Goal: Communication & Community: Answer question/provide support

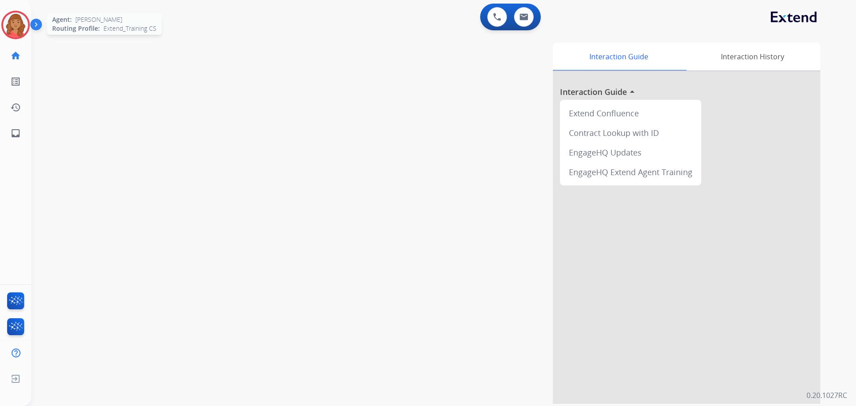
click at [21, 25] on img at bounding box center [15, 24] width 25 height 25
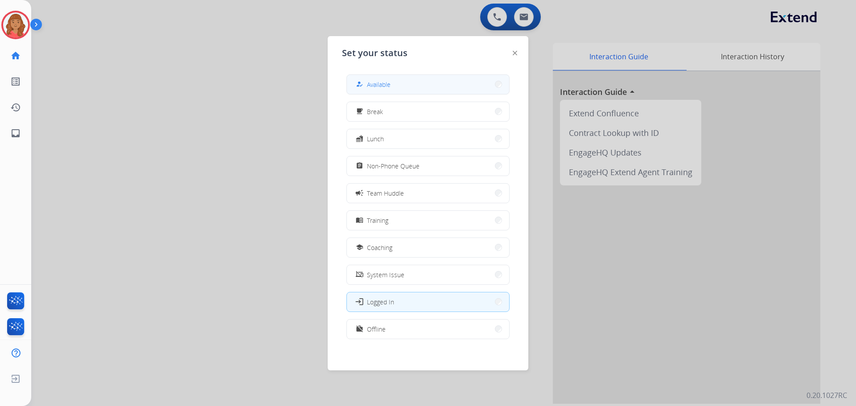
click at [376, 82] on span "Available" at bounding box center [379, 84] width 24 height 9
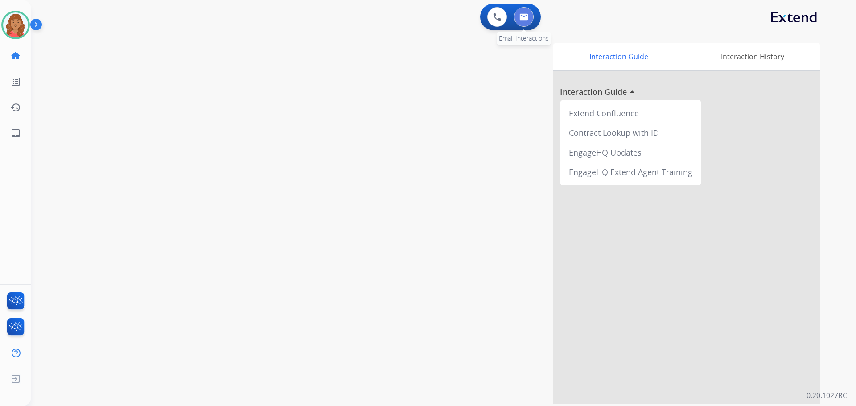
click at [527, 19] on img at bounding box center [523, 16] width 9 height 7
select select "**********"
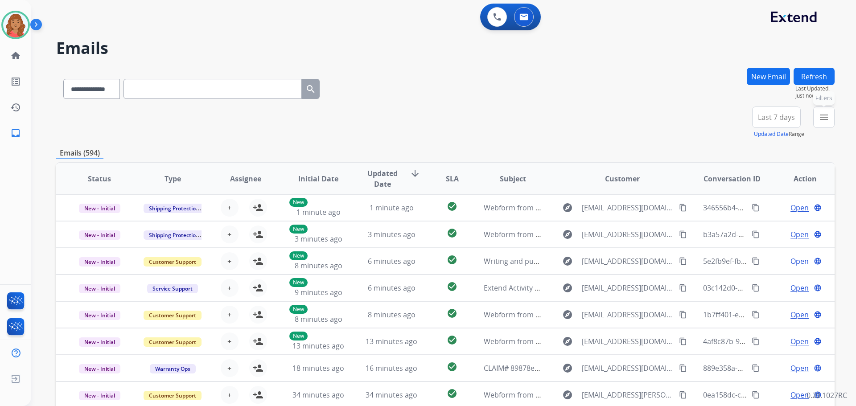
click at [819, 117] on mat-icon "menu" at bounding box center [823, 117] width 11 height 11
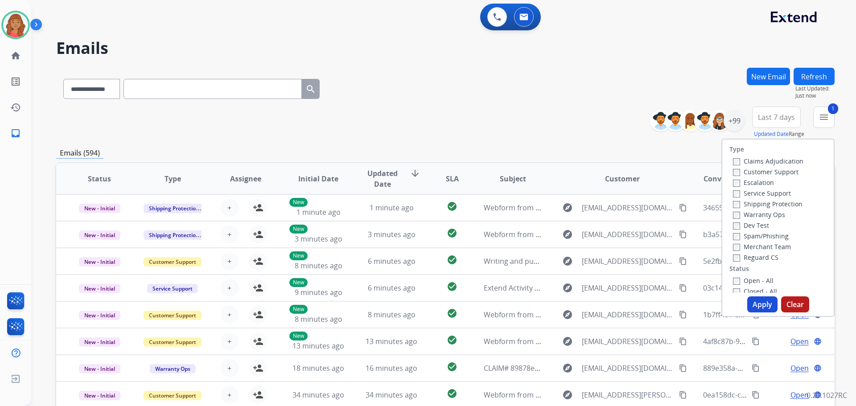
click at [733, 201] on label "Shipping Protection" at bounding box center [768, 204] width 70 height 8
click at [733, 255] on label "Reguard CS" at bounding box center [755, 257] width 45 height 8
click at [752, 300] on button "Apply" at bounding box center [762, 304] width 30 height 16
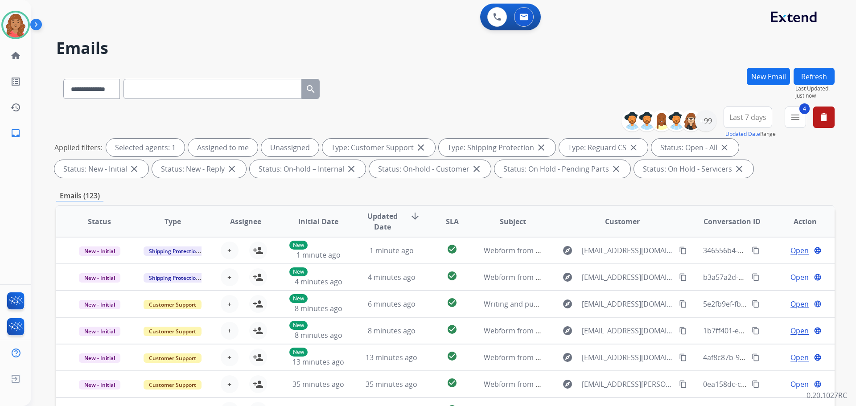
scroll to position [1, 0]
click at [704, 128] on div "+99" at bounding box center [705, 120] width 21 height 21
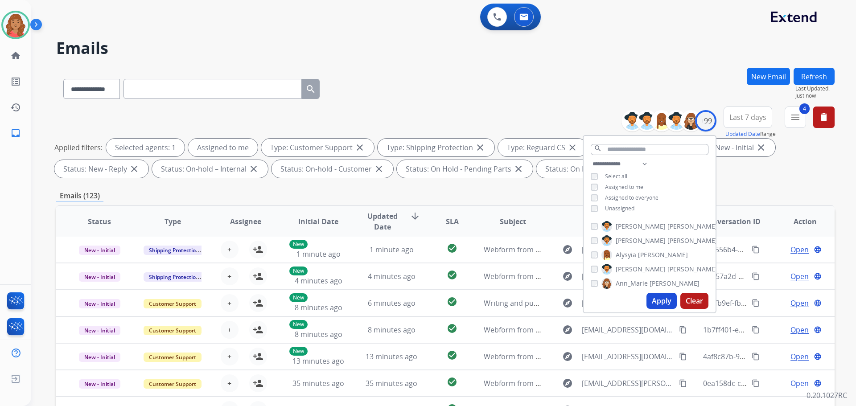
click at [656, 297] on button "Apply" at bounding box center [661, 301] width 30 height 16
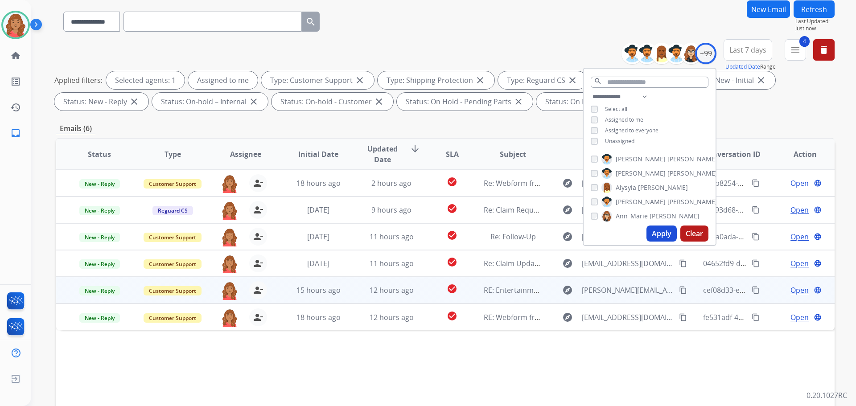
scroll to position [144, 0]
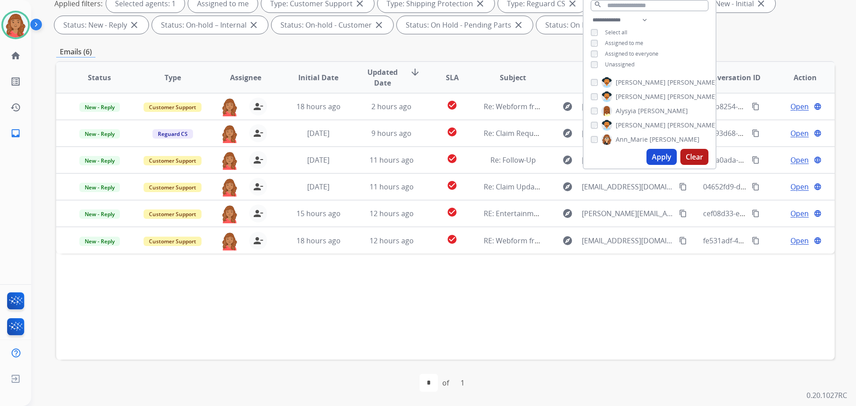
click at [767, 31] on div "Applied filters: Selected agents: 1 Assigned to me Type: Customer Support close…" at bounding box center [443, 14] width 778 height 39
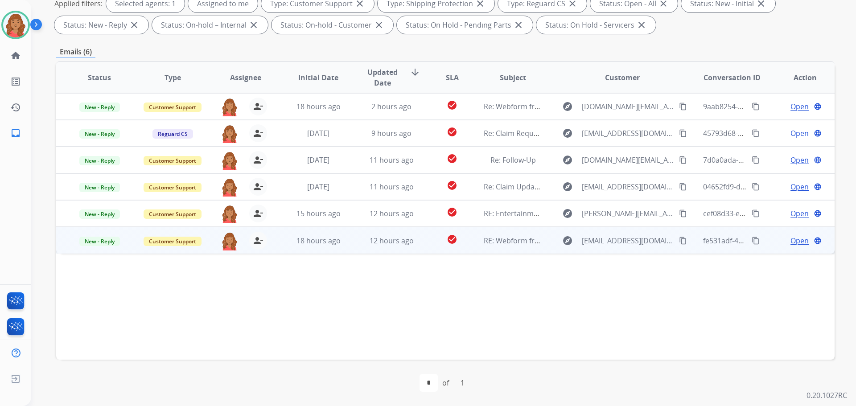
click at [679, 240] on mat-icon "content_copy" at bounding box center [683, 241] width 8 height 8
click at [395, 243] on span "12 hours ago" at bounding box center [392, 241] width 44 height 10
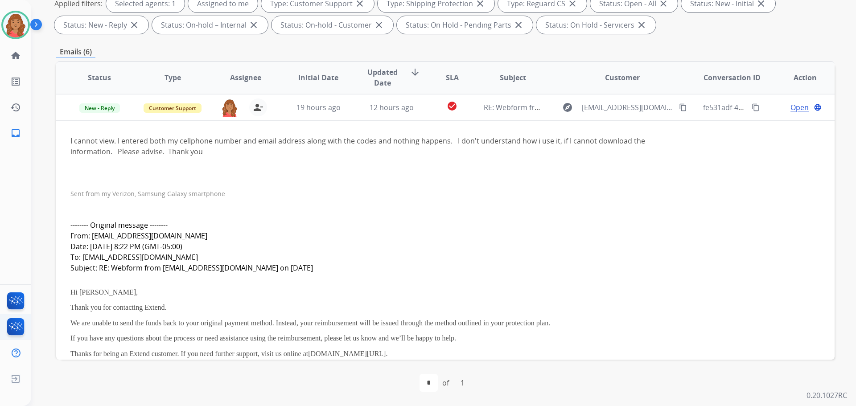
scroll to position [134, 0]
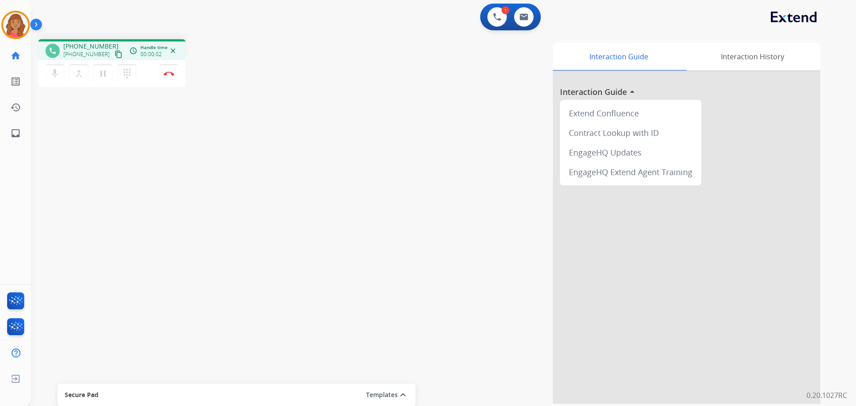
drag, startPoint x: 110, startPoint y: 54, endPoint x: 66, endPoint y: 53, distance: 43.7
click at [115, 53] on mat-icon "content_copy" at bounding box center [119, 54] width 8 height 8
click at [169, 74] on img at bounding box center [169, 73] width 11 height 4
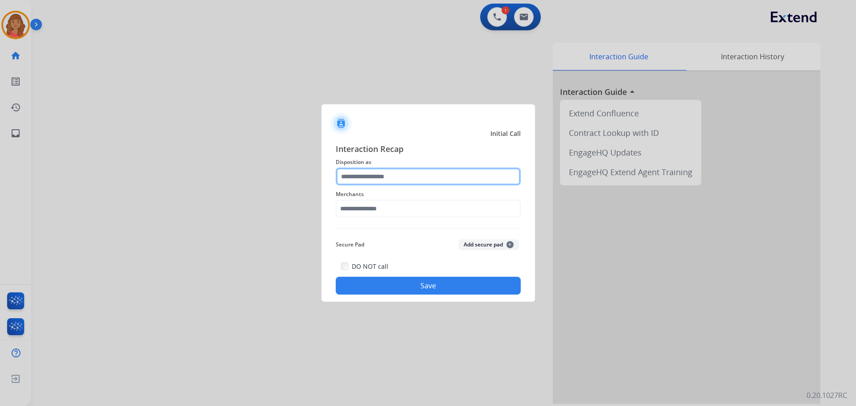
click at [388, 181] on input "text" at bounding box center [428, 177] width 185 height 18
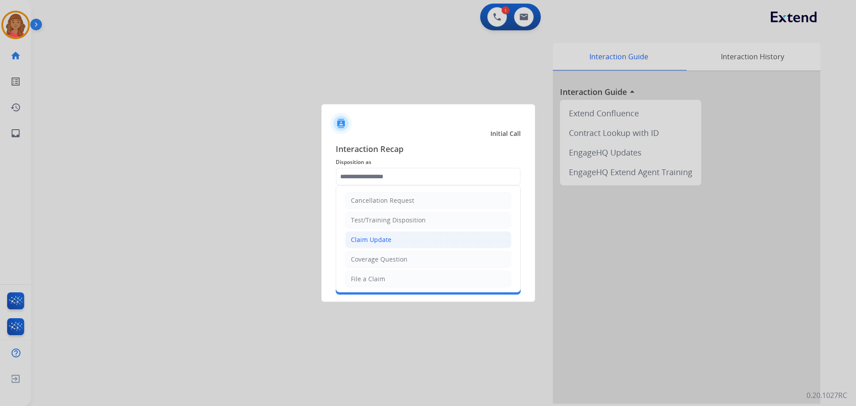
click at [377, 238] on div "Claim Update" at bounding box center [371, 239] width 41 height 9
type input "**********"
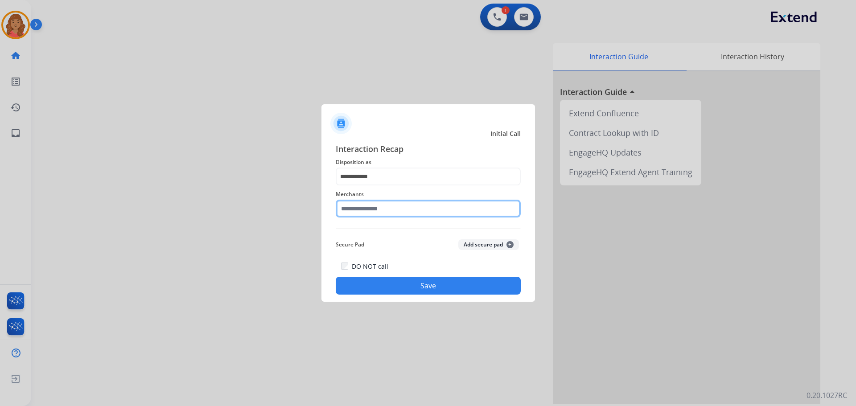
click at [384, 212] on input "text" at bounding box center [428, 209] width 185 height 18
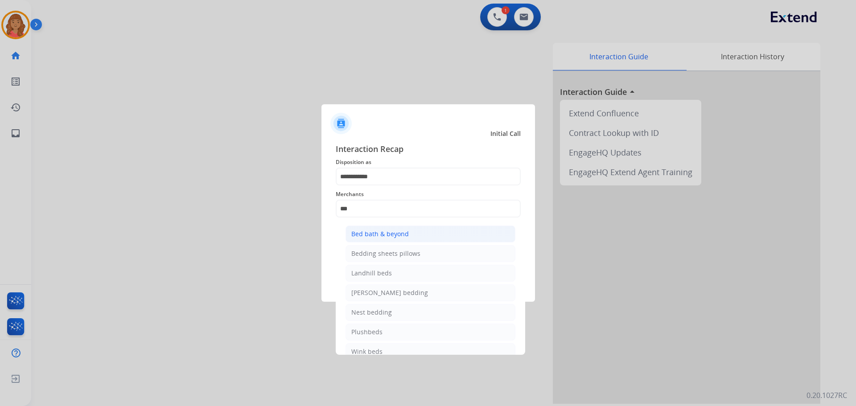
click at [388, 234] on div "Bed bath & beyond" at bounding box center [379, 234] width 57 height 9
type input "**********"
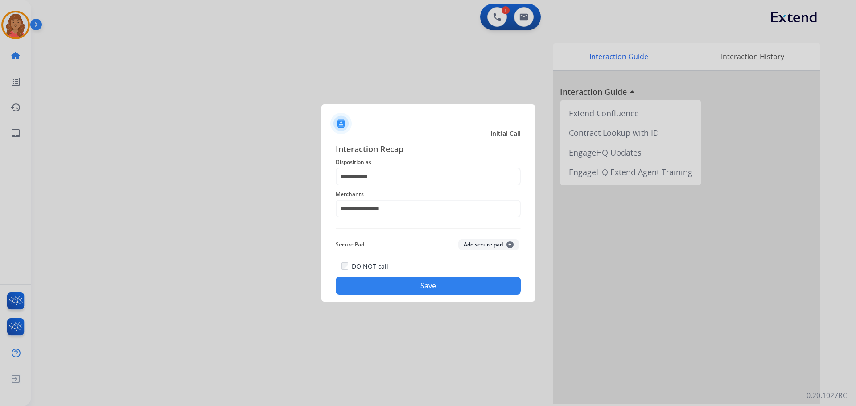
click at [423, 286] on button "Save" at bounding box center [428, 286] width 185 height 18
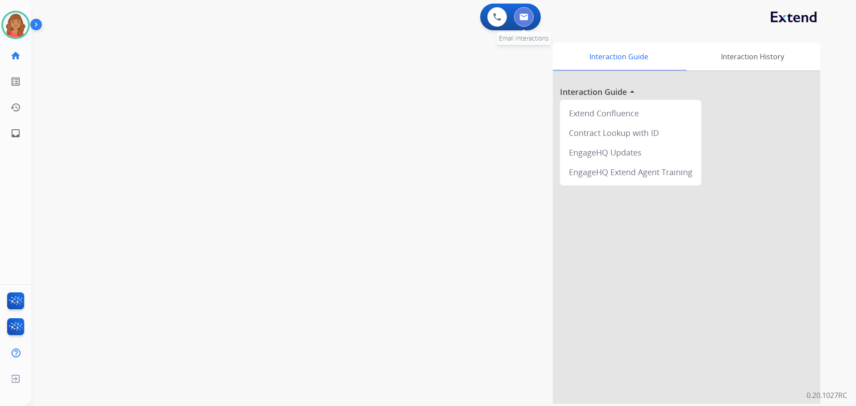
click at [528, 20] on img at bounding box center [523, 16] width 9 height 7
select select "**********"
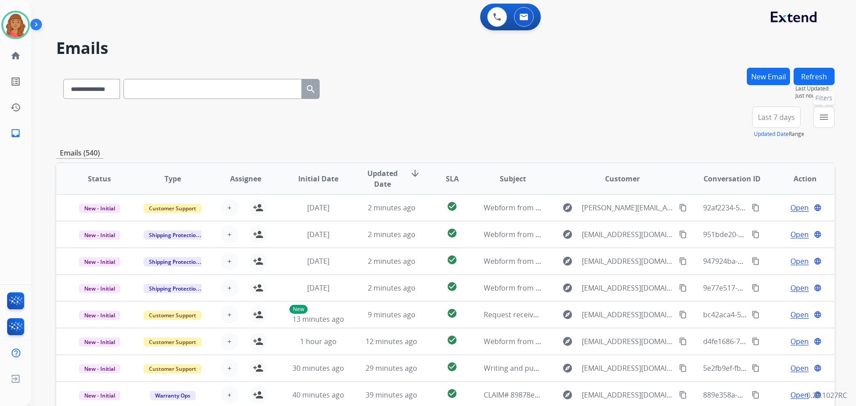
click at [817, 118] on button "menu Filters" at bounding box center [823, 117] width 21 height 21
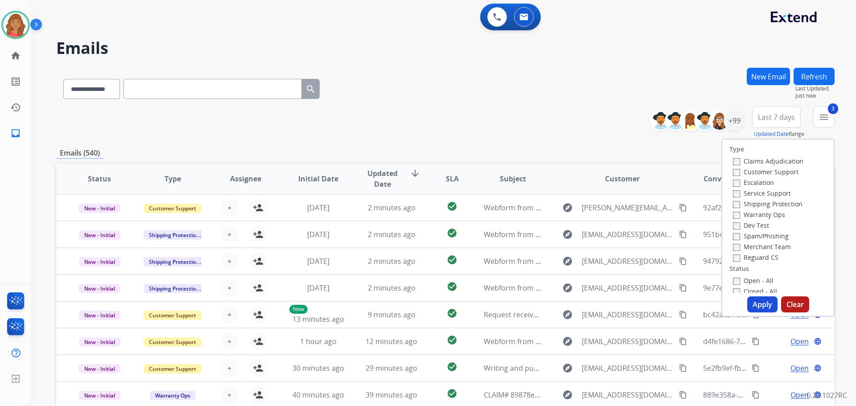
click at [733, 278] on label "Open - All" at bounding box center [753, 280] width 41 height 8
click at [756, 300] on button "Apply" at bounding box center [762, 304] width 30 height 16
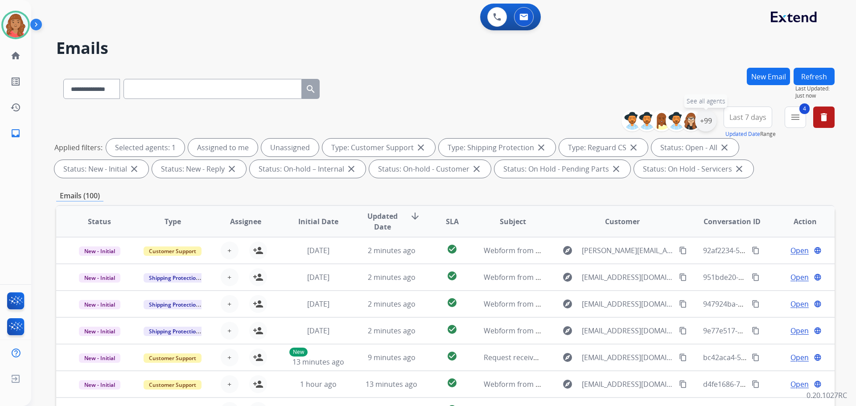
click at [706, 124] on div "+99" at bounding box center [705, 120] width 21 height 21
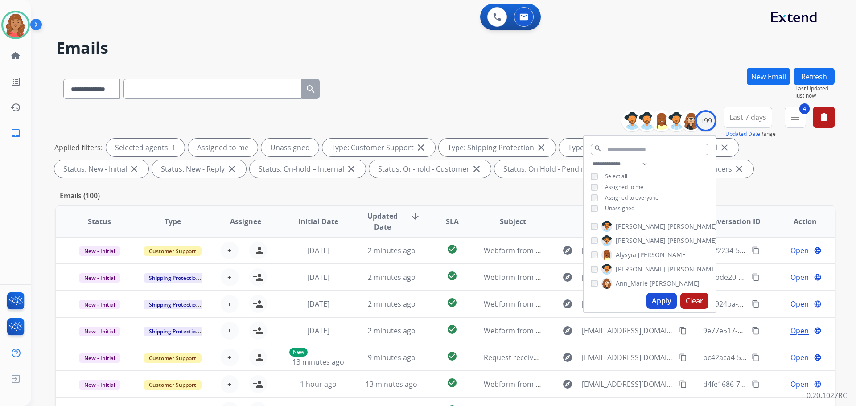
click at [588, 207] on div "**********" at bounding box center [649, 187] width 132 height 57
click at [659, 303] on button "Apply" at bounding box center [661, 301] width 30 height 16
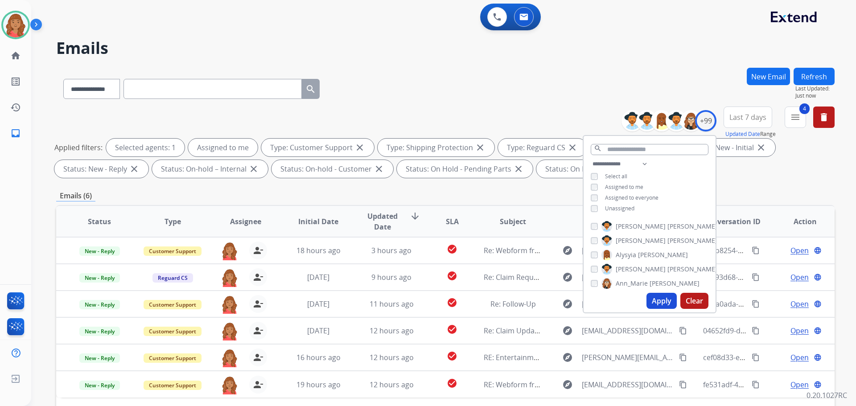
click at [455, 192] on div "Emails (6)" at bounding box center [445, 195] width 778 height 11
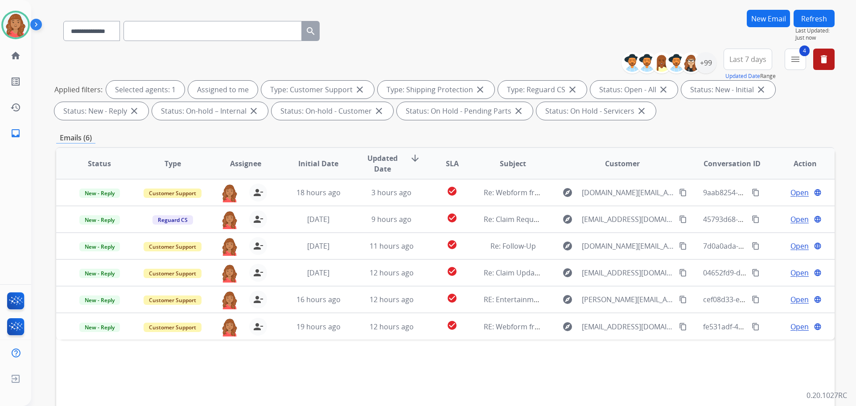
scroll to position [144, 0]
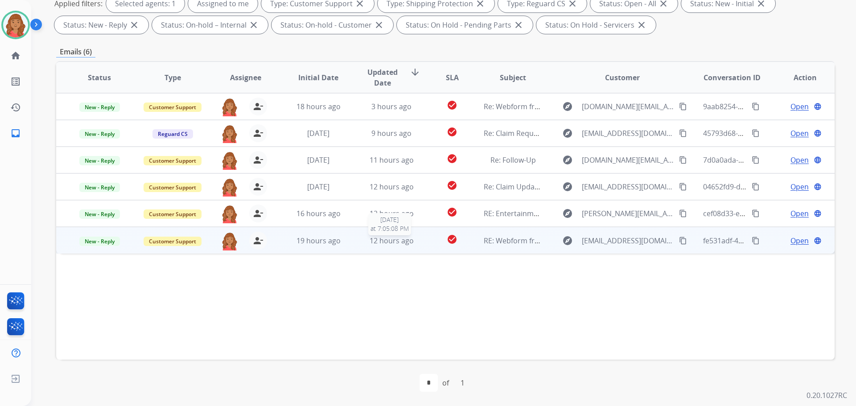
click at [407, 245] on span "12 hours ago" at bounding box center [392, 241] width 44 height 10
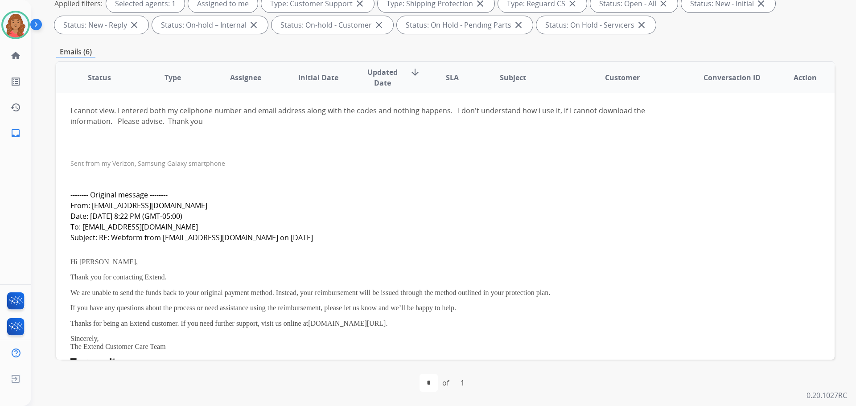
scroll to position [178, 0]
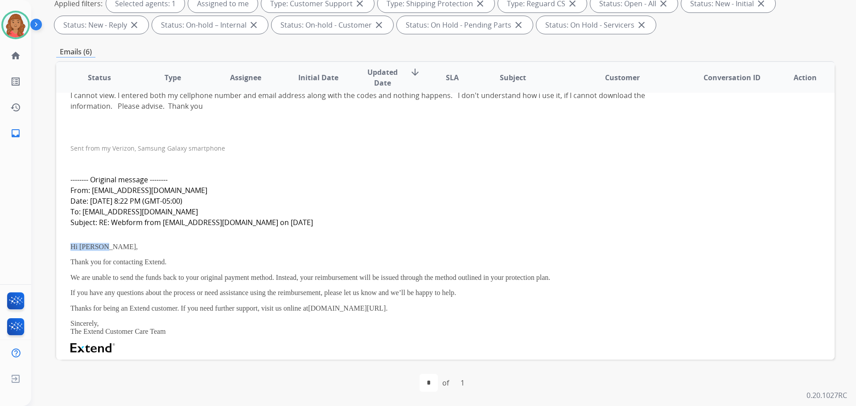
drag, startPoint x: 74, startPoint y: 246, endPoint x: 61, endPoint y: 246, distance: 13.4
copy p "Hi Eileen,"
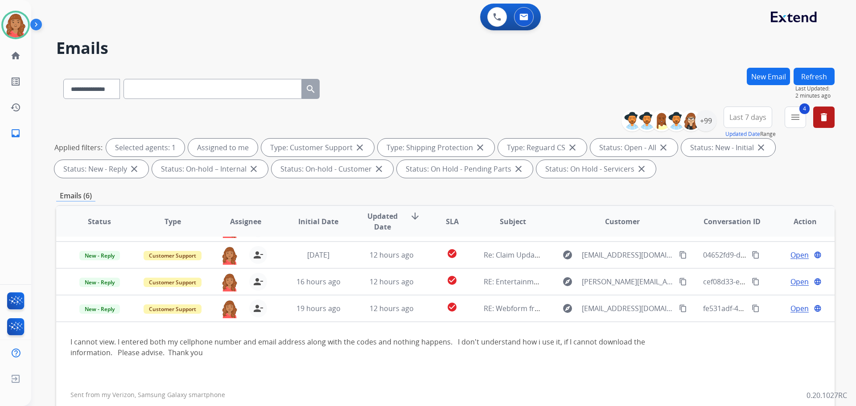
scroll to position [134, 0]
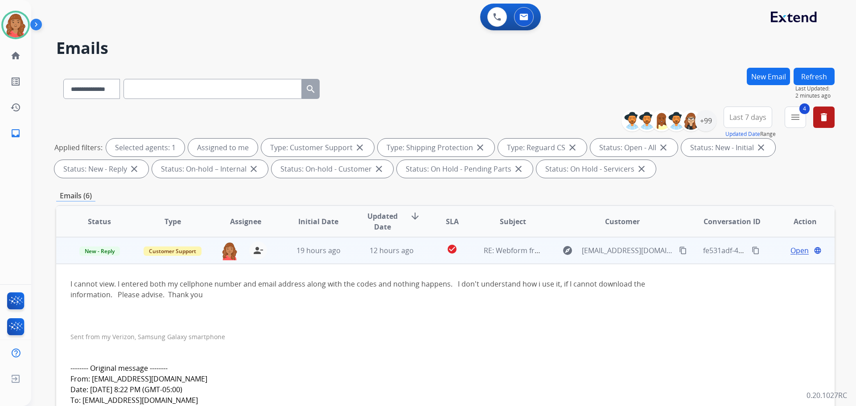
click at [790, 251] on span "Open" at bounding box center [799, 250] width 18 height 11
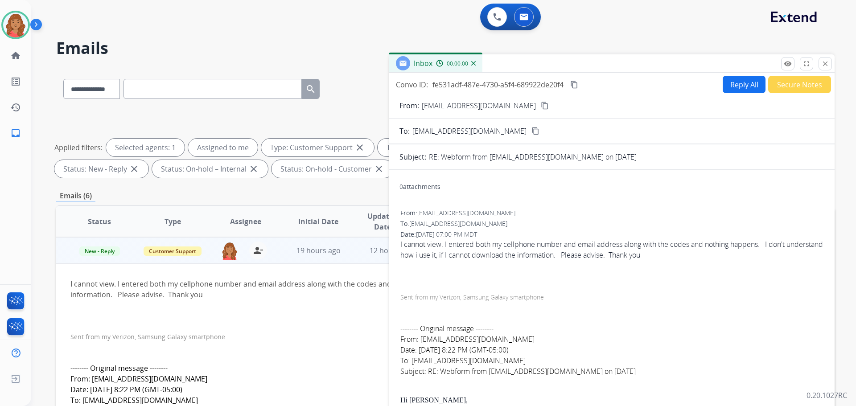
click at [737, 86] on button "Reply All" at bounding box center [744, 84] width 43 height 17
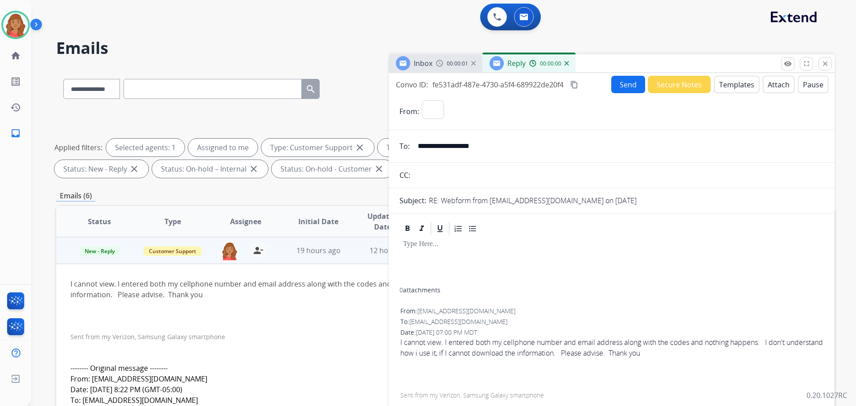
select select "**********"
click at [724, 89] on button "Templates" at bounding box center [736, 84] width 45 height 17
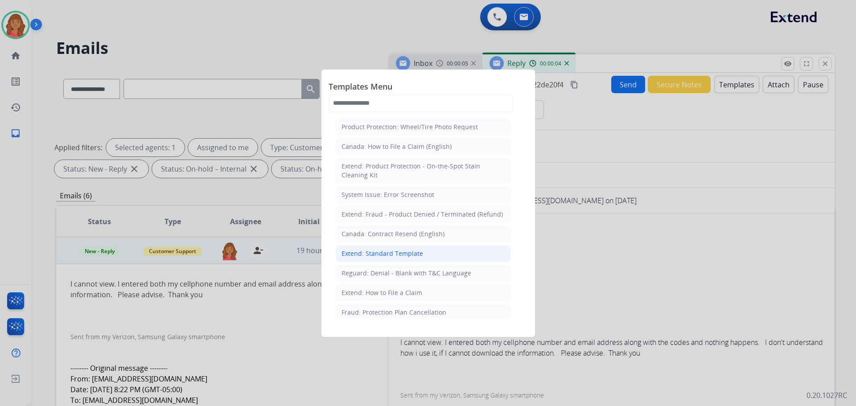
click at [410, 254] on div "Extend: Standard Template" at bounding box center [382, 253] width 82 height 9
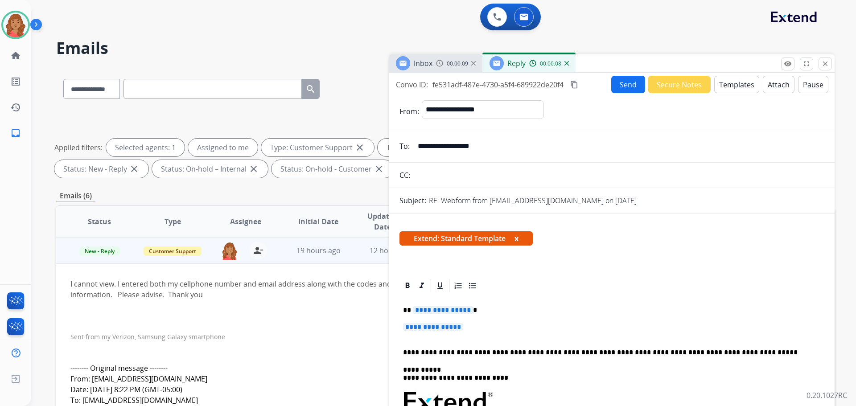
click at [480, 328] on p "**********" at bounding box center [611, 331] width 417 height 16
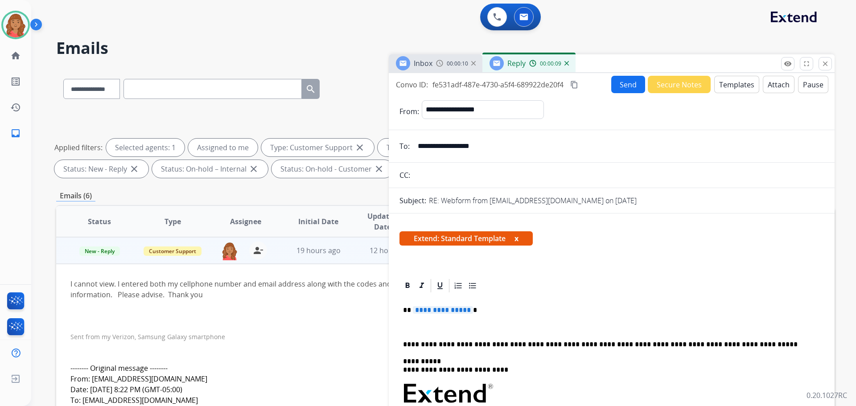
click at [474, 314] on p "**********" at bounding box center [608, 310] width 410 height 8
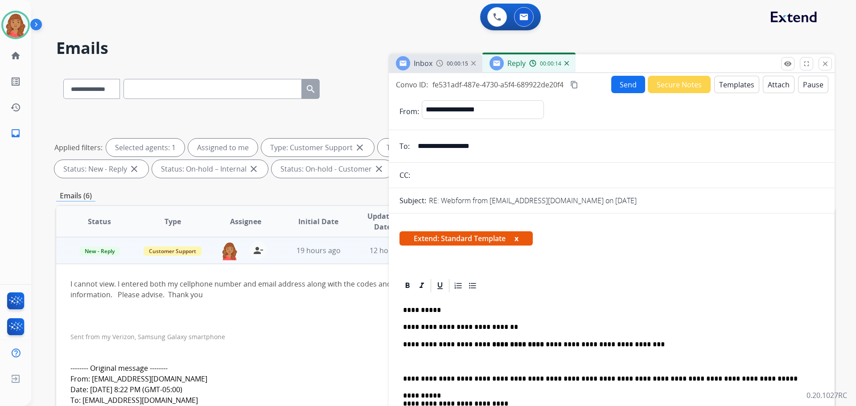
click at [572, 82] on mat-icon "content_copy" at bounding box center [574, 85] width 8 height 8
click at [472, 146] on input "**********" at bounding box center [617, 146] width 411 height 18
click at [473, 147] on input "**********" at bounding box center [617, 146] width 411 height 18
click at [617, 86] on button "Send" at bounding box center [628, 84] width 34 height 17
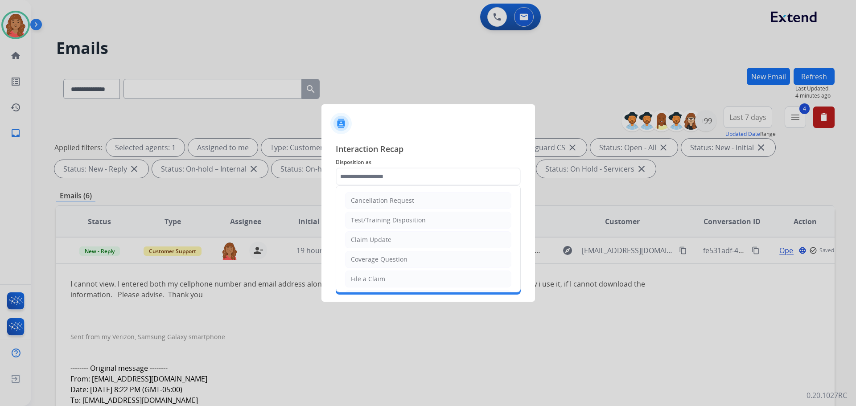
click at [404, 178] on input "text" at bounding box center [428, 177] width 185 height 18
drag, startPoint x: 382, startPoint y: 238, endPoint x: 382, endPoint y: 222, distance: 15.2
click at [383, 238] on div "Claim Update" at bounding box center [371, 239] width 41 height 9
type input "**********"
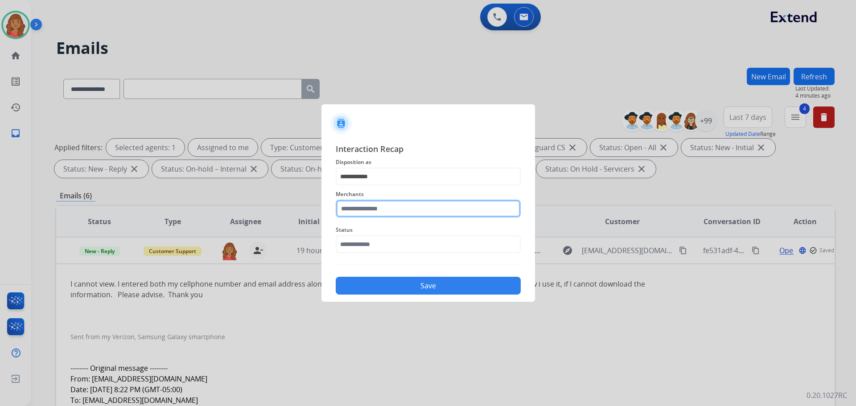
click at [379, 215] on input "text" at bounding box center [428, 209] width 185 height 18
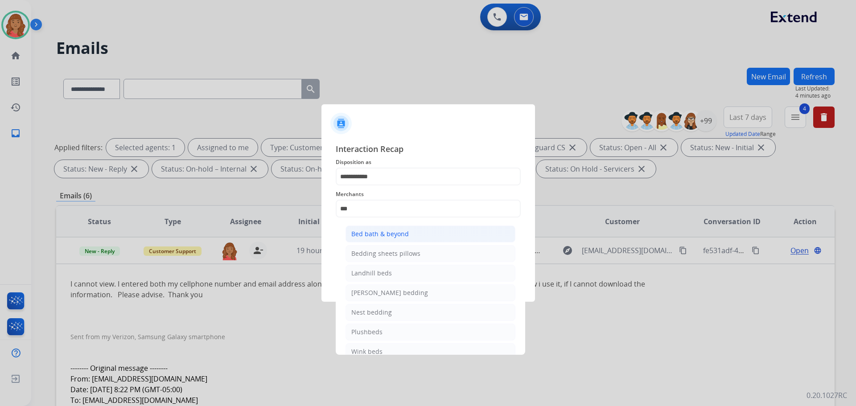
click at [373, 236] on div "Bed bath & beyond" at bounding box center [379, 234] width 57 height 9
type input "**********"
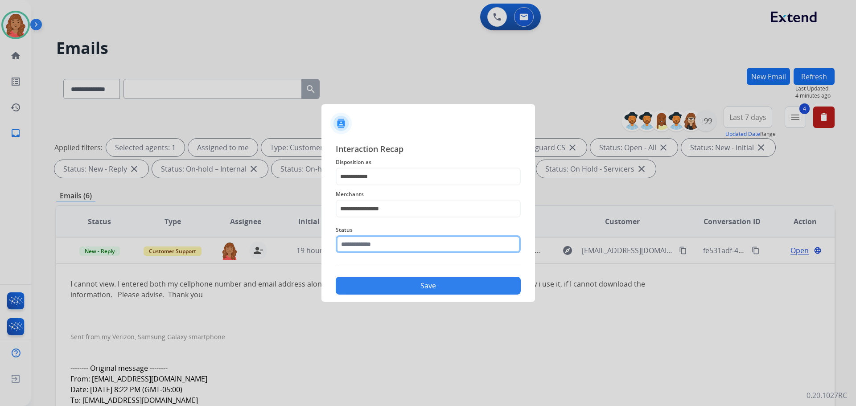
click at [373, 251] on input "text" at bounding box center [428, 244] width 185 height 18
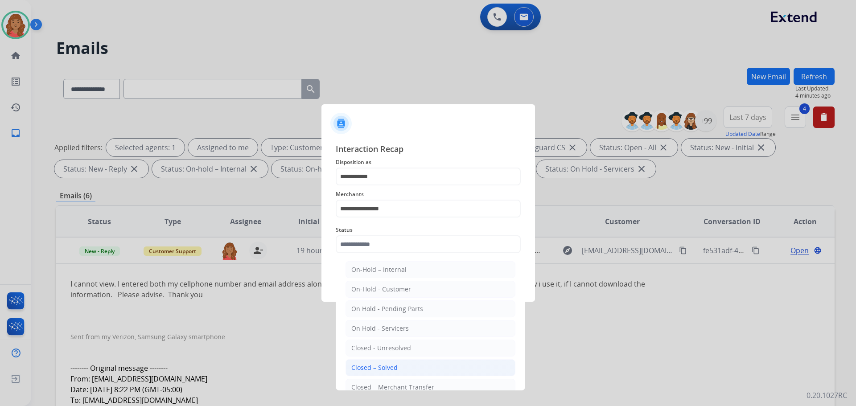
click at [381, 359] on ul "On-Hold – Internal On-Hold - Customer On Hold - Pending Parts On Hold - Service…" at bounding box center [430, 350] width 175 height 187
click at [379, 361] on li "Closed – Solved" at bounding box center [430, 367] width 170 height 17
type input "**********"
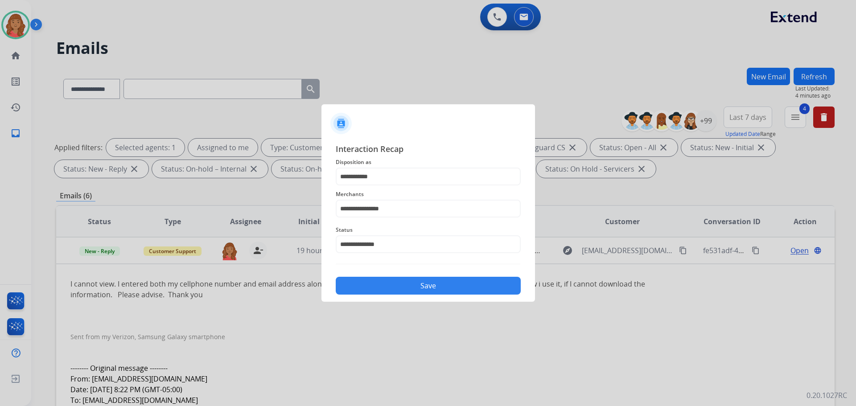
click at [388, 284] on button "Save" at bounding box center [428, 286] width 185 height 18
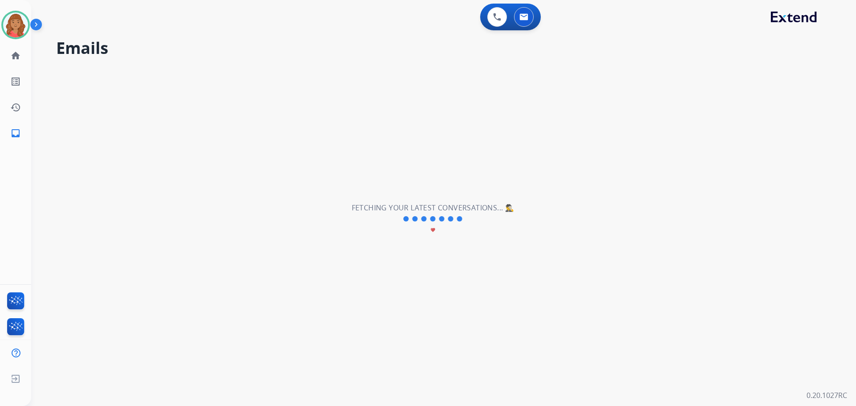
scroll to position [0, 0]
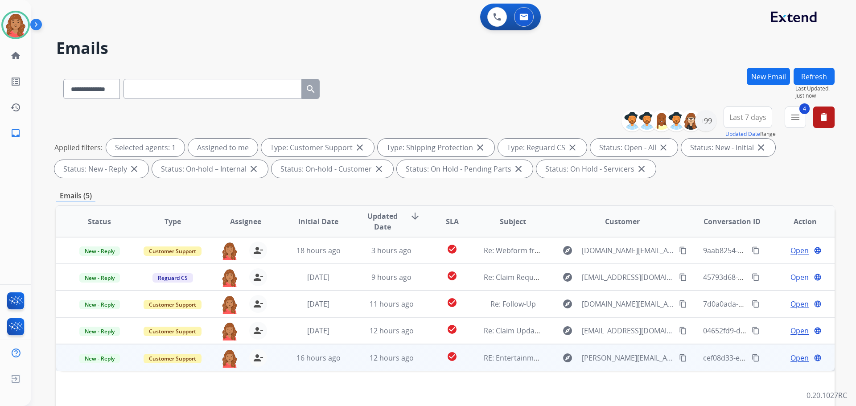
click at [679, 358] on mat-icon "content_copy" at bounding box center [683, 358] width 8 height 8
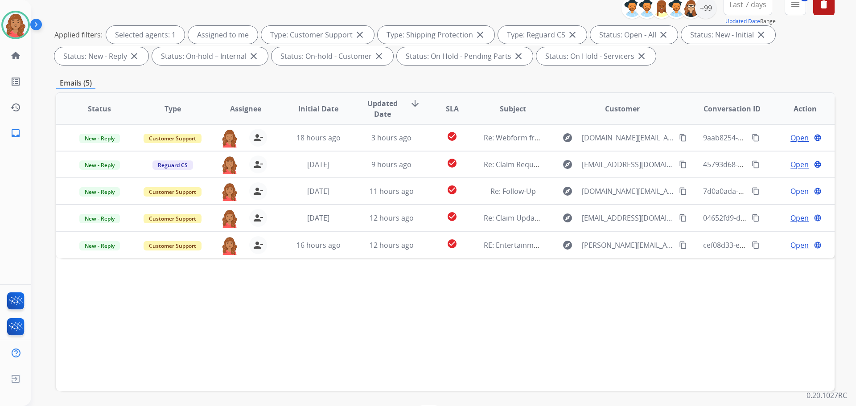
scroll to position [134, 0]
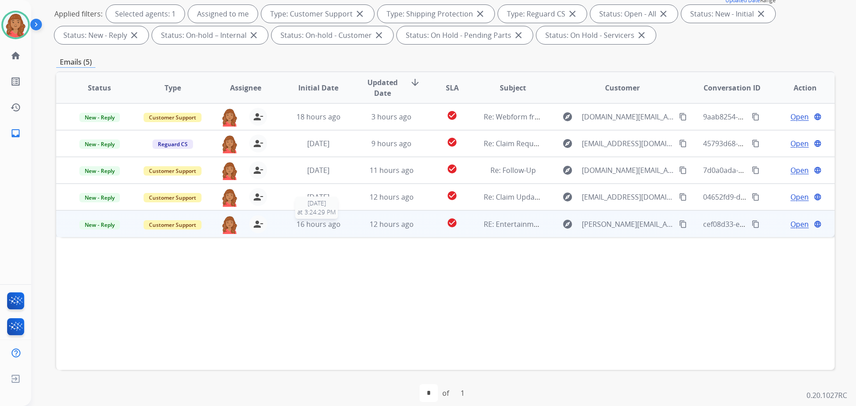
click at [341, 228] on div "16 hours ago" at bounding box center [318, 224] width 58 height 11
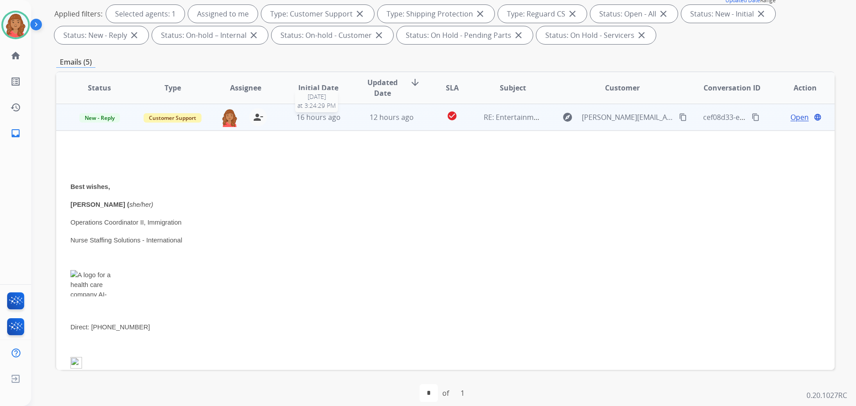
scroll to position [107, 0]
click at [97, 115] on span "New - Reply" at bounding box center [99, 117] width 41 height 9
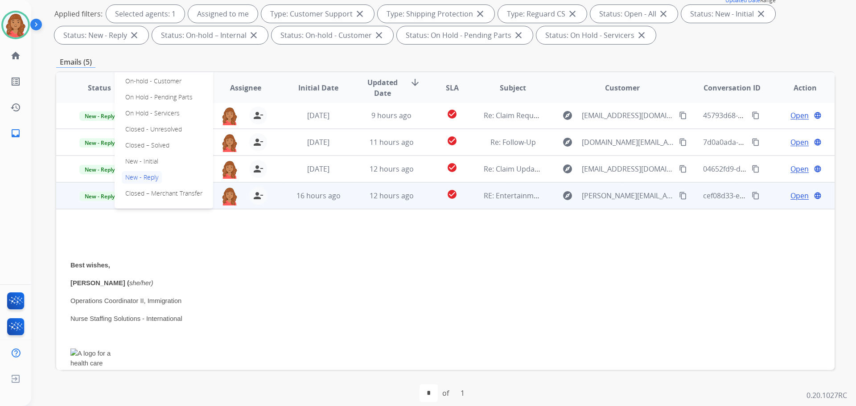
scroll to position [18, 0]
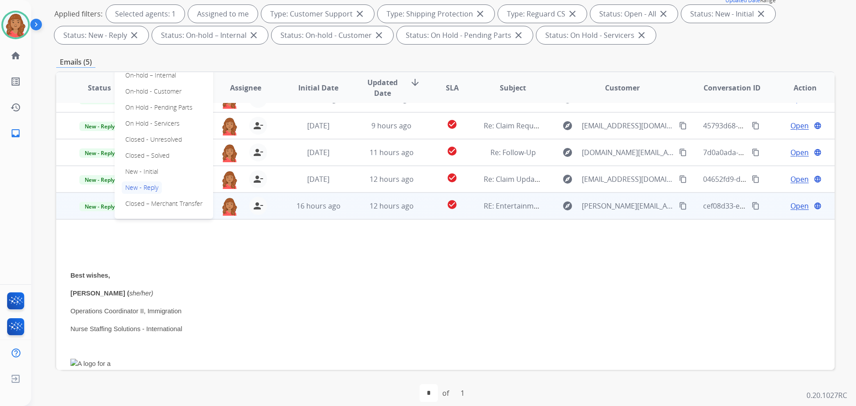
click at [790, 208] on span "Open" at bounding box center [799, 206] width 18 height 11
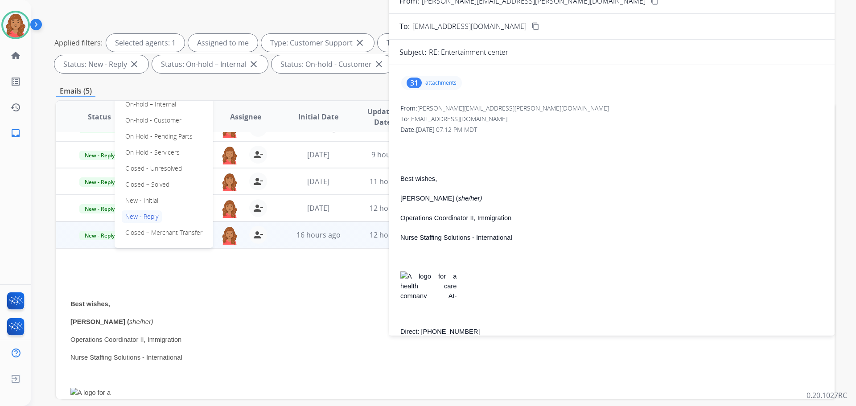
scroll to position [45, 0]
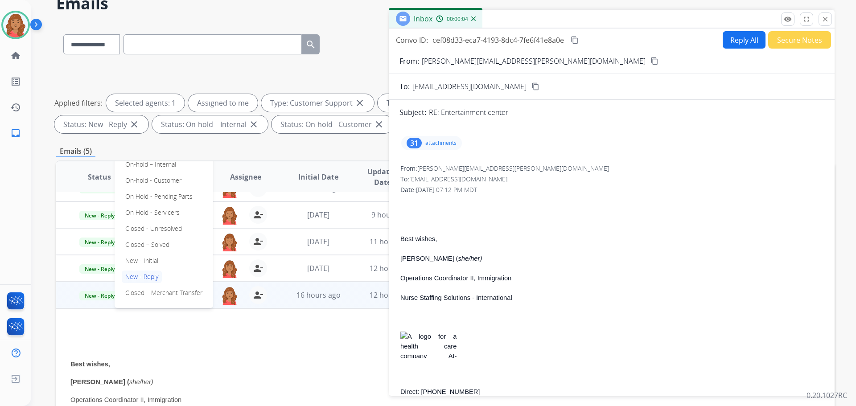
click at [650, 61] on mat-icon "content_copy" at bounding box center [654, 61] width 8 height 8
click at [425, 140] on div "31 attachments" at bounding box center [431, 143] width 61 height 14
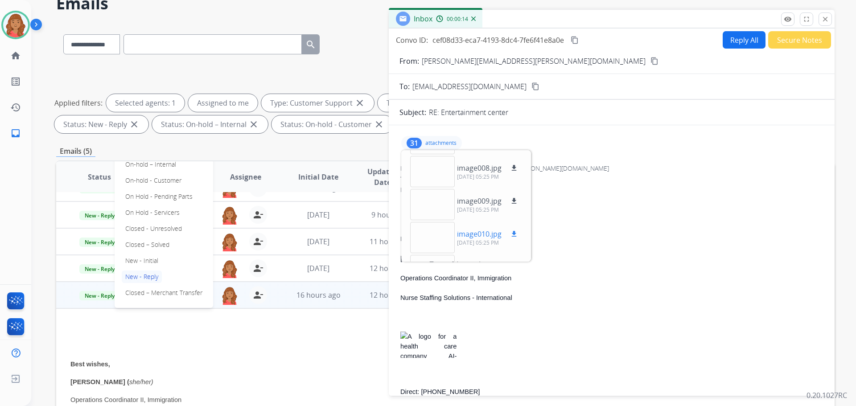
scroll to position [802, 0]
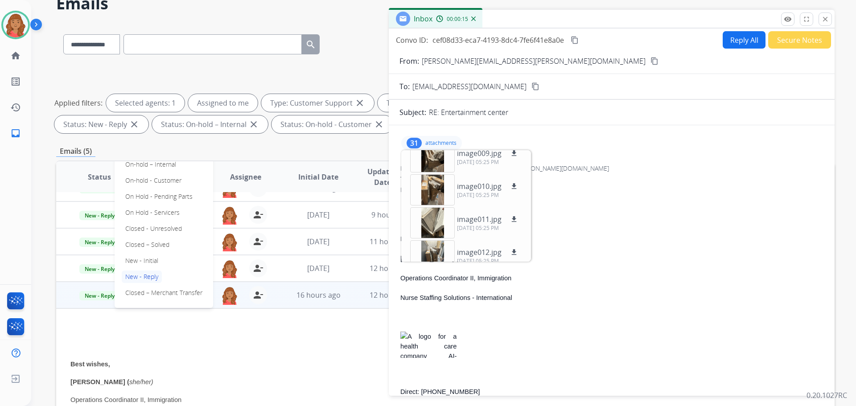
click at [628, 212] on div "Best wishes, Selethia Knight ( she/her) Operations Coordinator II, Immigration …" at bounding box center [611, 364] width 423 height 340
click at [439, 139] on div "31 attachments image001.jpg download 09/22/2025, 09:13 PM image002.png download…" at bounding box center [431, 143] width 61 height 14
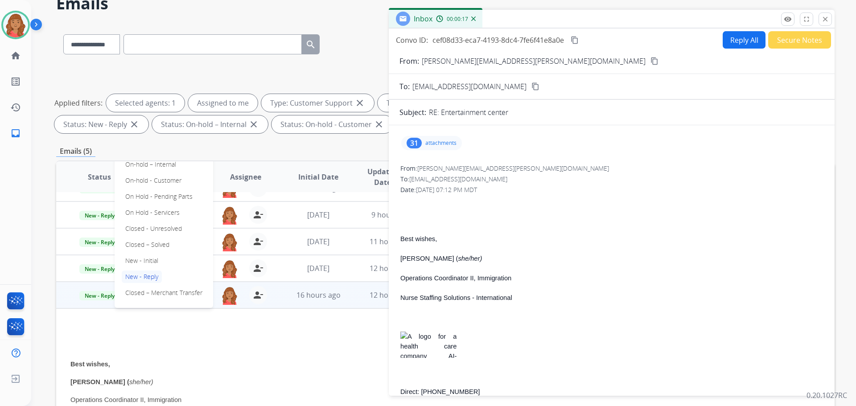
click at [435, 145] on p "attachments" at bounding box center [440, 143] width 31 height 7
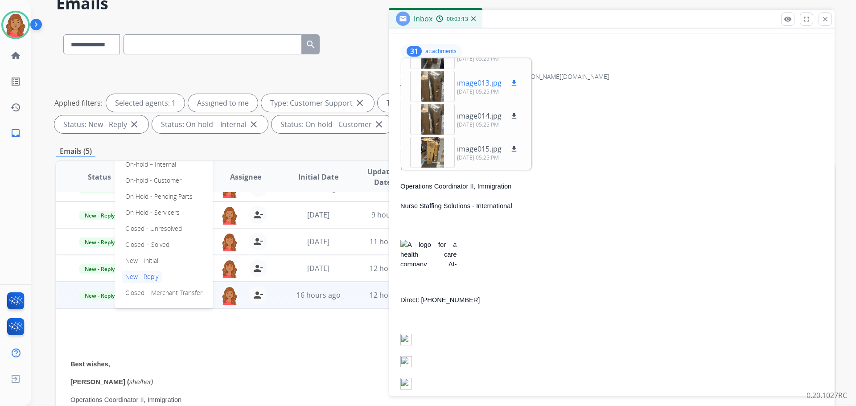
scroll to position [0, 0]
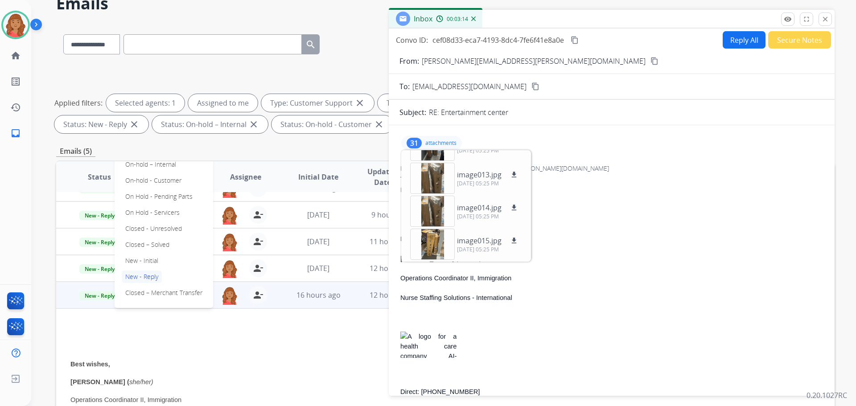
click at [734, 38] on button "Reply All" at bounding box center [744, 39] width 43 height 17
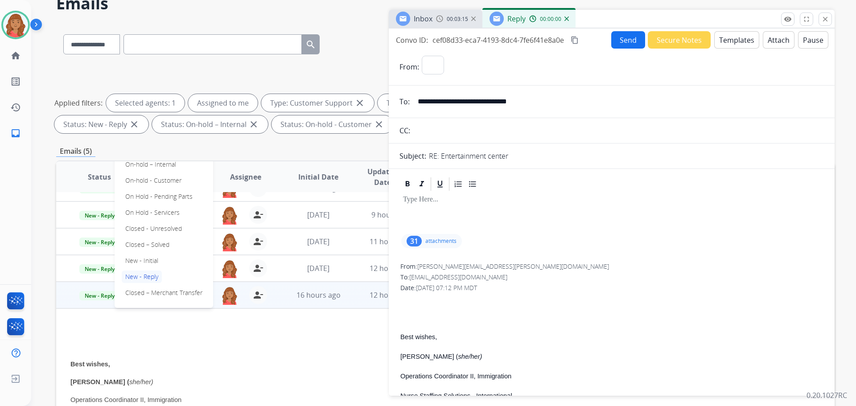
select select "**********"
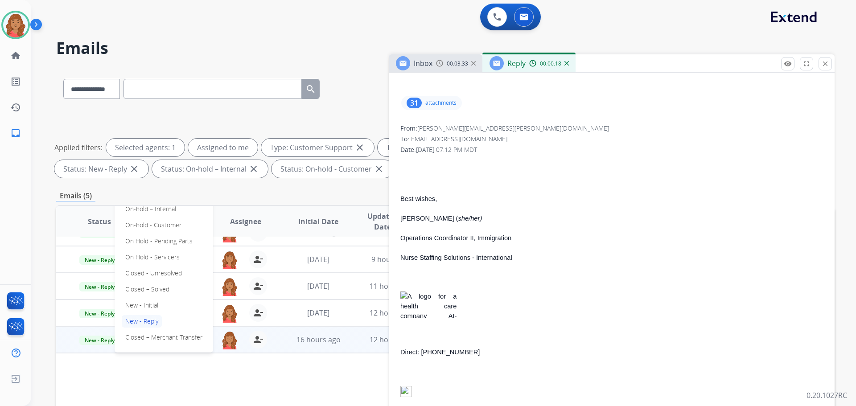
scroll to position [178, 0]
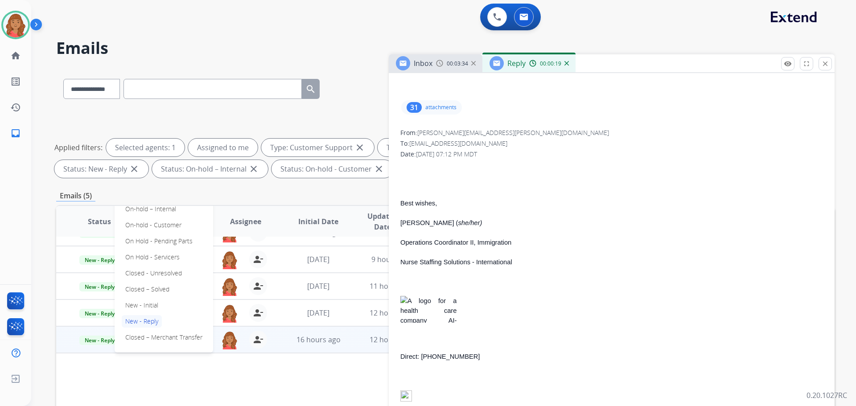
click at [426, 107] on p "attachments" at bounding box center [440, 107] width 31 height 7
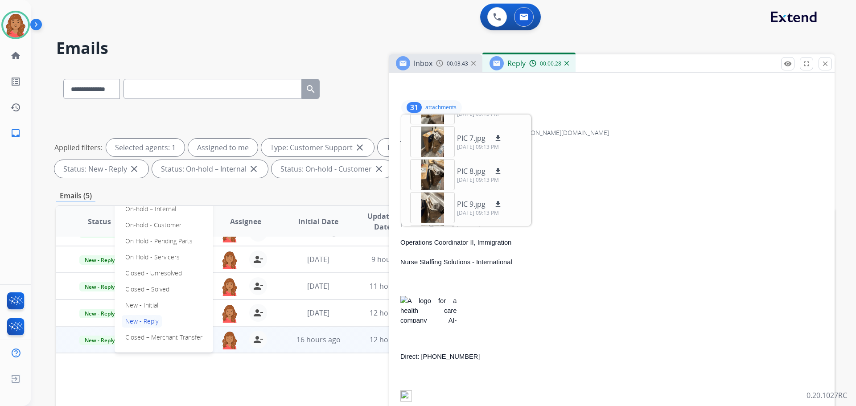
scroll to position [333, 0]
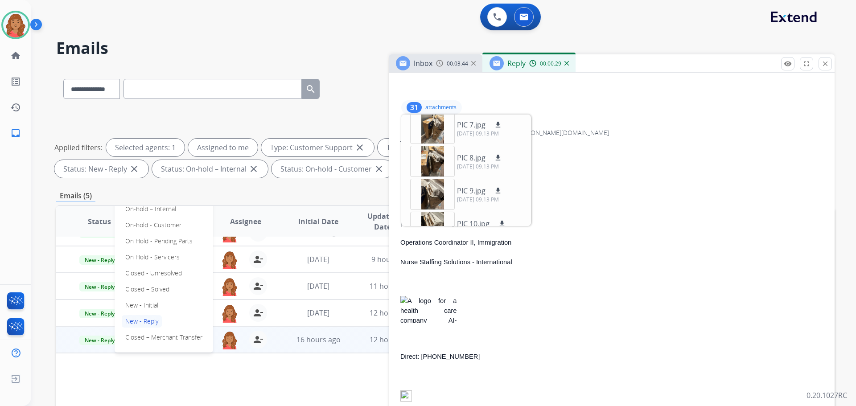
click at [626, 138] on div "From: Selethia.Knight@amnhealthcare.com To: support@extend.com Date: 09/22/2025…" at bounding box center [611, 317] width 424 height 381
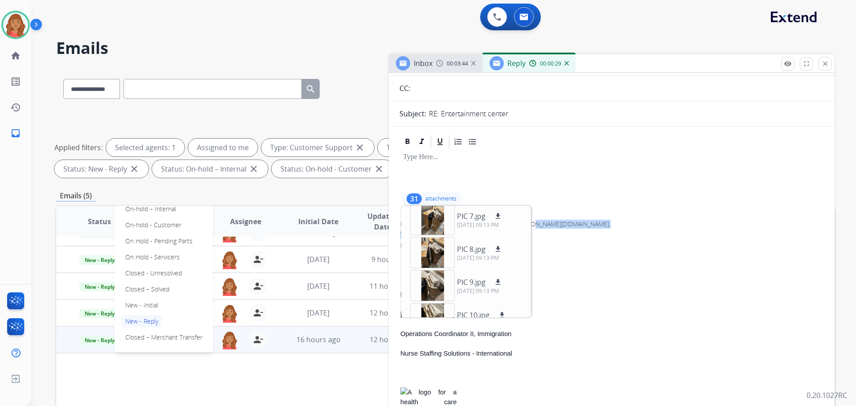
scroll to position [0, 0]
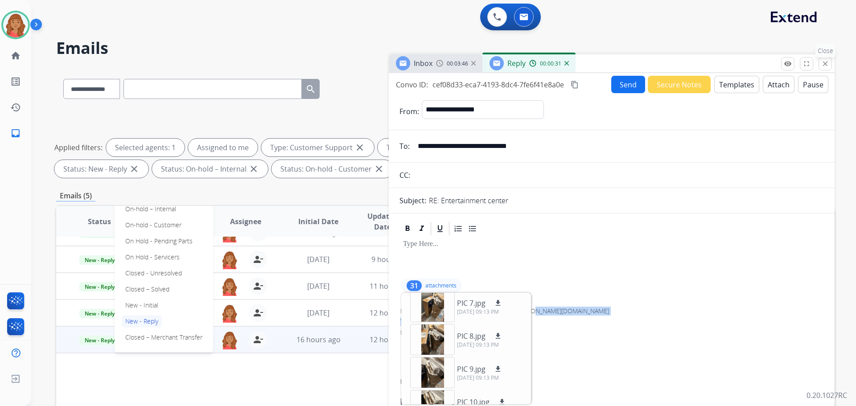
click at [826, 67] on mat-icon "close" at bounding box center [825, 64] width 8 height 8
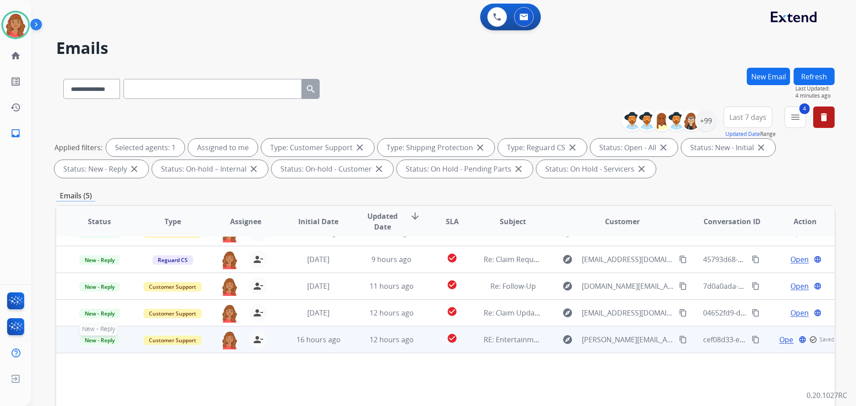
click at [103, 341] on span "New - Reply" at bounding box center [99, 340] width 41 height 9
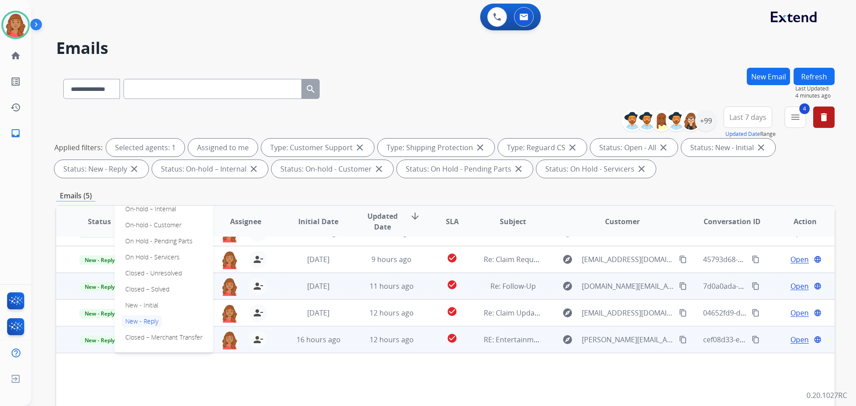
drag, startPoint x: 151, startPoint y: 290, endPoint x: 156, endPoint y: 293, distance: 6.4
click at [151, 290] on p "Closed – Solved" at bounding box center [147, 289] width 51 height 12
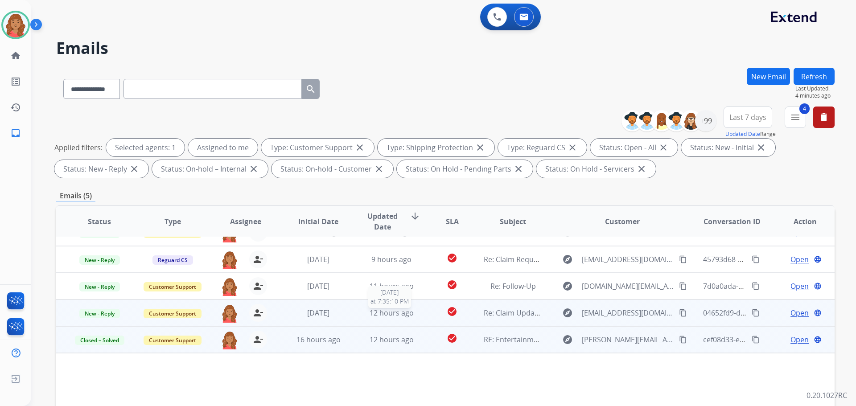
click at [398, 313] on span "12 hours ago" at bounding box center [392, 313] width 44 height 10
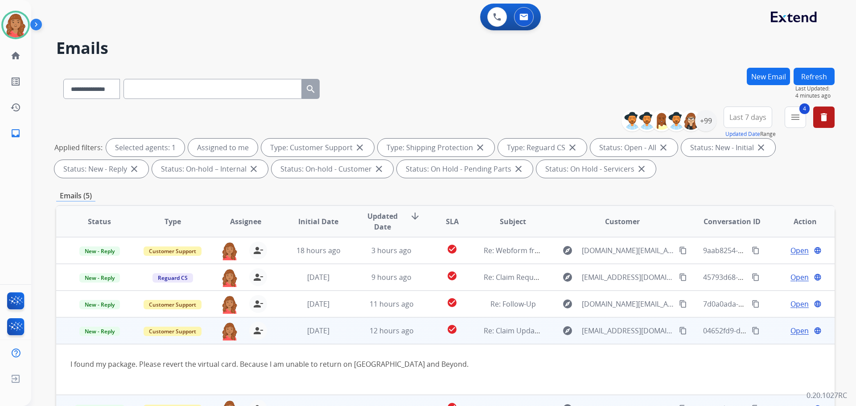
click at [679, 331] on mat-icon "content_copy" at bounding box center [683, 331] width 8 height 8
click at [476, 364] on div "I found my package. Please revert the virtual card. Because I am unable to retu…" at bounding box center [372, 364] width 604 height 11
click at [790, 332] on span "Open" at bounding box center [799, 330] width 18 height 11
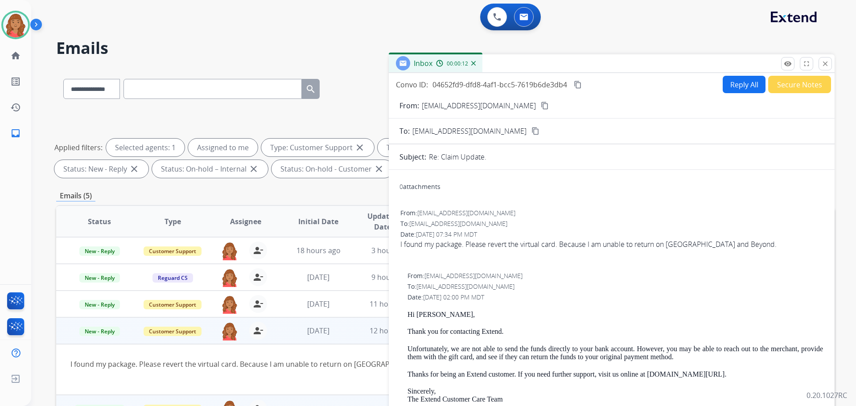
click at [735, 86] on button "Reply All" at bounding box center [744, 84] width 43 height 17
select select "**********"
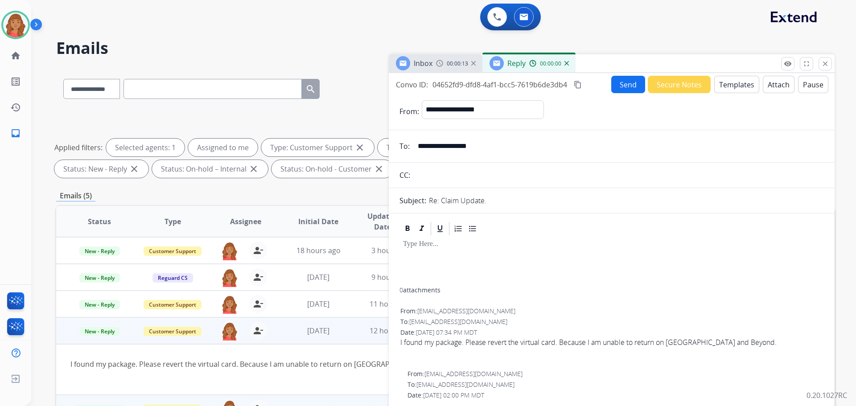
click at [726, 88] on button "Templates" at bounding box center [736, 84] width 45 height 17
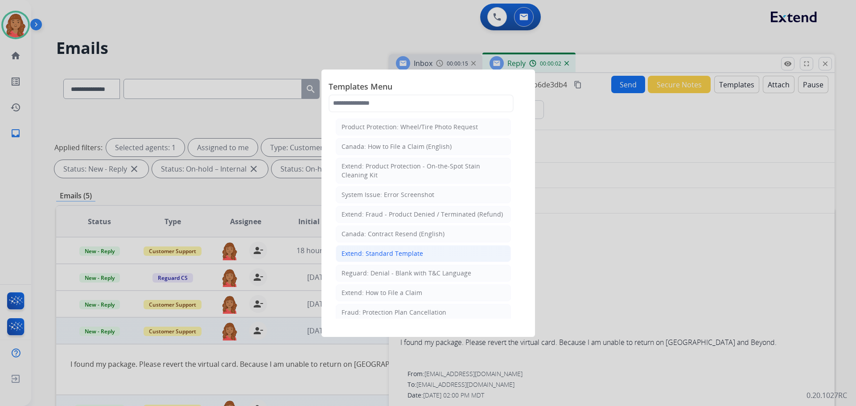
click at [401, 251] on div "Extend: Standard Template" at bounding box center [382, 253] width 82 height 9
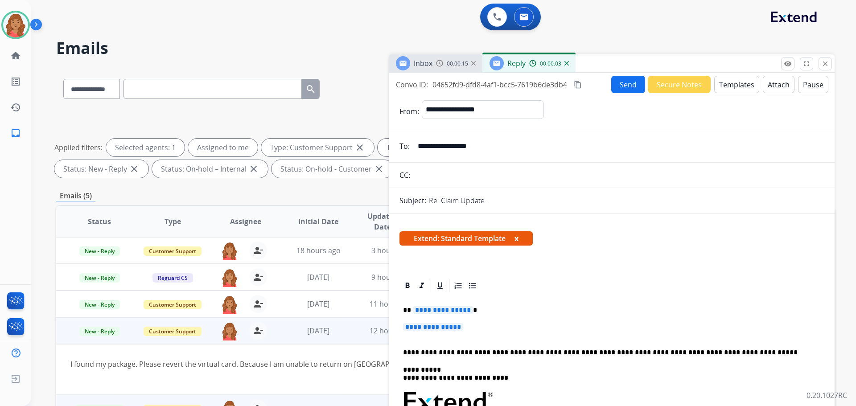
click at [463, 328] on span "**********" at bounding box center [433, 327] width 60 height 8
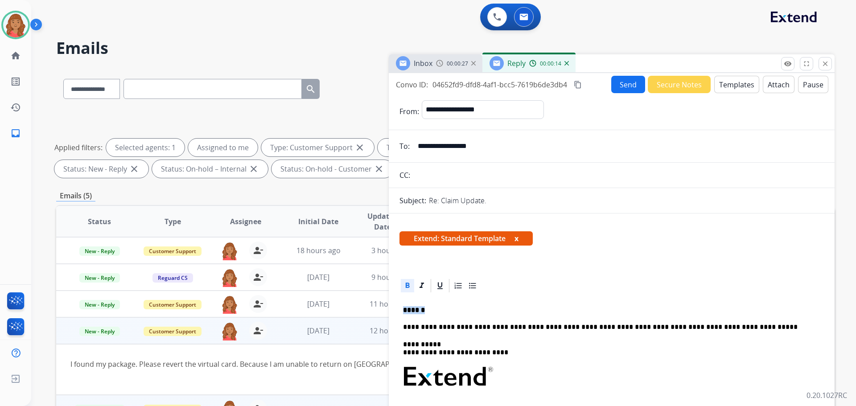
drag, startPoint x: 422, startPoint y: 311, endPoint x: 398, endPoint y: 309, distance: 24.1
copy strong "******"
click at [425, 310] on p "******" at bounding box center [608, 310] width 410 height 8
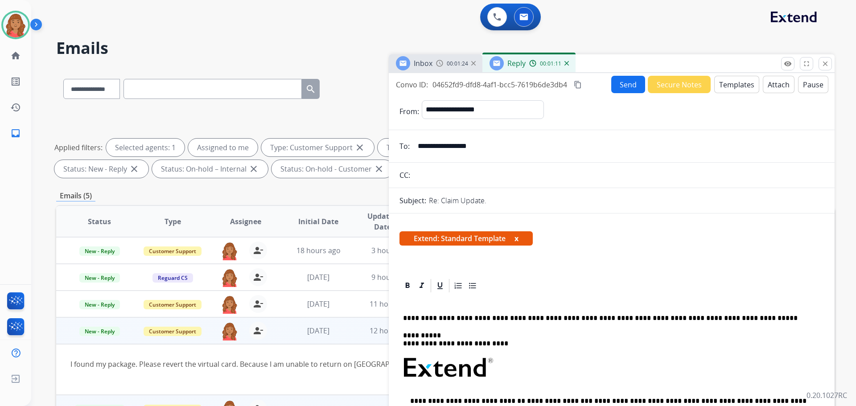
drag, startPoint x: 407, startPoint y: 307, endPoint x: 404, endPoint y: 301, distance: 6.8
click at [404, 301] on p at bounding box center [608, 301] width 410 height 8
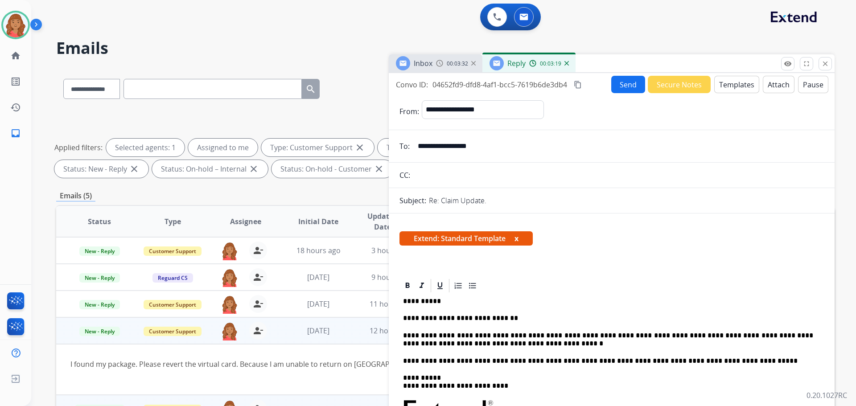
click at [579, 85] on mat-icon "content_copy" at bounding box center [578, 85] width 8 height 8
click at [622, 90] on button "Send" at bounding box center [628, 84] width 34 height 17
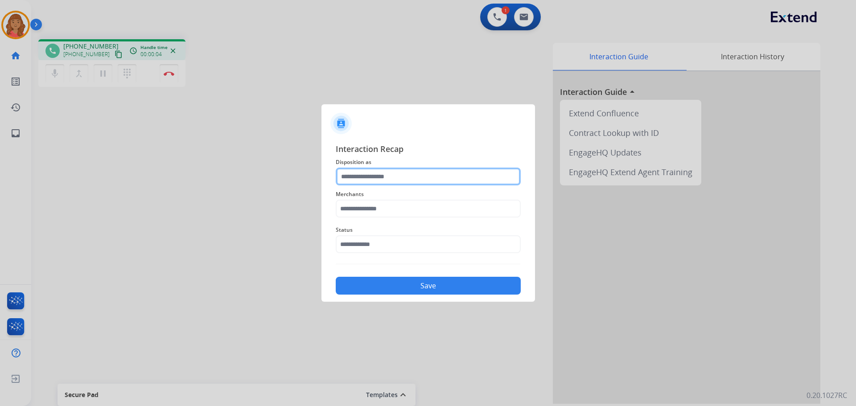
drag, startPoint x: 365, startPoint y: 172, endPoint x: 364, endPoint y: 178, distance: 6.4
click at [365, 172] on input "text" at bounding box center [428, 177] width 185 height 18
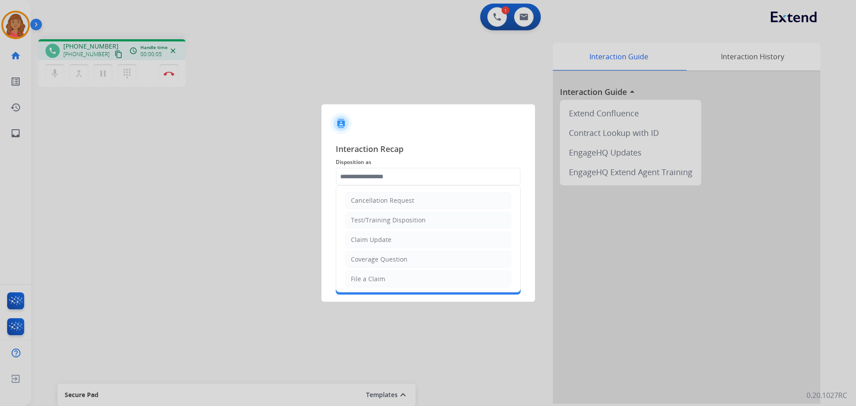
click at [370, 242] on div "Claim Update" at bounding box center [371, 239] width 41 height 9
type input "**********"
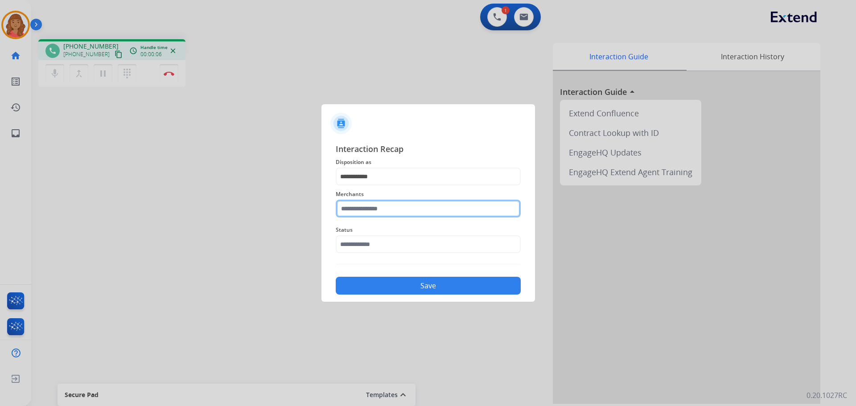
click at [371, 210] on input "text" at bounding box center [428, 209] width 185 height 18
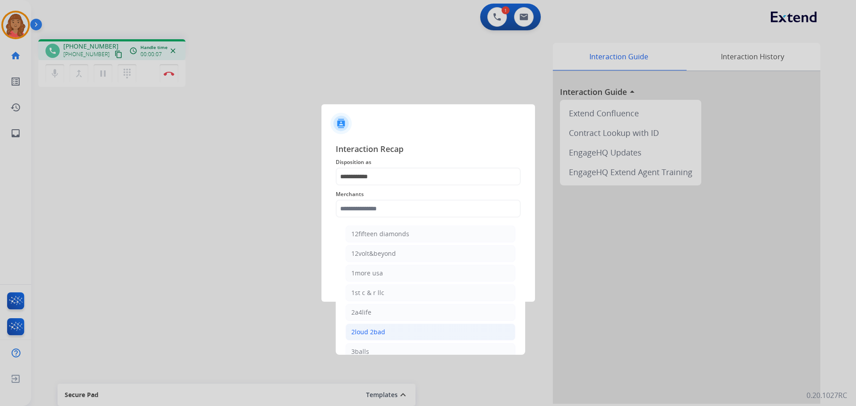
click at [363, 336] on div "2loud 2bad" at bounding box center [368, 332] width 34 height 9
type input "**********"
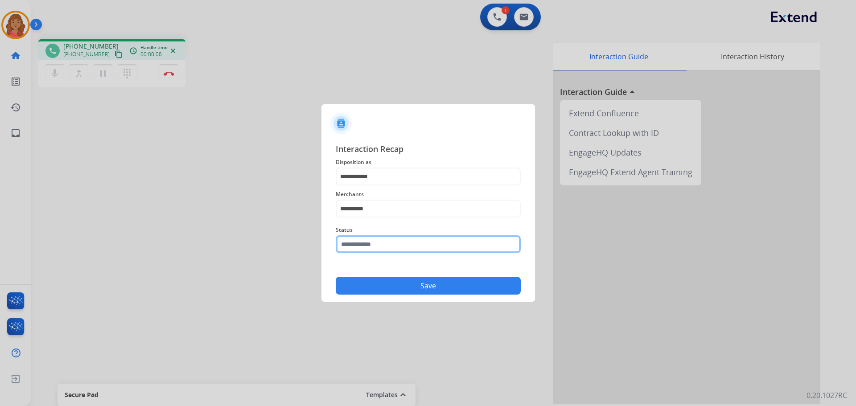
click at [367, 246] on input "text" at bounding box center [428, 244] width 185 height 18
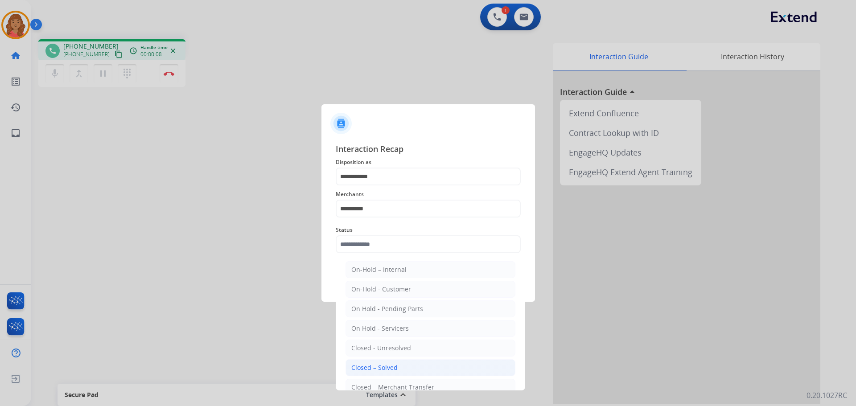
click at [369, 365] on div "Closed – Solved" at bounding box center [374, 367] width 46 height 9
type input "**********"
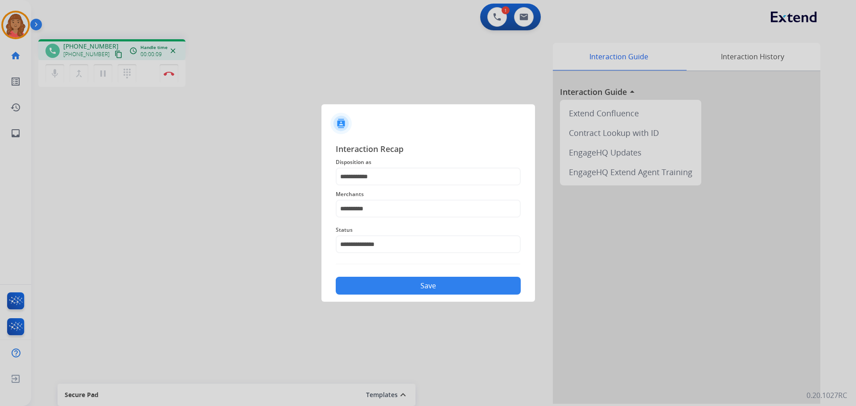
click at [388, 281] on button "Save" at bounding box center [428, 286] width 185 height 18
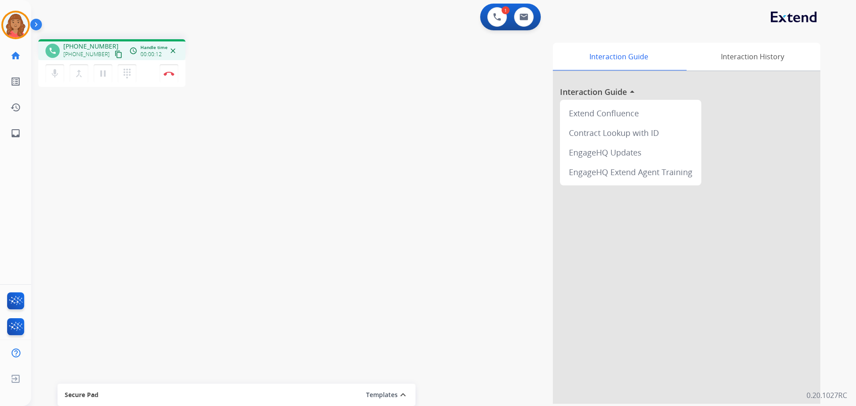
drag, startPoint x: 111, startPoint y: 54, endPoint x: 66, endPoint y: 45, distance: 45.5
click at [115, 53] on mat-icon "content_copy" at bounding box center [119, 54] width 8 height 8
click at [127, 74] on mat-icon "dialpad" at bounding box center [127, 73] width 11 height 11
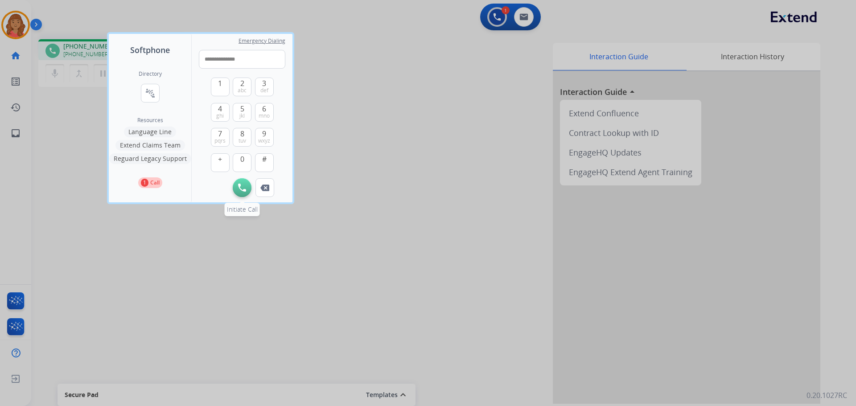
type input "**********"
click at [244, 184] on img at bounding box center [242, 188] width 8 height 8
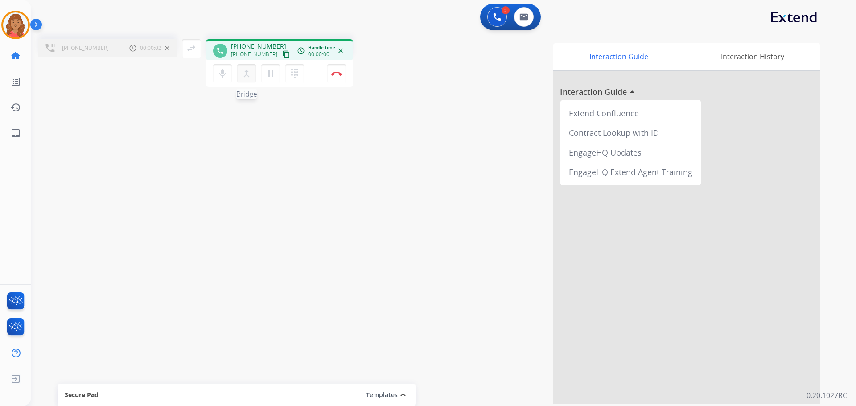
click at [246, 74] on mat-icon "merge_type" at bounding box center [246, 73] width 11 height 11
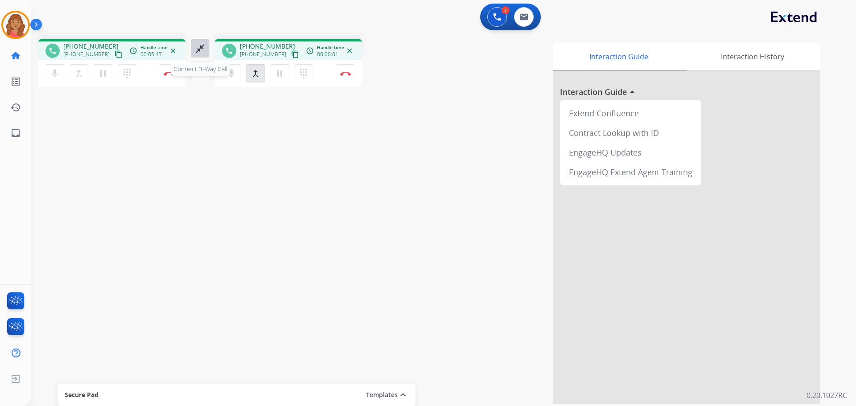
click at [199, 47] on mat-icon "close_fullscreen" at bounding box center [200, 48] width 11 height 11
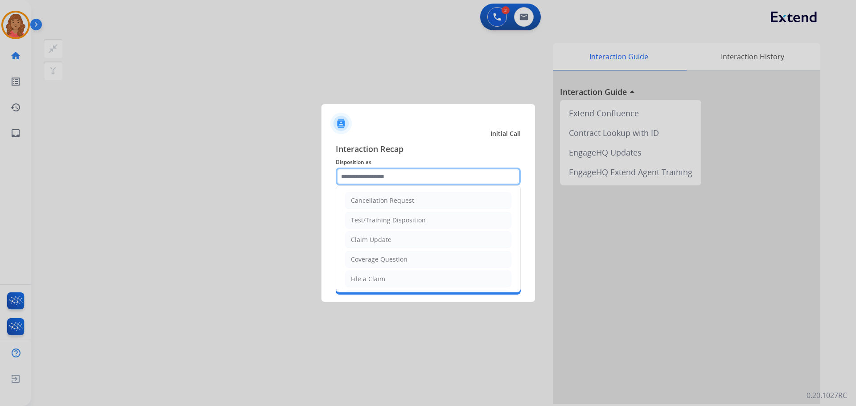
click at [386, 172] on input "text" at bounding box center [428, 177] width 185 height 18
click at [375, 240] on div "Claim Update" at bounding box center [371, 239] width 41 height 9
type input "**********"
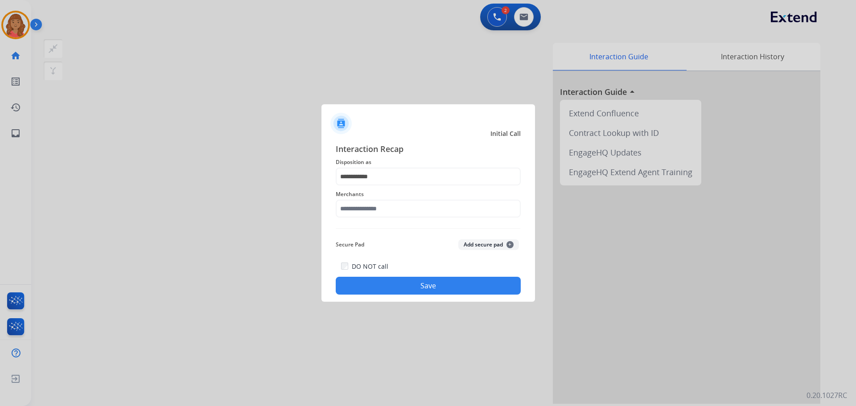
drag, startPoint x: 365, startPoint y: 198, endPoint x: 364, endPoint y: 206, distance: 8.1
click at [365, 202] on div "Merchants" at bounding box center [428, 203] width 185 height 36
click at [364, 210] on input "text" at bounding box center [428, 209] width 185 height 18
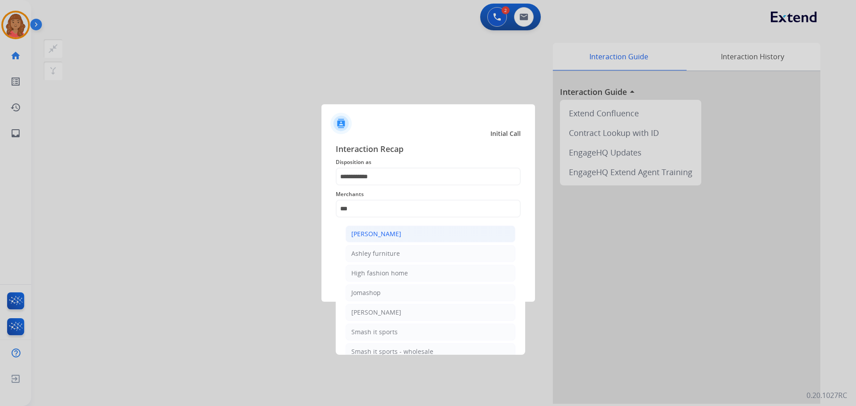
click at [371, 235] on div "[PERSON_NAME]" at bounding box center [376, 234] width 50 height 9
type input "**********"
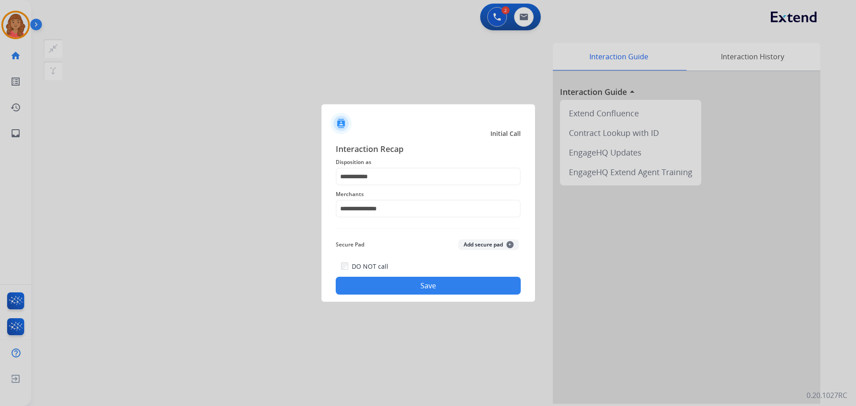
drag, startPoint x: 387, startPoint y: 284, endPoint x: 392, endPoint y: 289, distance: 6.6
click at [388, 285] on button "Save" at bounding box center [428, 286] width 185 height 18
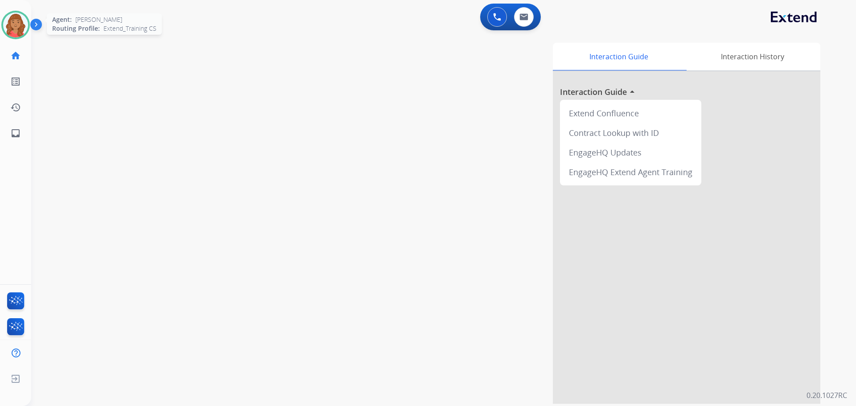
click at [18, 14] on img at bounding box center [15, 24] width 25 height 25
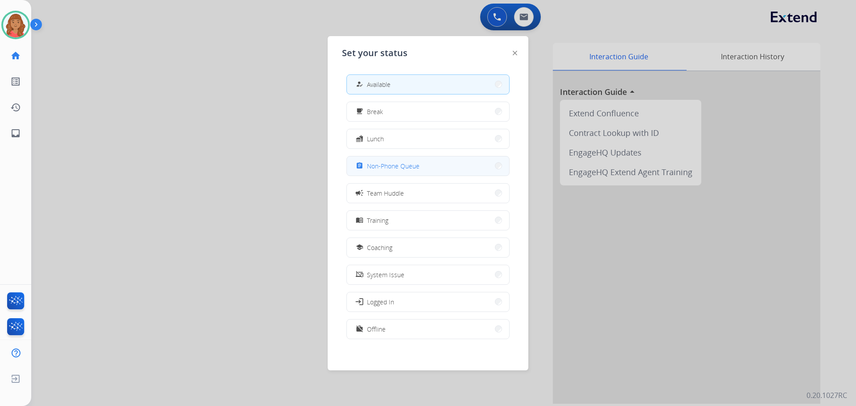
click at [385, 170] on span "Non-Phone Queue" at bounding box center [393, 165] width 53 height 9
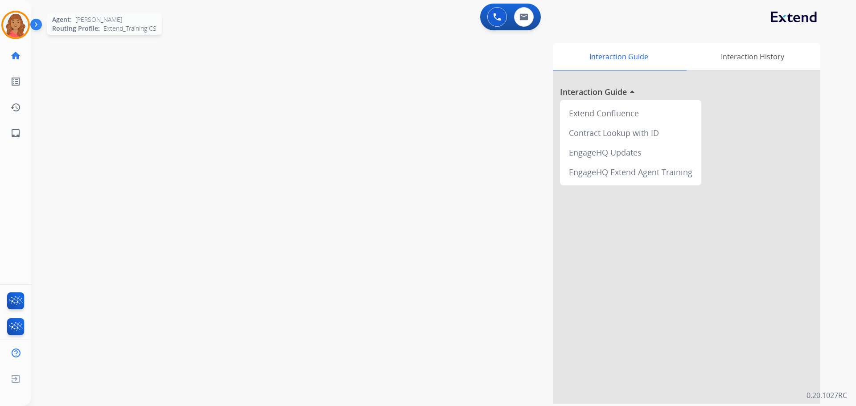
click at [19, 28] on img at bounding box center [15, 24] width 25 height 25
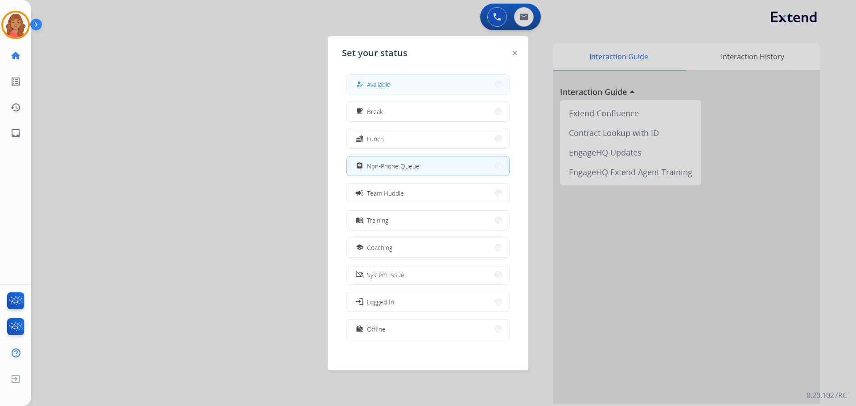
click at [394, 78] on button "how_to_reg Available" at bounding box center [428, 84] width 162 height 19
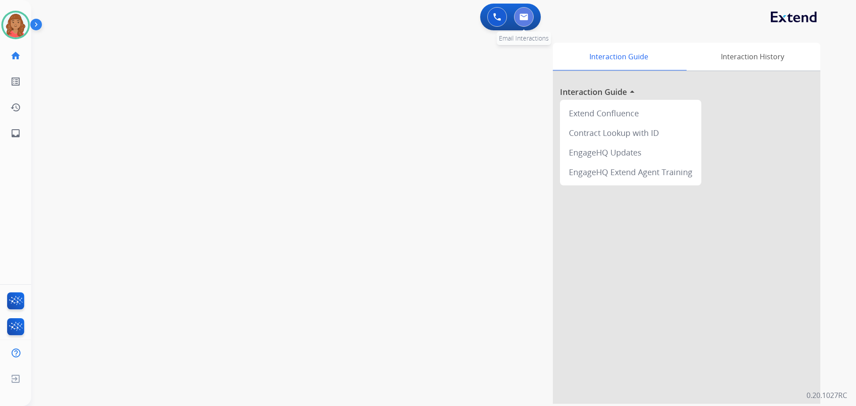
click at [527, 20] on img at bounding box center [523, 16] width 9 height 7
select select "**********"
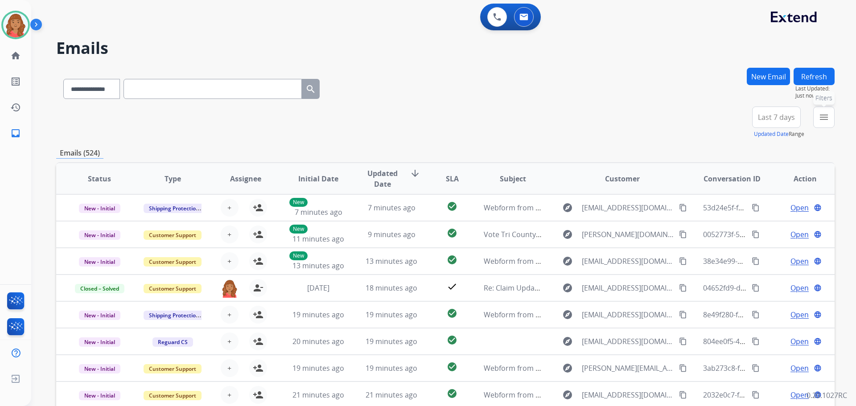
click at [823, 118] on mat-icon "menu" at bounding box center [823, 117] width 11 height 11
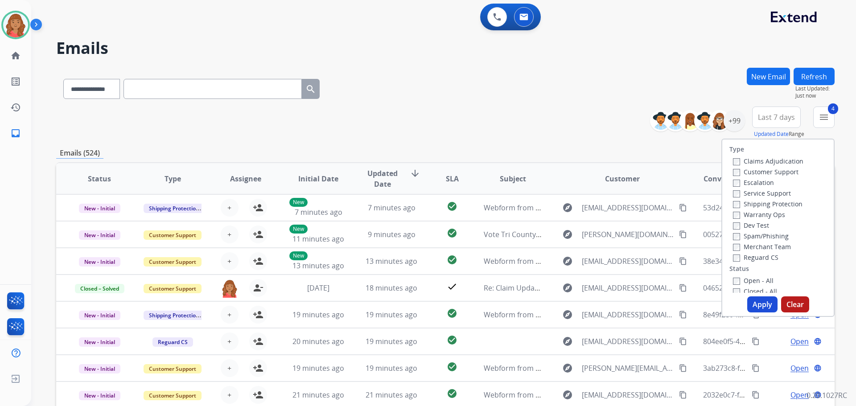
click at [747, 302] on button "Apply" at bounding box center [762, 304] width 30 height 16
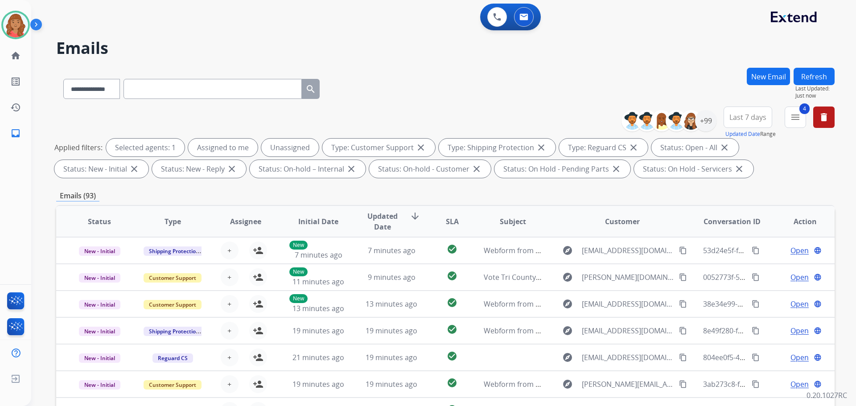
scroll to position [1, 0]
click at [704, 123] on div "+99" at bounding box center [705, 120] width 21 height 21
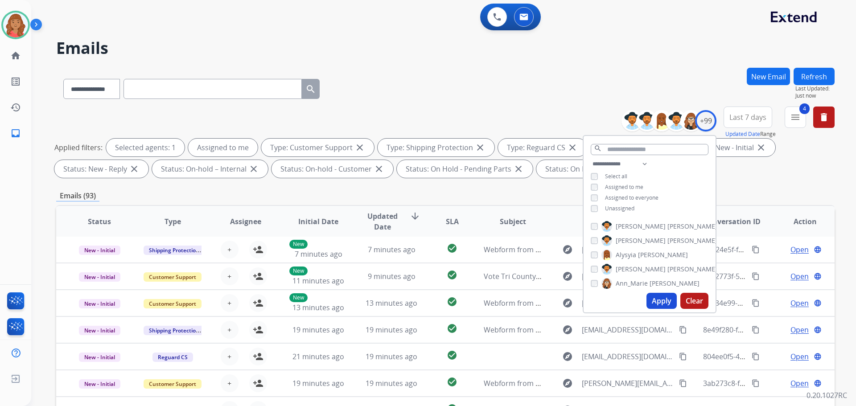
click at [665, 305] on button "Apply" at bounding box center [661, 301] width 30 height 16
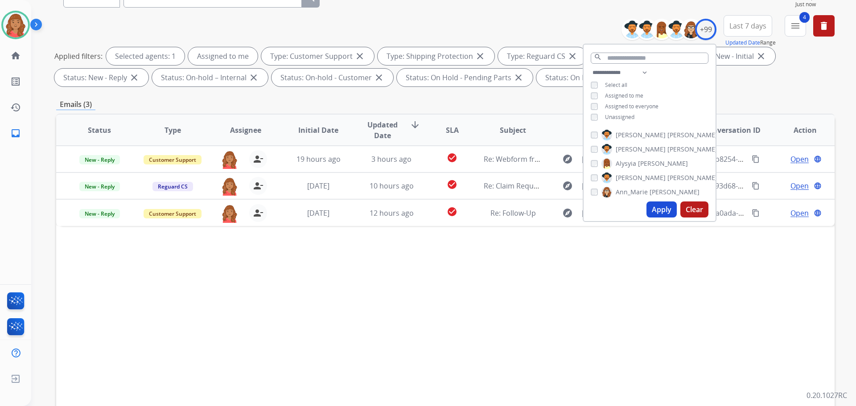
scroll to position [144, 0]
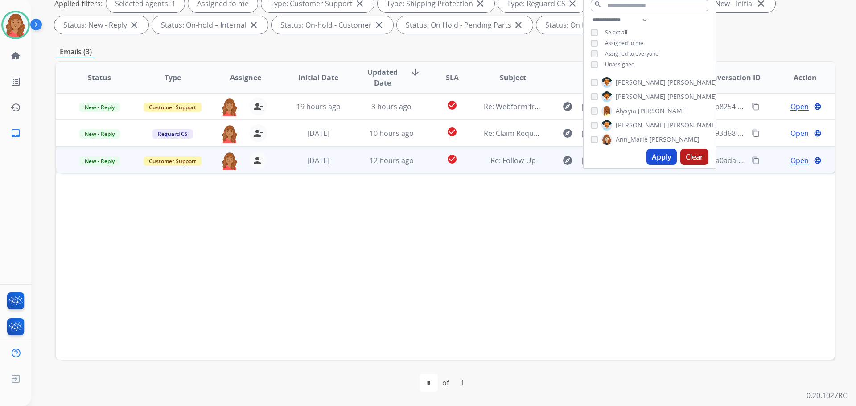
click at [343, 167] on td "[DATE]" at bounding box center [311, 160] width 73 height 27
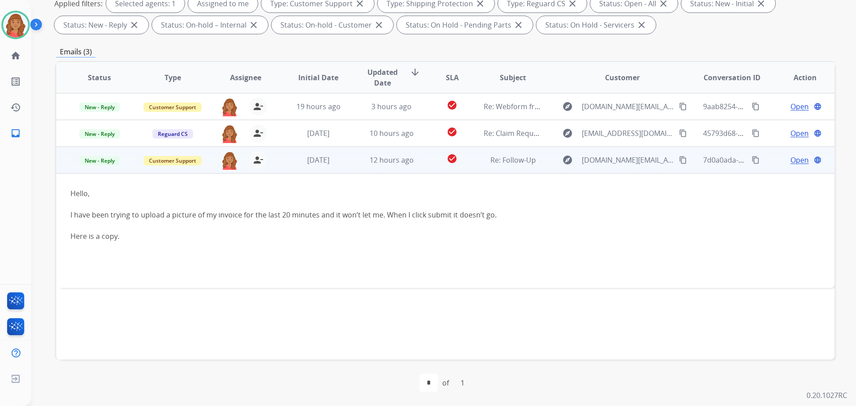
click at [790, 159] on span "Open" at bounding box center [799, 160] width 18 height 11
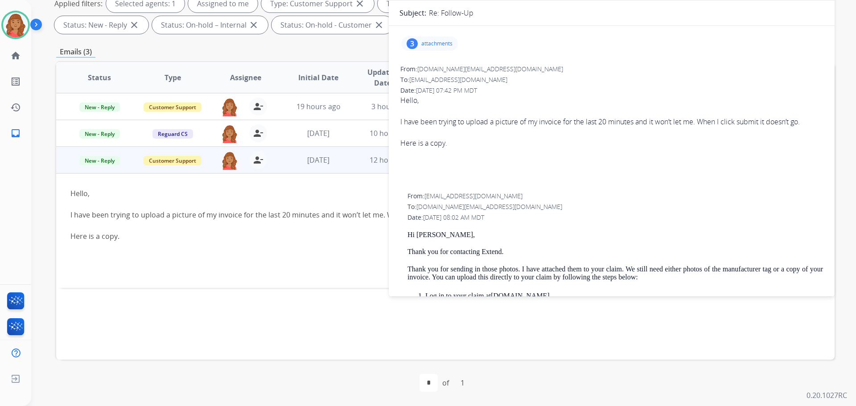
click at [441, 49] on div "3 attachments" at bounding box center [429, 44] width 57 height 14
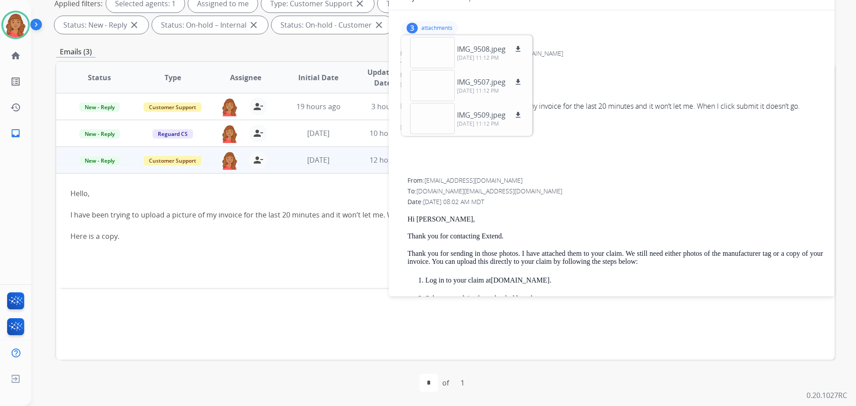
scroll to position [0, 0]
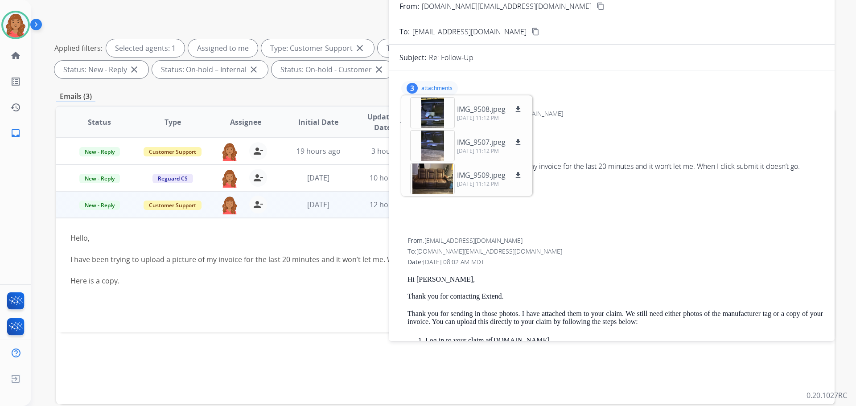
click at [620, 86] on div "3 attachments IMG_9508.jpeg download 09/20/2025, 11:12 PM IMG_9507.jpeg downloa…" at bounding box center [611, 88] width 424 height 21
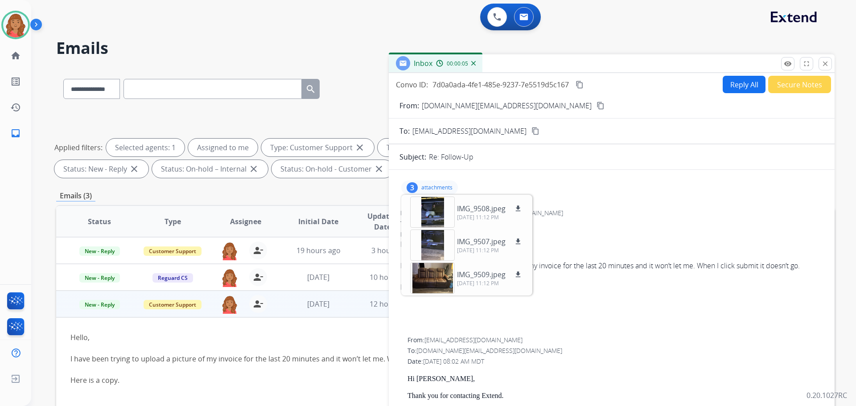
click at [735, 88] on button "Reply All" at bounding box center [744, 84] width 43 height 17
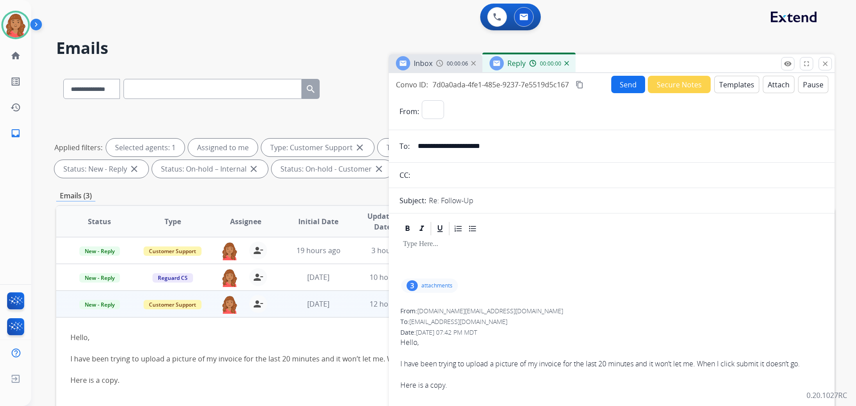
click at [734, 88] on button "Templates" at bounding box center [736, 84] width 45 height 17
select select "**********"
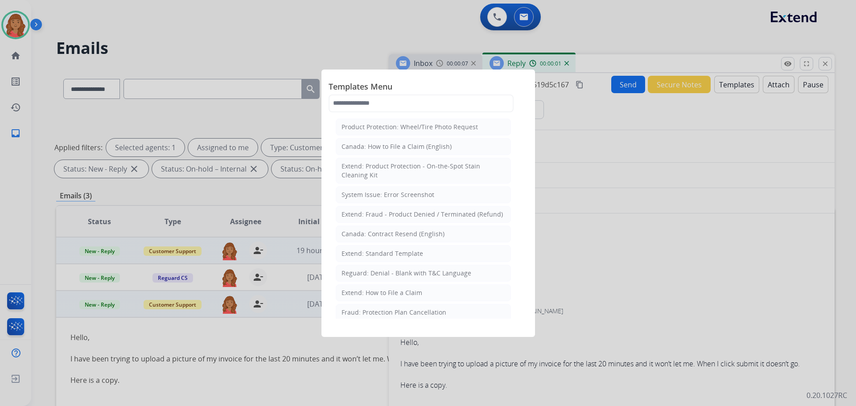
drag, startPoint x: 371, startPoint y: 254, endPoint x: 385, endPoint y: 260, distance: 14.8
click at [373, 253] on div "Extend: Standard Template" at bounding box center [382, 253] width 82 height 9
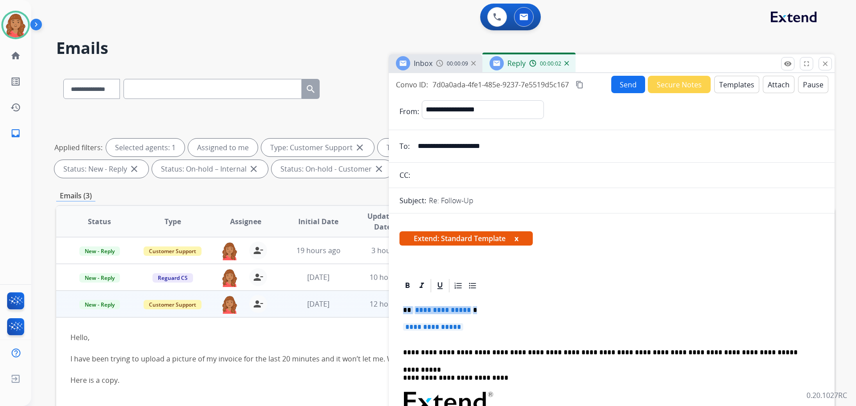
drag, startPoint x: 446, startPoint y: 327, endPoint x: 395, endPoint y: 304, distance: 55.6
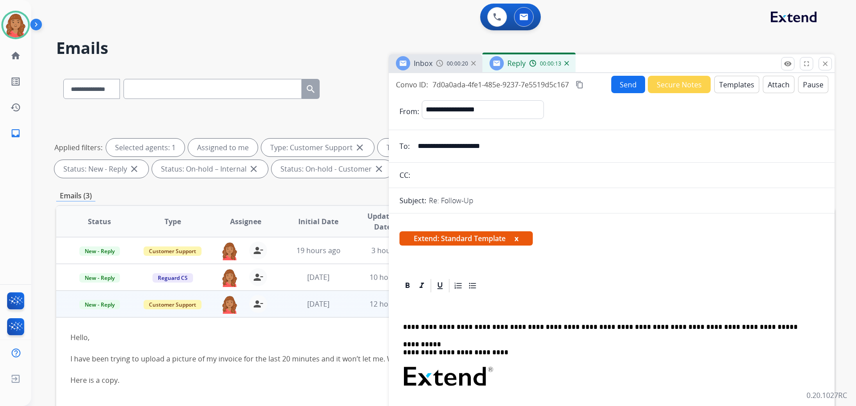
drag, startPoint x: 494, startPoint y: 150, endPoint x: 417, endPoint y: 150, distance: 76.7
click at [417, 150] on input "**********" at bounding box center [617, 146] width 411 height 18
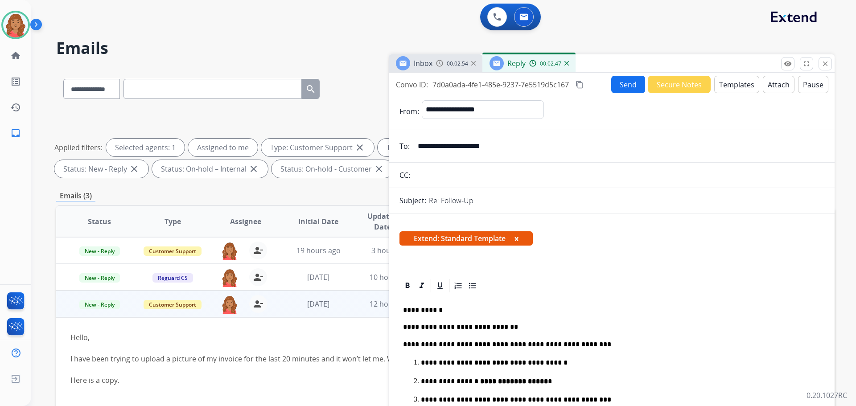
click at [582, 86] on mat-icon "content_copy" at bounding box center [579, 85] width 8 height 8
click at [627, 88] on button "Send" at bounding box center [628, 84] width 34 height 17
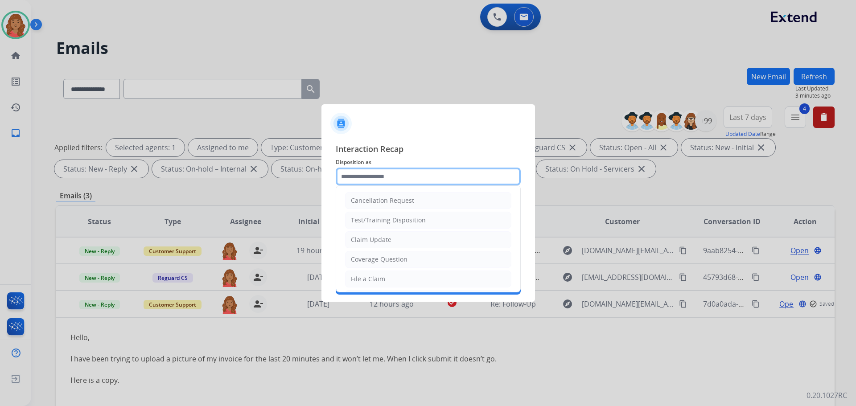
drag, startPoint x: 376, startPoint y: 182, endPoint x: 375, endPoint y: 189, distance: 7.2
click at [376, 181] on input "text" at bounding box center [428, 177] width 185 height 18
drag, startPoint x: 371, startPoint y: 243, endPoint x: 362, endPoint y: 218, distance: 26.7
click at [371, 242] on div "Claim Update" at bounding box center [371, 239] width 41 height 9
type input "**********"
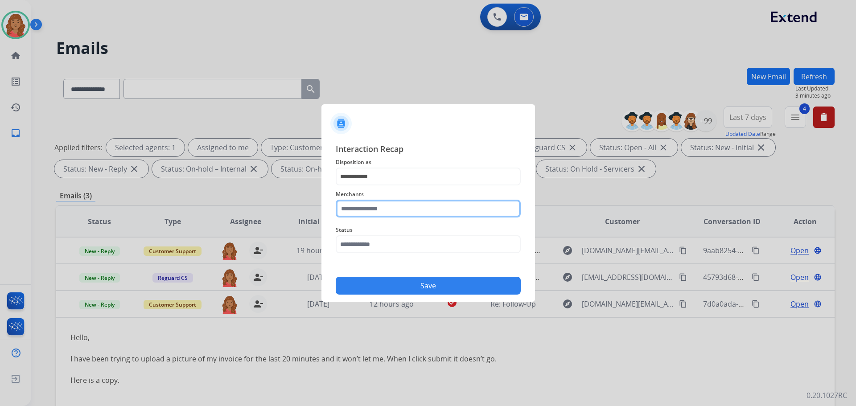
click at [361, 205] on input "text" at bounding box center [428, 209] width 185 height 18
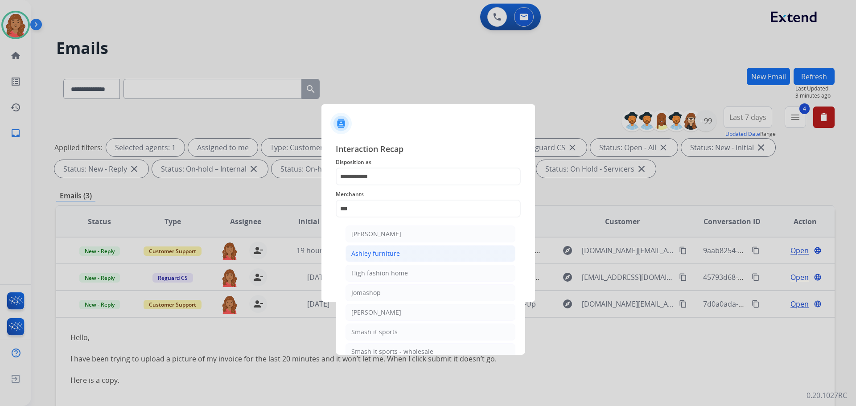
click at [374, 250] on div "Ashley furniture" at bounding box center [375, 253] width 49 height 9
type input "**********"
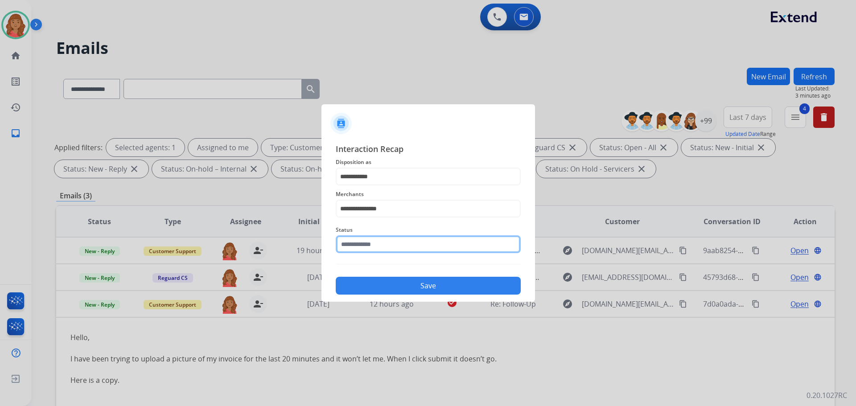
drag, startPoint x: 366, startPoint y: 241, endPoint x: 368, endPoint y: 252, distance: 11.2
click at [367, 242] on input "text" at bounding box center [428, 244] width 185 height 18
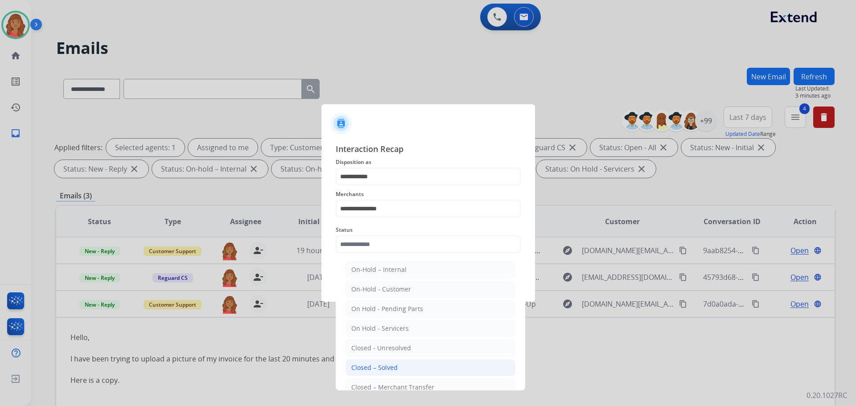
click at [374, 363] on div "Closed – Solved" at bounding box center [374, 367] width 46 height 9
type input "**********"
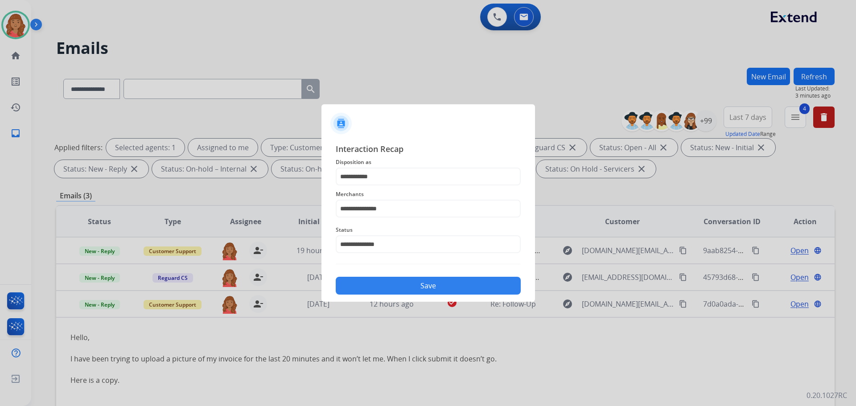
click at [388, 289] on button "Save" at bounding box center [428, 286] width 185 height 18
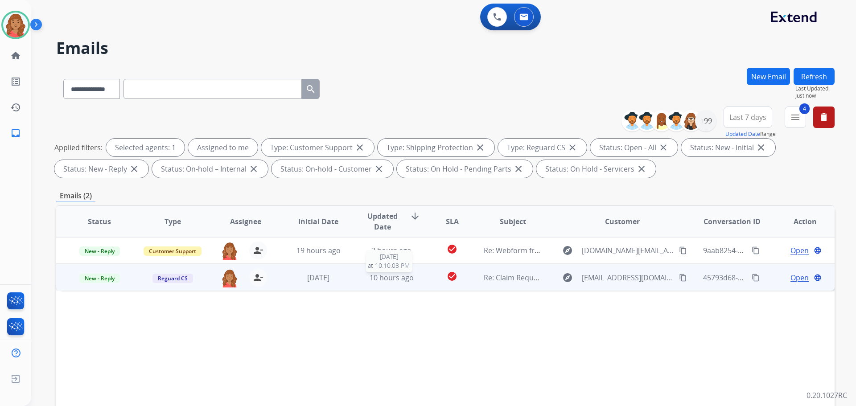
click at [398, 280] on span "10 hours ago" at bounding box center [392, 278] width 44 height 10
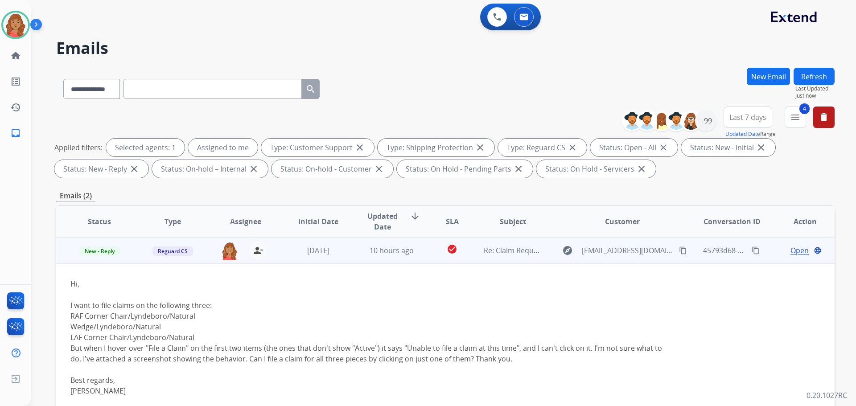
click at [790, 251] on span "Open" at bounding box center [799, 250] width 18 height 11
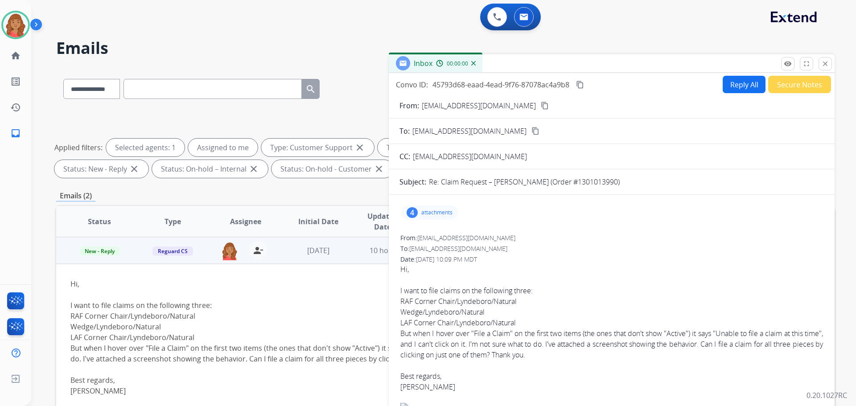
click at [417, 212] on div "4" at bounding box center [411, 212] width 11 height 11
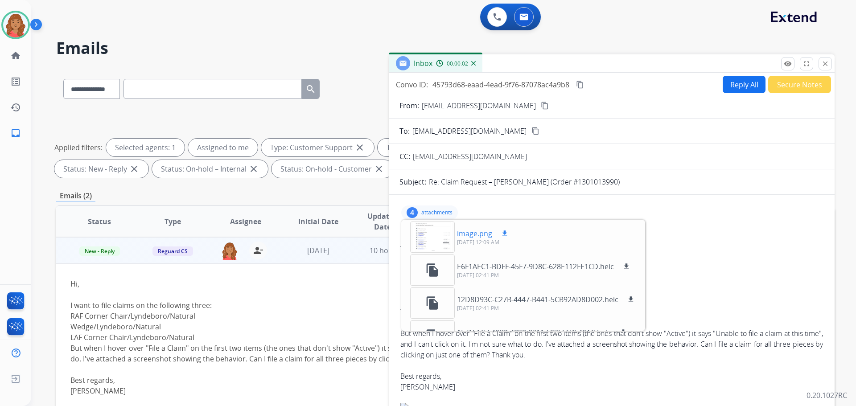
click at [427, 242] on div at bounding box center [432, 237] width 45 height 31
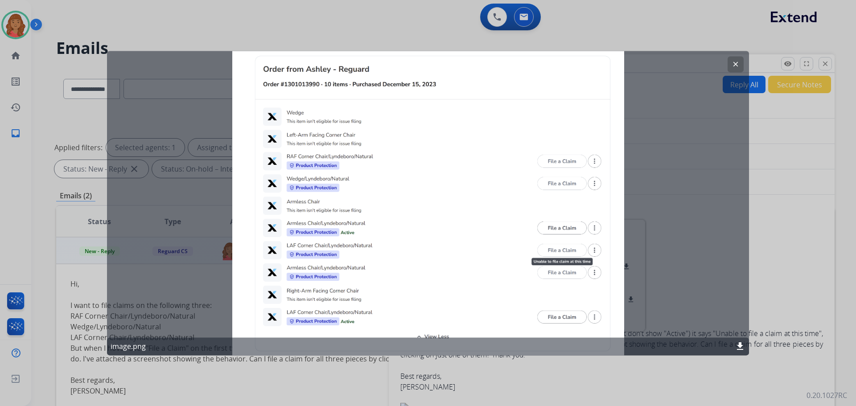
click at [730, 66] on button "clear" at bounding box center [735, 64] width 16 height 16
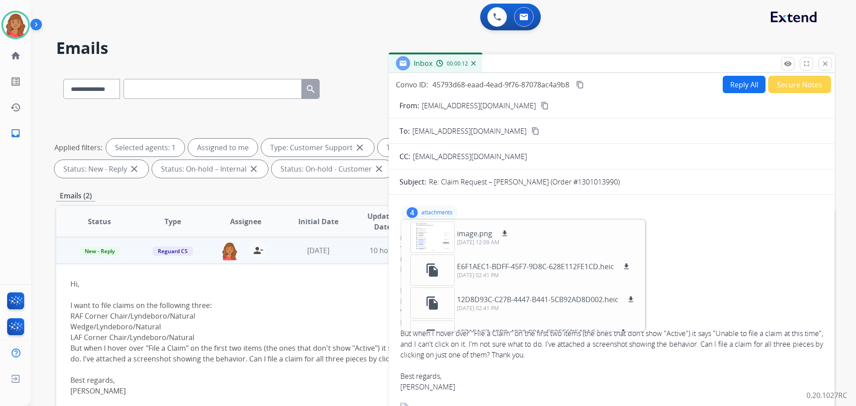
click at [435, 210] on p "attachments" at bounding box center [436, 212] width 31 height 7
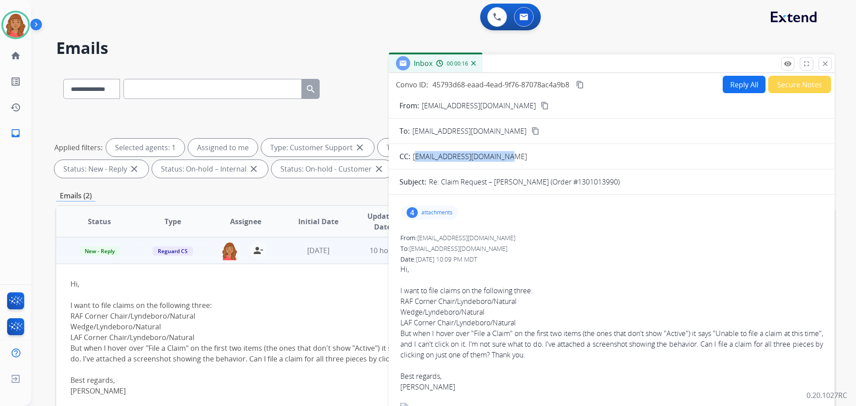
drag, startPoint x: 519, startPoint y: 155, endPoint x: 416, endPoint y: 156, distance: 103.4
click at [416, 156] on div "CC: alanasoehartono@gmail.com" at bounding box center [612, 156] width 446 height 11
click at [411, 156] on div "CC: alanasoehartono@gmail.com" at bounding box center [612, 156] width 446 height 11
drag, startPoint x: 414, startPoint y: 156, endPoint x: 500, endPoint y: 159, distance: 85.7
click at [509, 159] on div "alanasoehartono@gmail.com" at bounding box center [472, 156] width 118 height 11
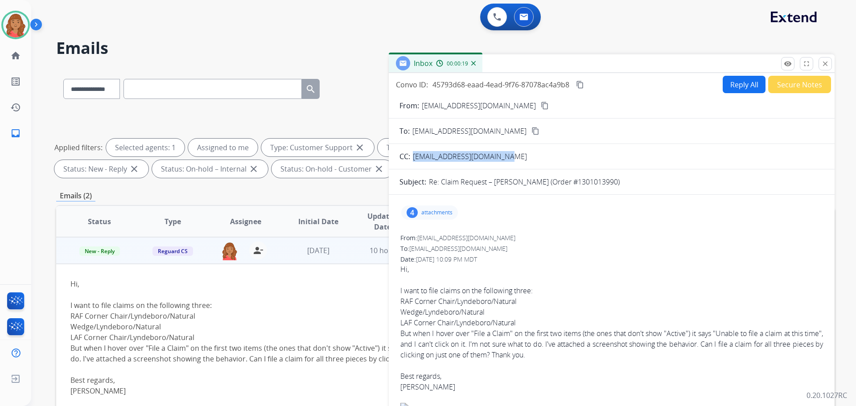
copy span "alanasoehartono@gmail.com"
click at [542, 207] on div "4 attachments" at bounding box center [611, 212] width 424 height 21
click at [541, 105] on mat-icon "content_copy" at bounding box center [545, 106] width 8 height 8
click at [731, 88] on button "Reply All" at bounding box center [744, 84] width 43 height 17
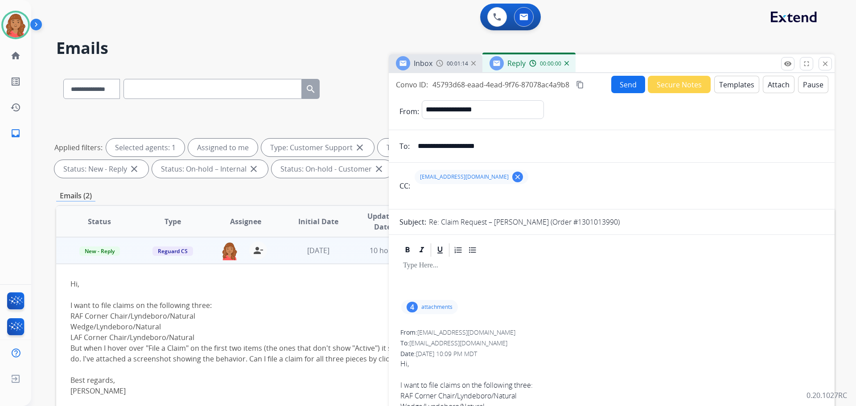
select select "**********"
click at [731, 85] on button "Templates" at bounding box center [736, 84] width 45 height 17
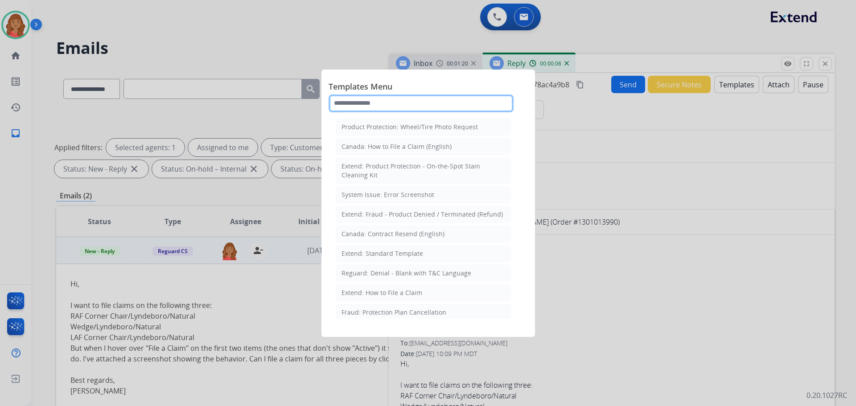
click at [415, 106] on input "text" at bounding box center [420, 103] width 185 height 18
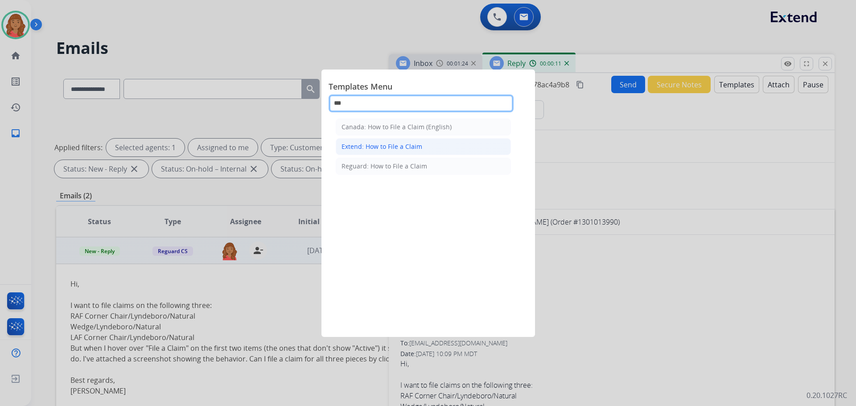
type input "***"
click at [391, 144] on div "Extend: How to File a Claim" at bounding box center [381, 146] width 81 height 9
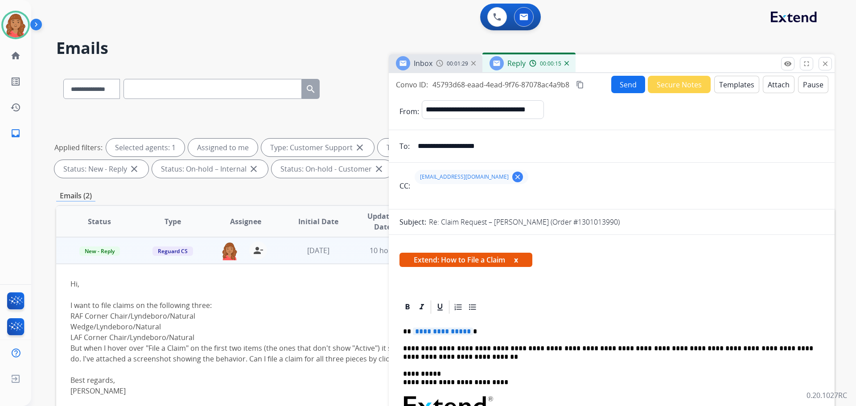
click at [743, 88] on button "Templates" at bounding box center [736, 84] width 45 height 17
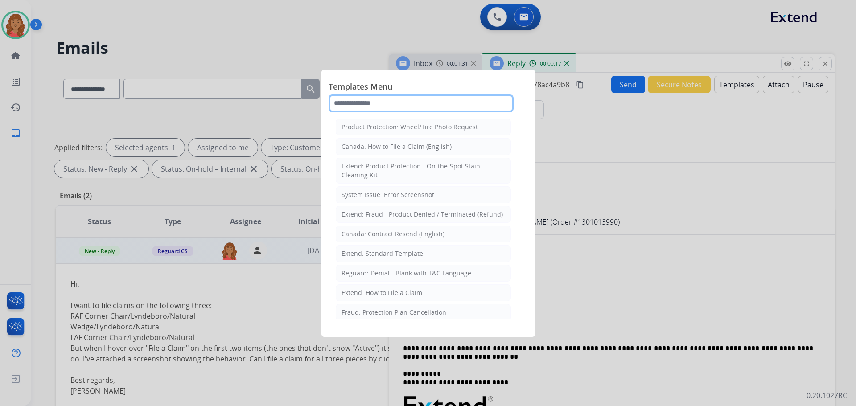
click at [383, 102] on input "text" at bounding box center [420, 103] width 185 height 18
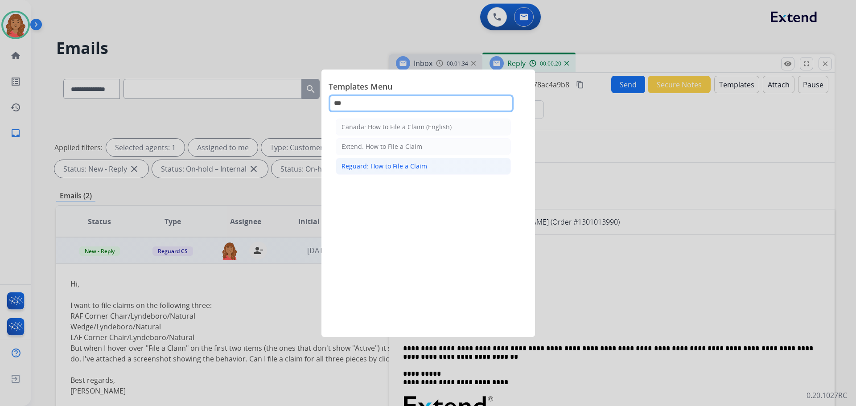
type input "***"
click at [379, 165] on div "Reguard: How to File a Claim" at bounding box center [384, 166] width 86 height 9
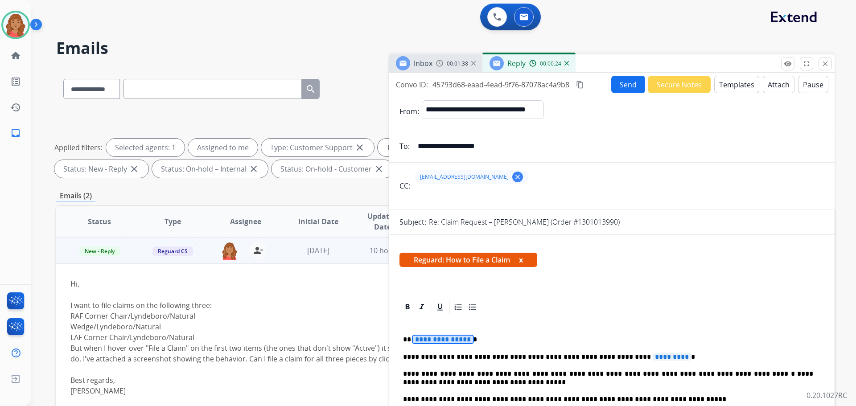
click at [464, 339] on span "**********" at bounding box center [443, 340] width 60 height 8
click at [653, 357] on span "*********" at bounding box center [672, 357] width 38 height 8
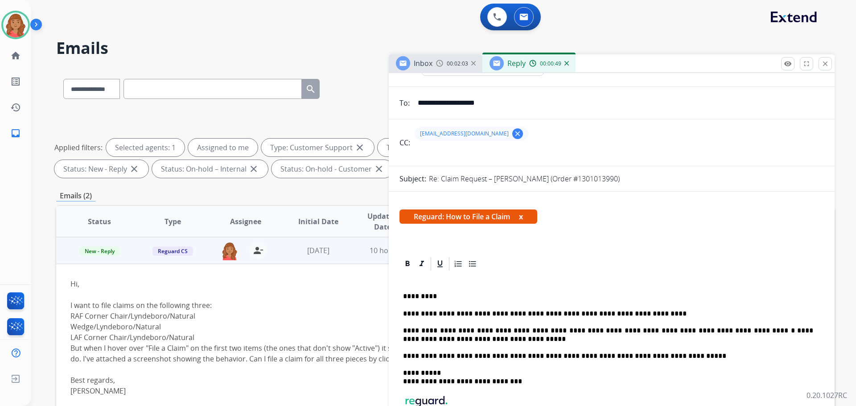
scroll to position [0, 0]
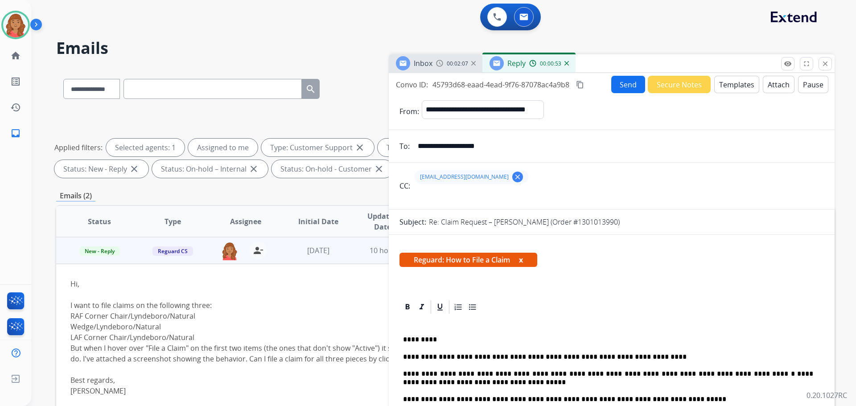
click at [580, 82] on mat-icon "content_copy" at bounding box center [580, 85] width 8 height 8
click at [616, 85] on button "Send" at bounding box center [628, 84] width 34 height 17
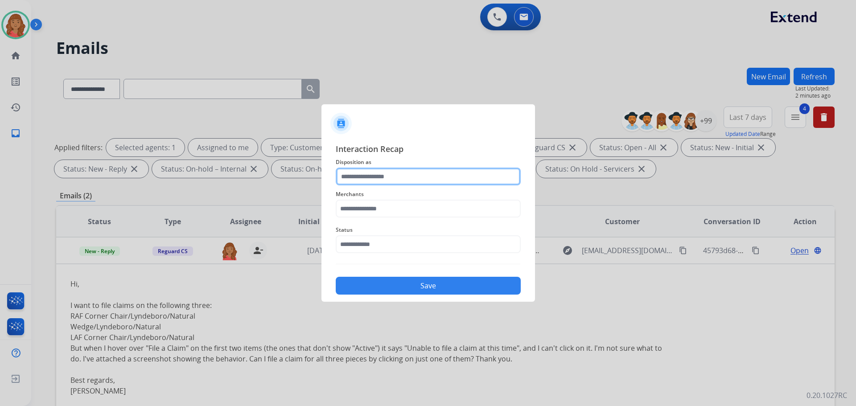
click at [437, 176] on input "text" at bounding box center [428, 177] width 185 height 18
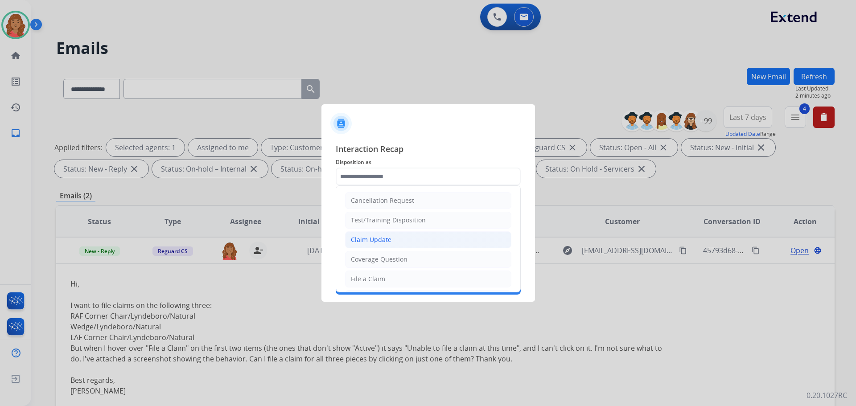
click at [365, 236] on div "Claim Update" at bounding box center [371, 239] width 41 height 9
type input "**********"
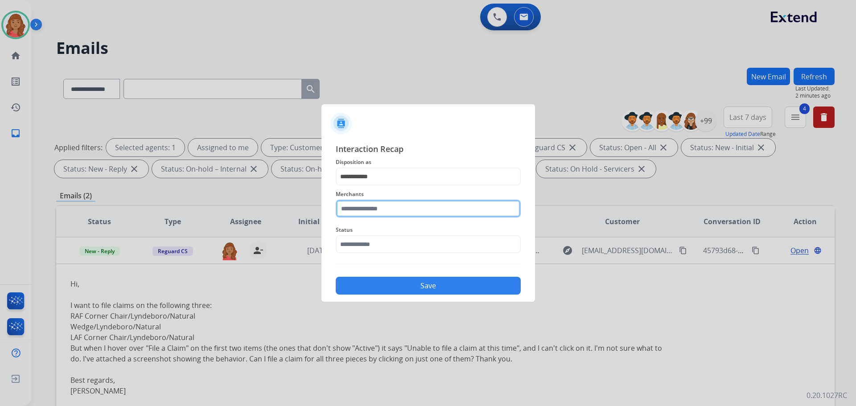
click at [370, 206] on input "text" at bounding box center [428, 209] width 185 height 18
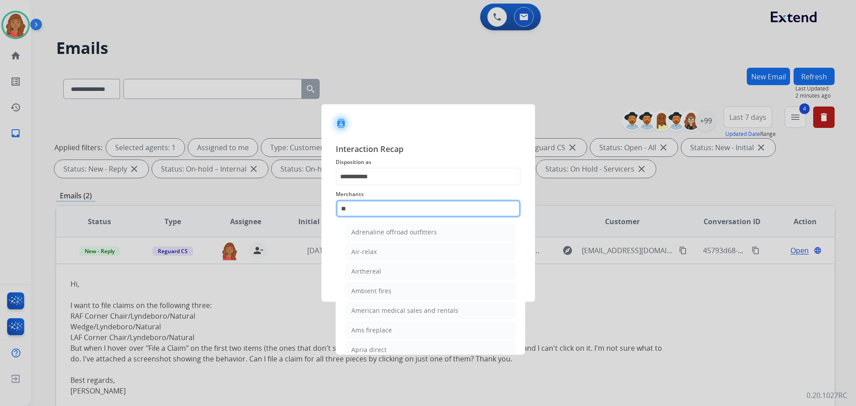
scroll to position [2, 0]
type input "*"
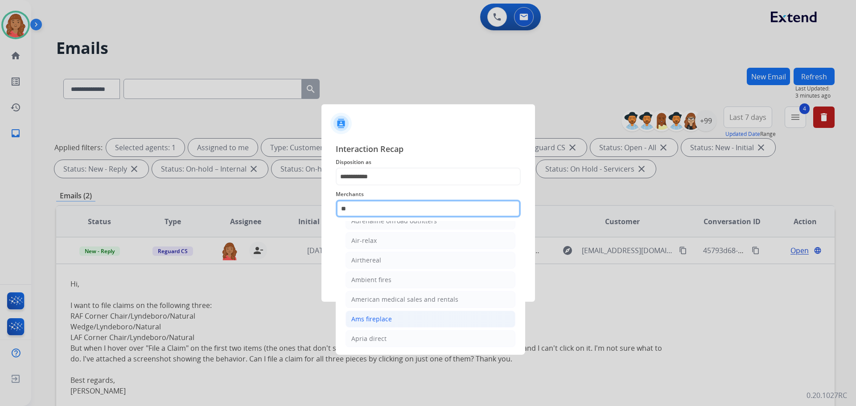
scroll to position [73, 0]
type input "*"
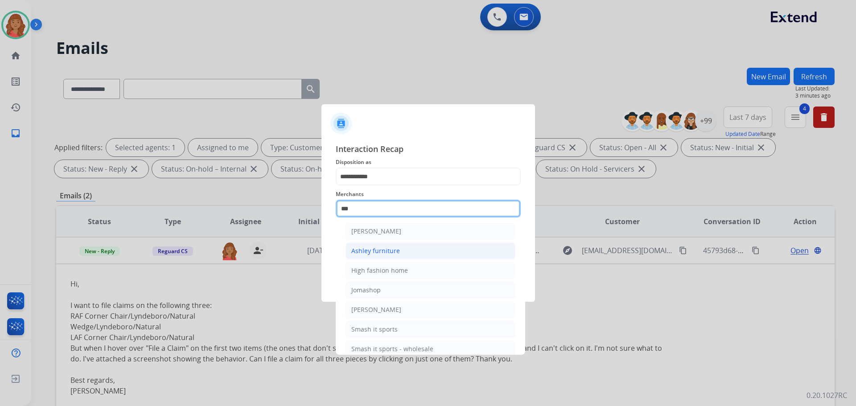
scroll to position [0, 0]
click at [376, 234] on div "[PERSON_NAME]" at bounding box center [376, 234] width 50 height 9
type input "**********"
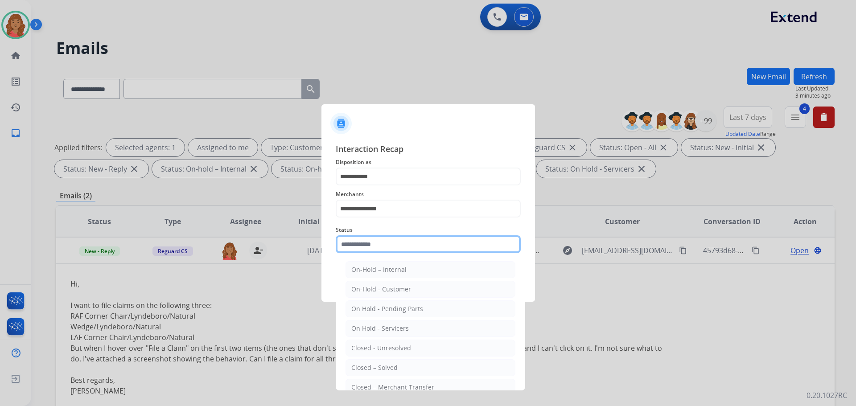
click at [367, 247] on input "text" at bounding box center [428, 244] width 185 height 18
click at [370, 369] on div "Closed – Solved" at bounding box center [374, 367] width 46 height 9
type input "**********"
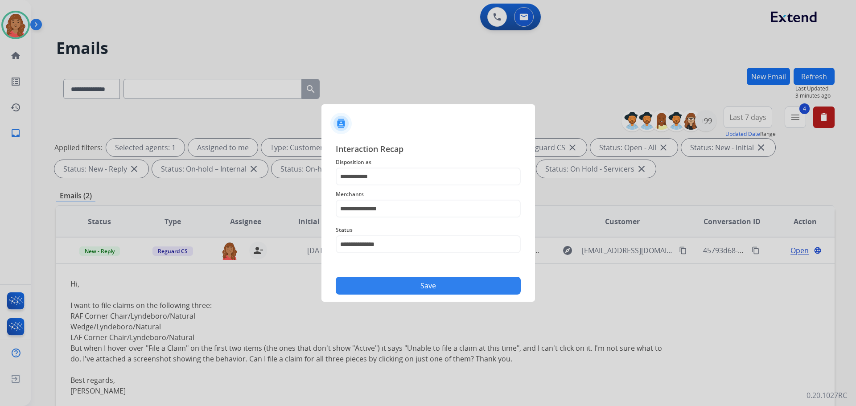
click at [383, 293] on button "Save" at bounding box center [428, 286] width 185 height 18
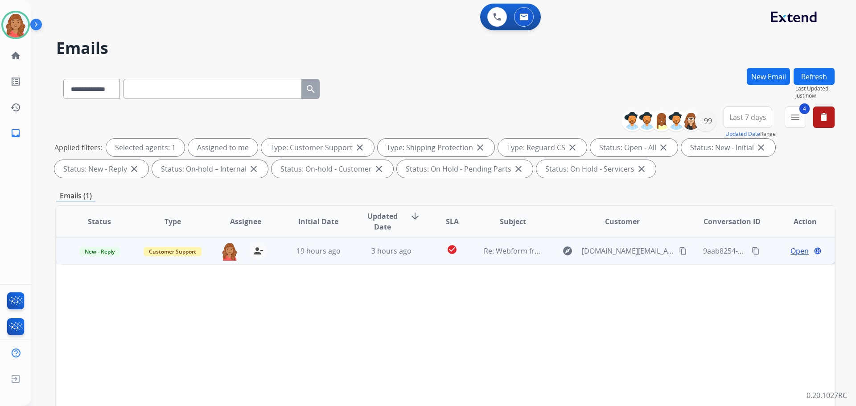
drag, startPoint x: 670, startPoint y: 250, endPoint x: 624, endPoint y: 250, distance: 46.8
click at [679, 250] on mat-icon "content_copy" at bounding box center [683, 251] width 8 height 8
click at [679, 254] on mat-icon "content_copy" at bounding box center [683, 251] width 8 height 8
click at [364, 256] on td "3 hours ago" at bounding box center [384, 250] width 73 height 27
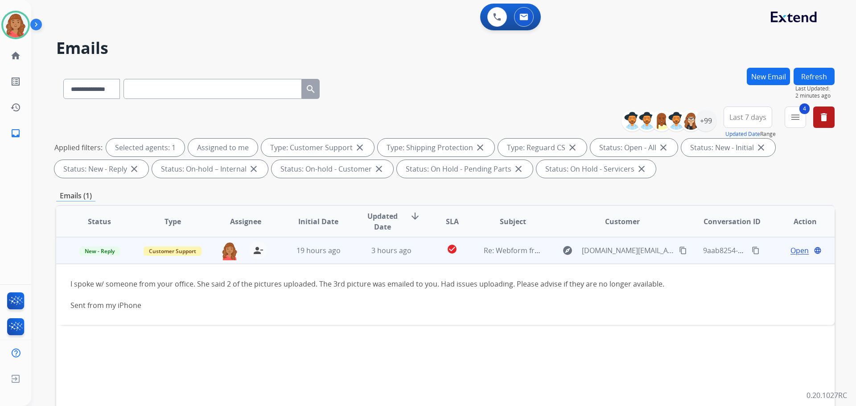
click at [790, 248] on span "Open" at bounding box center [799, 250] width 18 height 11
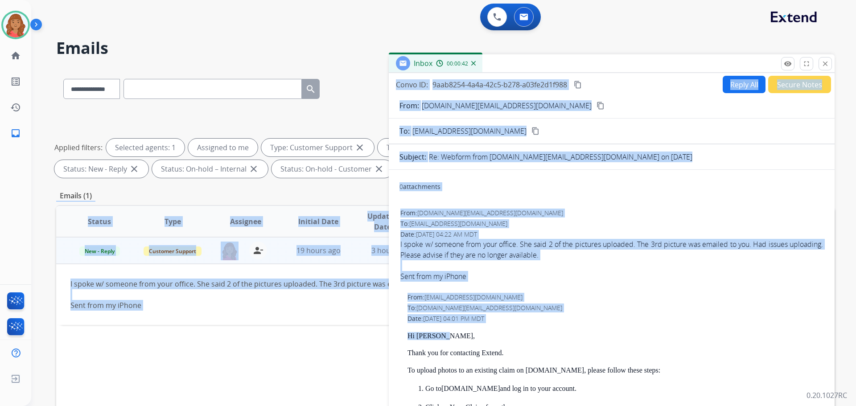
drag, startPoint x: 409, startPoint y: 331, endPoint x: 408, endPoint y: 341, distance: 10.3
click at [375, 335] on div "**********" at bounding box center [445, 309] width 778 height 482
click at [468, 335] on p "Hi Marilyn," at bounding box center [614, 336] width 415 height 8
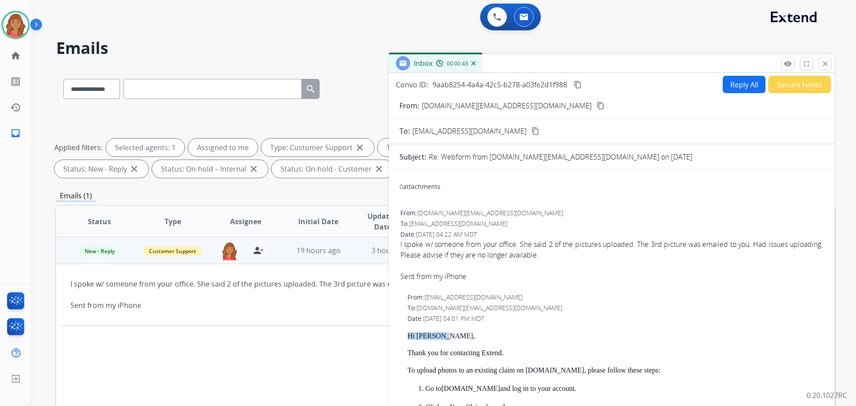
drag, startPoint x: 451, startPoint y: 337, endPoint x: 406, endPoint y: 335, distance: 44.6
copy p "Hi Marilyn,"
drag, startPoint x: 10, startPoint y: 31, endPoint x: 20, endPoint y: 33, distance: 10.1
click at [10, 30] on img at bounding box center [15, 24] width 25 height 25
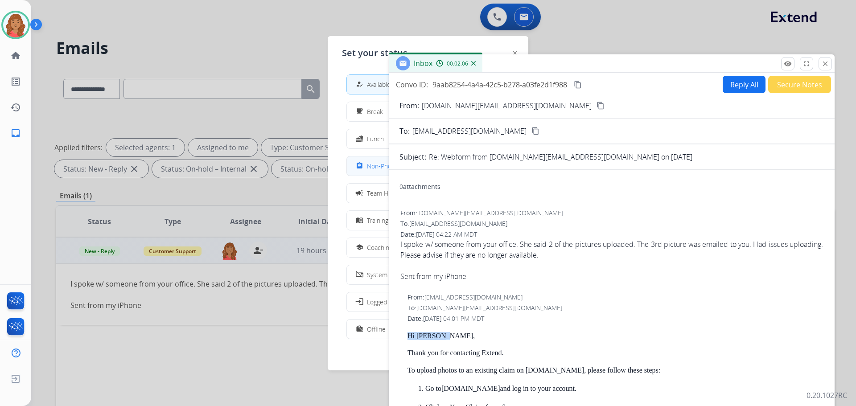
click at [370, 169] on span "Non-Phone Queue" at bounding box center [393, 165] width 53 height 9
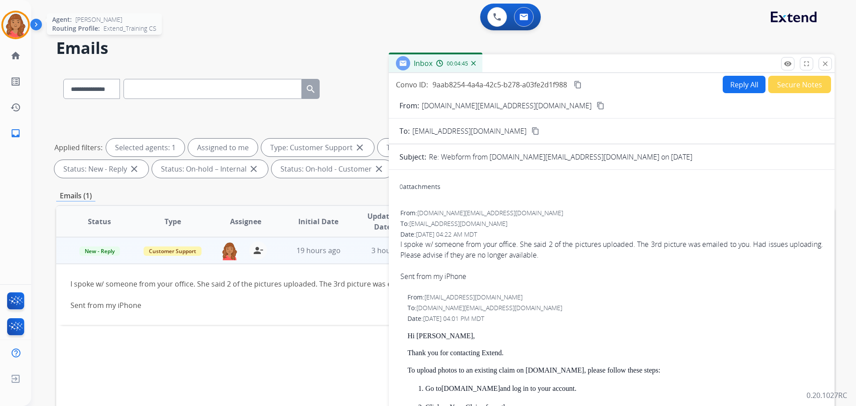
click at [16, 12] on div at bounding box center [15, 25] width 29 height 29
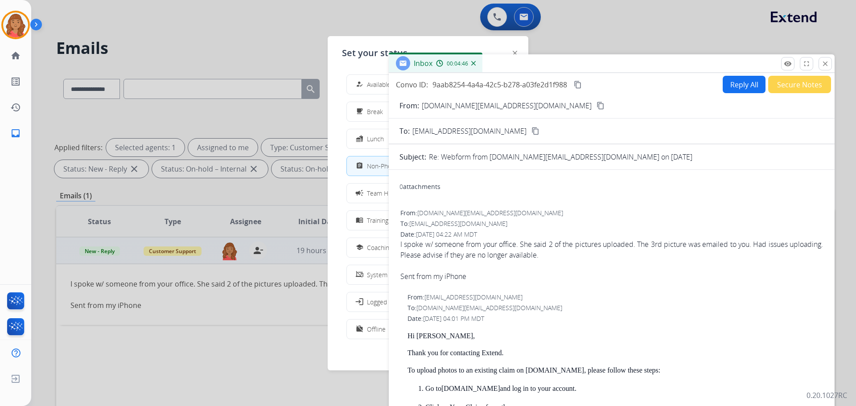
click at [375, 80] on span "Available" at bounding box center [379, 84] width 24 height 9
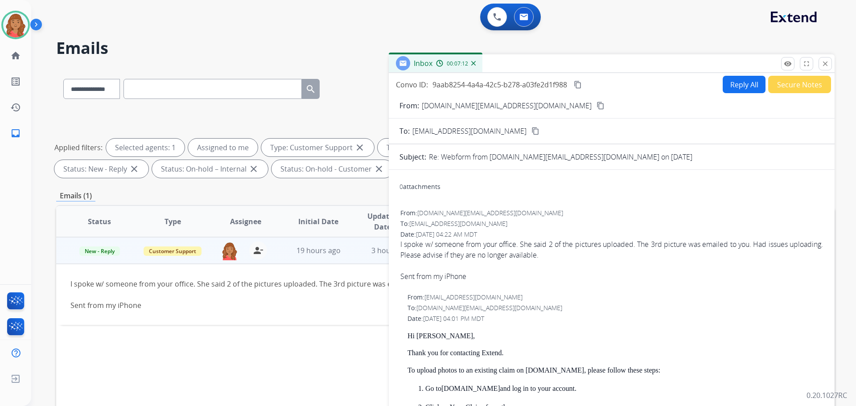
click at [741, 87] on button "Reply All" at bounding box center [744, 84] width 43 height 17
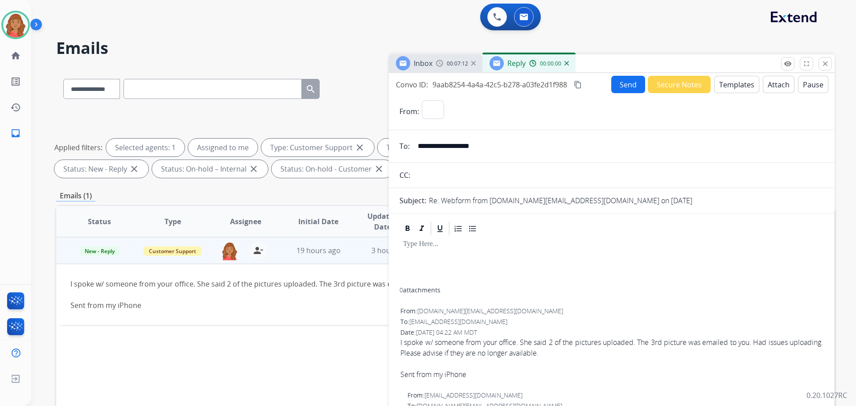
select select "**********"
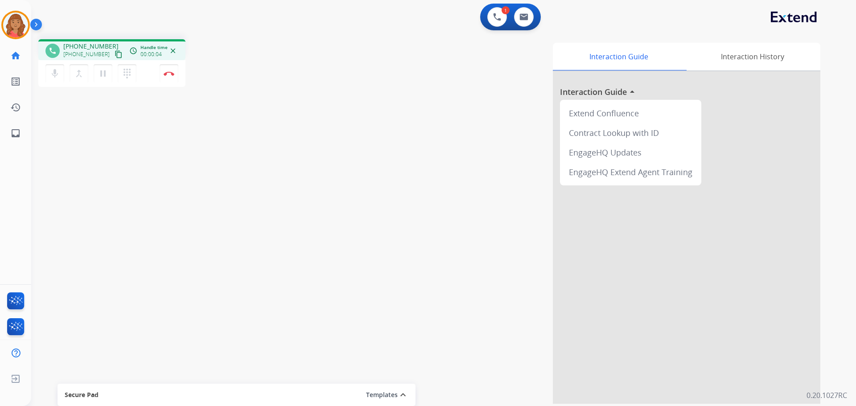
click at [115, 54] on mat-icon "content_copy" at bounding box center [119, 54] width 8 height 8
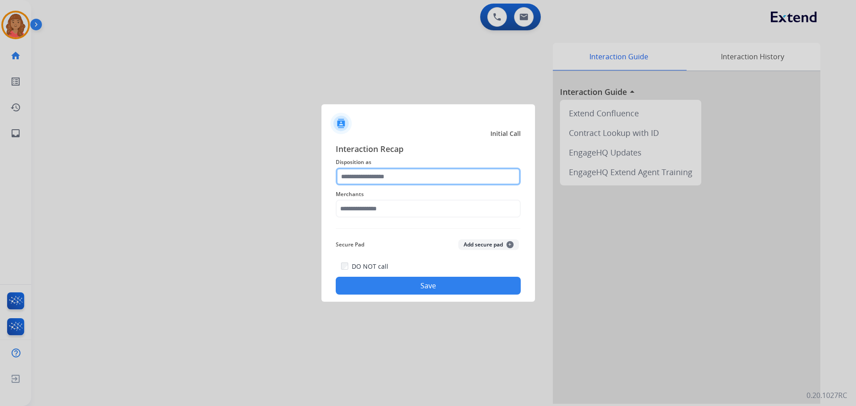
click at [387, 183] on input "text" at bounding box center [428, 177] width 185 height 18
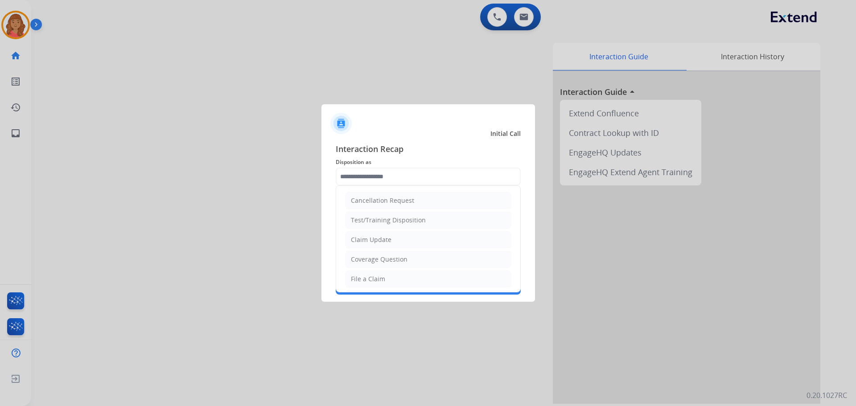
click at [374, 242] on div "Claim Update" at bounding box center [371, 239] width 41 height 9
type input "**********"
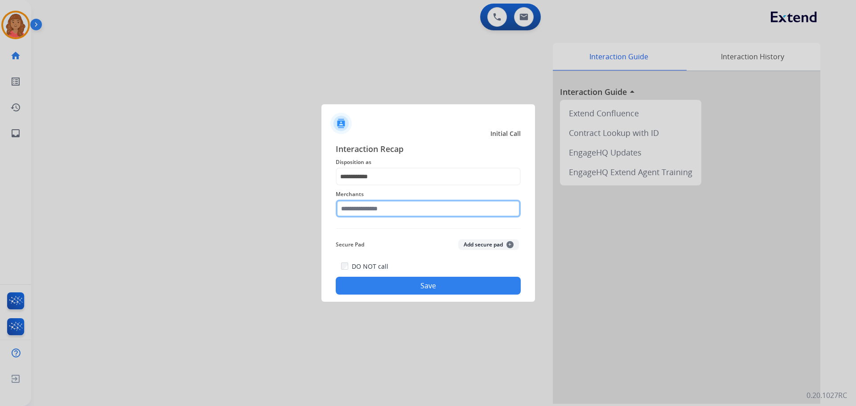
click at [365, 209] on input "text" at bounding box center [428, 209] width 185 height 18
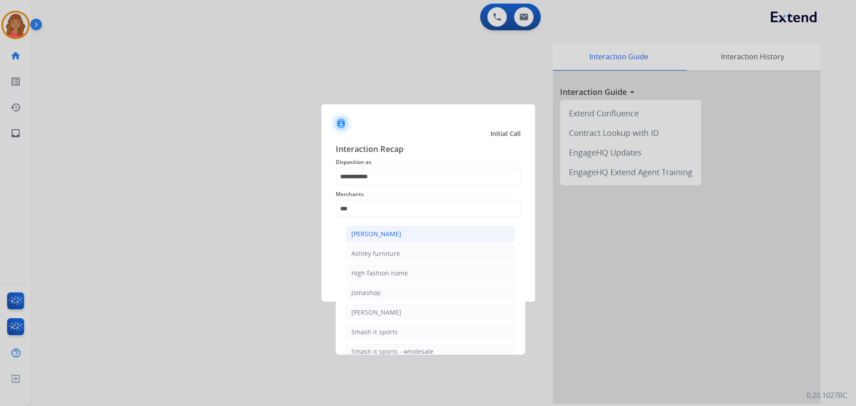
drag, startPoint x: 375, startPoint y: 236, endPoint x: 377, endPoint y: 245, distance: 8.6
click at [375, 237] on div "[PERSON_NAME]" at bounding box center [376, 234] width 50 height 9
type input "**********"
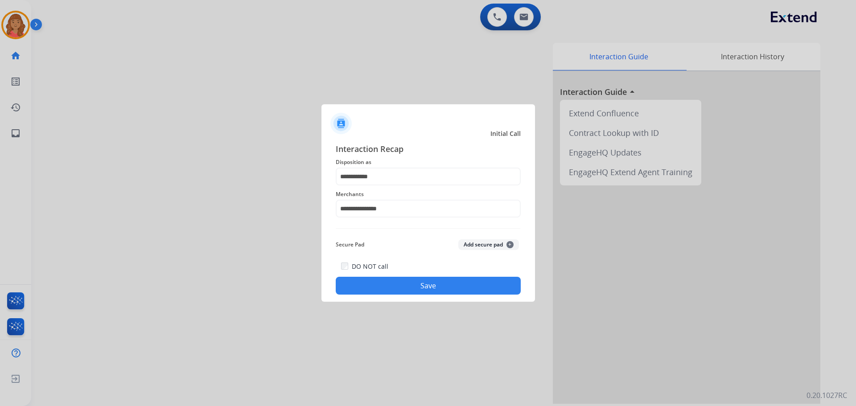
click at [403, 284] on button "Save" at bounding box center [428, 286] width 185 height 18
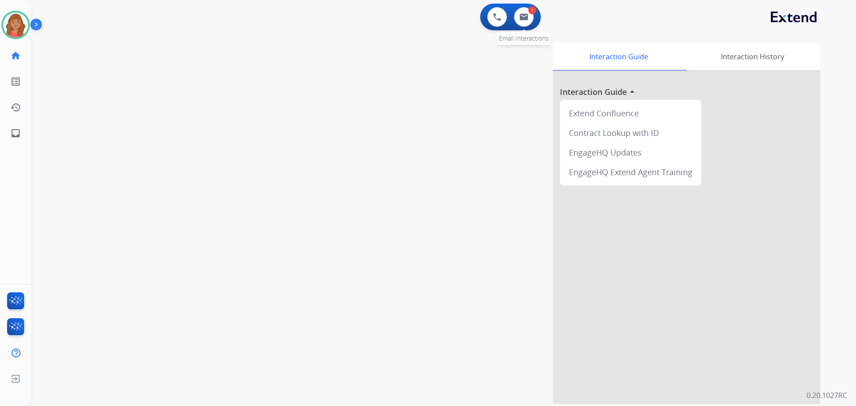
click at [532, 13] on div "1" at bounding box center [532, 10] width 8 height 8
click at [522, 21] on button at bounding box center [524, 17] width 20 height 20
select select "**********"
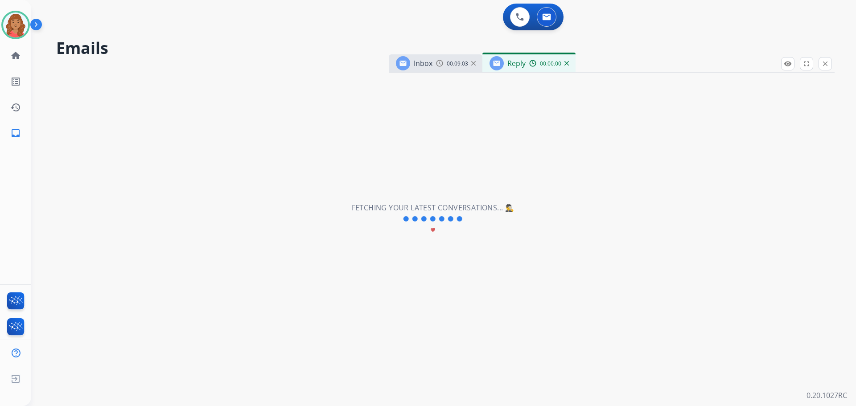
select select "**********"
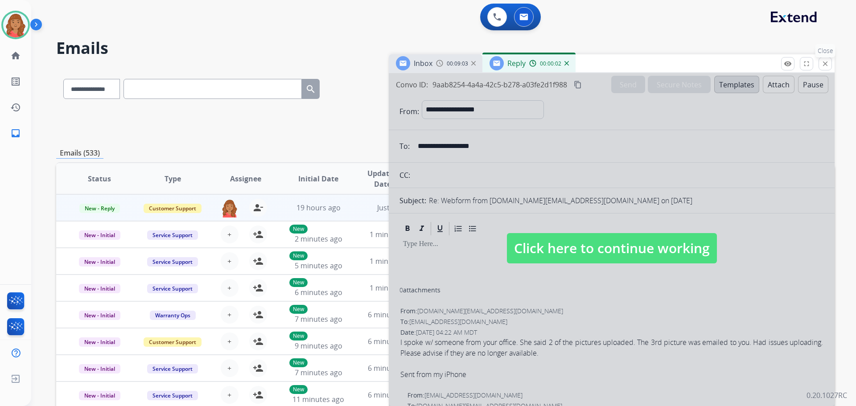
click at [823, 63] on mat-icon "close" at bounding box center [825, 64] width 8 height 8
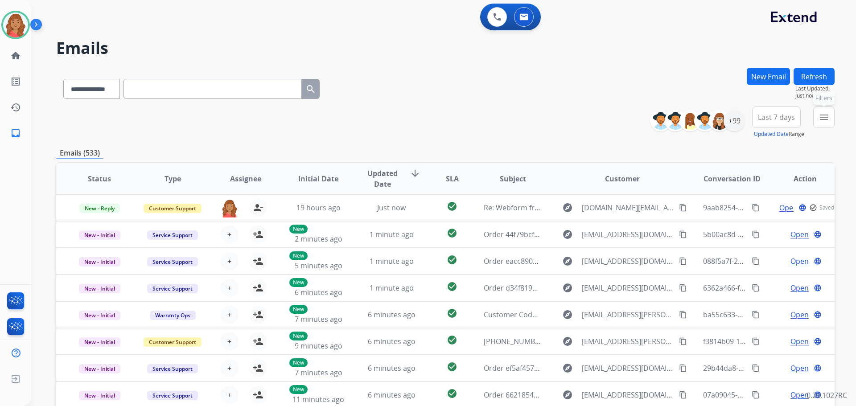
click at [815, 115] on button "menu Filters" at bounding box center [823, 117] width 21 height 21
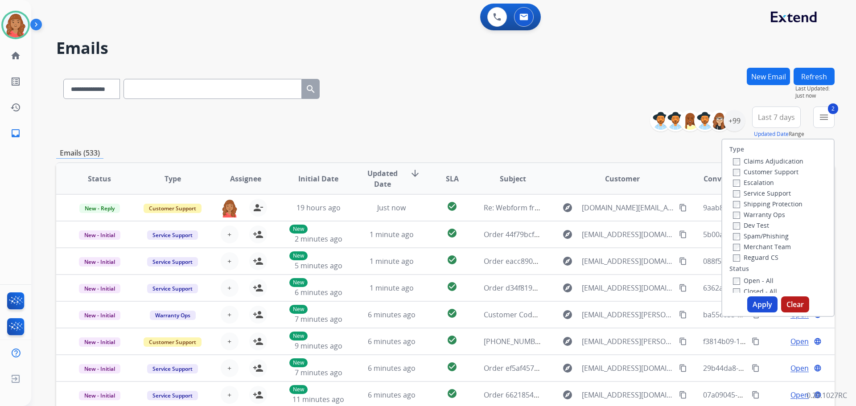
drag, startPoint x: 729, startPoint y: 253, endPoint x: 730, endPoint y: 263, distance: 10.3
click at [733, 253] on div "Reguard CS" at bounding box center [768, 257] width 70 height 11
click at [751, 303] on button "Apply" at bounding box center [762, 304] width 30 height 16
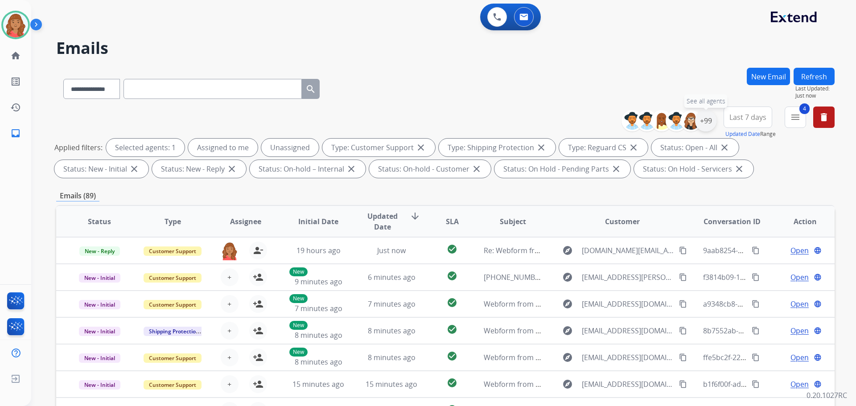
click at [707, 126] on div "+99" at bounding box center [705, 120] width 21 height 21
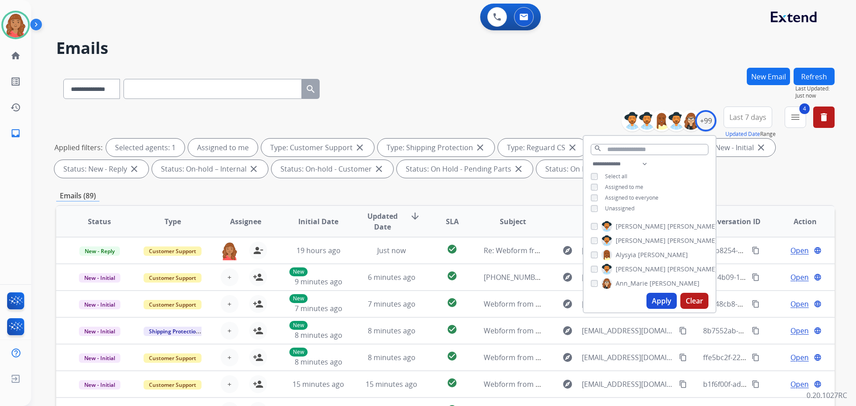
click at [655, 296] on button "Apply" at bounding box center [661, 301] width 30 height 16
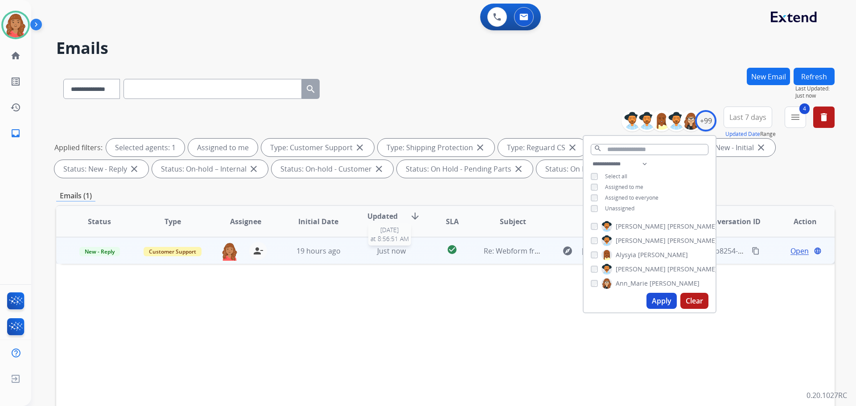
click at [403, 249] on div "Just now" at bounding box center [391, 251] width 58 height 11
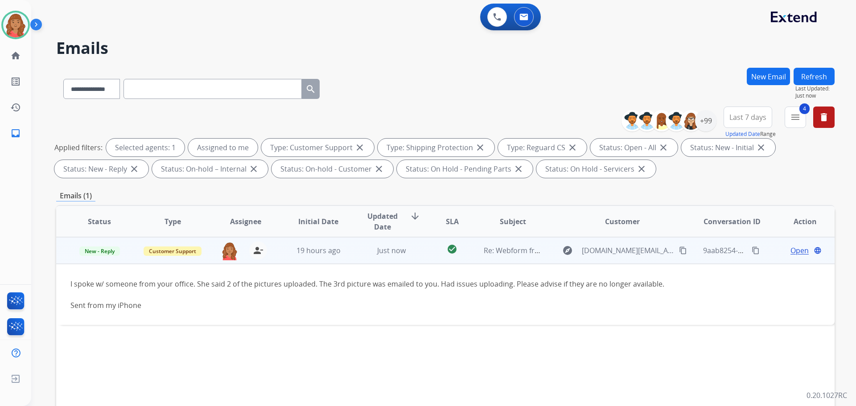
click at [790, 250] on span "Open" at bounding box center [799, 250] width 18 height 11
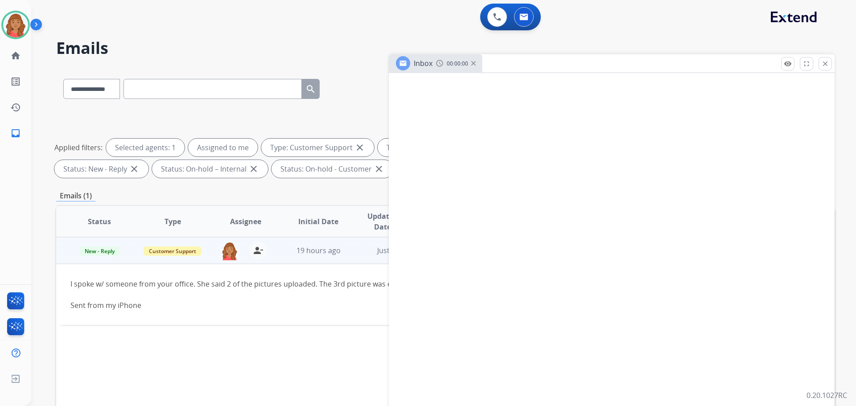
select select "**********"
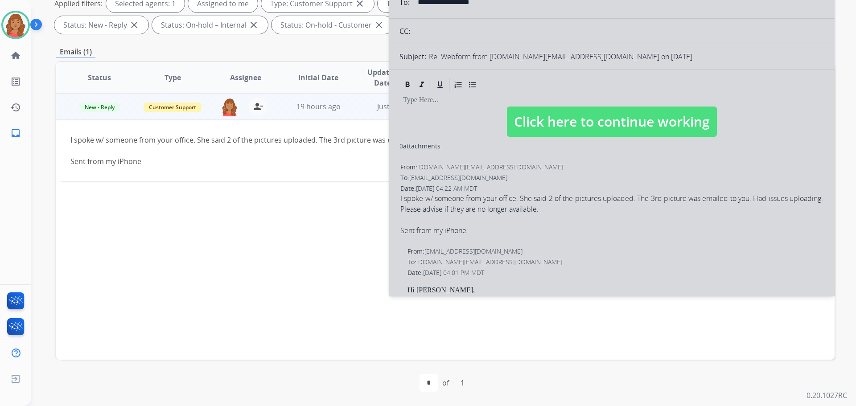
click at [549, 132] on span "Click here to continue working" at bounding box center [612, 122] width 210 height 30
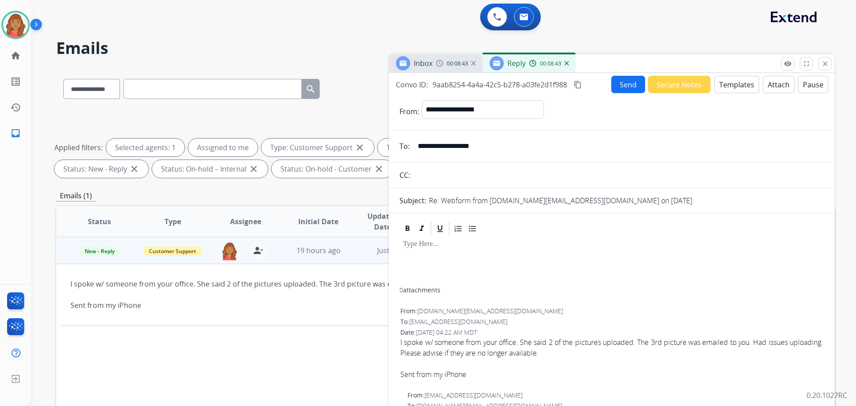
click at [729, 85] on button "Templates" at bounding box center [736, 84] width 45 height 17
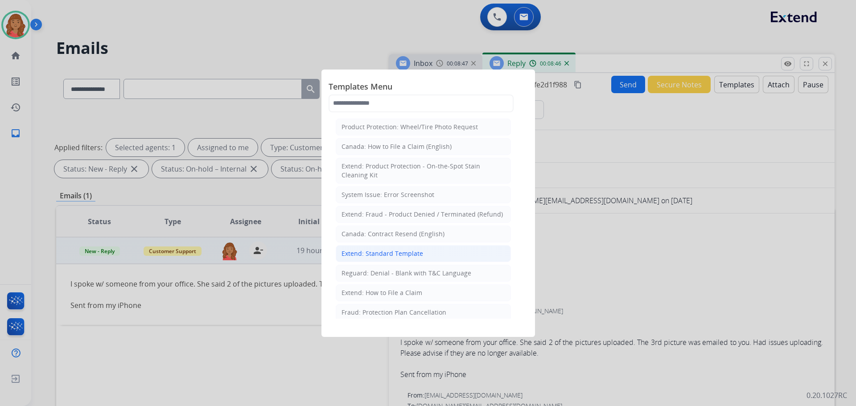
click at [379, 251] on div "Extend: Standard Template" at bounding box center [382, 253] width 82 height 9
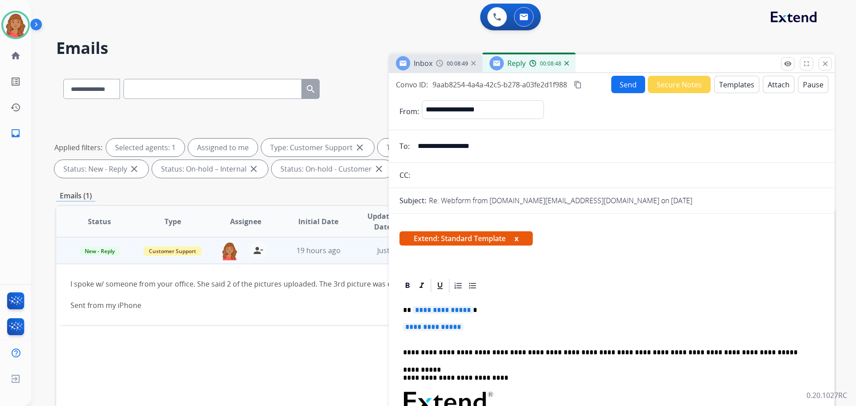
click at [469, 328] on p "**********" at bounding box center [611, 331] width 417 height 16
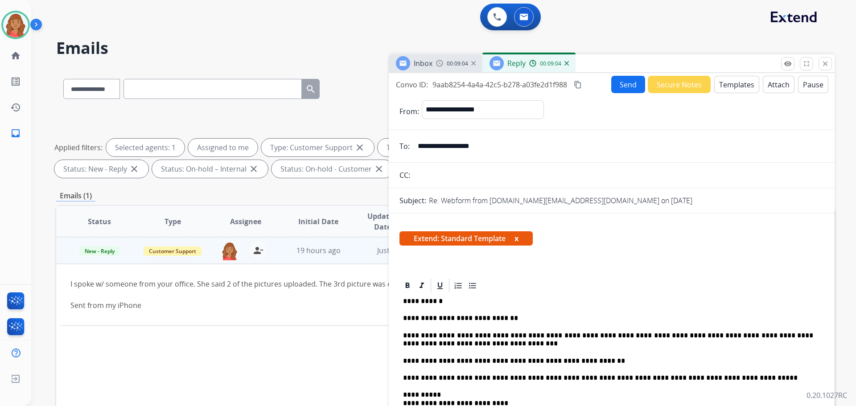
click at [578, 87] on mat-icon "content_copy" at bounding box center [578, 85] width 8 height 8
click at [623, 86] on button "Send" at bounding box center [628, 84] width 34 height 17
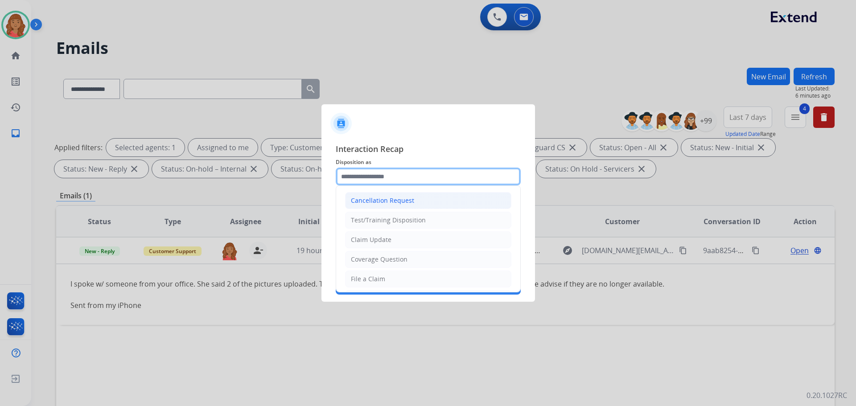
drag, startPoint x: 386, startPoint y: 175, endPoint x: 383, endPoint y: 193, distance: 18.4
click at [386, 176] on input "text" at bounding box center [428, 177] width 185 height 18
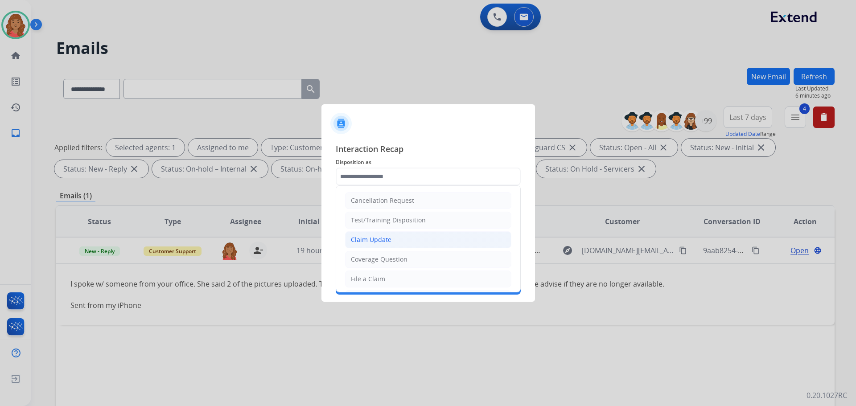
click at [371, 239] on div "Claim Update" at bounding box center [371, 239] width 41 height 9
type input "**********"
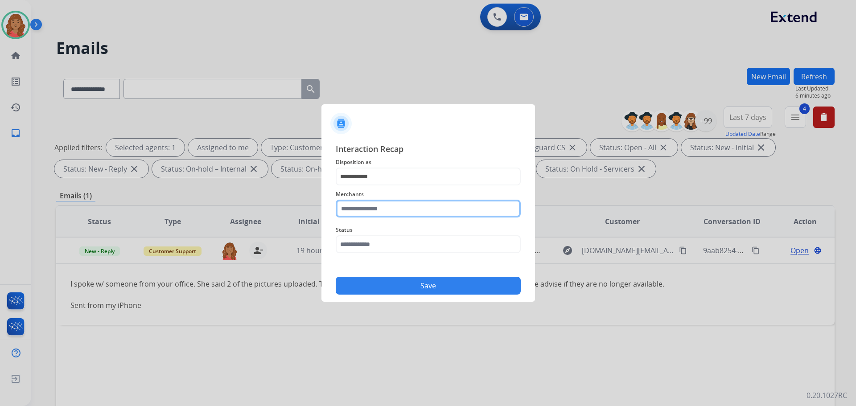
click at [379, 206] on input "text" at bounding box center [428, 209] width 185 height 18
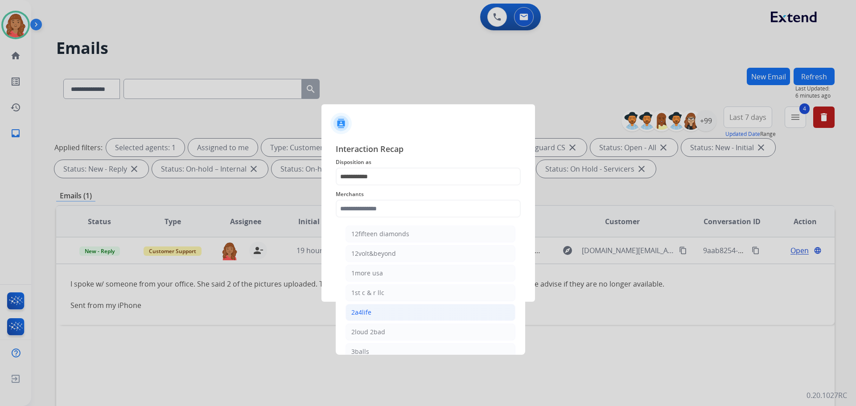
click at [370, 317] on li "2a4life" at bounding box center [430, 312] width 170 height 17
type input "*******"
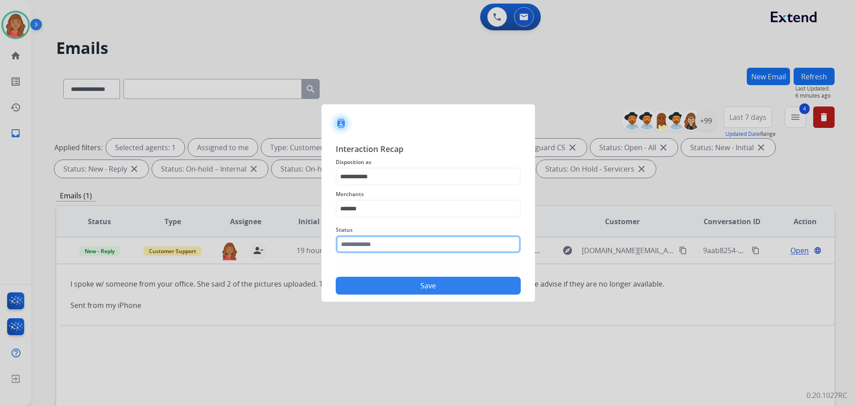
click at [372, 248] on input "text" at bounding box center [428, 244] width 185 height 18
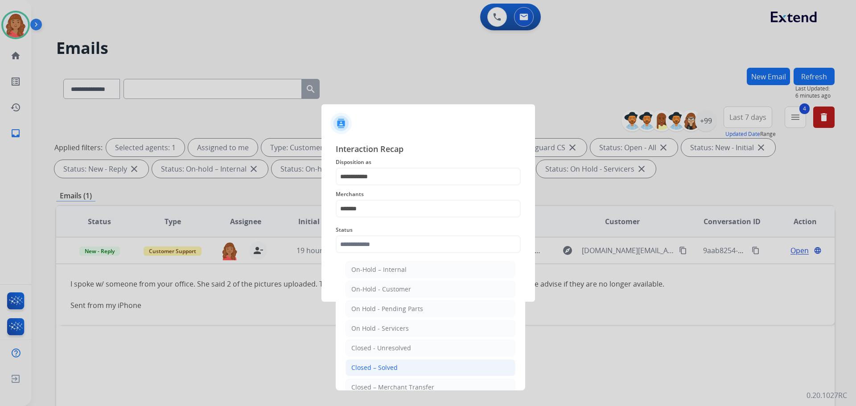
click at [376, 362] on li "Closed – Solved" at bounding box center [430, 367] width 170 height 17
type input "**********"
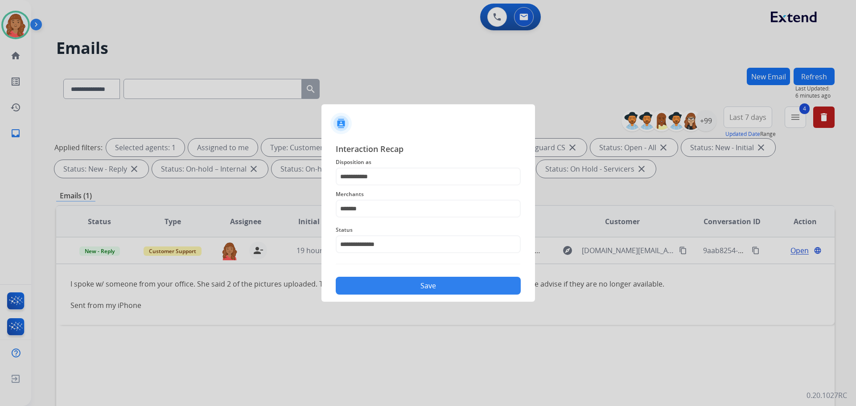
click at [386, 286] on button "Save" at bounding box center [428, 286] width 185 height 18
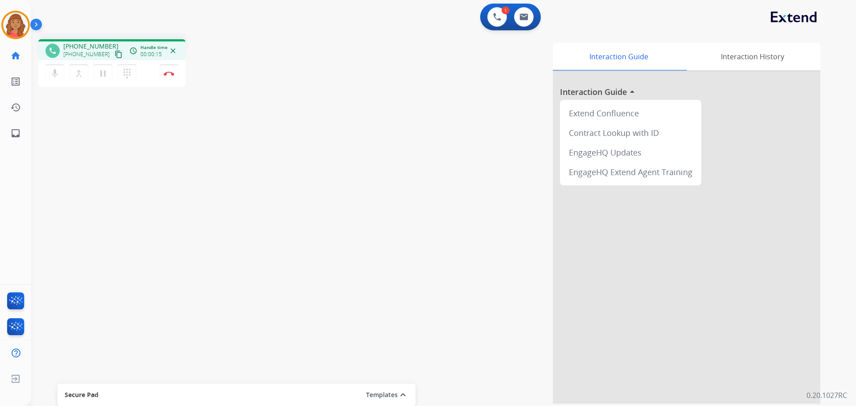
click at [115, 57] on mat-icon "content_copy" at bounding box center [119, 54] width 8 height 8
click at [171, 74] on img at bounding box center [169, 73] width 11 height 4
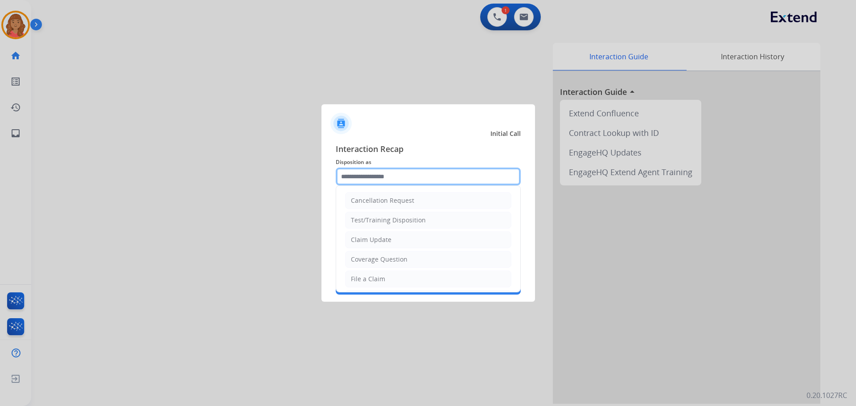
drag, startPoint x: 397, startPoint y: 181, endPoint x: 396, endPoint y: 186, distance: 5.1
click at [396, 184] on input "text" at bounding box center [428, 177] width 185 height 18
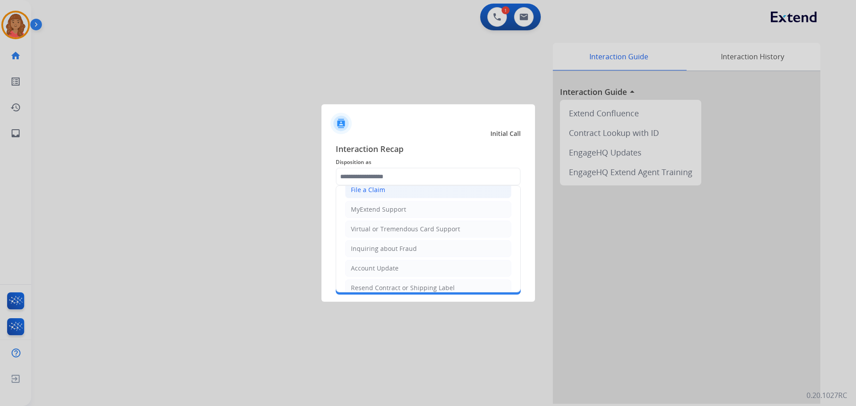
click at [367, 191] on div "File a Claim" at bounding box center [368, 189] width 34 height 9
type input "**********"
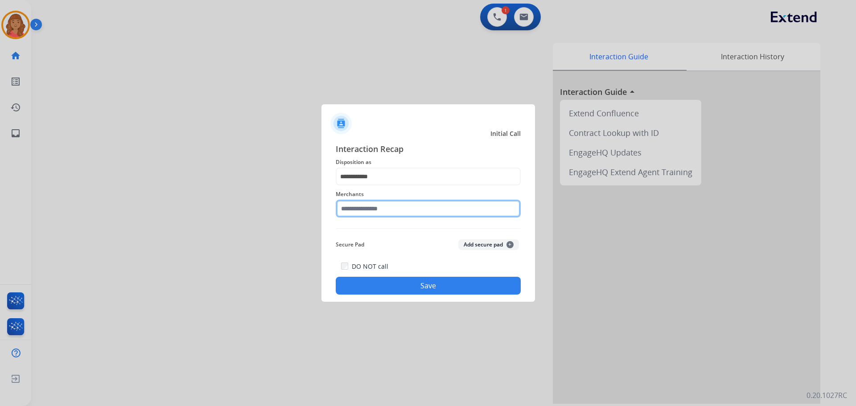
click at [365, 208] on input "text" at bounding box center [428, 209] width 185 height 18
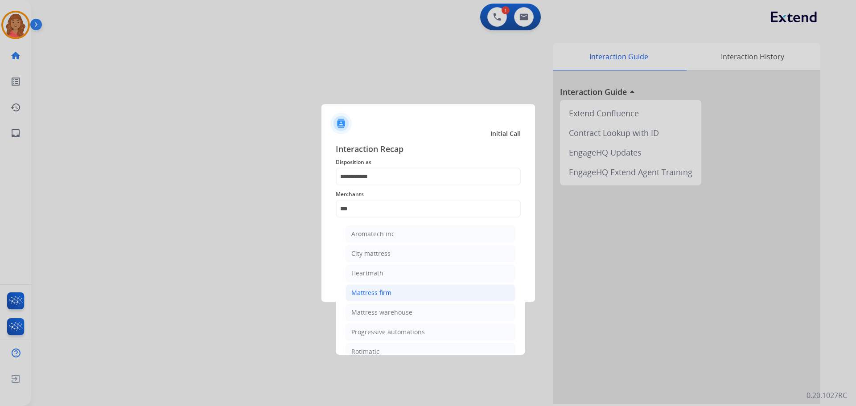
click at [385, 292] on div "Mattress firm" at bounding box center [371, 292] width 40 height 9
type input "**********"
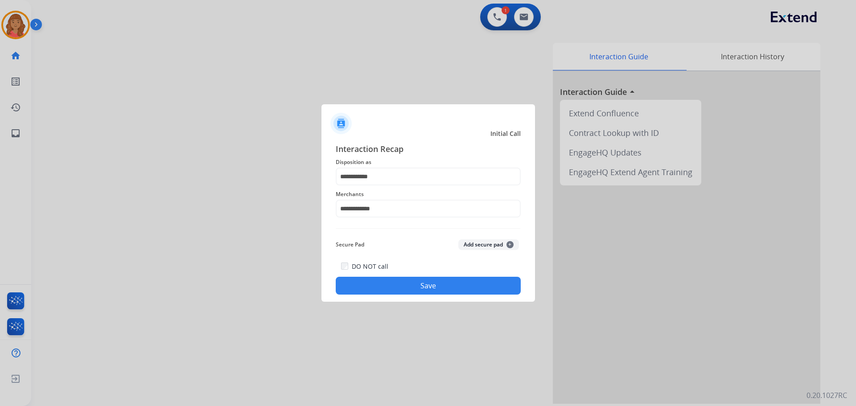
click at [413, 292] on button "Save" at bounding box center [428, 286] width 185 height 18
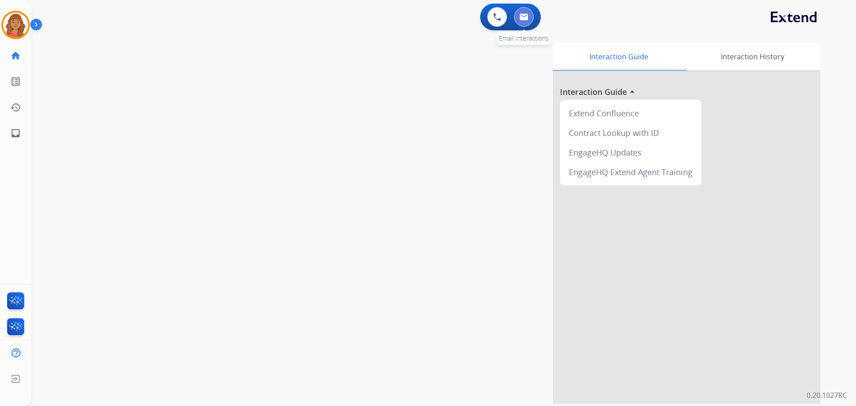
click at [525, 18] on img at bounding box center [523, 16] width 9 height 7
select select "**********"
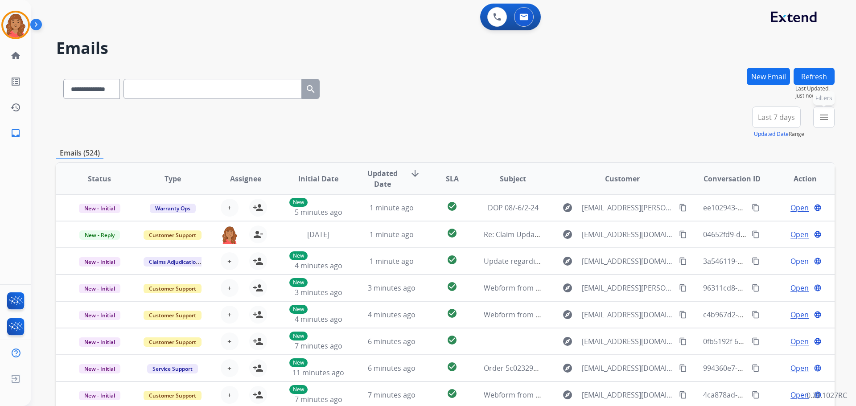
click at [823, 120] on mat-icon "menu" at bounding box center [823, 117] width 11 height 11
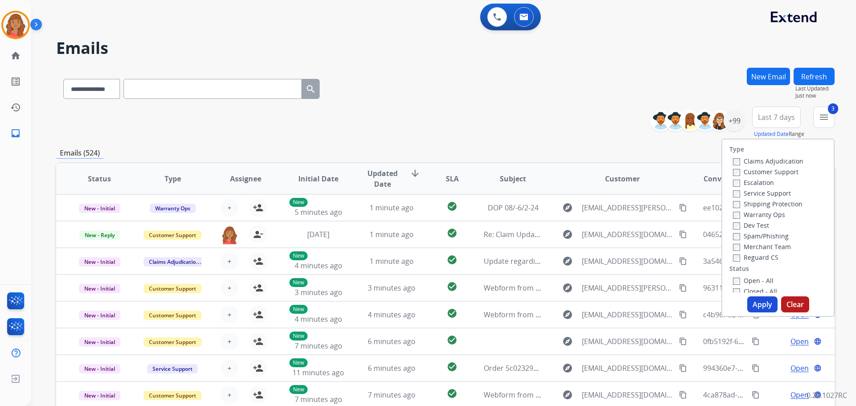
click at [756, 305] on button "Apply" at bounding box center [762, 304] width 30 height 16
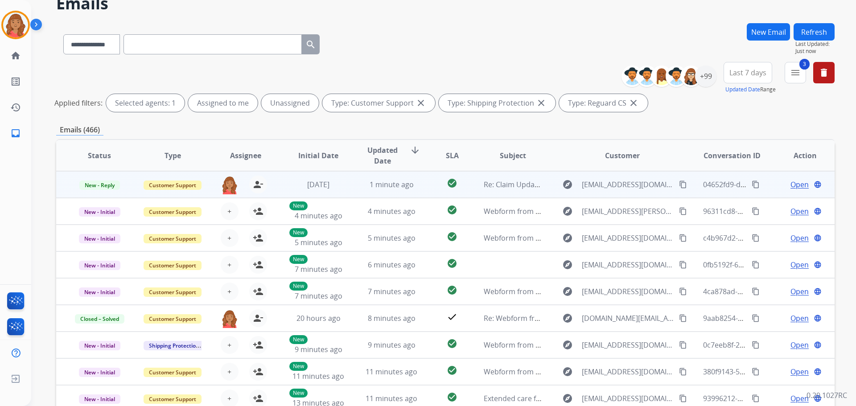
scroll to position [1, 0]
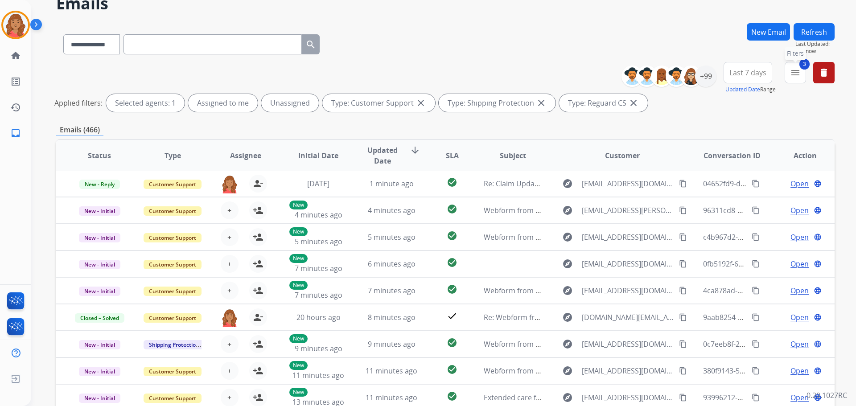
click at [795, 75] on mat-icon "menu" at bounding box center [795, 72] width 11 height 11
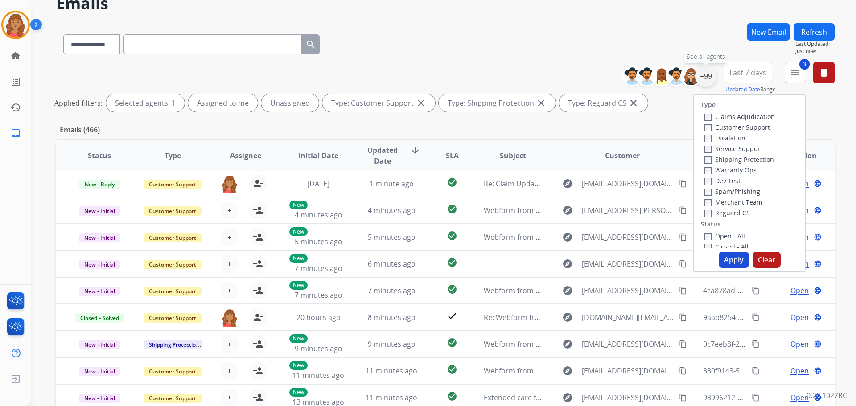
click at [707, 80] on div "+99" at bounding box center [705, 76] width 21 height 21
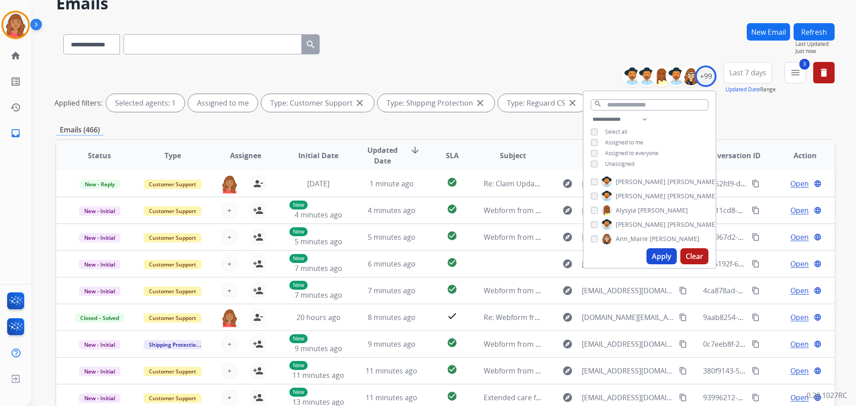
click at [653, 257] on button "Apply" at bounding box center [661, 256] width 30 height 16
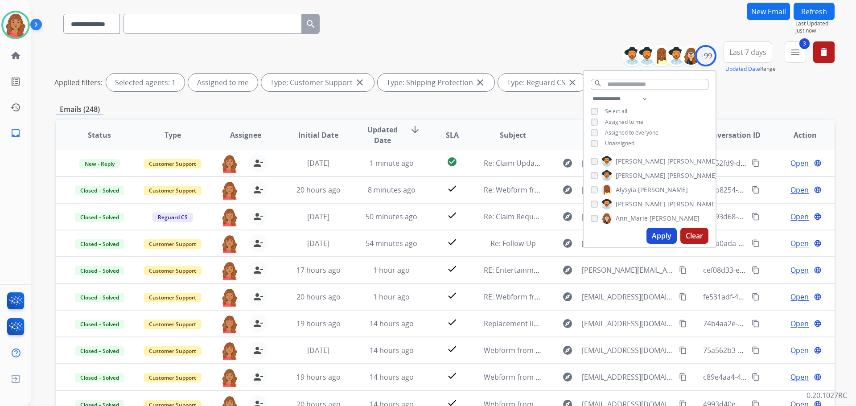
scroll to position [0, 0]
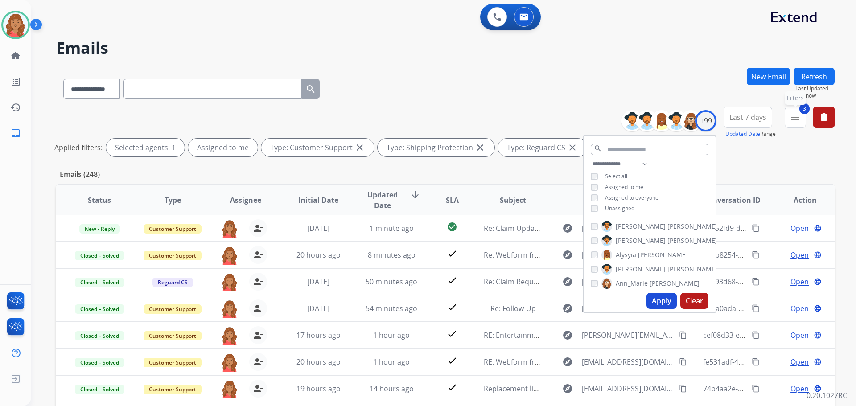
click at [800, 119] on mat-icon "menu" at bounding box center [795, 117] width 11 height 11
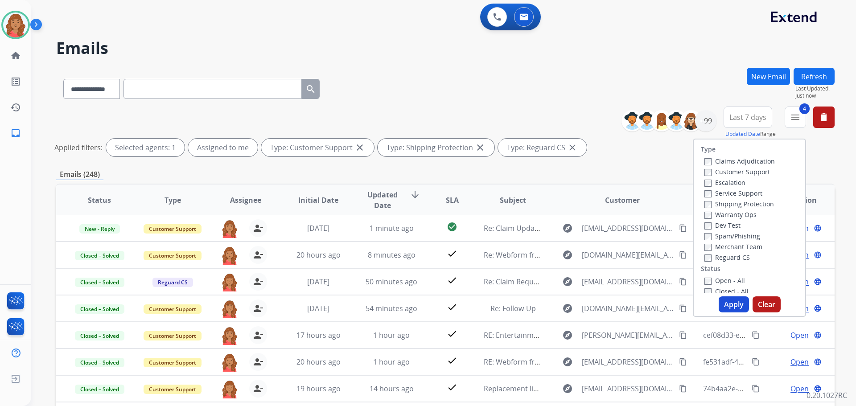
click at [737, 307] on button "Apply" at bounding box center [733, 304] width 30 height 16
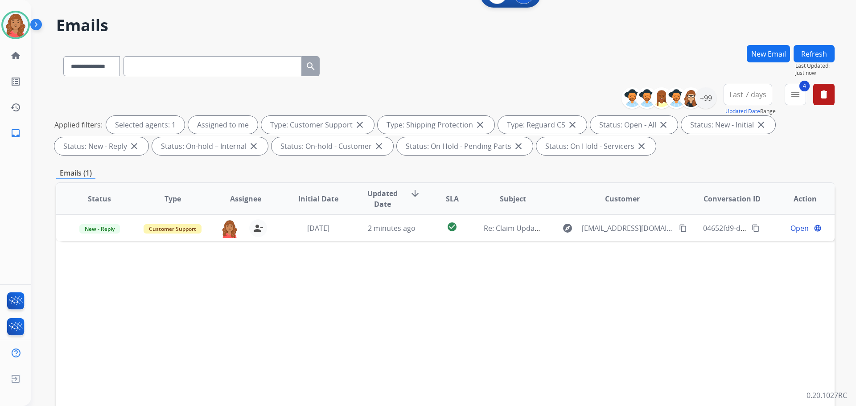
scroll to position [45, 0]
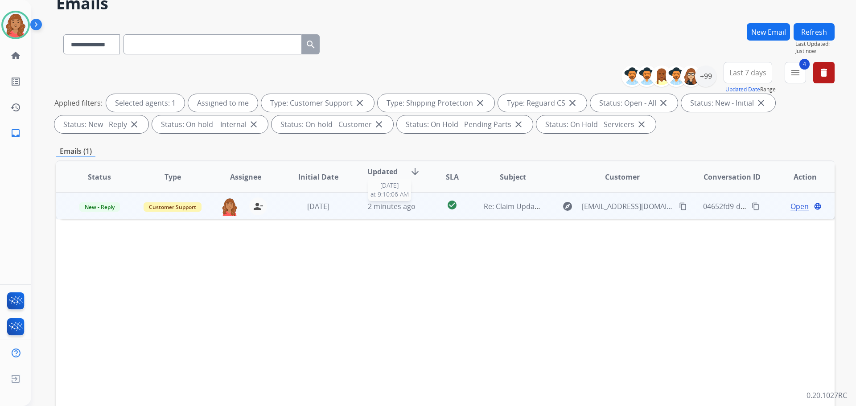
click at [388, 205] on span "2 minutes ago" at bounding box center [392, 206] width 48 height 10
drag, startPoint x: 669, startPoint y: 207, endPoint x: 651, endPoint y: 208, distance: 18.3
click at [679, 207] on mat-icon "content_copy" at bounding box center [683, 206] width 8 height 8
click at [790, 207] on span "Open" at bounding box center [799, 206] width 18 height 11
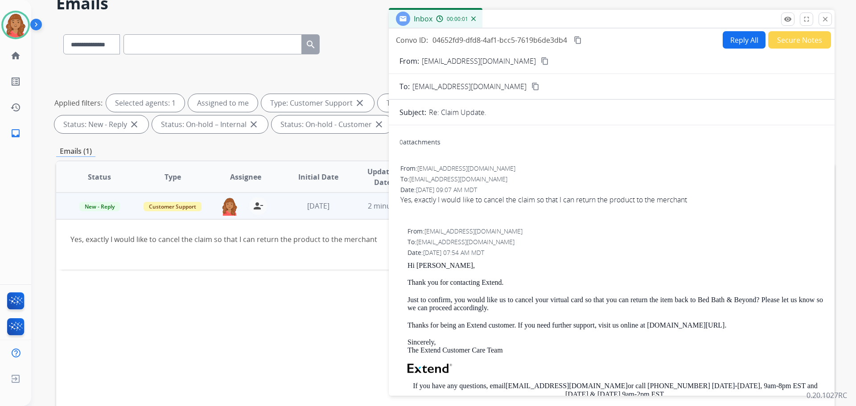
click at [733, 40] on button "Reply All" at bounding box center [744, 39] width 43 height 17
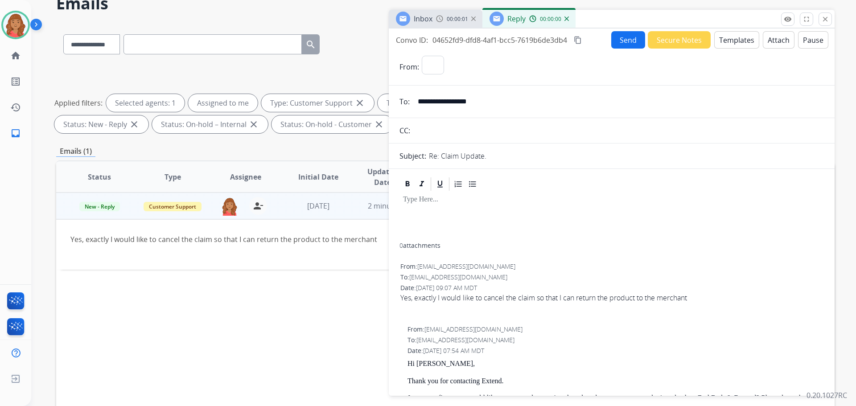
select select "**********"
click at [724, 45] on button "Templates" at bounding box center [736, 39] width 45 height 17
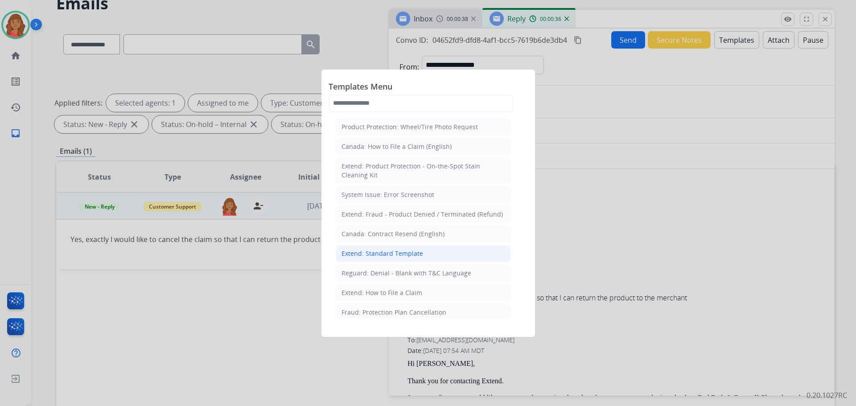
drag, startPoint x: 358, startPoint y: 252, endPoint x: 380, endPoint y: 246, distance: 23.3
click at [359, 252] on div "Extend: Standard Template" at bounding box center [382, 253] width 82 height 9
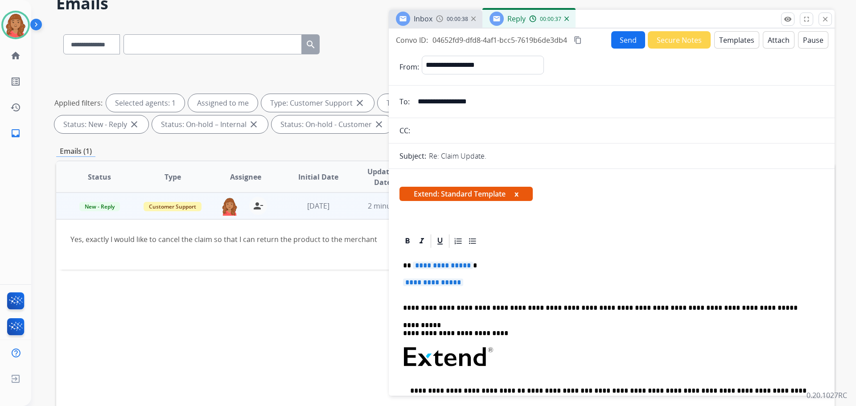
click at [468, 280] on p "**********" at bounding box center [611, 287] width 417 height 16
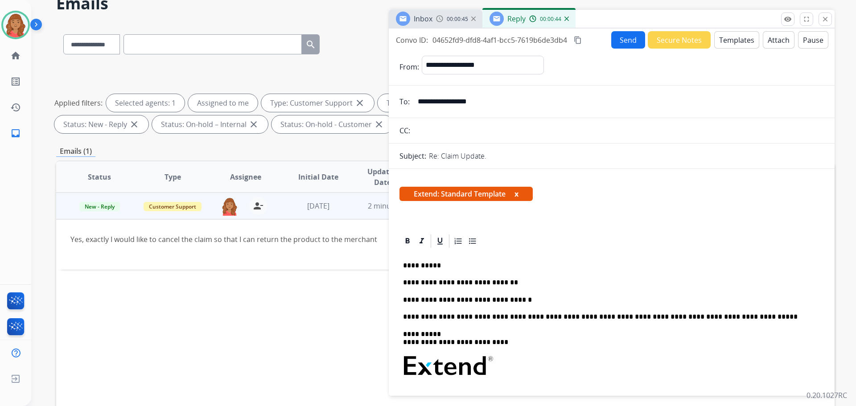
click at [612, 35] on button "Send" at bounding box center [628, 39] width 34 height 17
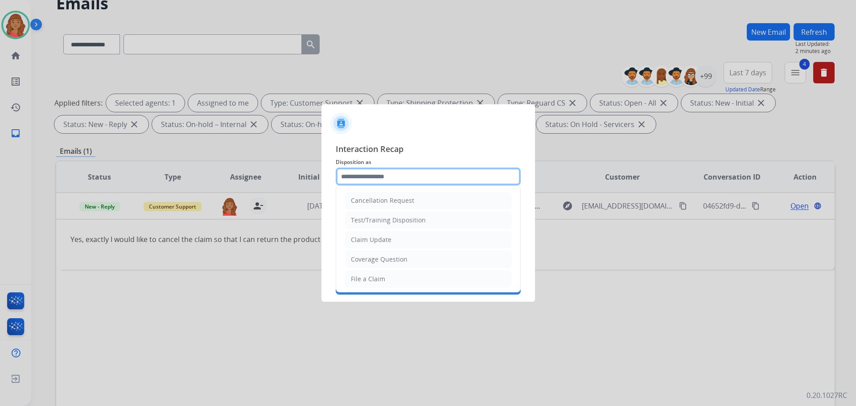
click at [394, 172] on input "text" at bounding box center [428, 177] width 185 height 18
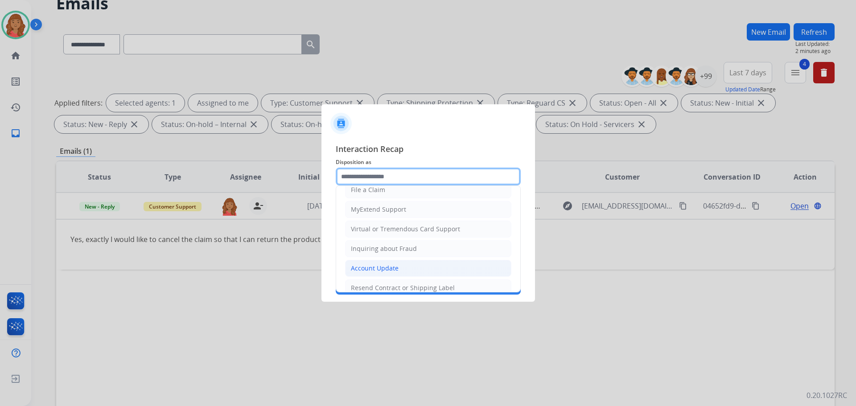
scroll to position [139, 0]
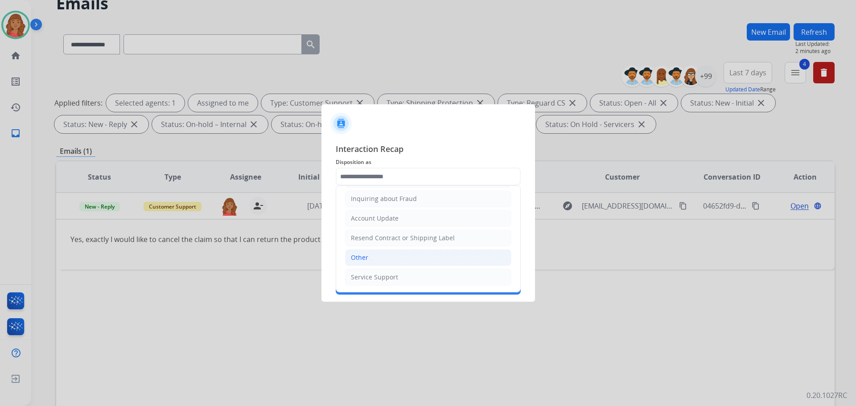
click at [369, 256] on li "Other" at bounding box center [428, 257] width 166 height 17
type input "*****"
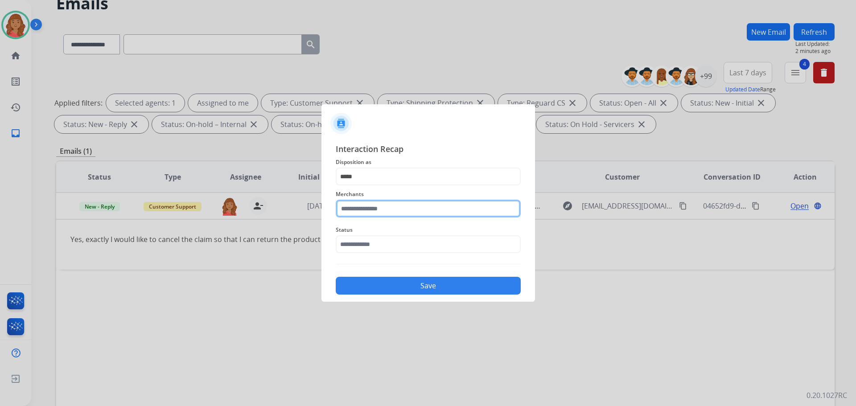
click at [369, 205] on input "text" at bounding box center [428, 209] width 185 height 18
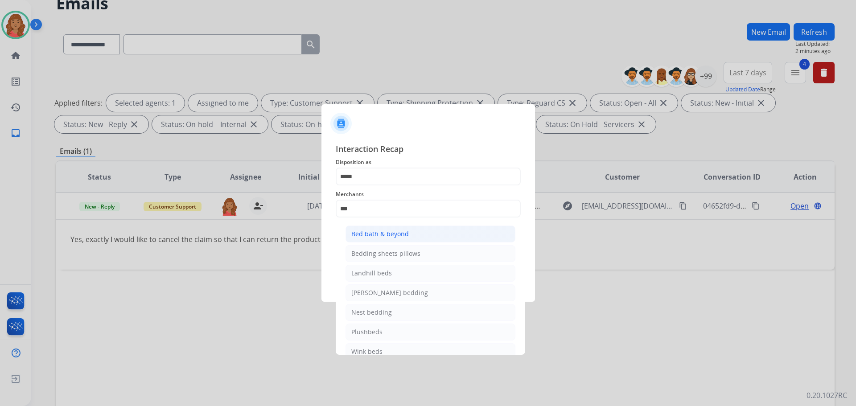
click at [367, 233] on div "Bed bath & beyond" at bounding box center [379, 234] width 57 height 9
type input "**********"
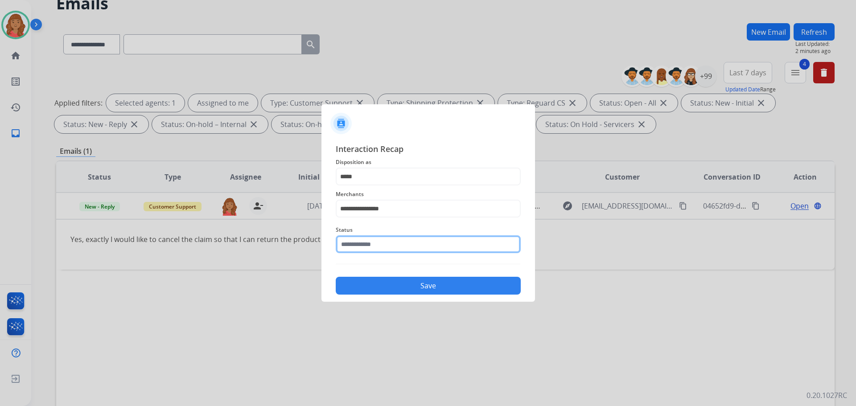
click at [369, 248] on input "text" at bounding box center [428, 244] width 185 height 18
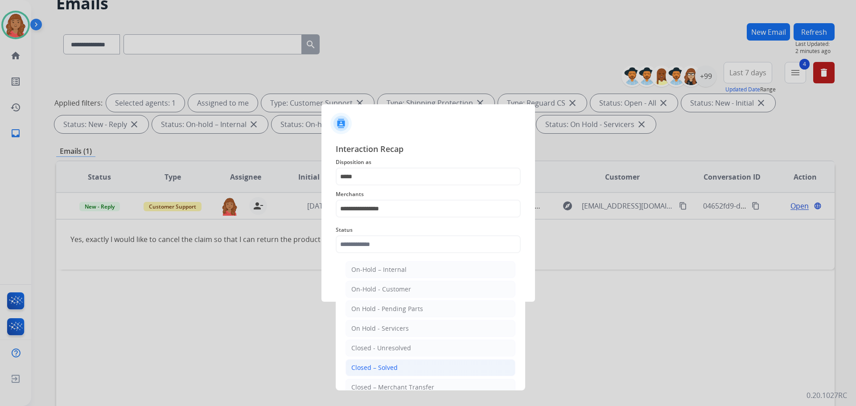
click at [373, 367] on div "Closed – Solved" at bounding box center [374, 367] width 46 height 9
type input "**********"
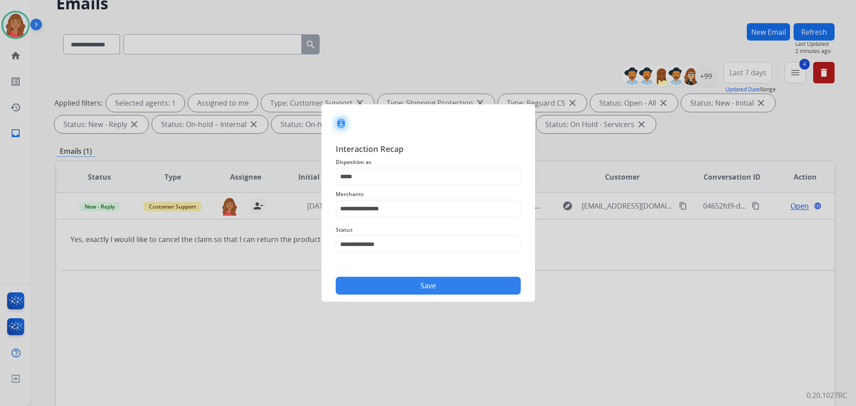
click at [389, 283] on button "Save" at bounding box center [428, 286] width 185 height 18
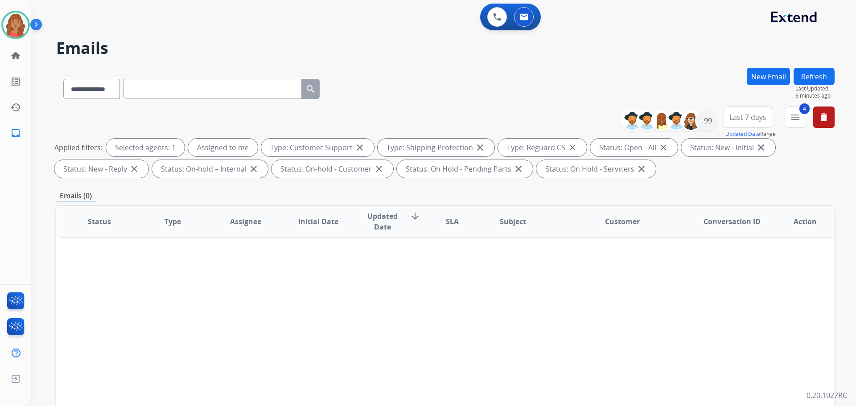
click at [764, 70] on button "New Email" at bounding box center [768, 76] width 43 height 17
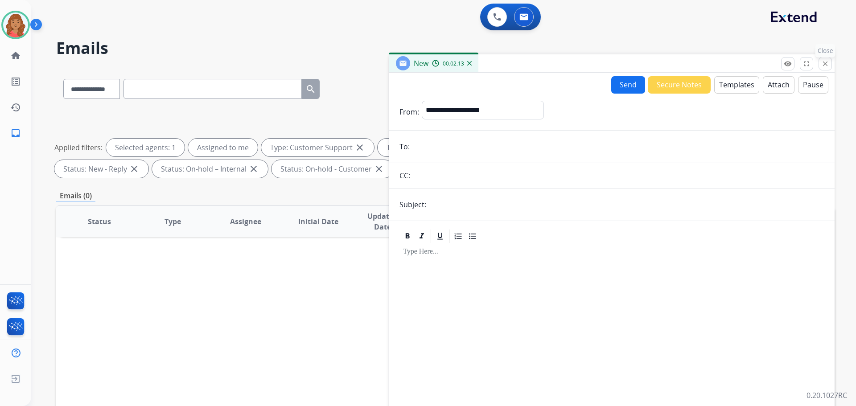
click at [827, 65] on mat-icon "close" at bounding box center [825, 64] width 8 height 8
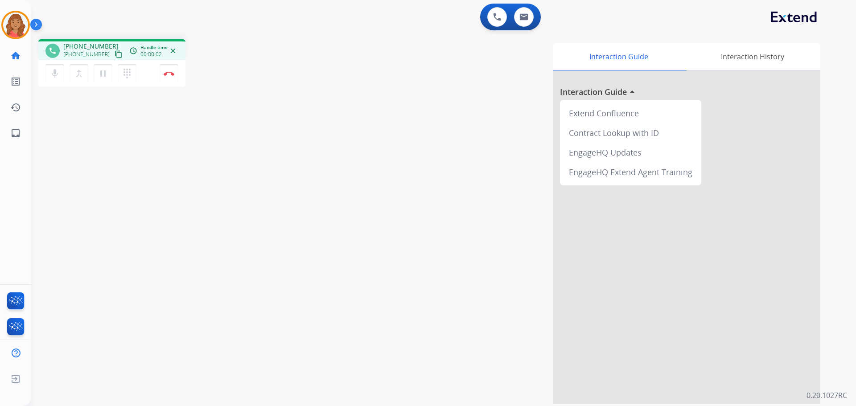
click at [115, 55] on mat-icon "content_copy" at bounding box center [119, 54] width 8 height 8
click at [168, 78] on button "Disconnect" at bounding box center [169, 73] width 19 height 19
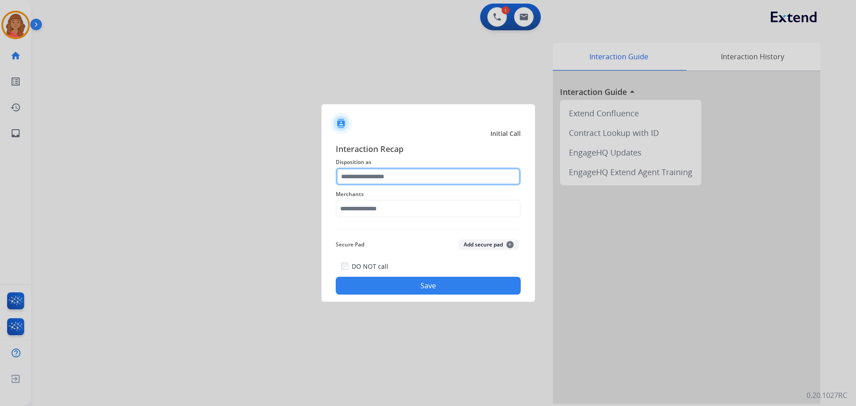
click at [360, 182] on input "text" at bounding box center [428, 177] width 185 height 18
click at [370, 185] on input "text" at bounding box center [428, 177] width 185 height 18
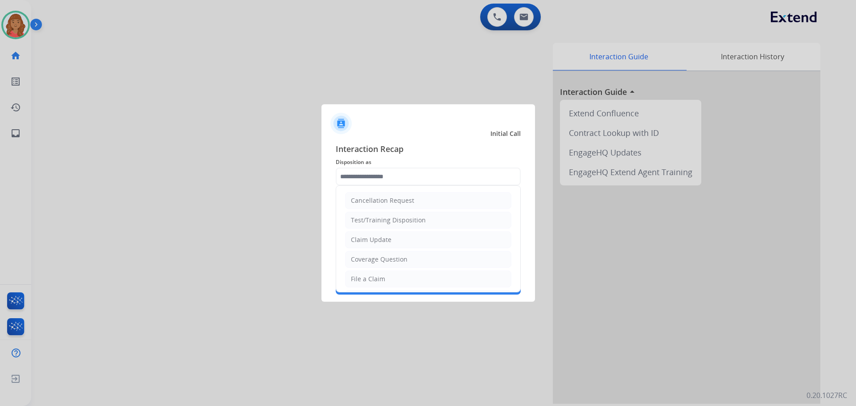
click at [371, 234] on li "Claim Update" at bounding box center [428, 239] width 166 height 17
type input "**********"
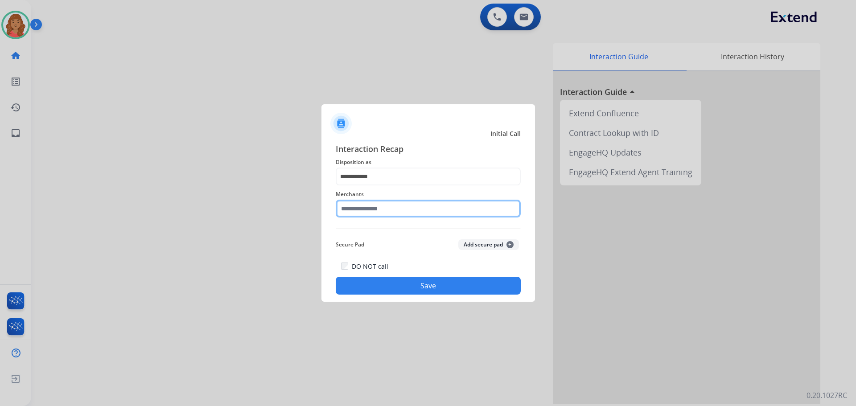
click at [368, 208] on input "text" at bounding box center [428, 209] width 185 height 18
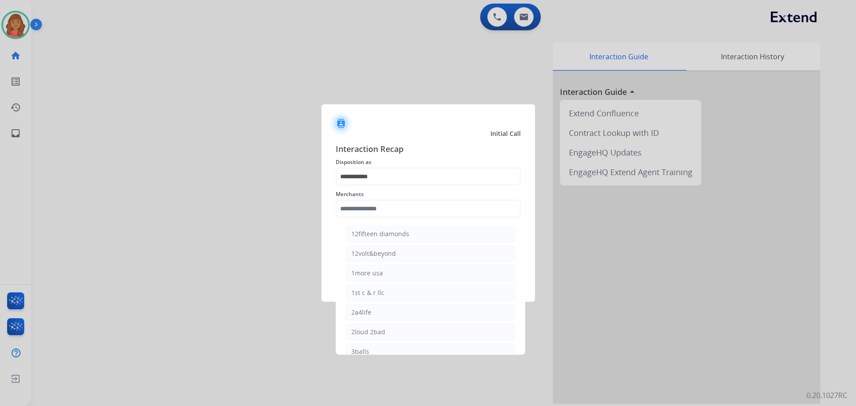
drag, startPoint x: 389, startPoint y: 323, endPoint x: 326, endPoint y: 263, distance: 86.7
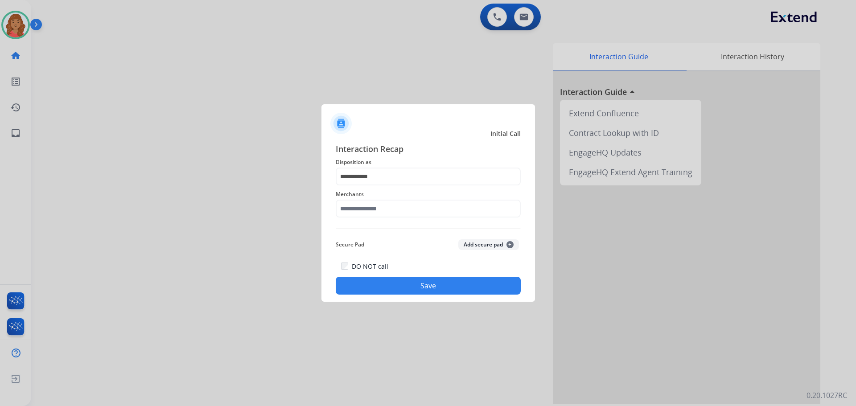
click at [365, 294] on button "Save" at bounding box center [428, 286] width 185 height 18
click at [369, 206] on input "text" at bounding box center [428, 209] width 185 height 18
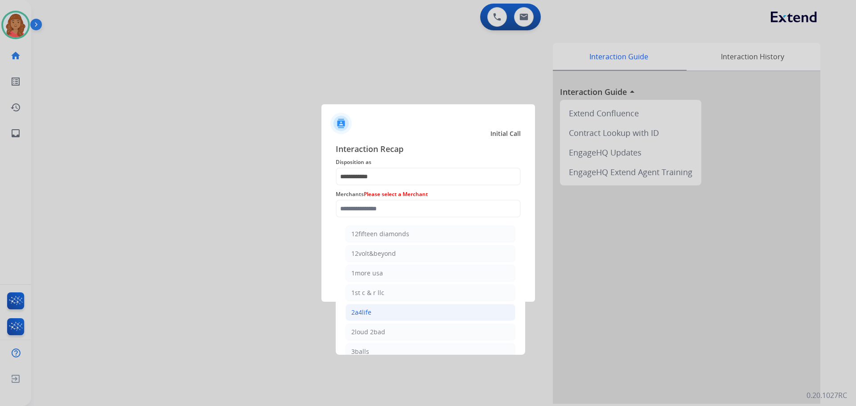
click at [377, 306] on li "2a4life" at bounding box center [430, 312] width 170 height 17
type input "*******"
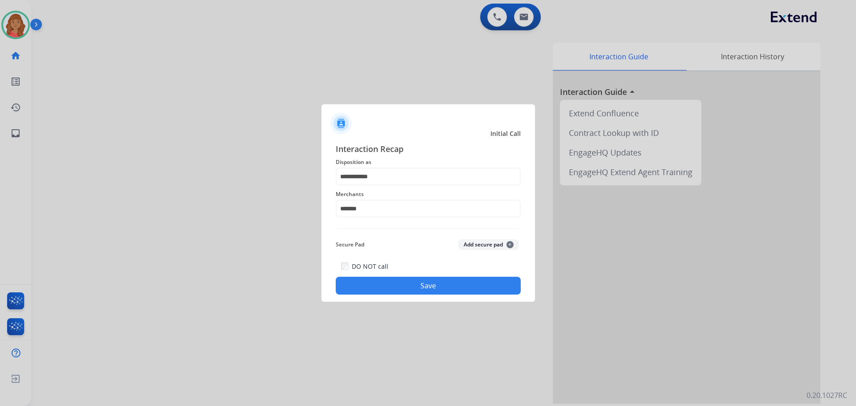
click at [377, 281] on button "Save" at bounding box center [428, 286] width 185 height 18
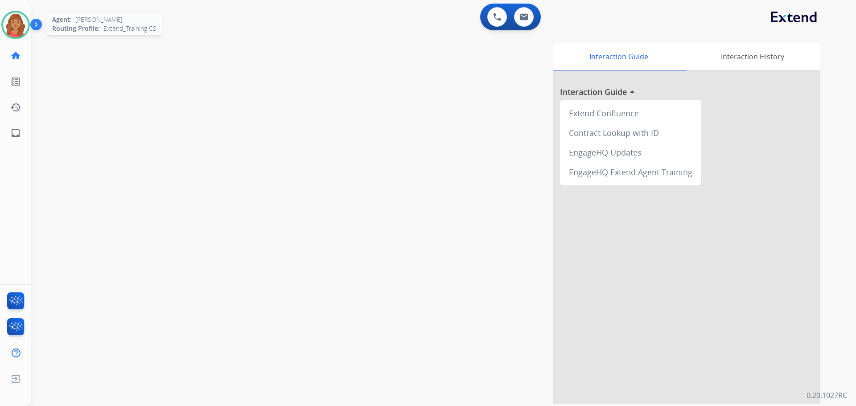
click at [17, 29] on img at bounding box center [15, 24] width 25 height 25
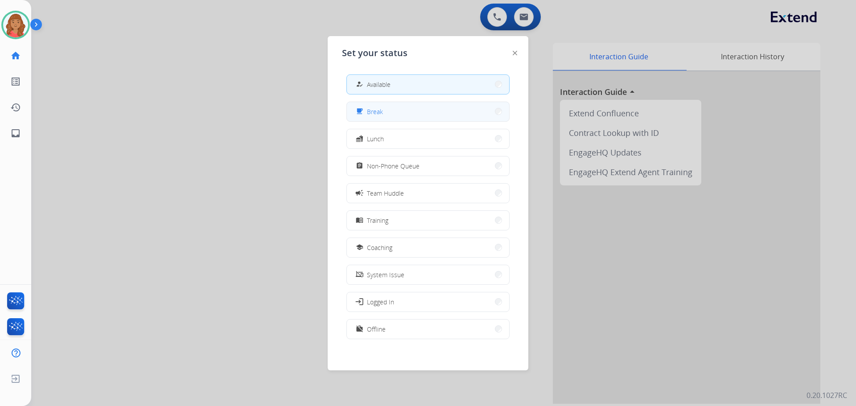
click at [425, 108] on button "free_breakfast Break" at bounding box center [428, 111] width 162 height 19
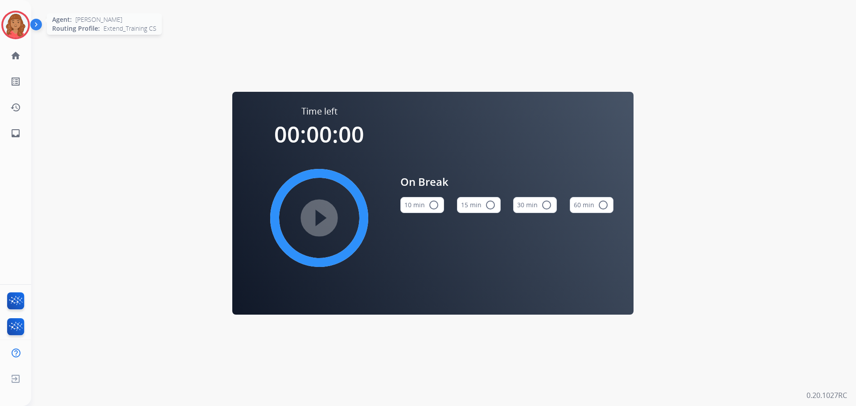
click at [21, 25] on img at bounding box center [15, 24] width 25 height 25
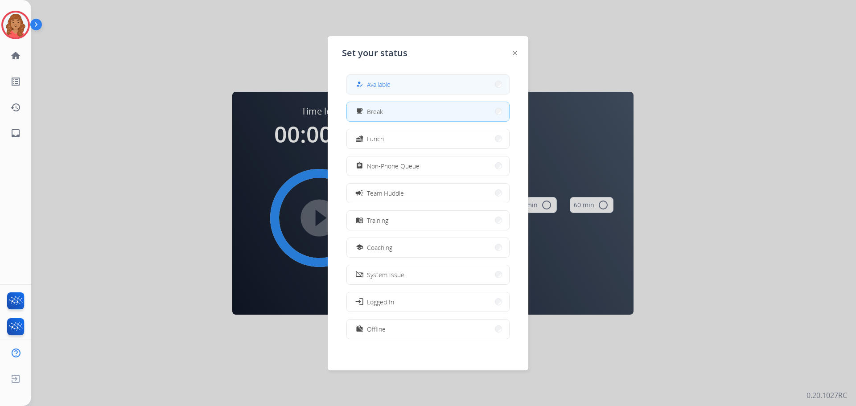
click at [415, 80] on button "how_to_reg Available" at bounding box center [428, 84] width 162 height 19
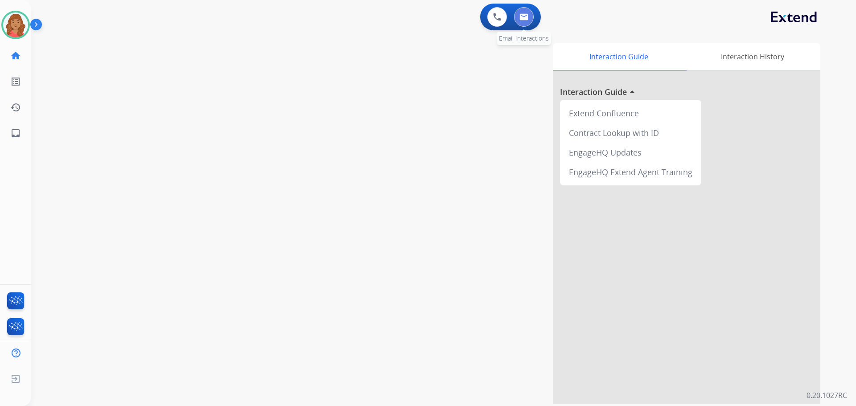
click at [525, 20] on img at bounding box center [523, 16] width 9 height 7
select select "**********"
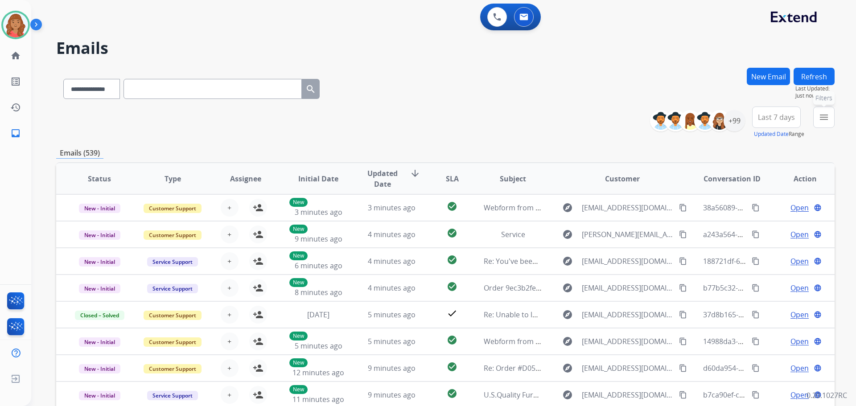
drag, startPoint x: 819, startPoint y: 114, endPoint x: 820, endPoint y: 126, distance: 11.6
click at [820, 115] on mat-icon "menu" at bounding box center [823, 117] width 11 height 11
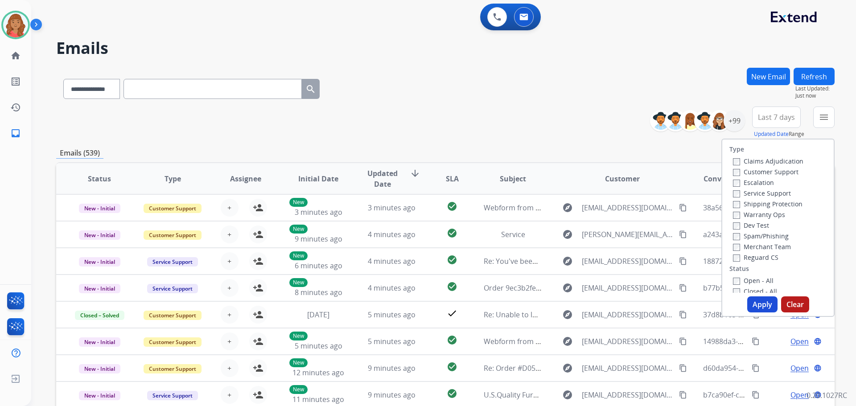
click at [733, 168] on label "Customer Support" at bounding box center [766, 172] width 66 height 8
click at [733, 200] on label "Shipping Protection" at bounding box center [768, 204] width 70 height 8
click at [733, 277] on label "Open - All" at bounding box center [753, 280] width 41 height 8
click at [749, 301] on button "Apply" at bounding box center [762, 304] width 30 height 16
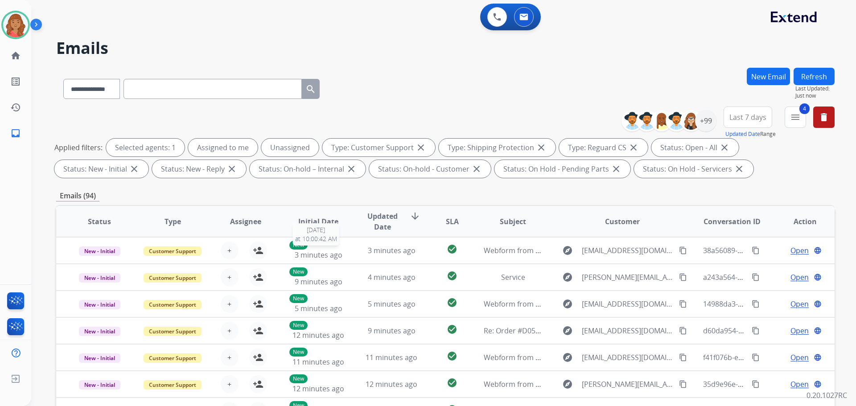
scroll to position [1, 0]
click at [709, 127] on div "+99" at bounding box center [705, 120] width 21 height 21
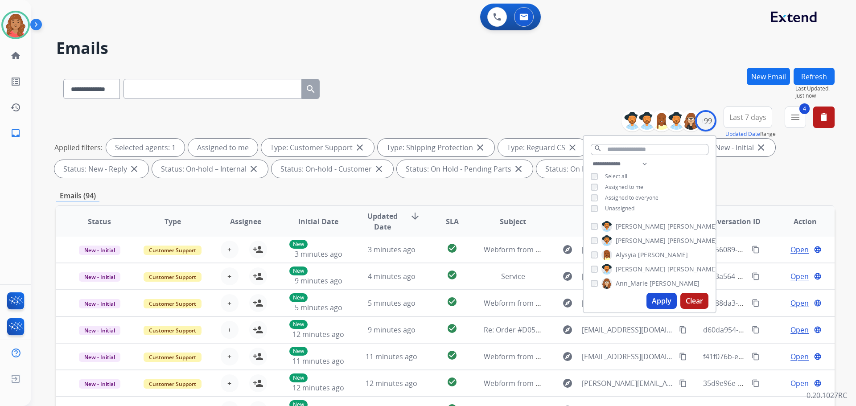
click at [649, 295] on button "Apply" at bounding box center [661, 301] width 30 height 16
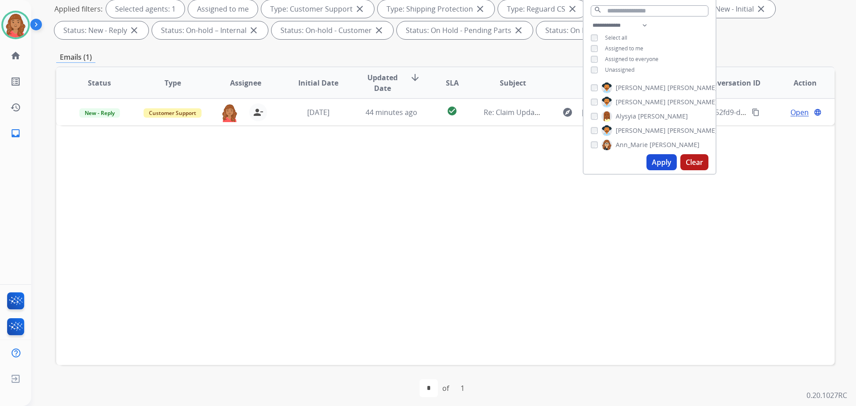
scroll to position [144, 0]
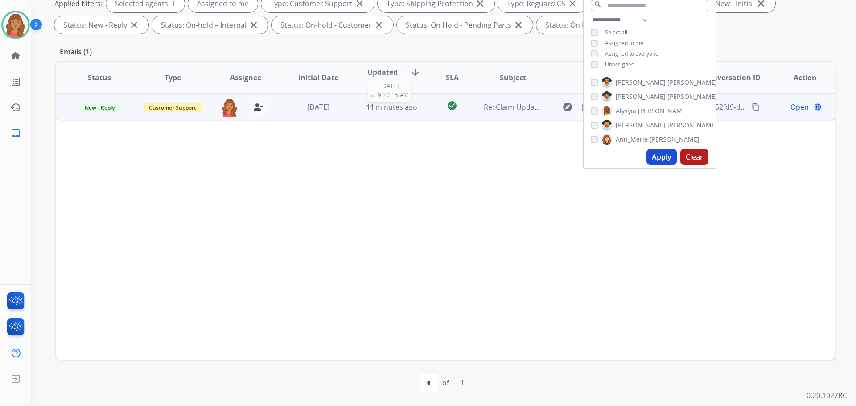
click at [398, 110] on span "44 minutes ago" at bounding box center [391, 107] width 52 height 10
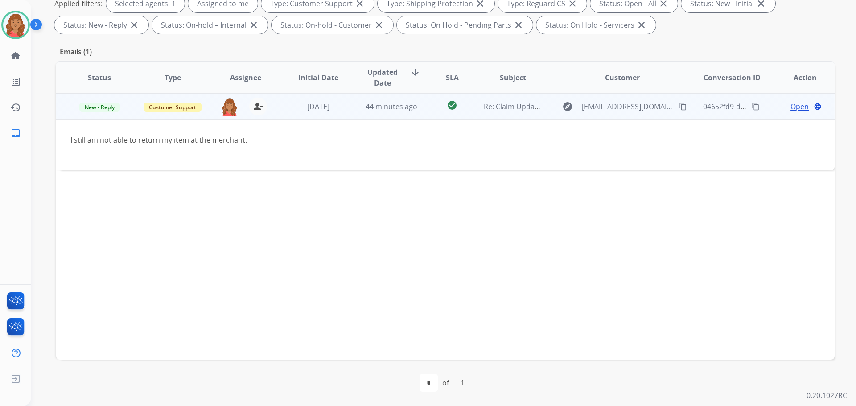
click at [790, 105] on span "Open" at bounding box center [799, 106] width 18 height 11
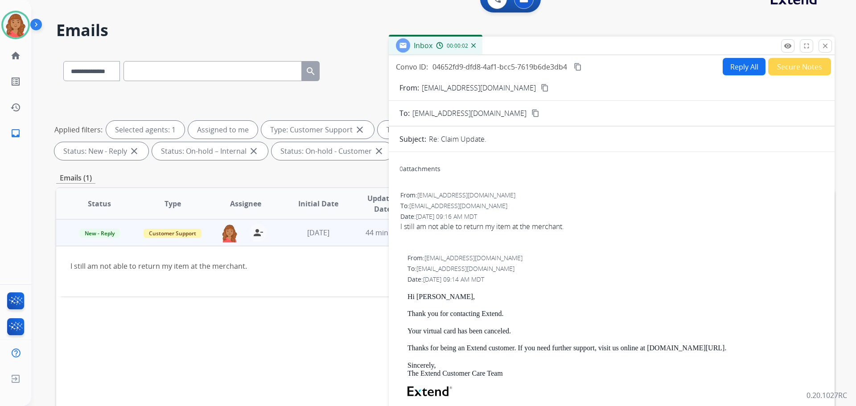
scroll to position [10, 0]
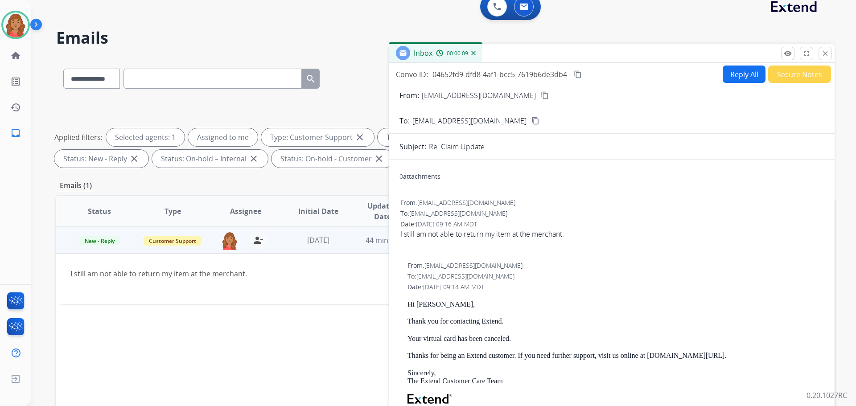
click at [735, 75] on button "Reply All" at bounding box center [744, 74] width 43 height 17
select select "**********"
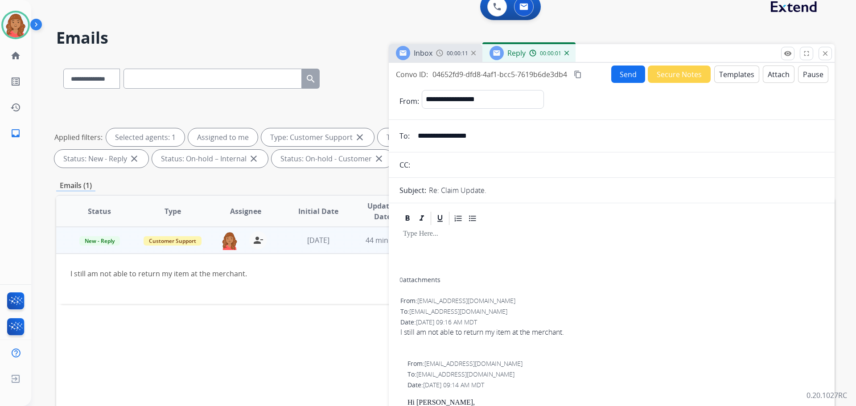
click at [729, 71] on button "Templates" at bounding box center [736, 74] width 45 height 17
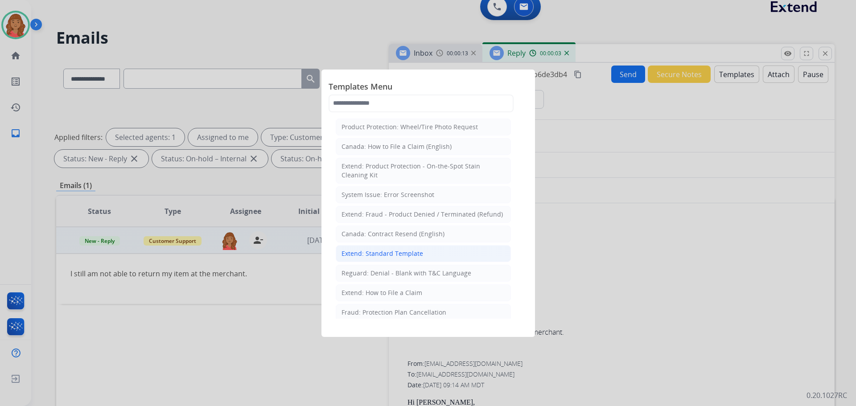
click at [382, 250] on div "Extend: Standard Template" at bounding box center [382, 253] width 82 height 9
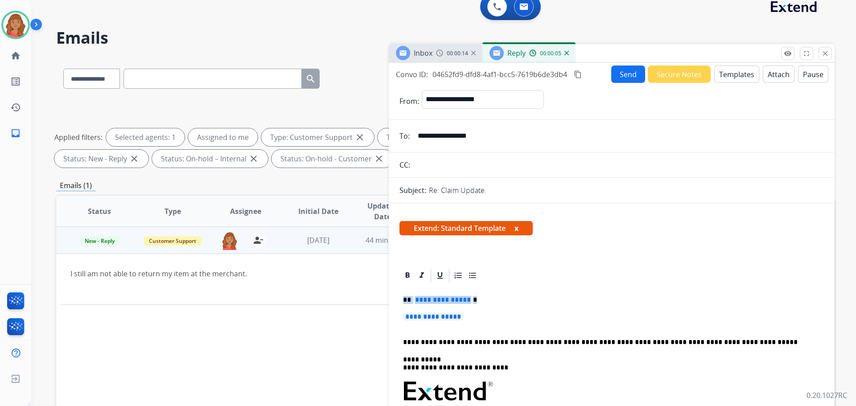
drag, startPoint x: 466, startPoint y: 317, endPoint x: 384, endPoint y: 298, distance: 84.2
click at [385, 299] on div "**********" at bounding box center [445, 298] width 778 height 482
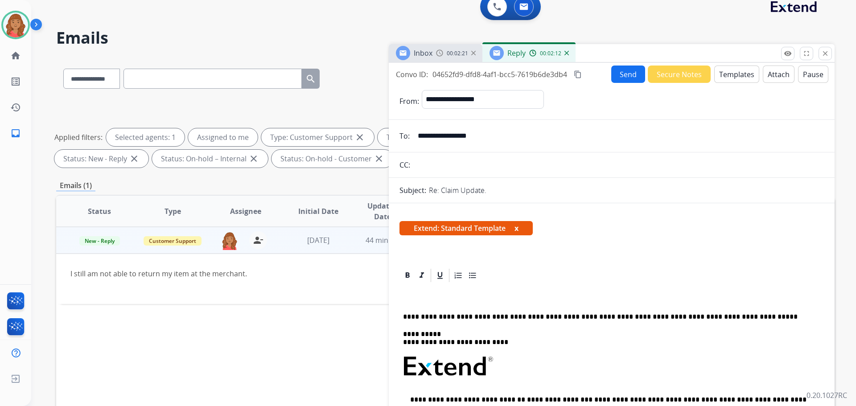
click at [414, 298] on p at bounding box center [608, 300] width 410 height 8
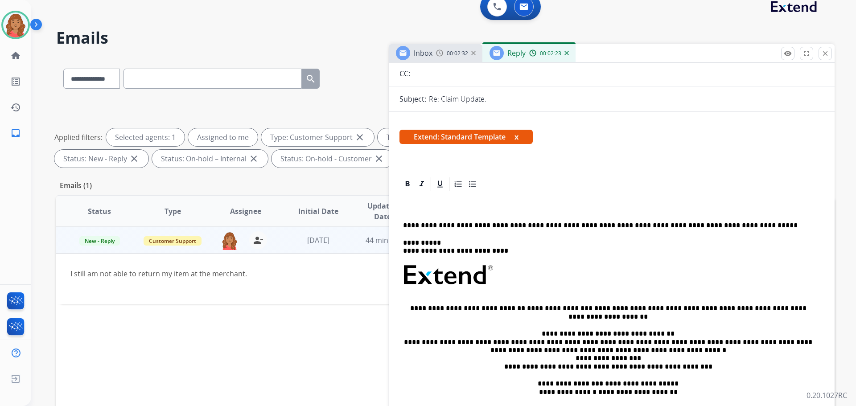
scroll to position [89, 0]
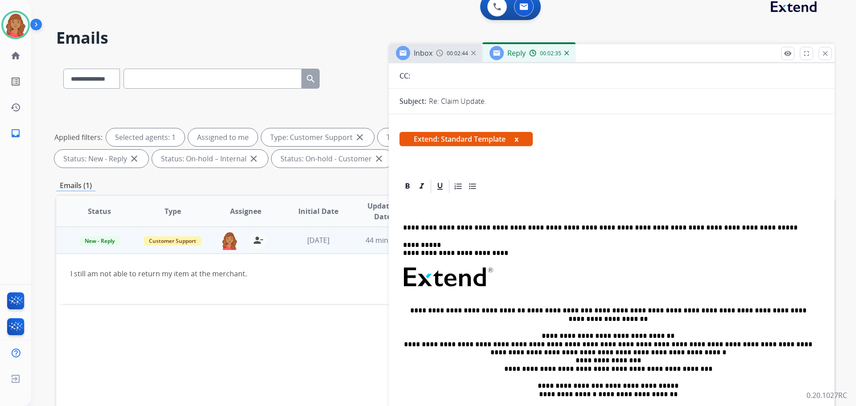
drag, startPoint x: 824, startPoint y: 53, endPoint x: 819, endPoint y: 60, distance: 8.2
click at [824, 53] on mat-icon "close" at bounding box center [825, 53] width 8 height 8
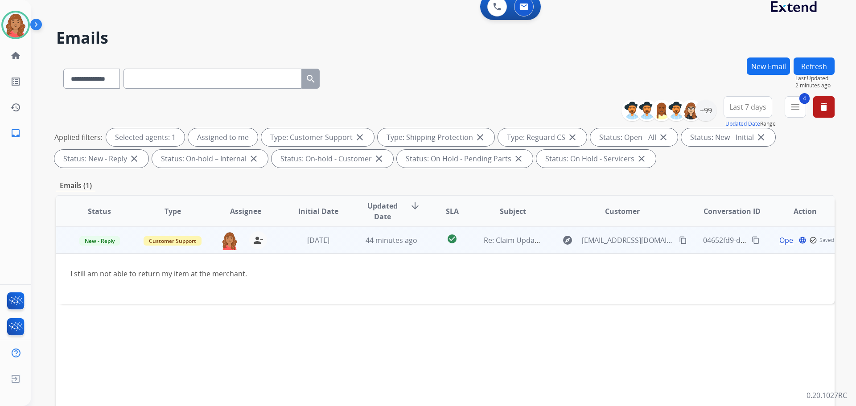
click at [781, 240] on span "Open" at bounding box center [788, 240] width 18 height 11
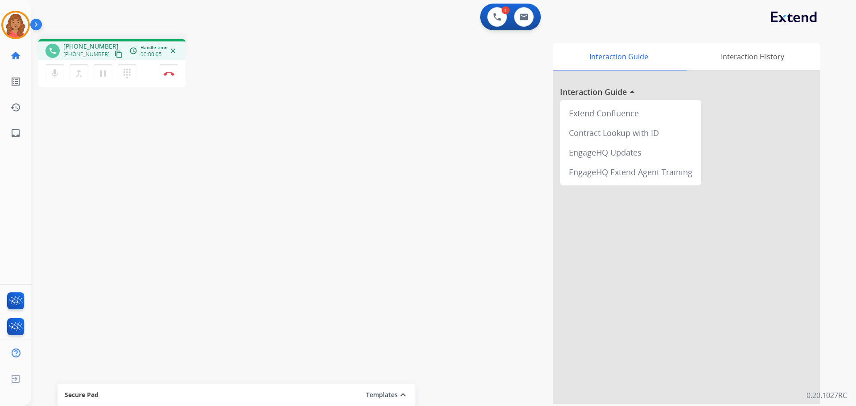
click at [115, 53] on mat-icon "content_copy" at bounding box center [119, 54] width 8 height 8
click at [169, 76] on button "Disconnect" at bounding box center [169, 73] width 19 height 19
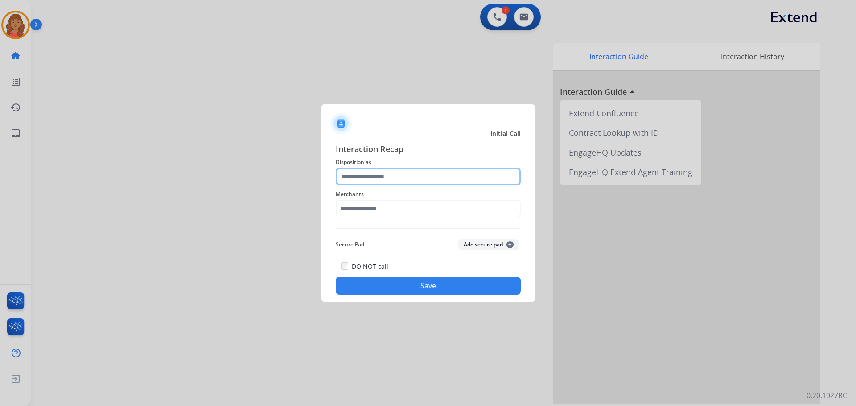
click at [399, 180] on input "text" at bounding box center [428, 177] width 185 height 18
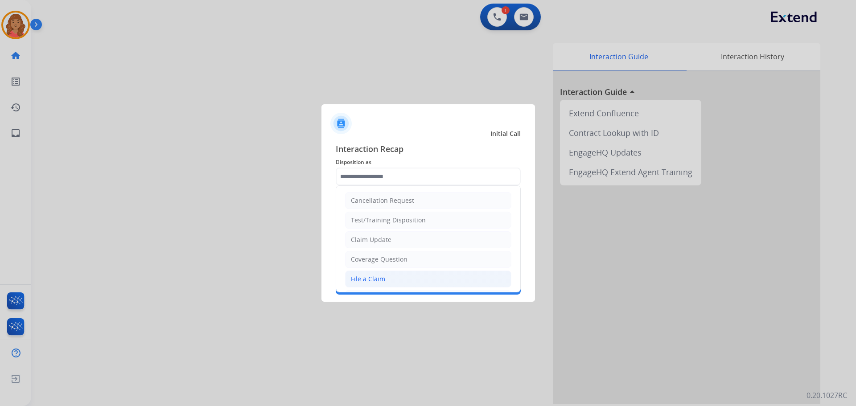
click at [372, 279] on div "File a Claim" at bounding box center [368, 279] width 34 height 9
type input "**********"
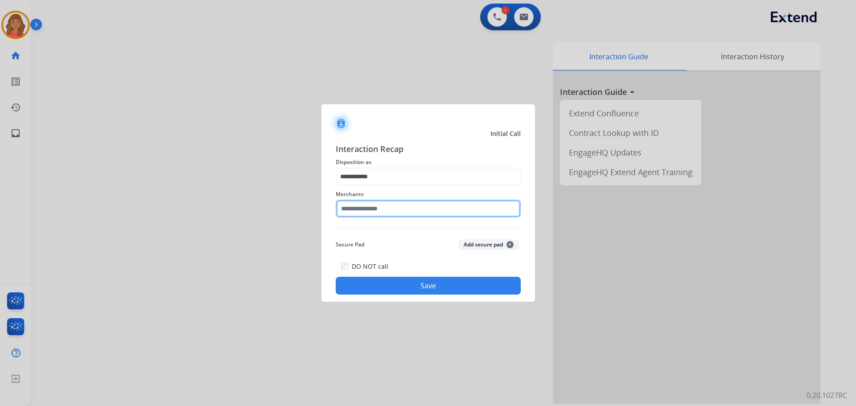
click at [368, 211] on input "text" at bounding box center [428, 209] width 185 height 18
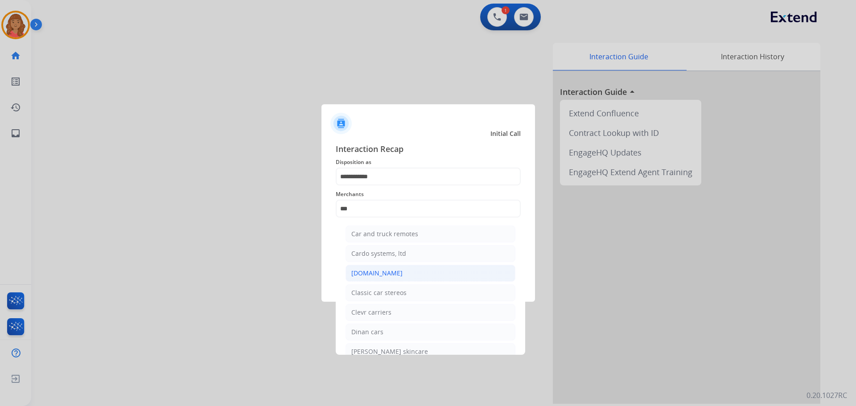
drag, startPoint x: 379, startPoint y: 271, endPoint x: 390, endPoint y: 269, distance: 11.4
click at [380, 272] on div "[DOMAIN_NAME]" at bounding box center [376, 273] width 51 height 9
type input "**********"
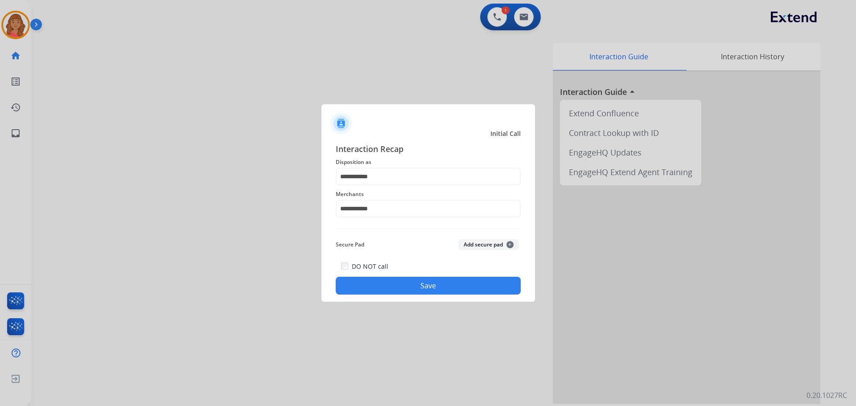
click at [393, 275] on div "DO NOT call Save" at bounding box center [428, 278] width 185 height 34
drag, startPoint x: 399, startPoint y: 291, endPoint x: 412, endPoint y: 311, distance: 23.9
click at [401, 293] on button "Save" at bounding box center [428, 286] width 185 height 18
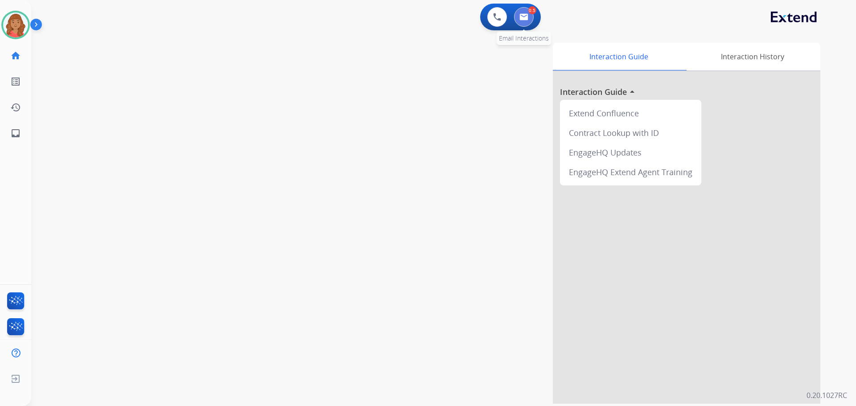
click at [527, 16] on img at bounding box center [523, 16] width 9 height 7
select select "**********"
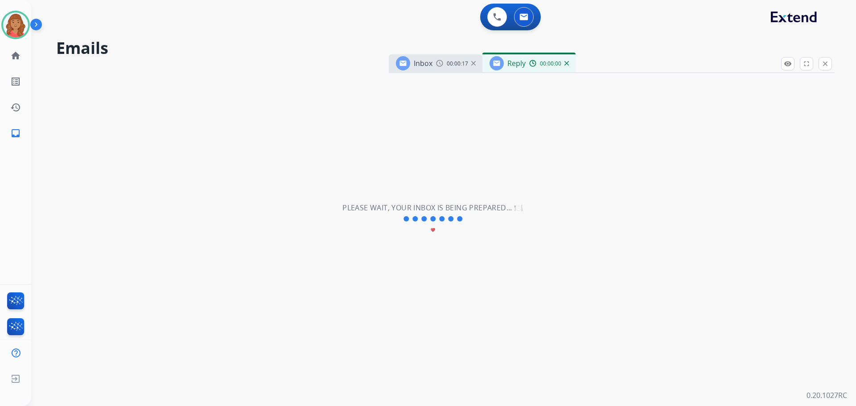
select select "**********"
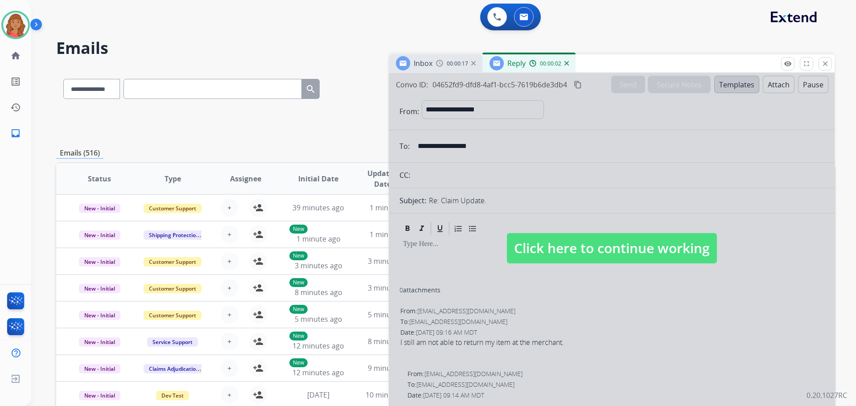
click at [558, 250] on span "Click here to continue working" at bounding box center [612, 248] width 210 height 30
select select
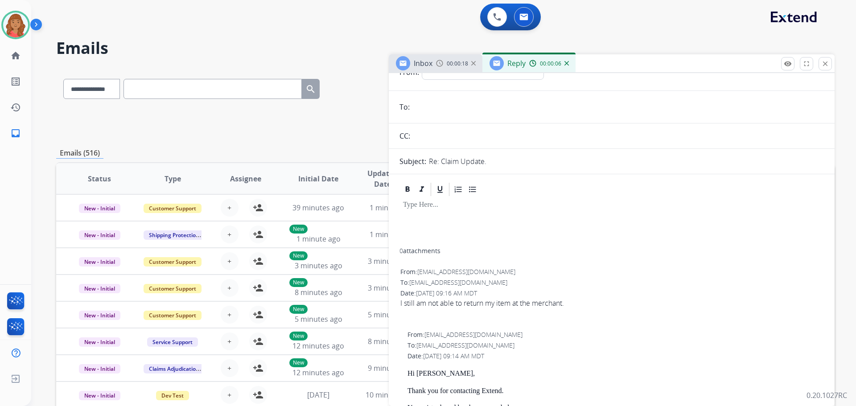
scroll to position [89, 0]
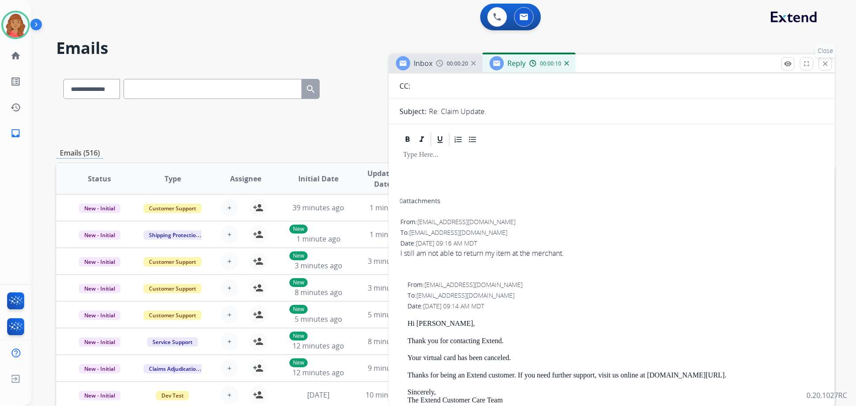
click at [826, 66] on mat-icon "close" at bounding box center [825, 64] width 8 height 8
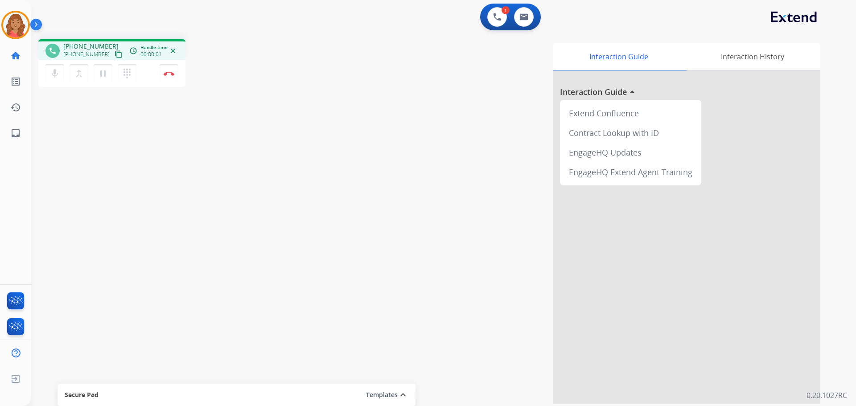
click at [115, 53] on mat-icon "content_copy" at bounding box center [119, 54] width 8 height 8
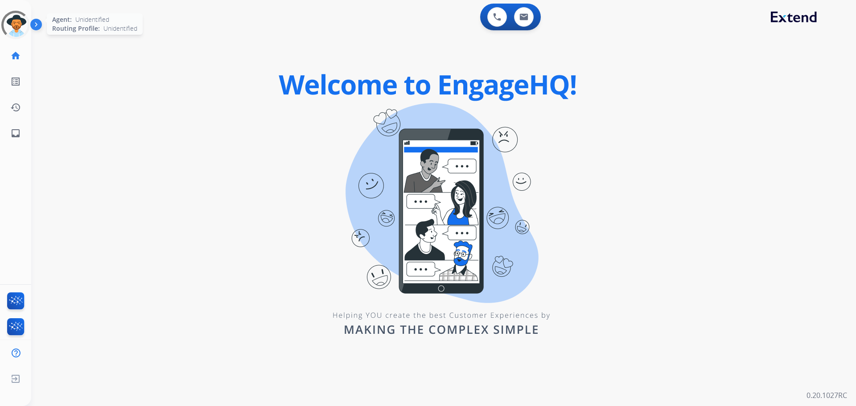
click at [16, 29] on div at bounding box center [15, 25] width 29 height 29
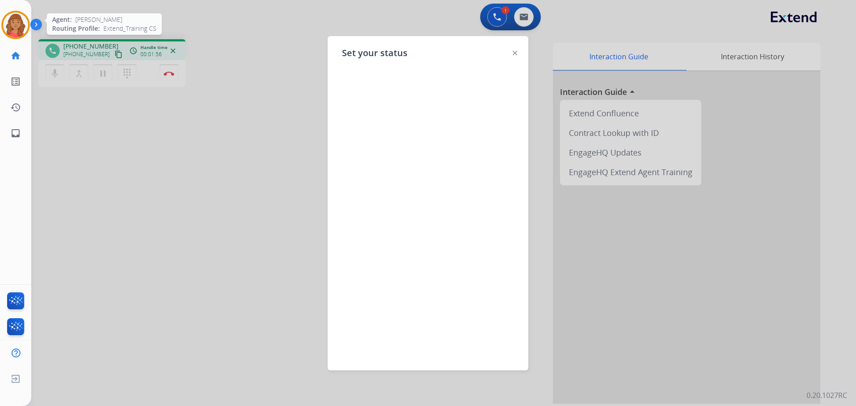
click at [15, 24] on img at bounding box center [15, 24] width 25 height 25
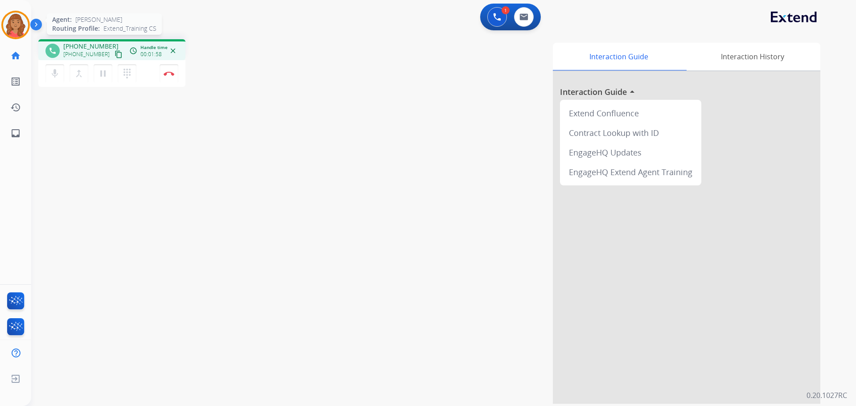
click at [16, 25] on img at bounding box center [15, 24] width 25 height 25
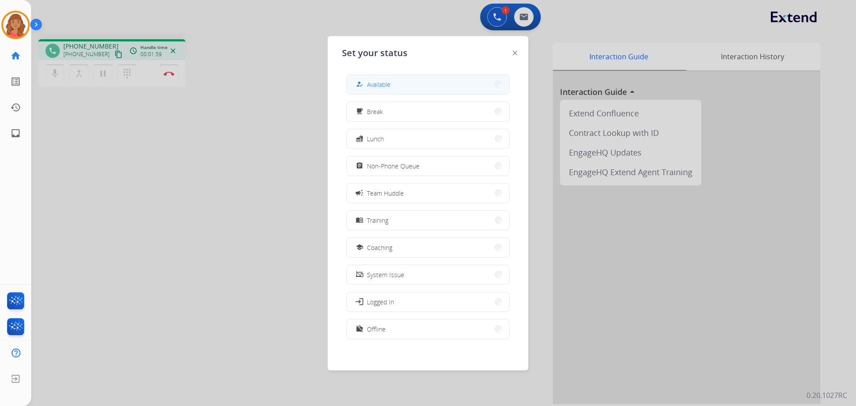
click at [385, 83] on span "Available" at bounding box center [379, 84] width 24 height 9
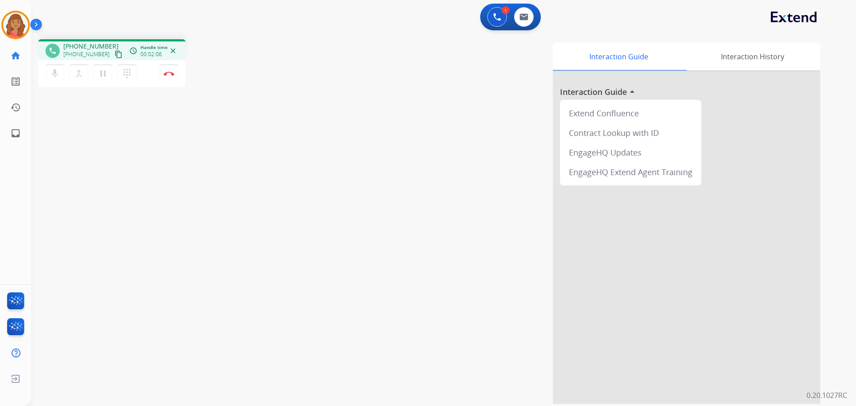
click at [115, 53] on mat-icon "content_copy" at bounding box center [119, 54] width 8 height 8
click at [122, 74] on div "phone [PHONE_NUMBER] [PHONE_NUMBER] content_copy Copied! access_time Call metri…" at bounding box center [111, 64] width 147 height 50
click at [130, 74] on mat-icon "dialpad" at bounding box center [127, 73] width 11 height 11
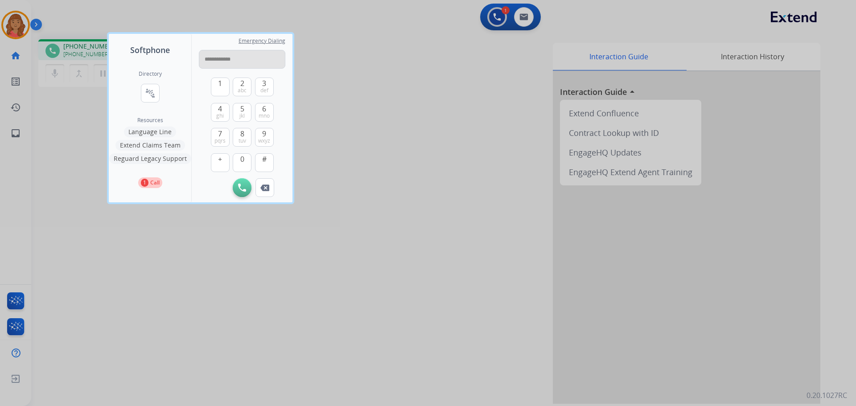
click at [208, 59] on input "**********" at bounding box center [242, 59] width 86 height 19
click at [207, 60] on input "**********" at bounding box center [242, 59] width 86 height 19
type input "**********"
click at [241, 185] on img at bounding box center [242, 188] width 8 height 8
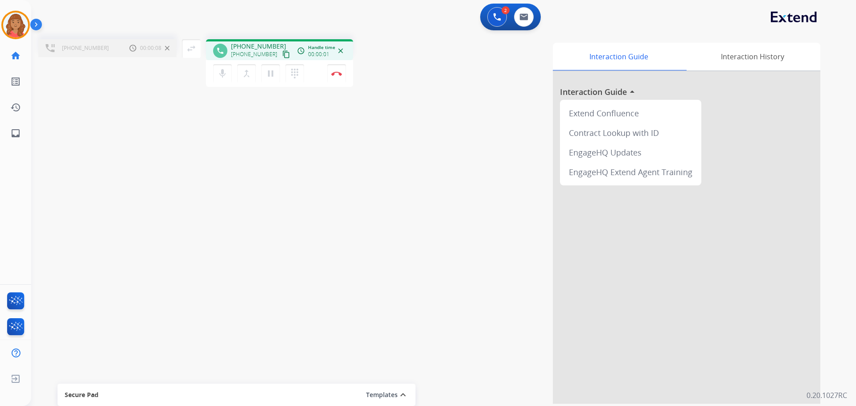
click at [167, 48] on img at bounding box center [167, 48] width 4 height 4
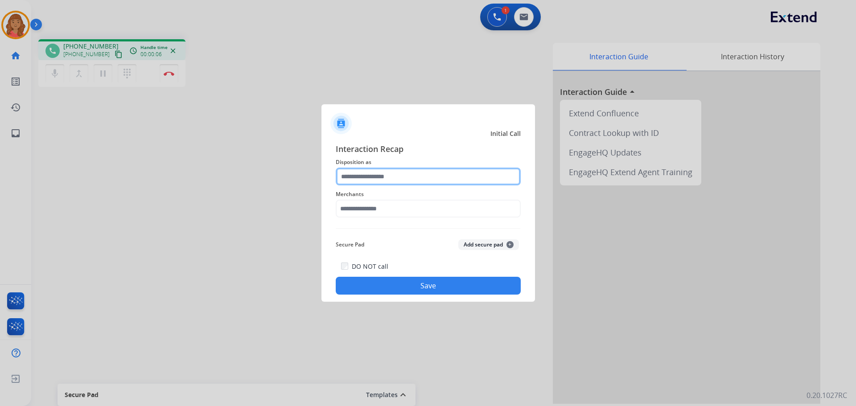
click at [385, 181] on input "text" at bounding box center [428, 177] width 185 height 18
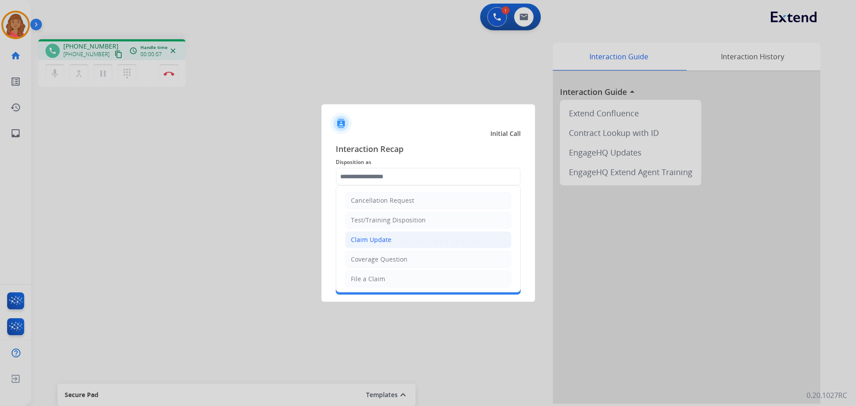
click at [373, 241] on div "Claim Update" at bounding box center [371, 239] width 41 height 9
type input "**********"
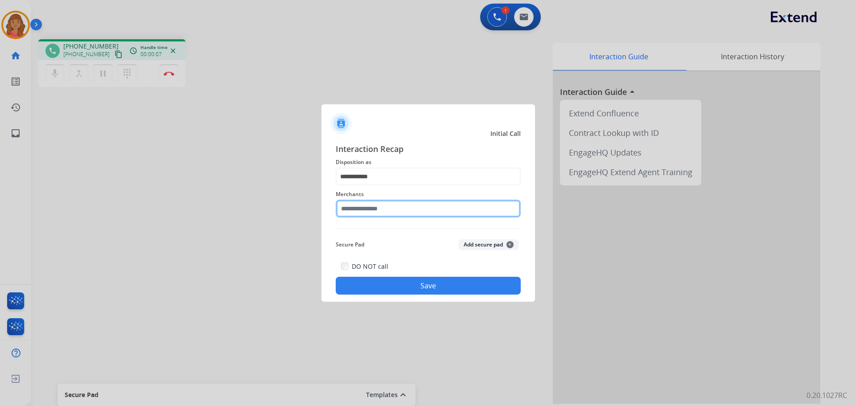
click at [378, 211] on input "text" at bounding box center [428, 209] width 185 height 18
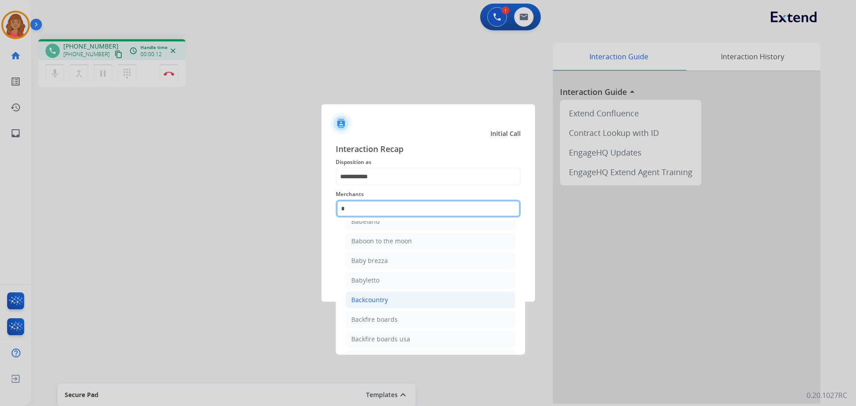
scroll to position [73, 0]
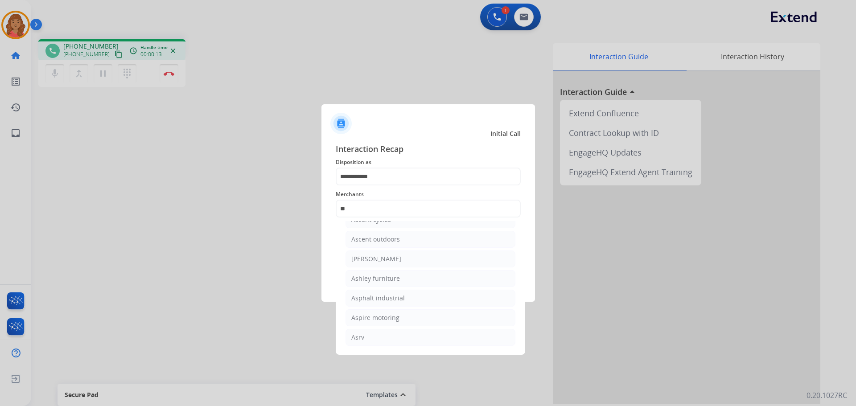
click at [366, 256] on div "[PERSON_NAME]" at bounding box center [376, 259] width 50 height 9
type input "**********"
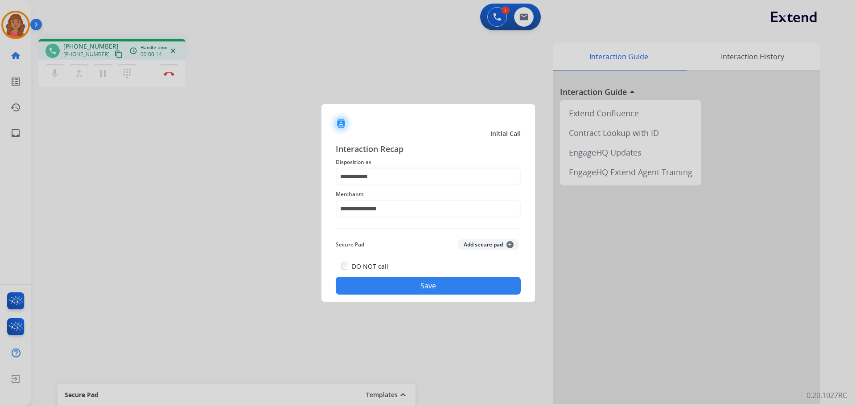
click at [393, 278] on button "Save" at bounding box center [428, 286] width 185 height 18
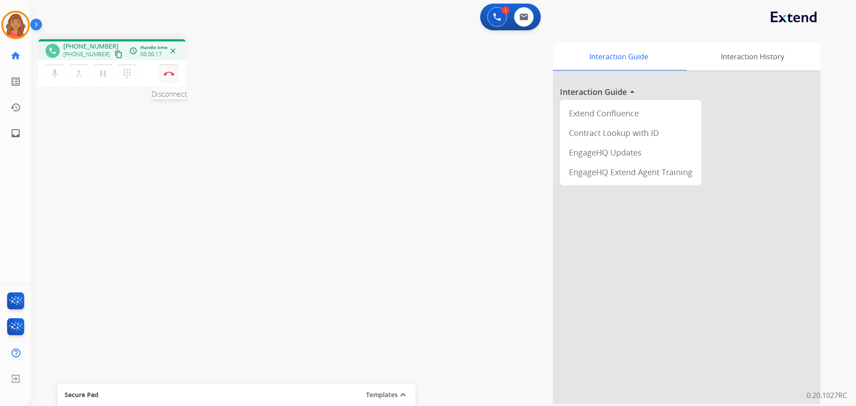
click at [165, 78] on button "Disconnect" at bounding box center [169, 73] width 19 height 19
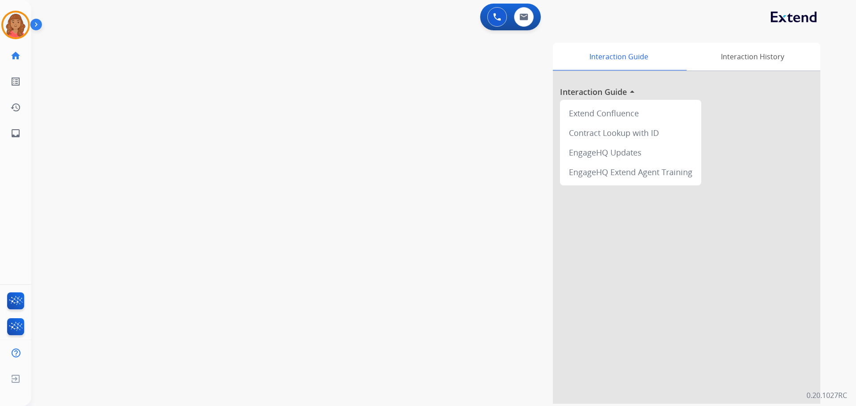
click at [483, 18] on div "0 Voice Interactions 0 Email Interactions" at bounding box center [510, 17] width 61 height 27
click at [487, 20] on div "0 Voice Interactions" at bounding box center [497, 17] width 27 height 20
click at [492, 18] on button at bounding box center [497, 17] width 20 height 20
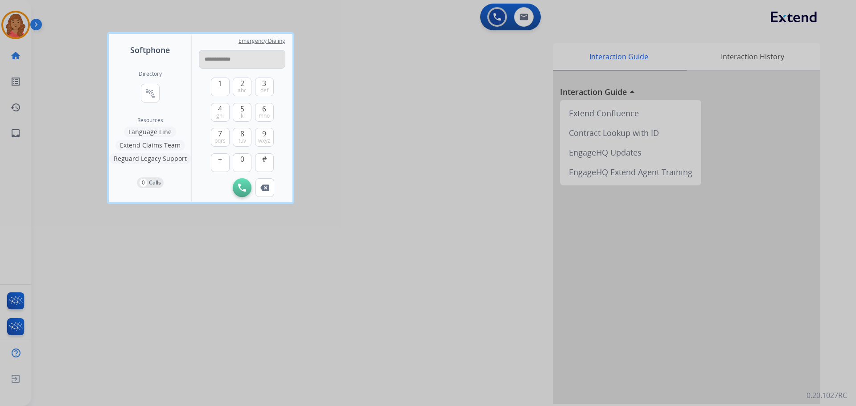
click at [211, 62] on input "**********" at bounding box center [242, 59] width 86 height 19
type input "**********"
click at [244, 187] on img at bounding box center [242, 188] width 8 height 8
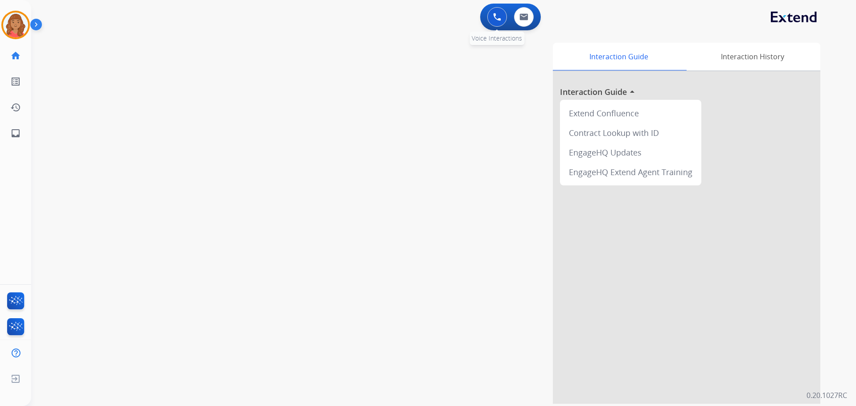
click at [491, 21] on button at bounding box center [497, 17] width 20 height 20
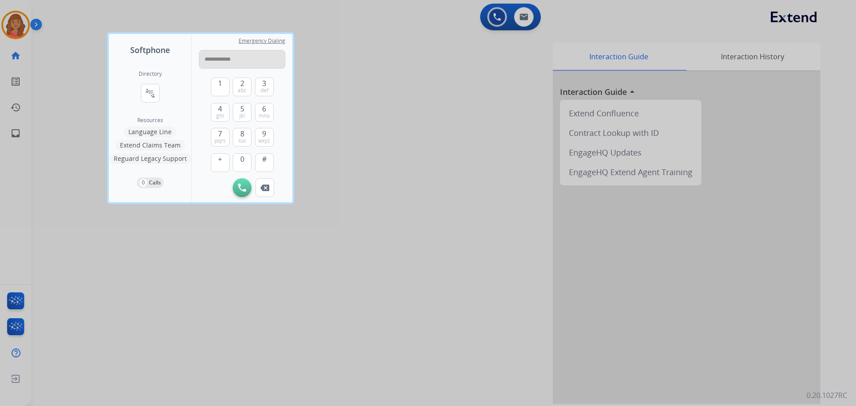
click at [210, 62] on input "**********" at bounding box center [242, 59] width 86 height 19
type input "**********"
click at [243, 189] on img at bounding box center [242, 188] width 8 height 8
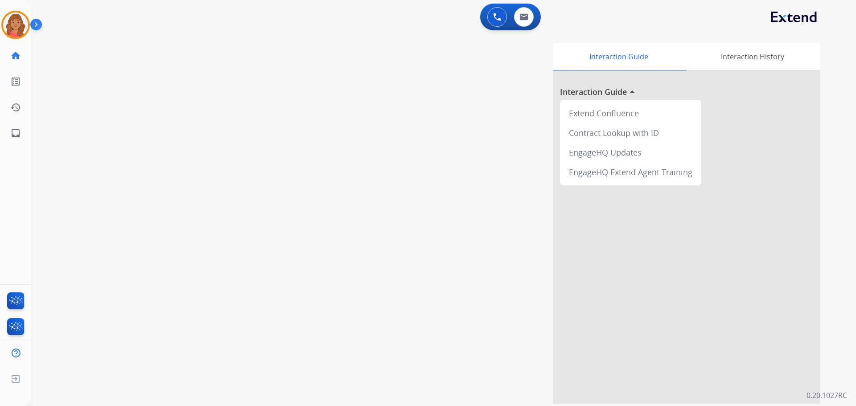
click at [499, 19] on img at bounding box center [497, 17] width 8 height 8
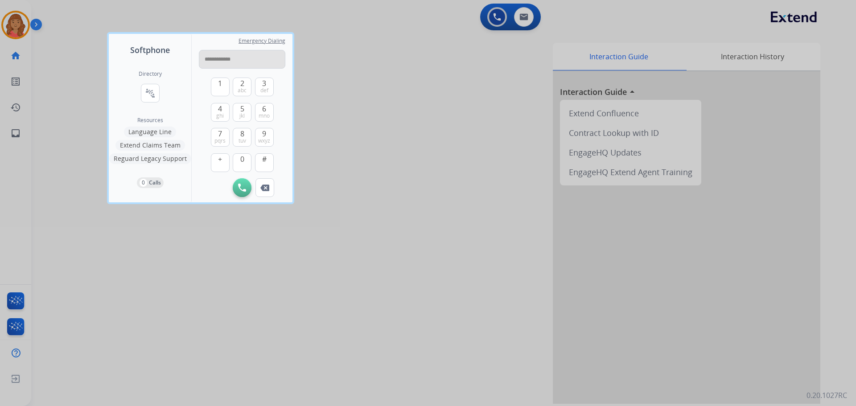
click at [210, 61] on input "**********" at bounding box center [242, 59] width 86 height 19
type input "**********"
click at [246, 193] on button "Initiate Call" at bounding box center [242, 187] width 19 height 19
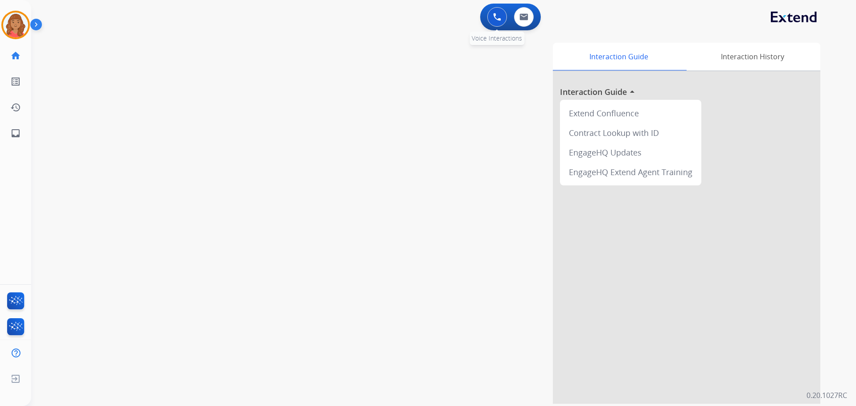
click at [493, 20] on img at bounding box center [497, 17] width 8 height 8
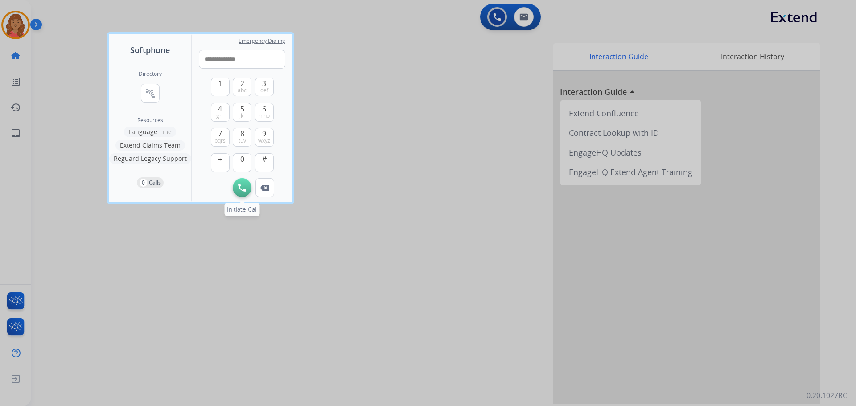
type input "**********"
click at [247, 189] on button "Initiate Call" at bounding box center [242, 187] width 19 height 19
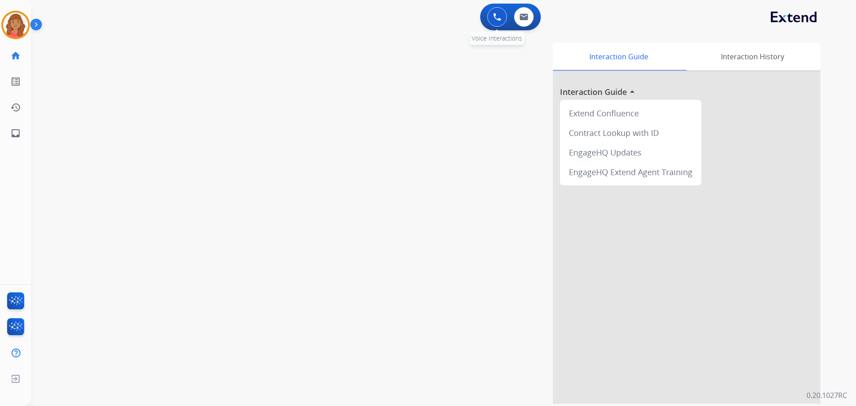
click at [501, 12] on button at bounding box center [497, 17] width 20 height 20
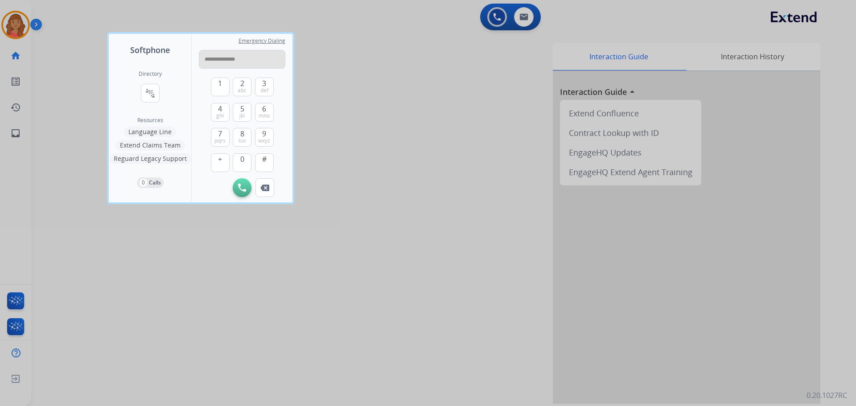
click at [216, 59] on input "**********" at bounding box center [242, 59] width 86 height 19
click at [208, 58] on input "**********" at bounding box center [242, 59] width 86 height 19
type input "**********"
click at [235, 185] on button "Initiate Call" at bounding box center [242, 187] width 19 height 19
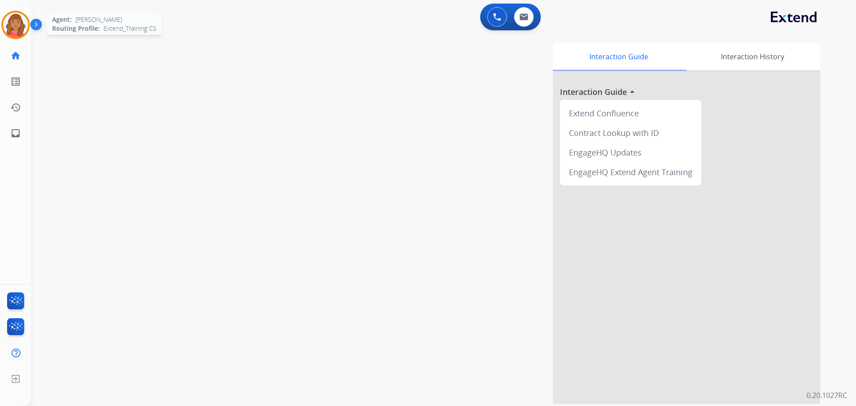
click at [17, 26] on img at bounding box center [15, 24] width 25 height 25
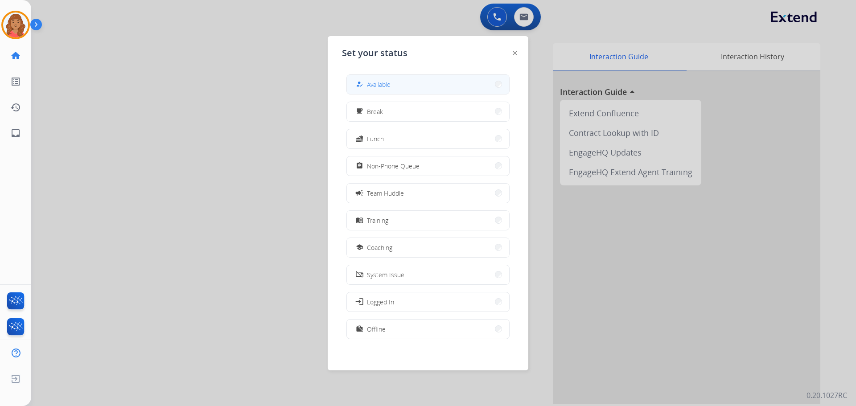
click at [405, 87] on button "how_to_reg Available" at bounding box center [428, 84] width 162 height 19
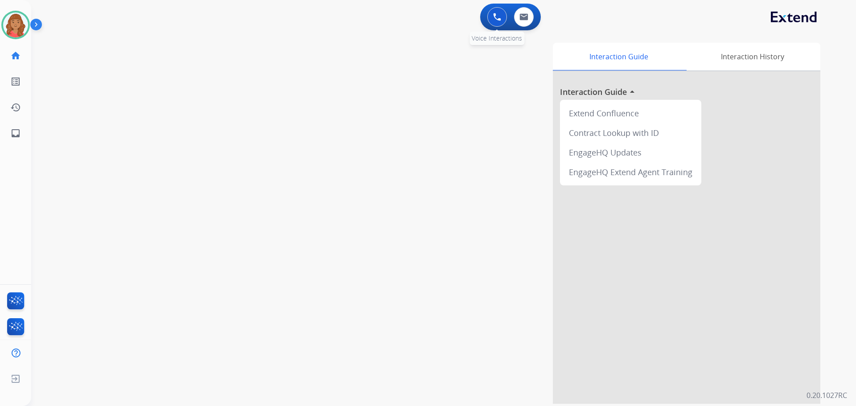
click at [489, 12] on button at bounding box center [497, 17] width 20 height 20
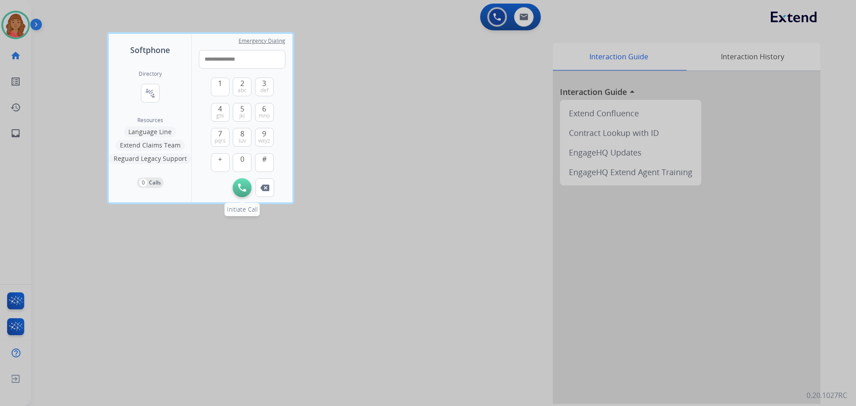
type input "**********"
click at [241, 184] on img at bounding box center [242, 188] width 8 height 8
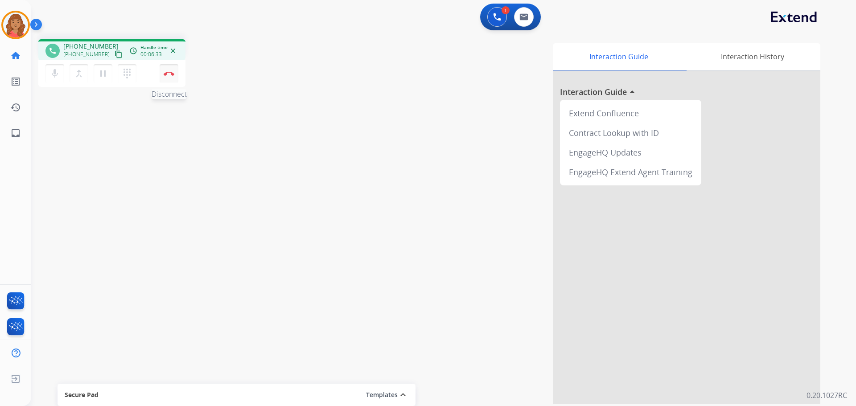
click at [169, 72] on img at bounding box center [169, 73] width 11 height 4
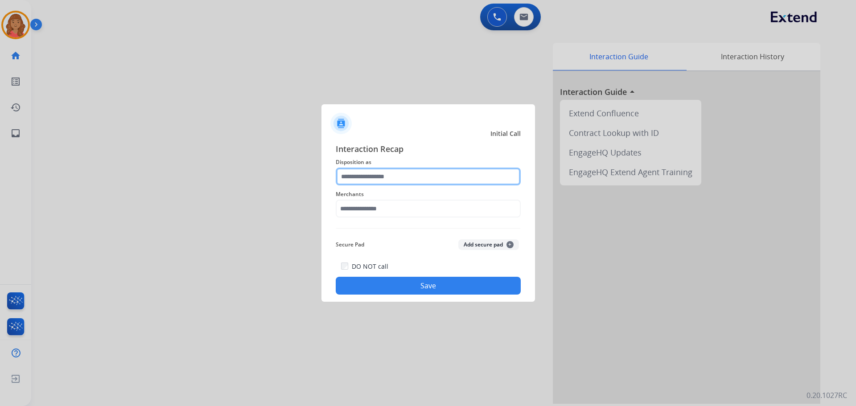
click at [369, 183] on input "text" at bounding box center [428, 177] width 185 height 18
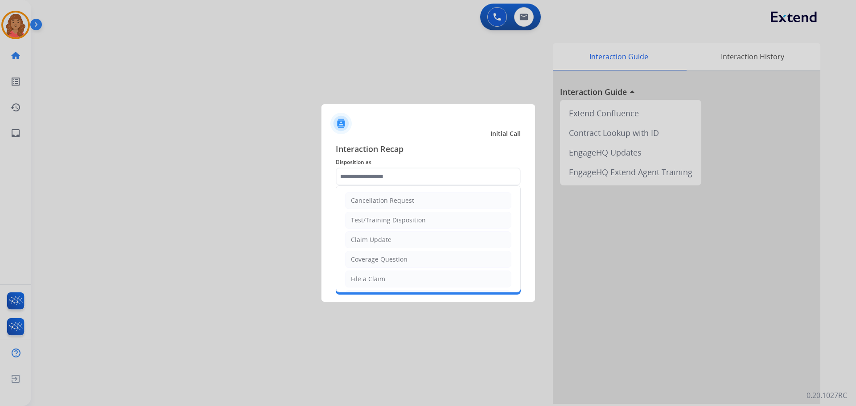
drag, startPoint x: 369, startPoint y: 240, endPoint x: 372, endPoint y: 226, distance: 14.1
click at [370, 239] on div "Claim Update" at bounding box center [371, 239] width 41 height 9
type input "**********"
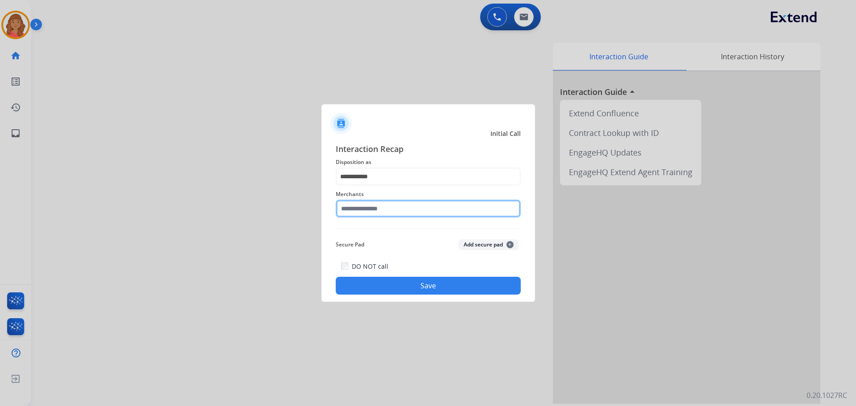
click at [375, 215] on input "text" at bounding box center [428, 209] width 185 height 18
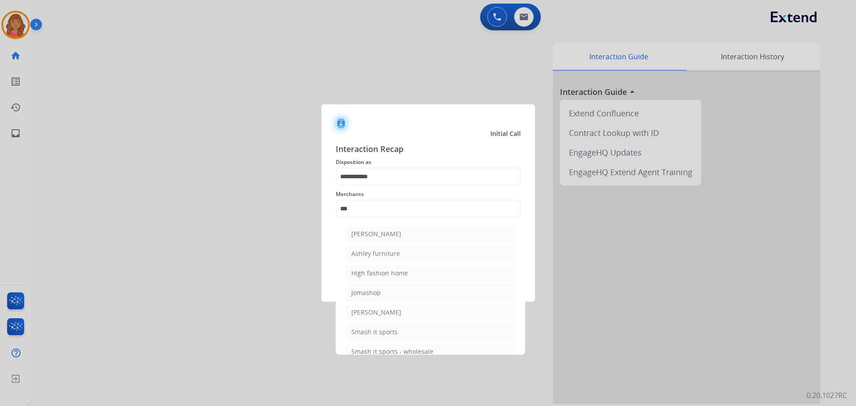
drag, startPoint x: 370, startPoint y: 253, endPoint x: 385, endPoint y: 261, distance: 16.9
click at [370, 255] on div "Ashley furniture" at bounding box center [375, 253] width 49 height 9
type input "**********"
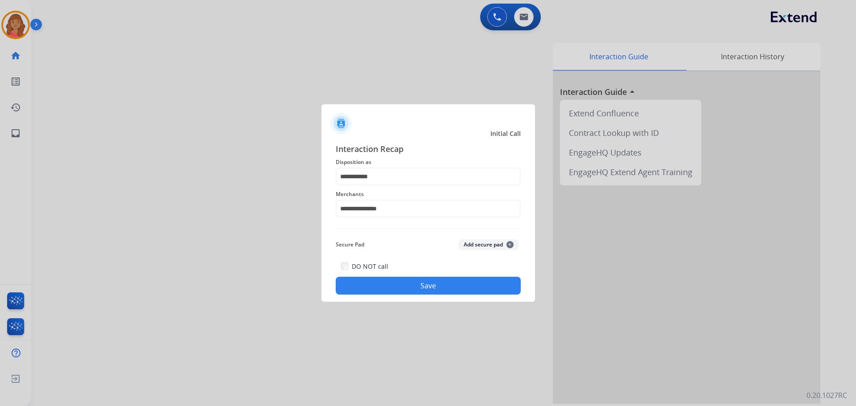
click at [416, 283] on button "Save" at bounding box center [428, 286] width 185 height 18
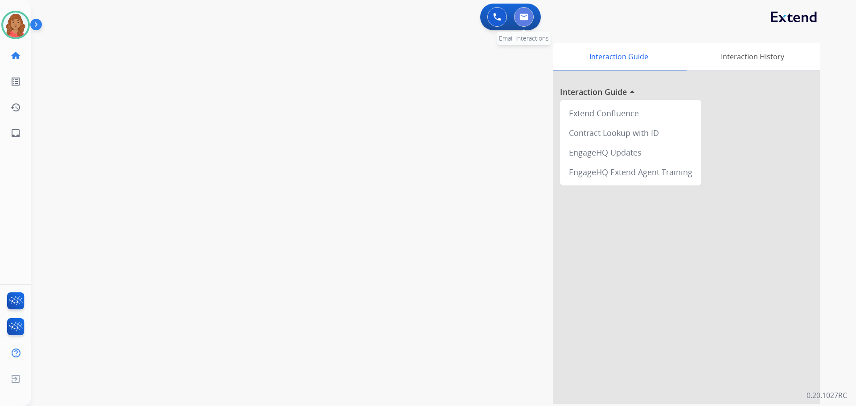
click at [532, 18] on button at bounding box center [524, 17] width 20 height 20
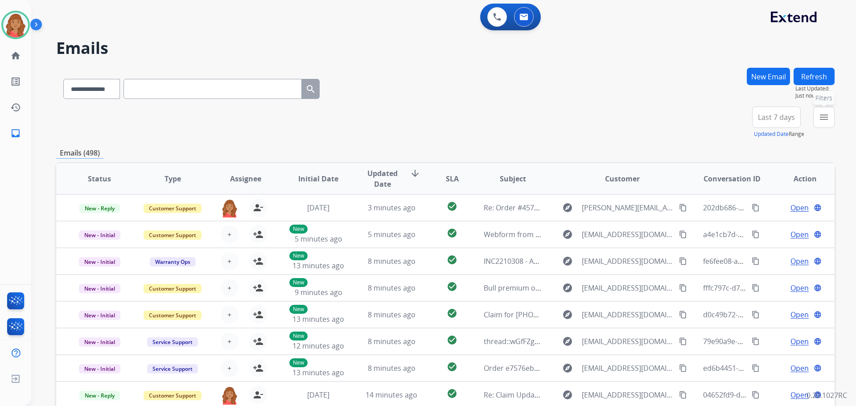
click at [827, 116] on mat-icon "menu" at bounding box center [823, 117] width 11 height 11
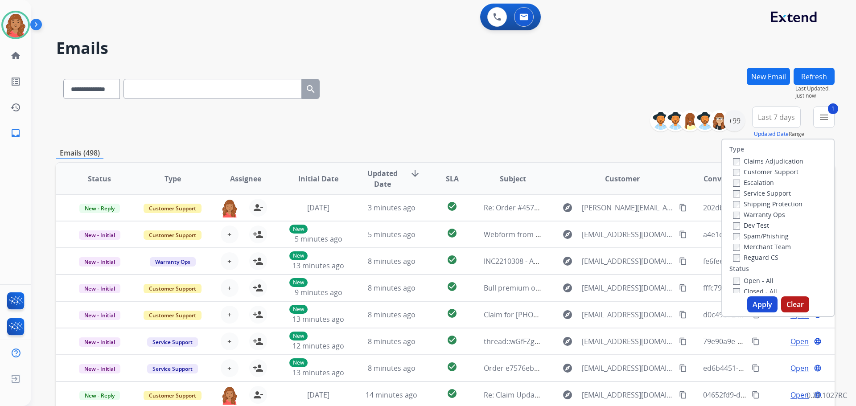
drag, startPoint x: 729, startPoint y: 201, endPoint x: 727, endPoint y: 220, distance: 19.7
click at [733, 201] on label "Shipping Protection" at bounding box center [768, 204] width 70 height 8
click at [757, 311] on button "Apply" at bounding box center [762, 304] width 30 height 16
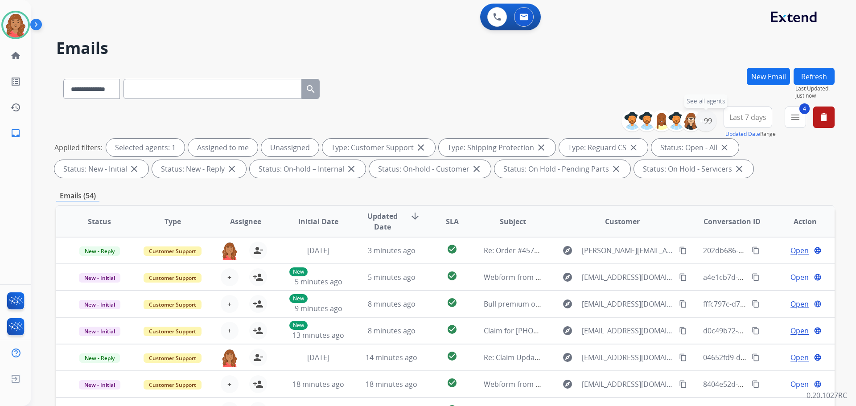
drag, startPoint x: 709, startPoint y: 124, endPoint x: 701, endPoint y: 131, distance: 10.7
click at [709, 126] on div "+99" at bounding box center [705, 120] width 21 height 21
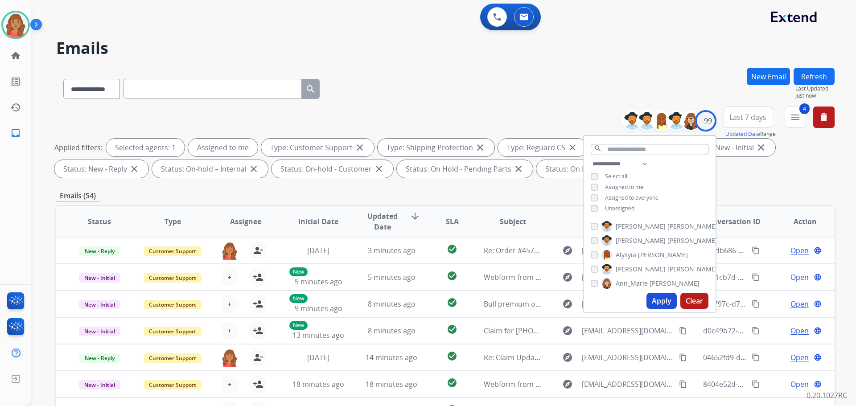
click at [656, 299] on button "Apply" at bounding box center [661, 301] width 30 height 16
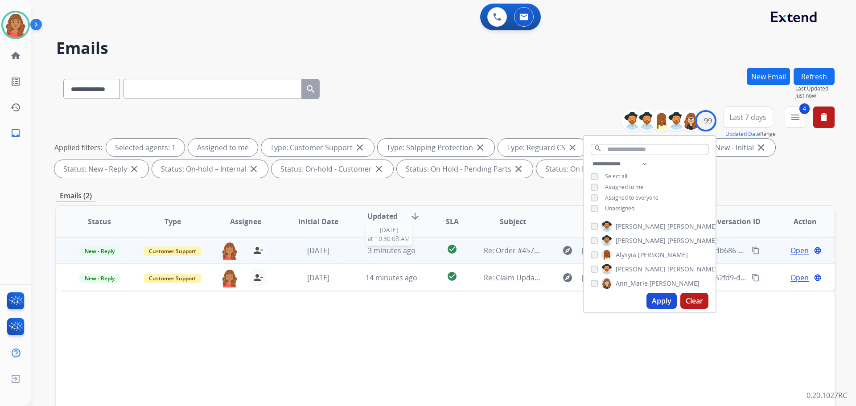
click at [386, 248] on span "3 minutes ago" at bounding box center [392, 251] width 48 height 10
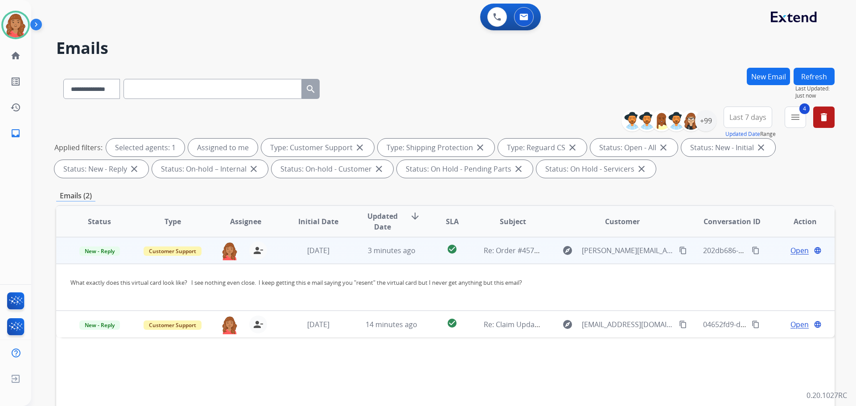
click at [790, 250] on span "Open" at bounding box center [799, 250] width 18 height 11
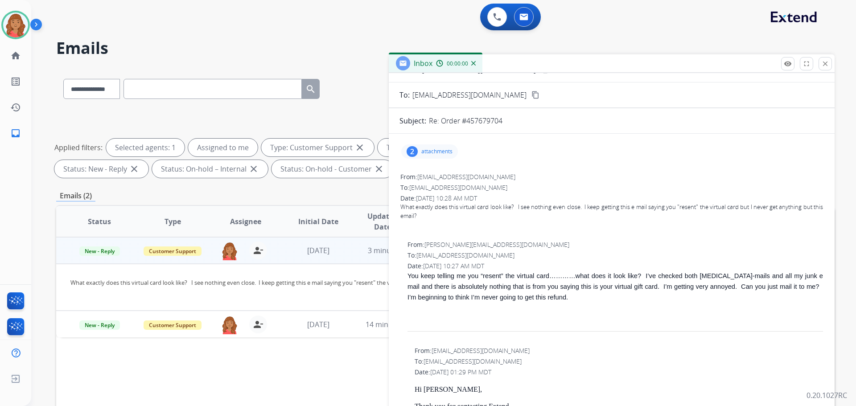
scroll to position [45, 0]
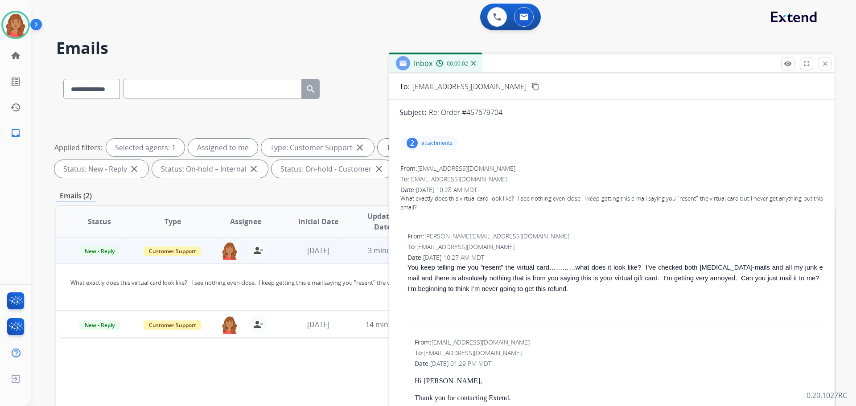
click at [429, 152] on div "2 attachments" at bounding box center [611, 142] width 424 height 21
click at [427, 146] on div "2 attachments" at bounding box center [429, 143] width 57 height 14
click at [430, 168] on div at bounding box center [432, 167] width 45 height 31
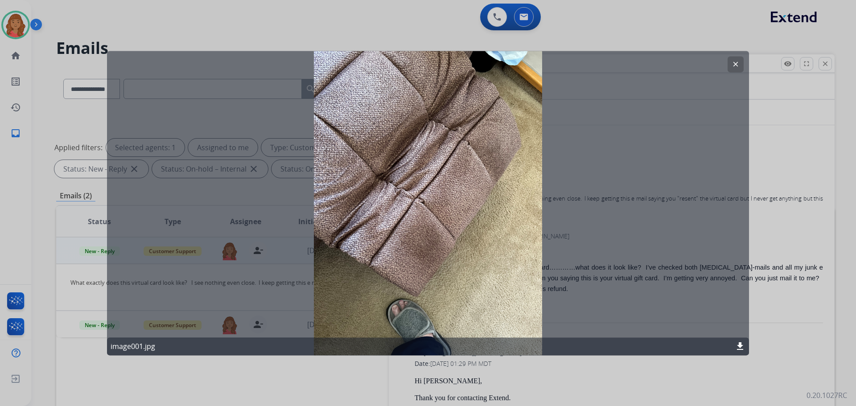
drag, startPoint x: 736, startPoint y: 58, endPoint x: 722, endPoint y: 75, distance: 21.5
click at [736, 60] on button "clear" at bounding box center [735, 64] width 16 height 16
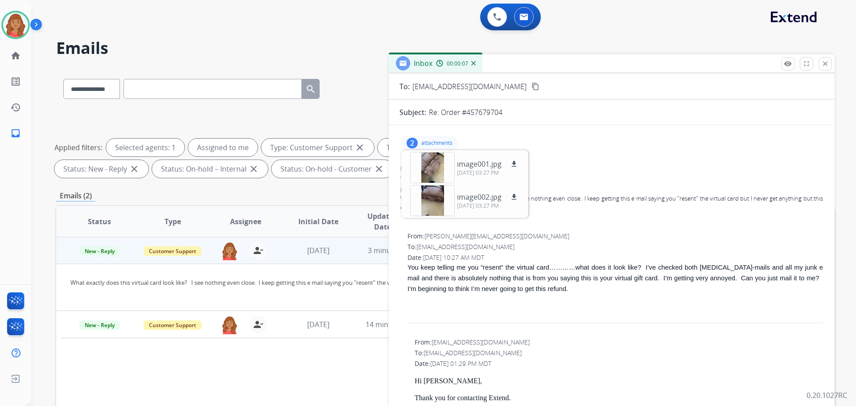
click at [438, 141] on p "attachments" at bounding box center [436, 143] width 31 height 7
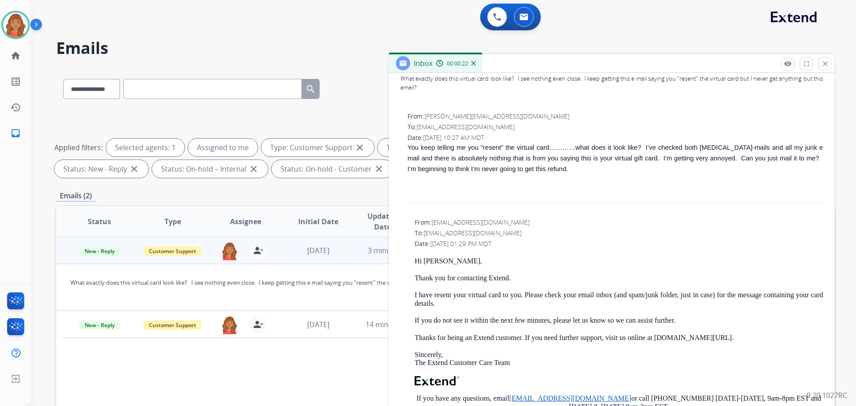
scroll to position [178, 0]
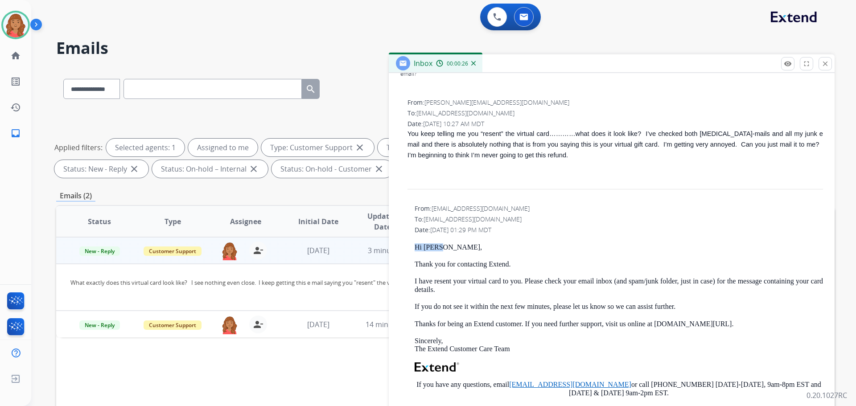
drag, startPoint x: 441, startPoint y: 248, endPoint x: 408, endPoint y: 243, distance: 33.3
click at [407, 243] on div "From: support@extend.com To: borisandnatasha_1999@yahoo.com Date: 09/19/2025 - …" at bounding box center [611, 348] width 424 height 291
copy p "Hi Mary,"
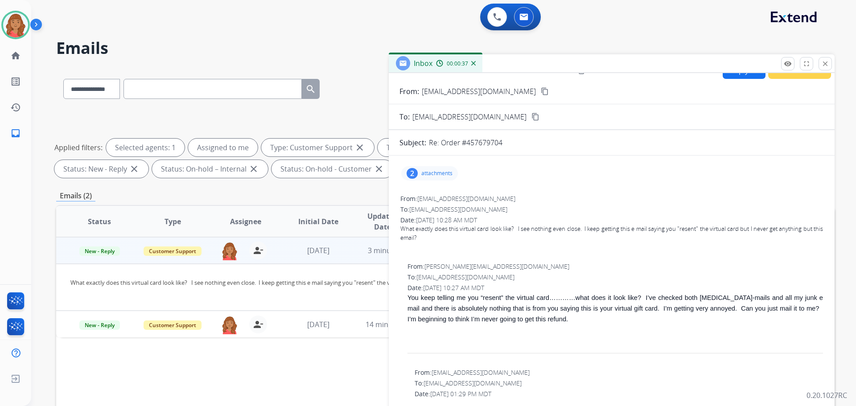
scroll to position [0, 0]
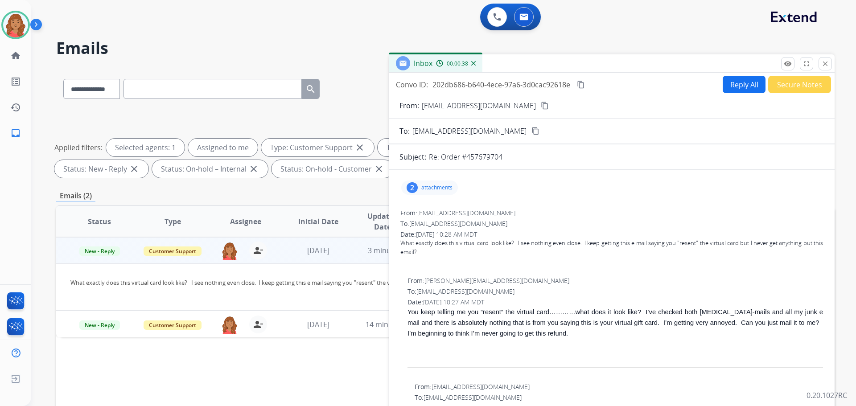
click at [435, 187] on p "attachments" at bounding box center [436, 187] width 31 height 7
click at [451, 189] on p "attachments" at bounding box center [436, 187] width 31 height 7
click at [734, 85] on button "Reply All" at bounding box center [744, 84] width 43 height 17
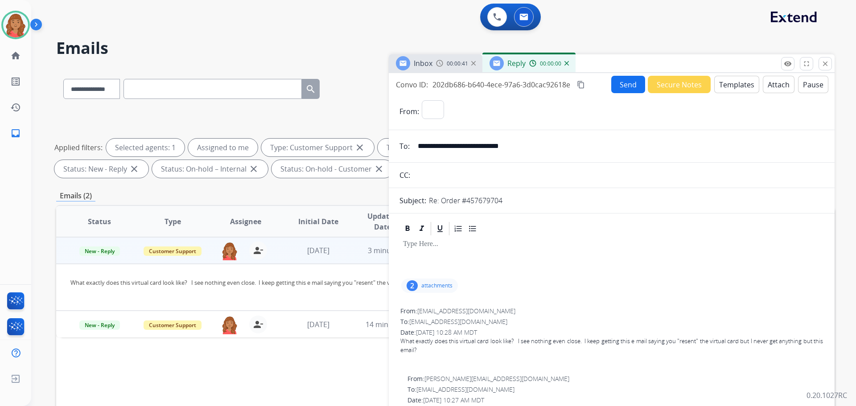
select select "**********"
click at [628, 88] on button "Send" at bounding box center [628, 84] width 34 height 17
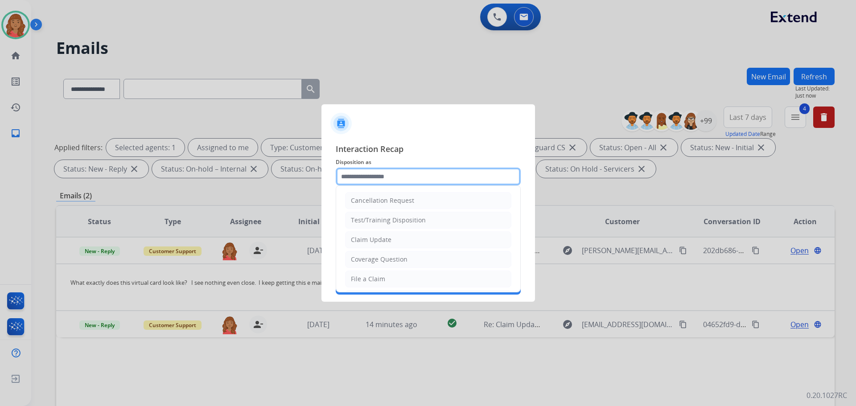
click at [431, 176] on input "text" at bounding box center [428, 177] width 185 height 18
click at [388, 242] on div "Claim Update" at bounding box center [371, 239] width 41 height 9
type input "**********"
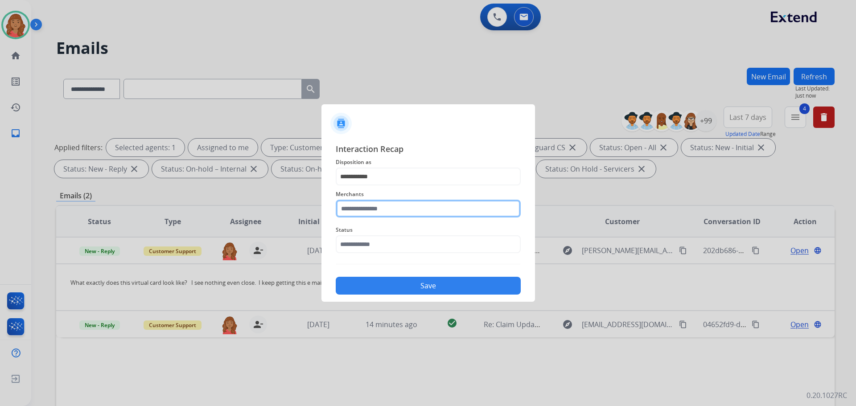
click at [388, 208] on input "text" at bounding box center [428, 209] width 185 height 18
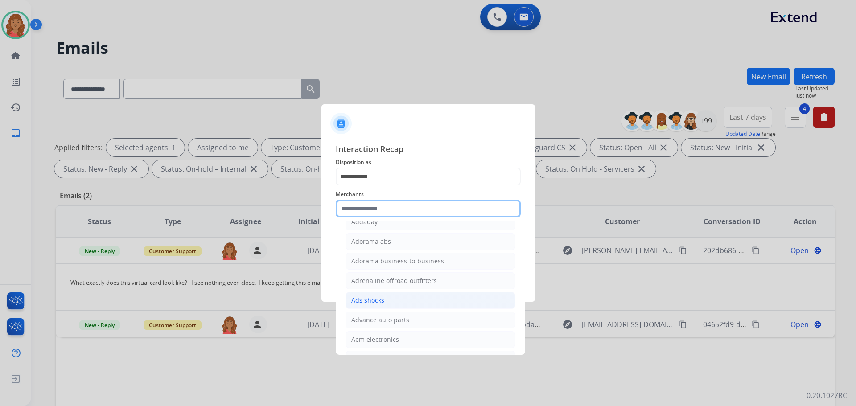
scroll to position [267, 0]
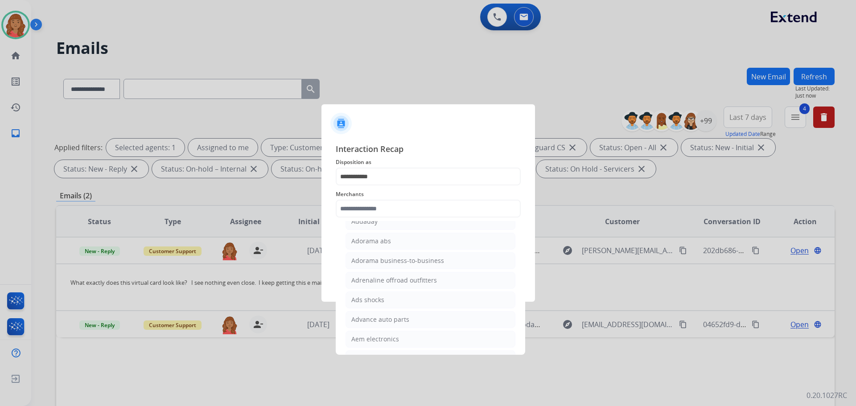
click at [366, 295] on li "Ads shocks" at bounding box center [430, 299] width 170 height 17
type input "**********"
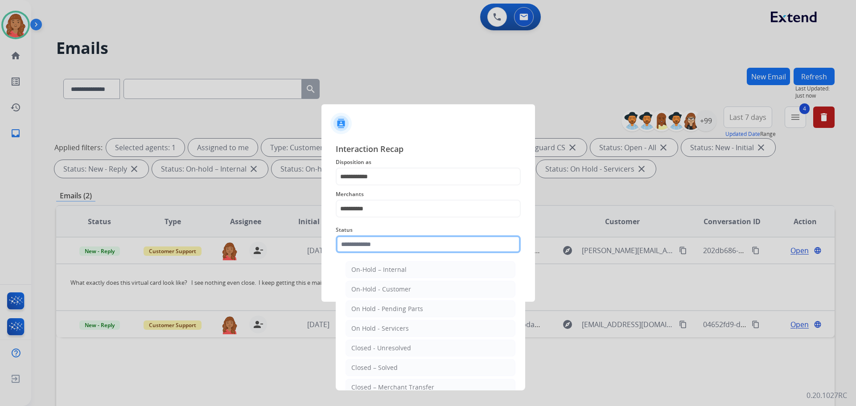
click at [376, 242] on input "text" at bounding box center [428, 244] width 185 height 18
click at [379, 361] on li "Closed – Solved" at bounding box center [430, 367] width 170 height 17
type input "**********"
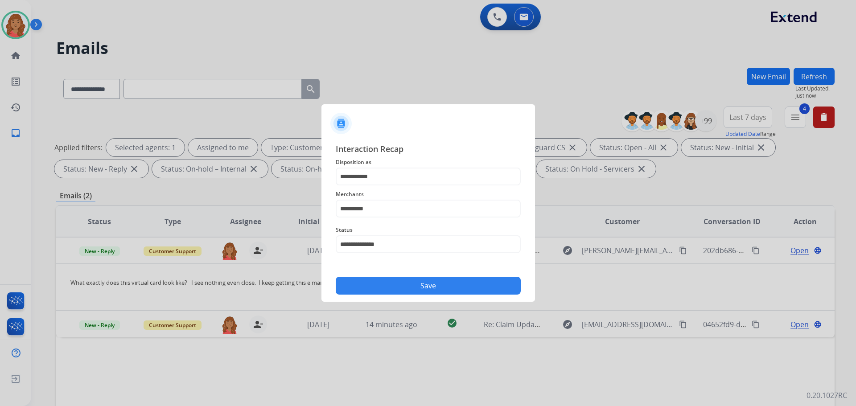
click at [389, 267] on div "**********" at bounding box center [428, 219] width 185 height 152
click at [389, 278] on button "Save" at bounding box center [428, 286] width 185 height 18
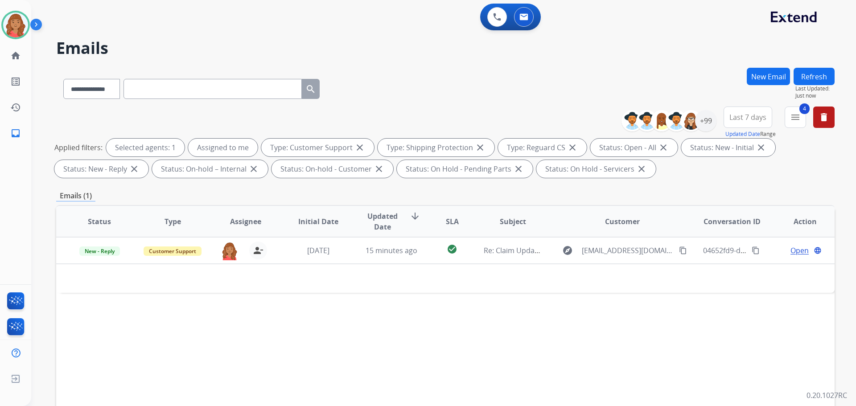
click at [792, 132] on div "4 menu Type Claims Adjudication Customer Support Escalation Service Support Shi…" at bounding box center [794, 123] width 21 height 32
drag, startPoint x: 799, startPoint y: 118, endPoint x: 782, endPoint y: 144, distance: 31.2
click at [799, 119] on mat-icon "menu" at bounding box center [795, 117] width 11 height 11
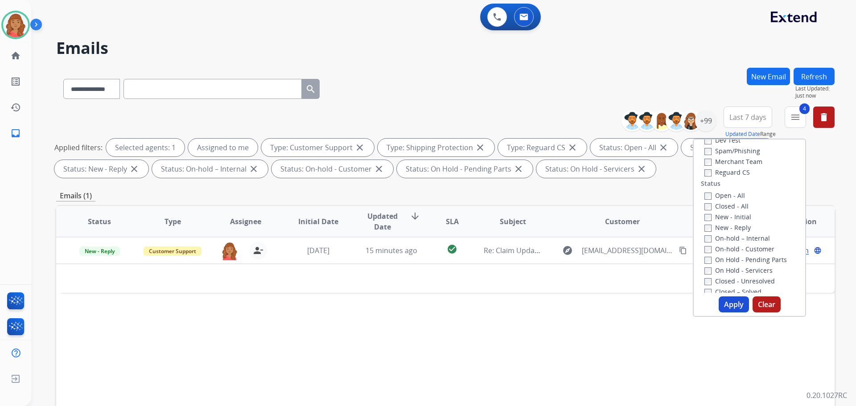
scroll to position [89, 0]
click at [706, 207] on div "New - Initial" at bounding box center [751, 212] width 94 height 11
click at [726, 306] on button "Apply" at bounding box center [733, 304] width 30 height 16
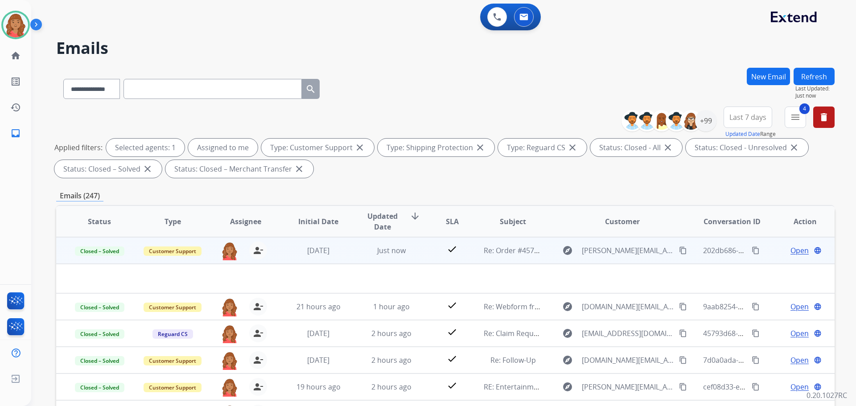
click at [679, 250] on mat-icon "content_copy" at bounding box center [683, 250] width 8 height 8
click at [790, 248] on span "Open" at bounding box center [799, 250] width 18 height 11
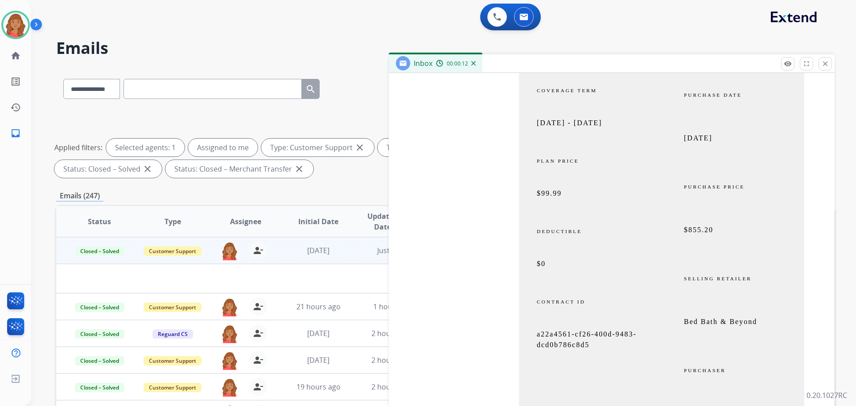
scroll to position [3031, 0]
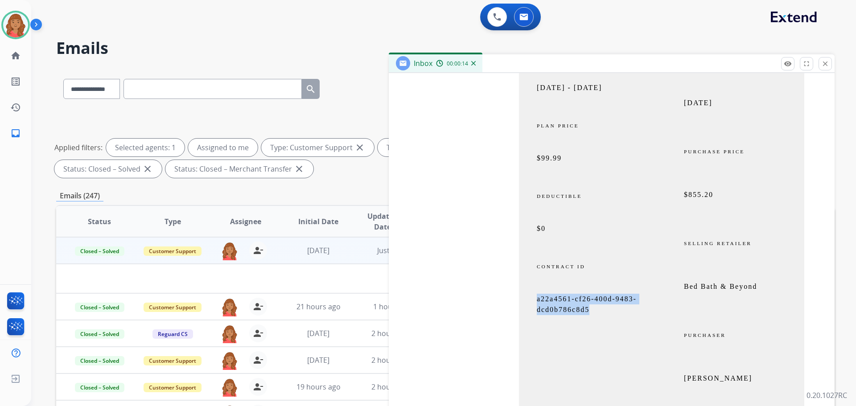
drag, startPoint x: 571, startPoint y: 311, endPoint x: 523, endPoint y: 300, distance: 49.3
click at [523, 300] on td "a22a4561-cf26-400d-9483-dcd0b786c8d5" at bounding box center [590, 309] width 143 height 30
copy span "a22a4561-cf26-400d-9483-dcd0b786c8d5"
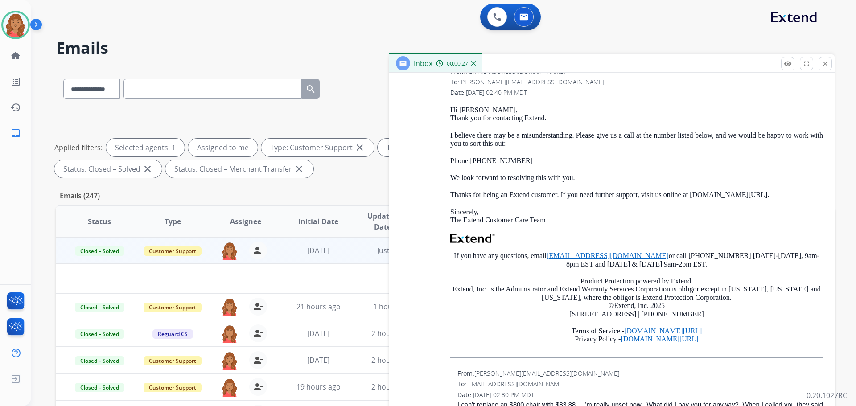
scroll to position [1159, 0]
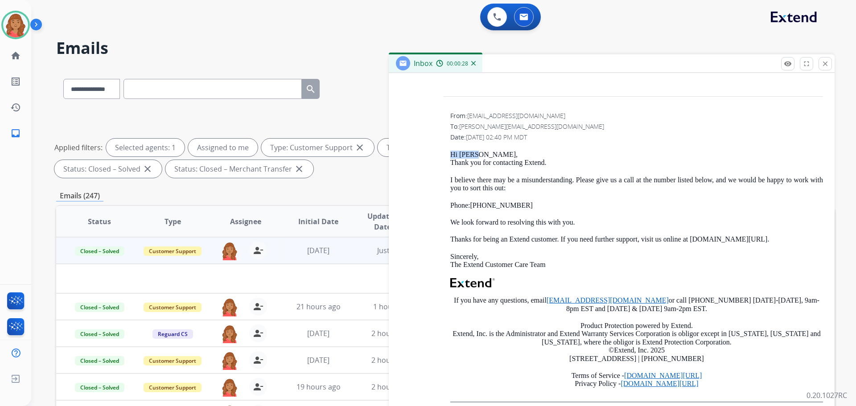
drag, startPoint x: 459, startPoint y: 153, endPoint x: 439, endPoint y: 152, distance: 20.1
click at [436, 152] on div "From: support@extend.com To: maryann.rongetti@charter.net Date: 09/17/2025 - 02…" at bounding box center [611, 261] width 424 height 300
copy p "Hi Mary,"
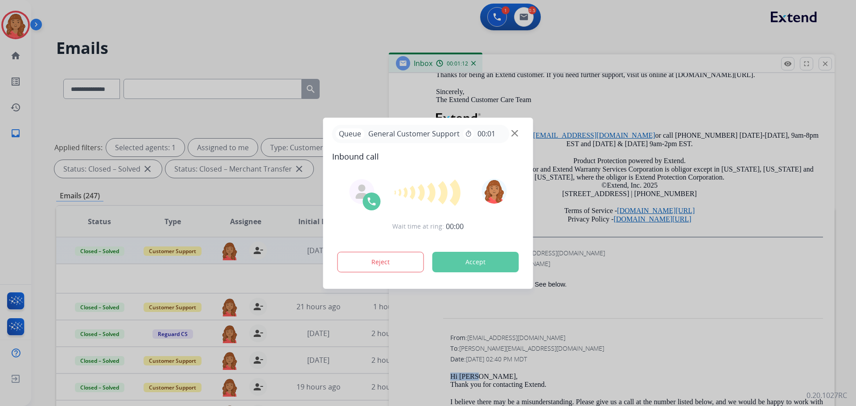
scroll to position [758, 0]
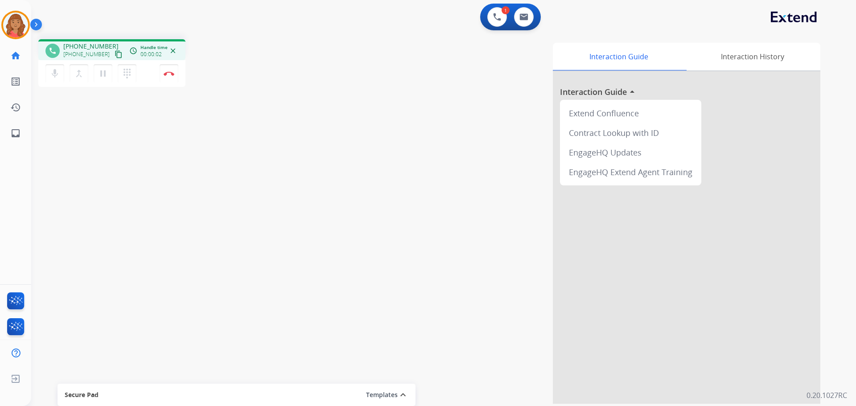
click at [115, 50] on mat-icon "content_copy" at bounding box center [119, 54] width 8 height 8
click at [170, 74] on img at bounding box center [169, 73] width 11 height 4
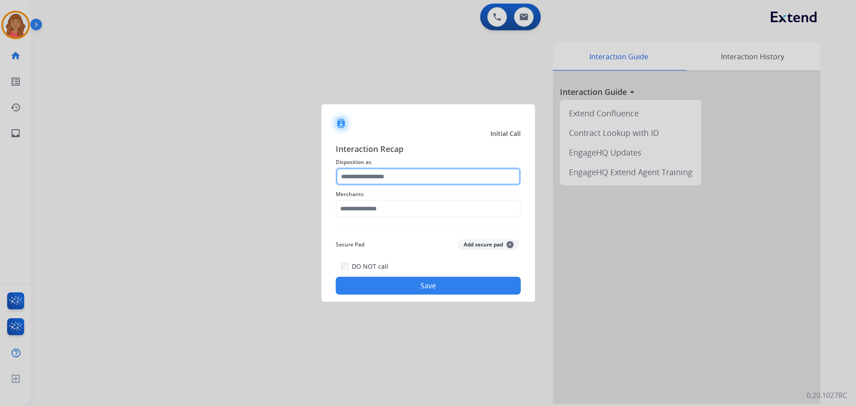
click at [377, 179] on input "text" at bounding box center [428, 177] width 185 height 18
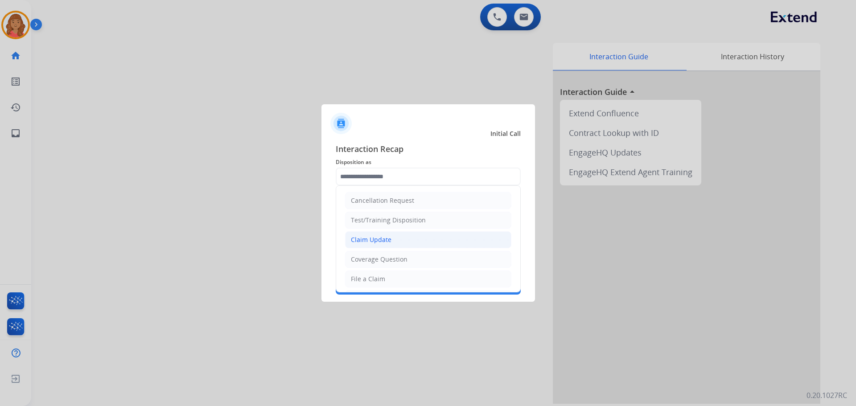
click at [381, 243] on div "Claim Update" at bounding box center [371, 239] width 41 height 9
type input "**********"
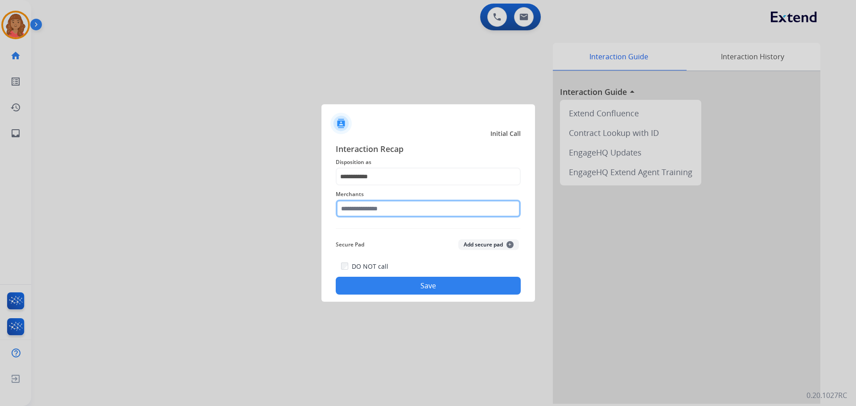
drag, startPoint x: 374, startPoint y: 204, endPoint x: 375, endPoint y: 211, distance: 6.7
click at [374, 207] on input "text" at bounding box center [428, 209] width 185 height 18
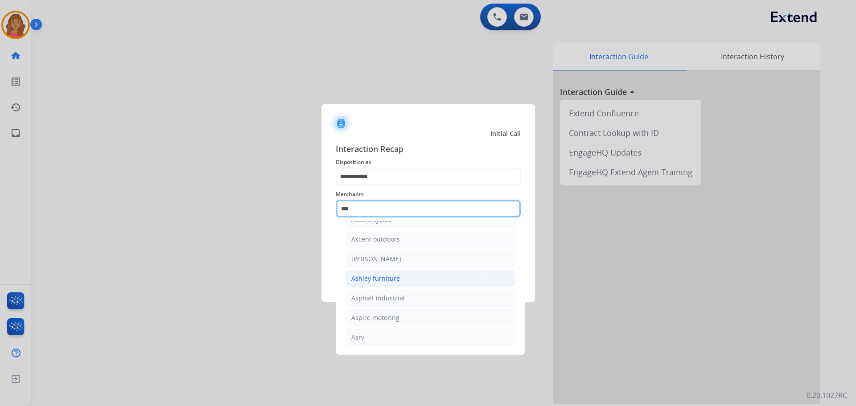
scroll to position [14, 0]
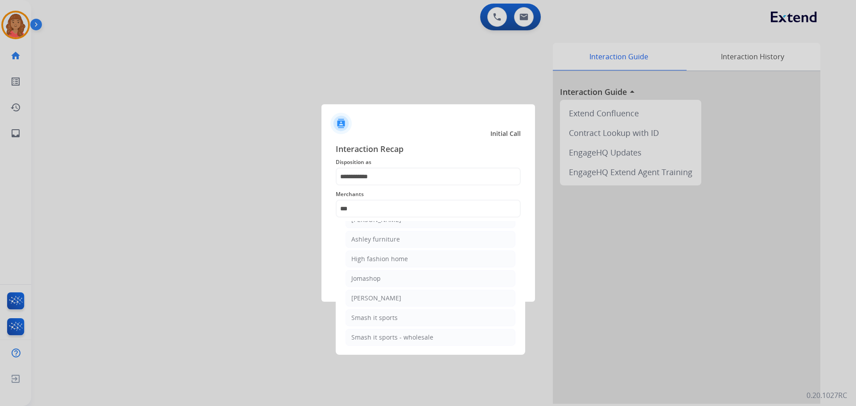
click at [370, 242] on div "Ashley furniture" at bounding box center [375, 239] width 49 height 9
type input "**********"
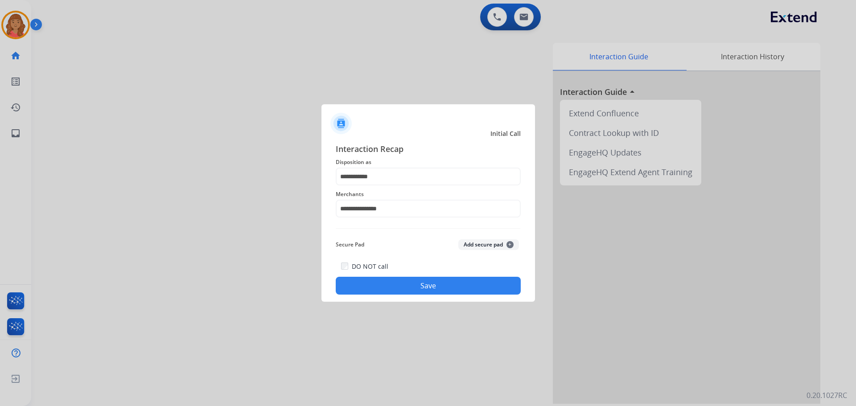
click at [392, 296] on div "**********" at bounding box center [427, 218] width 213 height 166
click at [426, 281] on button "Save" at bounding box center [428, 286] width 185 height 18
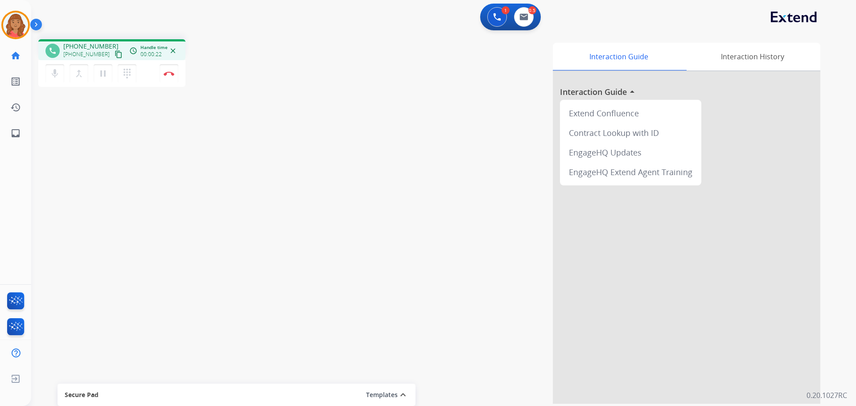
drag, startPoint x: 107, startPoint y: 52, endPoint x: 101, endPoint y: 57, distance: 7.6
click at [115, 52] on mat-icon "content_copy" at bounding box center [119, 54] width 8 height 8
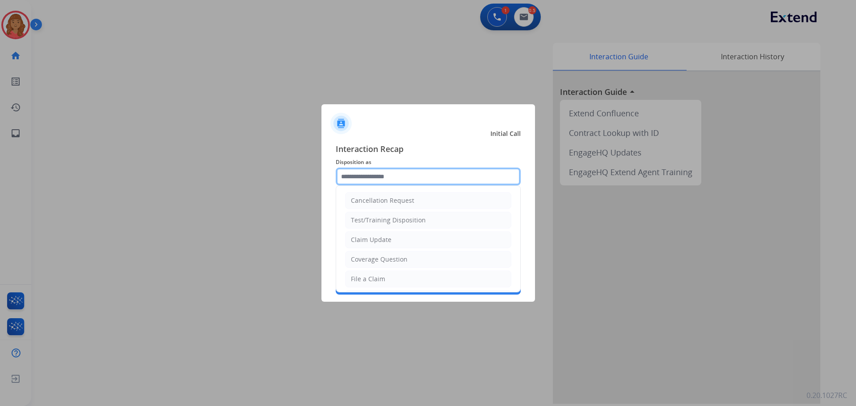
click at [400, 177] on input "text" at bounding box center [428, 177] width 185 height 18
click at [374, 239] on div "Claim Update" at bounding box center [371, 239] width 41 height 9
type input "**********"
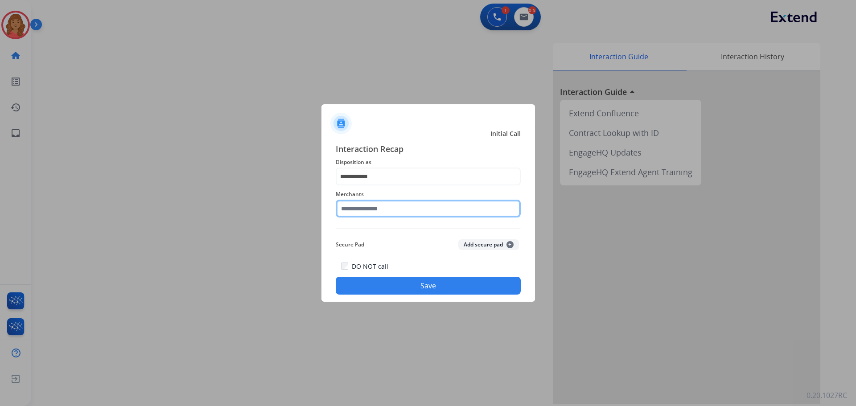
drag, startPoint x: 373, startPoint y: 205, endPoint x: 374, endPoint y: 217, distance: 11.6
click at [374, 205] on input "text" at bounding box center [428, 209] width 185 height 18
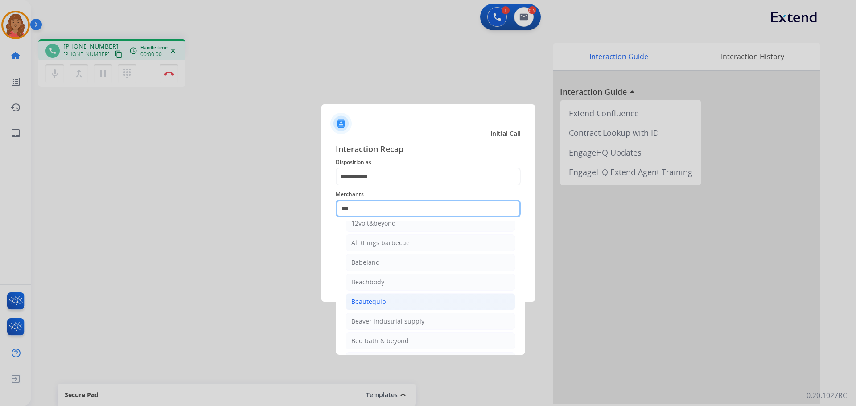
scroll to position [0, 0]
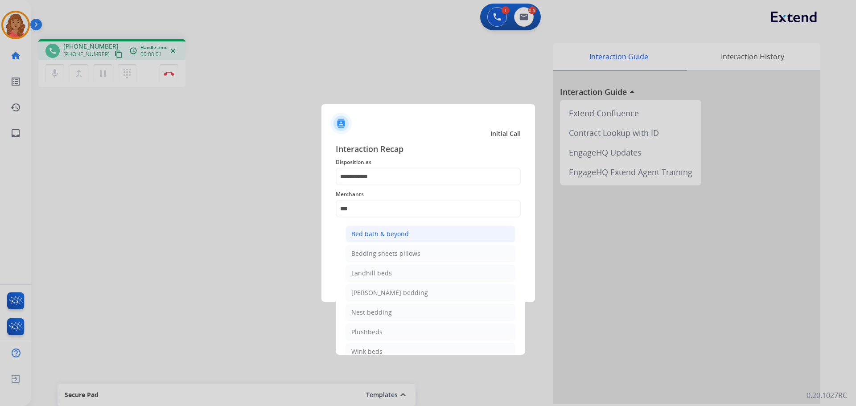
click at [370, 234] on div "Bed bath & beyond" at bounding box center [379, 234] width 57 height 9
type input "**********"
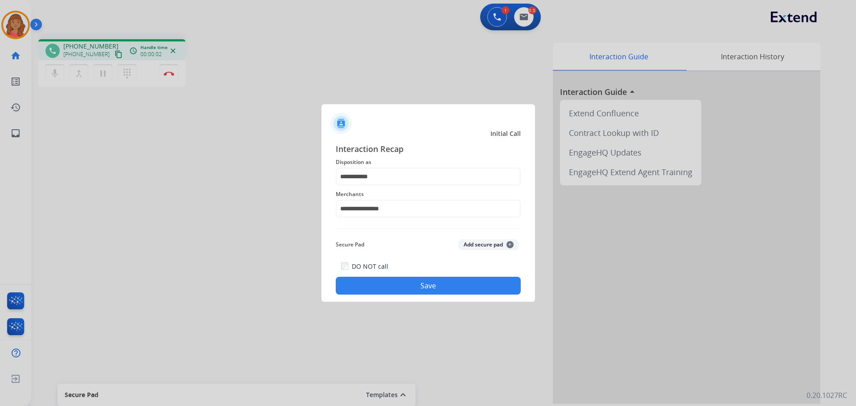
click at [392, 288] on button "Save" at bounding box center [428, 286] width 185 height 18
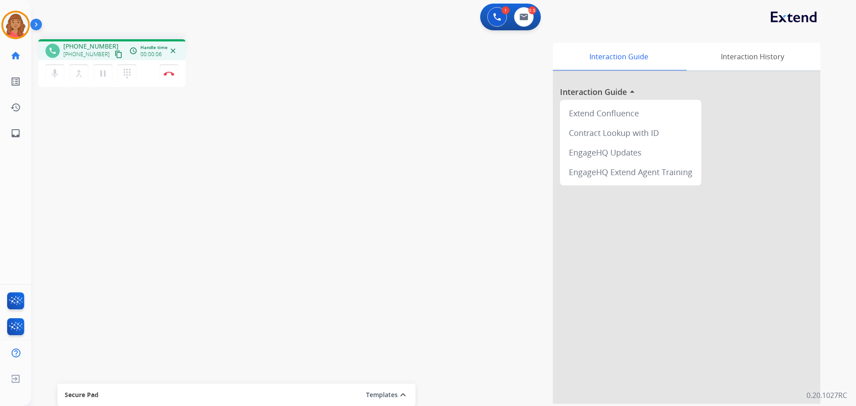
drag, startPoint x: 107, startPoint y: 54, endPoint x: 64, endPoint y: 54, distance: 43.2
click at [115, 54] on mat-icon "content_copy" at bounding box center [119, 54] width 8 height 8
click at [171, 72] on img at bounding box center [169, 73] width 11 height 4
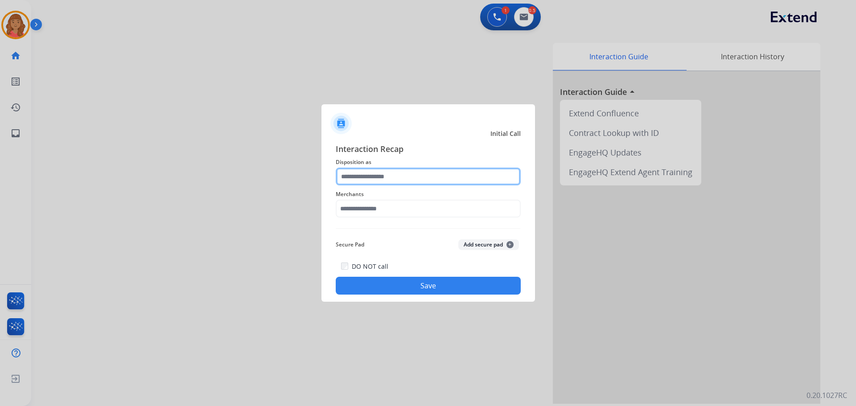
drag, startPoint x: 367, startPoint y: 165, endPoint x: 370, endPoint y: 184, distance: 19.1
click at [370, 170] on input "text" at bounding box center [428, 177] width 185 height 18
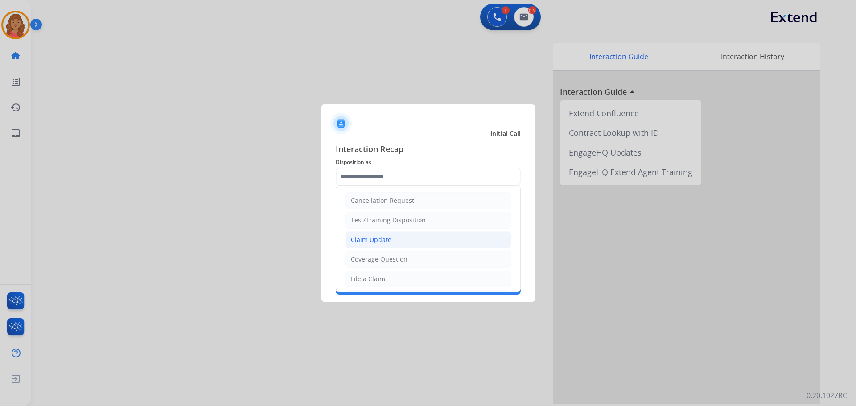
click at [365, 239] on div "Claim Update" at bounding box center [371, 239] width 41 height 9
type input "**********"
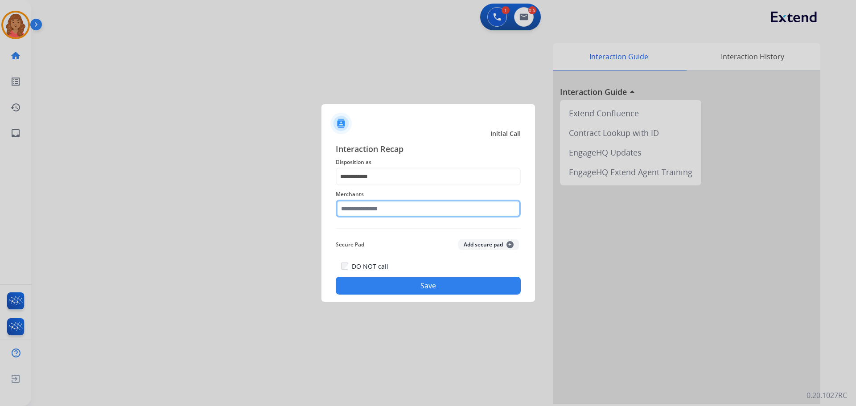
drag, startPoint x: 369, startPoint y: 208, endPoint x: 369, endPoint y: 216, distance: 8.0
click at [369, 209] on input "text" at bounding box center [428, 209] width 185 height 18
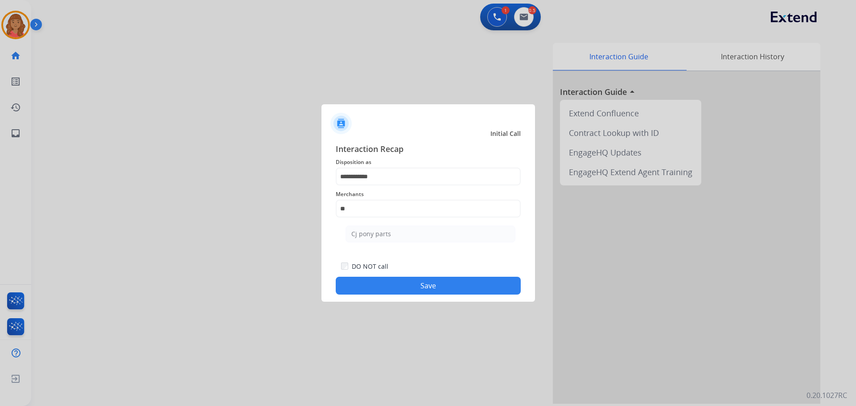
drag, startPoint x: 376, startPoint y: 234, endPoint x: 388, endPoint y: 284, distance: 51.5
click at [376, 234] on div "Cj pony parts" at bounding box center [371, 234] width 40 height 9
type input "**********"
click at [386, 293] on div "**********" at bounding box center [427, 218] width 213 height 166
click at [416, 286] on button "Save" at bounding box center [428, 286] width 185 height 18
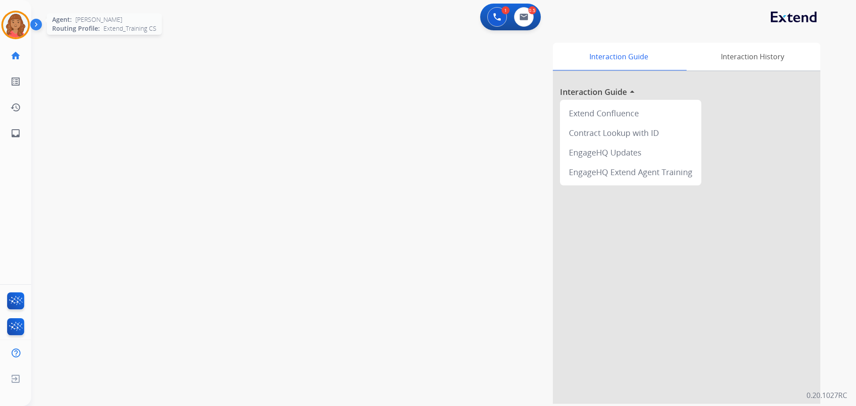
click at [21, 17] on img at bounding box center [15, 24] width 25 height 25
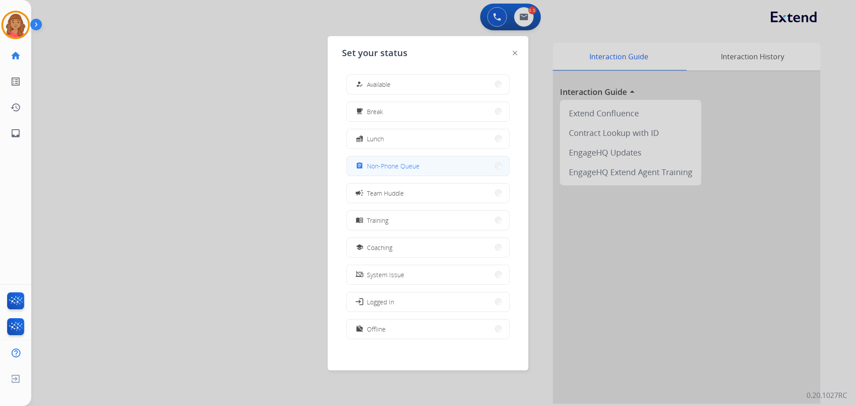
click at [395, 166] on span "Non-Phone Queue" at bounding box center [393, 165] width 53 height 9
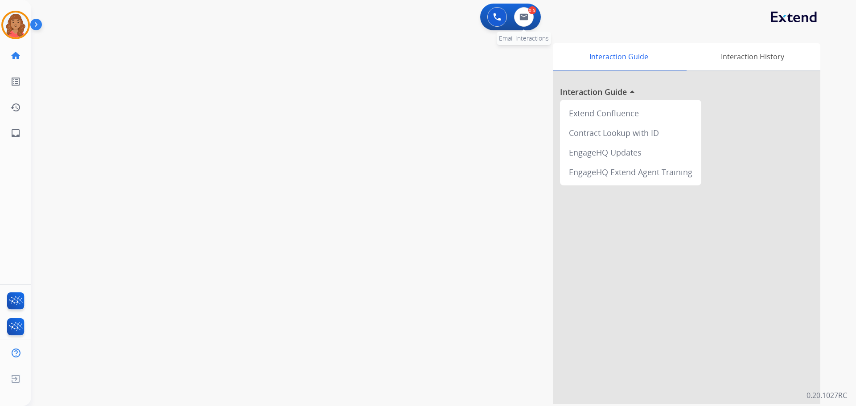
click at [530, 14] on div "0.5" at bounding box center [532, 10] width 8 height 8
click at [531, 28] on div "0 Voice Interactions 0.5 Email Interactions" at bounding box center [510, 17] width 61 height 27
click at [523, 22] on button at bounding box center [524, 17] width 20 height 20
select select "**********"
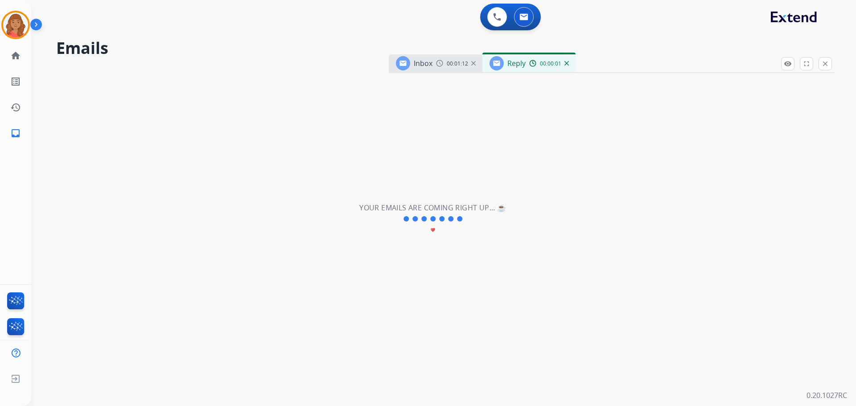
select select "**********"
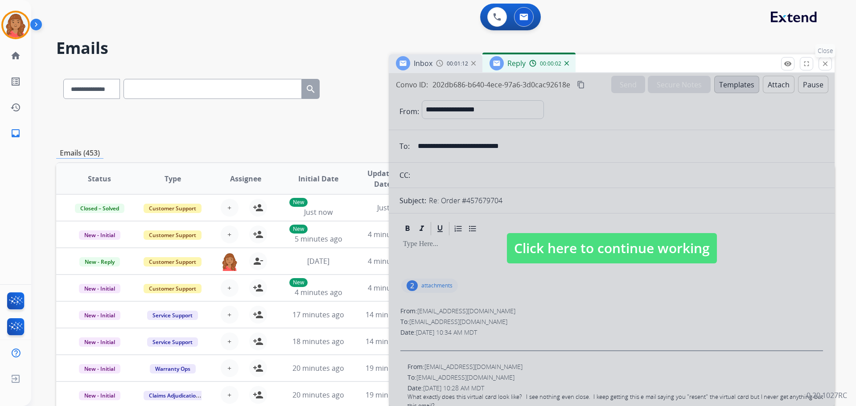
click at [826, 65] on mat-icon "close" at bounding box center [825, 64] width 8 height 8
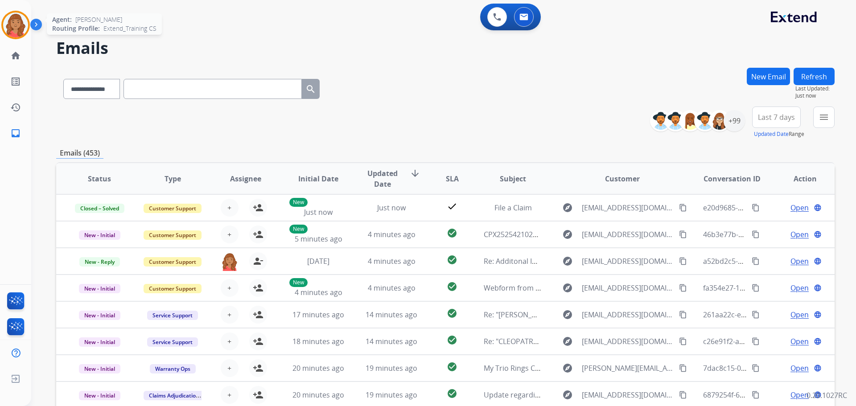
drag, startPoint x: 19, startPoint y: 25, endPoint x: 25, endPoint y: 25, distance: 5.8
click at [20, 25] on img at bounding box center [15, 24] width 25 height 25
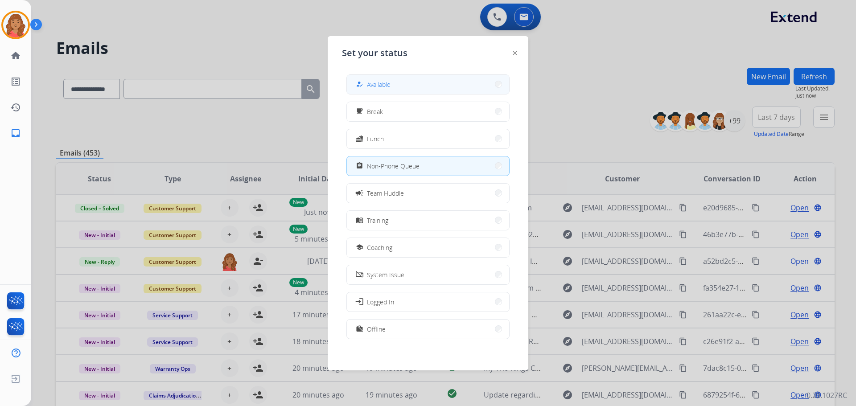
click at [383, 77] on button "how_to_reg Available" at bounding box center [428, 84] width 162 height 19
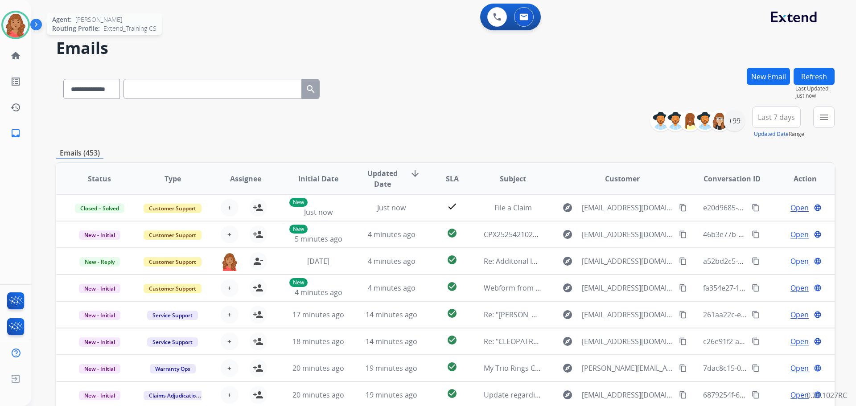
click at [20, 22] on img at bounding box center [15, 24] width 25 height 25
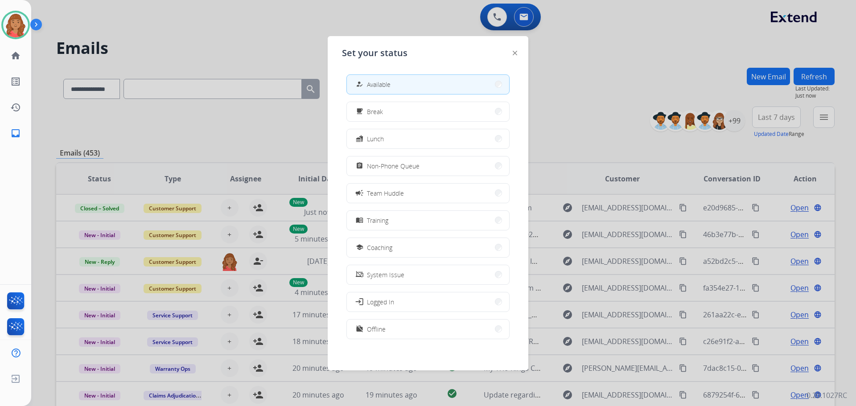
click at [363, 159] on button "assignment Non-Phone Queue" at bounding box center [428, 165] width 162 height 19
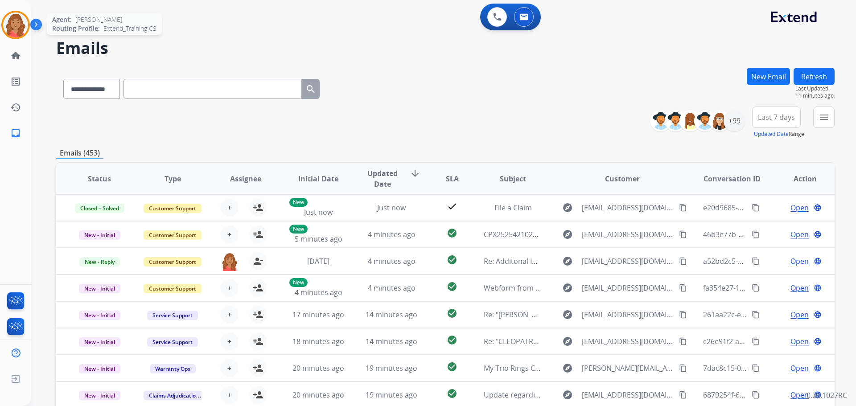
click at [21, 24] on img at bounding box center [15, 24] width 25 height 25
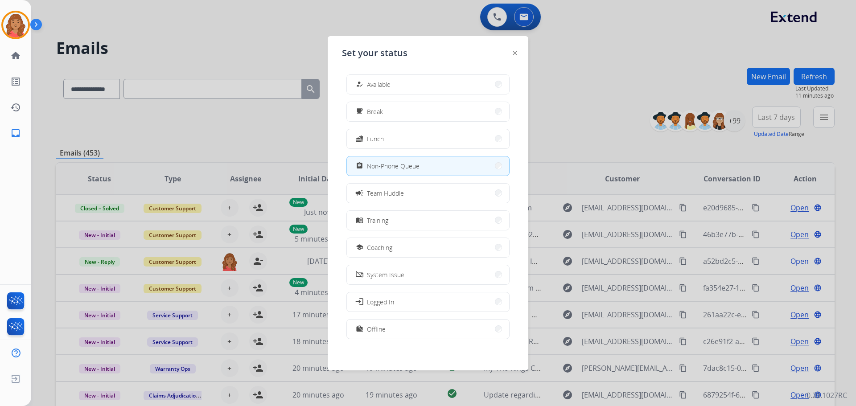
click at [402, 72] on div "how_to_reg Available free_breakfast Break fastfood Lunch assignment Non-Phone Q…" at bounding box center [428, 207] width 172 height 281
click at [374, 83] on span "Available" at bounding box center [379, 84] width 24 height 9
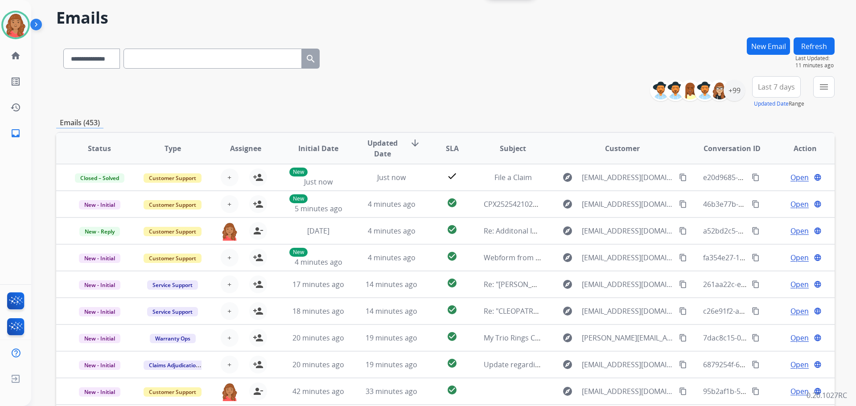
scroll to position [45, 0]
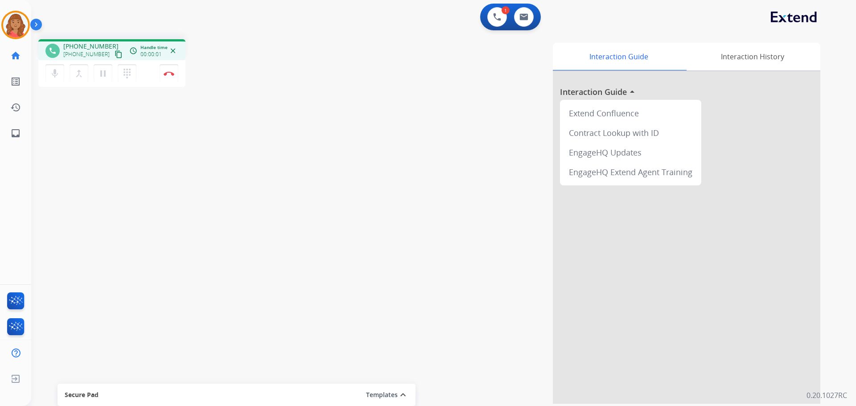
drag, startPoint x: 108, startPoint y: 53, endPoint x: 15, endPoint y: 41, distance: 94.4
click at [115, 53] on mat-icon "content_copy" at bounding box center [119, 54] width 8 height 8
click at [131, 75] on mat-icon "dialpad" at bounding box center [127, 73] width 11 height 11
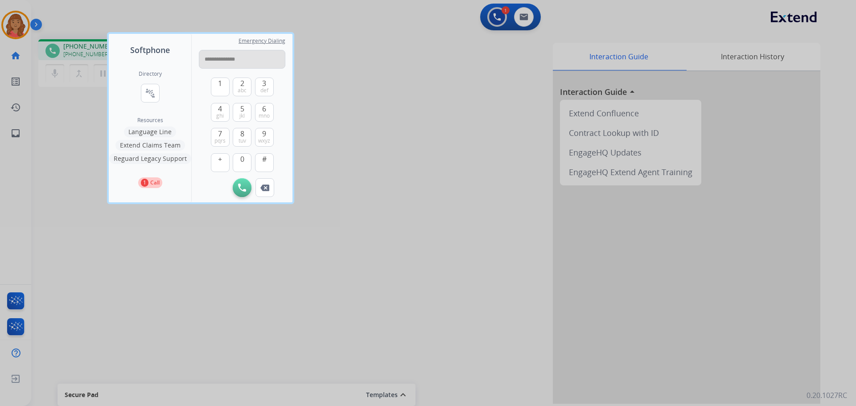
click at [207, 59] on input "**********" at bounding box center [242, 59] width 86 height 19
drag, startPoint x: 206, startPoint y: 59, endPoint x: 211, endPoint y: 62, distance: 5.4
click at [208, 59] on input "**********" at bounding box center [242, 59] width 86 height 19
click at [200, 58] on input "**********" at bounding box center [242, 59] width 86 height 19
type input "**********"
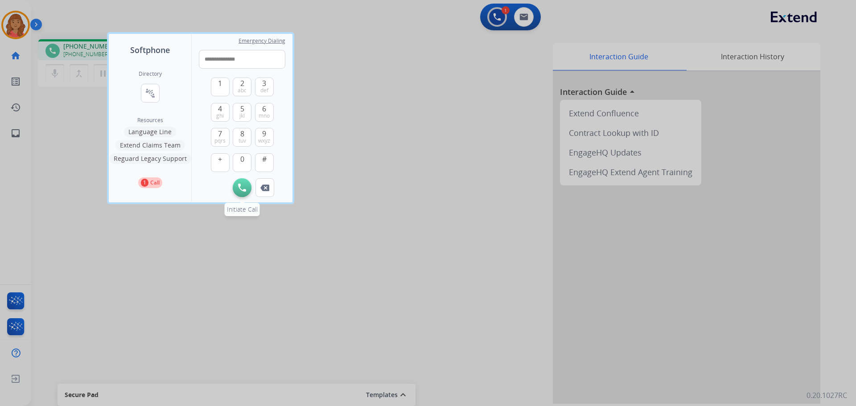
click at [239, 188] on img at bounding box center [242, 188] width 8 height 8
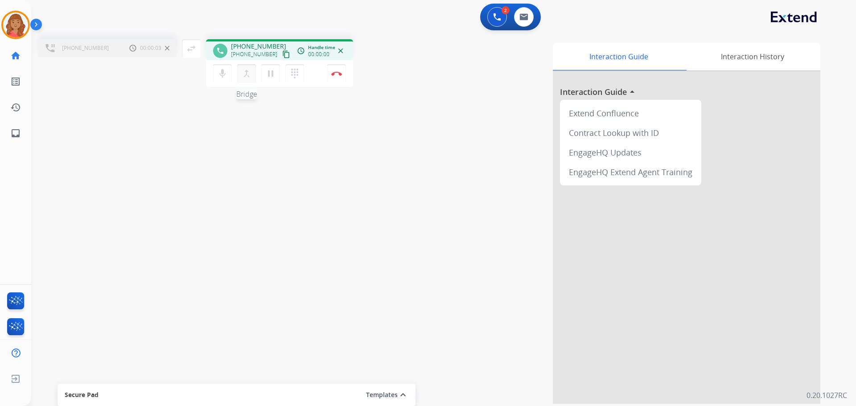
click at [243, 74] on mat-icon "merge_type" at bounding box center [246, 73] width 11 height 11
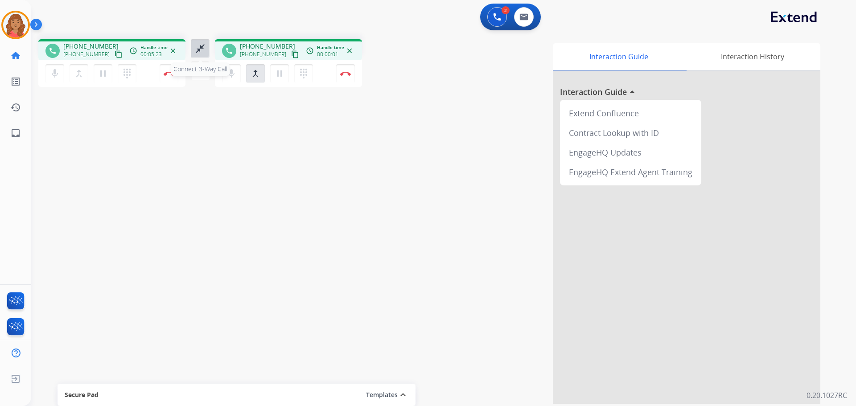
click at [195, 50] on mat-icon "close_fullscreen" at bounding box center [200, 48] width 11 height 11
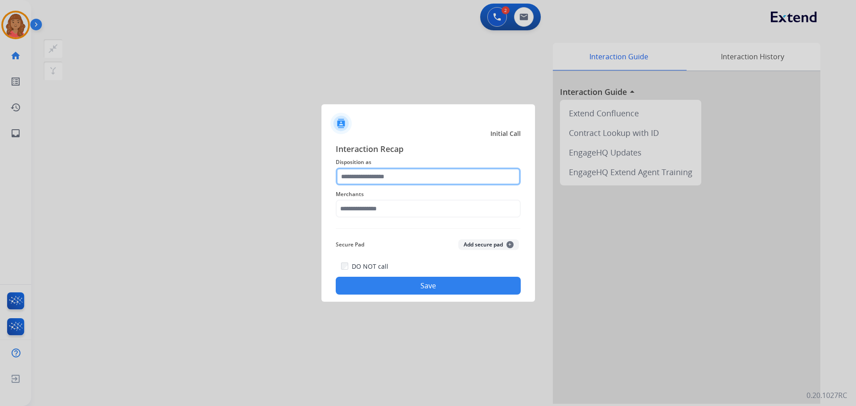
click at [361, 182] on input "text" at bounding box center [428, 177] width 185 height 18
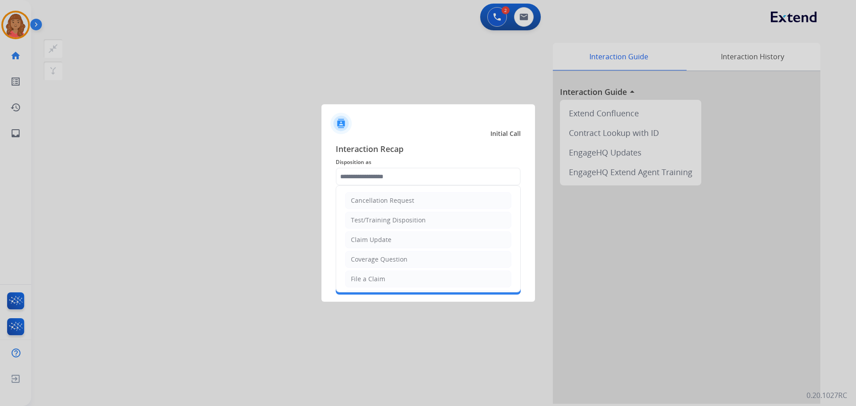
click at [367, 238] on div "Claim Update" at bounding box center [371, 239] width 41 height 9
type input "**********"
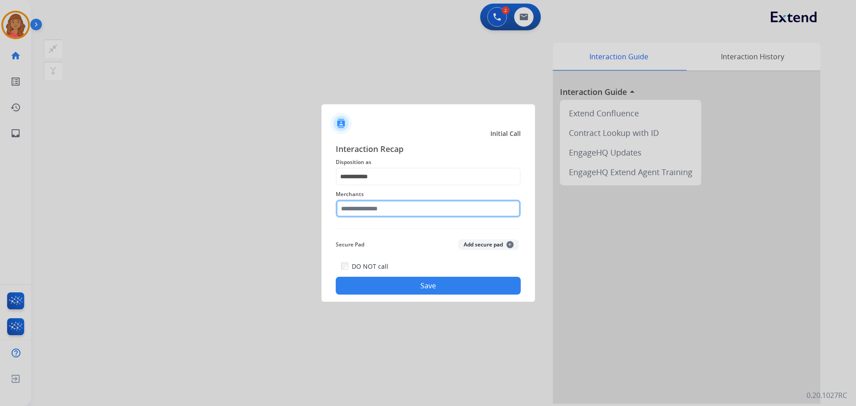
click at [361, 204] on input "text" at bounding box center [428, 209] width 185 height 18
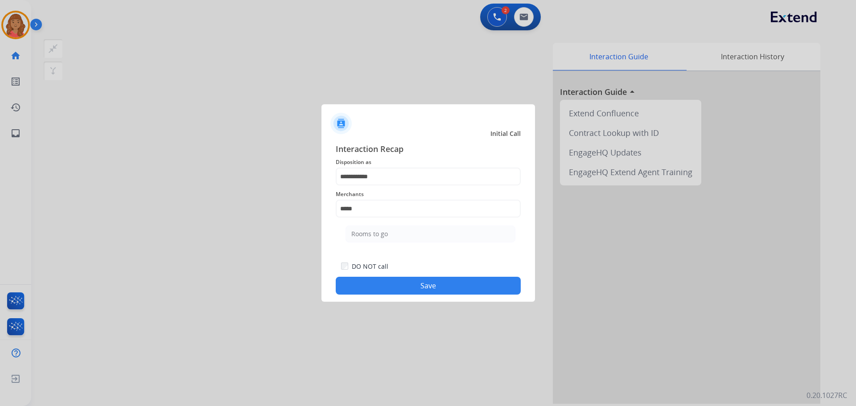
drag, startPoint x: 378, startPoint y: 235, endPoint x: 379, endPoint y: 245, distance: 9.5
click at [378, 237] on div "Rooms to go" at bounding box center [369, 234] width 37 height 9
type input "**********"
drag, startPoint x: 394, startPoint y: 289, endPoint x: 404, endPoint y: 277, distance: 15.2
click at [395, 289] on button "Save" at bounding box center [428, 286] width 185 height 18
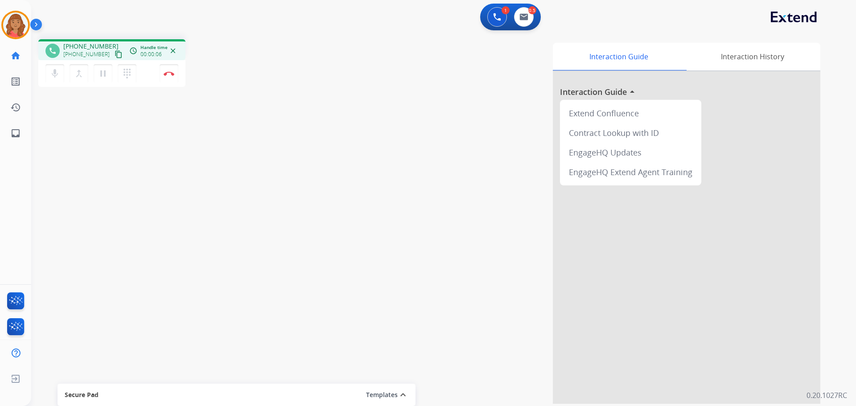
click at [115, 53] on mat-icon "content_copy" at bounding box center [119, 54] width 8 height 8
drag, startPoint x: 110, startPoint y: 54, endPoint x: 104, endPoint y: 63, distance: 10.3
click at [115, 54] on mat-icon "content_copy" at bounding box center [119, 54] width 8 height 8
click at [170, 70] on button "Disconnect" at bounding box center [169, 73] width 19 height 19
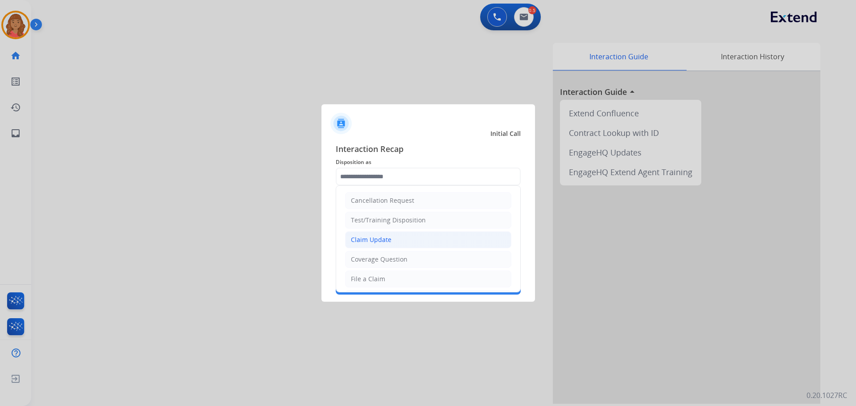
click at [378, 242] on div "Claim Update" at bounding box center [371, 239] width 41 height 9
type input "**********"
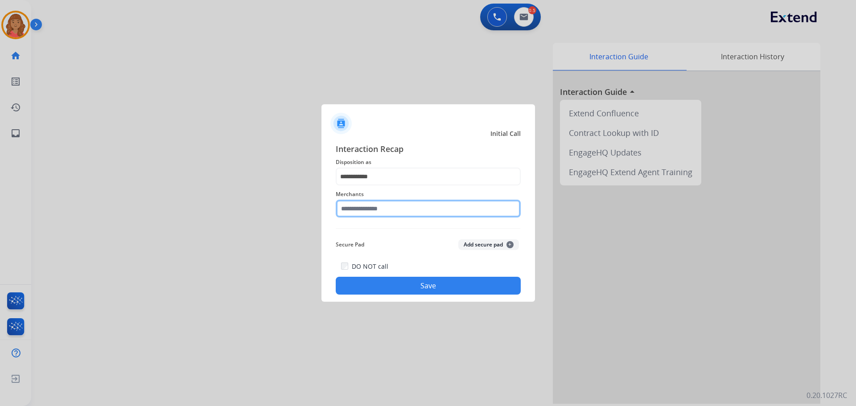
click at [372, 217] on input "text" at bounding box center [428, 209] width 185 height 18
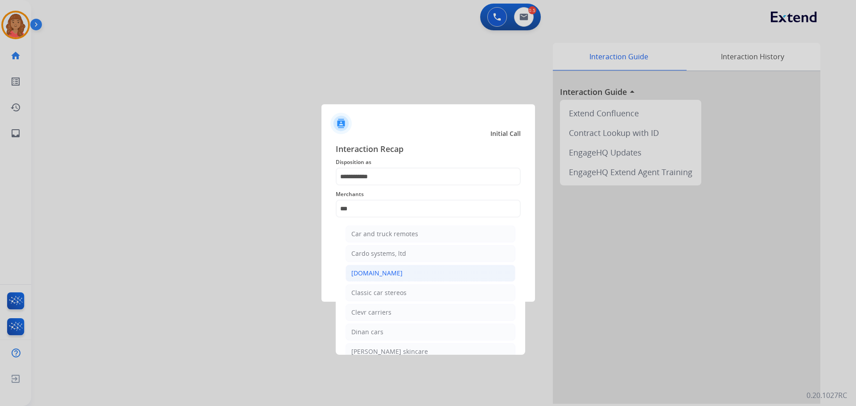
click at [376, 271] on div "[DOMAIN_NAME]" at bounding box center [376, 273] width 51 height 9
type input "**********"
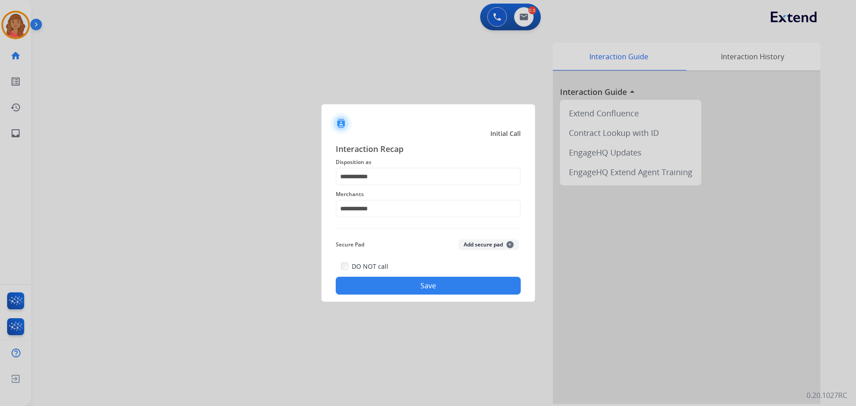
click at [389, 283] on button "Save" at bounding box center [428, 286] width 185 height 18
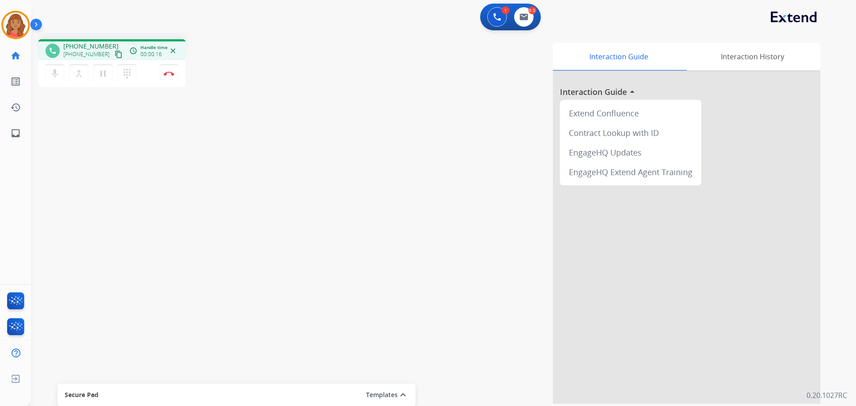
click at [115, 53] on mat-icon "content_copy" at bounding box center [119, 54] width 8 height 8
drag, startPoint x: 110, startPoint y: 54, endPoint x: 103, endPoint y: 53, distance: 7.1
click at [115, 54] on mat-icon "content_copy" at bounding box center [119, 54] width 8 height 8
click at [106, 74] on mat-icon "pause" at bounding box center [103, 73] width 11 height 11
click at [103, 74] on mat-icon "play_arrow" at bounding box center [103, 73] width 11 height 11
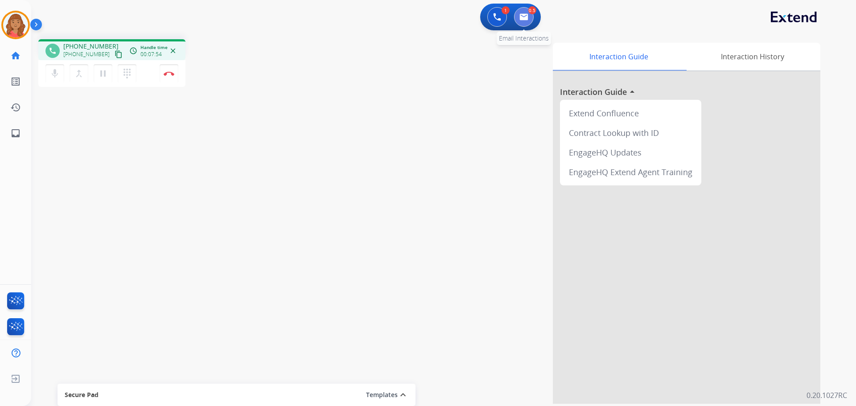
click at [523, 18] on img at bounding box center [523, 16] width 9 height 7
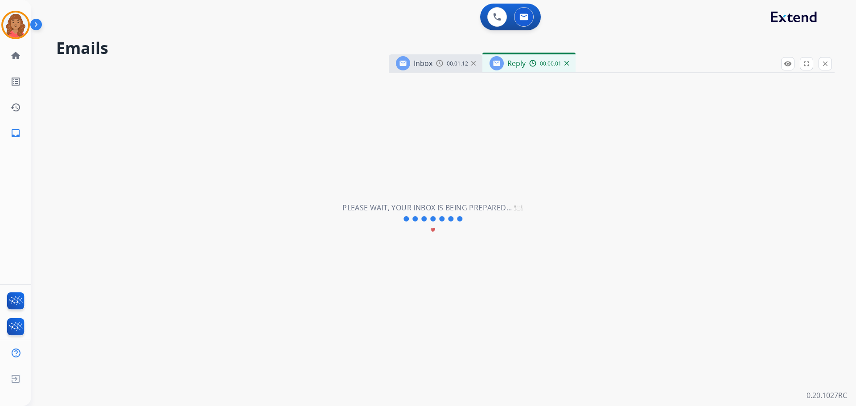
select select "**********"
click at [825, 65] on mat-icon "close" at bounding box center [825, 64] width 8 height 8
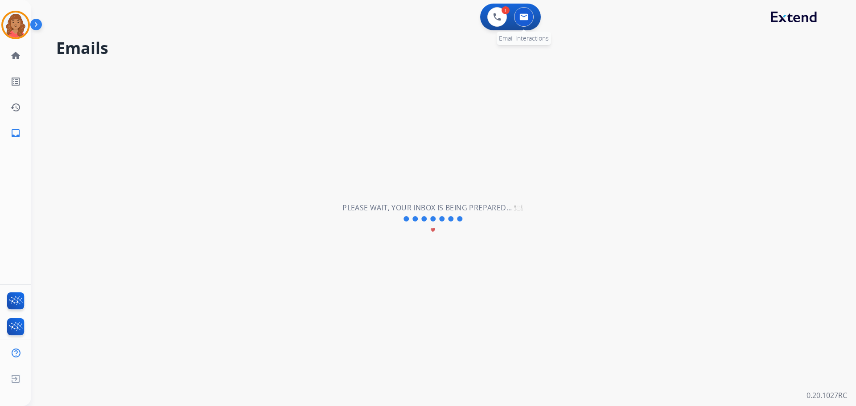
click at [522, 15] on img at bounding box center [523, 16] width 9 height 7
click at [493, 14] on button at bounding box center [497, 17] width 20 height 20
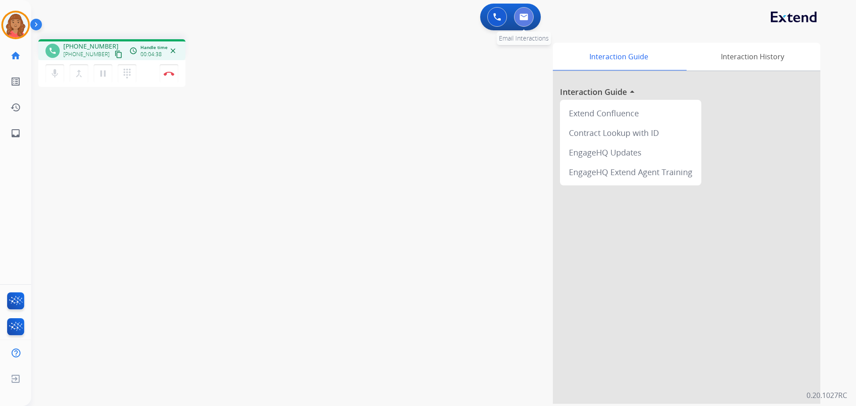
click at [522, 16] on img at bounding box center [523, 16] width 9 height 7
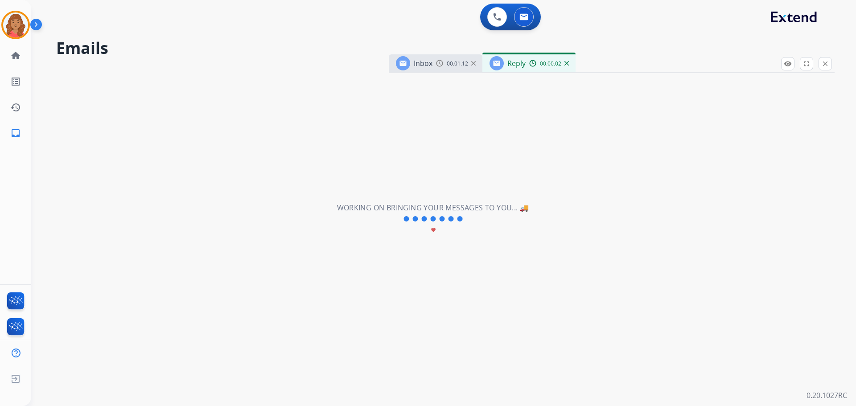
click at [826, 65] on mat-icon "close" at bounding box center [825, 64] width 8 height 8
click at [527, 20] on img at bounding box center [523, 16] width 9 height 7
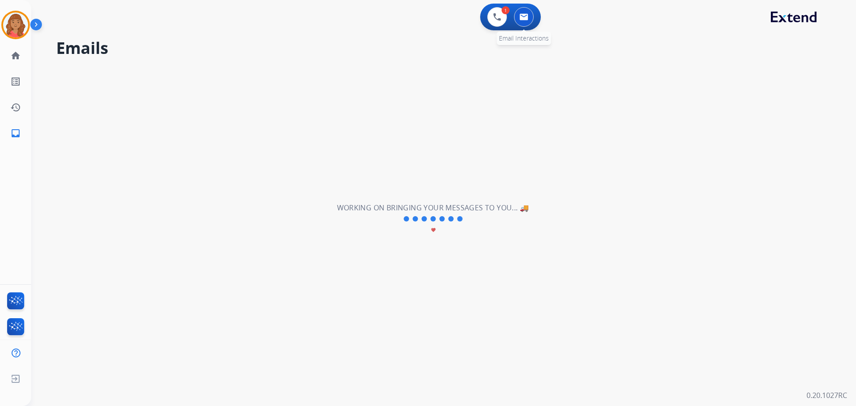
click at [520, 16] on img at bounding box center [523, 16] width 9 height 7
click at [525, 17] on img at bounding box center [523, 16] width 9 height 7
click at [525, 16] on img at bounding box center [523, 16] width 9 height 7
click at [524, 19] on img at bounding box center [523, 16] width 9 height 7
click at [19, 29] on img at bounding box center [15, 24] width 25 height 25
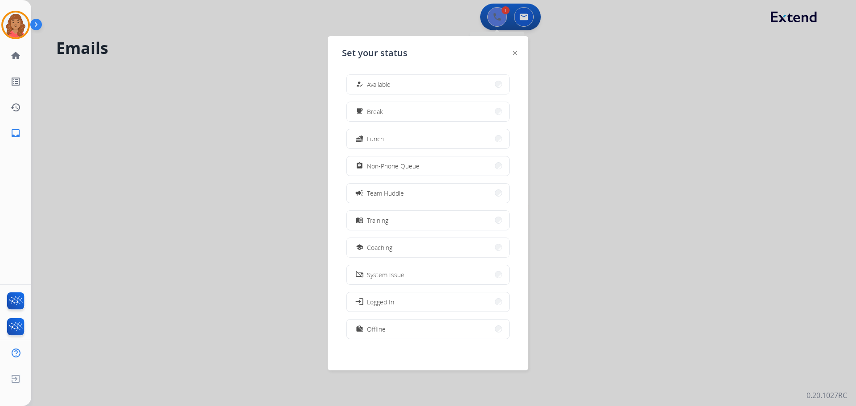
click at [491, 12] on div at bounding box center [428, 203] width 856 height 406
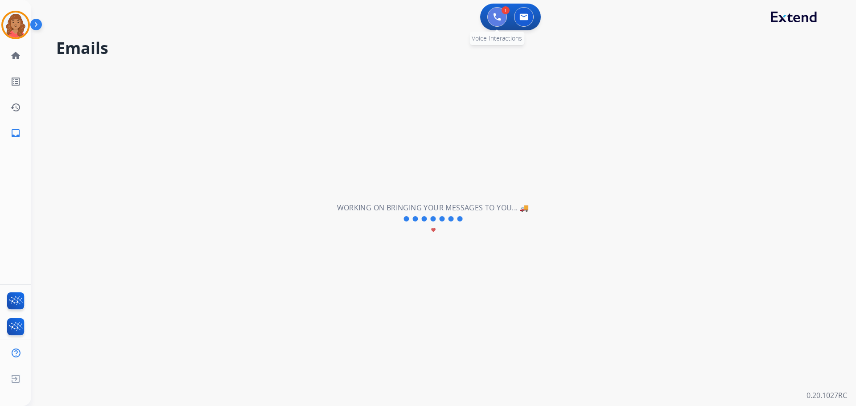
click at [497, 16] on img at bounding box center [497, 17] width 8 height 8
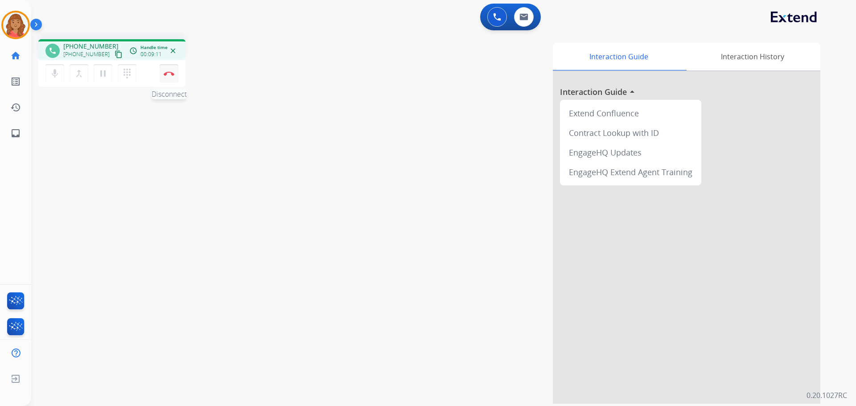
click at [170, 74] on img at bounding box center [169, 73] width 11 height 4
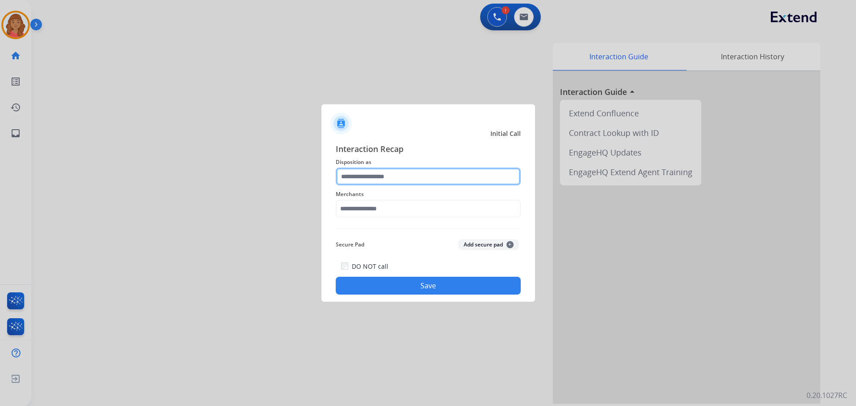
click at [386, 180] on input "text" at bounding box center [428, 177] width 185 height 18
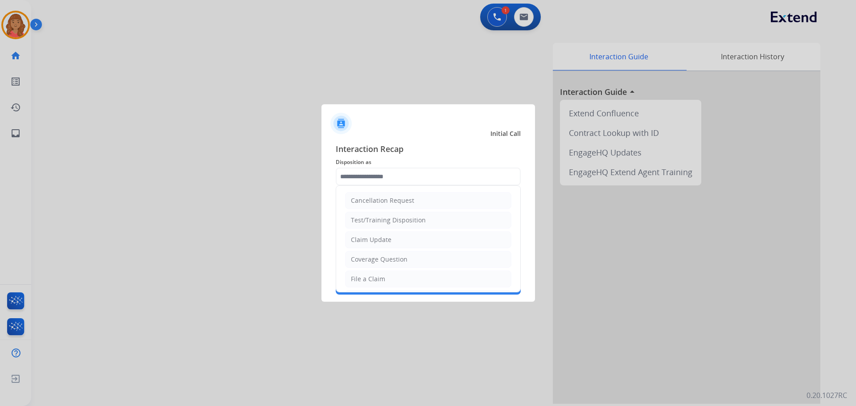
click at [366, 237] on div "Claim Update" at bounding box center [371, 239] width 41 height 9
type input "**********"
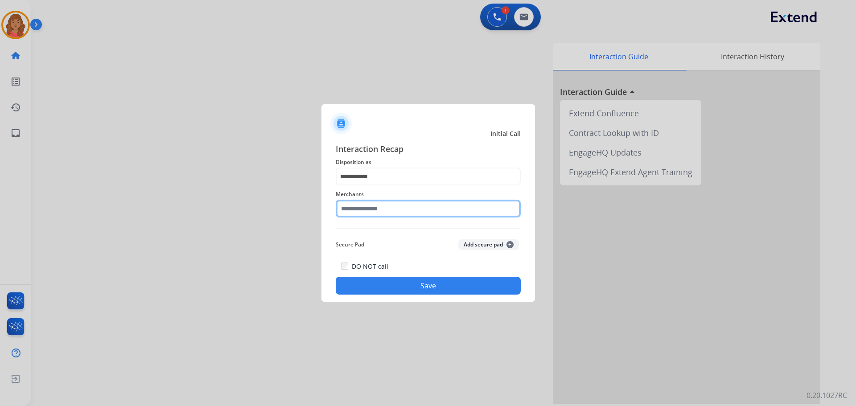
click at [360, 212] on input "text" at bounding box center [428, 209] width 185 height 18
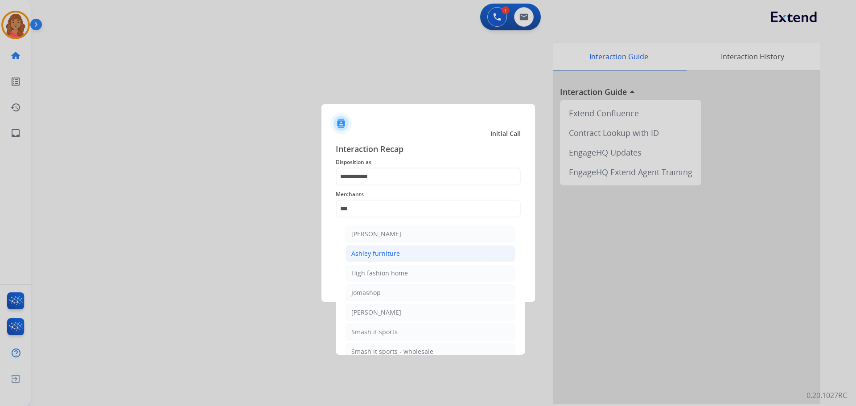
click at [375, 249] on div "Ashley furniture" at bounding box center [375, 253] width 49 height 9
type input "**********"
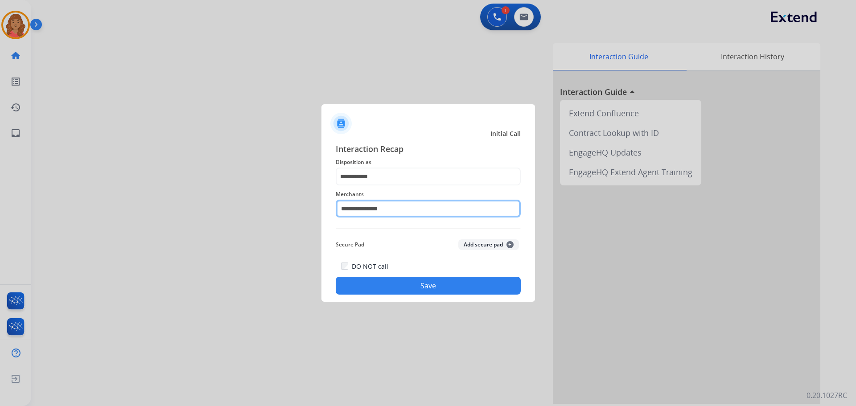
click at [379, 212] on input "**********" at bounding box center [428, 209] width 185 height 18
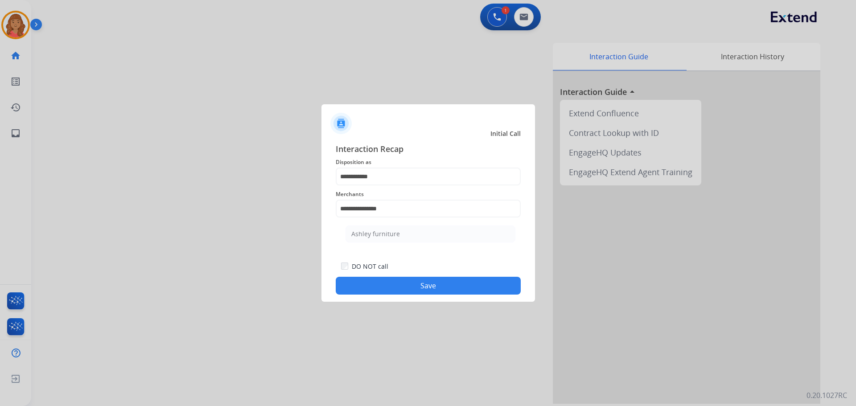
click at [374, 237] on div "Ashley furniture" at bounding box center [375, 234] width 49 height 9
drag, startPoint x: 391, startPoint y: 288, endPoint x: 397, endPoint y: 283, distance: 8.2
click at [393, 288] on button "Save" at bounding box center [428, 286] width 185 height 18
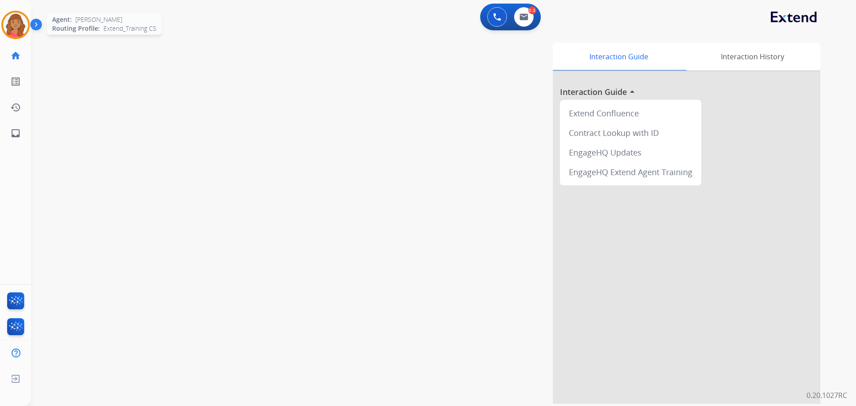
click at [23, 21] on img at bounding box center [15, 24] width 25 height 25
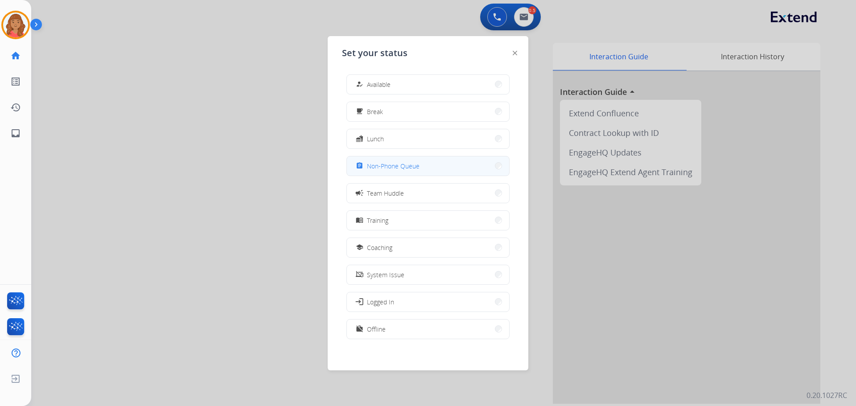
click at [392, 162] on span "Non-Phone Queue" at bounding box center [393, 165] width 53 height 9
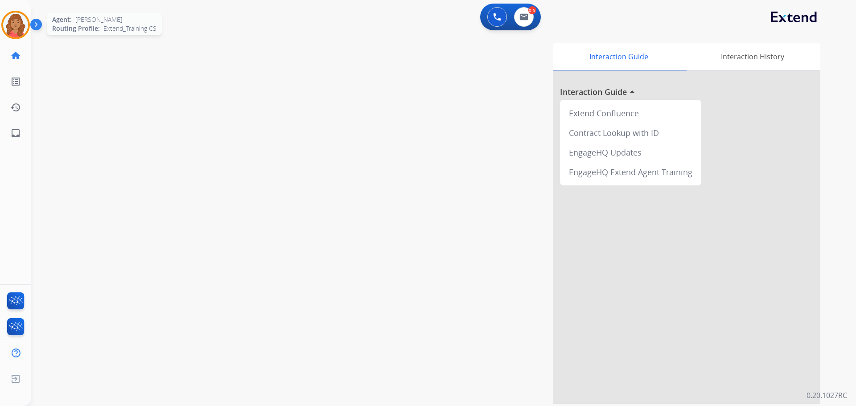
click at [16, 23] on img at bounding box center [15, 24] width 25 height 25
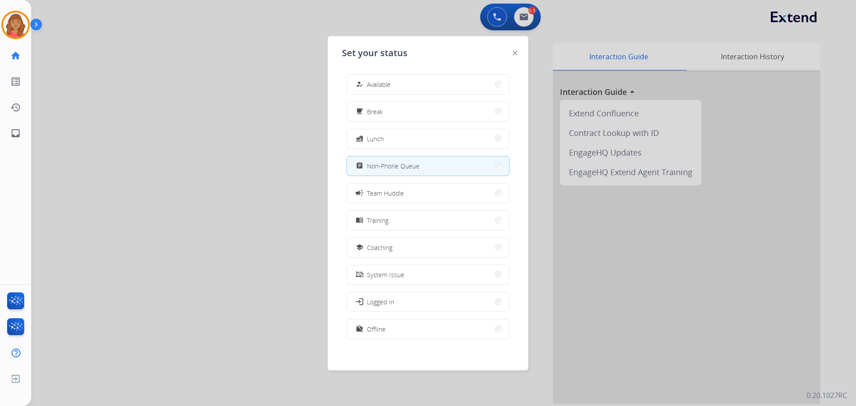
click at [410, 85] on button "how_to_reg Available" at bounding box center [428, 84] width 162 height 19
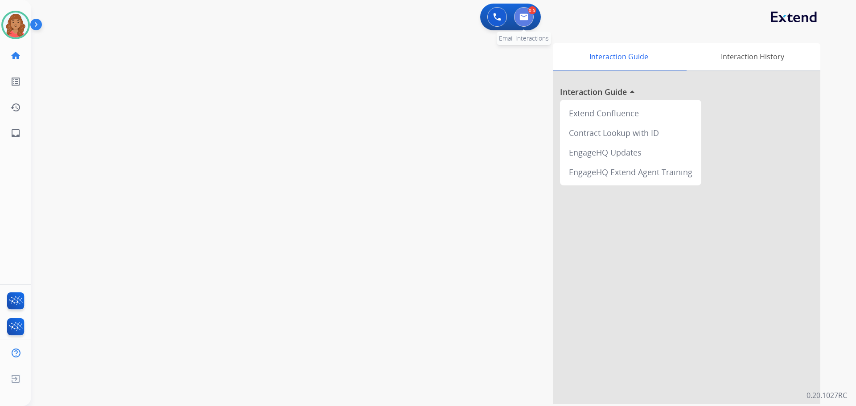
click at [525, 21] on button at bounding box center [524, 17] width 20 height 20
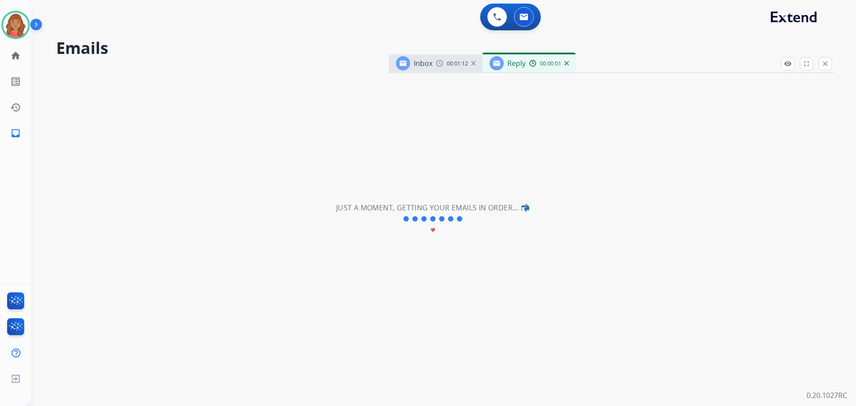
select select "**********"
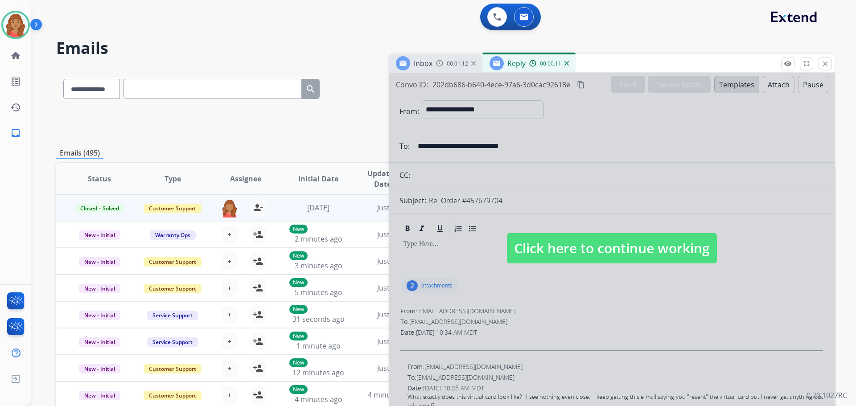
click at [612, 251] on span "Click here to continue working" at bounding box center [612, 248] width 210 height 30
select select
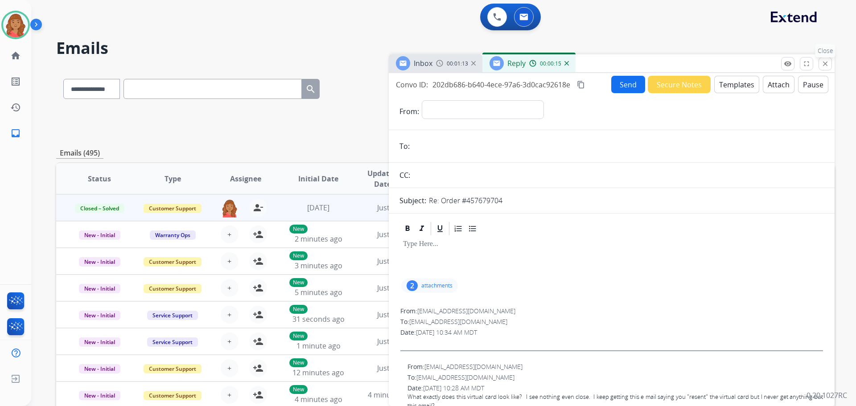
click at [829, 63] on button "close Close" at bounding box center [824, 63] width 13 height 13
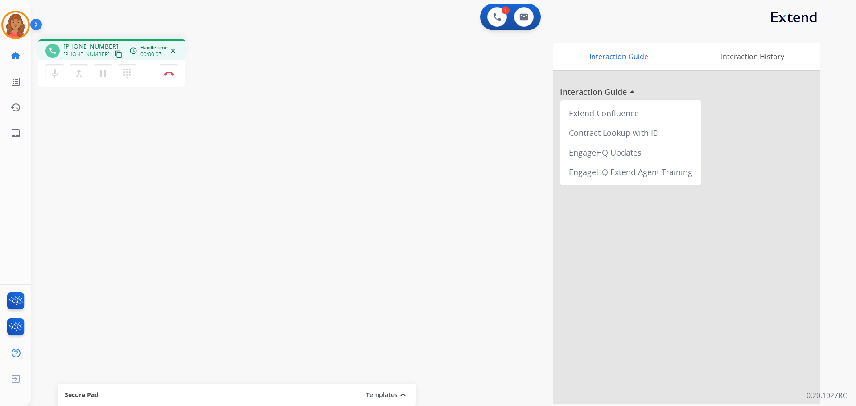
click at [115, 55] on mat-icon "content_copy" at bounding box center [119, 54] width 8 height 8
click at [169, 74] on img at bounding box center [169, 73] width 11 height 4
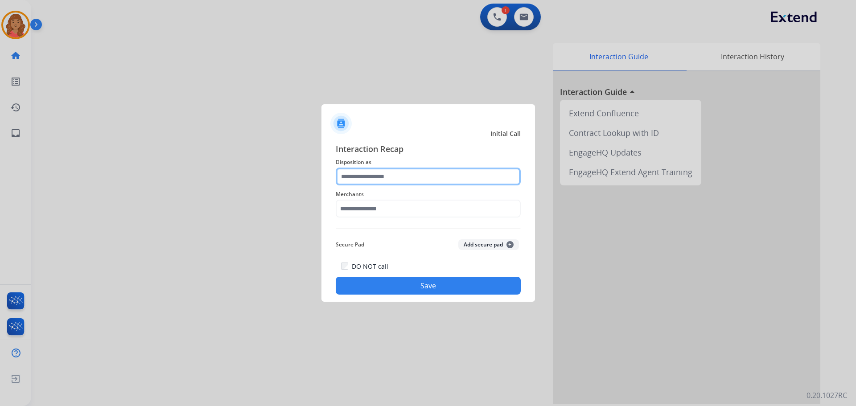
drag, startPoint x: 380, startPoint y: 175, endPoint x: 382, endPoint y: 184, distance: 8.8
click at [382, 177] on input "text" at bounding box center [428, 177] width 185 height 18
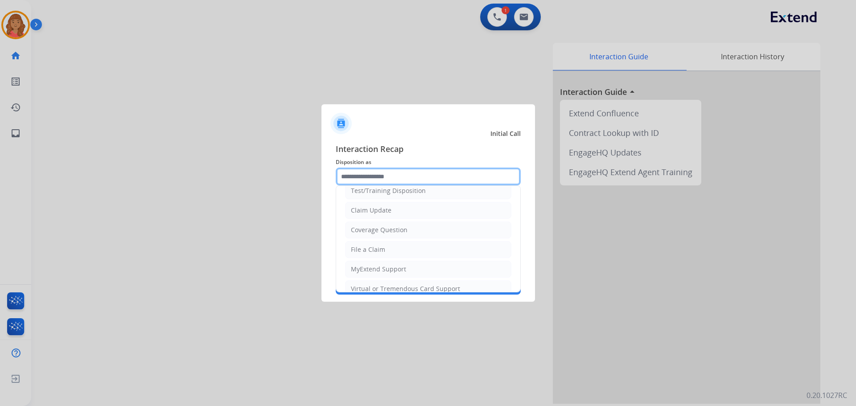
scroll to position [89, 0]
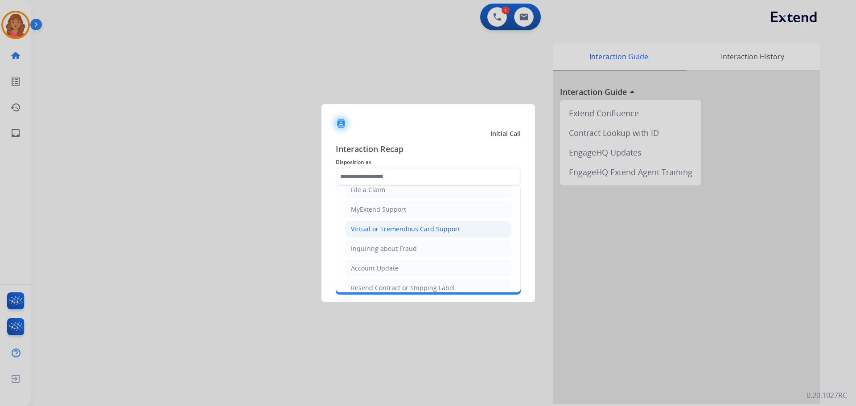
click at [376, 225] on div "Virtual or Tremendous Card Support" at bounding box center [405, 229] width 109 height 9
type input "**********"
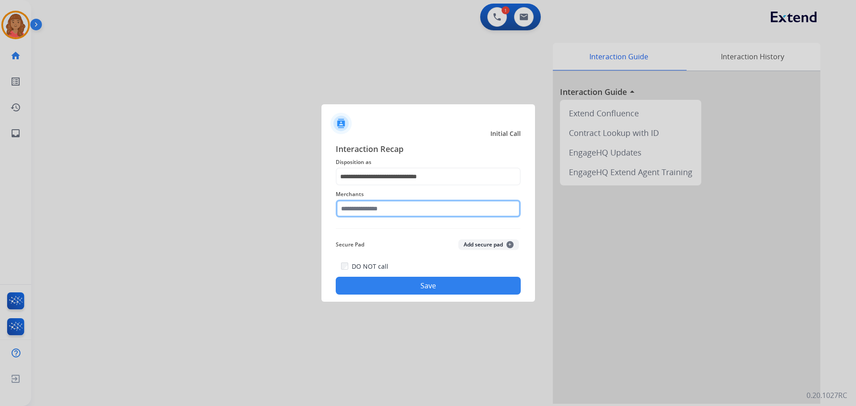
click at [367, 208] on input "text" at bounding box center [428, 209] width 185 height 18
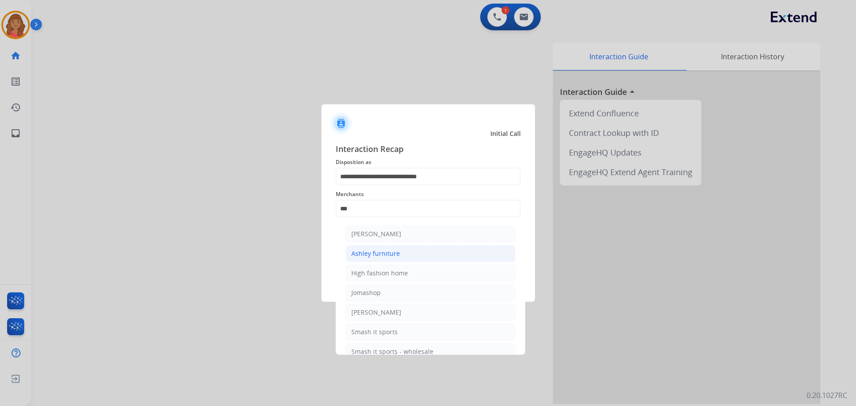
click at [365, 248] on li "Ashley furniture" at bounding box center [430, 253] width 170 height 17
type input "**********"
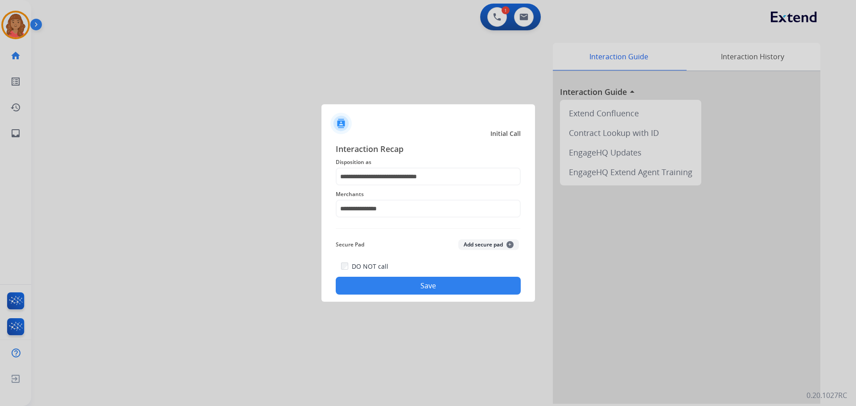
click at [401, 294] on button "Save" at bounding box center [428, 286] width 185 height 18
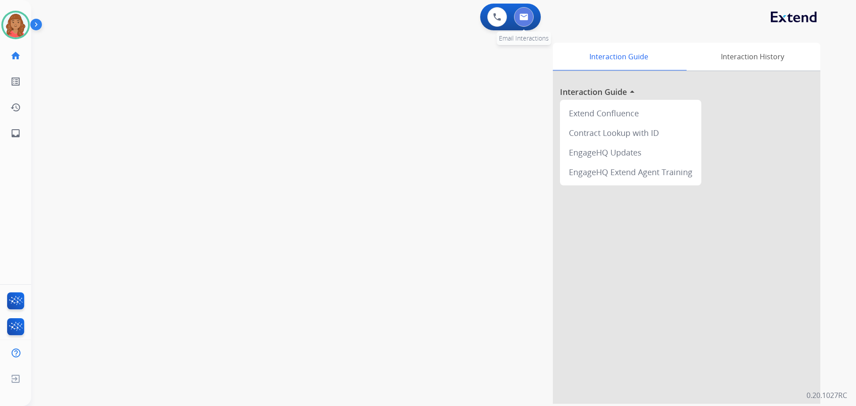
click at [526, 20] on button at bounding box center [524, 17] width 20 height 20
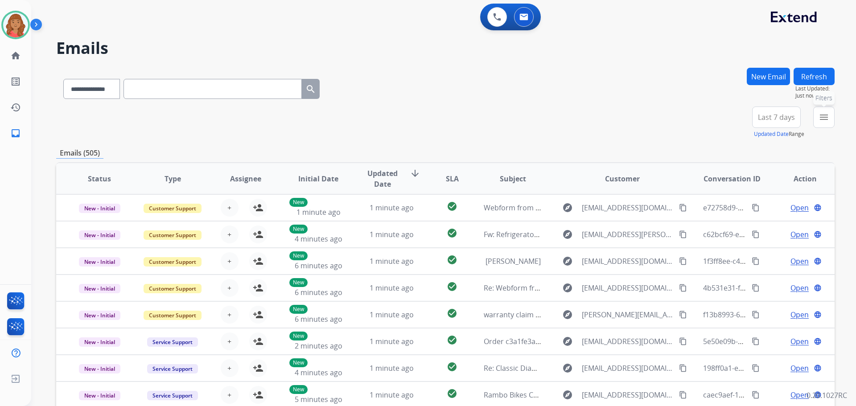
drag, startPoint x: 826, startPoint y: 123, endPoint x: 809, endPoint y: 140, distance: 24.3
click at [826, 124] on button "menu Filters" at bounding box center [823, 117] width 21 height 21
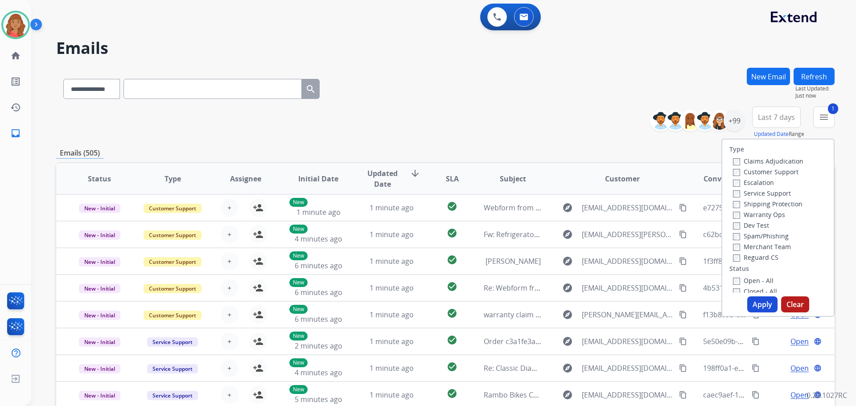
click at [733, 211] on label "Warranty Ops" at bounding box center [759, 214] width 52 height 8
click at [733, 199] on div "Shipping Protection" at bounding box center [768, 203] width 70 height 11
click at [759, 302] on button "Apply" at bounding box center [762, 304] width 30 height 16
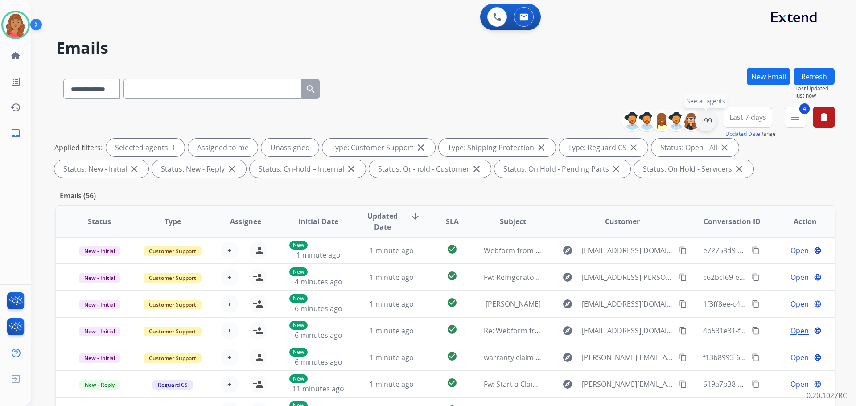
click at [701, 122] on div "+99" at bounding box center [705, 120] width 21 height 21
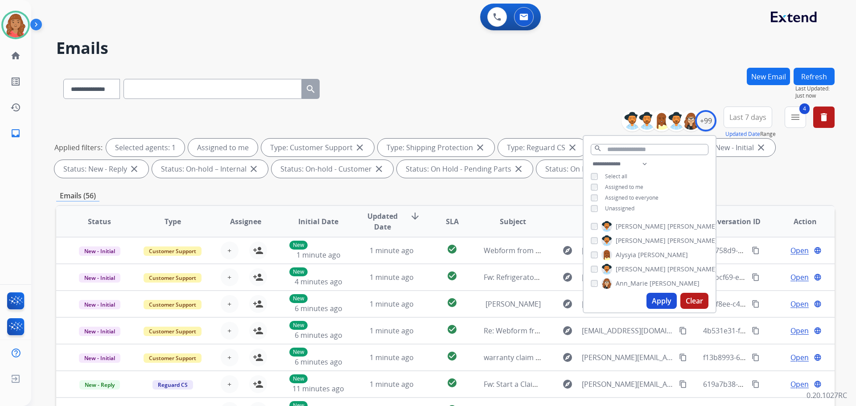
click at [661, 300] on button "Apply" at bounding box center [661, 301] width 30 height 16
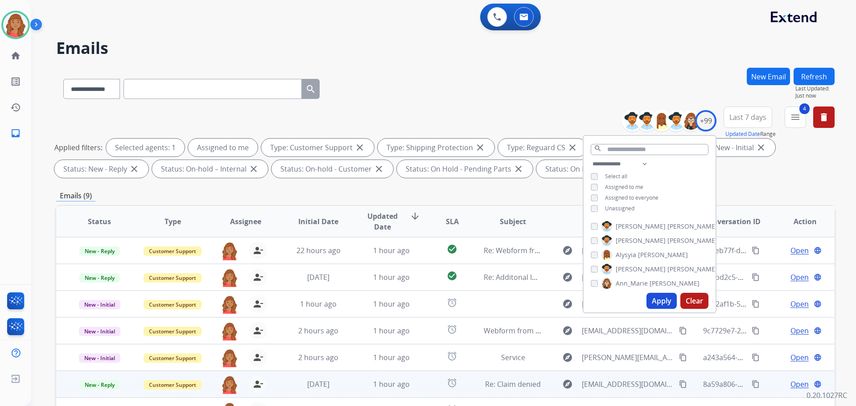
scroll to position [144, 0]
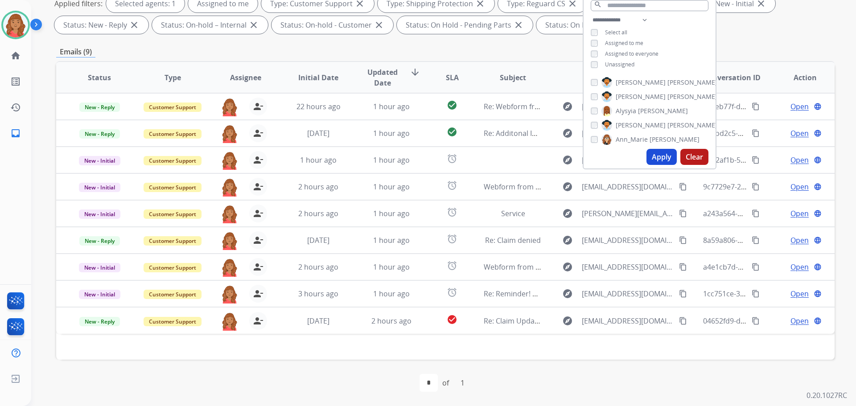
click at [747, 25] on div "Applied filters: Selected agents: 1 Assigned to me Type: Customer Support close…" at bounding box center [443, 14] width 778 height 39
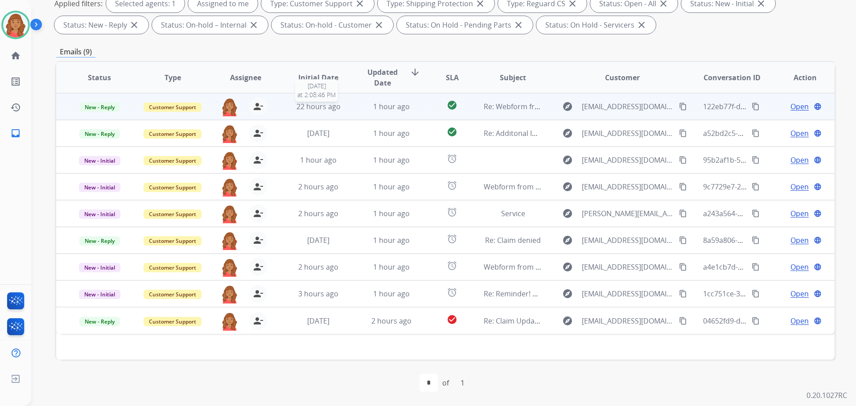
click at [337, 107] on span "22 hours ago" at bounding box center [318, 107] width 44 height 10
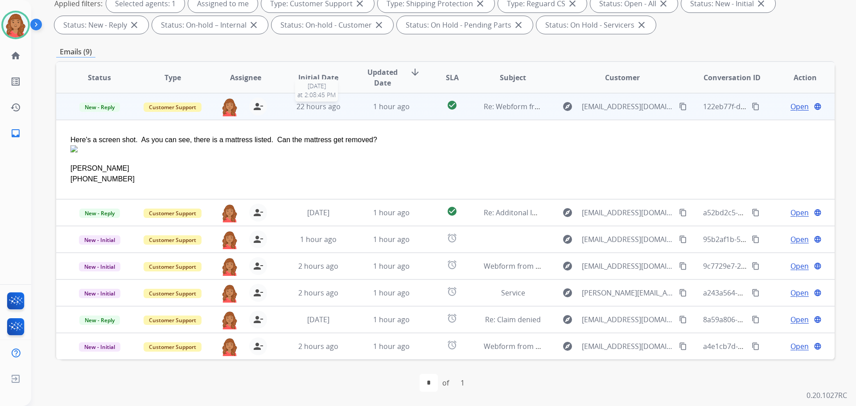
click at [325, 107] on span "22 hours ago" at bounding box center [318, 107] width 44 height 10
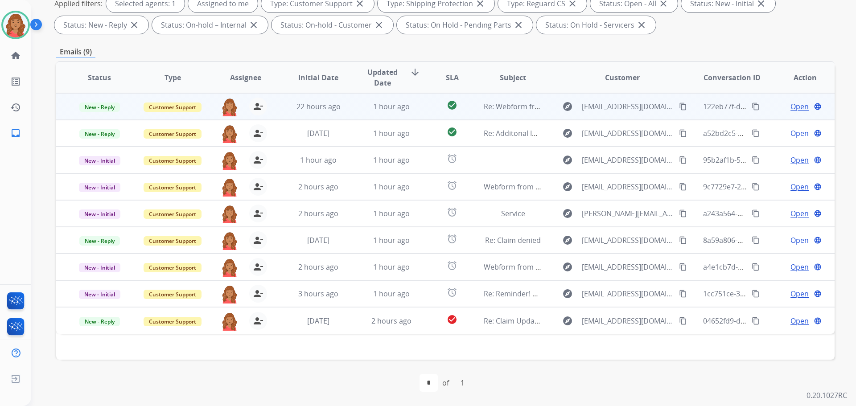
click at [798, 105] on span "Open" at bounding box center [799, 106] width 18 height 11
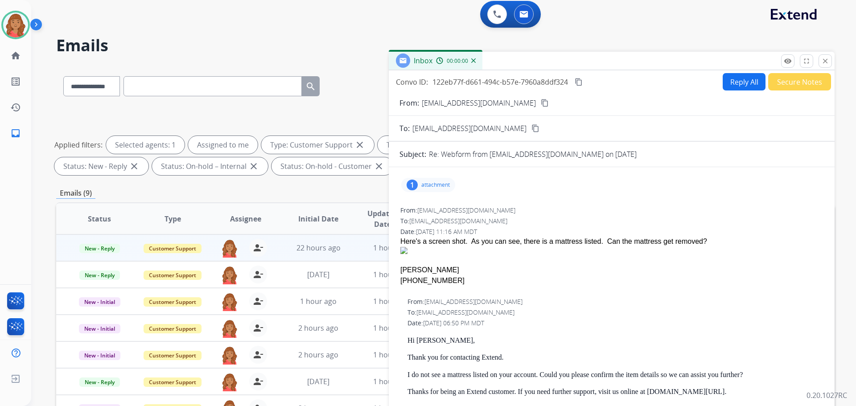
scroll to position [0, 0]
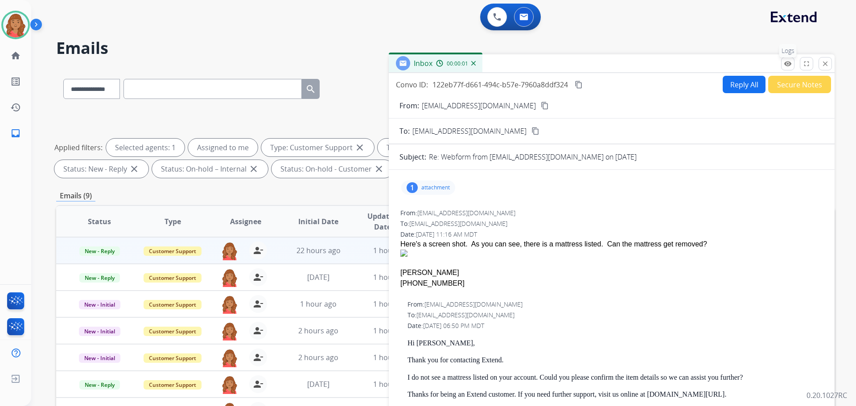
click at [784, 63] on mat-icon "remove_red_eye" at bounding box center [788, 64] width 8 height 8
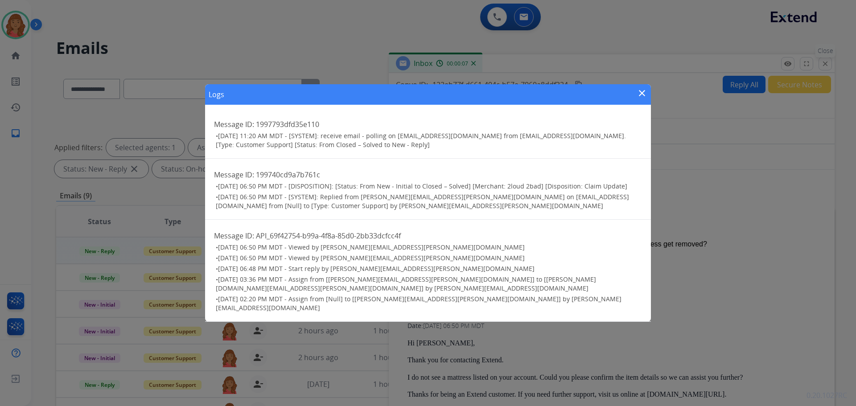
click at [826, 60] on div "Logs close Message ID: 1997793dfd35e110 • 09/23/2025 - 11:20 AM MDT - [SYSTEM]:…" at bounding box center [428, 203] width 856 height 406
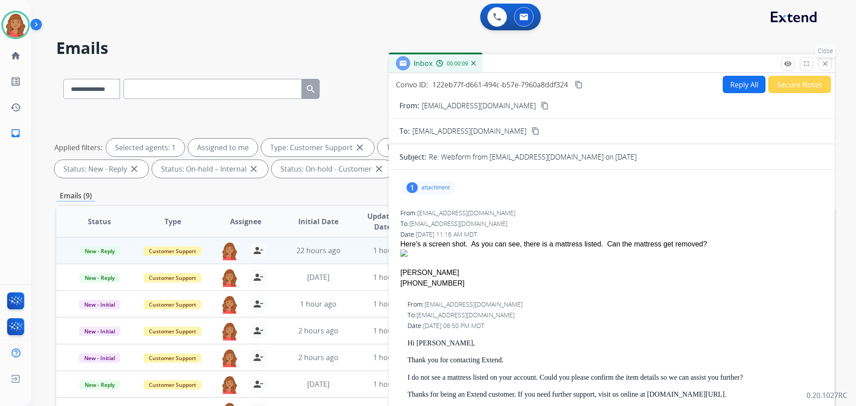
click at [825, 66] on mat-icon "close" at bounding box center [825, 64] width 8 height 8
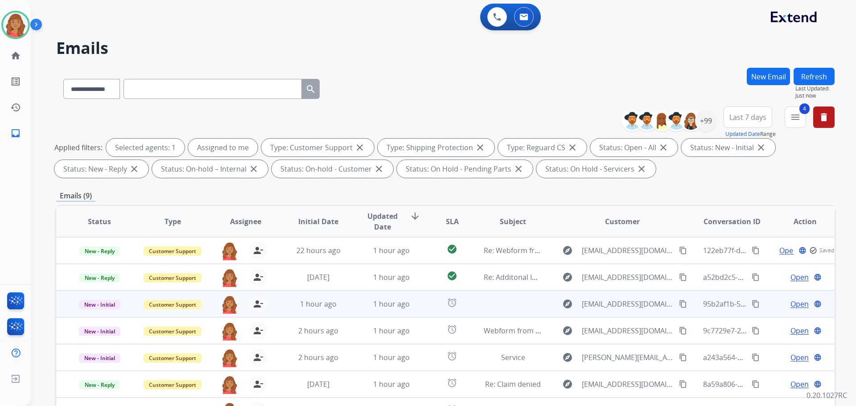
click at [421, 303] on td "alarm" at bounding box center [445, 304] width 49 height 27
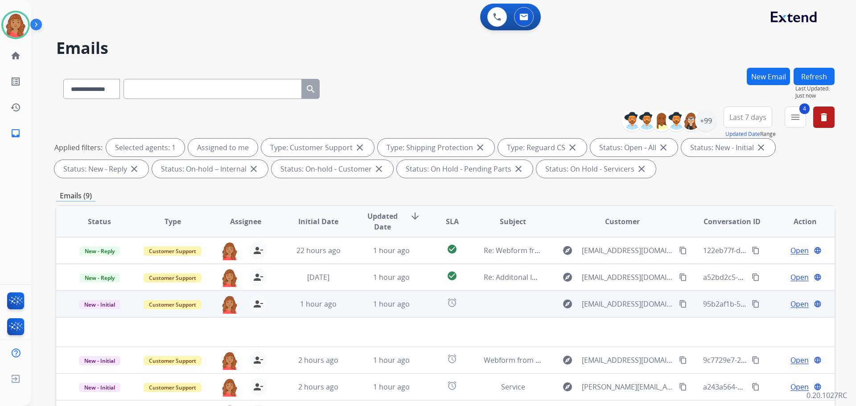
scroll to position [4, 0]
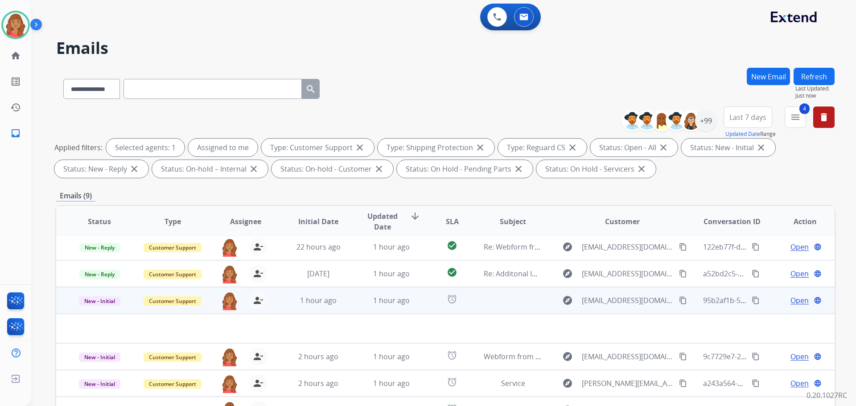
click at [790, 298] on span "Open" at bounding box center [799, 300] width 18 height 11
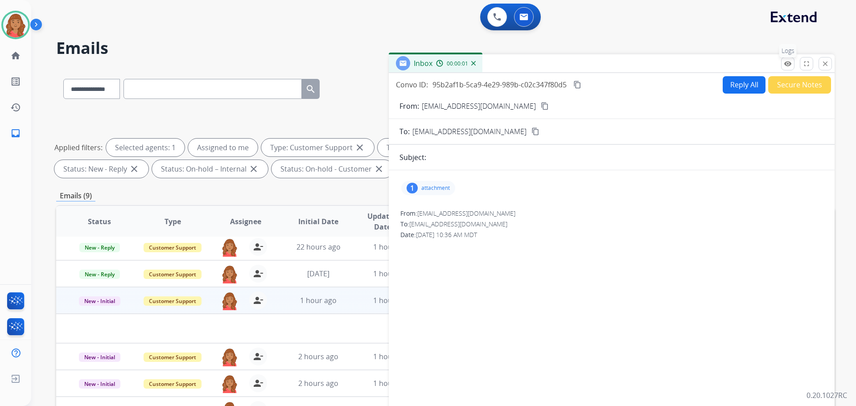
click at [786, 61] on mat-icon "remove_red_eye" at bounding box center [788, 64] width 8 height 8
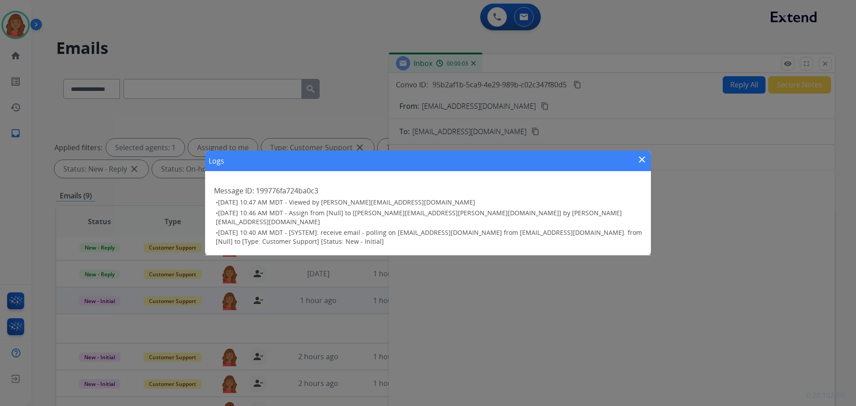
click at [825, 61] on div "Logs close Message ID: 199776fa724ba0c3 • 09/23/2025 - 10:47 AM MDT - Viewed by…" at bounding box center [428, 203] width 856 height 406
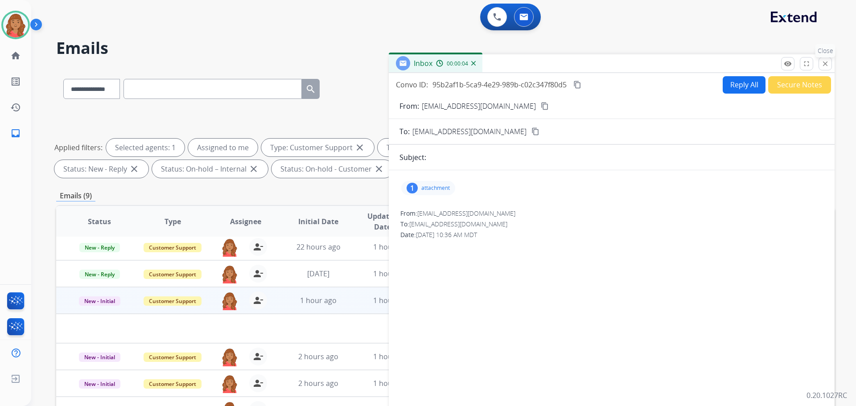
click at [829, 65] on mat-icon "close" at bounding box center [825, 64] width 8 height 8
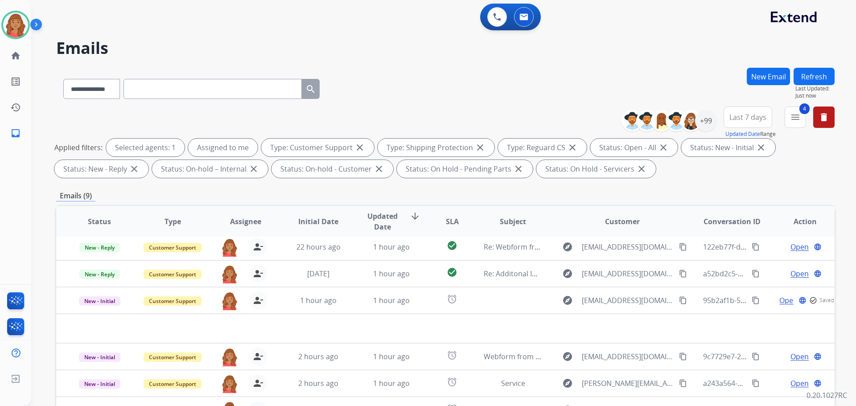
drag, startPoint x: 379, startPoint y: 155, endPoint x: 368, endPoint y: 154, distance: 11.6
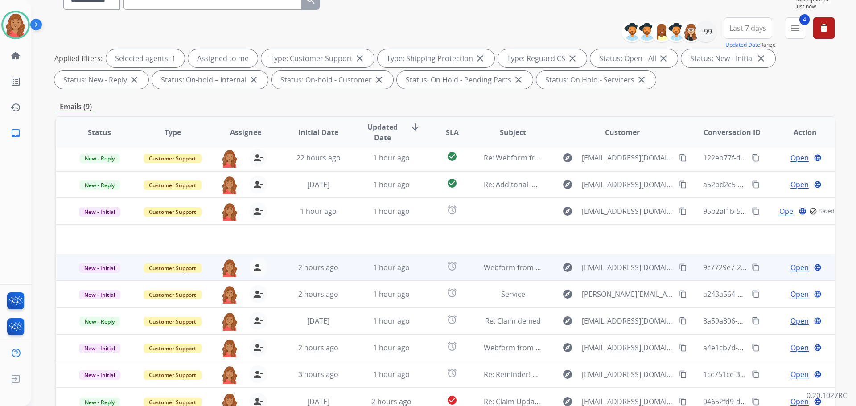
scroll to position [144, 0]
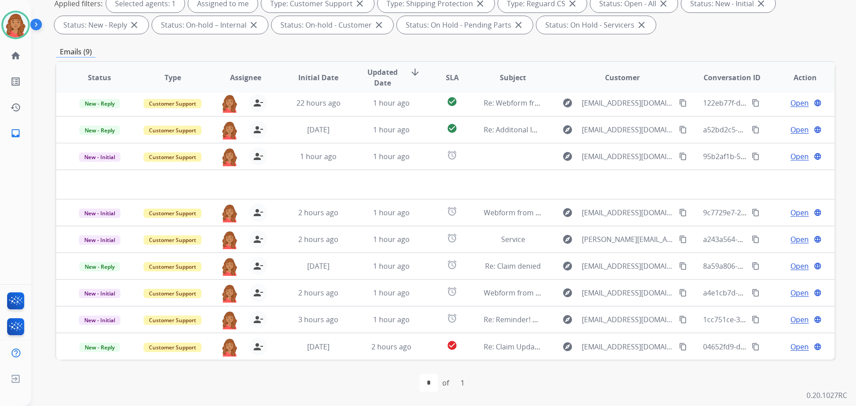
click at [349, 379] on div "first_page navigate_before * of 1 navigate_next last_page" at bounding box center [445, 383] width 778 height 18
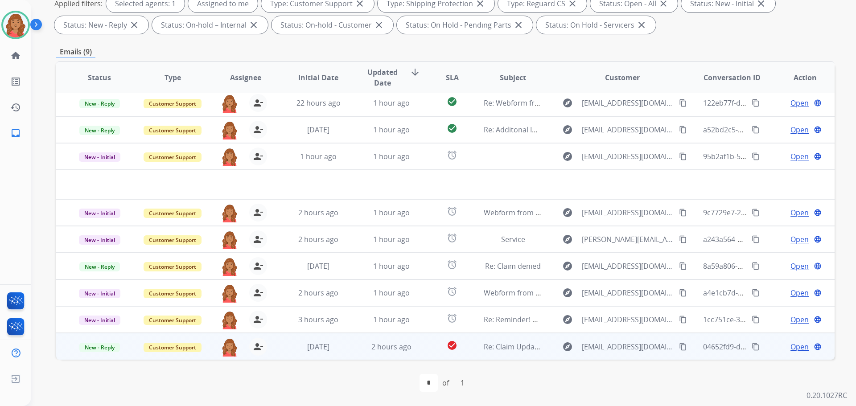
click at [679, 349] on mat-icon "content_copy" at bounding box center [683, 347] width 8 height 8
click at [294, 349] on div "2 days ago" at bounding box center [318, 346] width 58 height 11
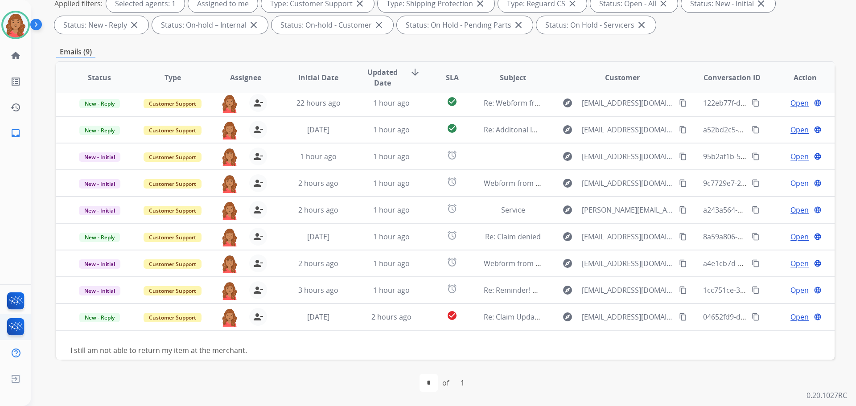
scroll to position [25, 0]
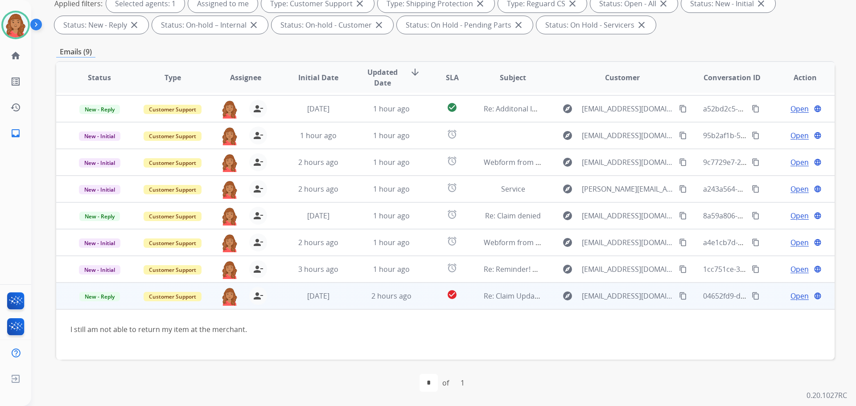
click at [797, 294] on span "Open" at bounding box center [799, 296] width 18 height 11
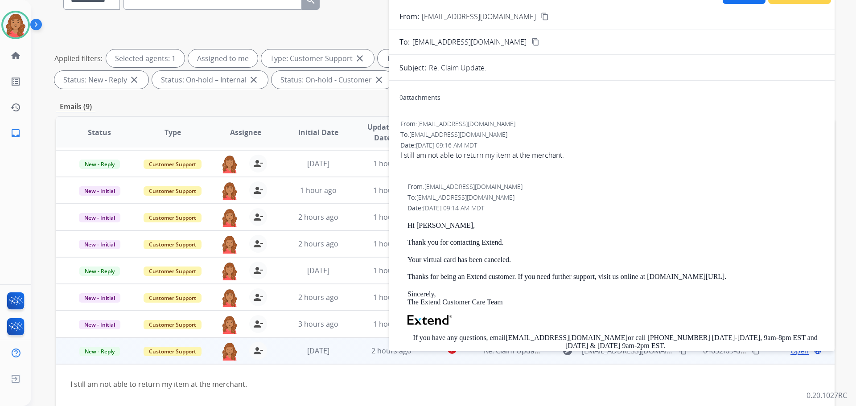
scroll to position [0, 0]
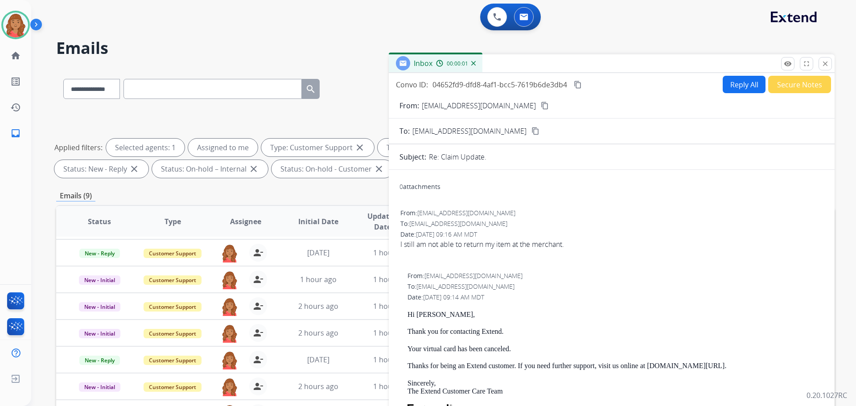
click at [734, 82] on button "Reply All" at bounding box center [744, 84] width 43 height 17
select select "**********"
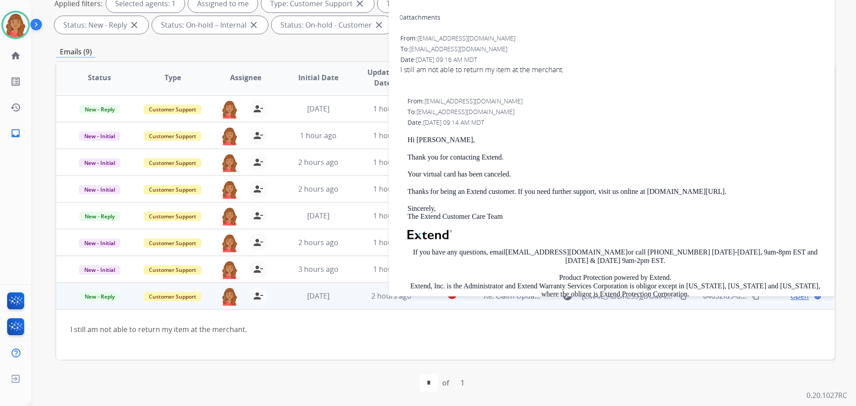
scroll to position [134, 0]
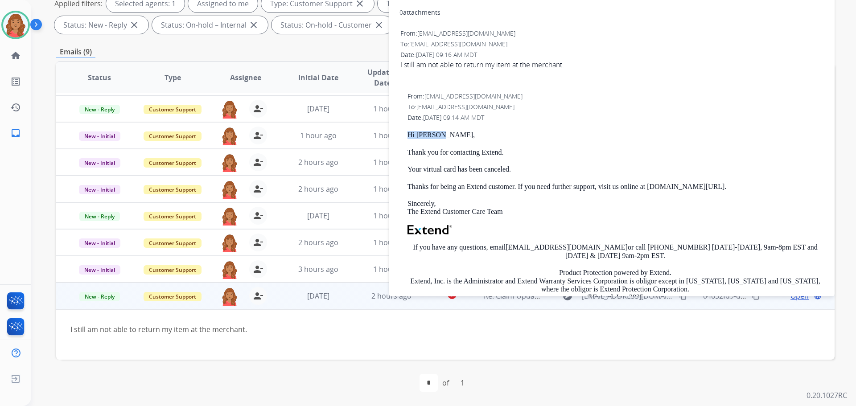
drag, startPoint x: 416, startPoint y: 134, endPoint x: 396, endPoint y: 131, distance: 20.2
copy p "Hi Hailey,"
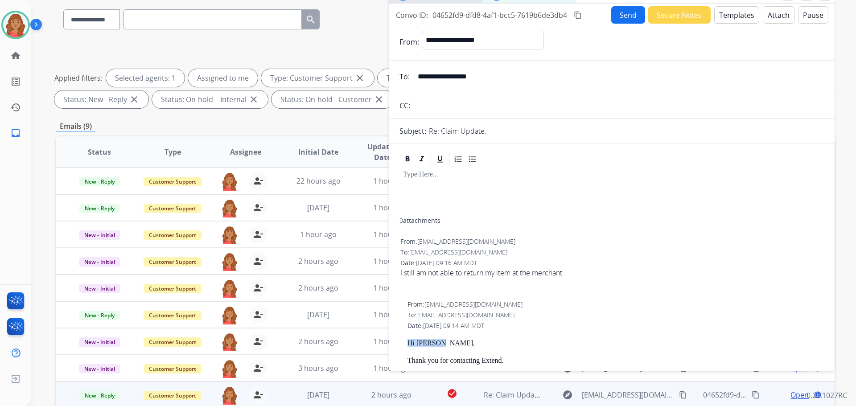
scroll to position [0, 0]
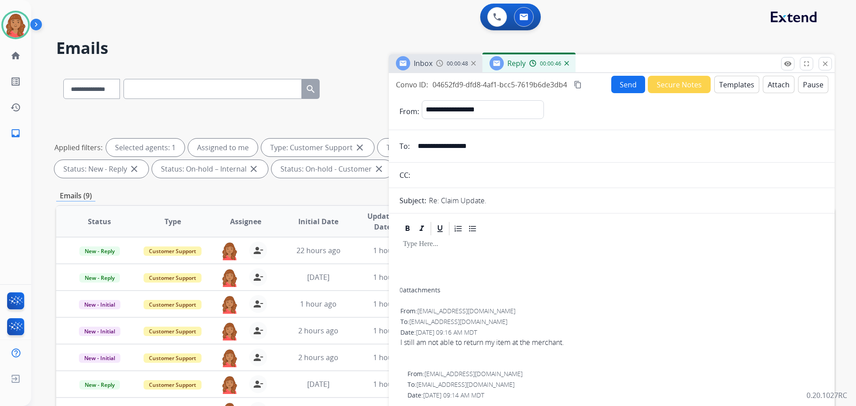
click at [731, 82] on button "Templates" at bounding box center [736, 84] width 45 height 17
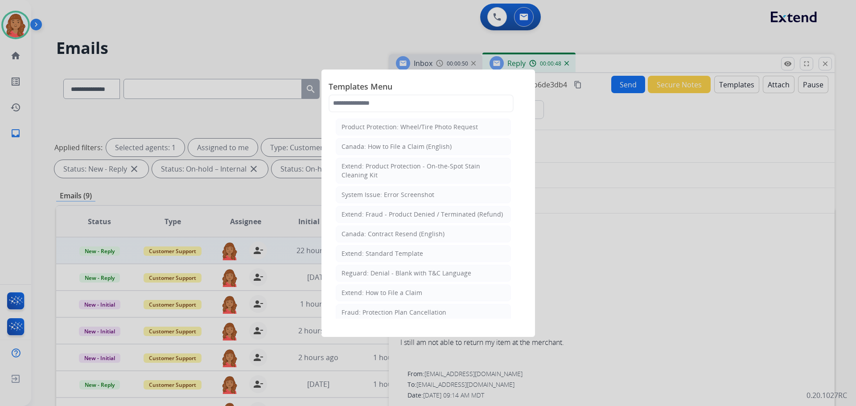
click at [366, 247] on li "Extend: Standard Template" at bounding box center [423, 253] width 175 height 17
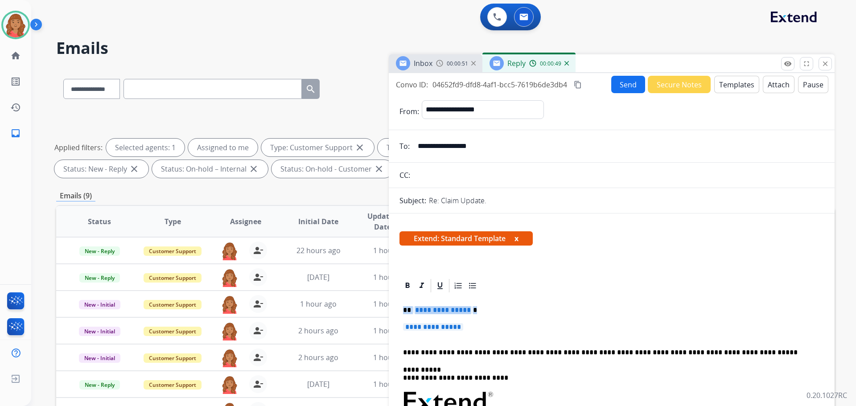
drag, startPoint x: 468, startPoint y: 327, endPoint x: 395, endPoint y: 307, distance: 75.5
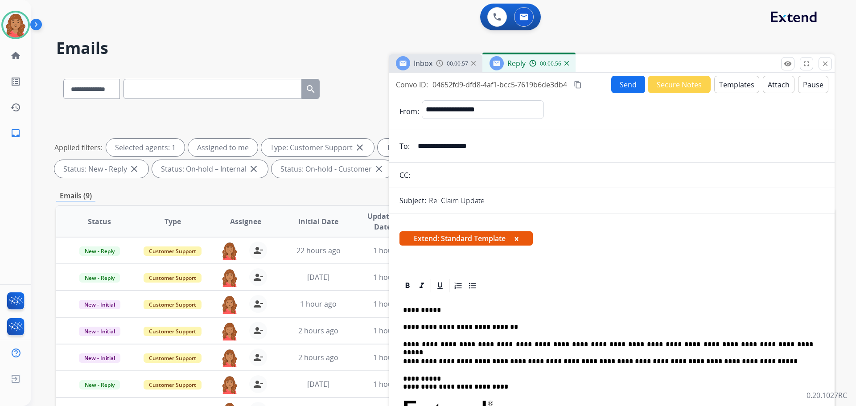
click at [579, 83] on mat-icon "content_copy" at bounding box center [578, 85] width 8 height 8
click at [616, 85] on button "Send" at bounding box center [628, 84] width 34 height 17
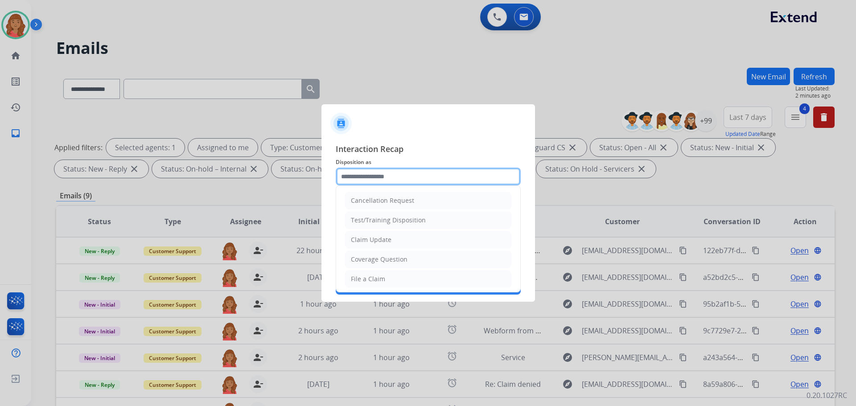
click at [371, 174] on input "text" at bounding box center [428, 177] width 185 height 18
click at [371, 244] on div "Claim Update" at bounding box center [371, 239] width 41 height 9
type input "**********"
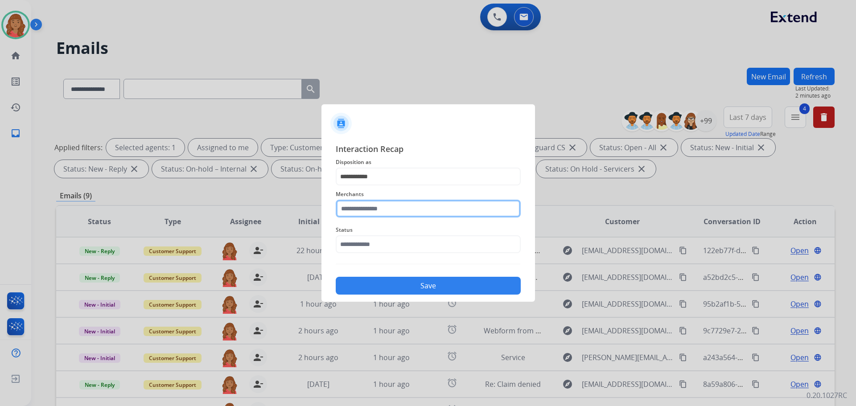
click at [366, 205] on input "text" at bounding box center [428, 209] width 185 height 18
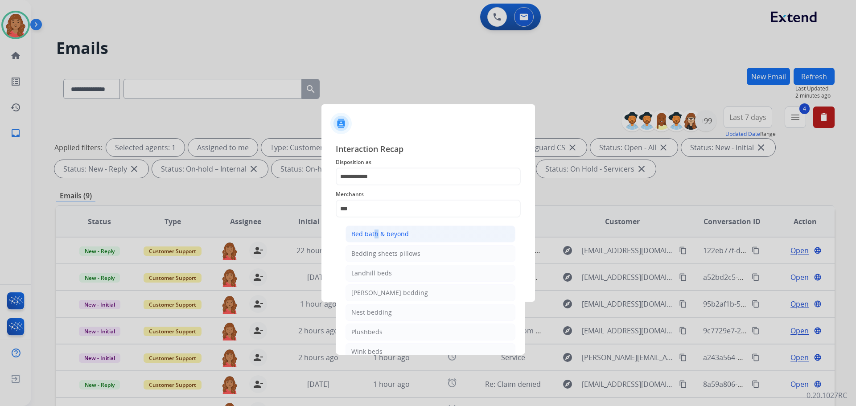
click at [373, 231] on div "Bed bath & beyond" at bounding box center [379, 234] width 57 height 9
type input "**********"
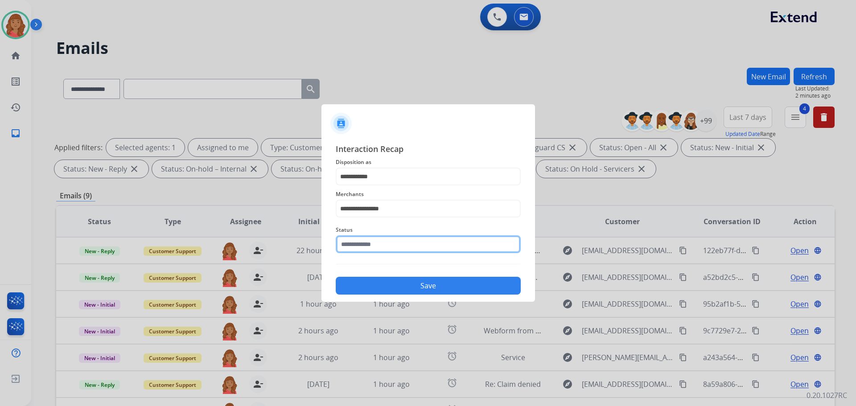
click at [368, 253] on input "text" at bounding box center [428, 244] width 185 height 18
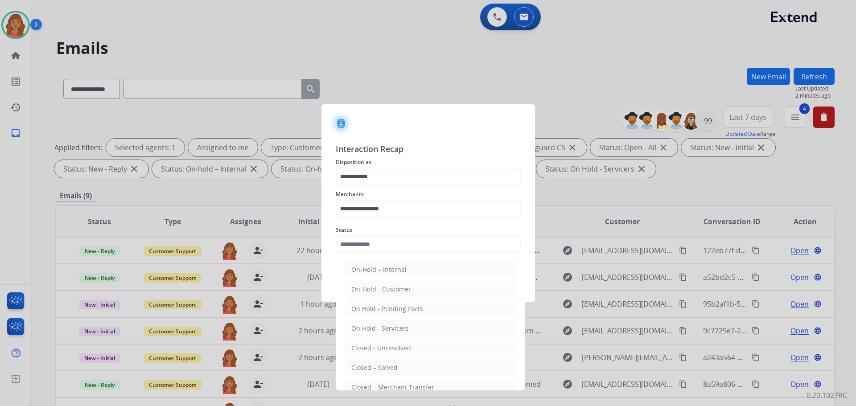
drag, startPoint x: 379, startPoint y: 363, endPoint x: 370, endPoint y: 309, distance: 54.3
click at [379, 361] on li "Closed – Solved" at bounding box center [430, 367] width 170 height 17
type input "**********"
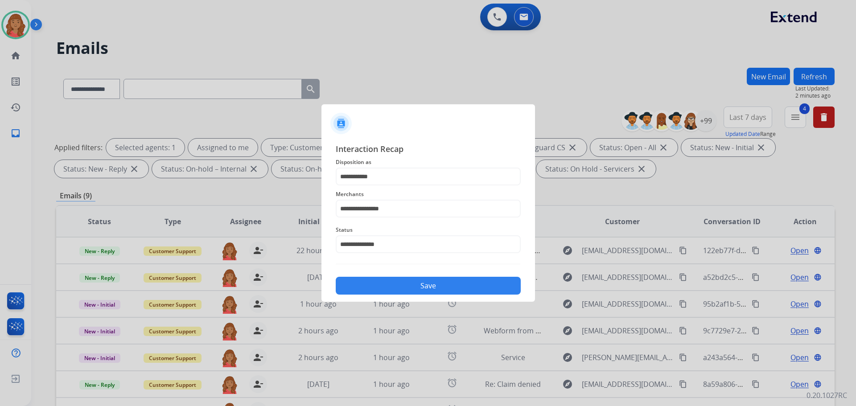
click at [381, 283] on button "Save" at bounding box center [428, 286] width 185 height 18
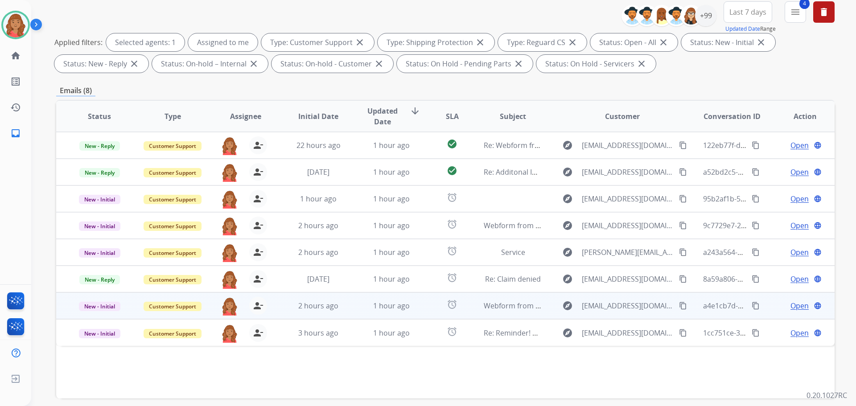
scroll to position [144, 0]
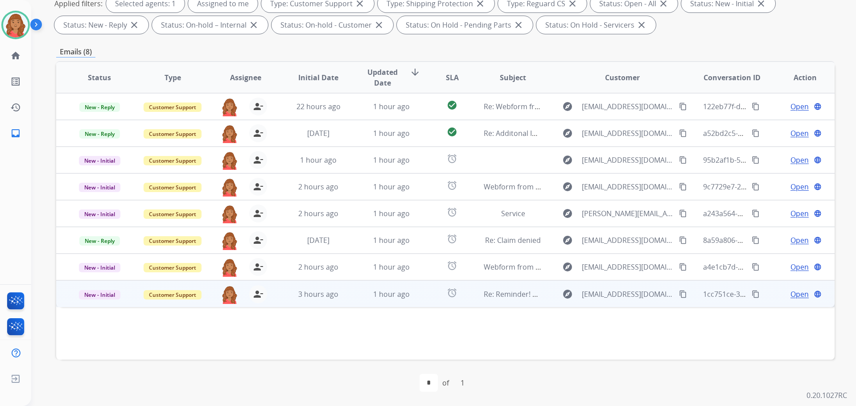
click at [401, 300] on td "1 hour ago" at bounding box center [384, 293] width 73 height 27
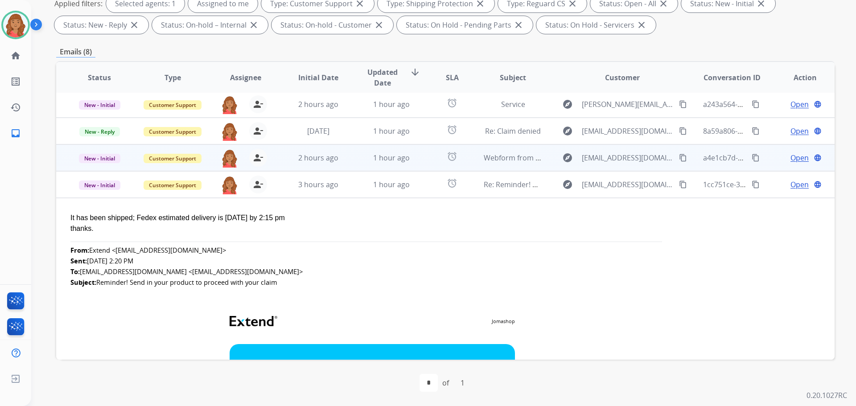
scroll to position [53, 0]
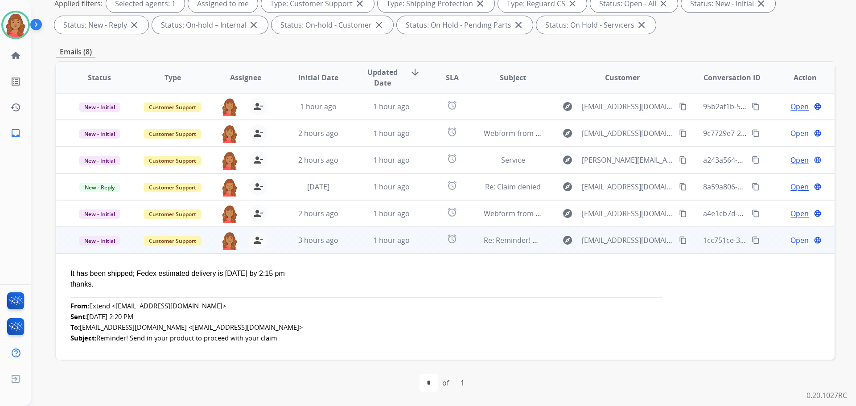
click at [679, 240] on mat-icon "content_copy" at bounding box center [683, 240] width 8 height 8
drag, startPoint x: 294, startPoint y: 275, endPoint x: 77, endPoint y: 265, distance: 216.8
copy div "It has been shipped; Fedex estimated delivery is Wed 9/24/25 by 2:15 pm"
click at [791, 239] on span "Open" at bounding box center [799, 240] width 18 height 11
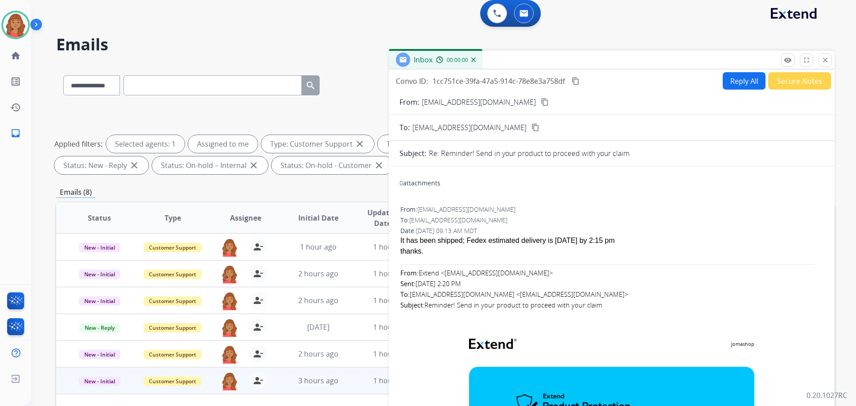
scroll to position [0, 0]
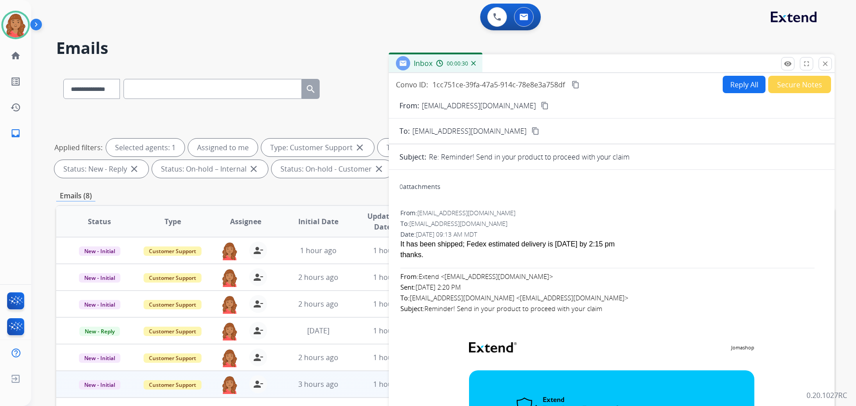
click at [738, 85] on button "Reply All" at bounding box center [744, 84] width 43 height 17
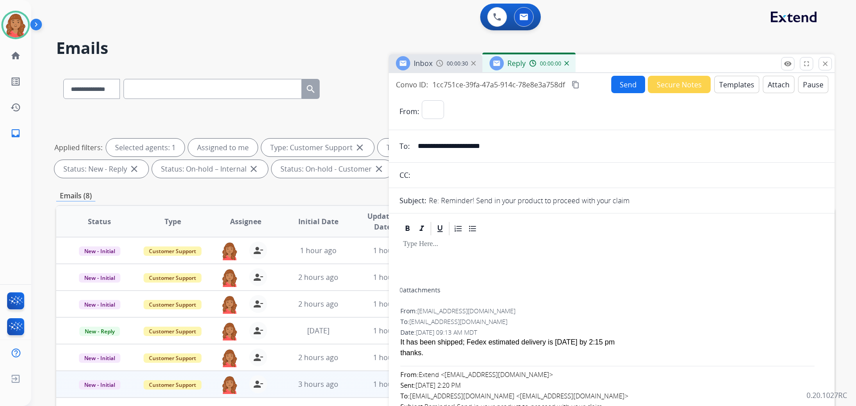
select select "**********"
click at [733, 88] on button "Templates" at bounding box center [736, 84] width 45 height 17
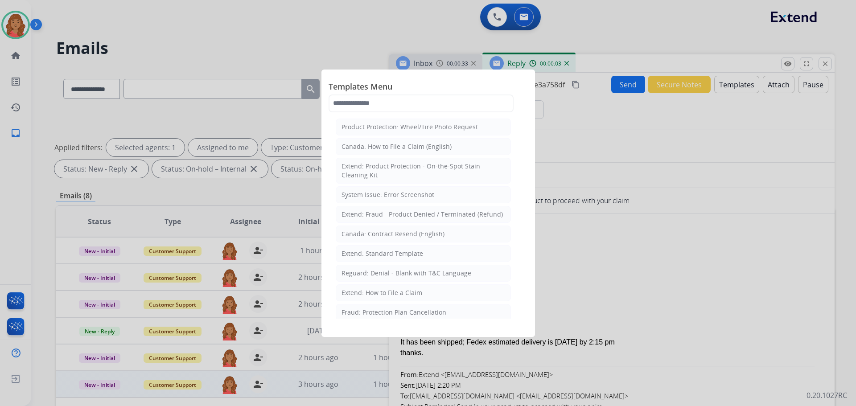
drag, startPoint x: 365, startPoint y: 253, endPoint x: 415, endPoint y: 264, distance: 50.2
click at [367, 252] on div "Extend: Standard Template" at bounding box center [382, 253] width 82 height 9
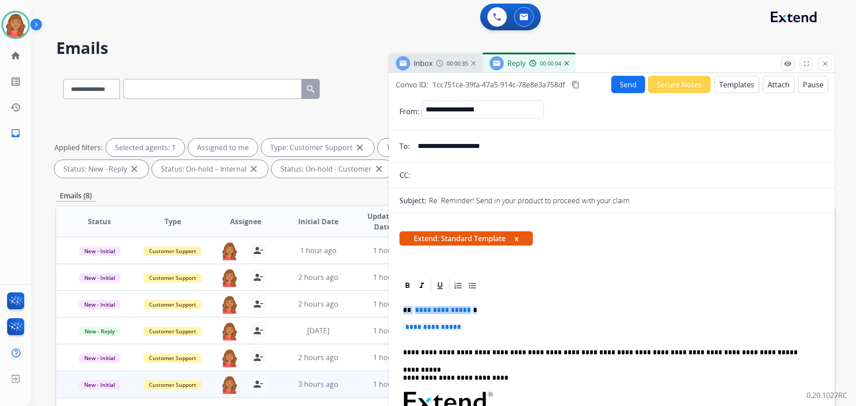
drag, startPoint x: 466, startPoint y: 331, endPoint x: 392, endPoint y: 298, distance: 80.6
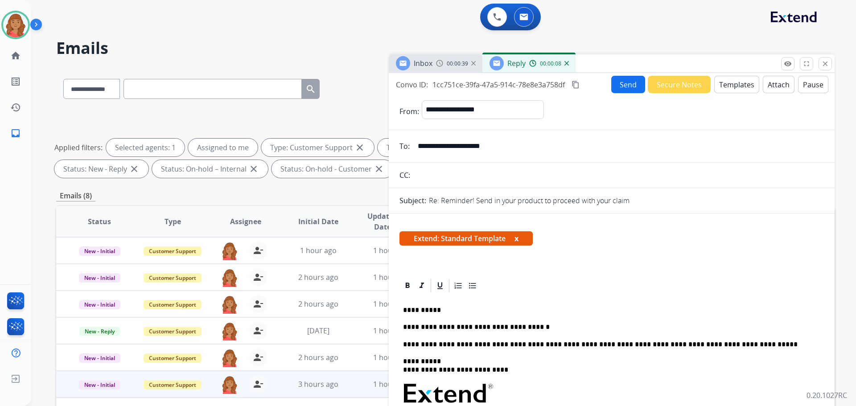
click at [576, 86] on mat-icon "content_copy" at bounding box center [575, 85] width 8 height 8
click at [629, 84] on button "Send" at bounding box center [628, 84] width 34 height 17
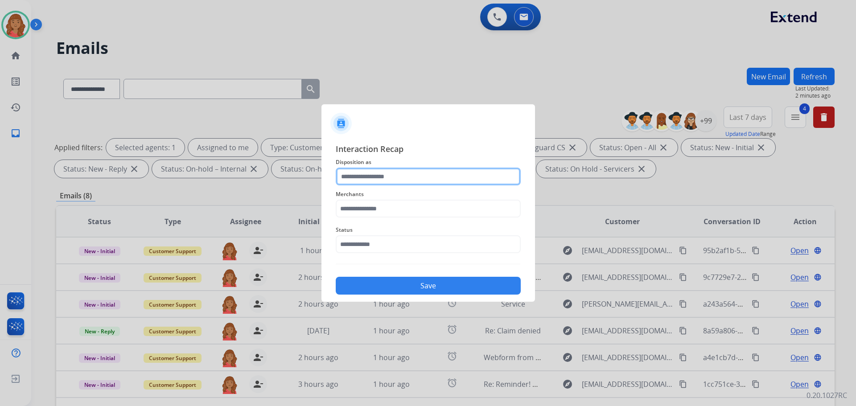
click at [383, 181] on input "text" at bounding box center [428, 177] width 185 height 18
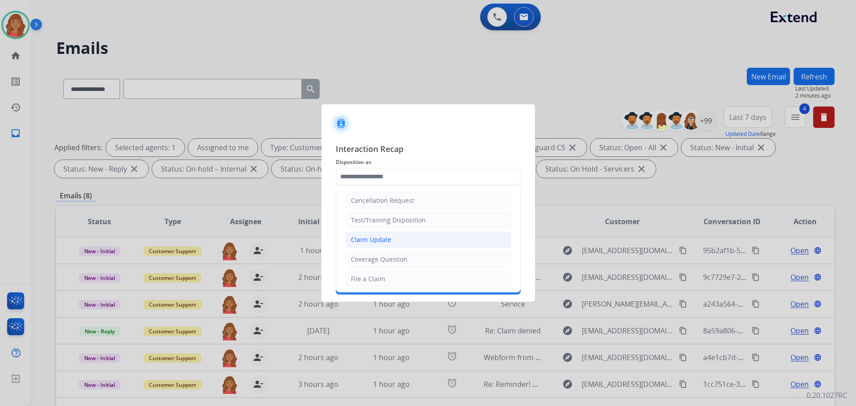
click at [374, 238] on div "Claim Update" at bounding box center [371, 239] width 41 height 9
type input "**********"
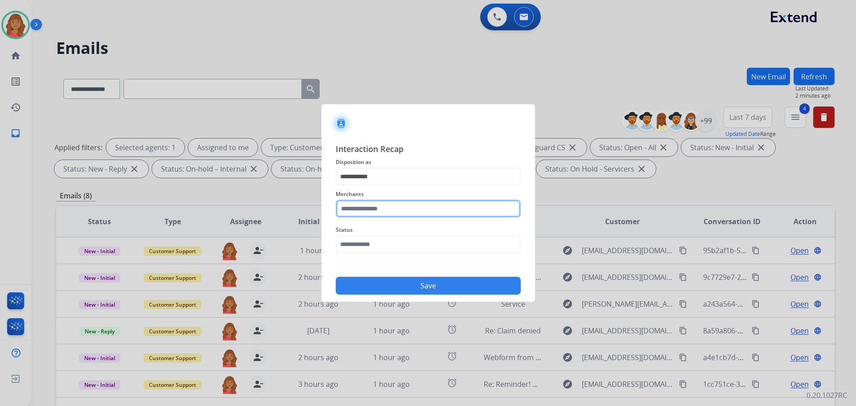
click at [376, 205] on input "text" at bounding box center [428, 209] width 185 height 18
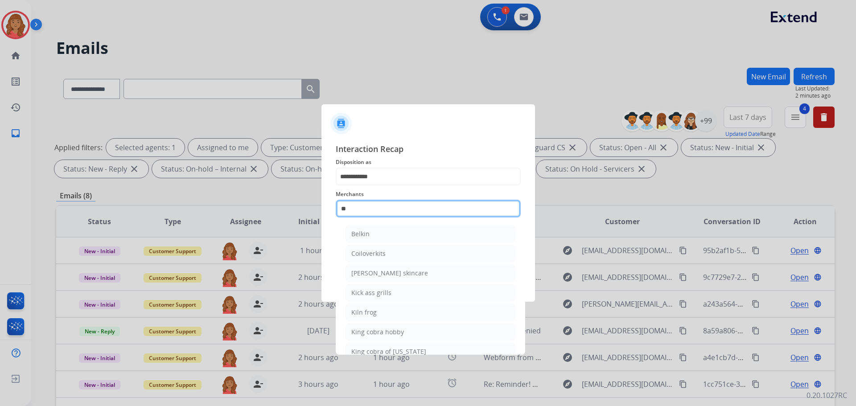
type input "*"
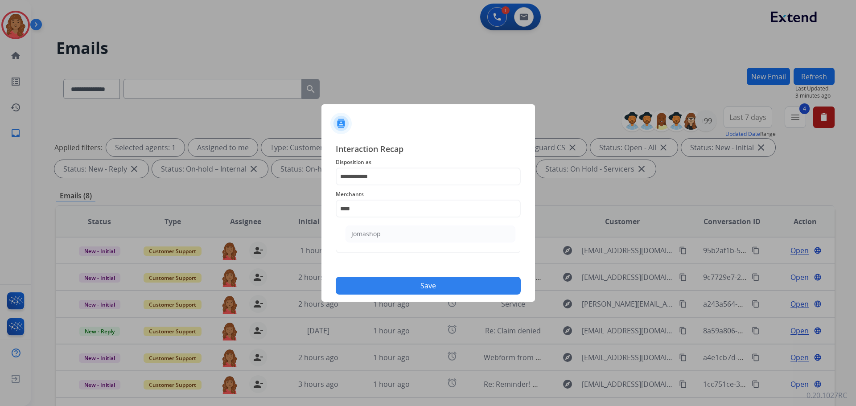
drag, startPoint x: 432, startPoint y: 231, endPoint x: 410, endPoint y: 236, distance: 22.8
click at [431, 231] on li "Jomashop" at bounding box center [430, 234] width 170 height 17
type input "********"
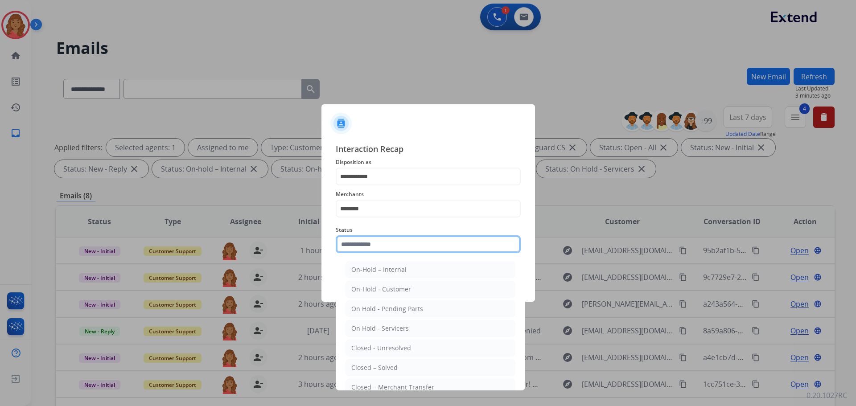
click at [409, 246] on input "text" at bounding box center [428, 244] width 185 height 18
click at [375, 364] on div "Closed – Solved" at bounding box center [374, 367] width 46 height 9
type input "**********"
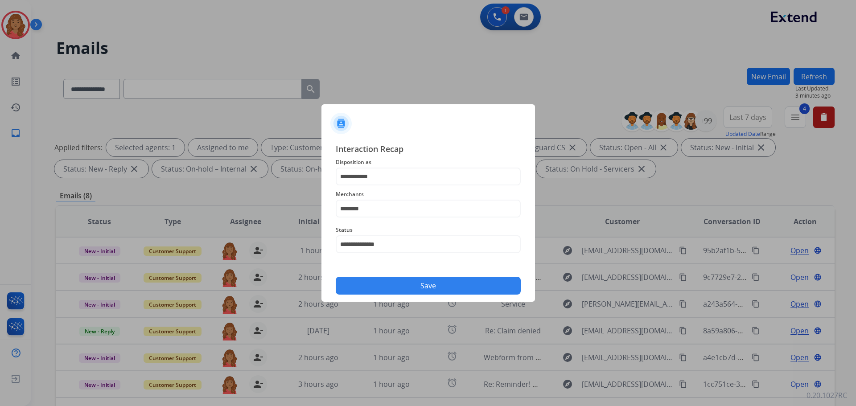
click at [416, 292] on button "Save" at bounding box center [428, 286] width 185 height 18
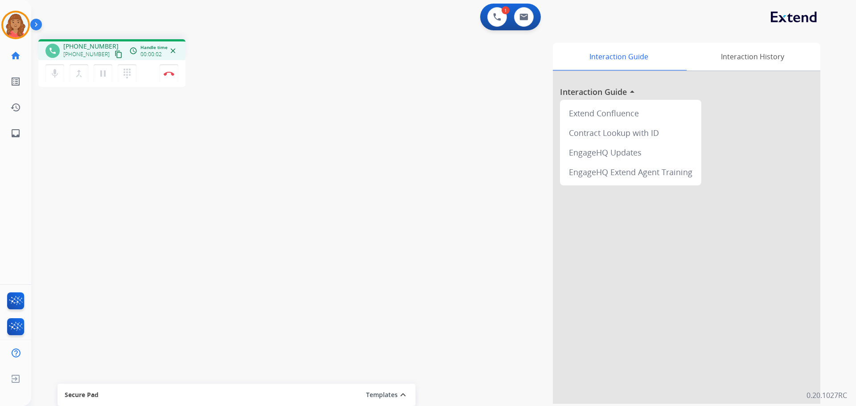
click at [115, 53] on mat-icon "content_copy" at bounding box center [119, 54] width 8 height 8
click at [115, 57] on mat-icon "content_copy" at bounding box center [119, 54] width 8 height 8
click at [168, 74] on img at bounding box center [169, 73] width 11 height 4
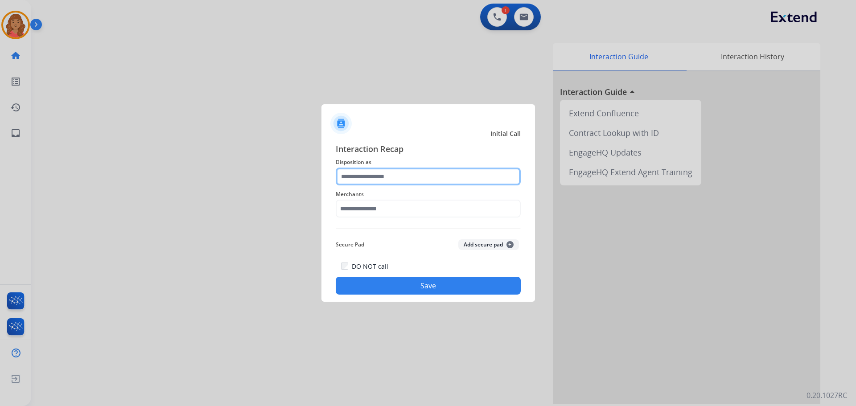
click at [381, 177] on input "text" at bounding box center [428, 177] width 185 height 18
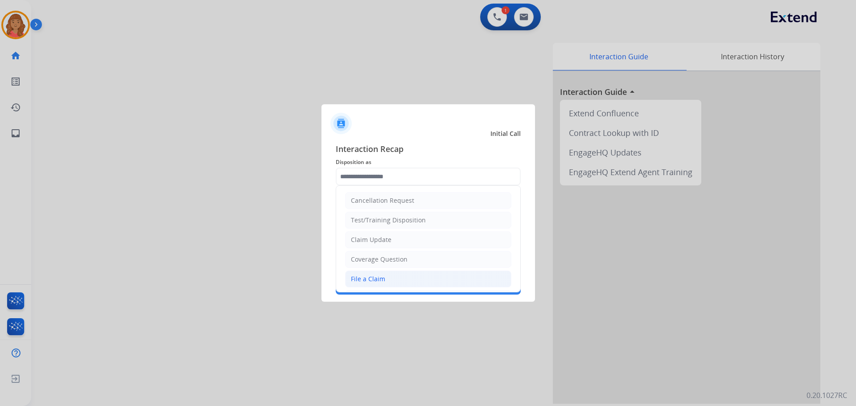
click at [365, 277] on div "File a Claim" at bounding box center [368, 279] width 34 height 9
type input "**********"
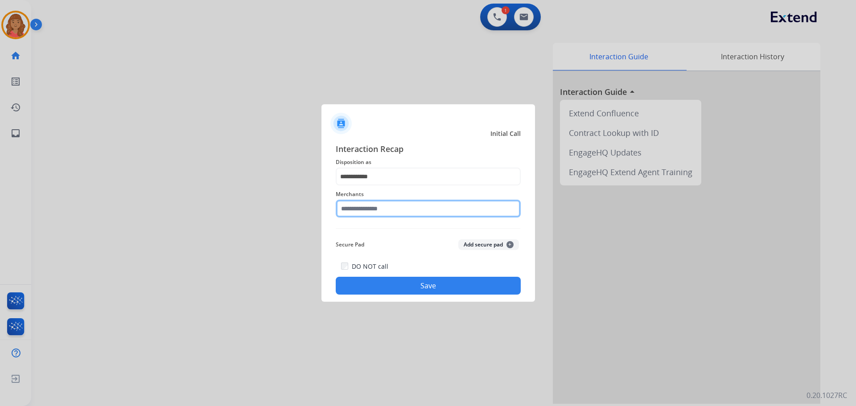
click at [359, 211] on input "text" at bounding box center [428, 209] width 185 height 18
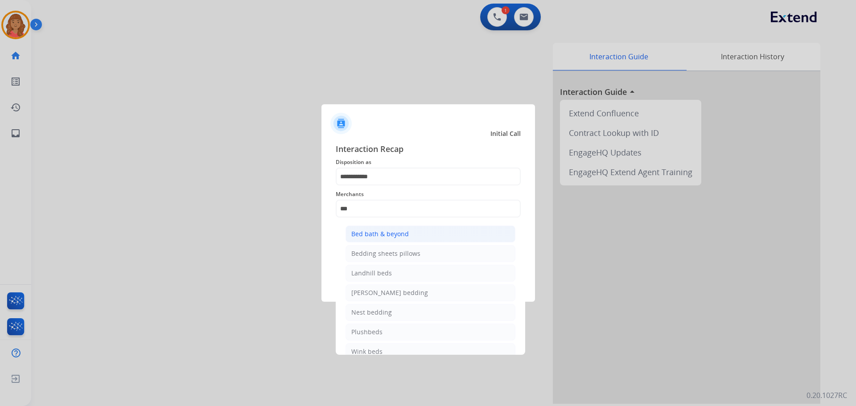
click at [373, 236] on div "Bed bath & beyond" at bounding box center [379, 234] width 57 height 9
type input "**********"
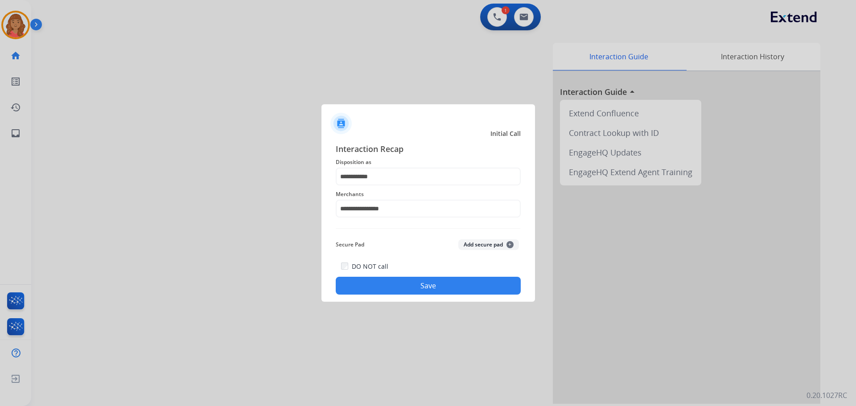
click at [395, 279] on button "Save" at bounding box center [428, 286] width 185 height 18
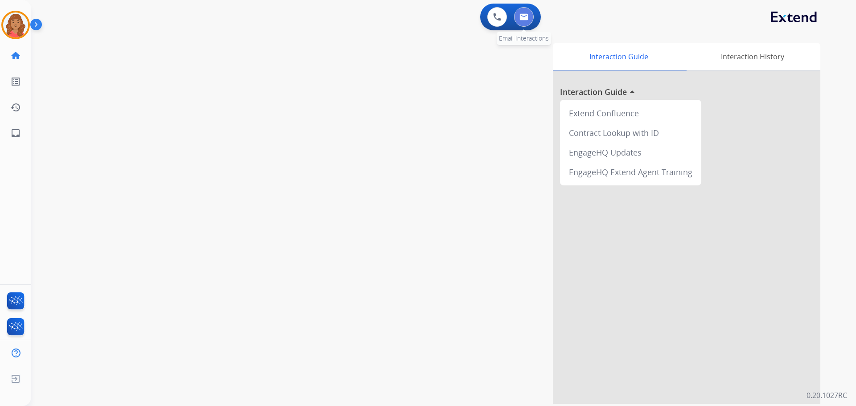
click at [524, 18] on img at bounding box center [523, 16] width 9 height 7
select select "**********"
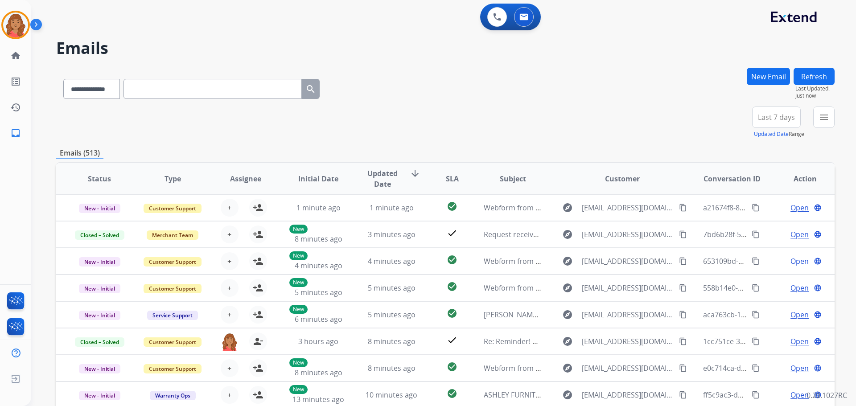
scroll to position [1, 0]
click at [827, 123] on button "menu Filters" at bounding box center [823, 117] width 21 height 21
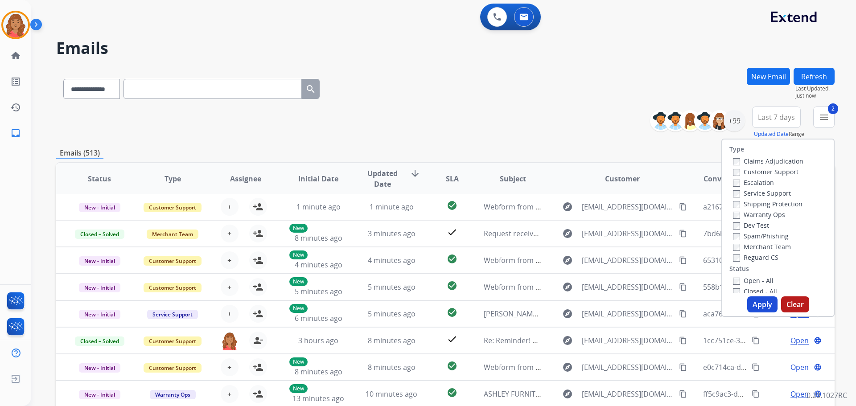
click at [735, 259] on label "Reguard CS" at bounding box center [755, 257] width 45 height 8
click at [761, 304] on button "Apply" at bounding box center [762, 304] width 30 height 16
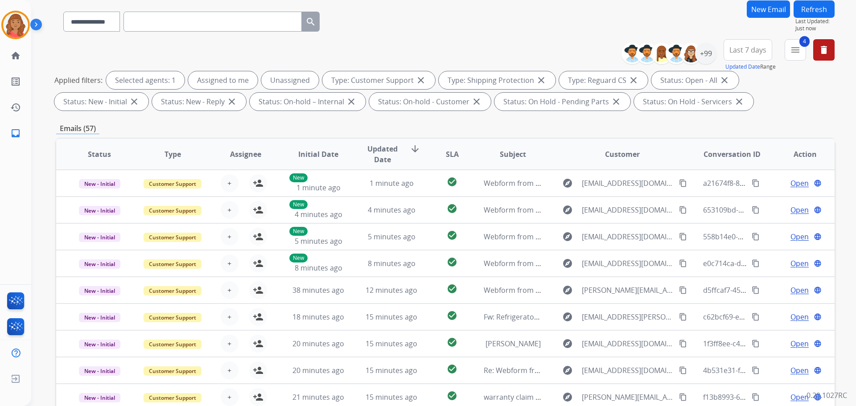
scroll to position [0, 0]
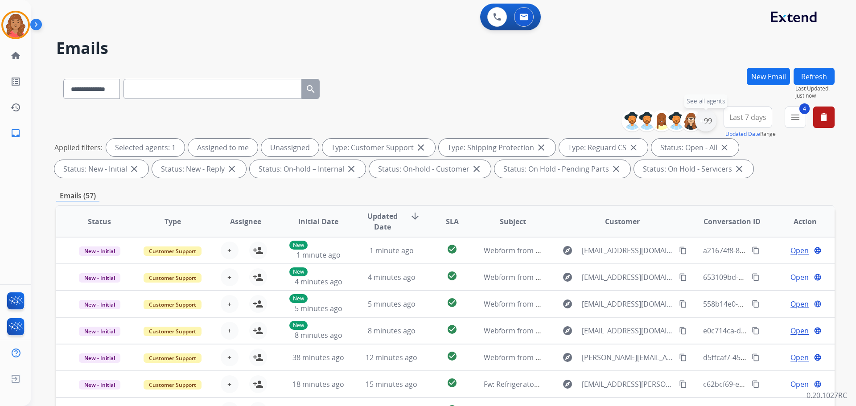
click at [706, 125] on div "+99" at bounding box center [705, 120] width 21 height 21
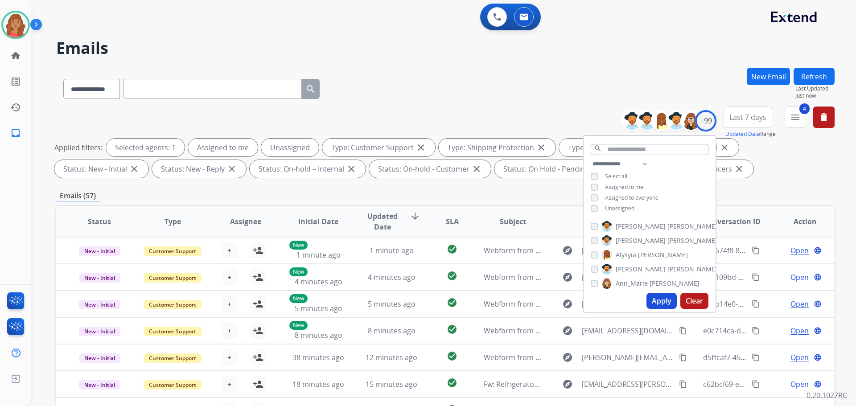
click at [661, 296] on button "Apply" at bounding box center [661, 301] width 30 height 16
click at [649, 300] on button "Apply" at bounding box center [661, 301] width 30 height 16
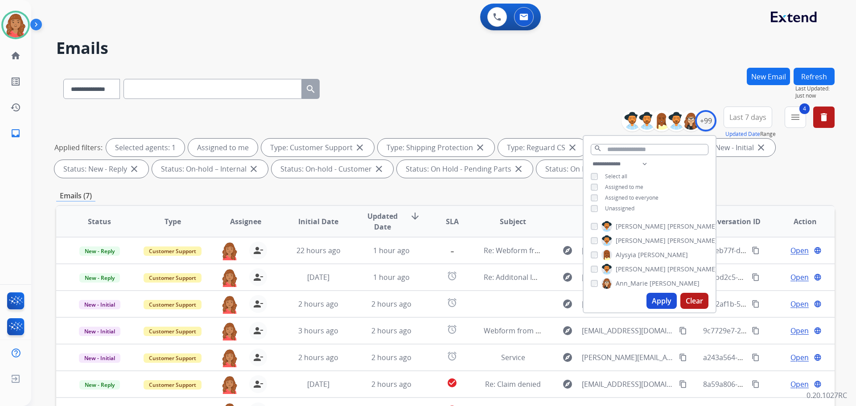
click at [431, 195] on div "Emails (7)" at bounding box center [445, 195] width 778 height 11
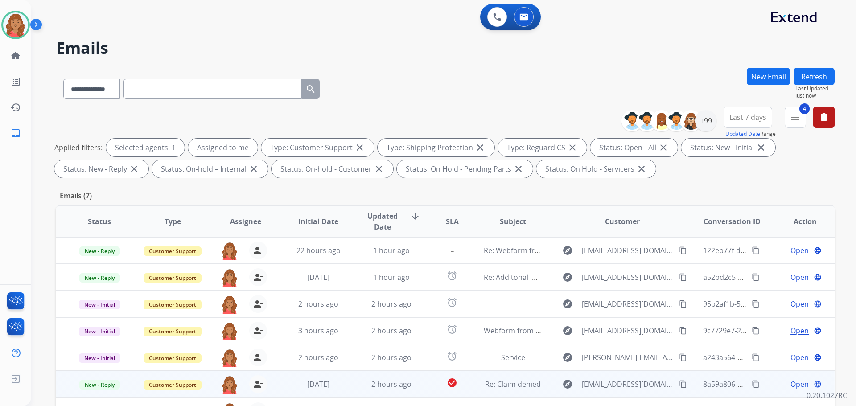
scroll to position [144, 0]
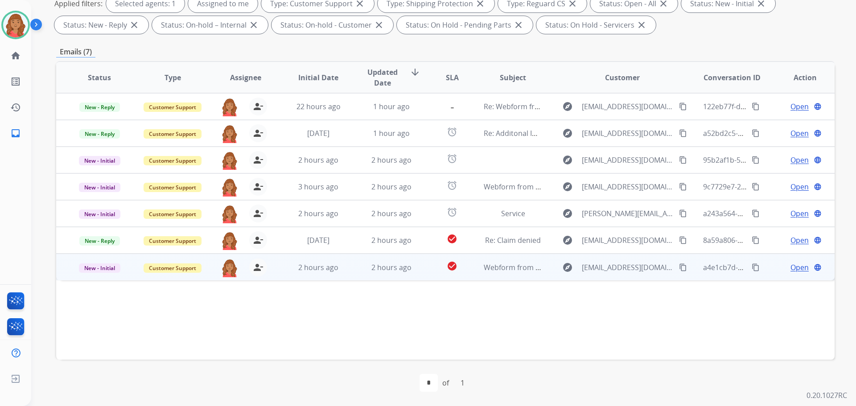
click at [679, 266] on mat-icon "content_copy" at bounding box center [683, 267] width 8 height 8
click at [499, 268] on span "Webform from rachelmatthews13@gmail.com on 09/23/2025" at bounding box center [585, 268] width 202 height 10
click at [792, 268] on span "Open" at bounding box center [799, 267] width 18 height 11
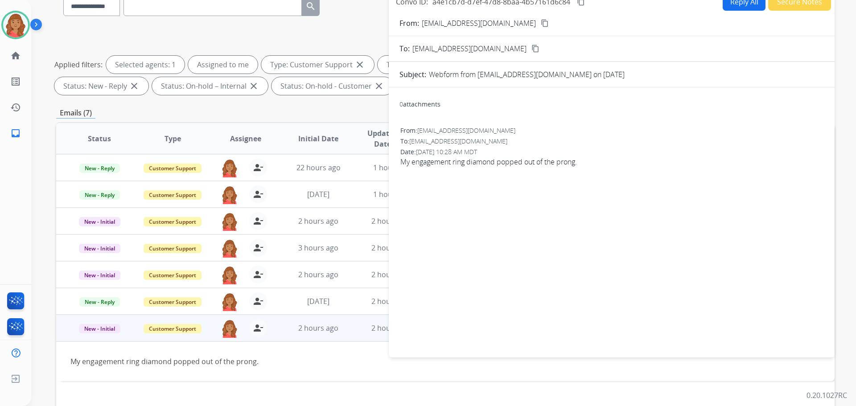
scroll to position [10, 0]
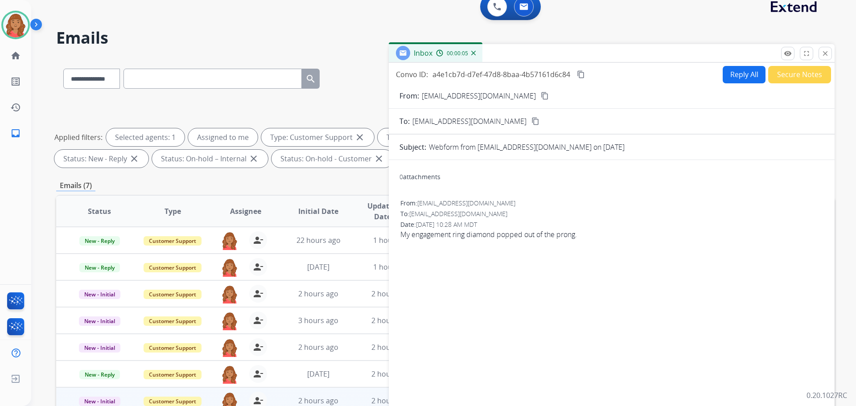
click at [541, 97] on mat-icon "content_copy" at bounding box center [545, 96] width 8 height 8
click at [740, 77] on button "Reply All" at bounding box center [744, 74] width 43 height 17
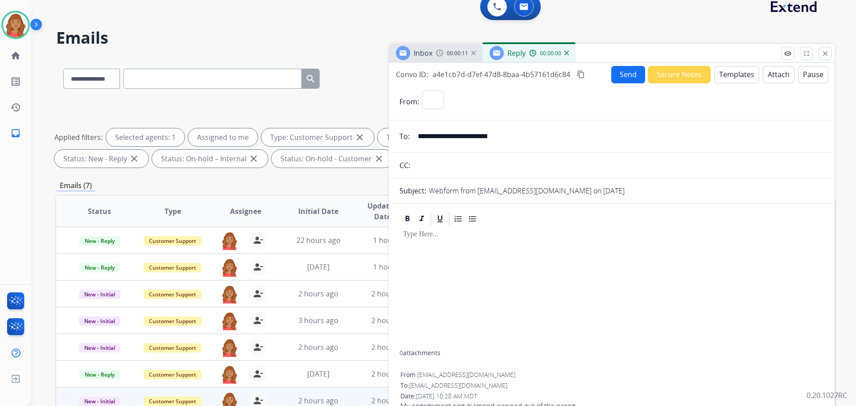
select select "**********"
click at [730, 81] on button "Templates" at bounding box center [736, 74] width 45 height 17
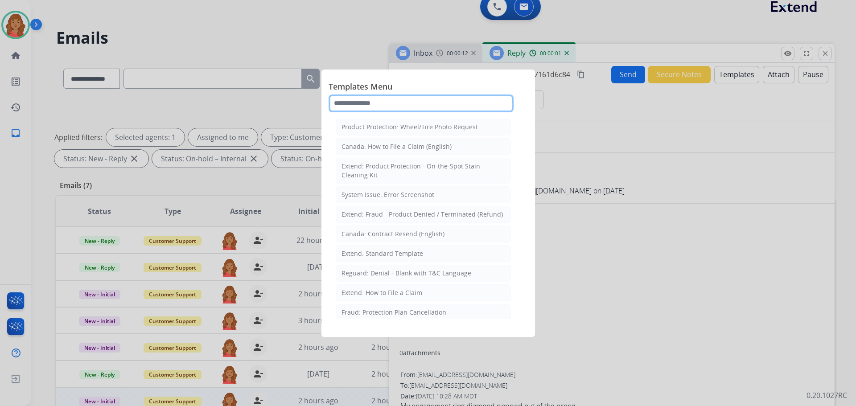
click at [393, 105] on input "text" at bounding box center [420, 103] width 185 height 18
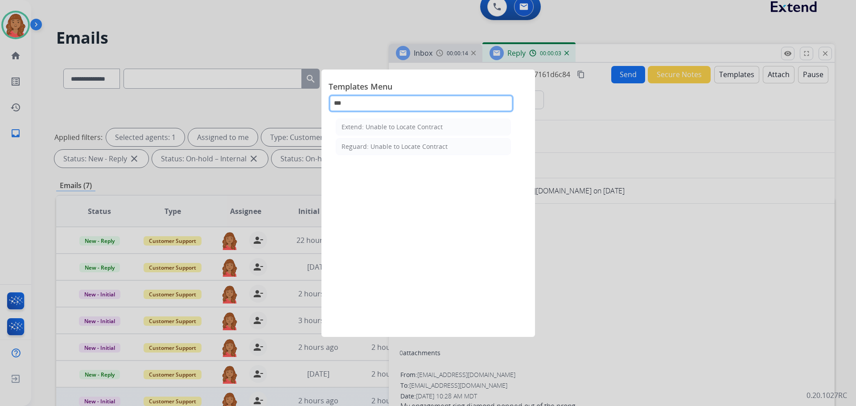
type input "****"
click at [384, 127] on div "Extend: Unable to Locate Contract" at bounding box center [391, 127] width 101 height 9
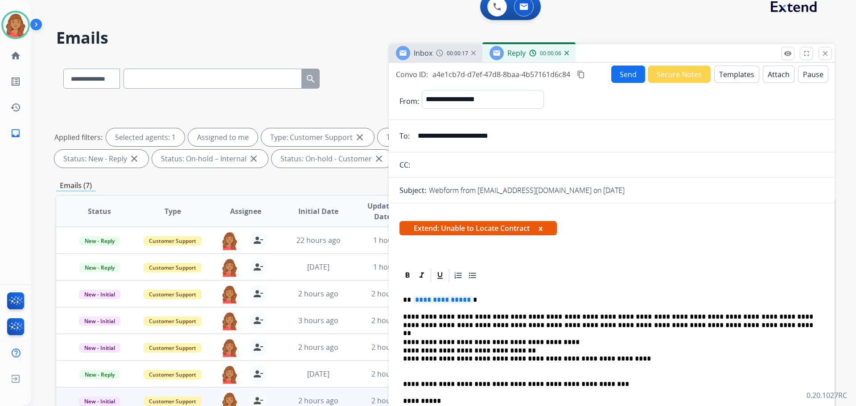
click at [475, 304] on p "**********" at bounding box center [608, 300] width 410 height 8
click at [465, 298] on span "**********" at bounding box center [443, 300] width 60 height 8
click at [626, 74] on button "Send" at bounding box center [628, 74] width 34 height 17
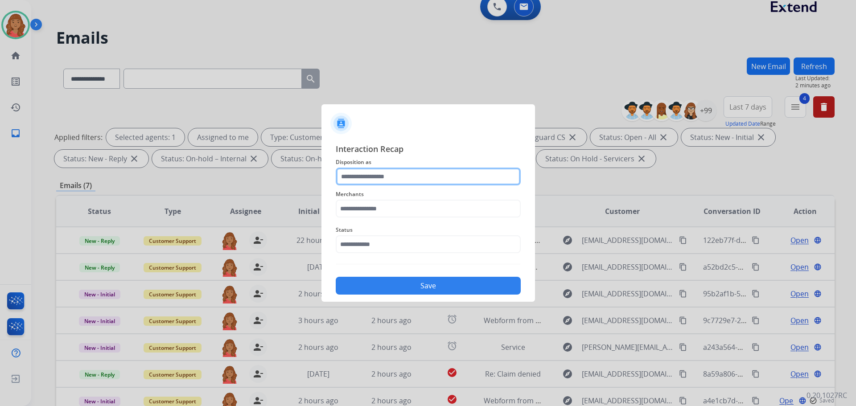
click at [373, 175] on input "text" at bounding box center [428, 177] width 185 height 18
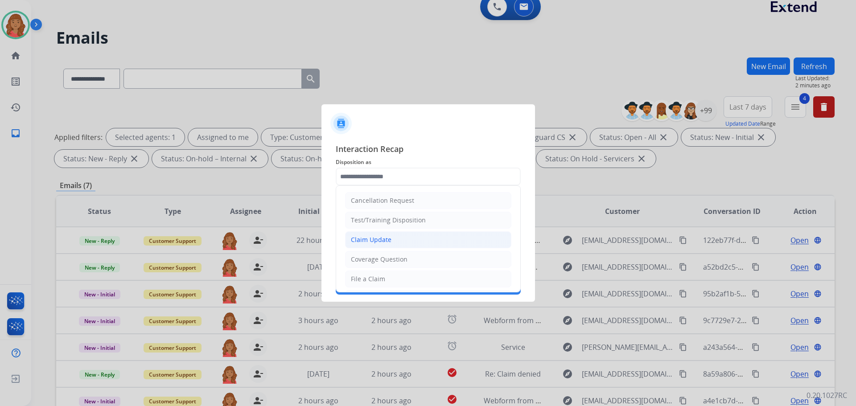
drag, startPoint x: 370, startPoint y: 241, endPoint x: 367, endPoint y: 222, distance: 18.5
click at [370, 240] on div "Claim Update" at bounding box center [371, 239] width 41 height 9
type input "**********"
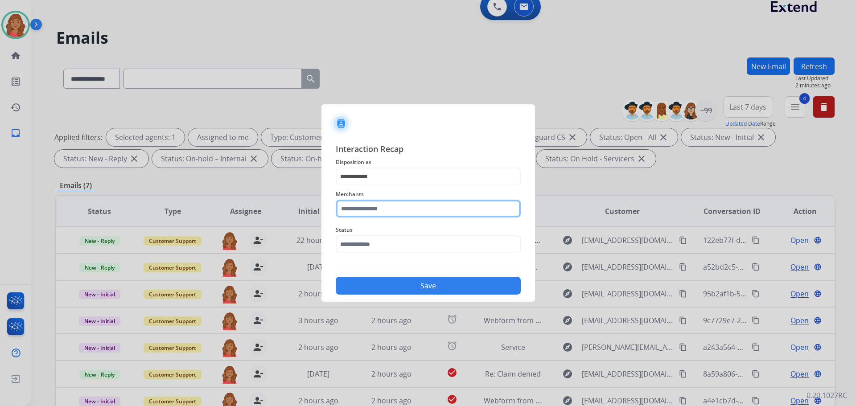
click at [375, 207] on input "text" at bounding box center [428, 209] width 185 height 18
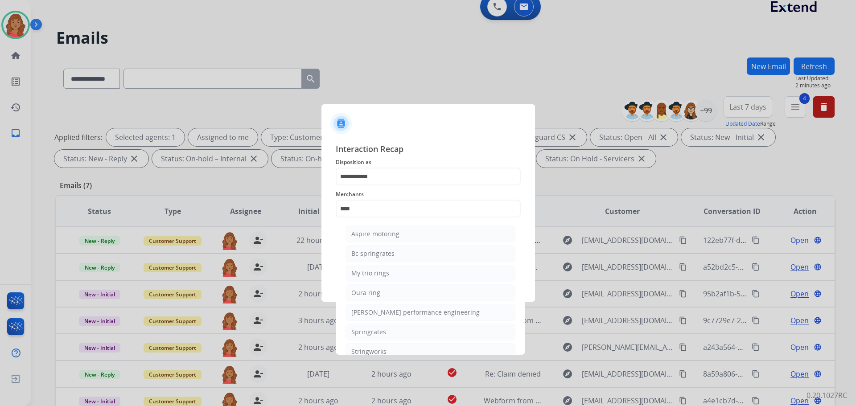
drag, startPoint x: 378, startPoint y: 272, endPoint x: 376, endPoint y: 261, distance: 11.5
click at [378, 271] on div "My trio rings" at bounding box center [370, 273] width 38 height 9
type input "**********"
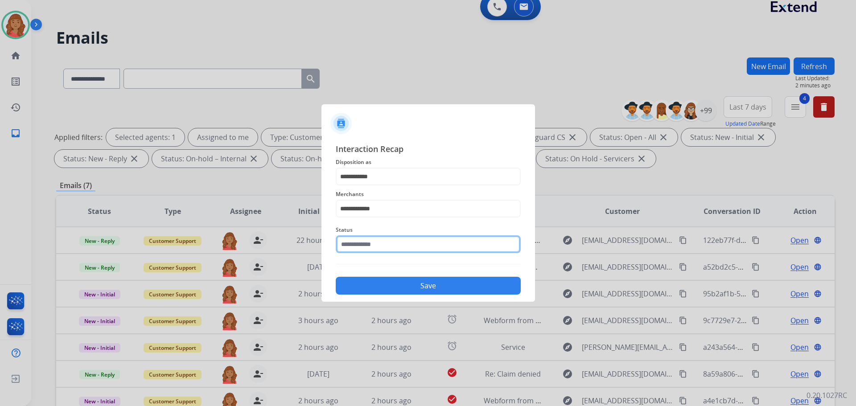
click at [374, 245] on input "text" at bounding box center [428, 244] width 185 height 18
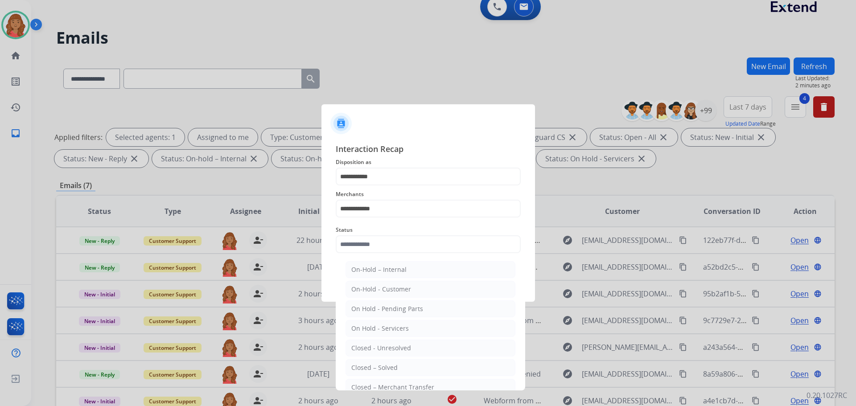
drag, startPoint x: 382, startPoint y: 364, endPoint x: 393, endPoint y: 326, distance: 38.9
click at [382, 364] on div "Closed – Solved" at bounding box center [374, 367] width 46 height 9
type input "**********"
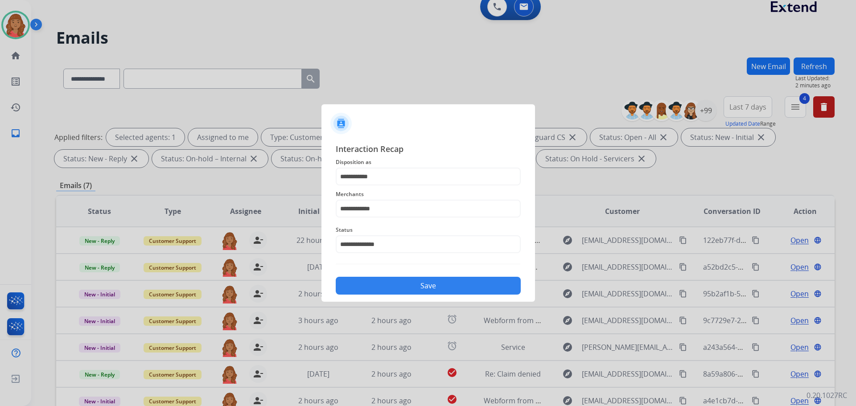
click at [394, 284] on button "Save" at bounding box center [428, 286] width 185 height 18
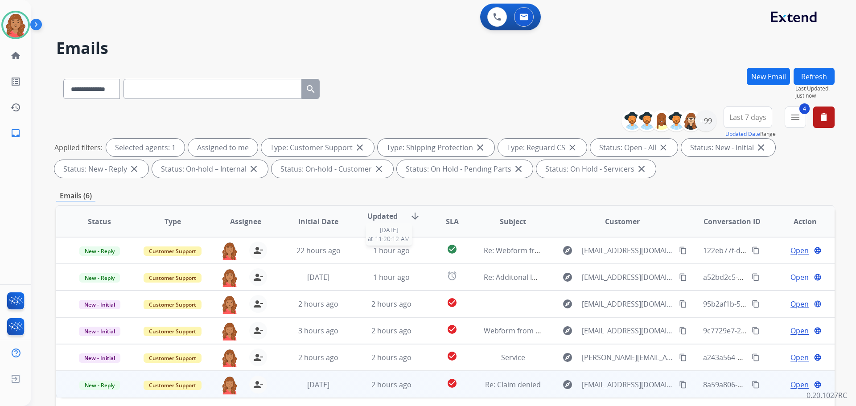
scroll to position [134, 0]
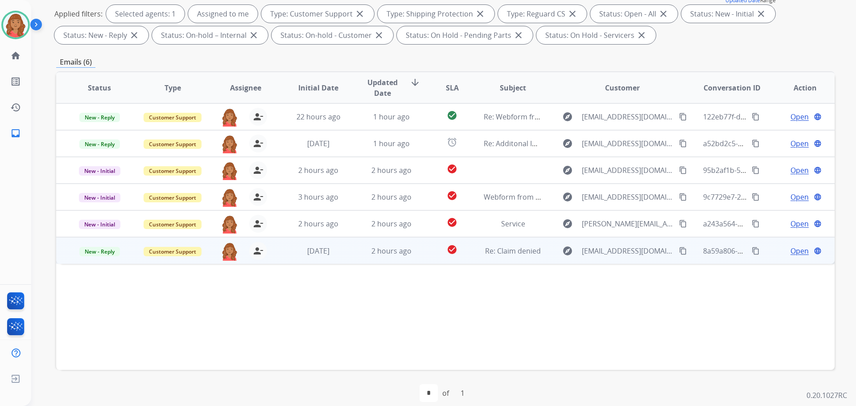
click at [679, 251] on mat-icon "content_copy" at bounding box center [683, 251] width 8 height 8
click at [348, 260] on td "2 hours ago" at bounding box center [384, 250] width 73 height 27
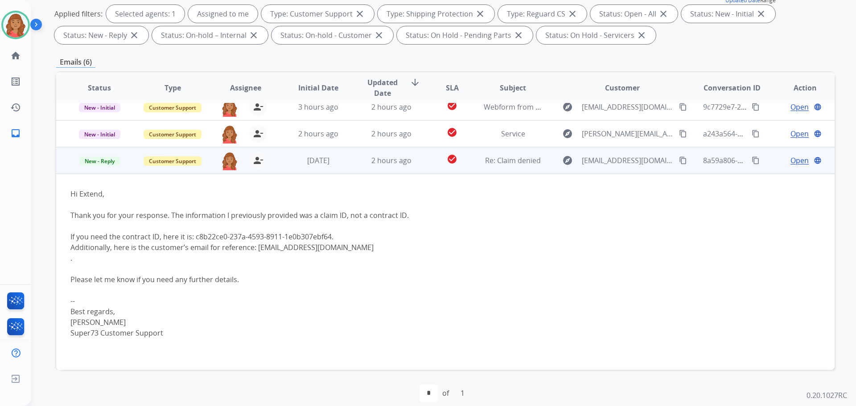
scroll to position [90, 0]
drag, startPoint x: 314, startPoint y: 234, endPoint x: 194, endPoint y: 237, distance: 119.9
click at [194, 237] on div "If you need the contract ID, here it is: c8b22ce0-237a-4593-8911-1e0b307ebf64." at bounding box center [372, 236] width 604 height 11
copy div "c8b22ce0-237a-4593-8911-1e0b307ebf64"
click at [224, 235] on div "If you need the contract ID, here it is: c8b22ce0-237a-4593-8911-1e0b307ebf64." at bounding box center [372, 236] width 604 height 11
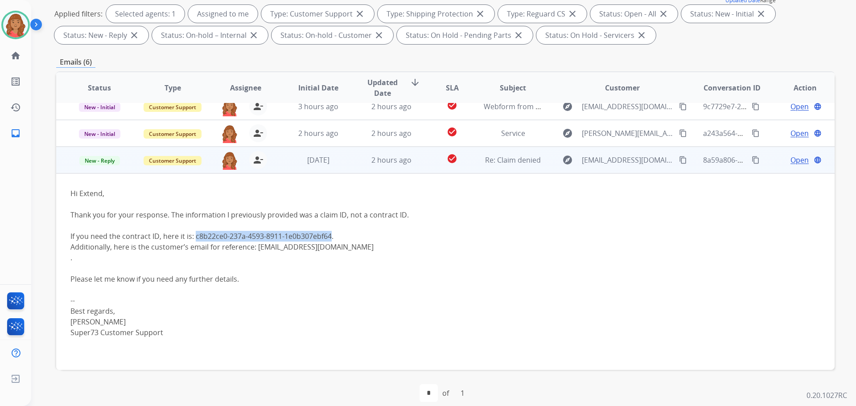
drag, startPoint x: 331, startPoint y: 237, endPoint x: 195, endPoint y: 239, distance: 136.0
click at [195, 239] on div "If you need the contract ID, here it is: c8b22ce0-237a-4593-8911-1e0b307ebf64." at bounding box center [372, 236] width 604 height 11
copy div "c8b22ce0-237a-4593-8911-1e0b307ebf64"
click at [795, 160] on span "Open" at bounding box center [799, 160] width 18 height 11
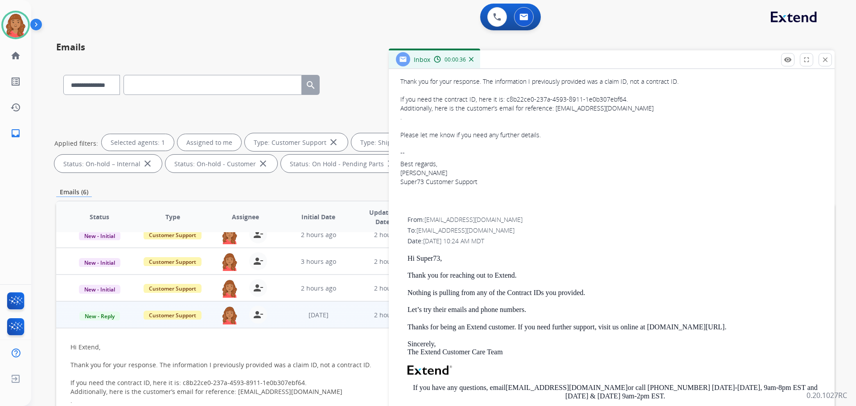
scroll to position [223, 0]
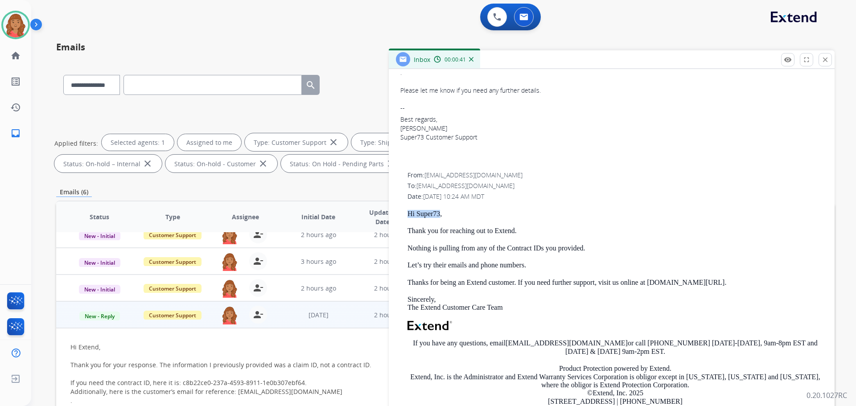
drag, startPoint x: 420, startPoint y: 213, endPoint x: 404, endPoint y: 212, distance: 16.1
click at [404, 212] on div "From: support@extend.com To: customercare@super73.com Date: 09/21/2025 - 10:24 …" at bounding box center [611, 311] width 424 height 283
copy p "Hi Super73"
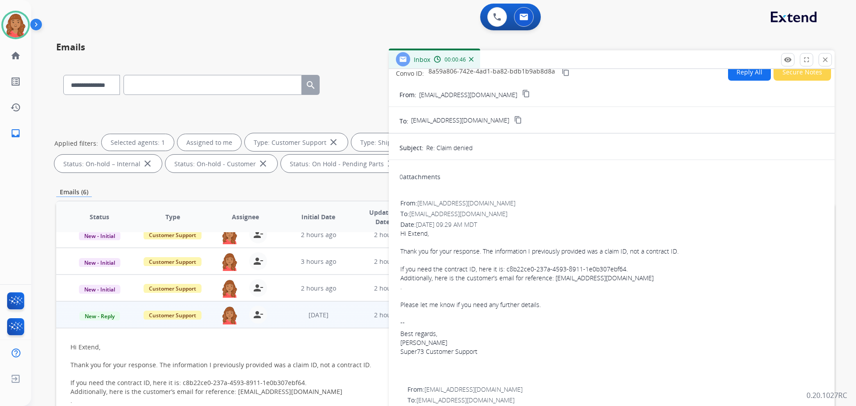
scroll to position [0, 0]
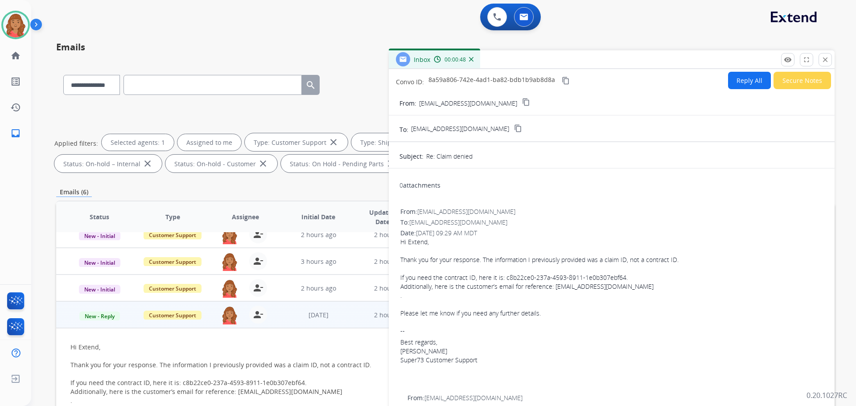
click at [741, 82] on button "Reply All" at bounding box center [749, 80] width 43 height 17
select select "**********"
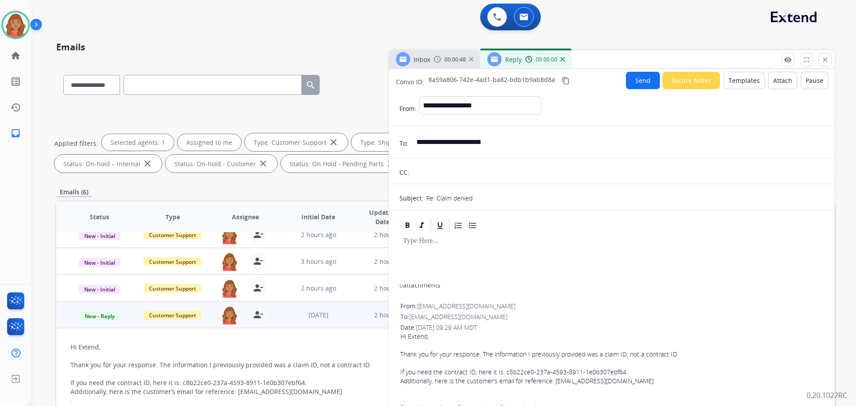
click at [736, 80] on button "Templates" at bounding box center [743, 80] width 41 height 17
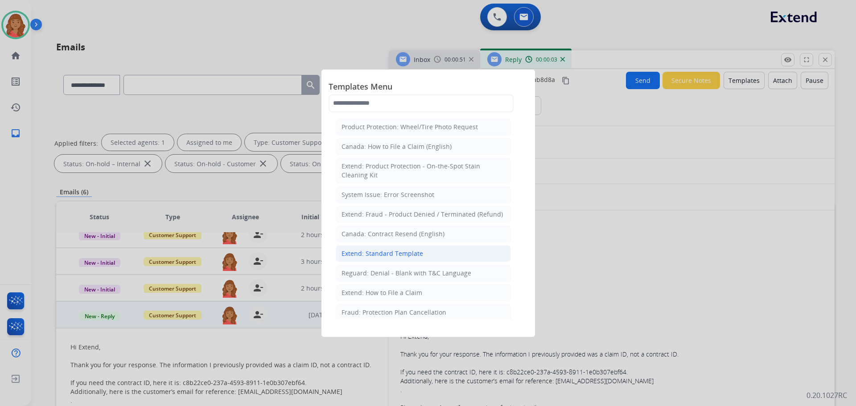
click at [378, 250] on div "Extend: Standard Template" at bounding box center [382, 253] width 82 height 9
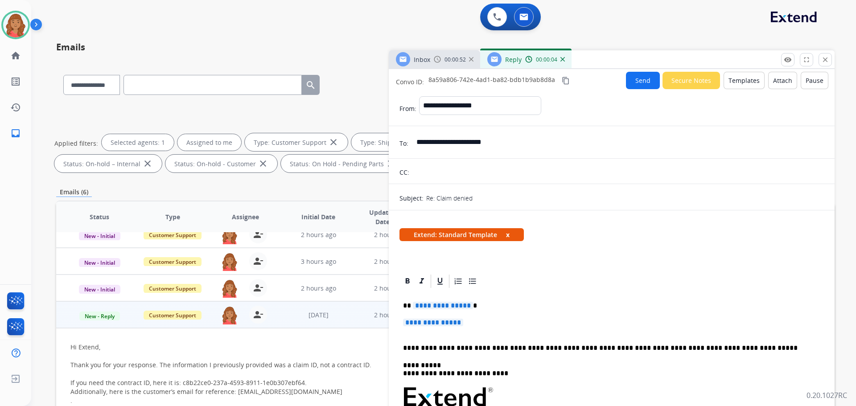
click at [463, 324] on span "**********" at bounding box center [433, 323] width 60 height 8
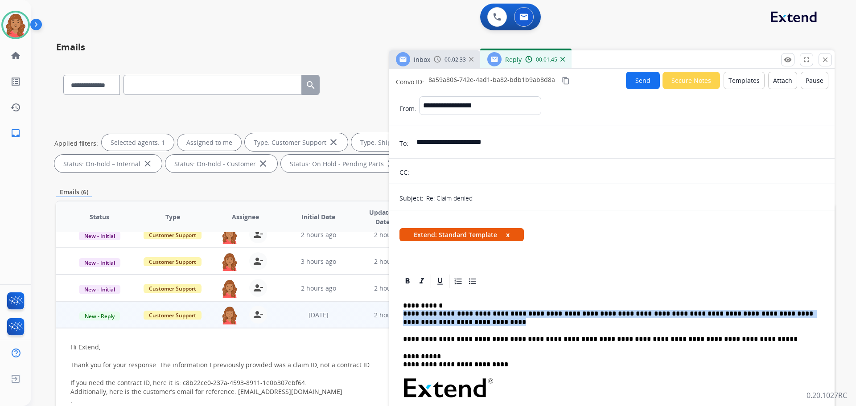
drag, startPoint x: 431, startPoint y: 322, endPoint x: 401, endPoint y: 315, distance: 30.7
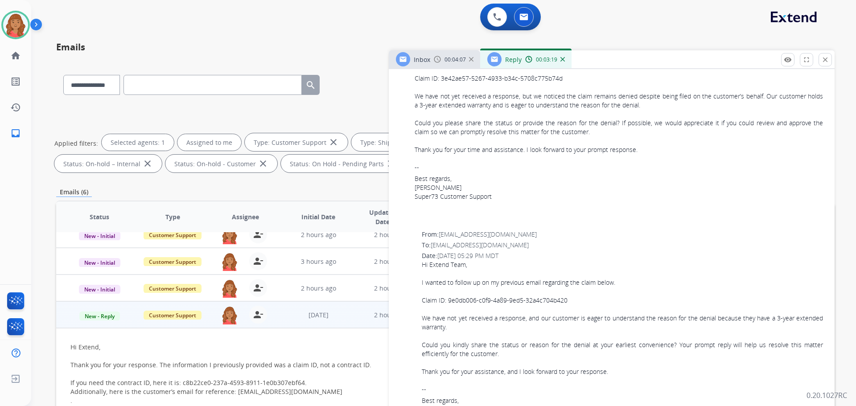
scroll to position [1025, 0]
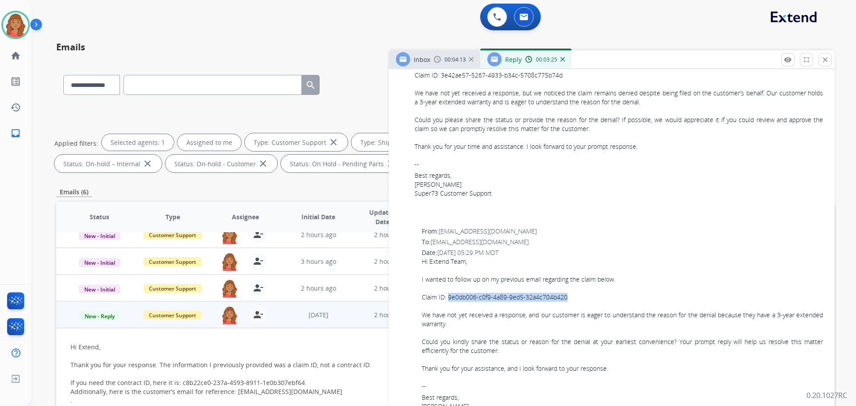
drag, startPoint x: 553, startPoint y: 296, endPoint x: 448, endPoint y: 296, distance: 104.7
click at [448, 296] on div "Claim ID: 9e0db006-c0f9-4a89-9ed5-32a4c704b420" at bounding box center [622, 297] width 401 height 9
copy div "9e0db006-c0f9-4a89-9ed5-32a4c704b420"
click at [253, 314] on mat-icon "person_remove" at bounding box center [258, 314] width 11 height 11
click at [228, 317] on span "+" at bounding box center [230, 314] width 4 height 9
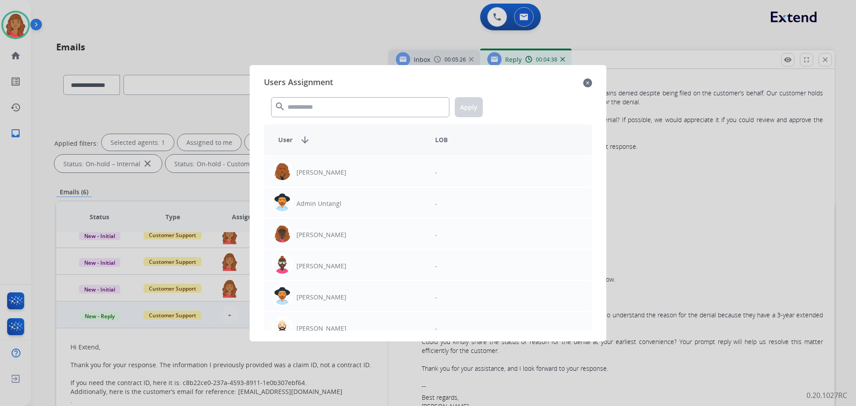
click at [587, 82] on mat-icon "close" at bounding box center [587, 83] width 9 height 11
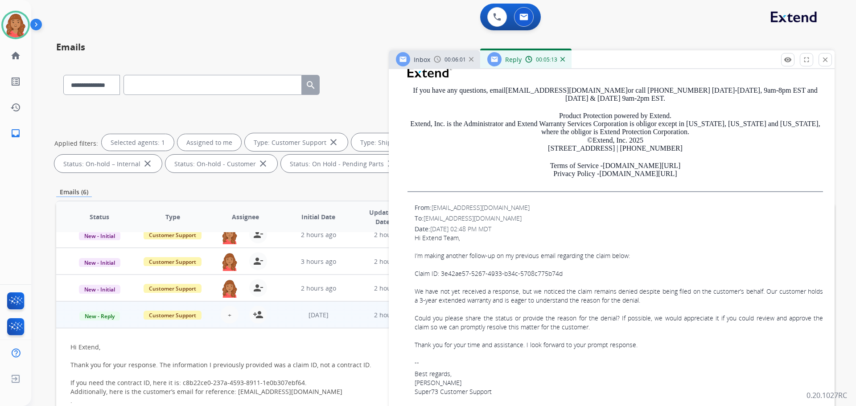
scroll to position [891, 0]
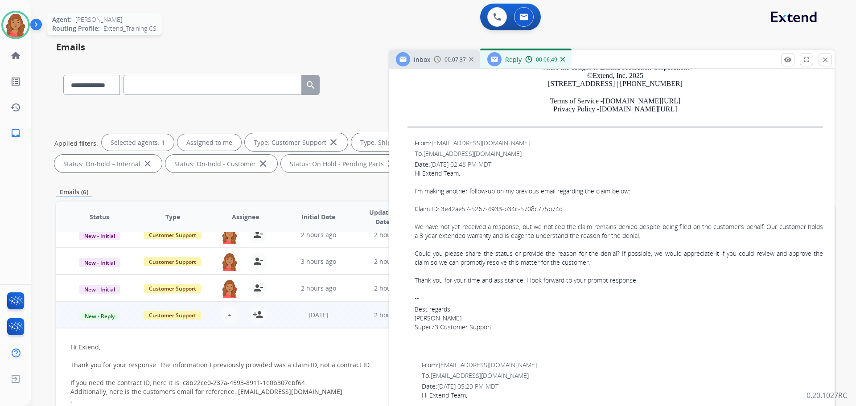
click at [16, 23] on img at bounding box center [15, 24] width 25 height 25
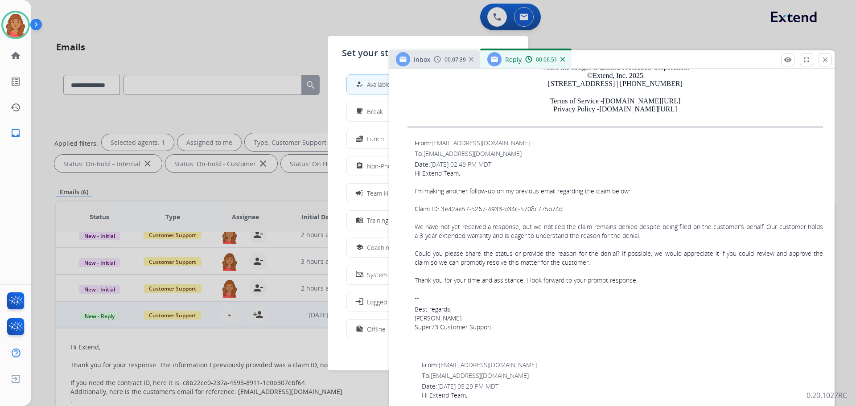
click at [407, 12] on div at bounding box center [428, 203] width 856 height 406
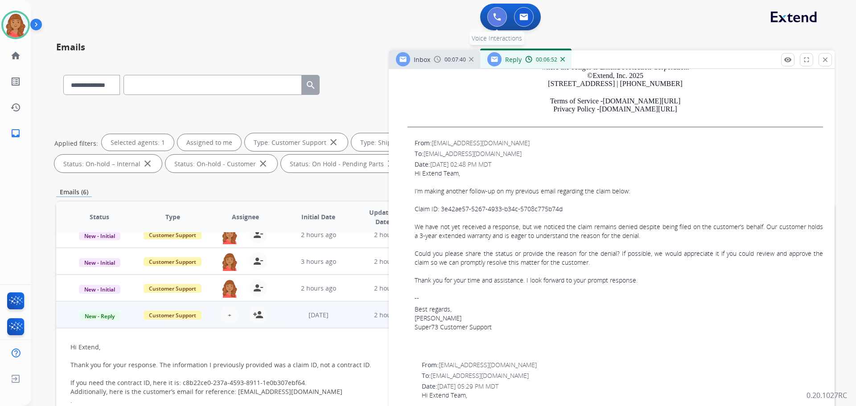
click at [492, 11] on button at bounding box center [497, 17] width 20 height 20
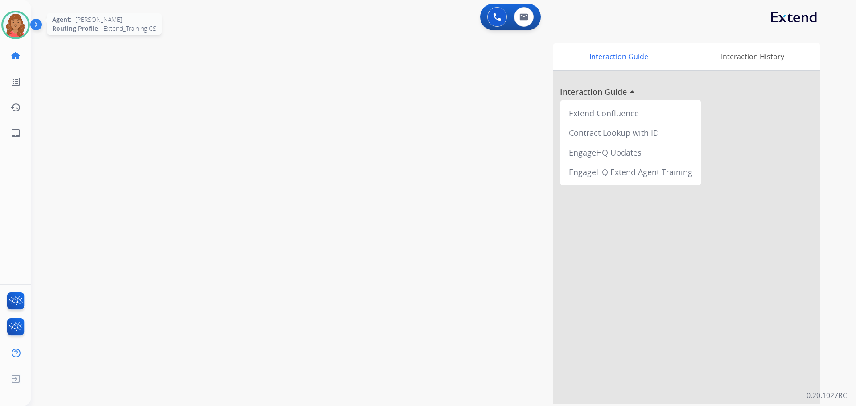
click at [16, 24] on img at bounding box center [15, 24] width 25 height 25
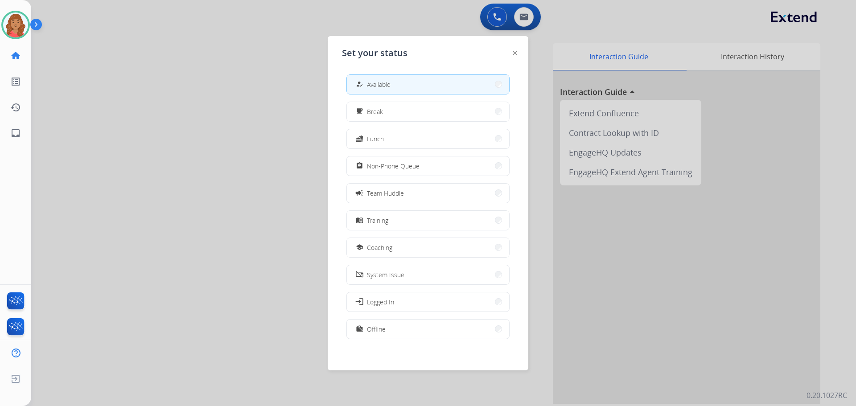
click at [493, 10] on div at bounding box center [428, 203] width 856 height 406
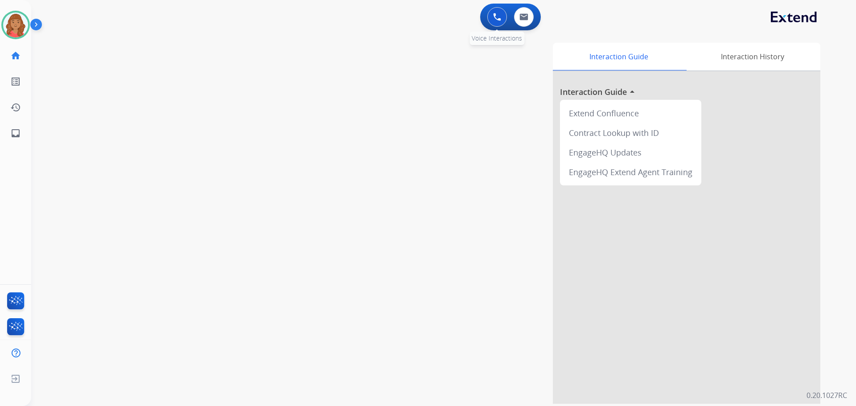
click at [492, 15] on button at bounding box center [497, 17] width 20 height 20
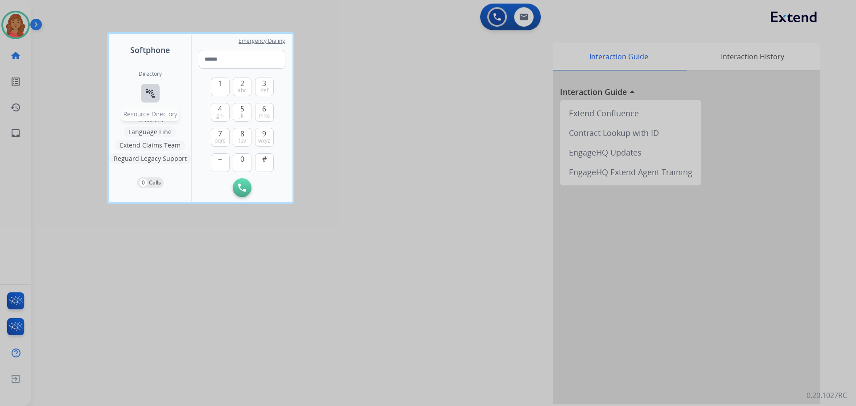
click at [148, 86] on button "connect_without_contact Resource Directory" at bounding box center [150, 93] width 19 height 19
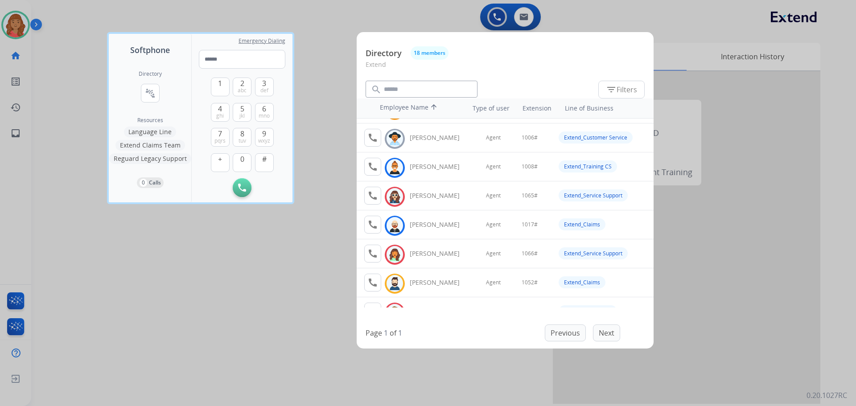
scroll to position [45, 0]
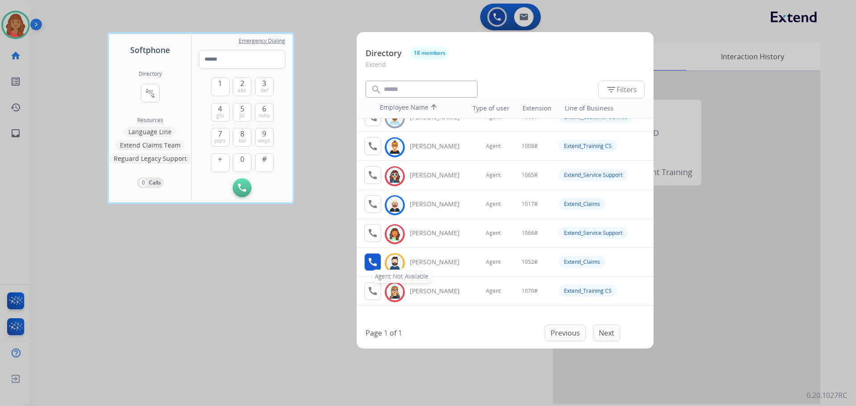
click at [373, 260] on mat-icon "call" at bounding box center [372, 262] width 11 height 11
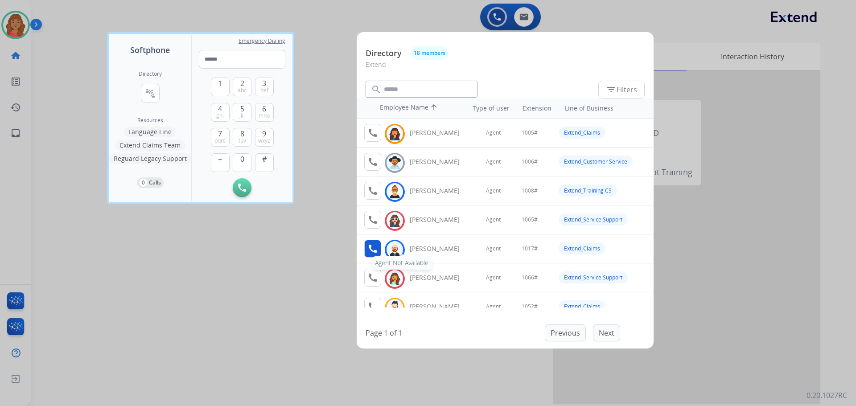
click at [374, 249] on mat-icon "call" at bounding box center [372, 248] width 11 height 11
click at [370, 247] on mat-icon "call" at bounding box center [372, 248] width 11 height 11
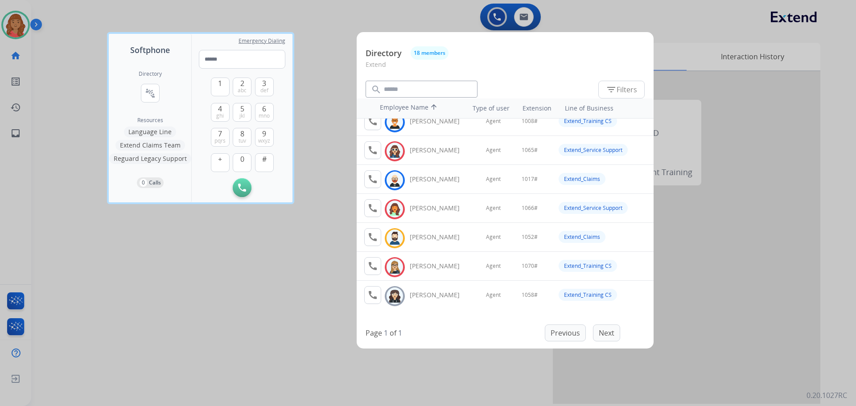
scroll to position [89, 0]
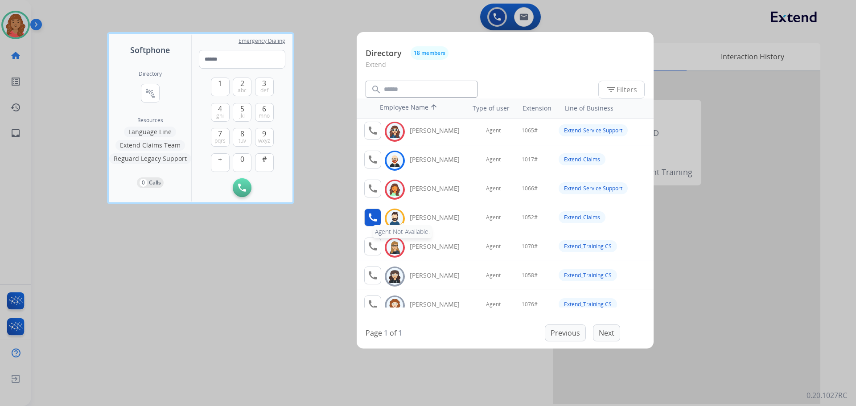
click at [374, 216] on mat-icon "call" at bounding box center [372, 217] width 11 height 11
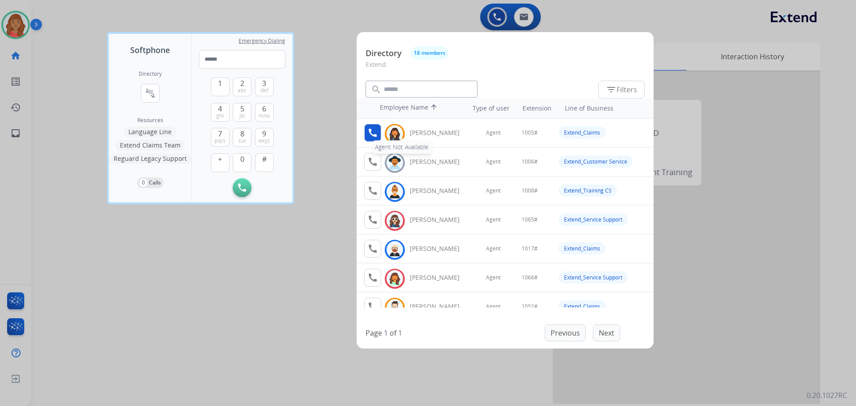
click at [375, 127] on mat-icon "call" at bounding box center [372, 132] width 11 height 11
click at [378, 132] on button "call Agent not available for calling. Agent Not Available." at bounding box center [372, 133] width 17 height 18
click at [378, 132] on button "call Agent not available for calling." at bounding box center [372, 133] width 17 height 18
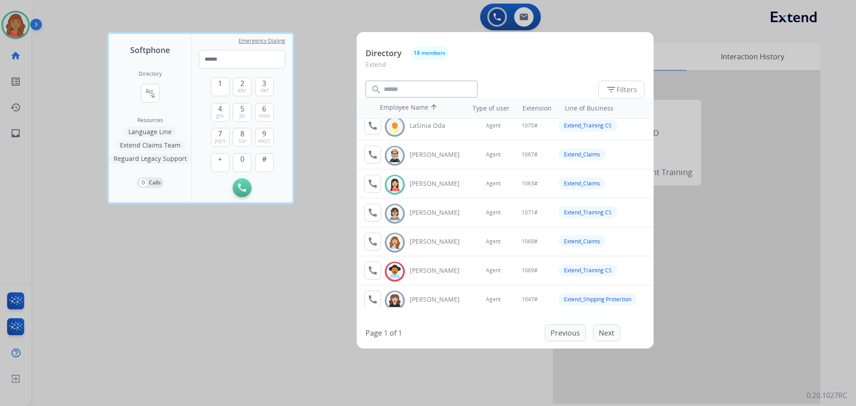
scroll to position [312, 0]
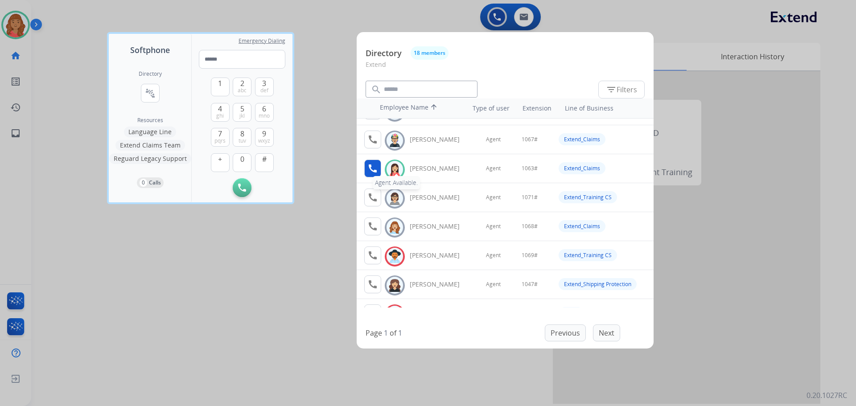
click at [374, 168] on mat-icon "call" at bounding box center [372, 168] width 11 height 11
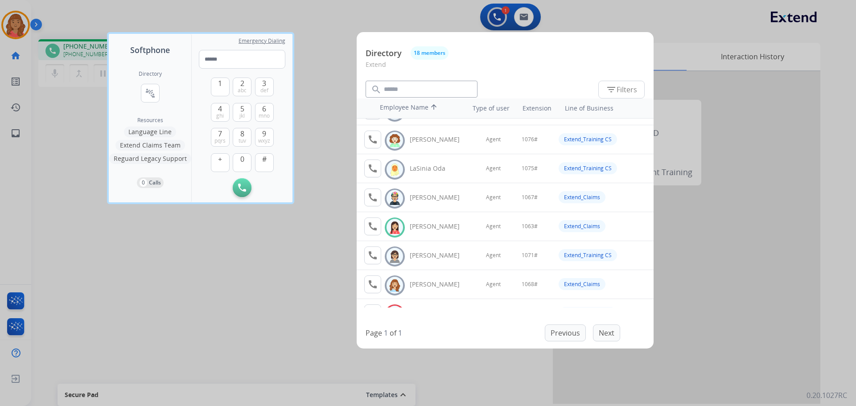
scroll to position [250, 0]
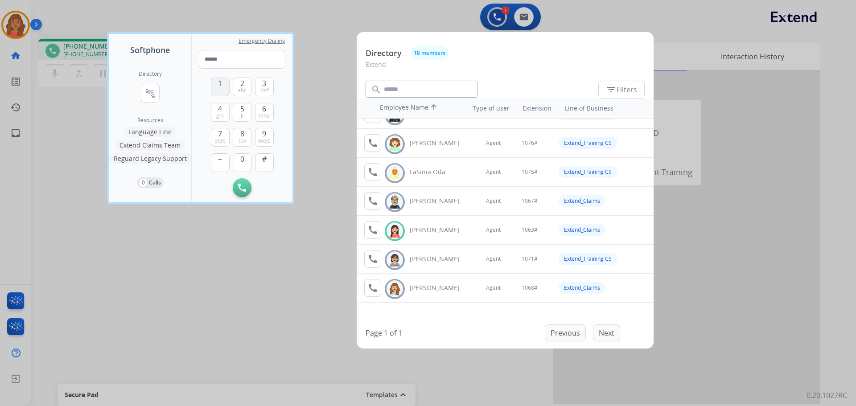
click at [220, 85] on span "1" at bounding box center [220, 83] width 4 height 11
click at [242, 160] on button "0" at bounding box center [242, 162] width 19 height 19
click at [263, 110] on span "6" at bounding box center [264, 108] width 4 height 11
click at [263, 85] on span "3" at bounding box center [264, 83] width 4 height 11
click at [263, 158] on span "#" at bounding box center [264, 159] width 4 height 11
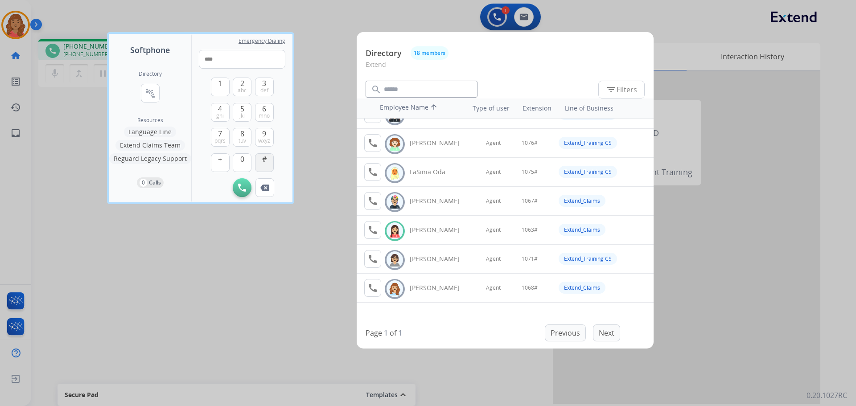
type input "*****"
click at [323, 28] on div at bounding box center [428, 203] width 856 height 406
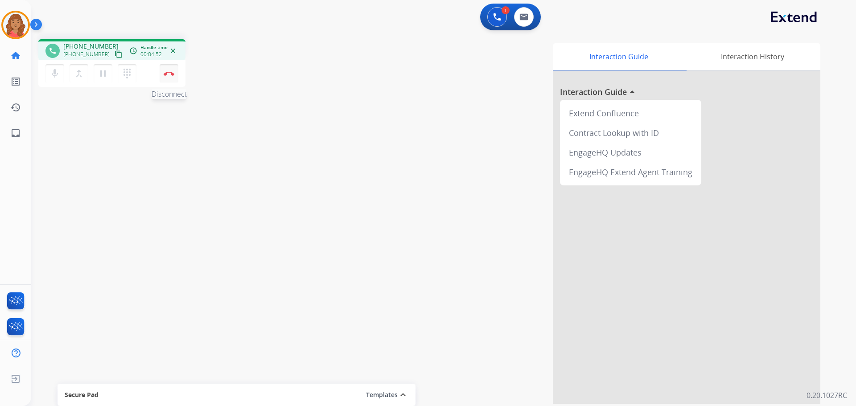
click at [172, 73] on img at bounding box center [169, 73] width 11 height 4
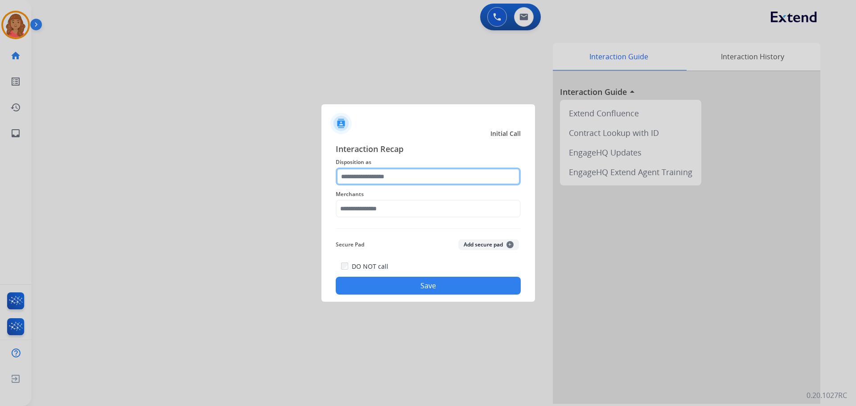
click at [367, 178] on input "text" at bounding box center [428, 177] width 185 height 18
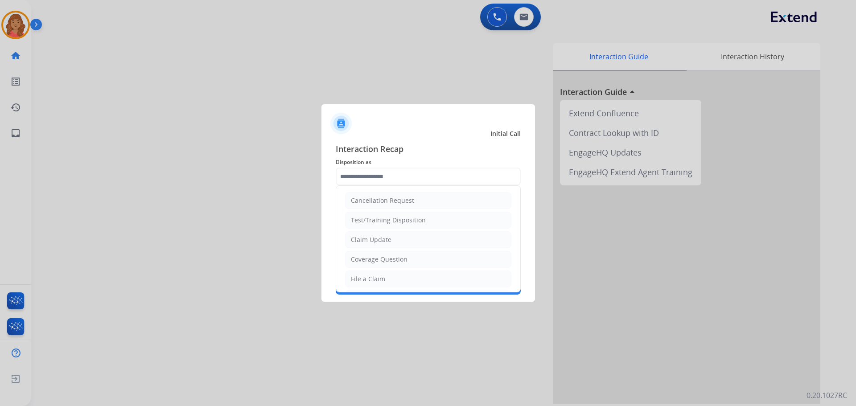
drag, startPoint x: 373, startPoint y: 241, endPoint x: 369, endPoint y: 230, distance: 11.4
click at [373, 240] on div "Claim Update" at bounding box center [371, 239] width 41 height 9
type input "**********"
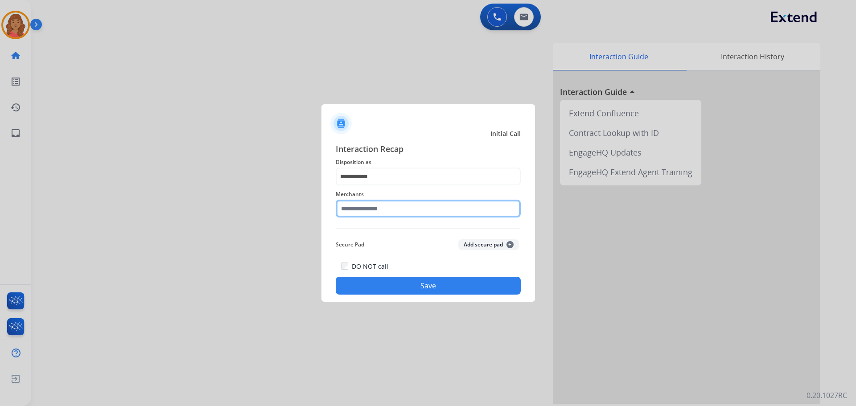
click at [366, 211] on input "text" at bounding box center [428, 209] width 185 height 18
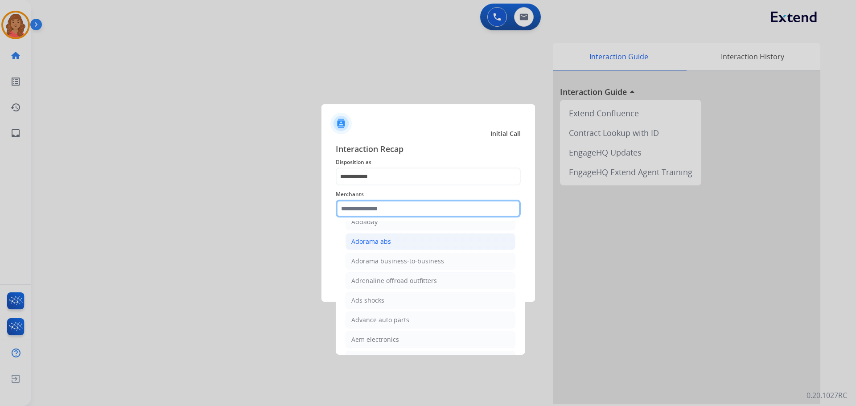
scroll to position [267, 0]
click at [372, 212] on input "text" at bounding box center [428, 209] width 185 height 18
drag, startPoint x: 21, startPoint y: 28, endPoint x: 27, endPoint y: 29, distance: 6.8
click at [20, 29] on div at bounding box center [428, 203] width 856 height 406
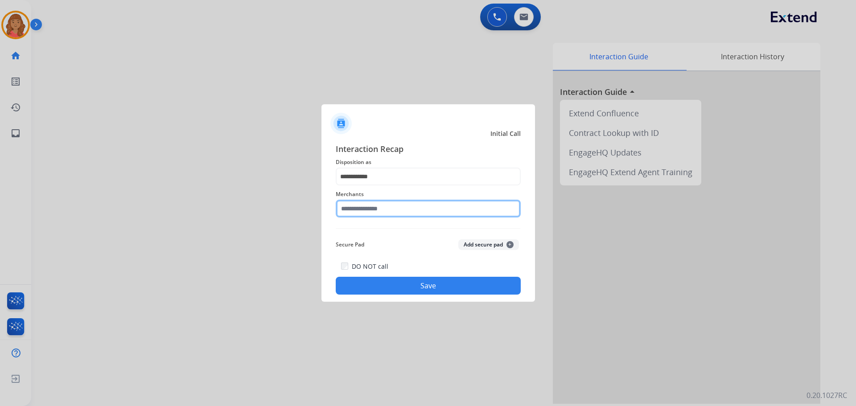
click at [377, 214] on input "text" at bounding box center [428, 209] width 185 height 18
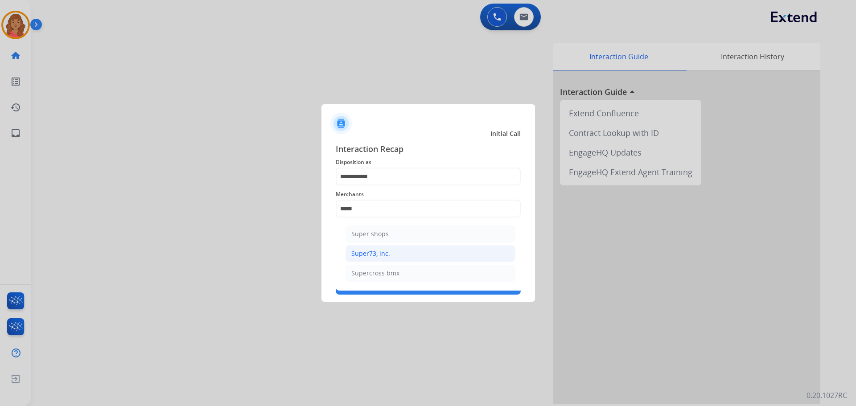
click at [373, 253] on div "Super73, inc." at bounding box center [370, 253] width 39 height 9
type input "**********"
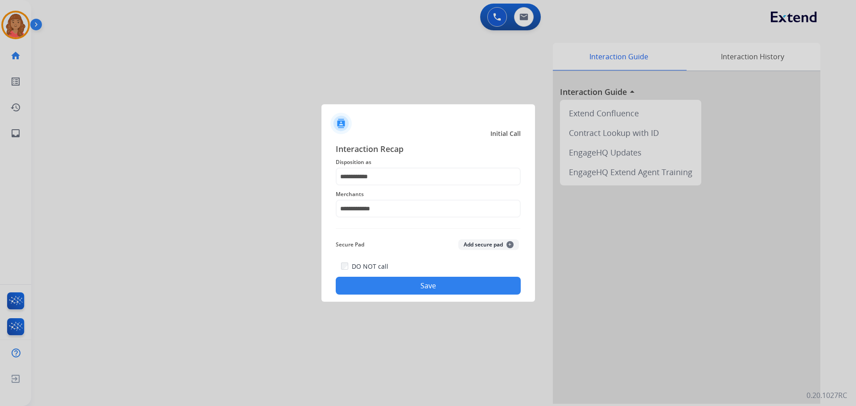
click at [390, 284] on button "Save" at bounding box center [428, 286] width 185 height 18
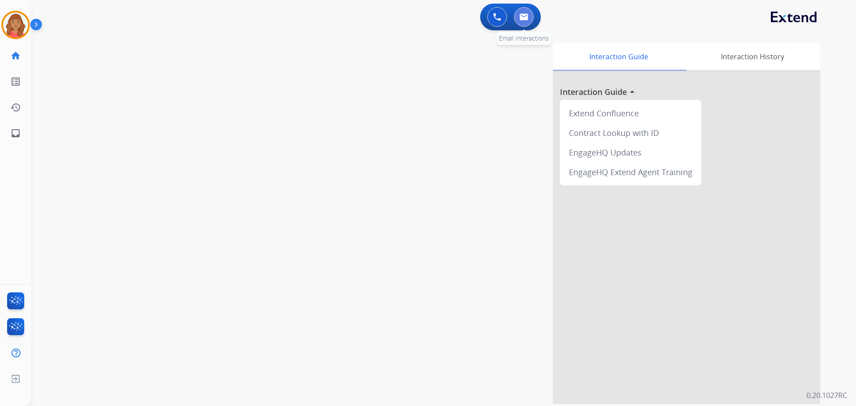
click at [522, 20] on img at bounding box center [523, 16] width 9 height 7
select select "**********"
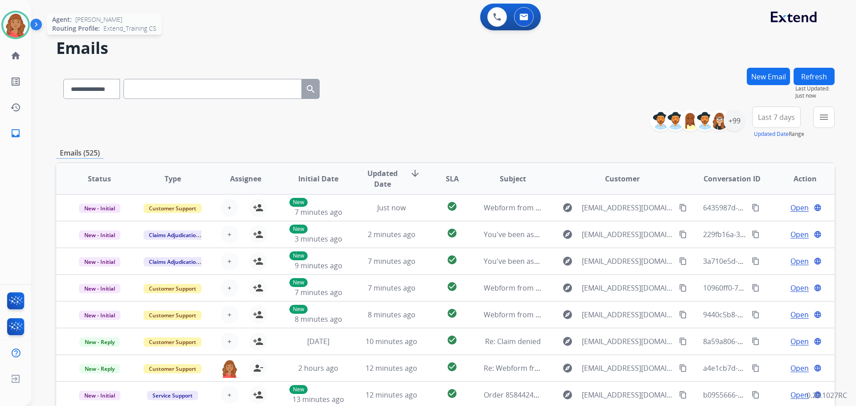
drag, startPoint x: 19, startPoint y: 25, endPoint x: 25, endPoint y: 29, distance: 7.7
click at [18, 26] on img at bounding box center [15, 24] width 25 height 25
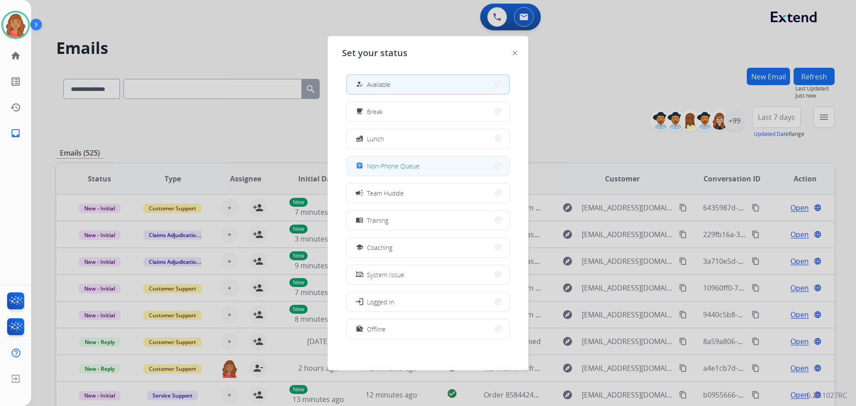
click at [387, 164] on span "Non-Phone Queue" at bounding box center [393, 165] width 53 height 9
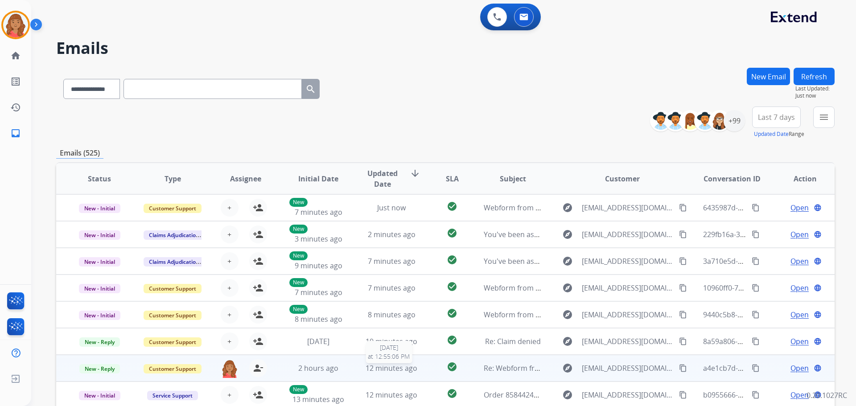
click at [370, 371] on span "12 minutes ago" at bounding box center [391, 368] width 52 height 10
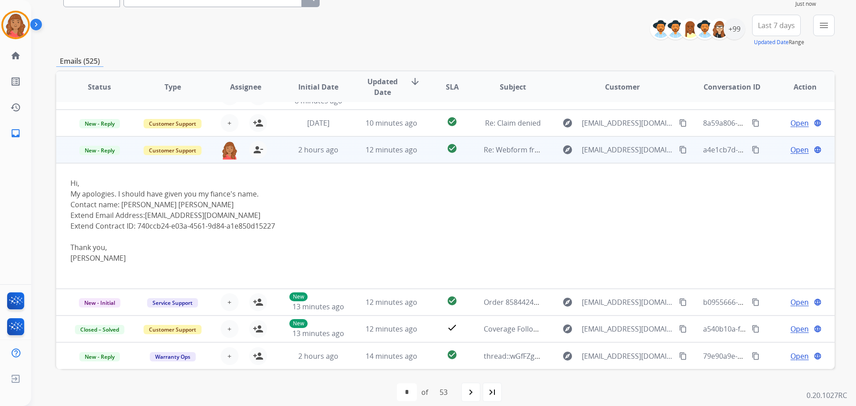
scroll to position [101, 0]
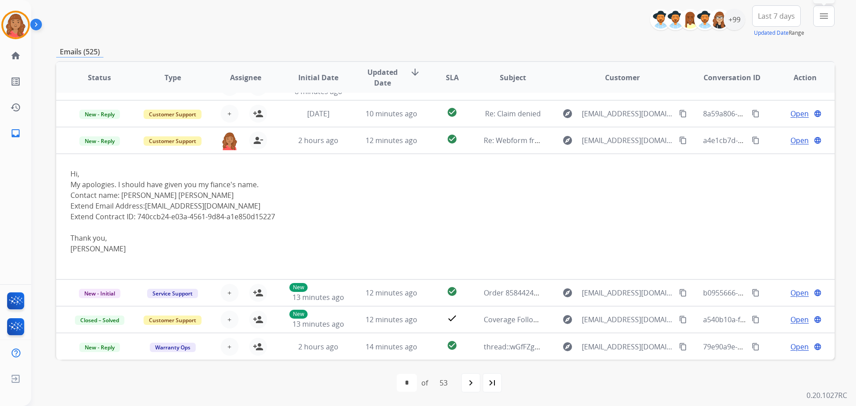
click at [822, 21] on button "menu Filters" at bounding box center [823, 15] width 21 height 21
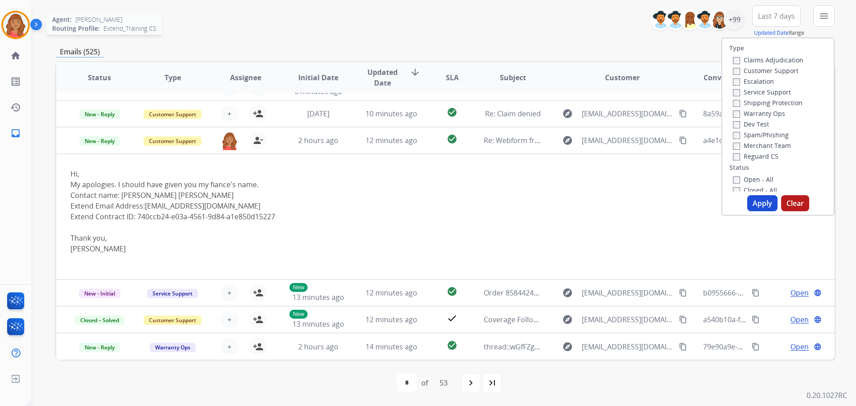
click at [14, 26] on img at bounding box center [15, 24] width 25 height 25
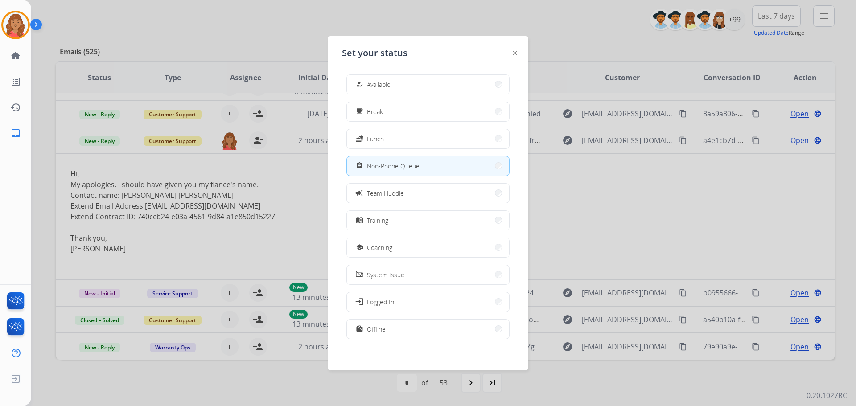
click at [615, 29] on div at bounding box center [428, 203] width 856 height 406
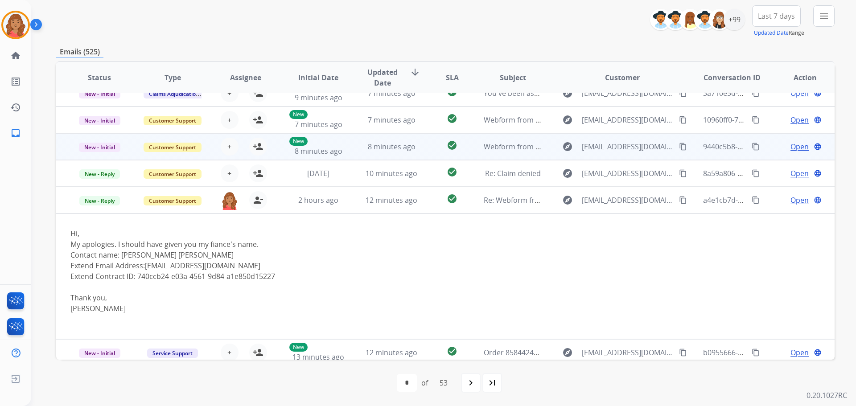
scroll to position [0, 0]
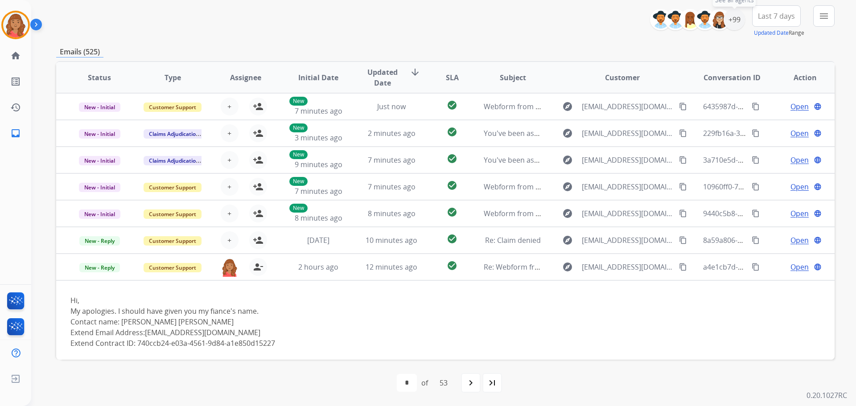
drag, startPoint x: 736, startPoint y: 22, endPoint x: 682, endPoint y: 67, distance: 70.6
click at [736, 22] on div "+99" at bounding box center [733, 19] width 21 height 21
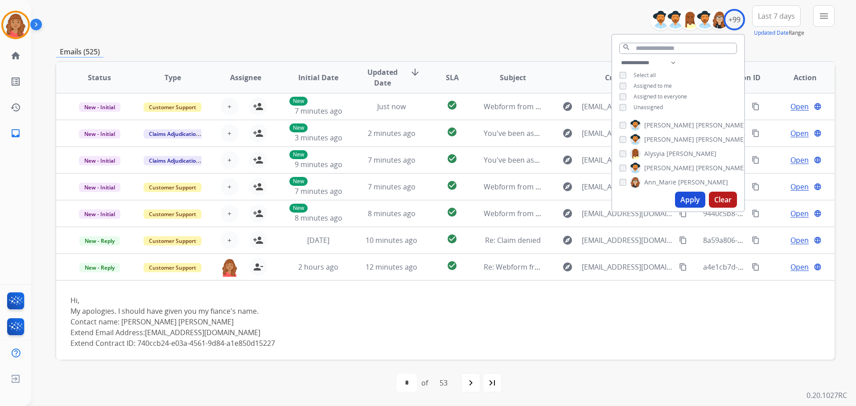
click at [686, 201] on button "Apply" at bounding box center [690, 200] width 30 height 16
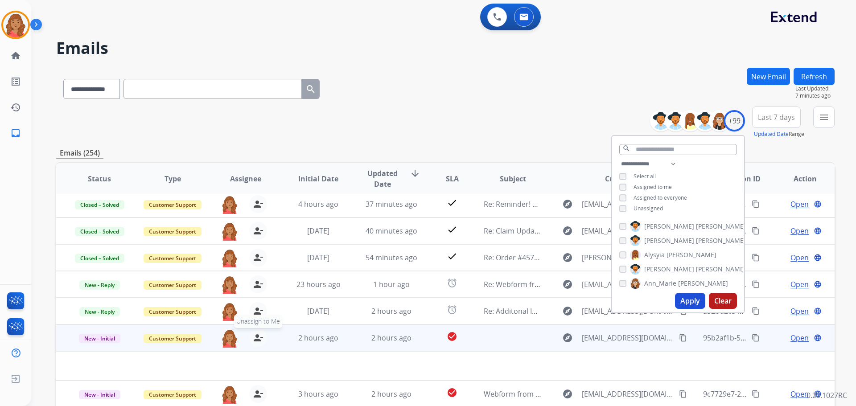
scroll to position [101, 0]
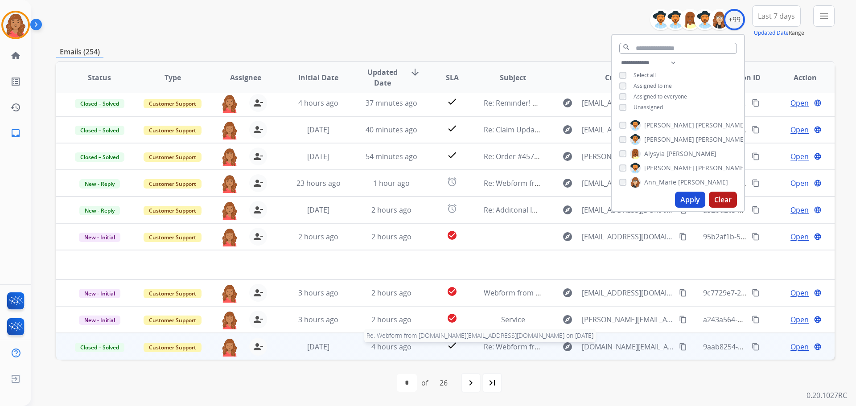
click at [511, 350] on span "Re: Webform from madgkd.ky@gmail.com on 09/22/2025" at bounding box center [619, 347] width 270 height 10
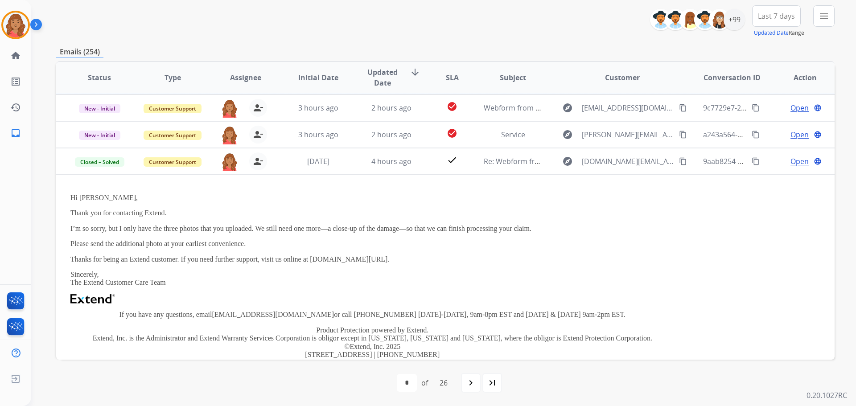
scroll to position [106, 0]
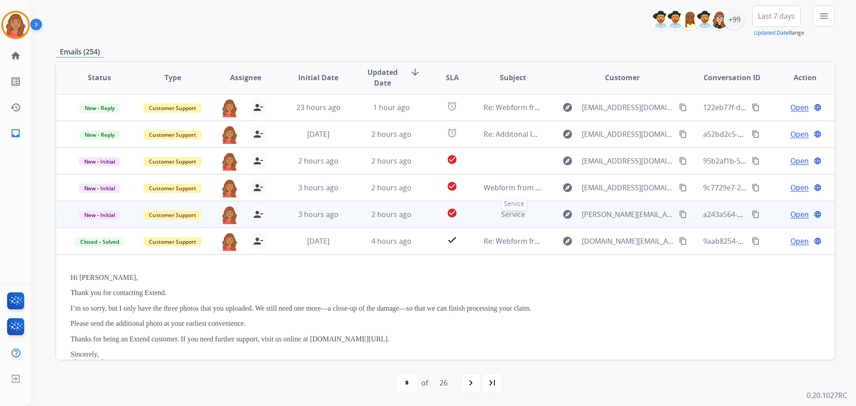
click at [489, 214] on div "Service" at bounding box center [513, 214] width 58 height 11
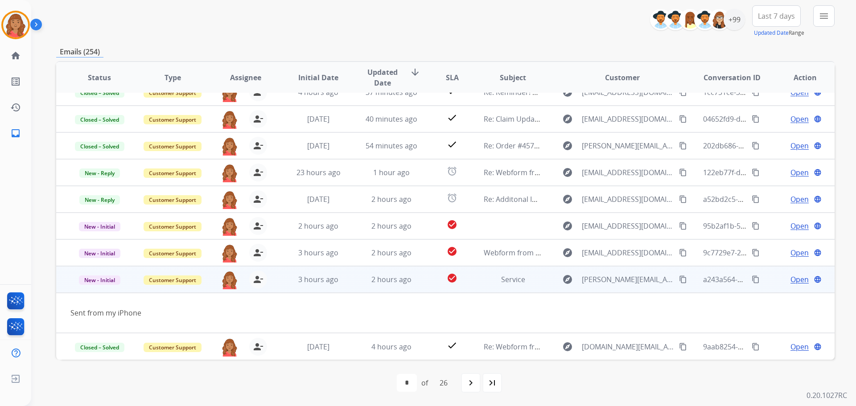
scroll to position [41, 0]
click at [300, 279] on span "3 hours ago" at bounding box center [318, 280] width 40 height 10
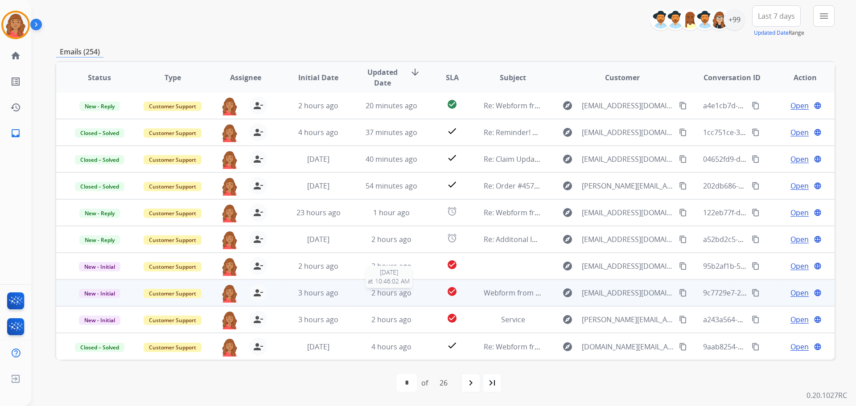
click at [362, 296] on div "2 hours ago" at bounding box center [391, 292] width 58 height 11
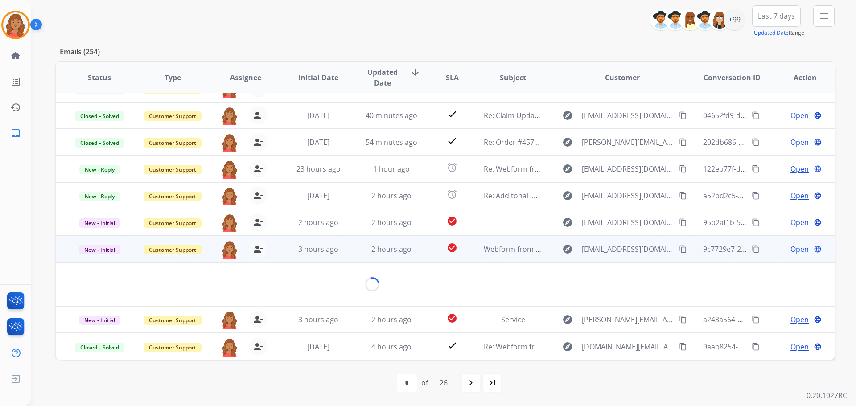
scroll to position [41, 0]
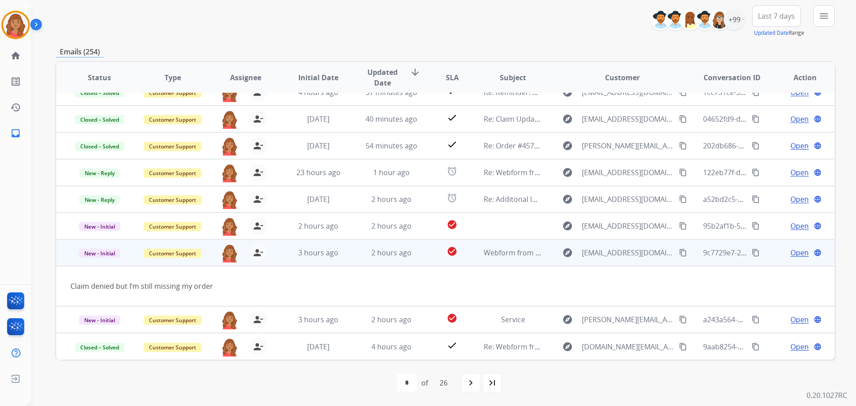
click at [348, 255] on td "2 hours ago" at bounding box center [384, 252] width 73 height 27
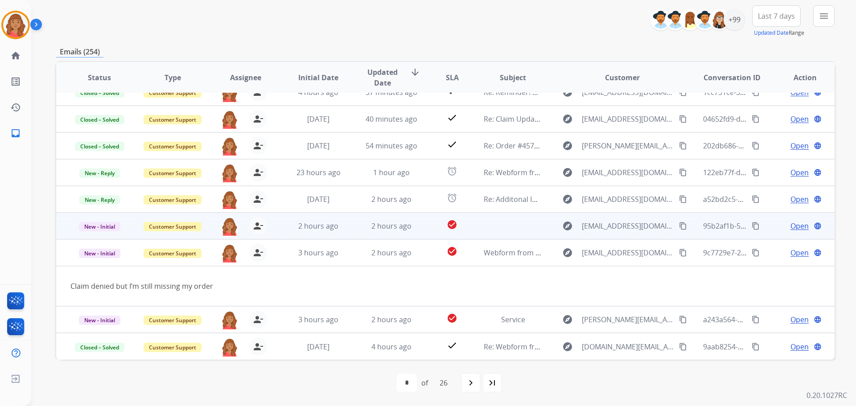
scroll to position [1, 0]
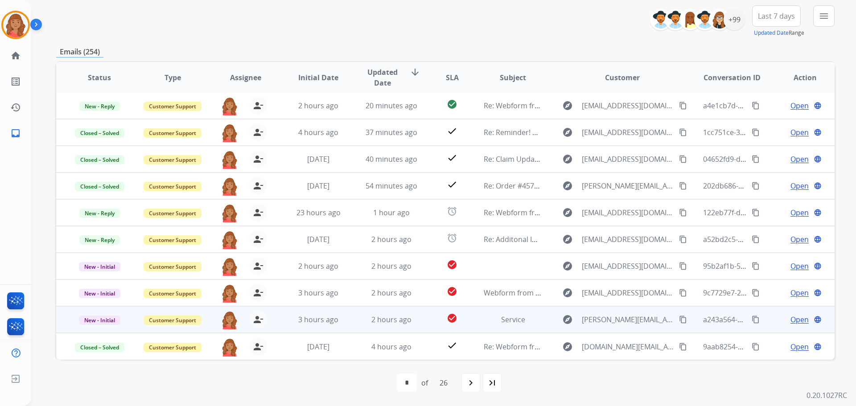
click at [349, 323] on td "2 hours ago" at bounding box center [384, 319] width 73 height 27
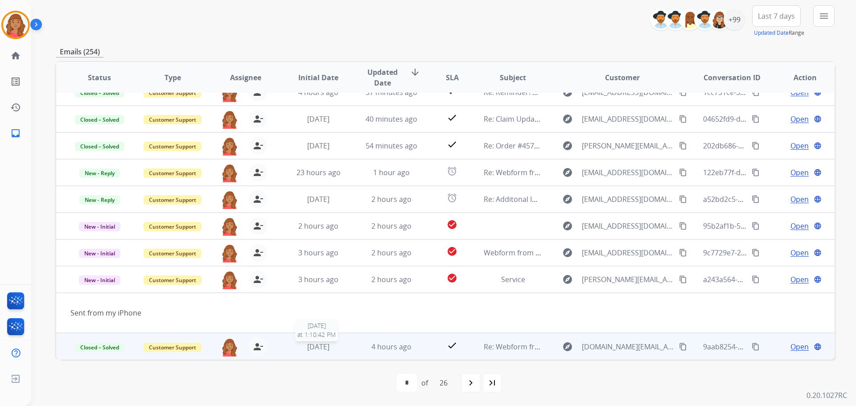
click at [327, 349] on span "[DATE]" at bounding box center [318, 347] width 22 height 10
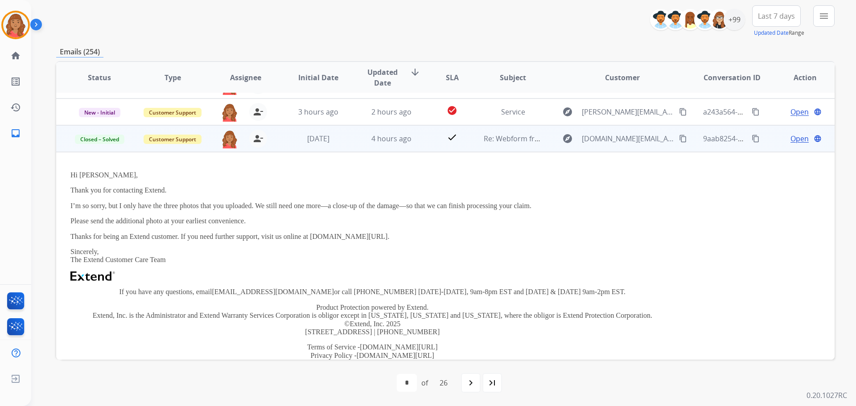
scroll to position [240, 0]
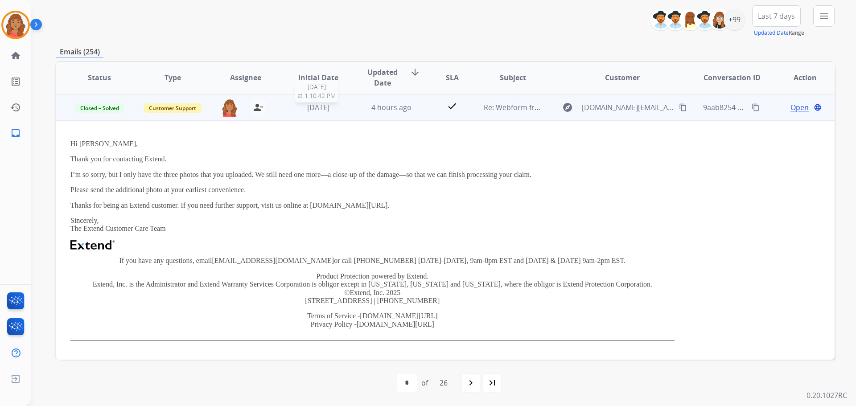
click at [326, 109] on span "[DATE]" at bounding box center [318, 108] width 22 height 10
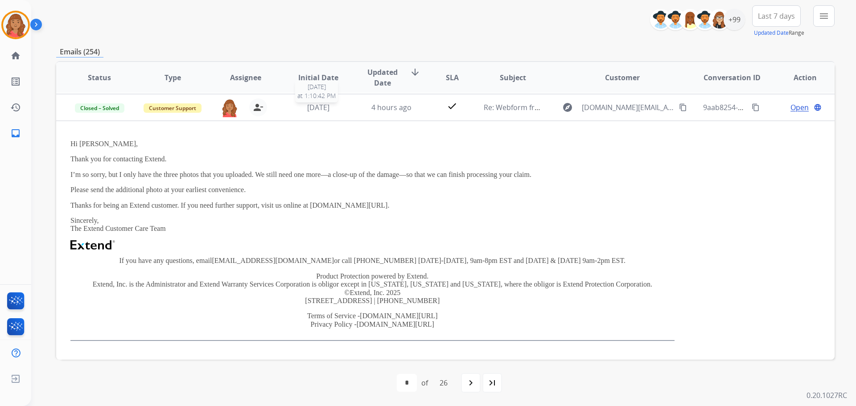
scroll to position [1, 0]
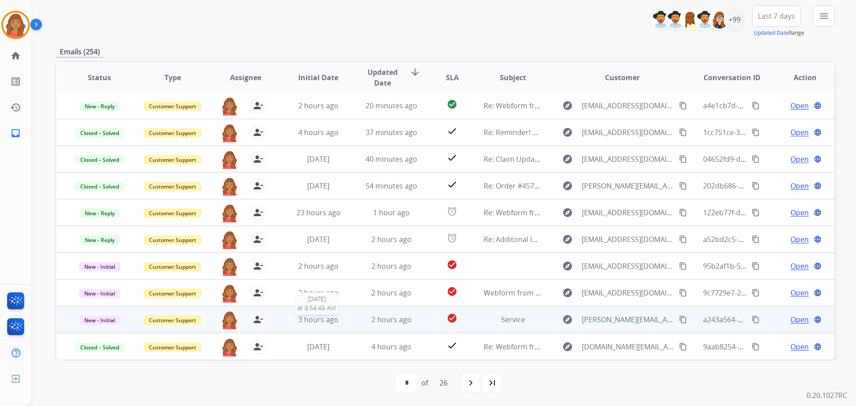
click at [315, 320] on span "3 hours ago" at bounding box center [318, 320] width 40 height 10
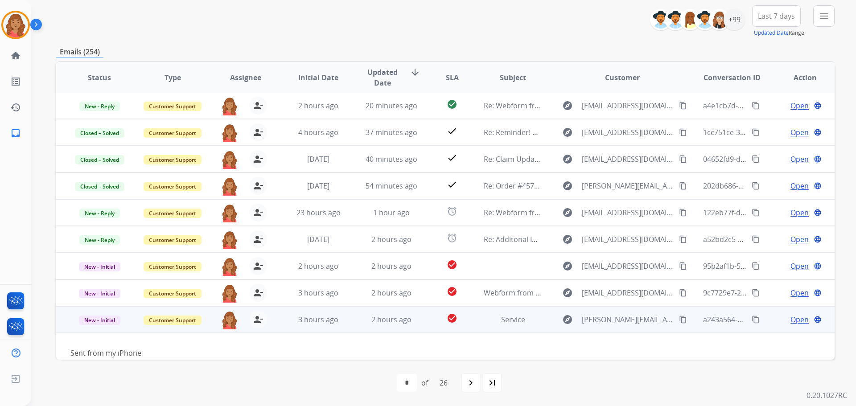
scroll to position [41, 0]
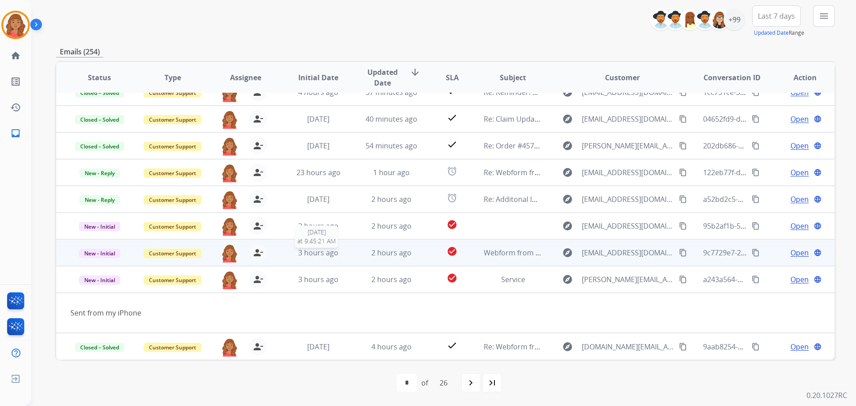
click at [324, 255] on span "3 hours ago" at bounding box center [318, 253] width 40 height 10
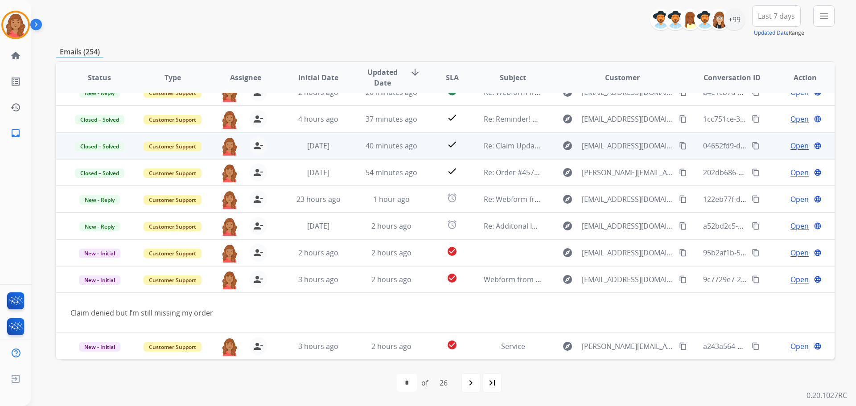
scroll to position [0, 0]
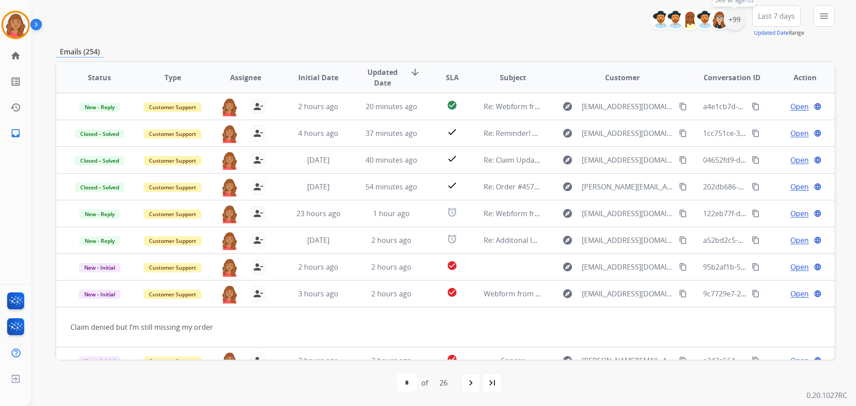
click at [732, 26] on div "+99" at bounding box center [733, 19] width 21 height 21
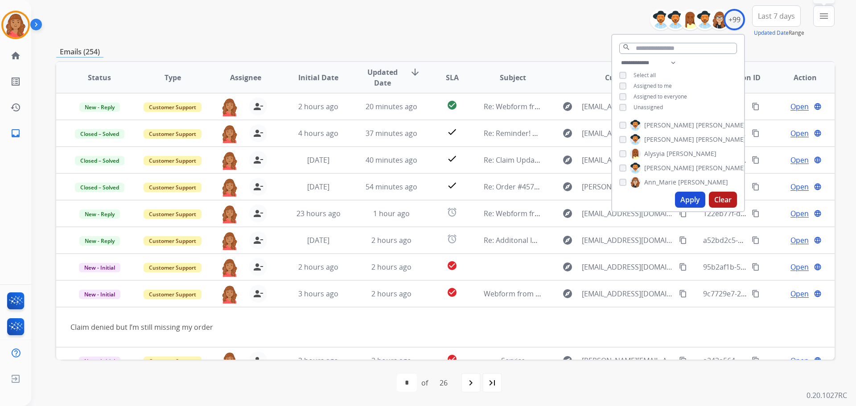
click at [821, 14] on mat-icon "menu" at bounding box center [823, 16] width 11 height 11
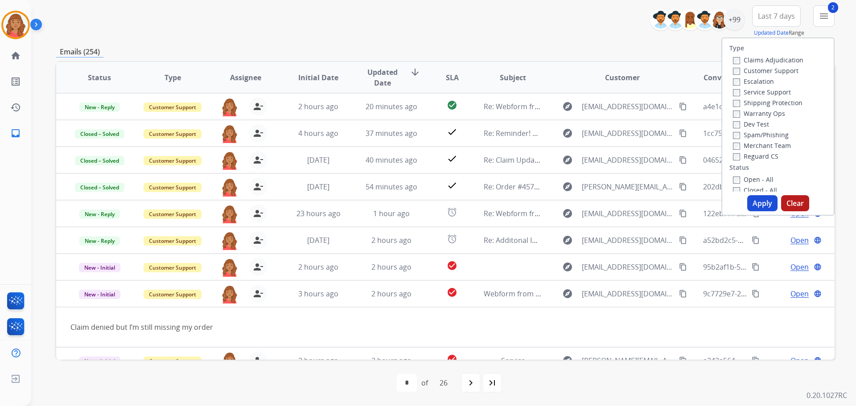
click at [735, 156] on label "Reguard CS" at bounding box center [755, 156] width 45 height 8
click at [735, 178] on label "Open - All" at bounding box center [753, 179] width 41 height 8
click at [756, 200] on button "Apply" at bounding box center [762, 203] width 30 height 16
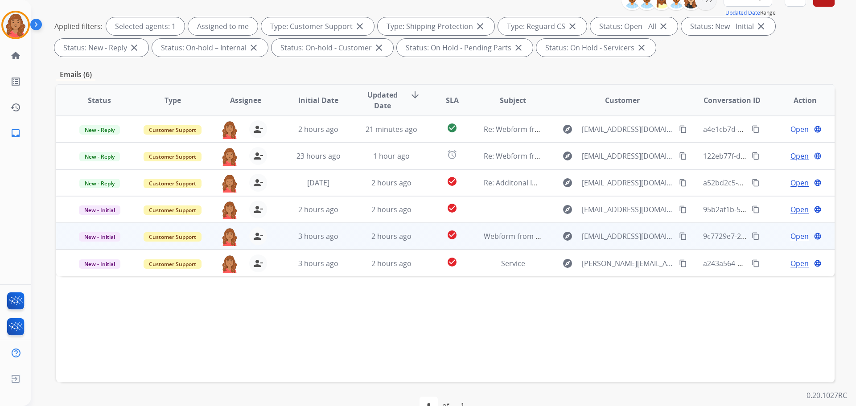
scroll to position [144, 0]
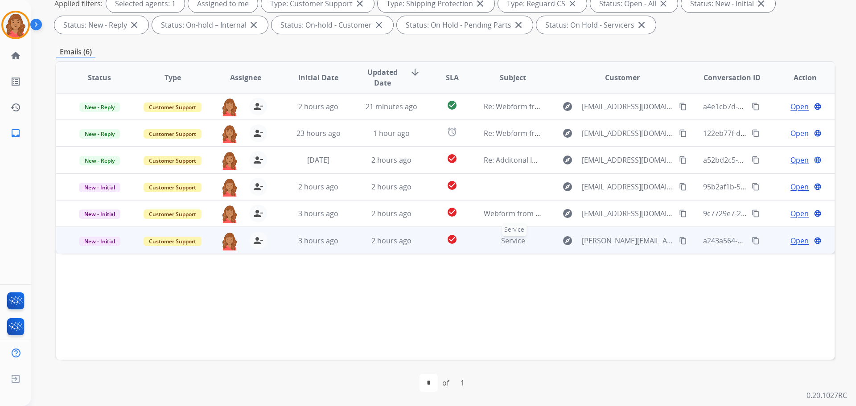
click at [484, 245] on div "Service" at bounding box center [513, 240] width 58 height 11
click at [791, 245] on span "Open" at bounding box center [799, 240] width 18 height 11
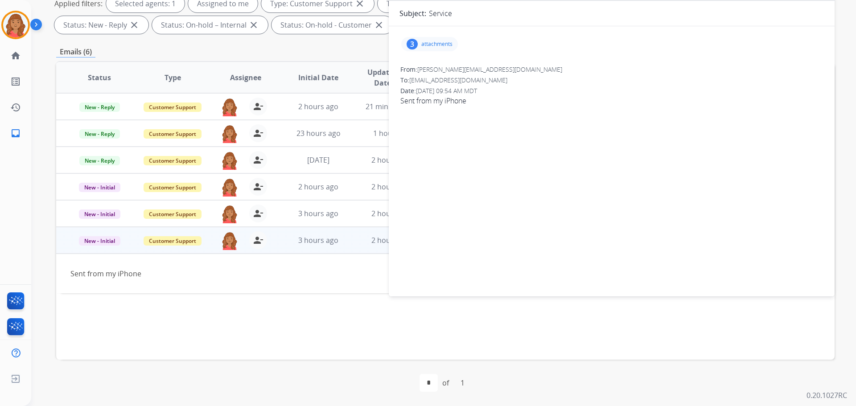
click at [430, 40] on div "3 attachments" at bounding box center [429, 44] width 57 height 14
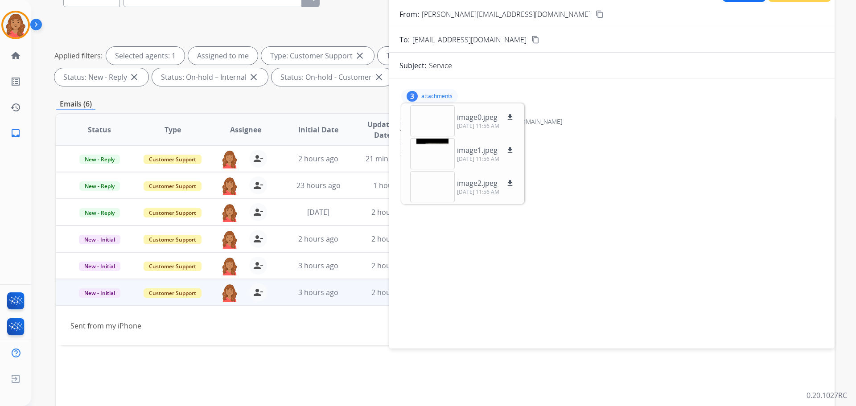
scroll to position [10, 0]
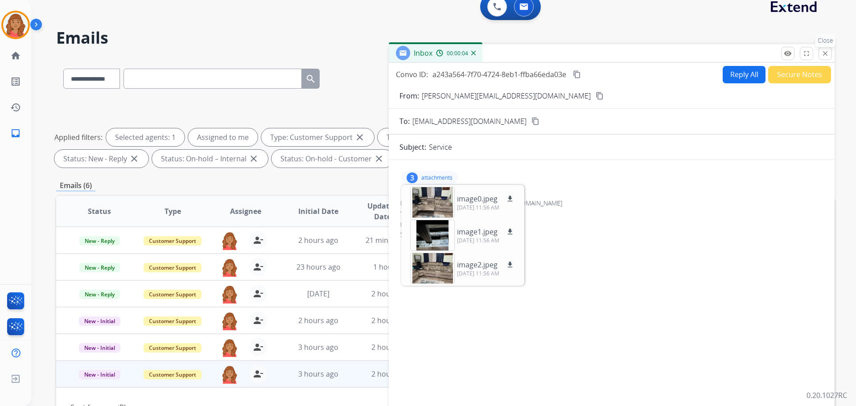
click at [821, 55] on mat-icon "close" at bounding box center [825, 53] width 8 height 8
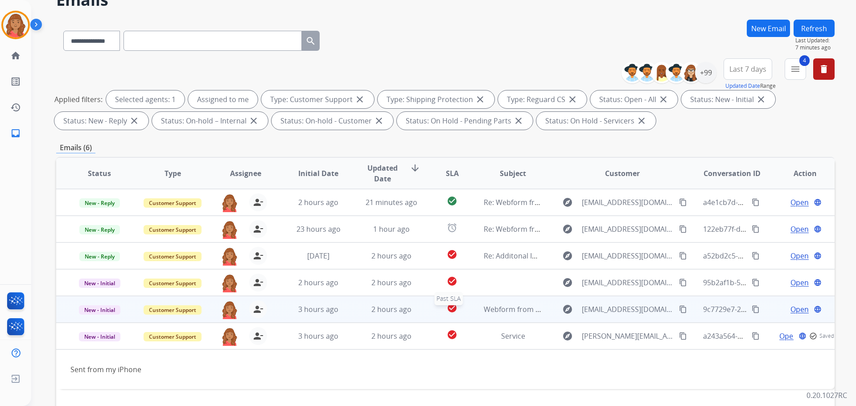
scroll to position [99, 0]
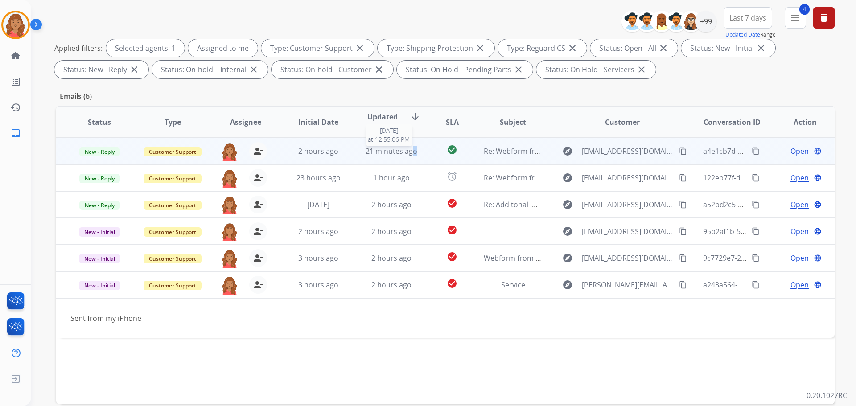
click at [412, 154] on span "21 minutes ago" at bounding box center [391, 151] width 52 height 10
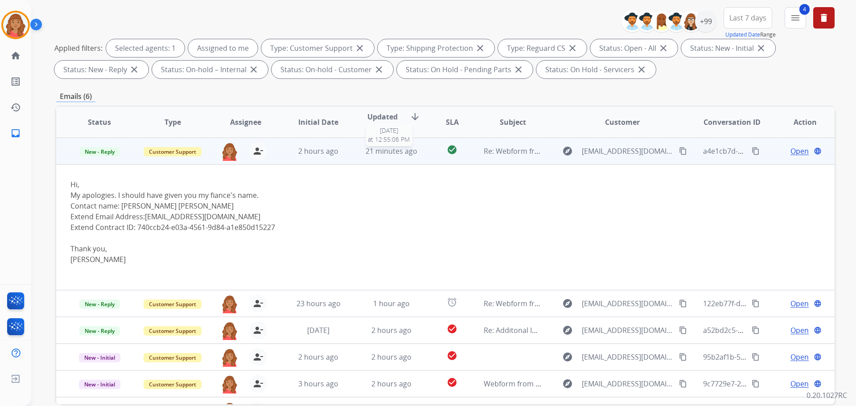
click at [385, 148] on span "21 minutes ago" at bounding box center [391, 151] width 52 height 10
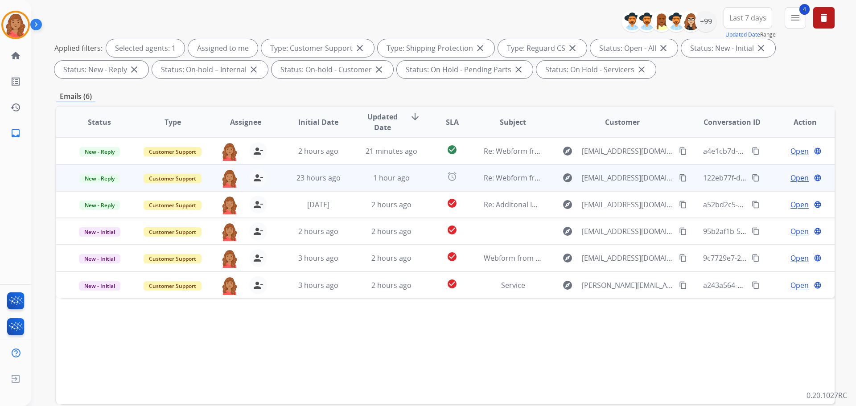
click at [384, 187] on td "1 hour ago" at bounding box center [384, 177] width 73 height 27
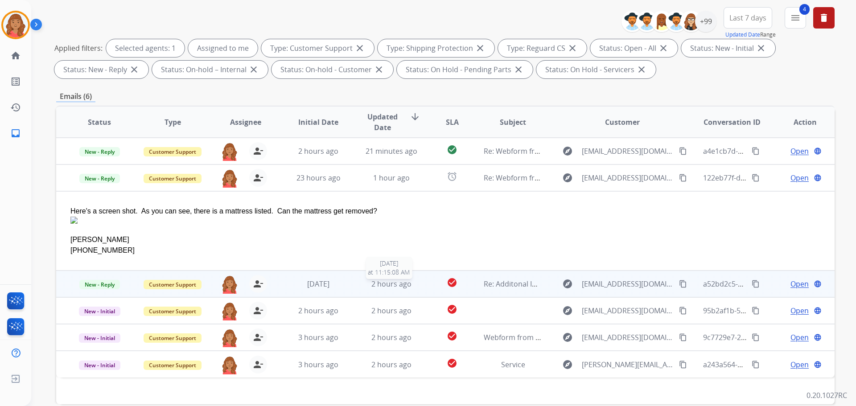
click at [375, 287] on span "2 hours ago" at bounding box center [391, 284] width 40 height 10
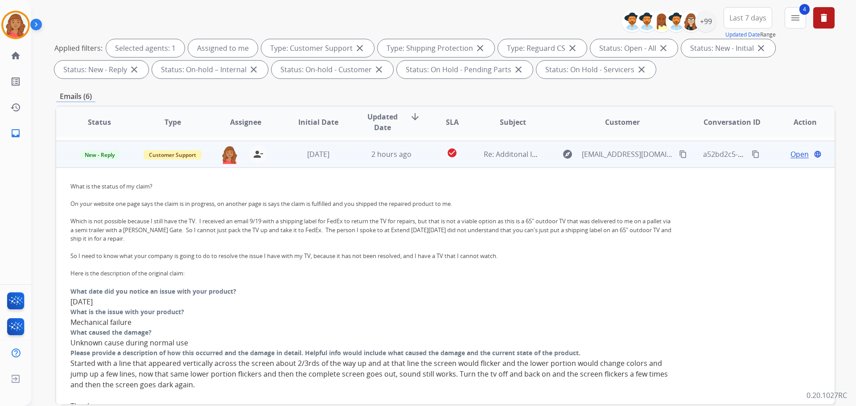
scroll to position [53, 0]
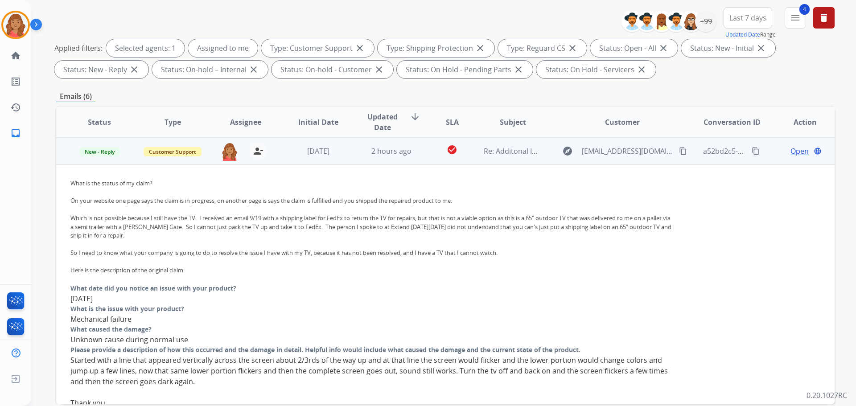
click at [357, 153] on td "2 hours ago" at bounding box center [384, 151] width 73 height 27
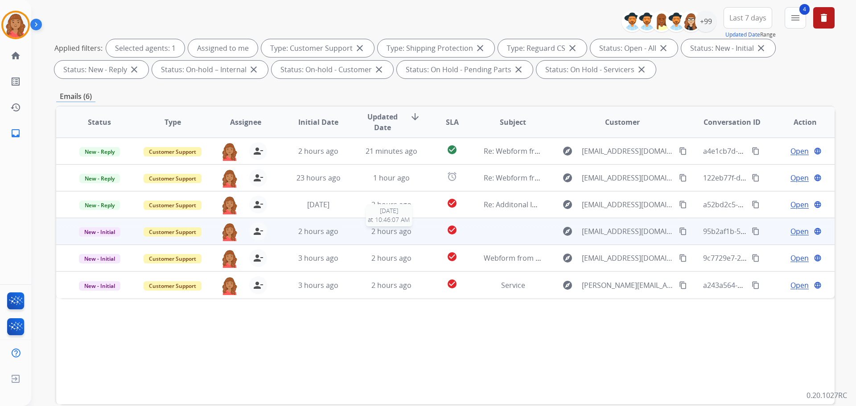
click at [364, 230] on div "2 hours ago" at bounding box center [391, 231] width 58 height 11
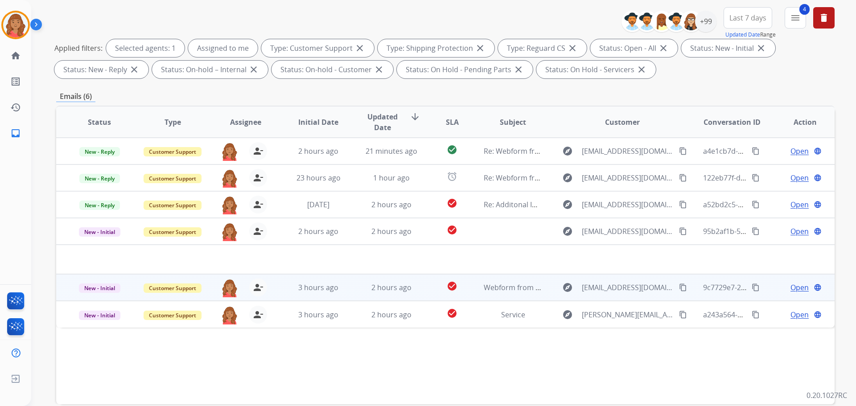
click at [357, 287] on td "2 hours ago" at bounding box center [384, 287] width 73 height 27
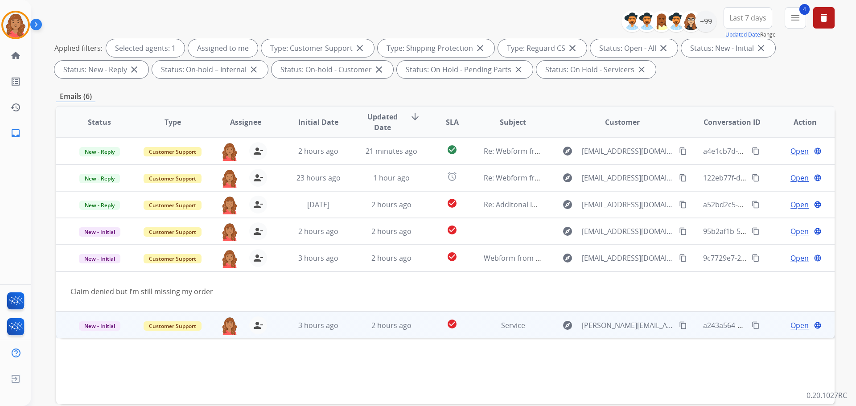
click at [348, 334] on td "2 hours ago" at bounding box center [384, 325] width 73 height 27
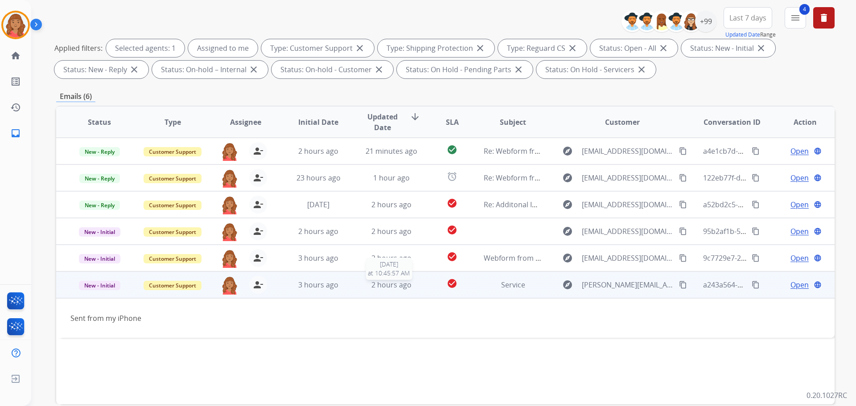
click at [362, 287] on div "2 hours ago" at bounding box center [391, 284] width 58 height 11
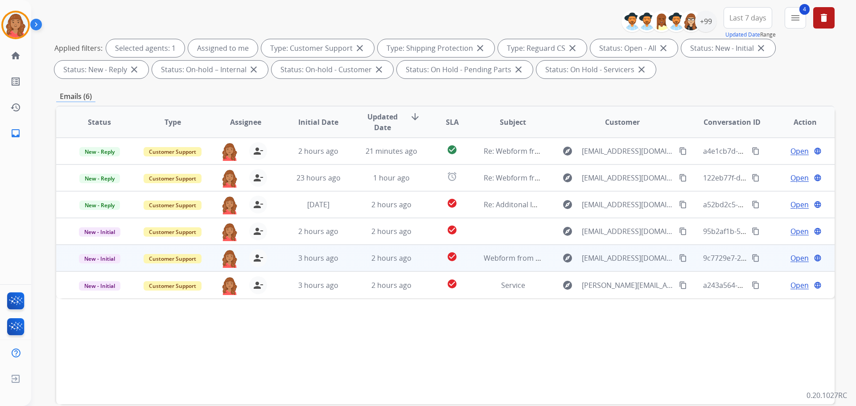
drag, startPoint x: 666, startPoint y: 284, endPoint x: 578, endPoint y: 266, distance: 89.8
click at [679, 284] on mat-icon "content_copy" at bounding box center [683, 285] width 8 height 8
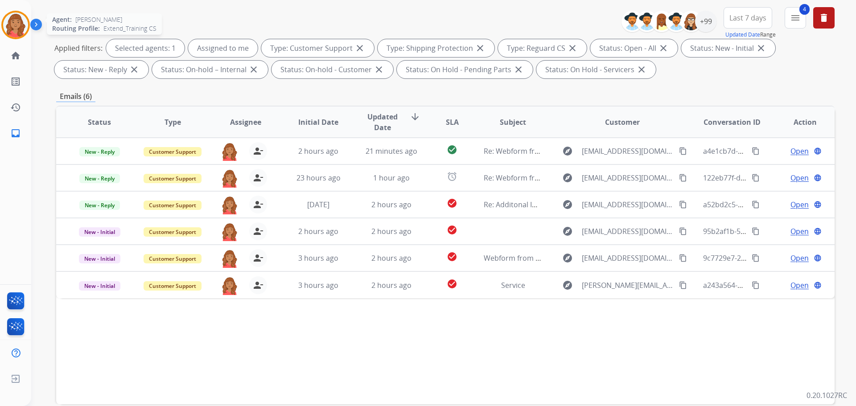
click at [13, 24] on img at bounding box center [15, 24] width 25 height 25
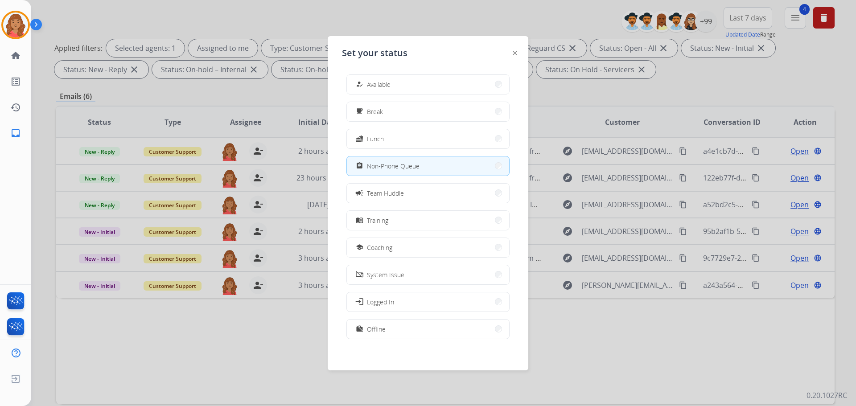
click at [381, 89] on button "how_to_reg Available" at bounding box center [428, 84] width 162 height 19
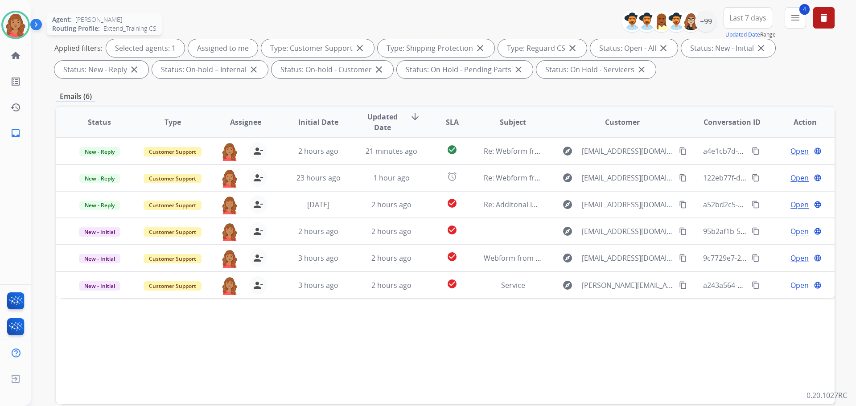
click at [21, 28] on img at bounding box center [15, 24] width 25 height 25
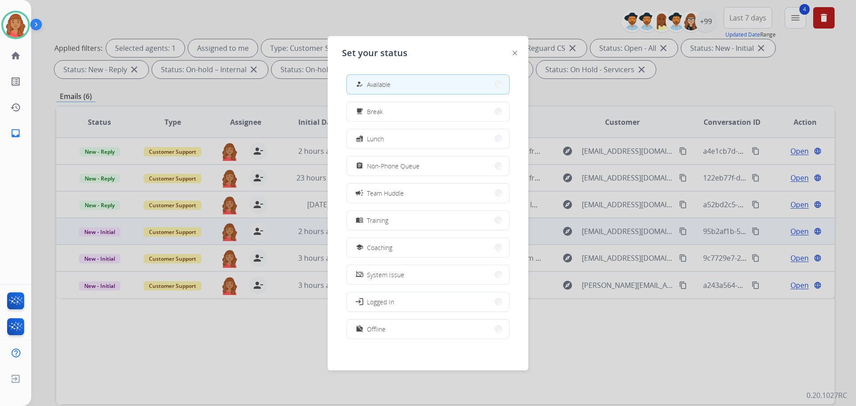
drag, startPoint x: 394, startPoint y: 170, endPoint x: 369, endPoint y: 219, distance: 54.8
click at [394, 169] on span "Non-Phone Queue" at bounding box center [393, 165] width 53 height 9
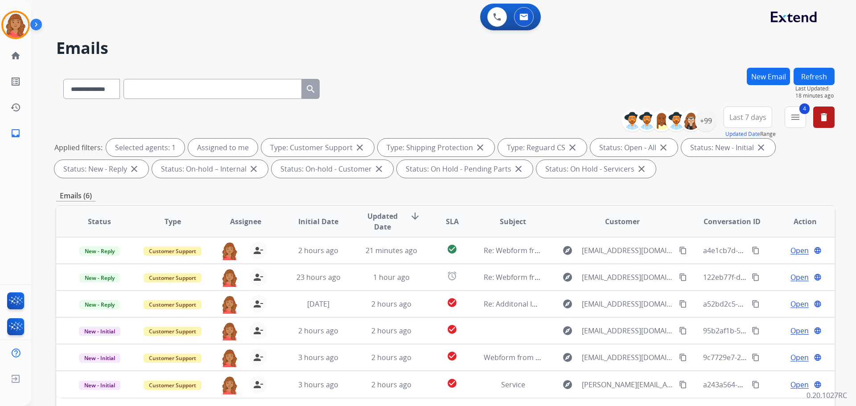
select select "**********"
click at [798, 117] on mat-icon "menu" at bounding box center [795, 117] width 11 height 11
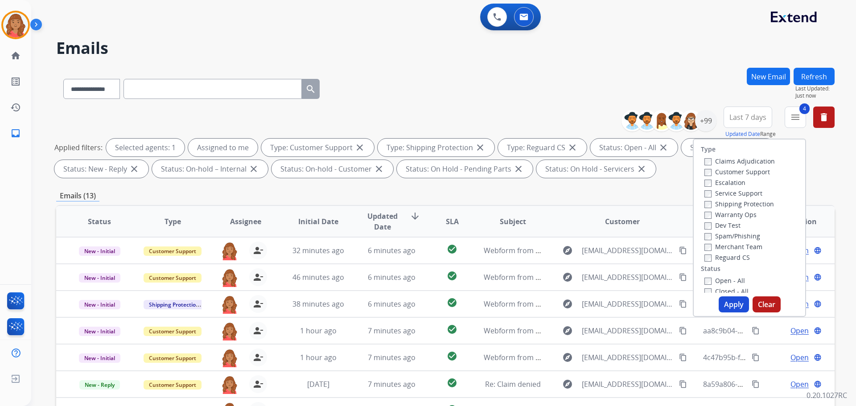
click at [723, 301] on button "Apply" at bounding box center [733, 304] width 30 height 16
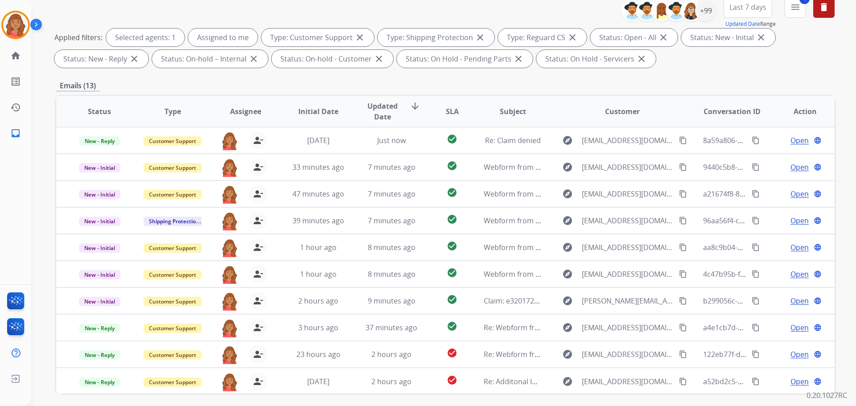
scroll to position [55, 0]
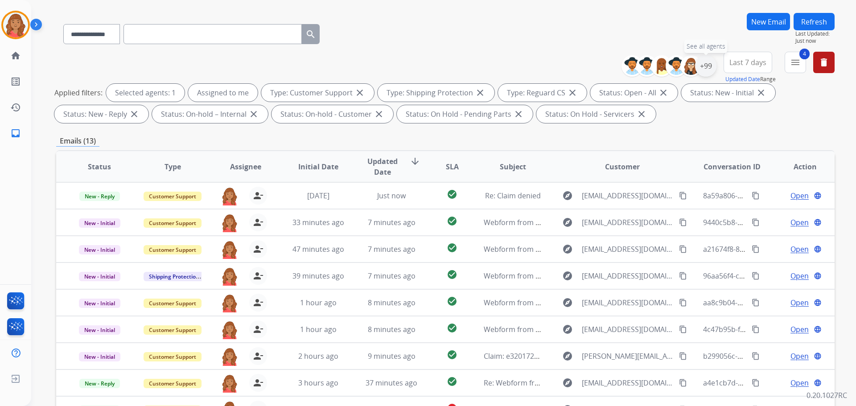
click at [704, 66] on div "+99" at bounding box center [705, 65] width 21 height 21
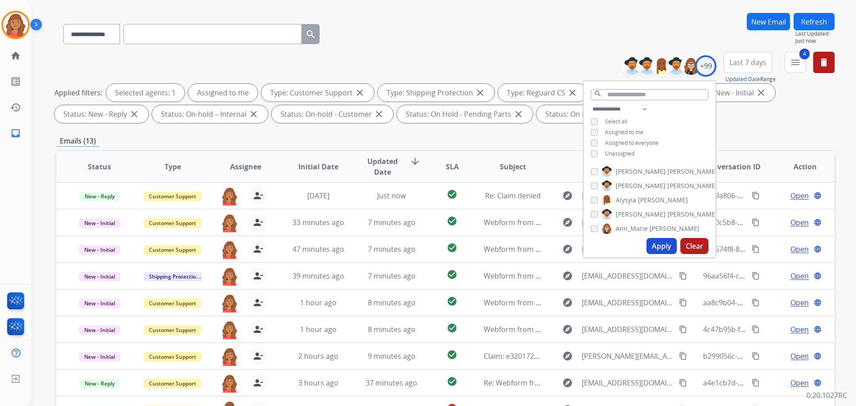
click at [653, 245] on button "Apply" at bounding box center [661, 246] width 30 height 16
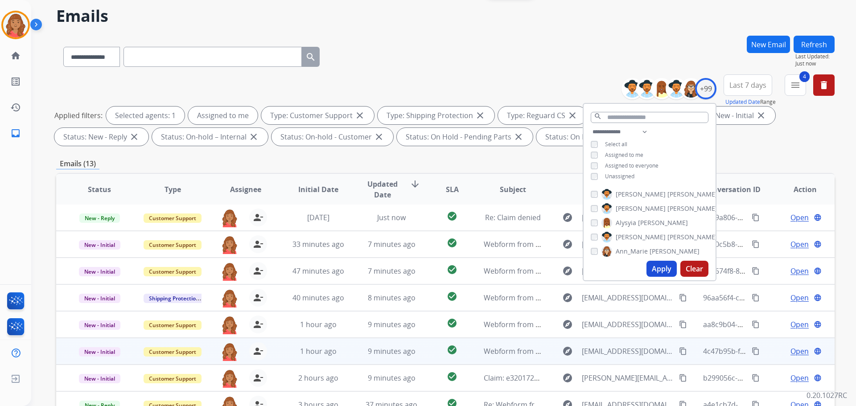
scroll to position [144, 0]
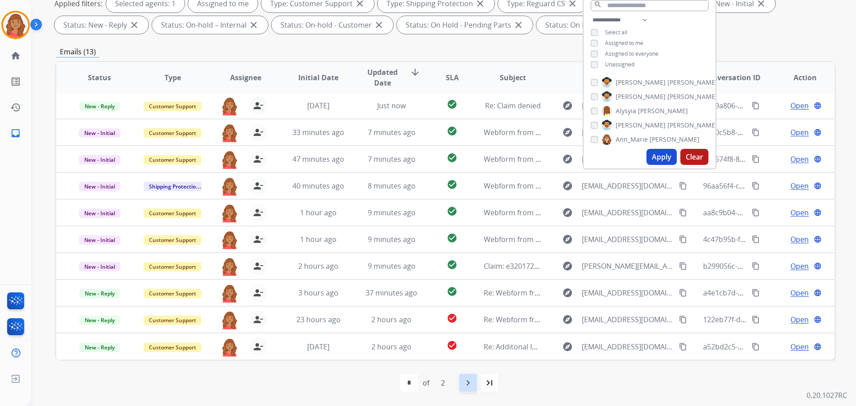
click at [475, 388] on div "navigate_next" at bounding box center [468, 383] width 20 height 20
select select "*"
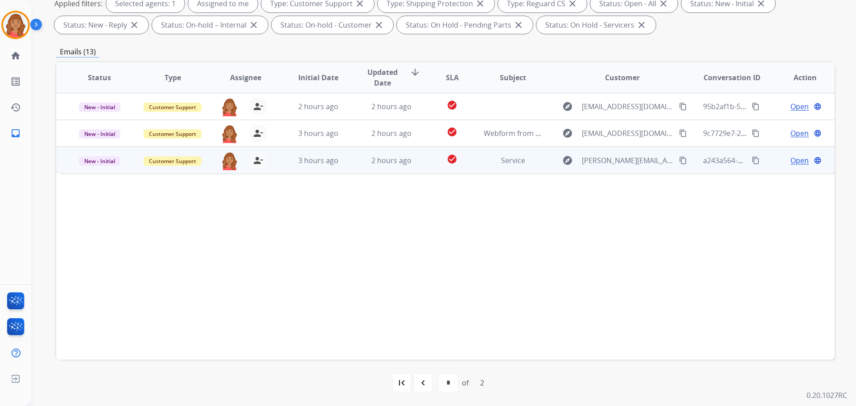
click at [679, 161] on mat-icon "content_copy" at bounding box center [683, 160] width 8 height 8
click at [331, 164] on span "3 hours ago" at bounding box center [318, 161] width 40 height 10
click at [792, 158] on span "Open" at bounding box center [799, 160] width 18 height 11
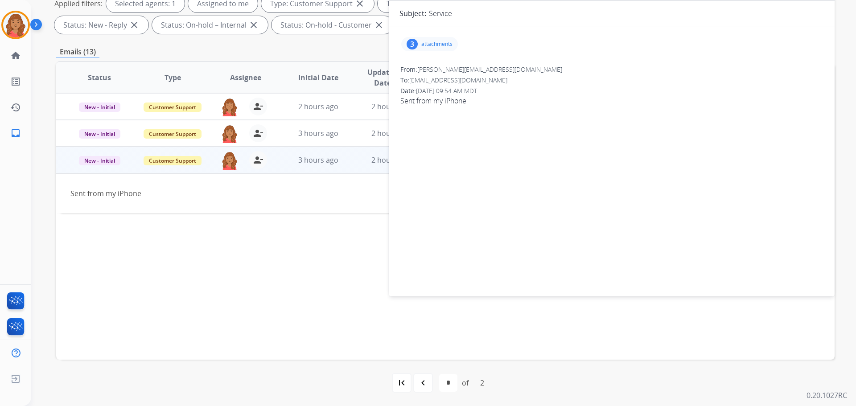
click at [448, 38] on div "3 attachments" at bounding box center [429, 44] width 57 height 14
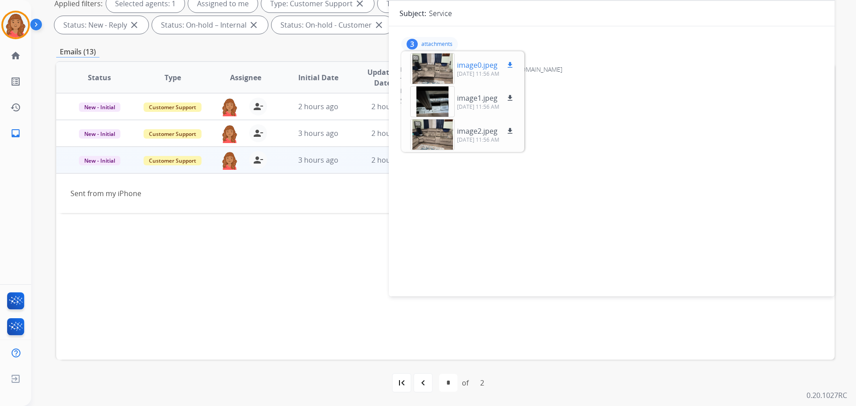
click at [510, 66] on mat-icon "download" at bounding box center [510, 65] width 8 height 8
click at [509, 90] on div "image1.jpeg download [DATE] 11:56 AM" at bounding box center [462, 101] width 119 height 31
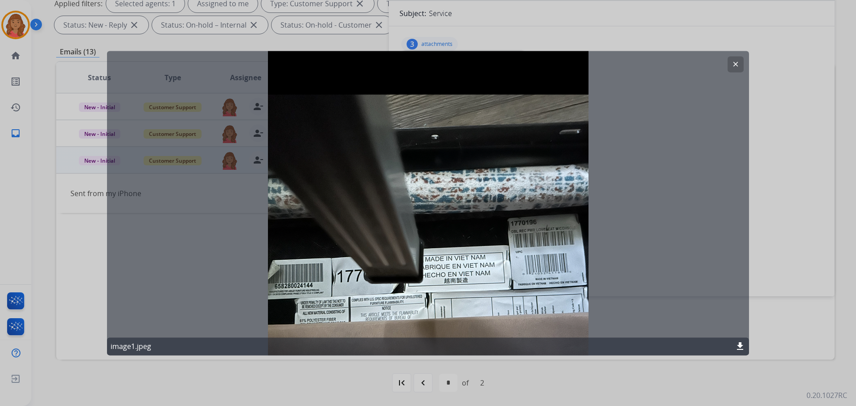
drag, startPoint x: 735, startPoint y: 62, endPoint x: 701, endPoint y: 80, distance: 38.3
click at [735, 62] on mat-icon "clear" at bounding box center [735, 64] width 8 height 8
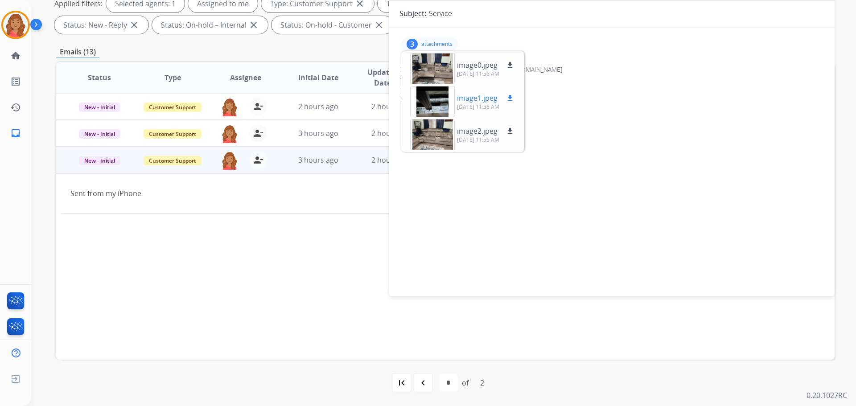
click at [513, 102] on button "download" at bounding box center [510, 98] width 11 height 11
drag, startPoint x: 510, startPoint y: 131, endPoint x: 495, endPoint y: 137, distance: 16.2
click at [510, 131] on mat-icon "download" at bounding box center [510, 131] width 8 height 8
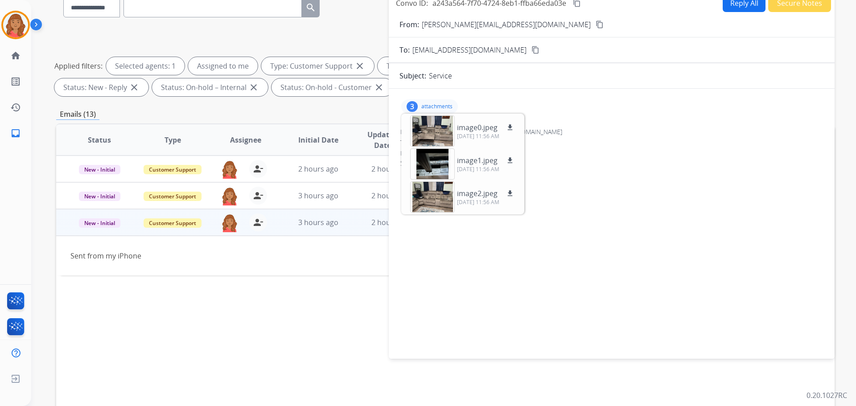
scroll to position [0, 0]
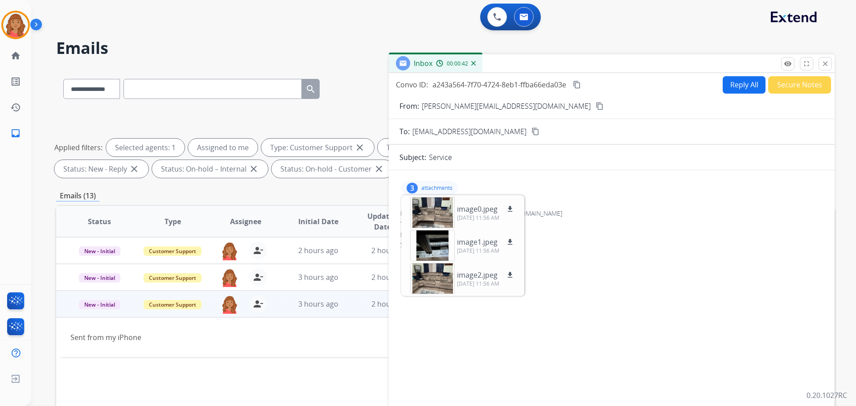
click at [741, 85] on button "Reply All" at bounding box center [744, 84] width 43 height 17
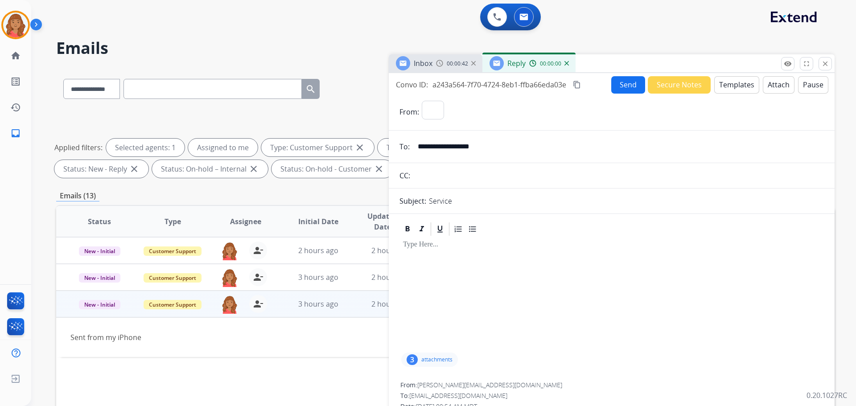
select select "**********"
click at [734, 85] on button "Templates" at bounding box center [736, 84] width 45 height 17
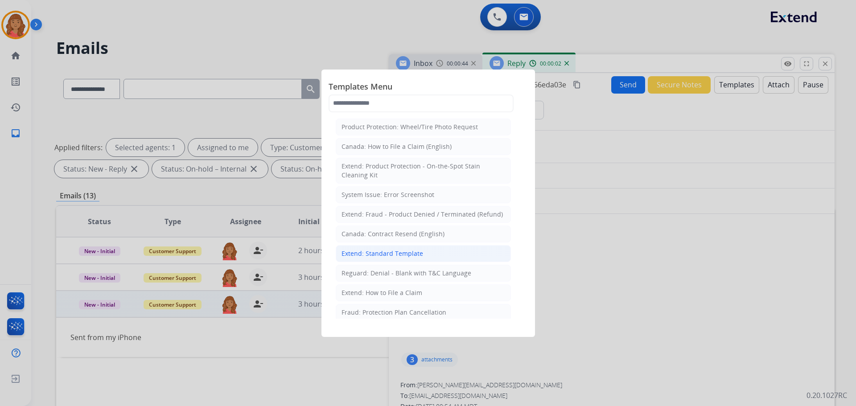
click at [378, 253] on div "Extend: Standard Template" at bounding box center [382, 253] width 82 height 9
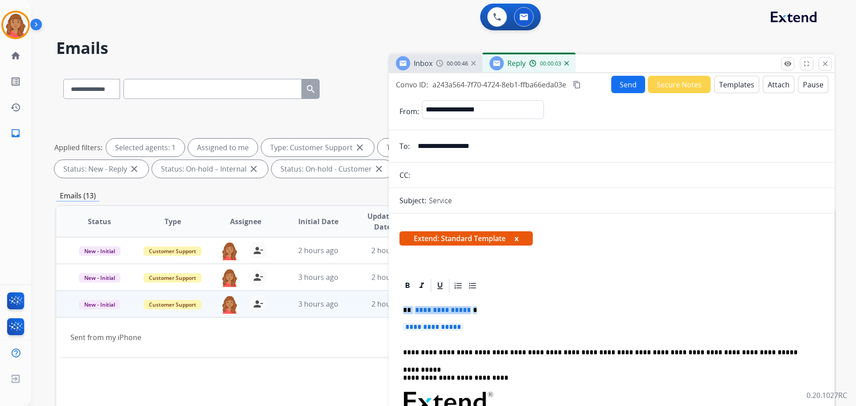
drag, startPoint x: 483, startPoint y: 327, endPoint x: 395, endPoint y: 300, distance: 92.1
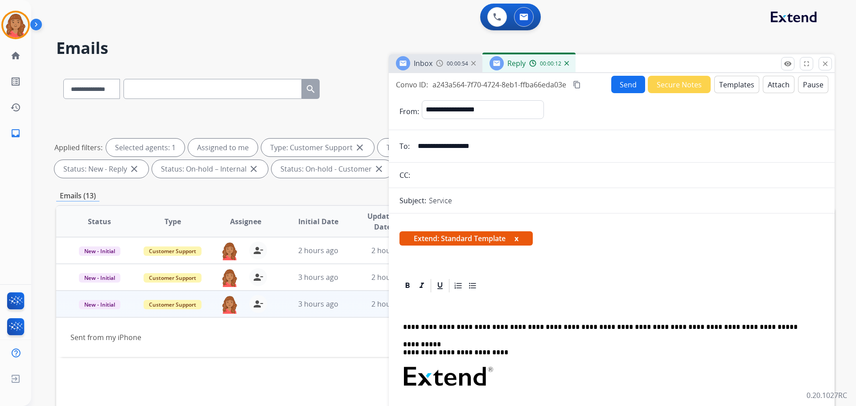
drag, startPoint x: 414, startPoint y: 263, endPoint x: 395, endPoint y: 292, distance: 34.1
click at [406, 266] on div "**********" at bounding box center [612, 412] width 446 height 399
click at [410, 317] on div "**********" at bounding box center [611, 410] width 424 height 233
click at [410, 305] on div "**********" at bounding box center [611, 410] width 424 height 233
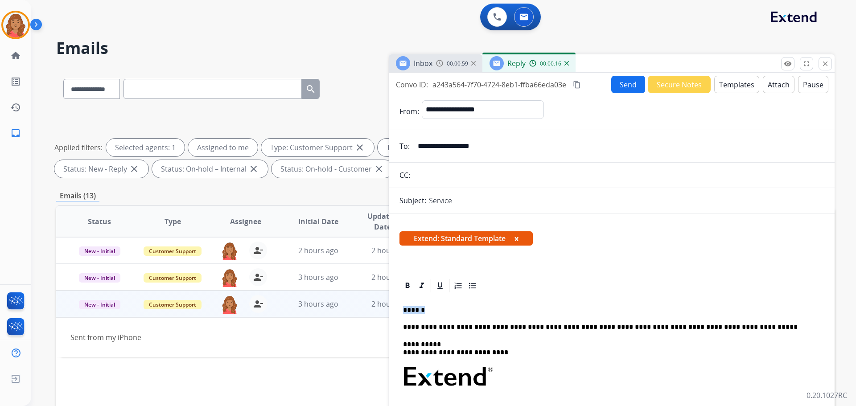
drag, startPoint x: 433, startPoint y: 308, endPoint x: 393, endPoint y: 303, distance: 40.5
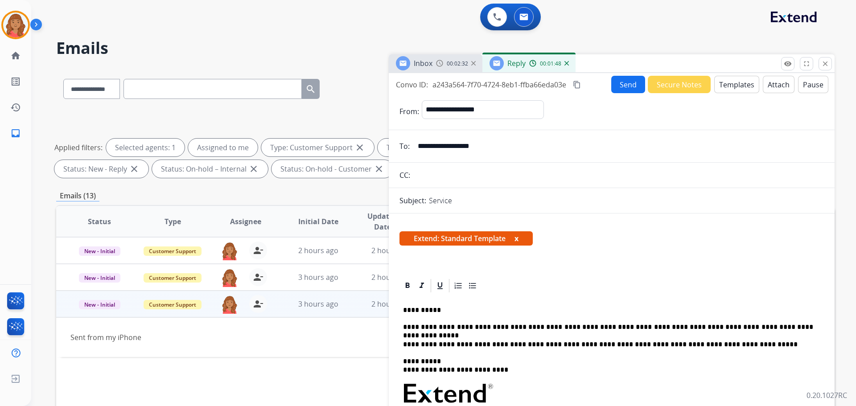
click at [577, 85] on mat-icon "content_copy" at bounding box center [577, 85] width 8 height 8
click at [619, 83] on button "Send" at bounding box center [628, 84] width 34 height 17
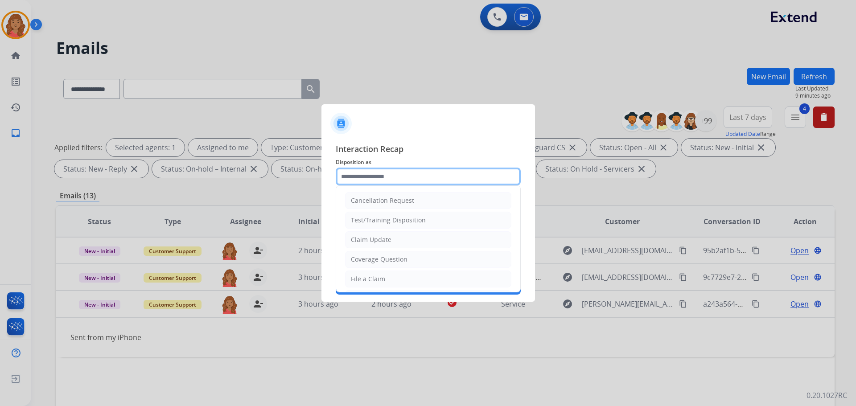
click at [399, 168] on input "text" at bounding box center [428, 177] width 185 height 18
click at [370, 244] on div "Claim Update" at bounding box center [371, 239] width 41 height 9
type input "**********"
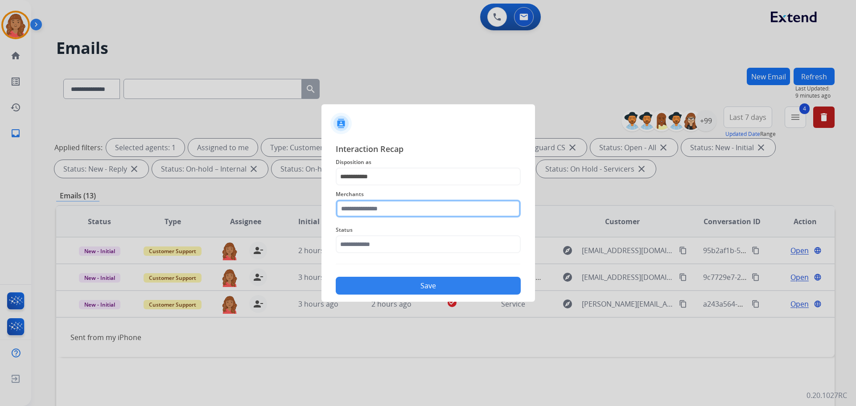
click at [369, 210] on input "text" at bounding box center [428, 209] width 185 height 18
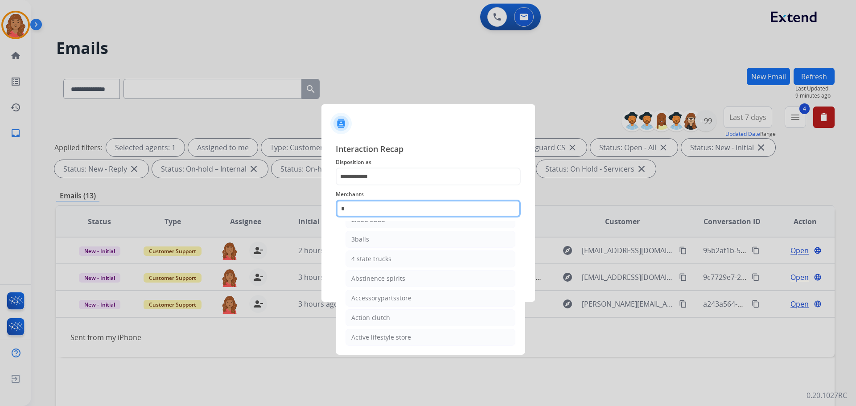
scroll to position [73, 0]
click at [374, 277] on div "Ashley furniture" at bounding box center [375, 278] width 49 height 9
type input "**********"
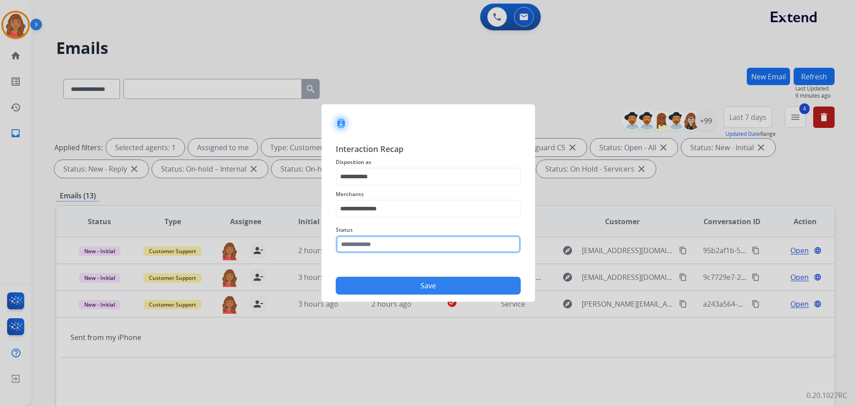
click at [368, 247] on input "text" at bounding box center [428, 244] width 185 height 18
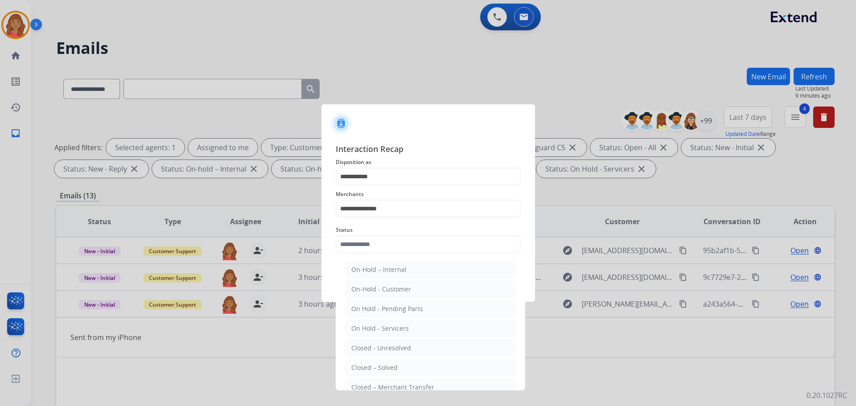
click at [387, 369] on div "Closed – Solved" at bounding box center [374, 367] width 46 height 9
type input "**********"
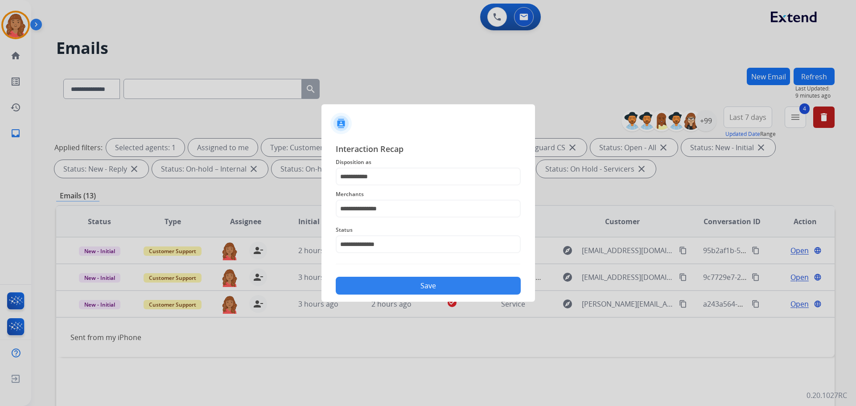
click at [385, 292] on button "Save" at bounding box center [428, 286] width 185 height 18
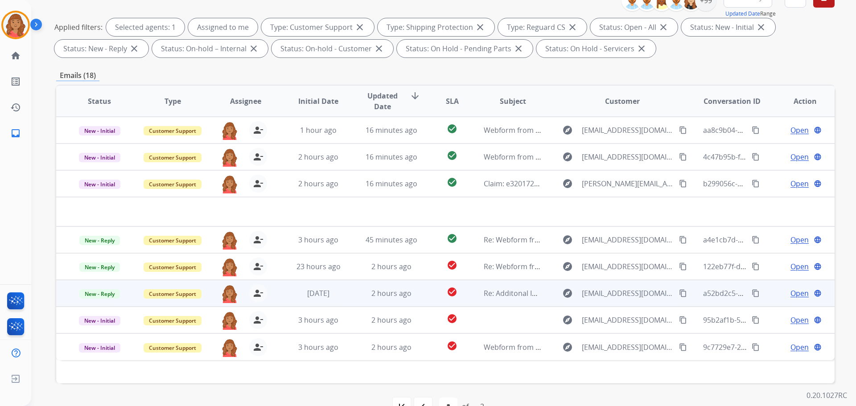
scroll to position [144, 0]
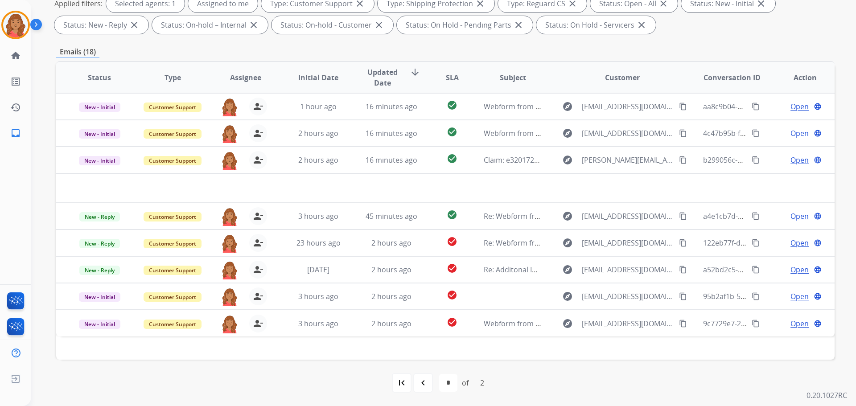
click at [478, 382] on div "2" at bounding box center [482, 383] width 18 height 18
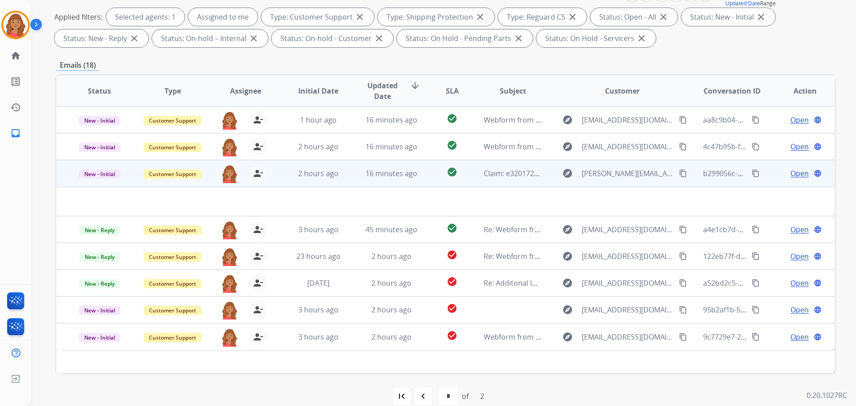
scroll to position [55, 0]
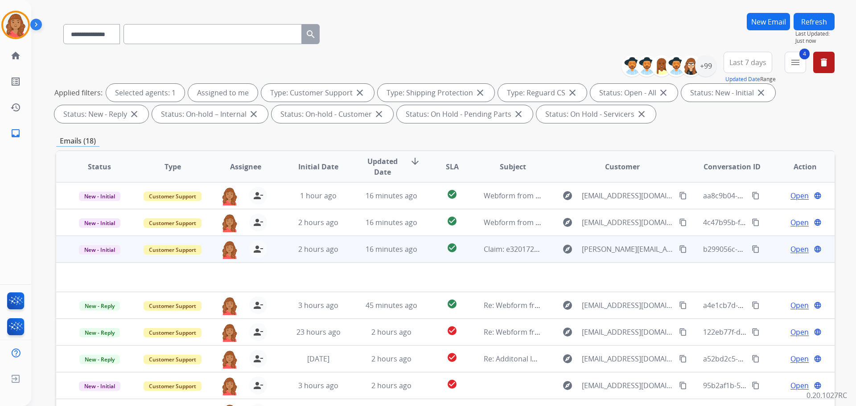
click at [328, 255] on td "2 hours ago" at bounding box center [311, 249] width 73 height 27
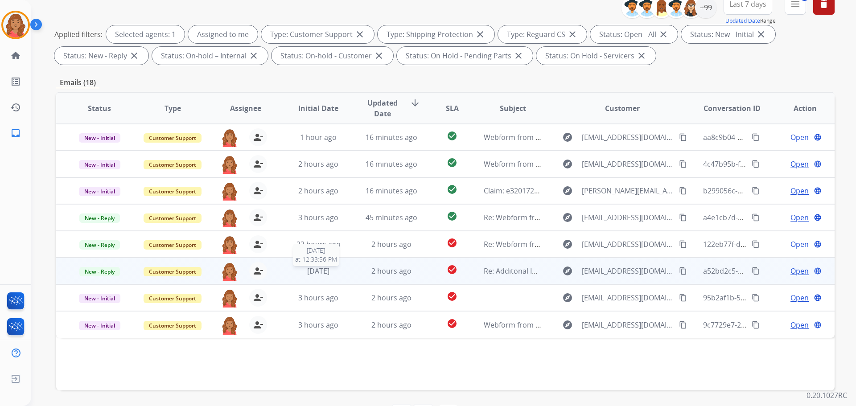
scroll to position [144, 0]
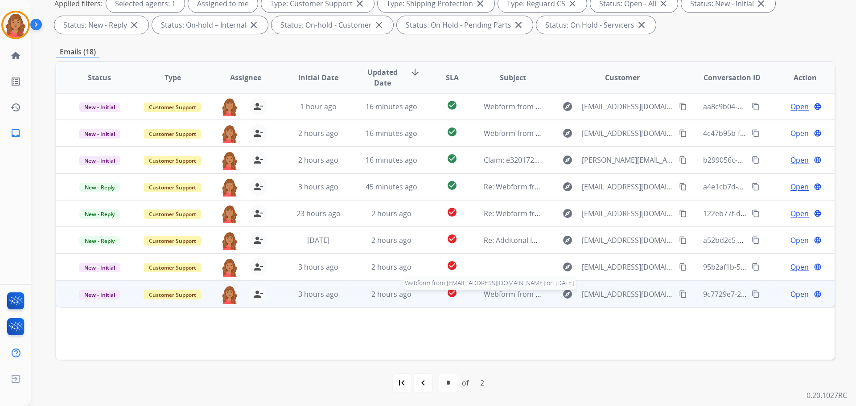
click at [498, 294] on span "Webform from [EMAIL_ADDRESS][DOMAIN_NAME] on [DATE]" at bounding box center [585, 294] width 202 height 10
click at [679, 291] on mat-icon "content_copy" at bounding box center [683, 294] width 8 height 8
click at [677, 291] on button "content_copy" at bounding box center [682, 293] width 11 height 11
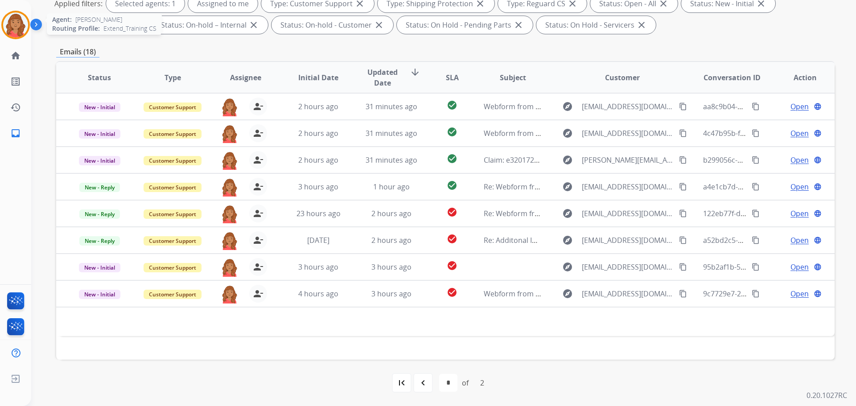
click at [25, 31] on img at bounding box center [15, 24] width 25 height 25
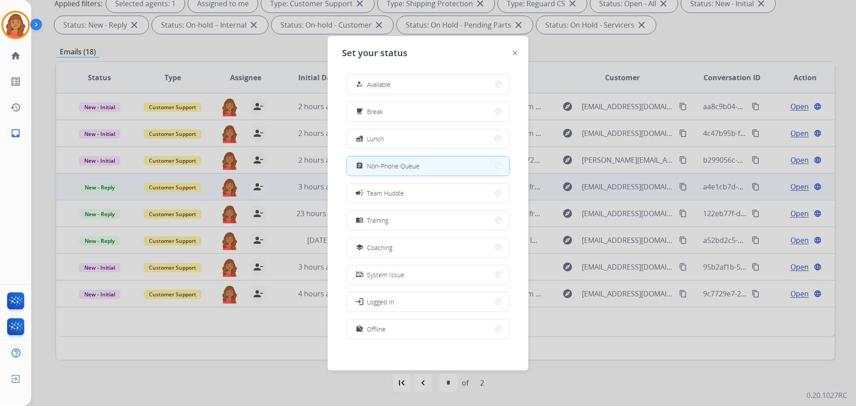
drag, startPoint x: 374, startPoint y: 196, endPoint x: 378, endPoint y: 186, distance: 10.6
click at [375, 196] on span "Team Huddle" at bounding box center [385, 193] width 37 height 9
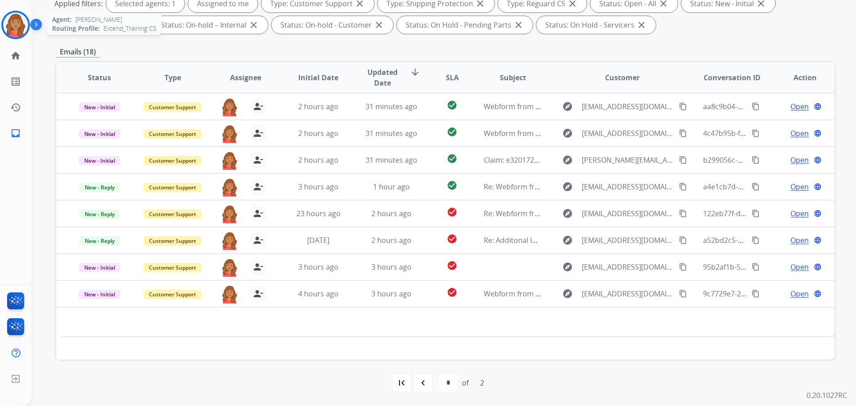
click at [21, 30] on img at bounding box center [15, 24] width 25 height 25
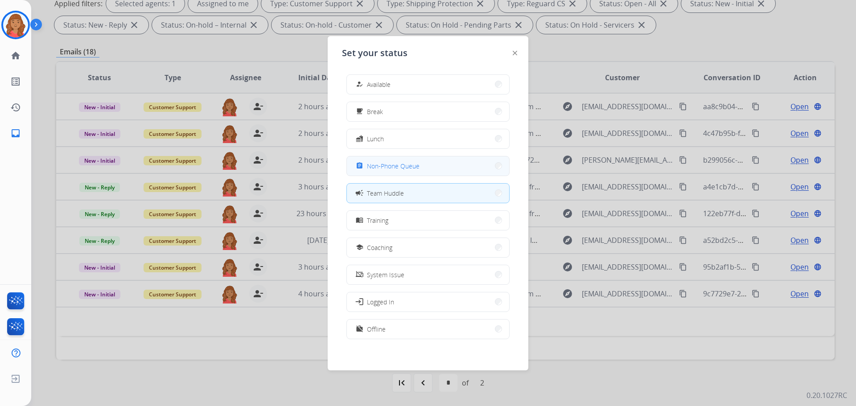
click at [405, 168] on span "Non-Phone Queue" at bounding box center [393, 165] width 53 height 9
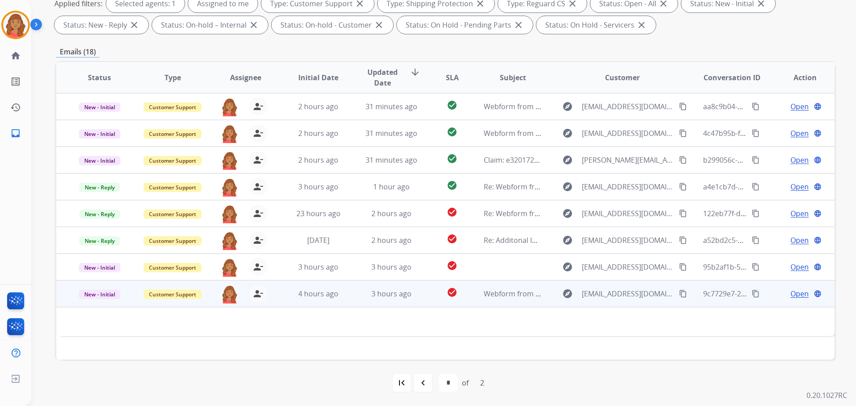
click at [679, 294] on mat-icon "content_copy" at bounding box center [683, 294] width 8 height 8
click at [327, 294] on span "4 hours ago" at bounding box center [318, 294] width 40 height 10
click at [780, 294] on div "Open language" at bounding box center [805, 294] width 58 height 11
click at [790, 296] on span "Open" at bounding box center [799, 293] width 18 height 11
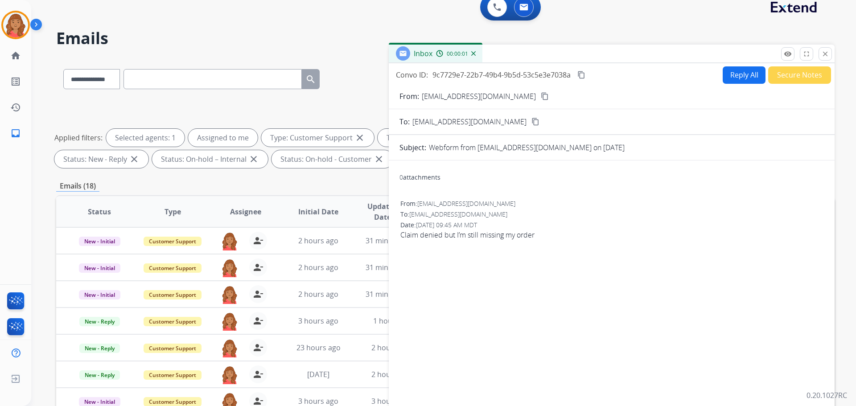
scroll to position [0, 0]
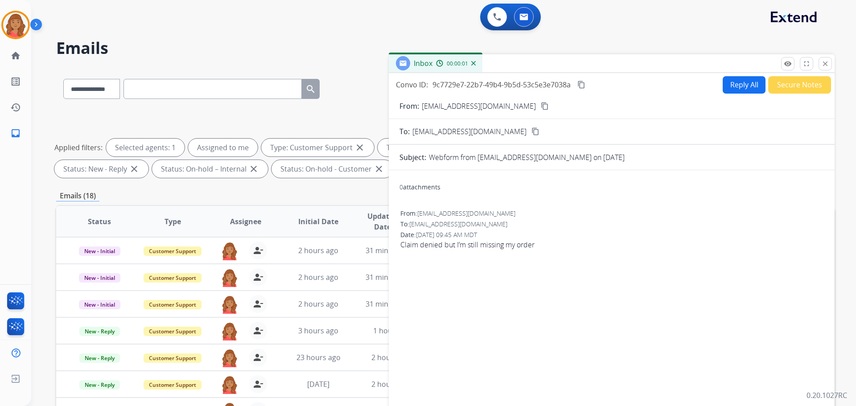
click at [736, 89] on button "Reply All" at bounding box center [744, 84] width 43 height 17
select select "**********"
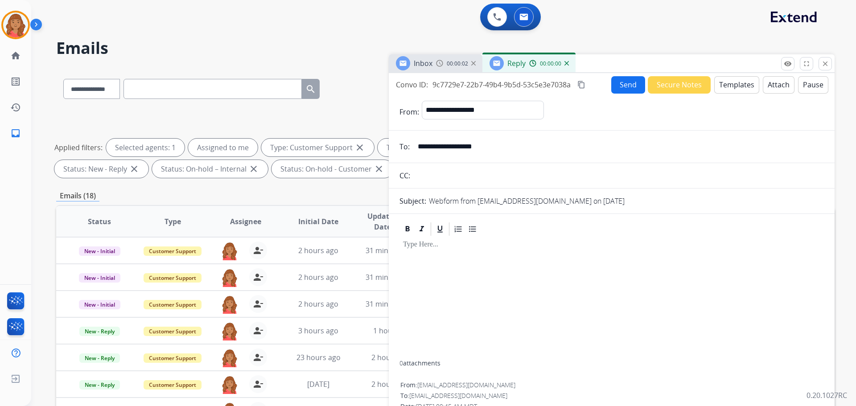
click at [719, 87] on button "Templates" at bounding box center [736, 84] width 45 height 17
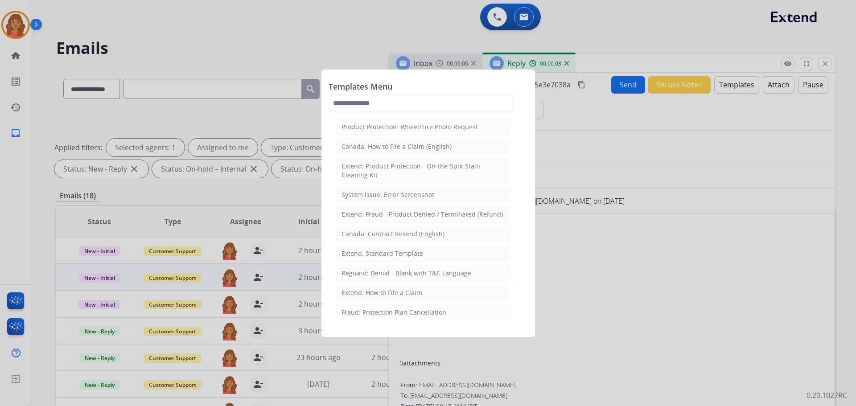
drag, startPoint x: 364, startPoint y: 253, endPoint x: 387, endPoint y: 267, distance: 27.8
click at [366, 253] on div "Extend: Standard Template" at bounding box center [382, 253] width 82 height 9
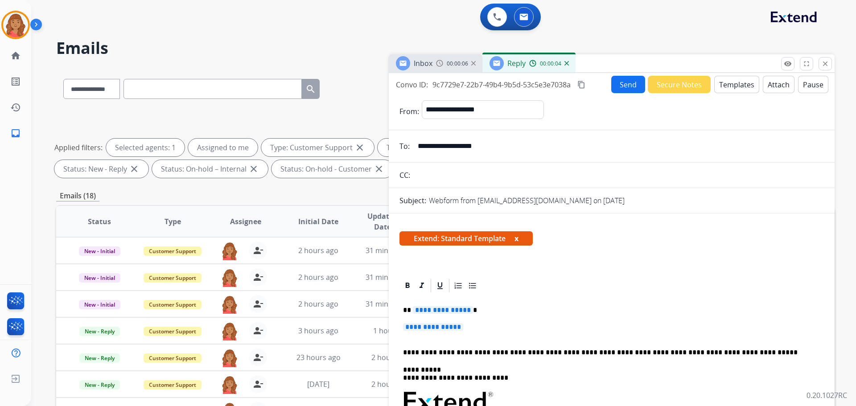
click at [463, 325] on span "**********" at bounding box center [433, 327] width 60 height 8
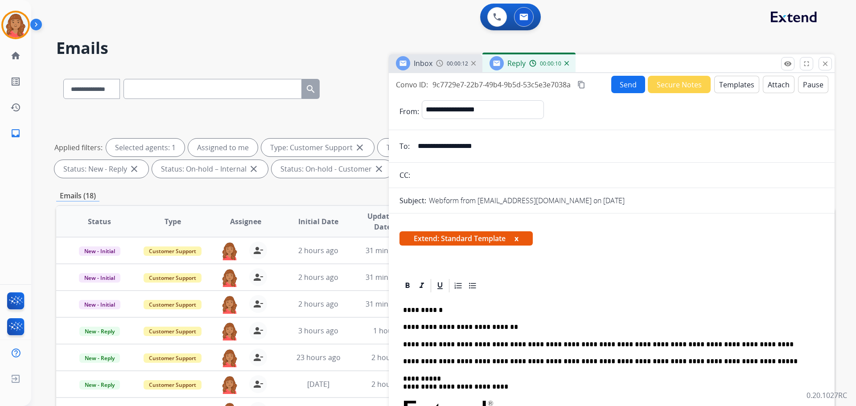
click at [583, 82] on mat-icon "content_copy" at bounding box center [581, 85] width 8 height 8
drag, startPoint x: 629, startPoint y: 84, endPoint x: 631, endPoint y: 89, distance: 4.8
click at [631, 89] on button "Send" at bounding box center [628, 84] width 34 height 17
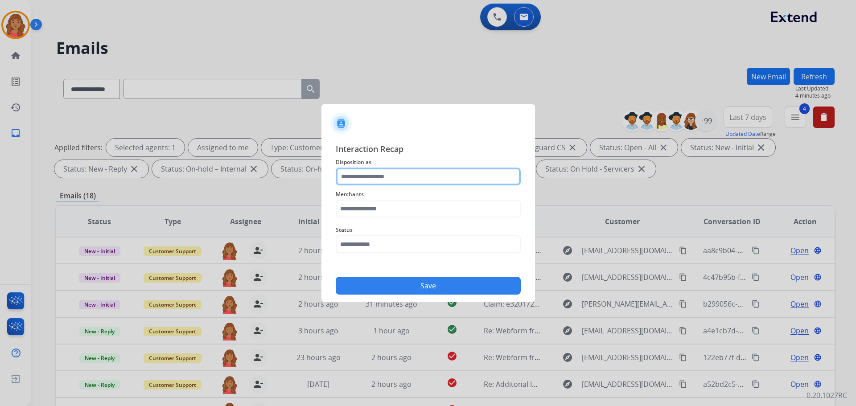
click at [397, 173] on input "text" at bounding box center [428, 177] width 185 height 18
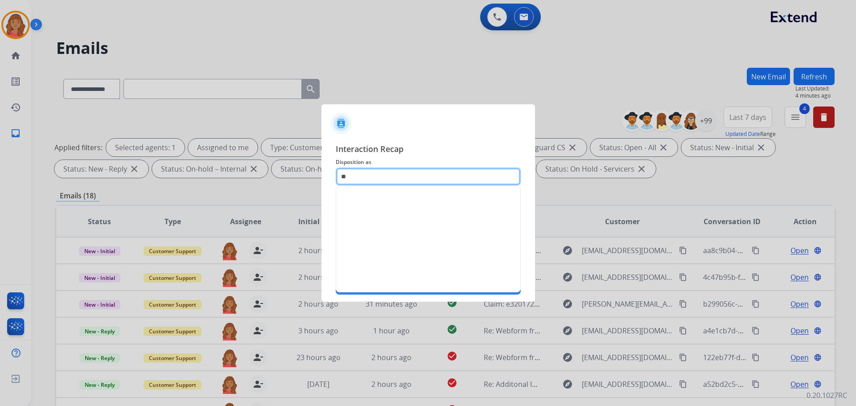
type input "*"
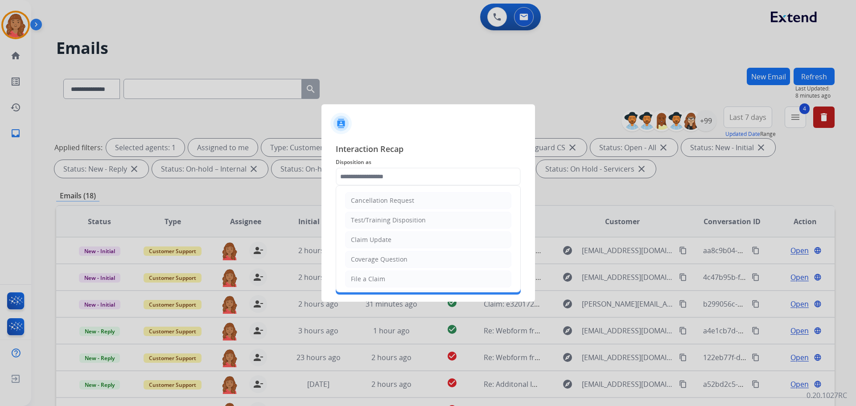
click at [367, 276] on div "File a Claim" at bounding box center [368, 279] width 34 height 9
type input "**********"
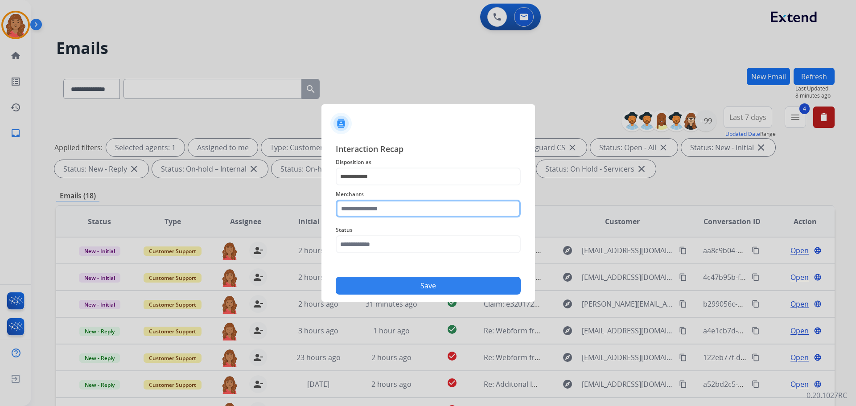
click at [372, 210] on input "text" at bounding box center [428, 209] width 185 height 18
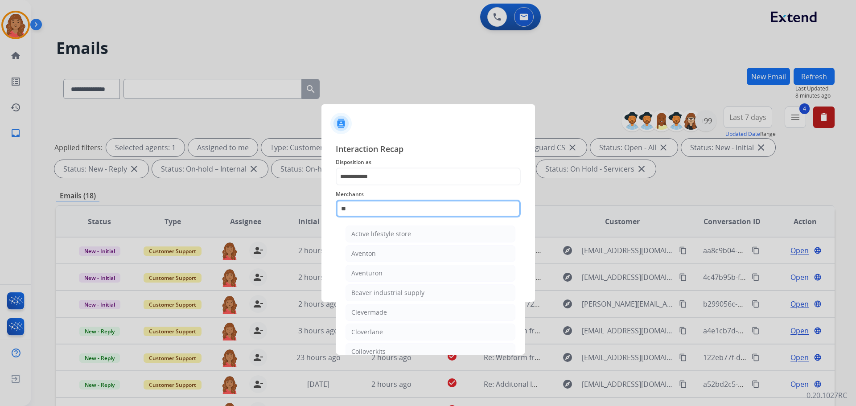
type input "*"
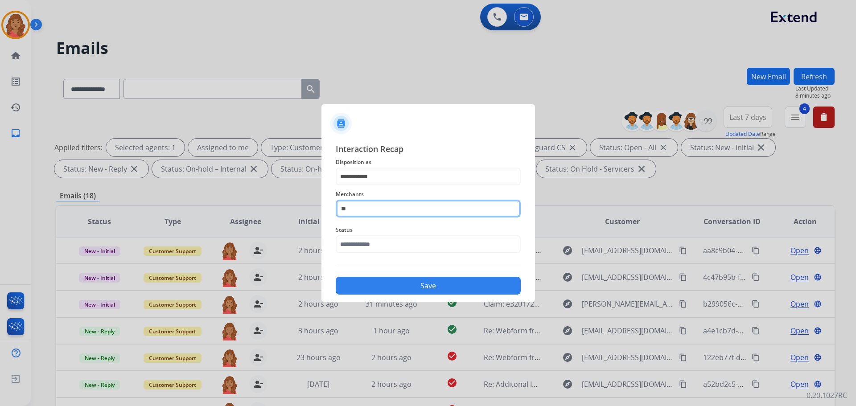
type input "*"
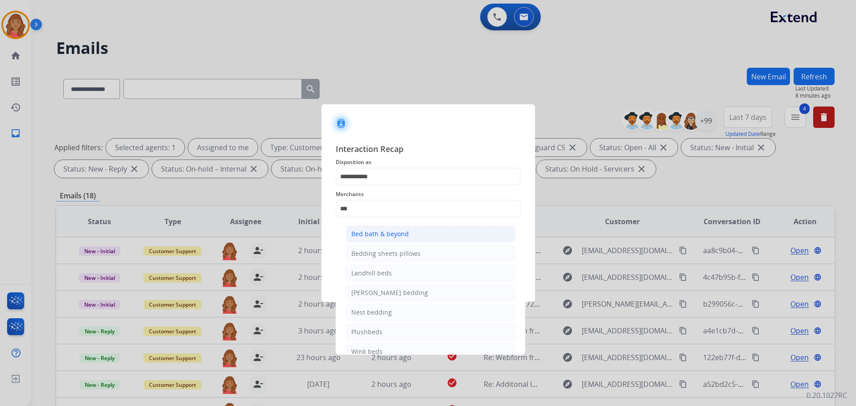
click at [366, 232] on div "Bed bath & beyond" at bounding box center [379, 234] width 57 height 9
type input "**********"
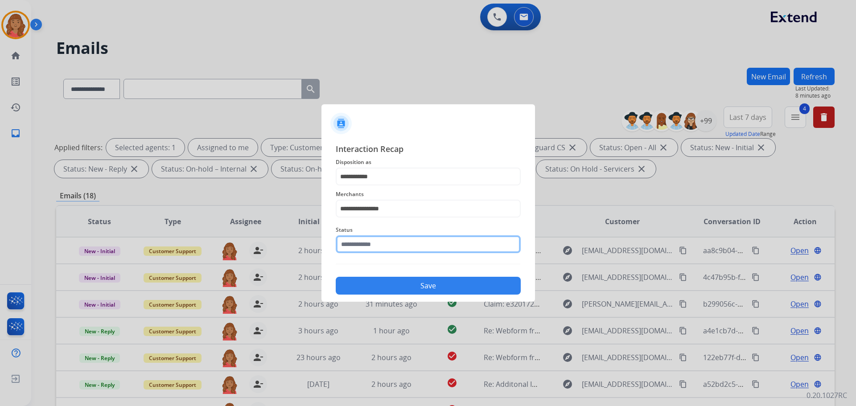
click at [372, 251] on input "text" at bounding box center [428, 244] width 185 height 18
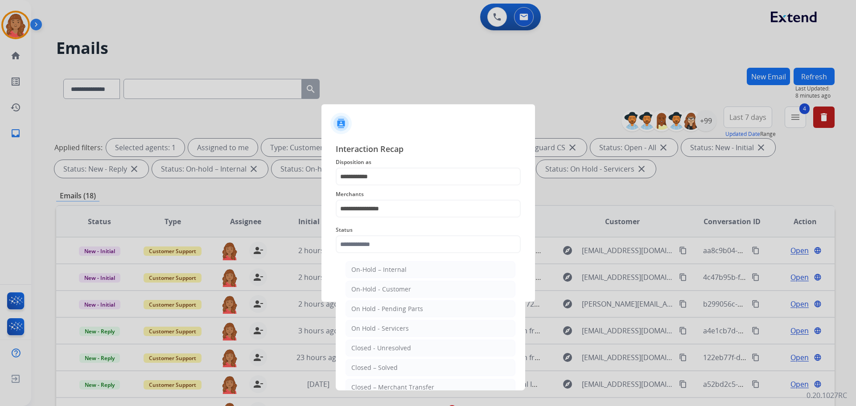
click at [377, 365] on div "Closed – Solved" at bounding box center [374, 367] width 46 height 9
type input "**********"
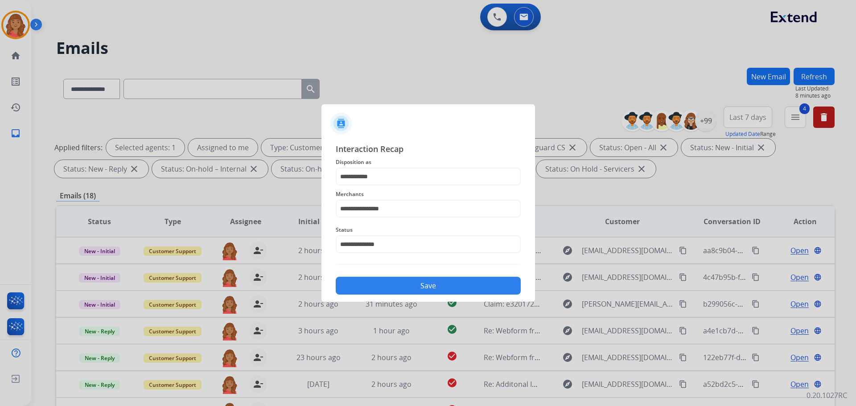
click at [377, 277] on div "Save" at bounding box center [428, 282] width 185 height 23
click at [382, 283] on button "Save" at bounding box center [428, 286] width 185 height 18
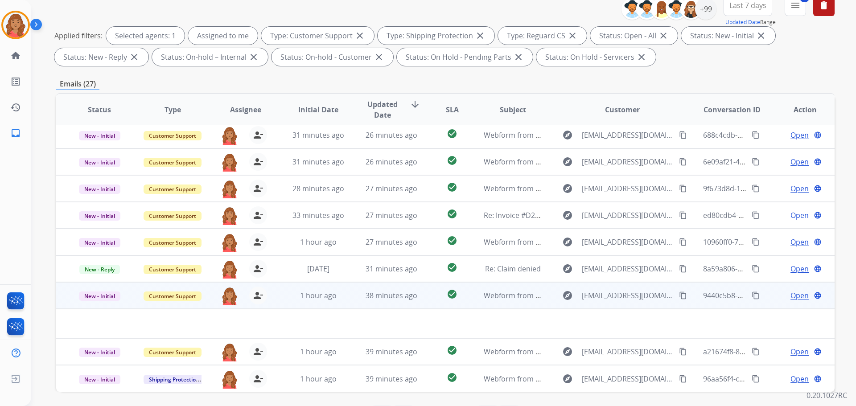
scroll to position [144, 0]
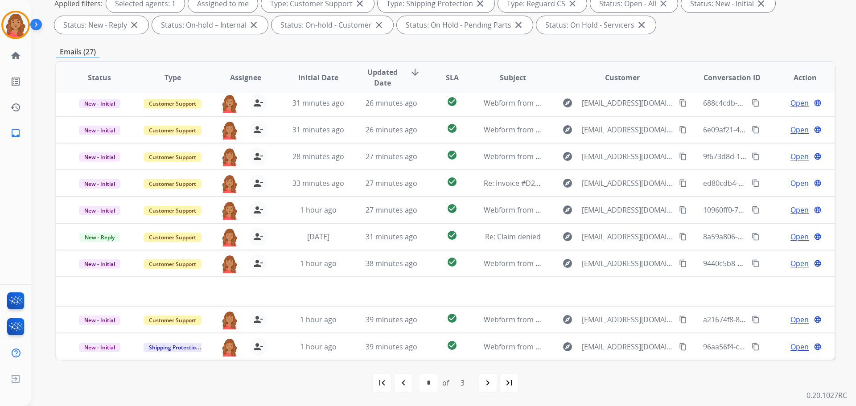
click at [462, 385] on div "3" at bounding box center [462, 383] width 18 height 18
click at [480, 384] on div "navigate_next" at bounding box center [488, 383] width 20 height 20
select select "*"
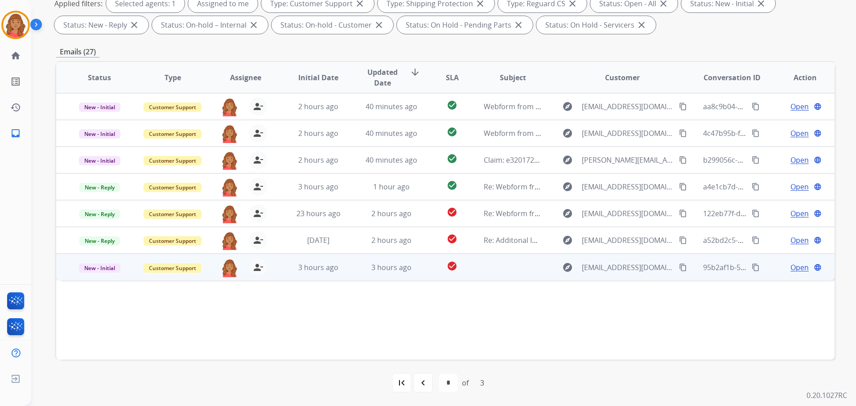
click at [679, 267] on mat-icon "content_copy" at bounding box center [683, 267] width 8 height 8
click at [394, 269] on span "3 hours ago" at bounding box center [391, 268] width 40 height 10
click at [792, 265] on span "Open" at bounding box center [799, 267] width 18 height 11
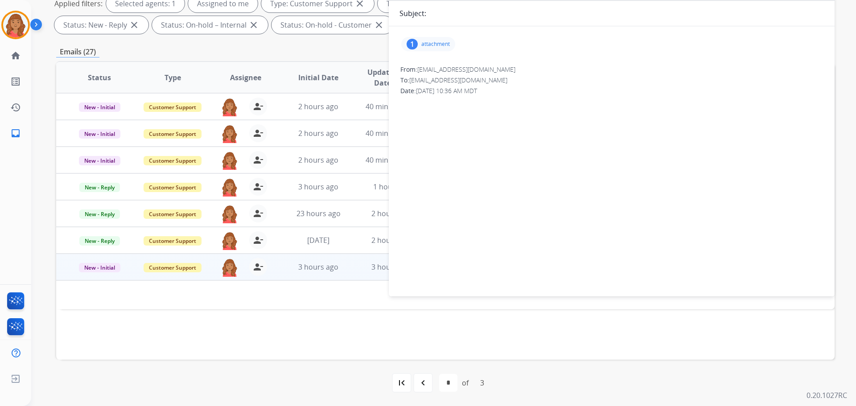
click at [434, 47] on p "attachment" at bounding box center [435, 44] width 29 height 7
click at [429, 71] on div at bounding box center [432, 68] width 45 height 31
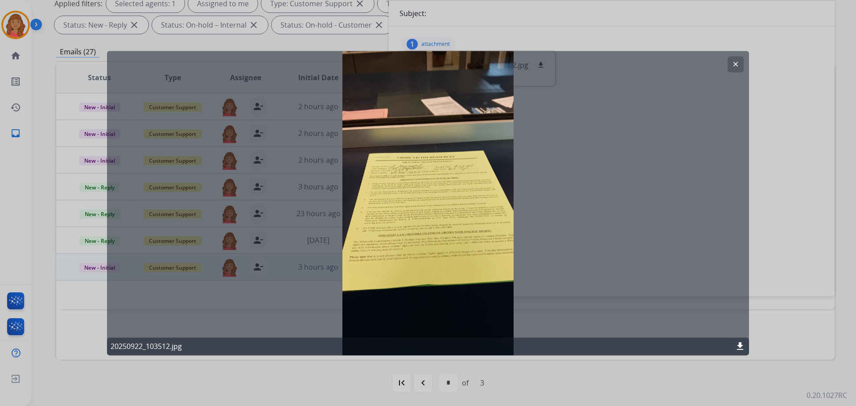
click at [421, 170] on div "clear 20250922_103512.jpg download" at bounding box center [428, 203] width 642 height 304
click at [736, 66] on mat-icon "clear" at bounding box center [735, 64] width 8 height 8
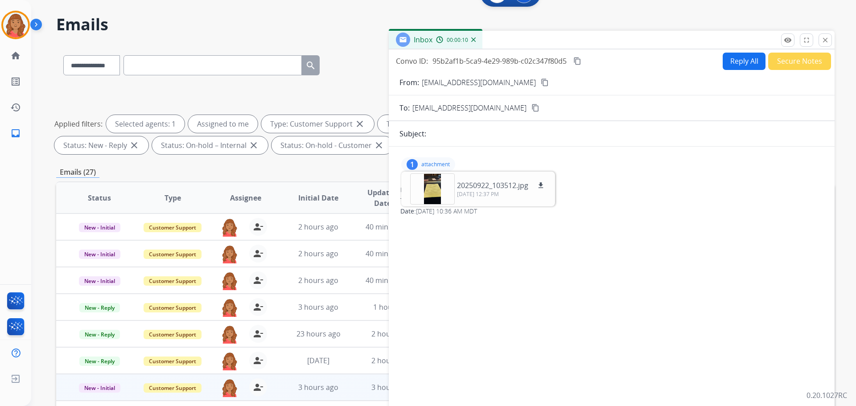
scroll to position [0, 0]
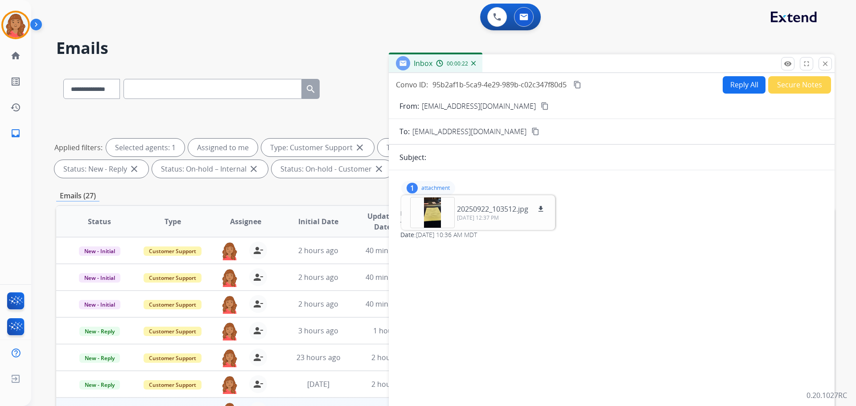
click at [735, 83] on button "Reply All" at bounding box center [744, 84] width 43 height 17
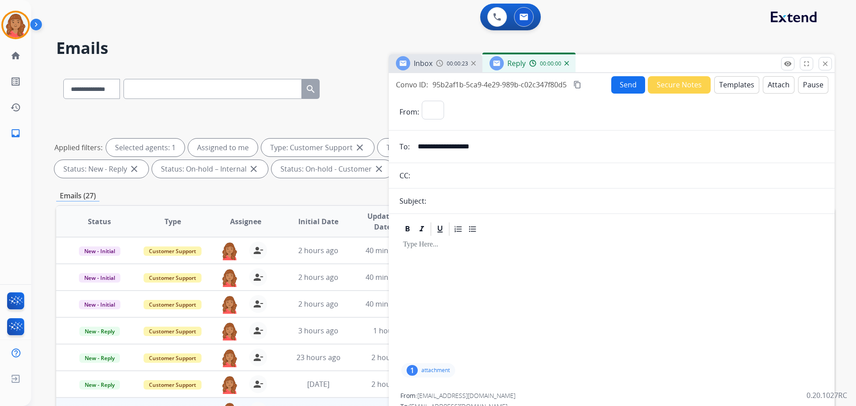
select select "**********"
click at [453, 69] on div "Inbox 00:01:43" at bounding box center [436, 63] width 94 height 18
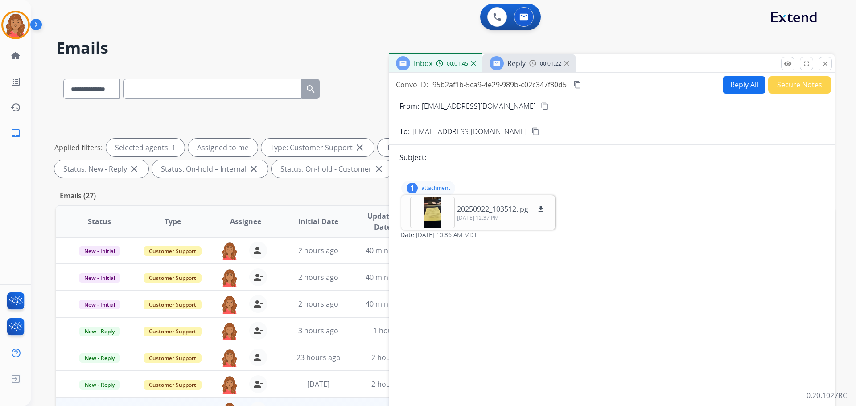
drag, startPoint x: 518, startPoint y: 65, endPoint x: 519, endPoint y: 82, distance: 16.9
click at [521, 65] on span "Reply" at bounding box center [516, 63] width 18 height 10
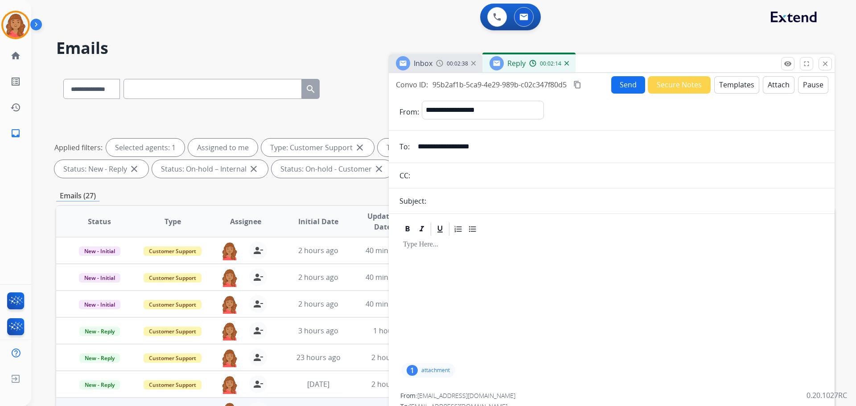
click at [726, 82] on button "Templates" at bounding box center [736, 84] width 45 height 17
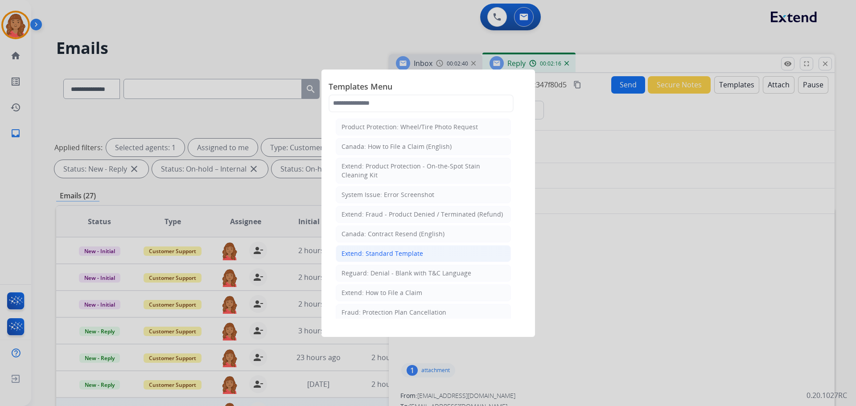
click at [391, 251] on div "Extend: Standard Template" at bounding box center [382, 253] width 82 height 9
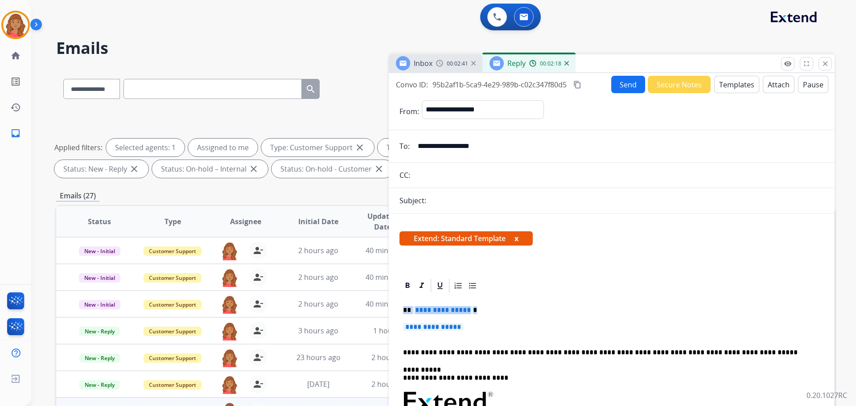
drag, startPoint x: 473, startPoint y: 328, endPoint x: 405, endPoint y: 312, distance: 70.6
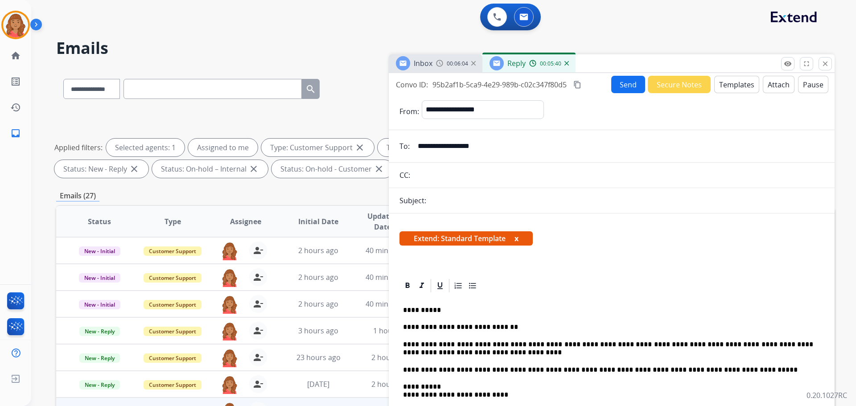
click at [581, 84] on mat-icon "content_copy" at bounding box center [577, 85] width 8 height 8
click at [619, 82] on button "Send" at bounding box center [628, 84] width 34 height 17
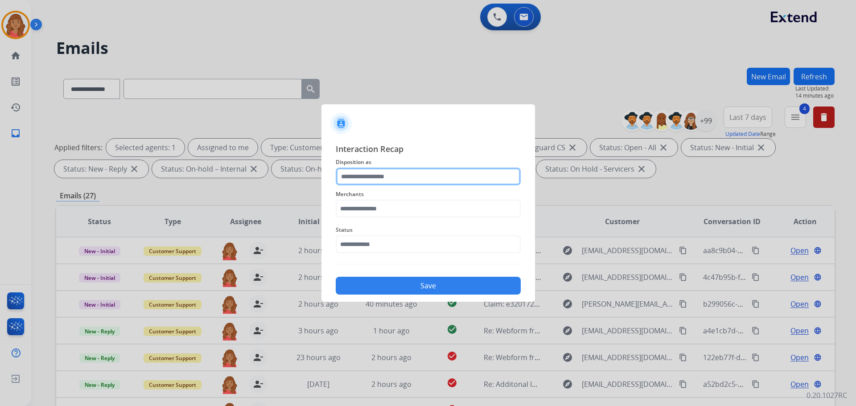
drag, startPoint x: 386, startPoint y: 172, endPoint x: 386, endPoint y: 183, distance: 10.3
click at [387, 172] on input "text" at bounding box center [428, 177] width 185 height 18
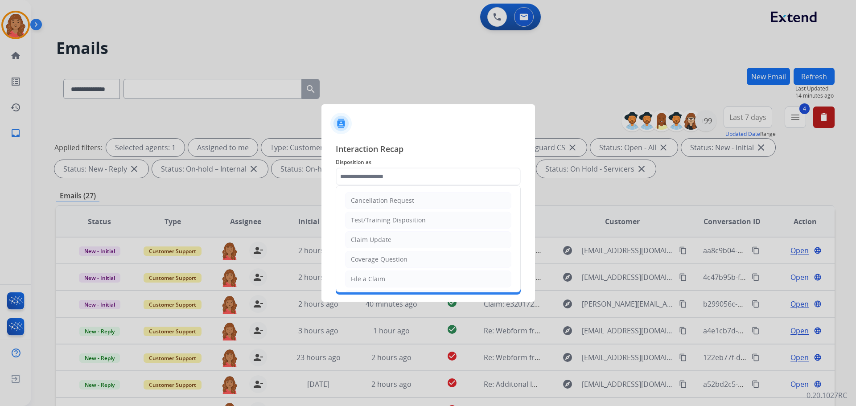
click at [379, 237] on div "Claim Update" at bounding box center [371, 239] width 41 height 9
type input "**********"
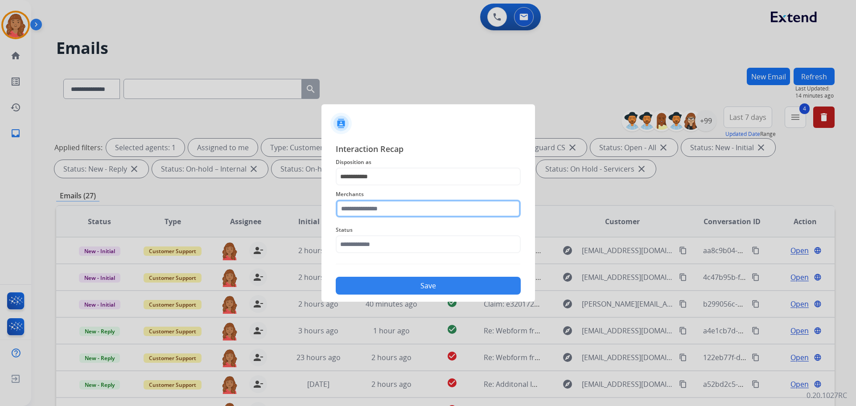
drag, startPoint x: 379, startPoint y: 204, endPoint x: 379, endPoint y: 212, distance: 8.0
click at [379, 205] on input "text" at bounding box center [428, 209] width 185 height 18
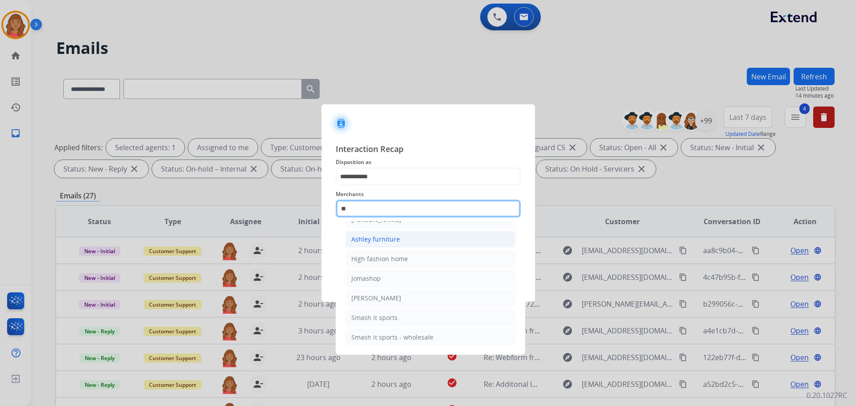
scroll to position [73, 0]
type input "*"
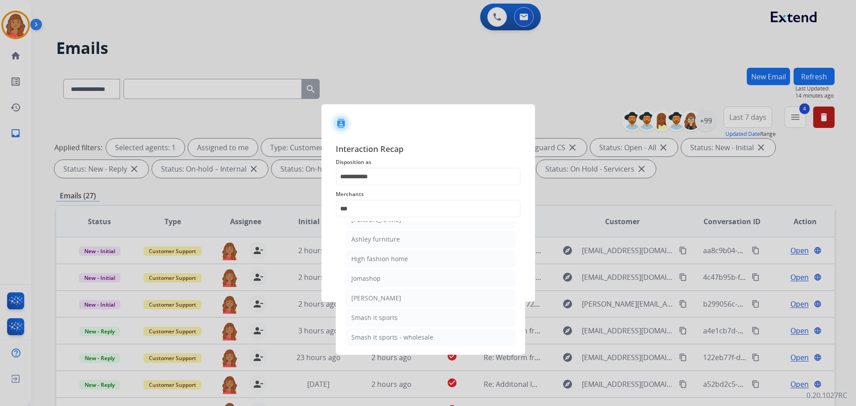
drag, startPoint x: 377, startPoint y: 238, endPoint x: 374, endPoint y: 243, distance: 5.2
click at [376, 238] on div "Ashley furniture" at bounding box center [375, 239] width 49 height 9
type input "**********"
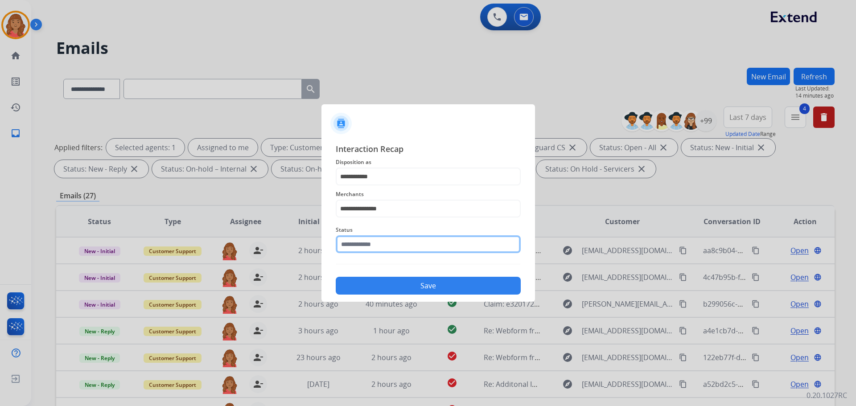
click at [357, 246] on input "text" at bounding box center [428, 244] width 185 height 18
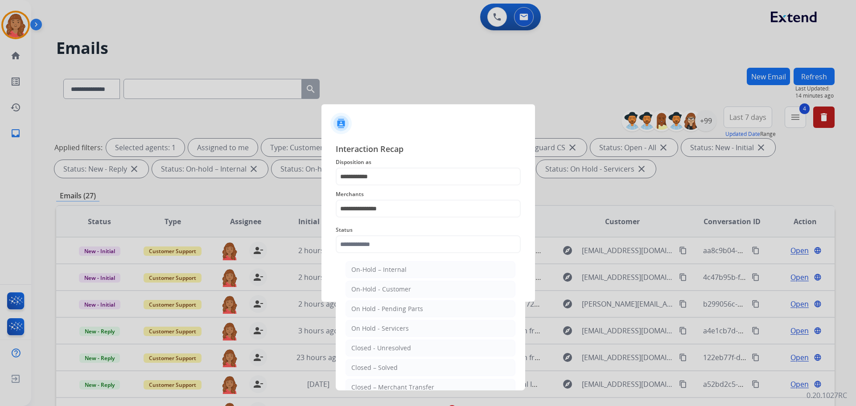
click at [373, 366] on div "Closed – Solved" at bounding box center [374, 367] width 46 height 9
type input "**********"
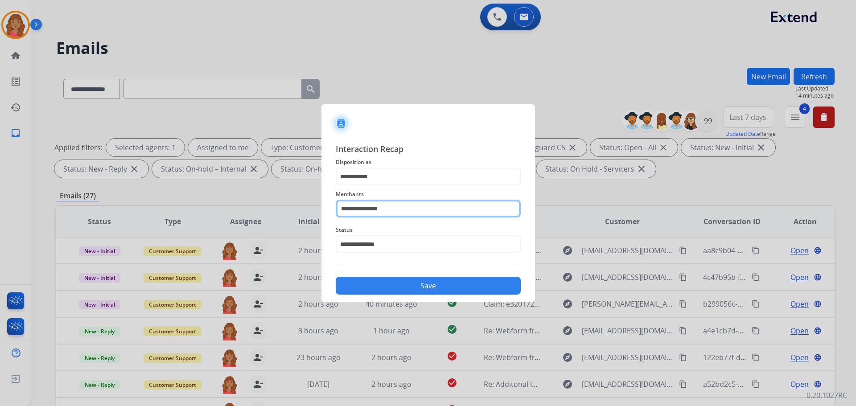
click at [394, 204] on input "**********" at bounding box center [428, 209] width 185 height 18
click at [392, 205] on input "**********" at bounding box center [428, 209] width 185 height 18
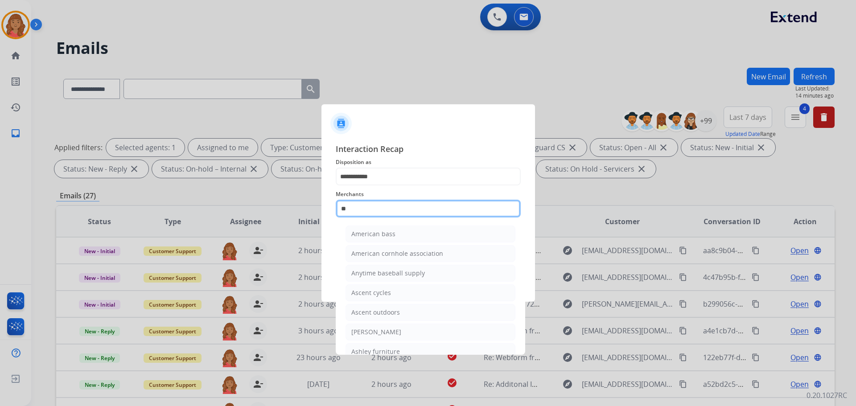
type input "*"
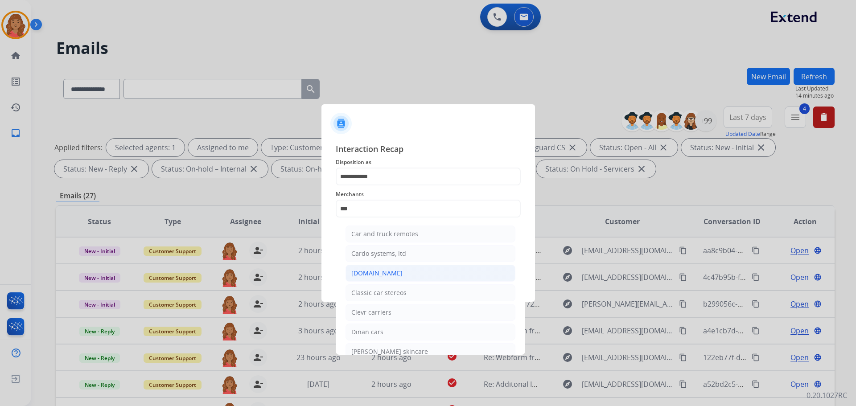
click at [377, 274] on div "[DOMAIN_NAME]" at bounding box center [376, 273] width 51 height 9
type input "**********"
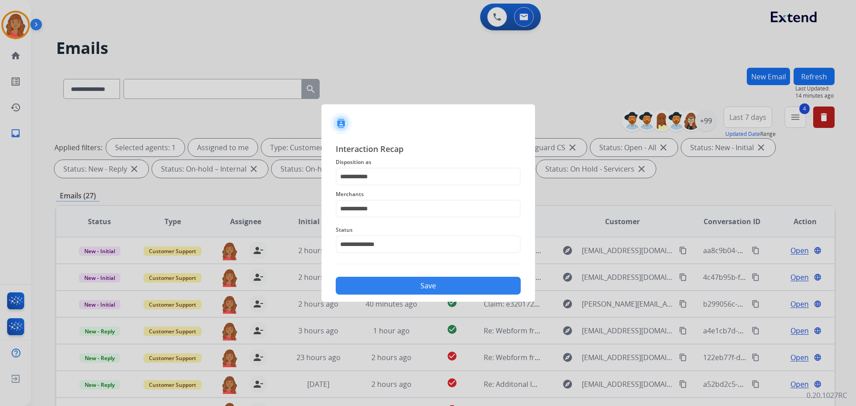
click at [382, 288] on button "Save" at bounding box center [428, 286] width 185 height 18
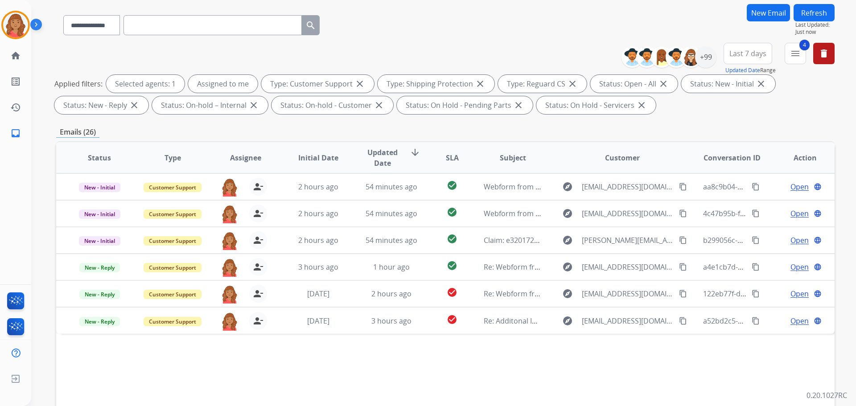
scroll to position [144, 0]
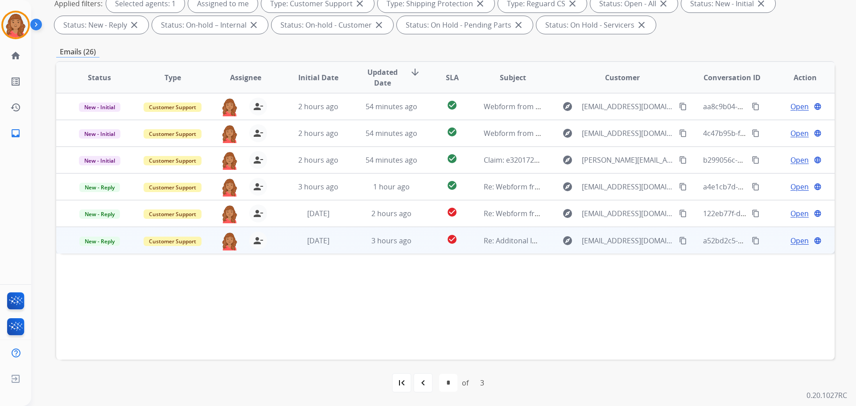
click at [679, 238] on mat-icon "content_copy" at bounding box center [683, 241] width 8 height 8
click at [387, 242] on span "3 hours ago" at bounding box center [391, 241] width 40 height 10
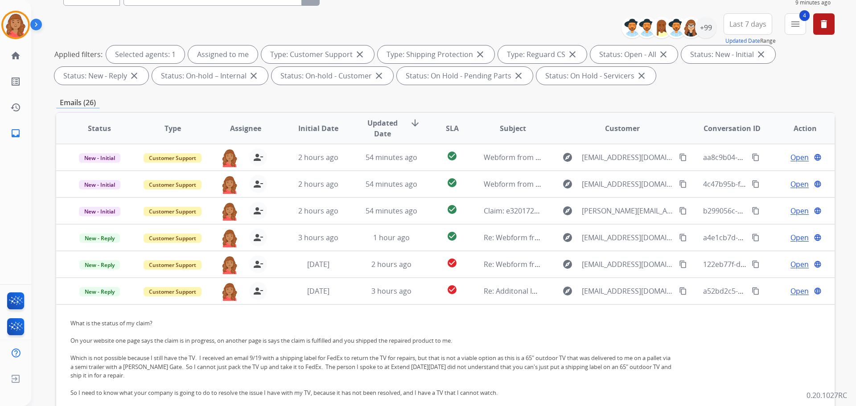
scroll to position [0, 0]
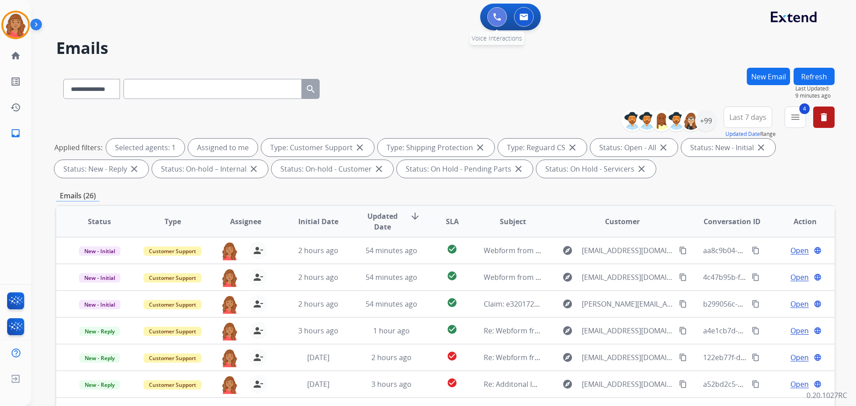
click at [497, 19] on img at bounding box center [497, 17] width 8 height 8
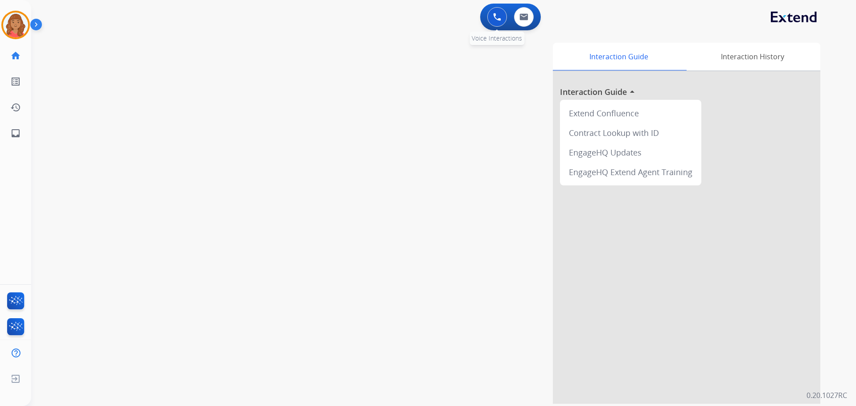
click at [497, 21] on button at bounding box center [497, 17] width 20 height 20
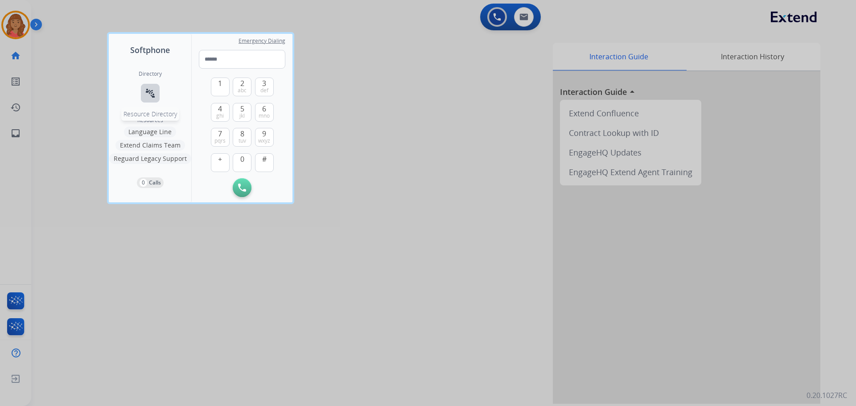
click at [149, 89] on mat-icon "connect_without_contact" at bounding box center [150, 93] width 11 height 11
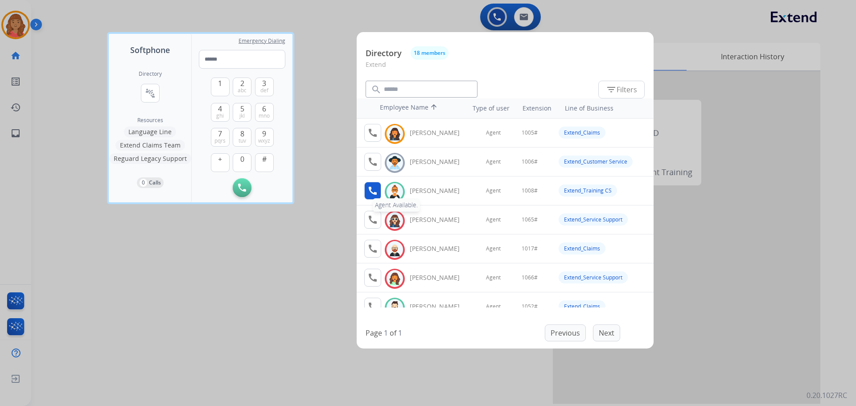
click at [375, 191] on mat-icon "call" at bounding box center [372, 190] width 11 height 11
drag, startPoint x: 217, startPoint y: 84, endPoint x: 223, endPoint y: 103, distance: 20.0
click at [219, 85] on button "1" at bounding box center [220, 87] width 19 height 19
click at [240, 160] on span "0" at bounding box center [242, 159] width 4 height 11
click at [241, 157] on span "0" at bounding box center [242, 159] width 4 height 11
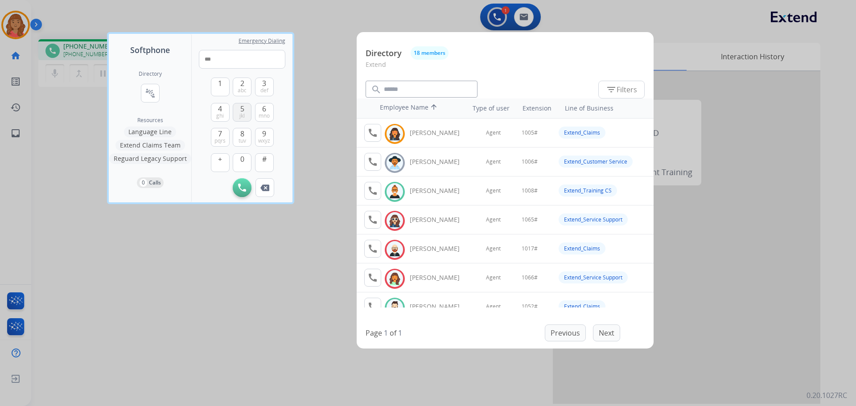
click at [241, 111] on span "5" at bounding box center [242, 108] width 4 height 11
click at [265, 161] on span "#" at bounding box center [264, 159] width 4 height 11
click at [234, 57] on input "*****" at bounding box center [242, 59] width 86 height 19
type input "*"
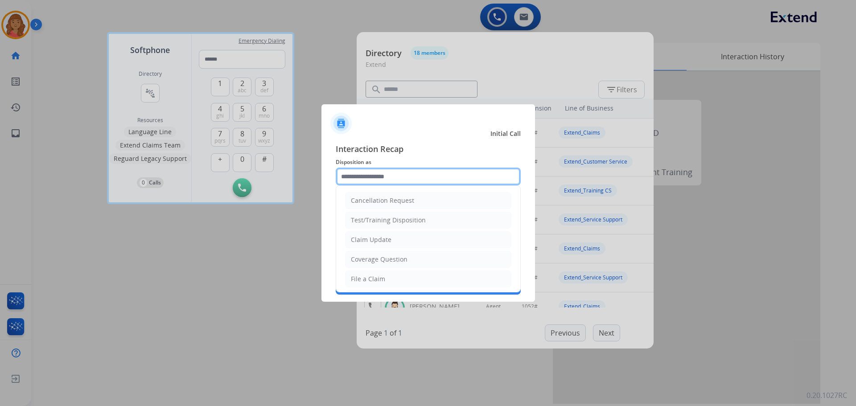
click at [378, 177] on input "text" at bounding box center [428, 177] width 185 height 18
drag, startPoint x: 375, startPoint y: 239, endPoint x: 376, endPoint y: 234, distance: 5.1
click at [375, 240] on div "Claim Update" at bounding box center [371, 239] width 41 height 9
type input "**********"
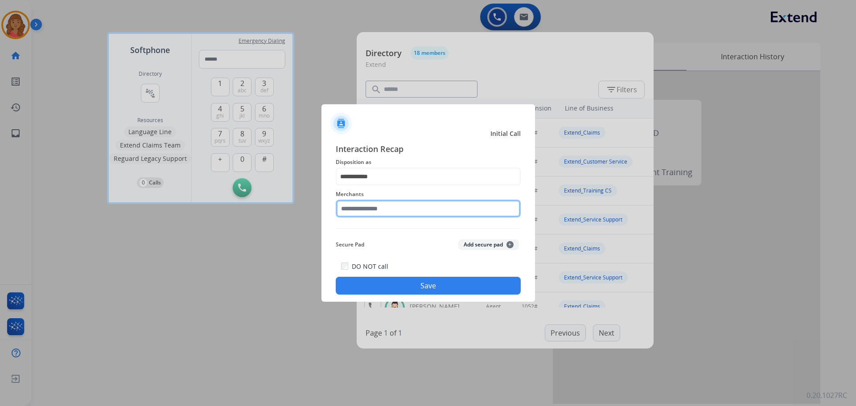
click at [378, 208] on input "text" at bounding box center [428, 209] width 185 height 18
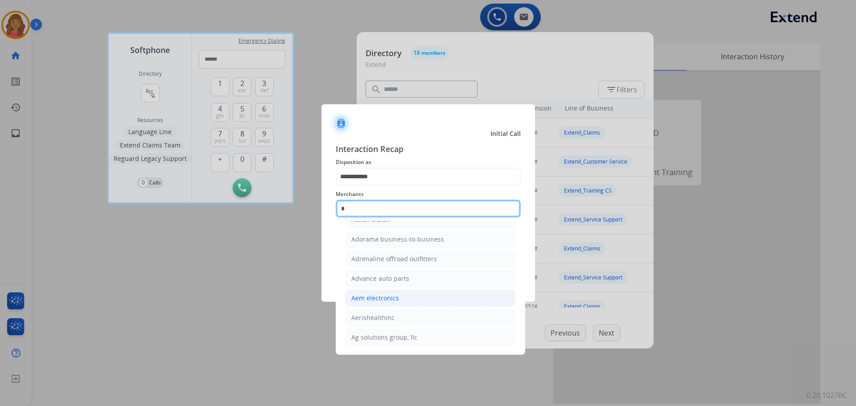
scroll to position [73, 0]
type input "*"
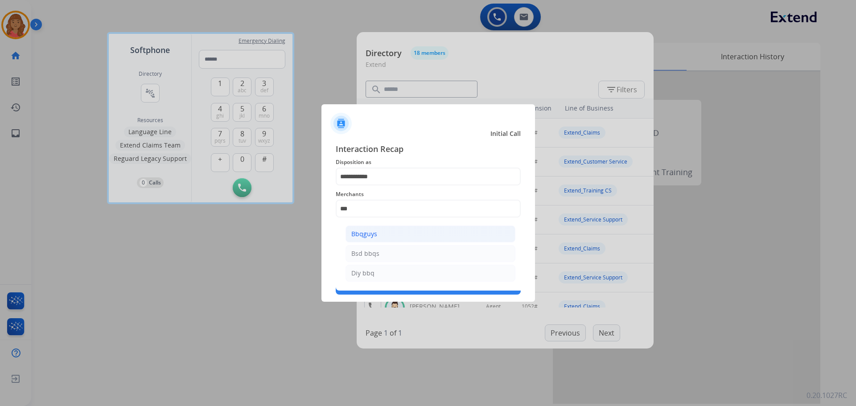
click at [365, 237] on div "Bbqguys" at bounding box center [364, 234] width 26 height 9
type input "*******"
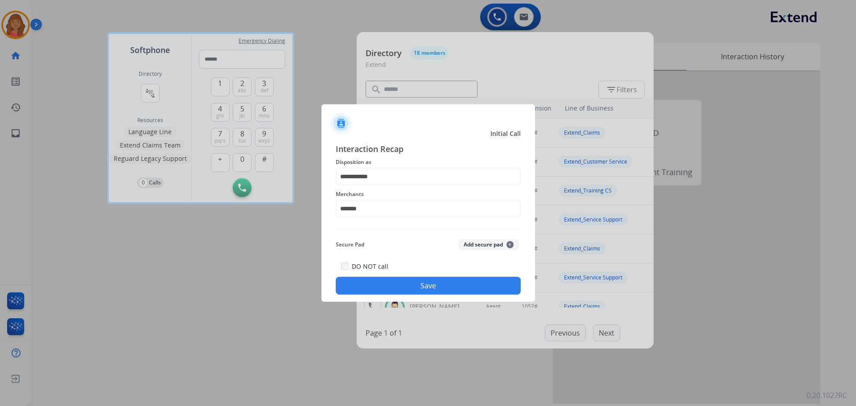
click at [388, 283] on button "Save" at bounding box center [428, 286] width 185 height 18
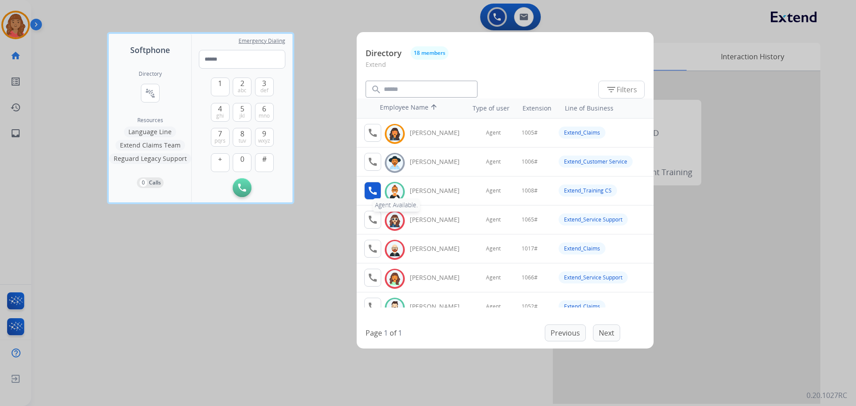
click at [373, 191] on mat-icon "call" at bounding box center [372, 190] width 11 height 11
click at [17, 15] on div at bounding box center [428, 203] width 856 height 406
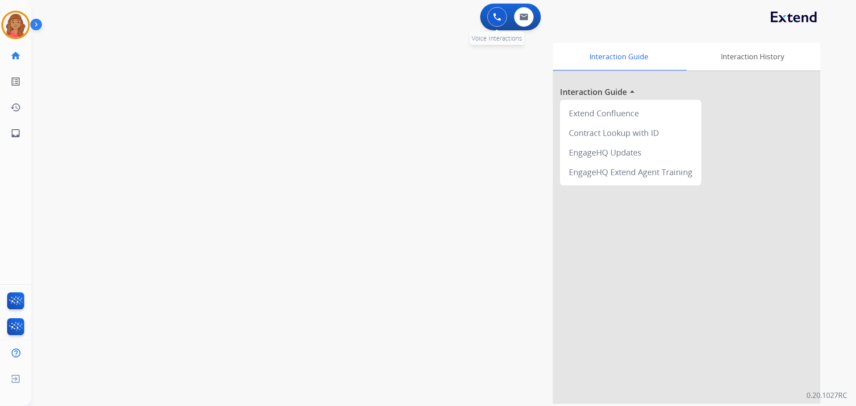
click at [495, 20] on img at bounding box center [497, 17] width 8 height 8
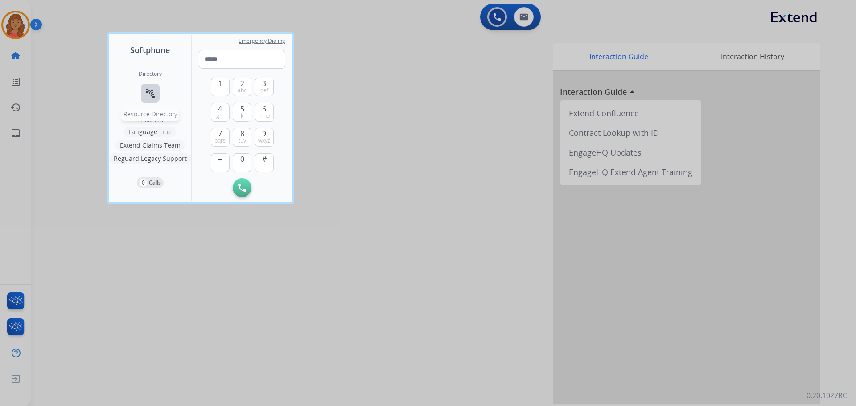
click at [153, 88] on mat-icon "connect_without_contact" at bounding box center [150, 93] width 11 height 11
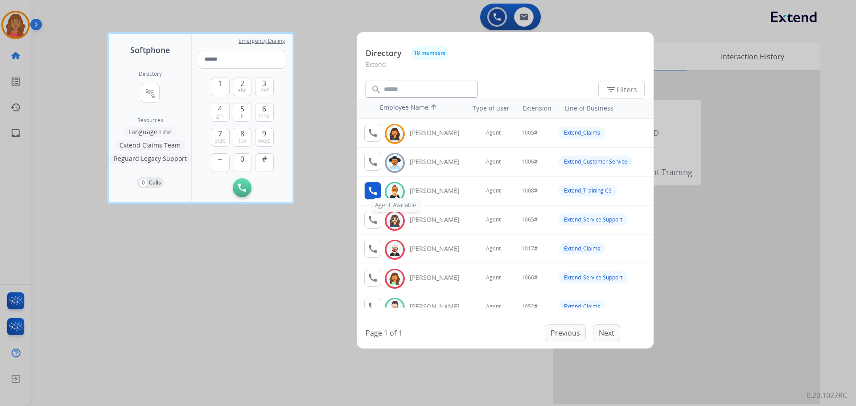
click at [372, 192] on mat-icon "call" at bounding box center [372, 190] width 11 height 11
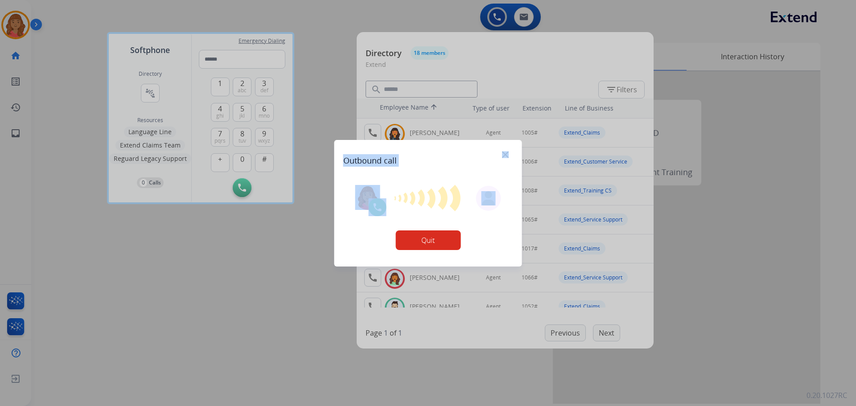
drag, startPoint x: 423, startPoint y: 186, endPoint x: 322, endPoint y: 220, distance: 106.1
click at [218, 267] on div "Softphone Directory connect_without_contact Resource Directory Resources Langua…" at bounding box center [428, 203] width 856 height 406
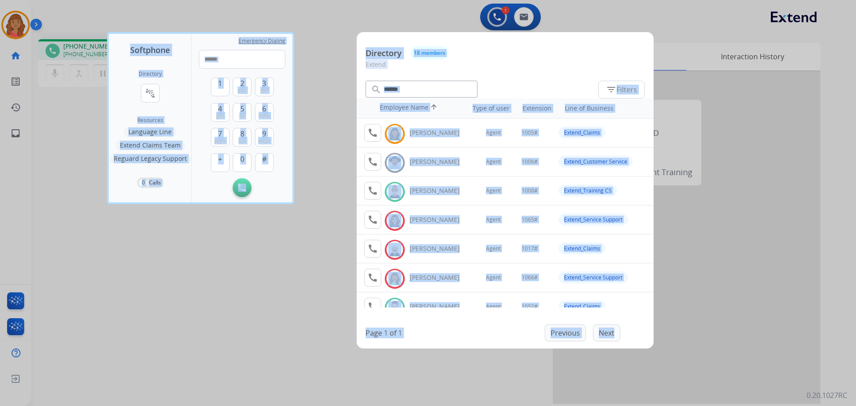
click at [213, 36] on div "Emergency Dialing 1 2 abc 3 def 4 ghi 5 jkl 6 mno 7 pqrs 8 tuv 9 wxyz + 0 # Ini…" at bounding box center [242, 118] width 101 height 168
click at [193, 113] on div "Emergency Dialing 1 2 abc 3 def 4 ghi 5 jkl 6 mno 7 pqrs 8 tuv 9 wxyz + 0 # Ini…" at bounding box center [242, 118] width 101 height 168
click at [211, 177] on div "1 2 abc 3 def 4 ghi 5 jkl 6 mno 7 pqrs 8 tuv 9 wxyz + 0 #" at bounding box center [242, 124] width 63 height 110
click at [711, 26] on div at bounding box center [428, 203] width 856 height 406
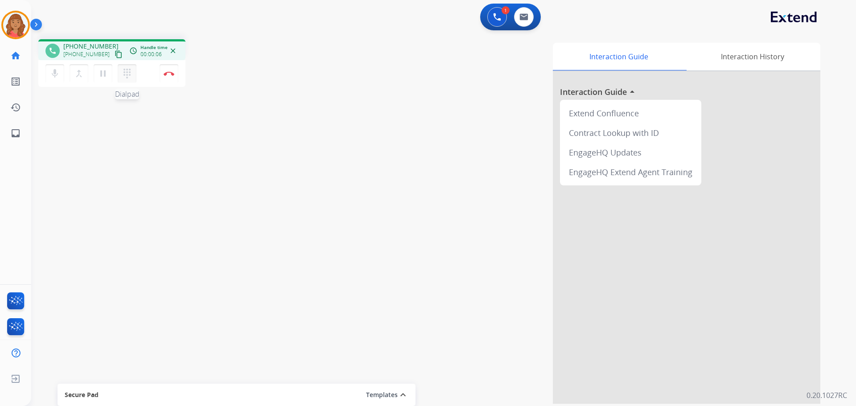
click at [129, 69] on mat-icon "dialpad" at bounding box center [127, 73] width 11 height 11
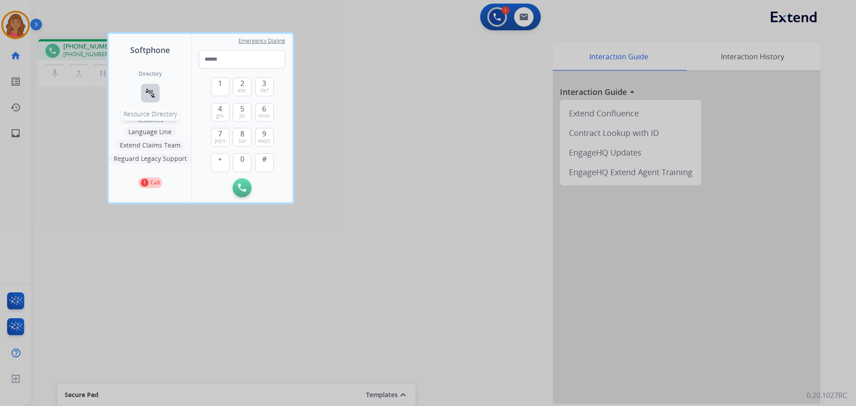
click at [151, 93] on mat-icon "connect_without_contact" at bounding box center [150, 93] width 11 height 11
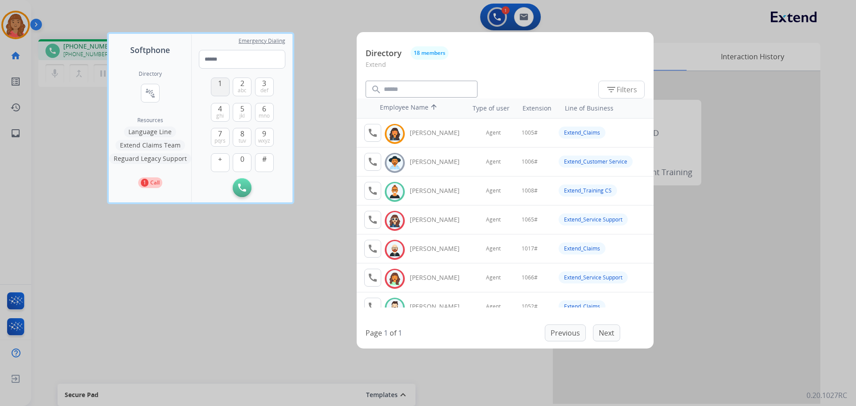
click at [222, 90] on button "1" at bounding box center [220, 87] width 19 height 19
click at [244, 162] on button "0" at bounding box center [242, 162] width 19 height 19
click at [244, 161] on span "0" at bounding box center [242, 159] width 4 height 11
click at [239, 136] on button "8 tuv" at bounding box center [242, 137] width 19 height 19
click at [264, 160] on span "#" at bounding box center [264, 159] width 4 height 11
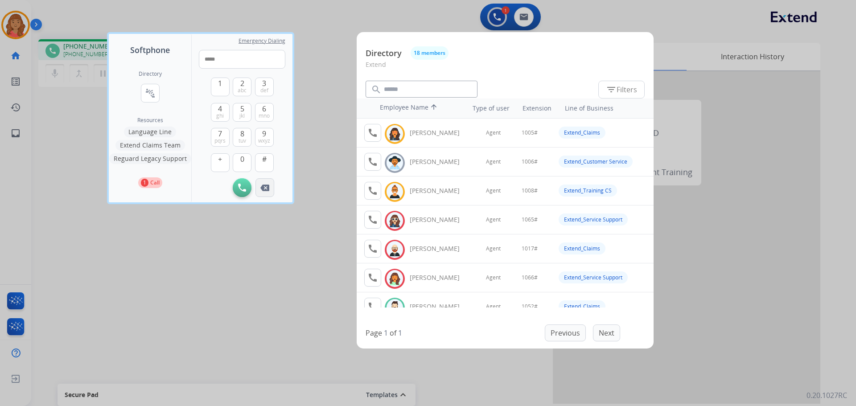
click at [266, 192] on button "Remove Number" at bounding box center [264, 187] width 19 height 19
click at [264, 191] on img at bounding box center [264, 188] width 9 height 7
type input "***"
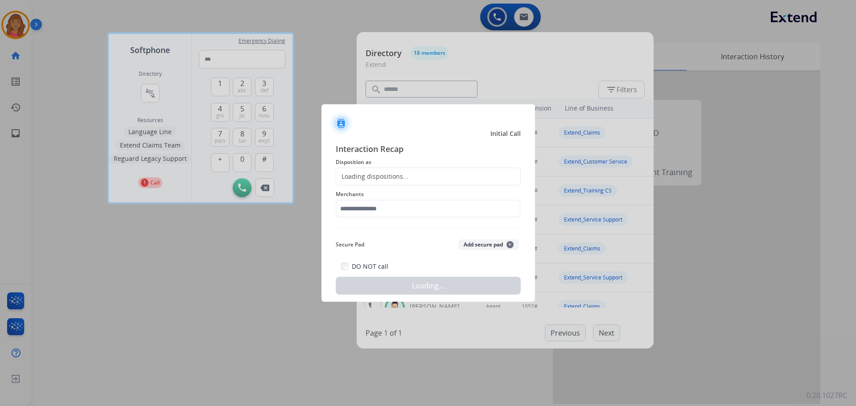
click at [237, 187] on div at bounding box center [428, 203] width 856 height 406
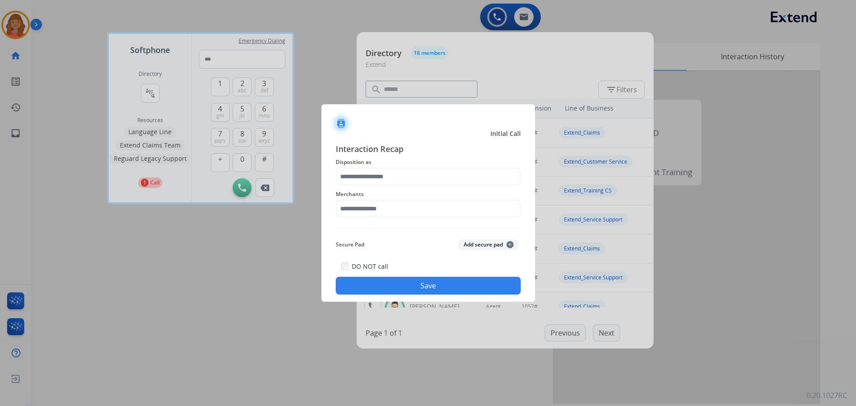
click at [372, 186] on div "Merchants" at bounding box center [428, 203] width 185 height 36
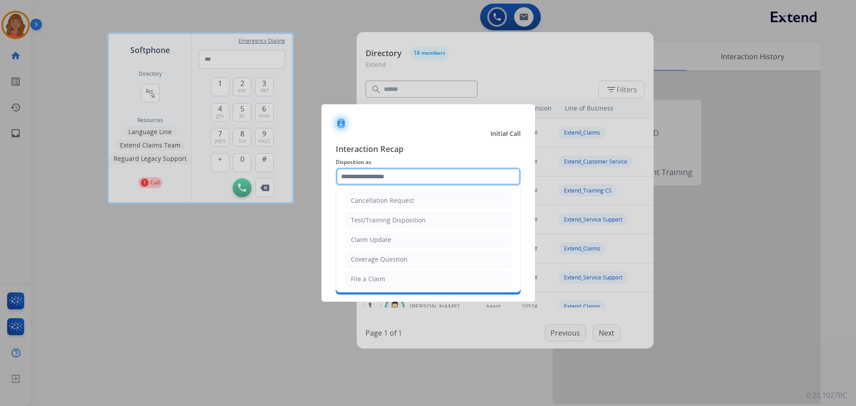
click at [369, 183] on input "text" at bounding box center [428, 177] width 185 height 18
click at [370, 240] on div "Claim Update" at bounding box center [371, 239] width 41 height 9
type input "**********"
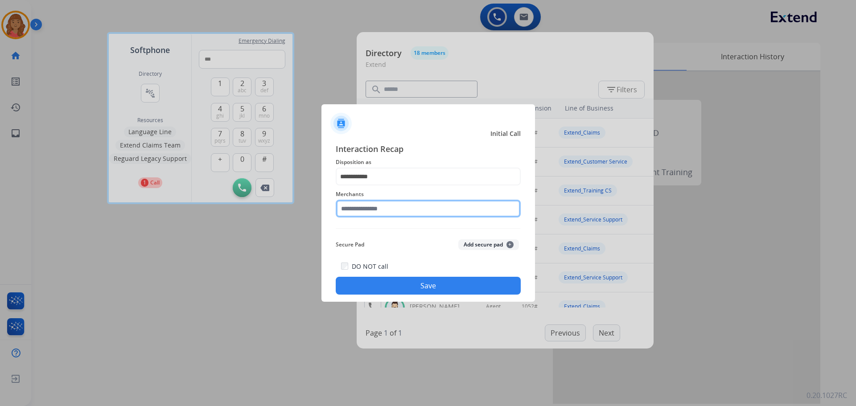
click at [370, 208] on input "text" at bounding box center [428, 209] width 185 height 18
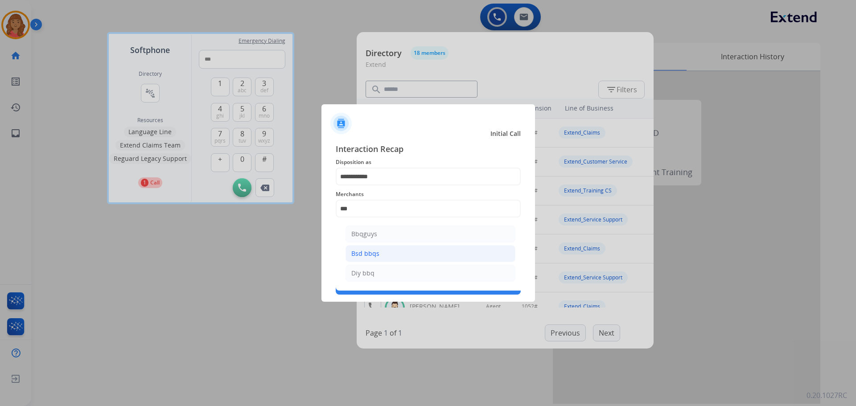
click at [375, 253] on div "Bsd bbqs" at bounding box center [365, 253] width 28 height 9
type input "********"
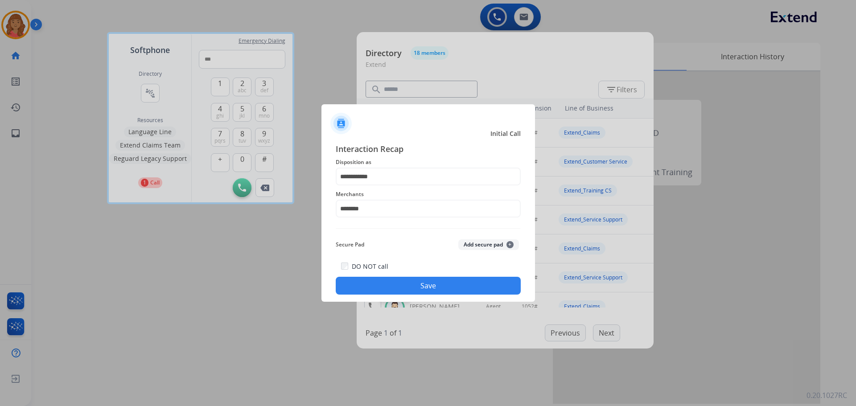
click at [403, 280] on button "Save" at bounding box center [428, 286] width 185 height 18
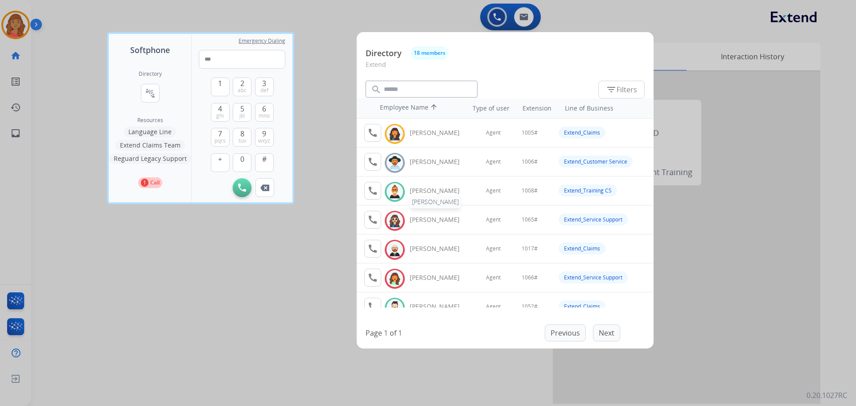
drag, startPoint x: 473, startPoint y: 191, endPoint x: 453, endPoint y: 188, distance: 19.9
click at [321, 229] on div at bounding box center [428, 203] width 856 height 406
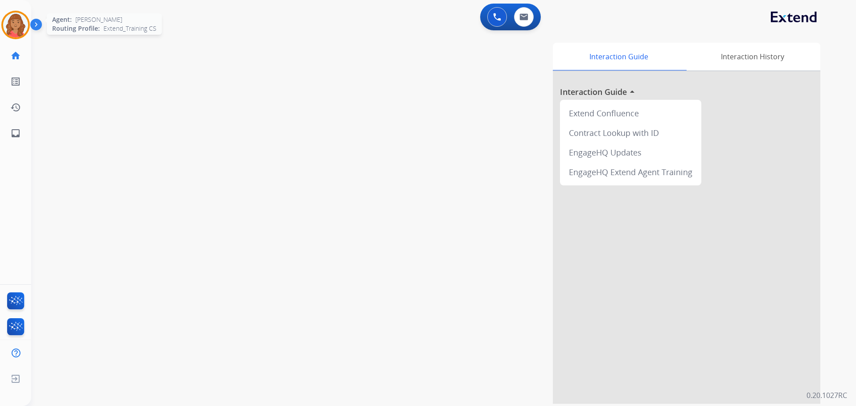
click at [16, 30] on img at bounding box center [15, 24] width 25 height 25
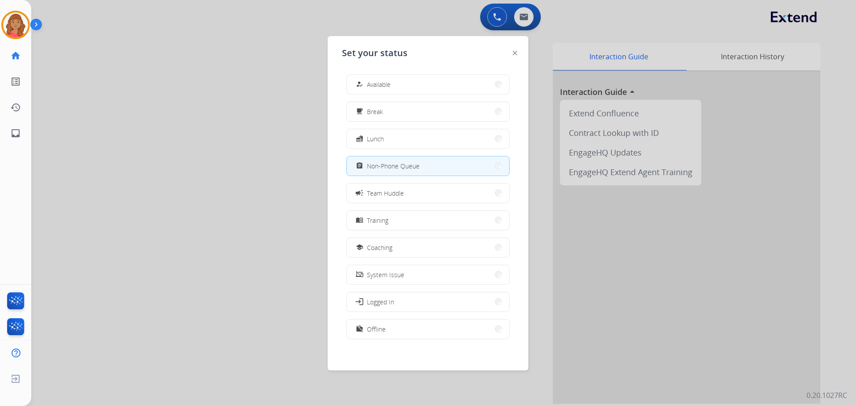
click at [494, 16] on div at bounding box center [428, 203] width 856 height 406
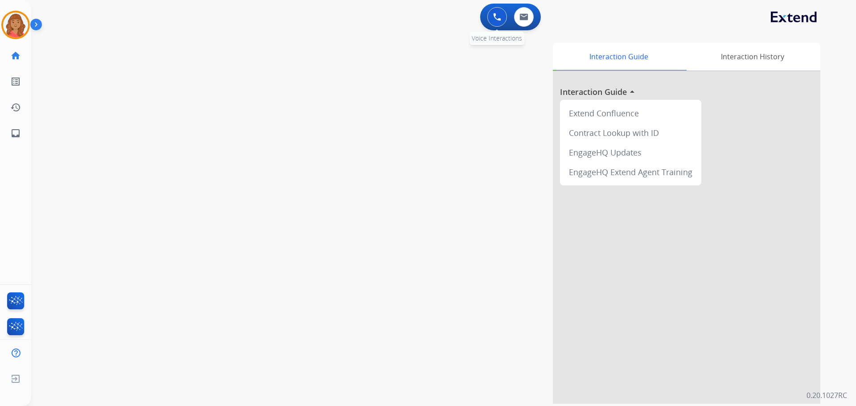
click at [493, 17] on img at bounding box center [497, 17] width 8 height 8
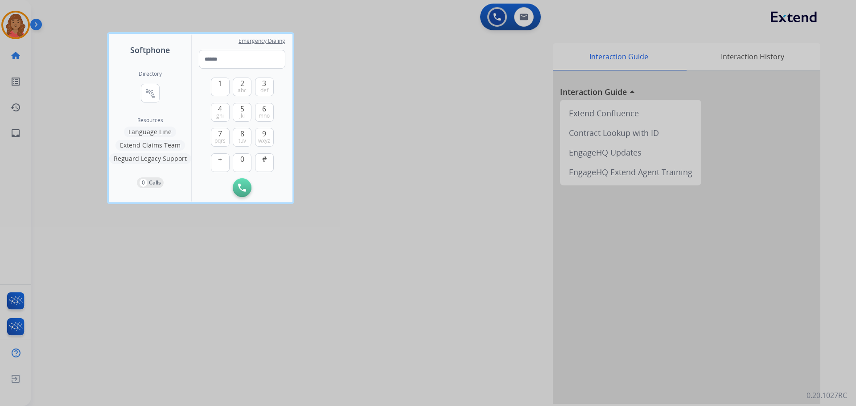
click at [150, 132] on button "Language Line" at bounding box center [150, 132] width 52 height 11
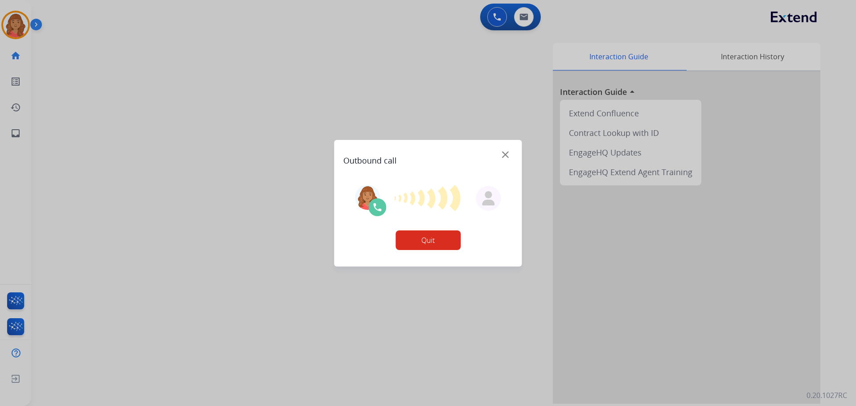
click at [505, 156] on img at bounding box center [505, 154] width 7 height 7
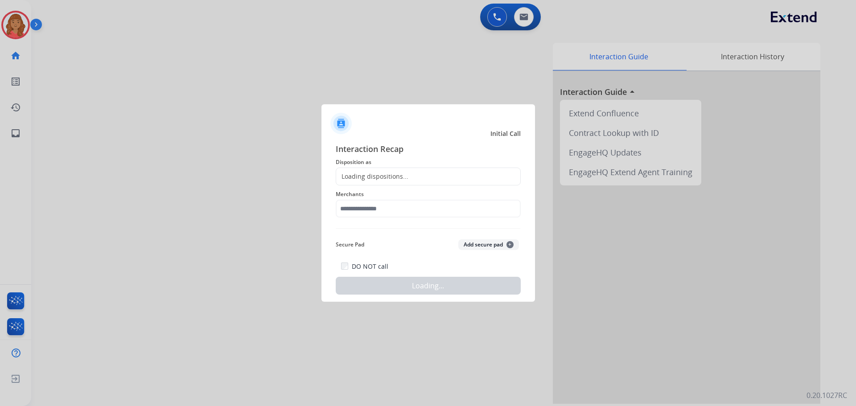
click at [505, 155] on span "Interaction Recap" at bounding box center [428, 150] width 185 height 14
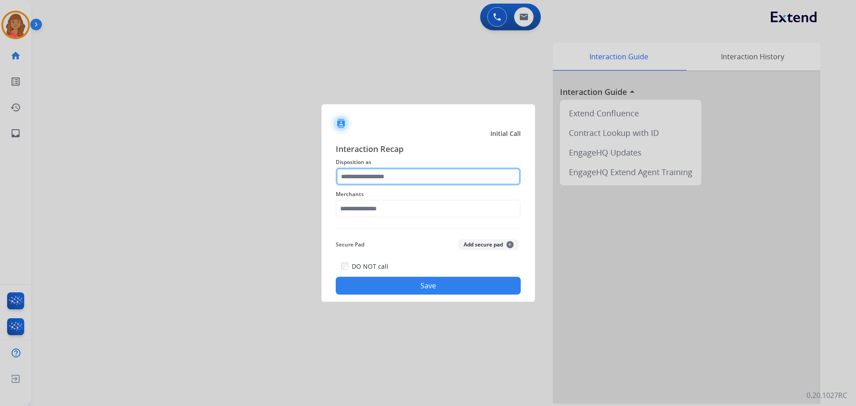
click at [369, 177] on input "text" at bounding box center [428, 177] width 185 height 18
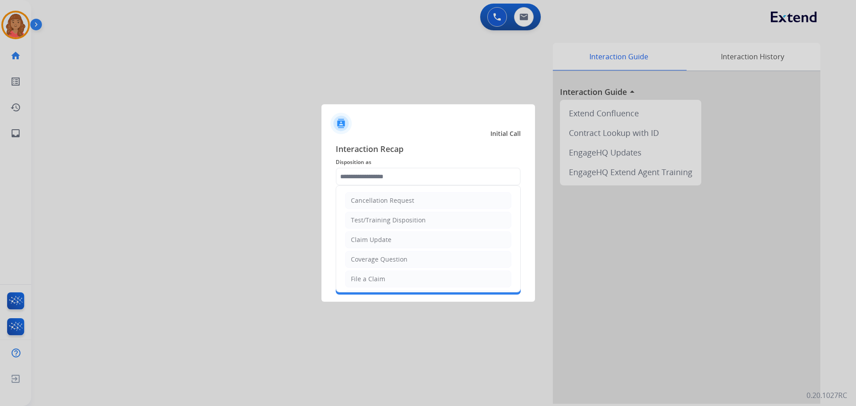
click at [363, 235] on div "Claim Update" at bounding box center [371, 239] width 41 height 9
type input "**********"
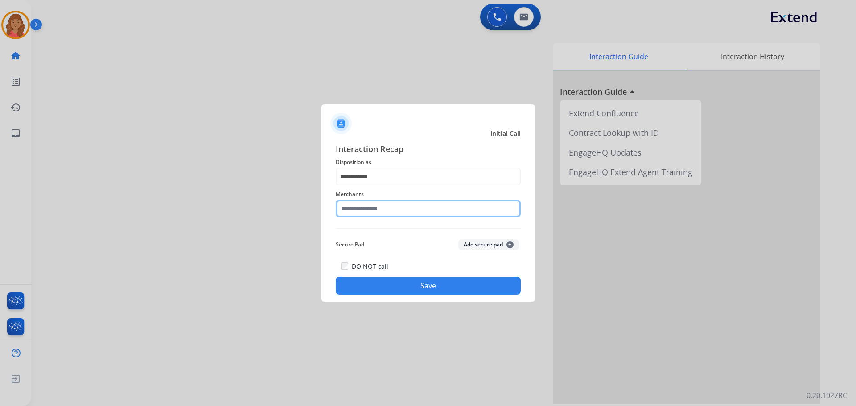
click at [363, 211] on input "text" at bounding box center [428, 209] width 185 height 18
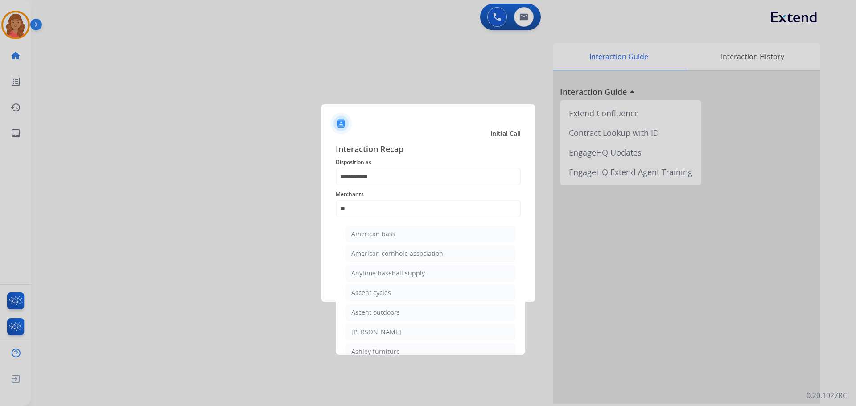
click at [370, 235] on div "American bass" at bounding box center [373, 234] width 44 height 9
type input "**********"
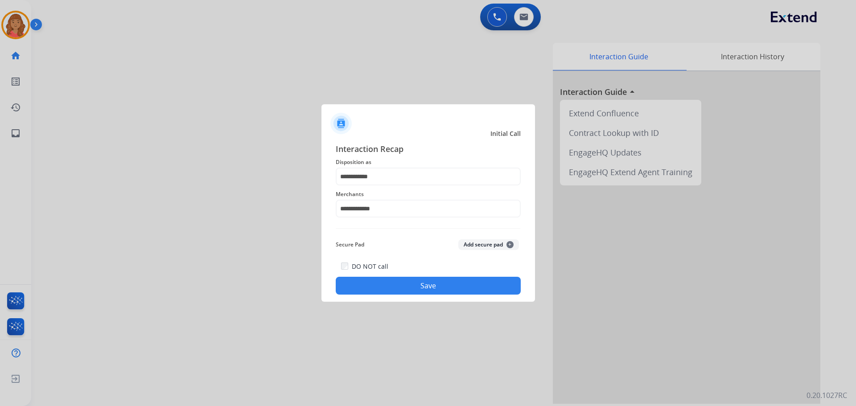
click at [386, 284] on button "Save" at bounding box center [428, 286] width 185 height 18
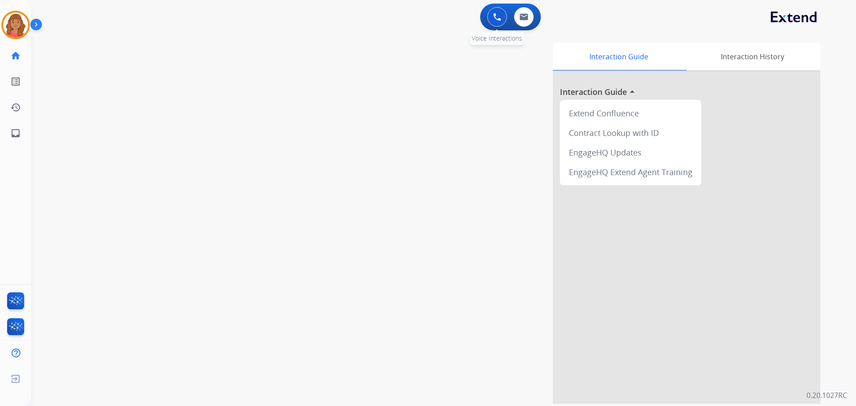
drag, startPoint x: 497, startPoint y: 17, endPoint x: 494, endPoint y: 22, distance: 6.0
click at [497, 18] on img at bounding box center [497, 17] width 8 height 8
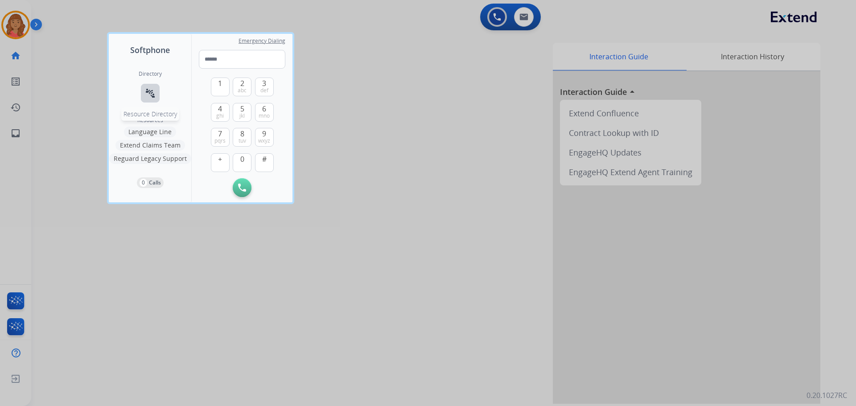
drag, startPoint x: 150, startPoint y: 90, endPoint x: 153, endPoint y: 94, distance: 5.2
click at [151, 90] on mat-icon "connect_without_contact" at bounding box center [150, 93] width 11 height 11
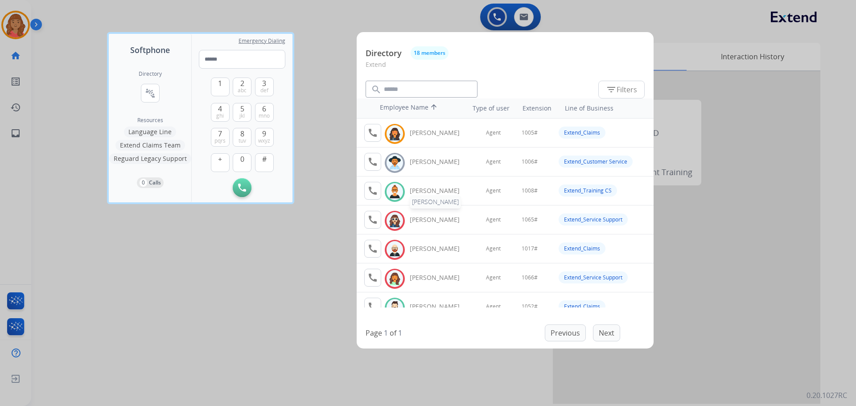
drag, startPoint x: 474, startPoint y: 189, endPoint x: 464, endPoint y: 193, distance: 10.4
click at [320, 226] on div at bounding box center [428, 203] width 856 height 406
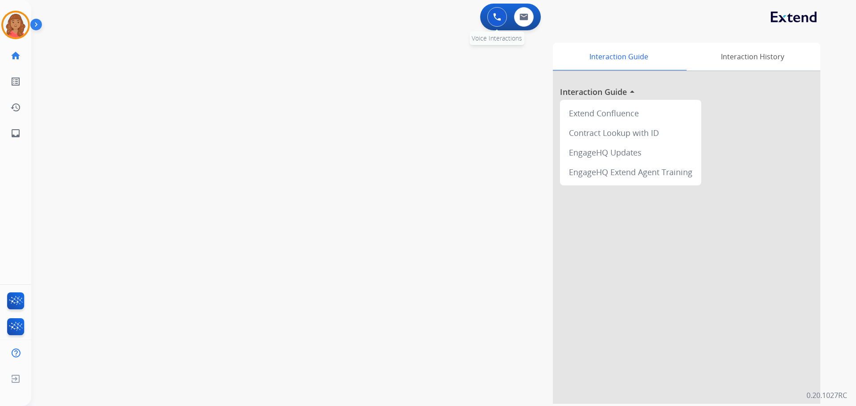
click at [490, 15] on button at bounding box center [497, 17] width 20 height 20
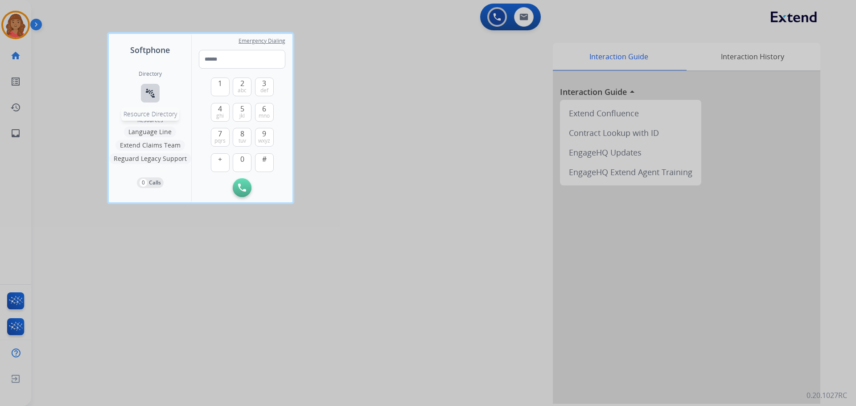
click at [154, 96] on mat-icon "connect_without_contact" at bounding box center [150, 93] width 11 height 11
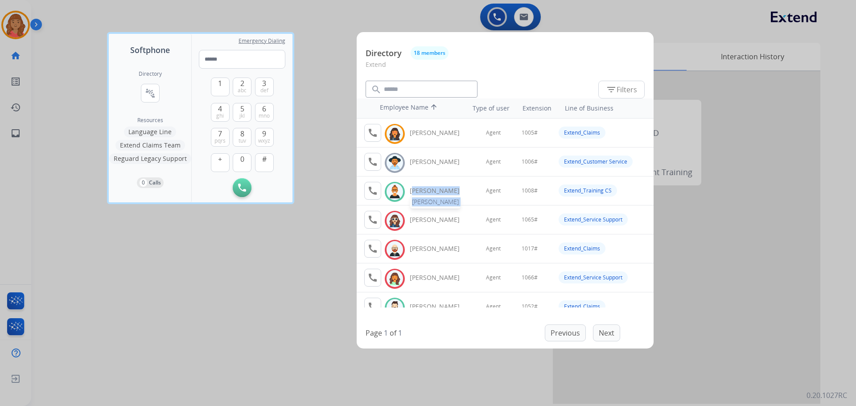
drag, startPoint x: 476, startPoint y: 191, endPoint x: 410, endPoint y: 189, distance: 65.5
click at [410, 189] on tr "call Available Chelsea Dunevant Chelsea Dunevant Agent 1008# Extend_Training CS" at bounding box center [505, 191] width 297 height 29
copy div "Chelsea Dunevant Chelsea Dunevant"
click at [336, 20] on div at bounding box center [428, 203] width 856 height 406
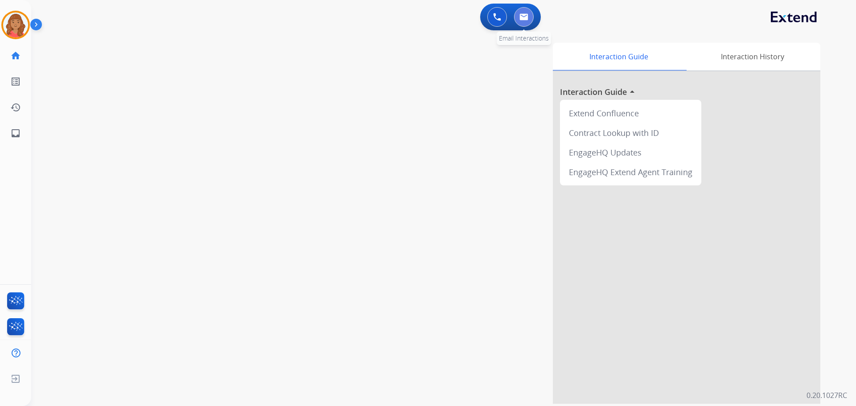
click at [526, 16] on img at bounding box center [523, 16] width 9 height 7
select select "**********"
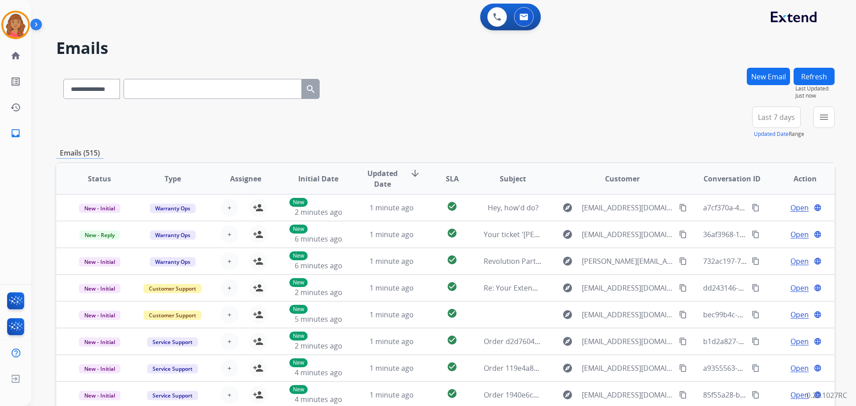
scroll to position [1, 0]
click at [827, 116] on mat-icon "menu" at bounding box center [823, 117] width 11 height 11
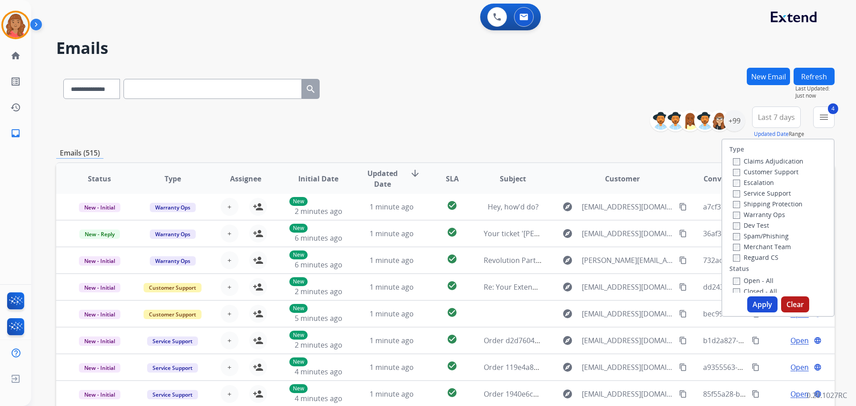
click at [754, 303] on button "Apply" at bounding box center [762, 304] width 30 height 16
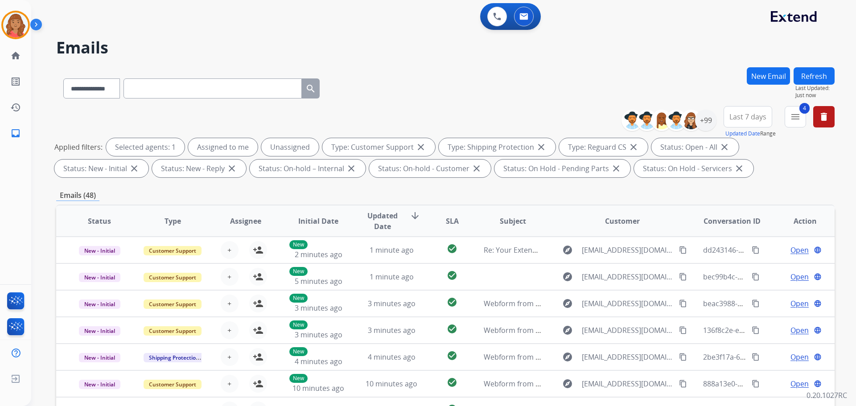
scroll to position [0, 0]
click at [703, 125] on div "+99" at bounding box center [705, 120] width 21 height 21
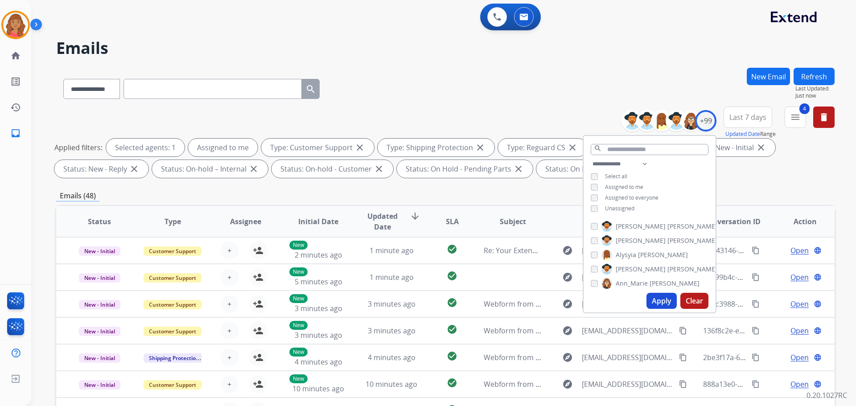
click at [658, 303] on button "Apply" at bounding box center [661, 301] width 30 height 16
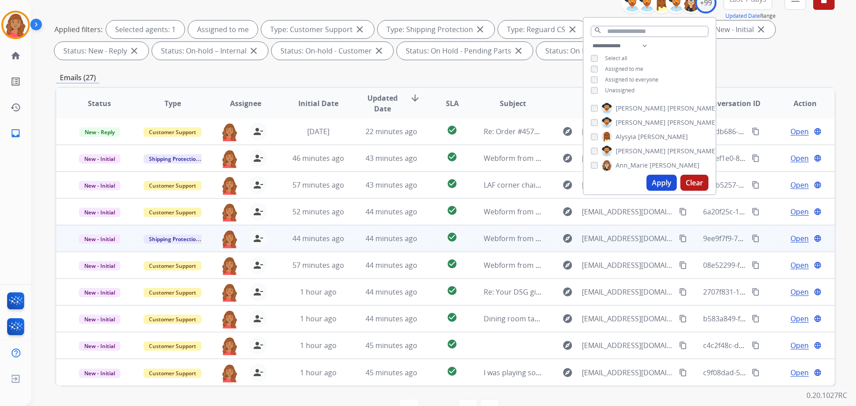
scroll to position [144, 0]
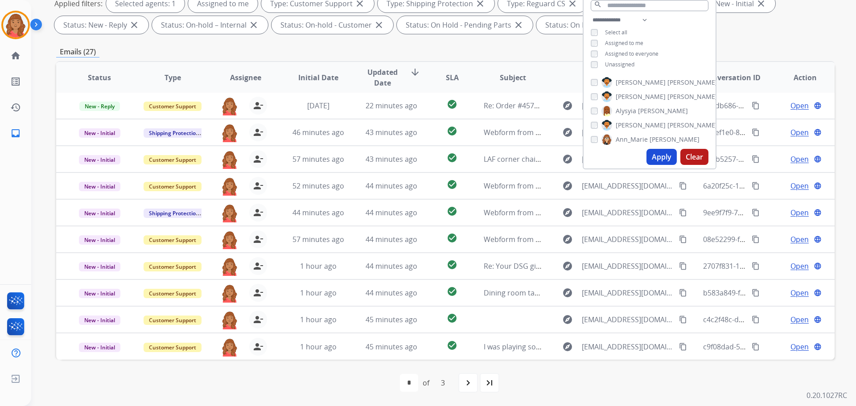
click at [492, 383] on mat-icon "last_page" at bounding box center [489, 383] width 11 height 11
select select "*"
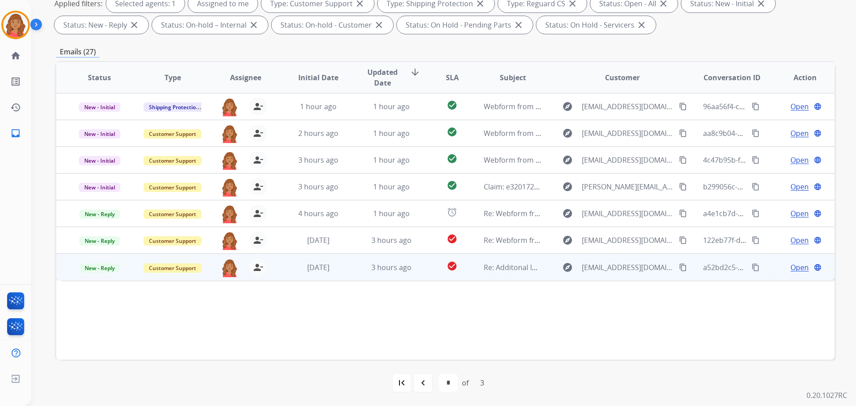
click at [671, 267] on div "explore keposs@yahoo.com content_copy" at bounding box center [622, 267] width 131 height 14
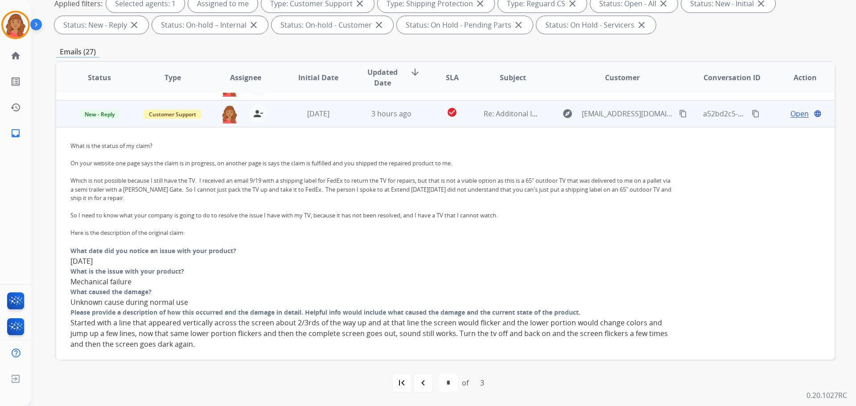
scroll to position [160, 0]
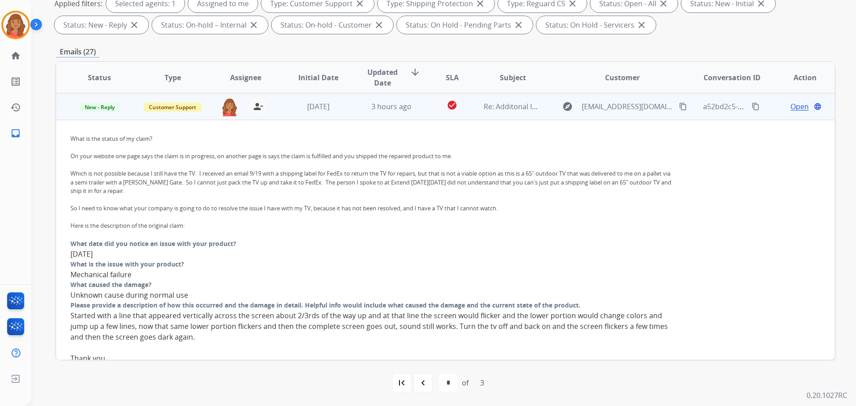
click at [792, 103] on span "Open" at bounding box center [799, 106] width 18 height 11
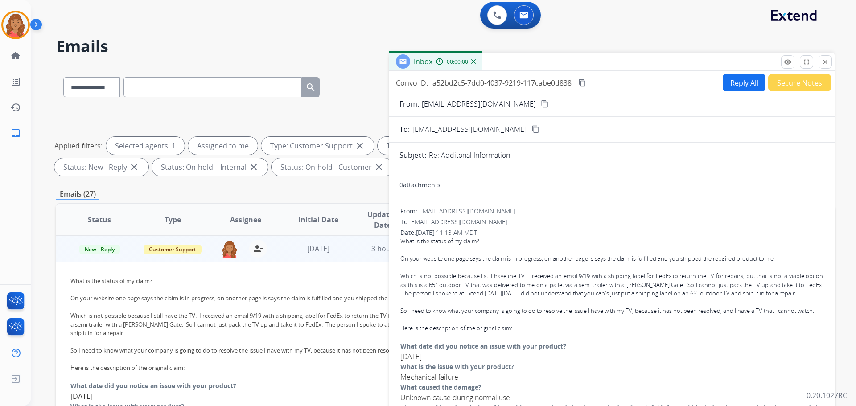
scroll to position [0, 0]
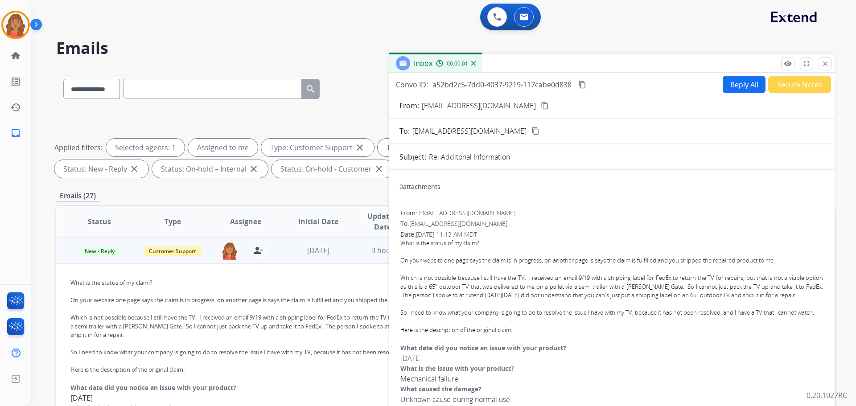
click at [735, 88] on button "Reply All" at bounding box center [744, 84] width 43 height 17
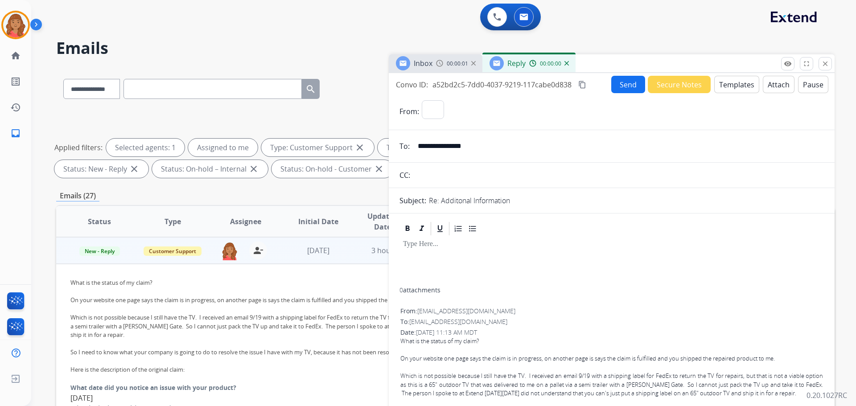
select select "**********"
click at [716, 83] on button "Templates" at bounding box center [736, 84] width 45 height 17
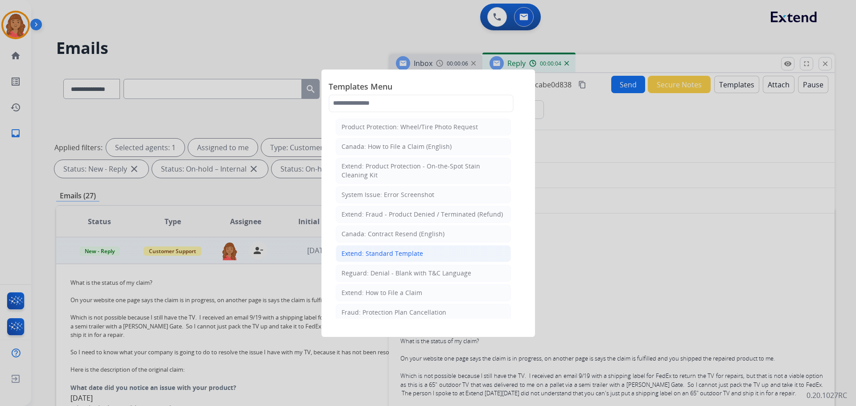
click at [388, 247] on li "Extend: Standard Template" at bounding box center [423, 253] width 175 height 17
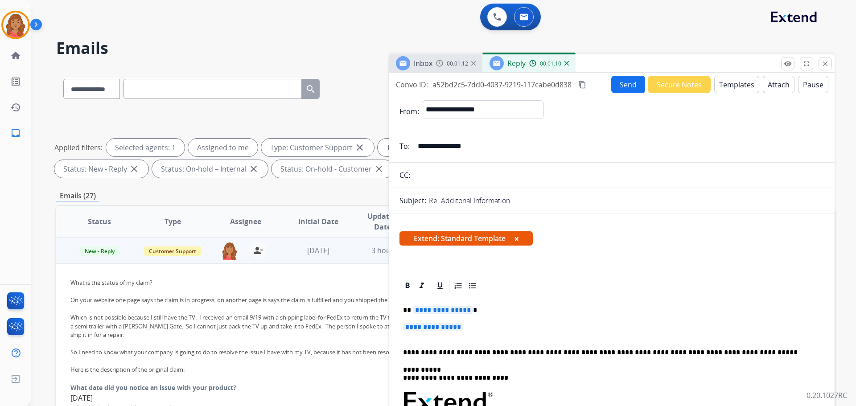
drag, startPoint x: 410, startPoint y: 311, endPoint x: 398, endPoint y: 308, distance: 11.7
drag, startPoint x: 464, startPoint y: 330, endPoint x: 401, endPoint y: 308, distance: 66.4
click at [479, 330] on p "**********" at bounding box center [611, 331] width 417 height 16
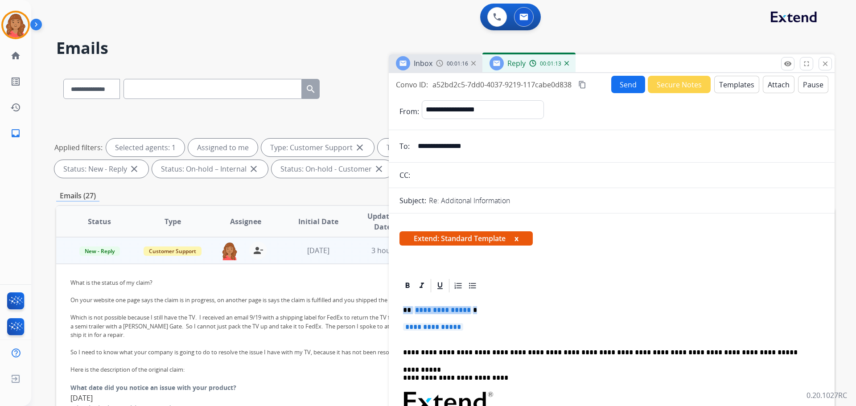
drag, startPoint x: 449, startPoint y: 327, endPoint x: 405, endPoint y: 308, distance: 47.9
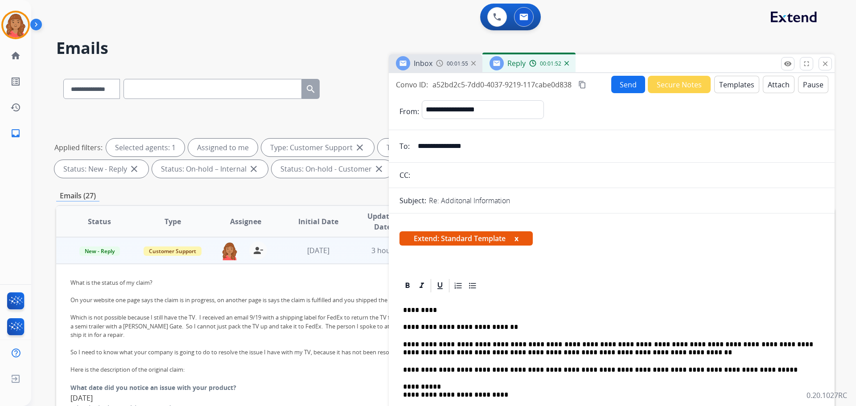
click at [616, 84] on button "Send" at bounding box center [628, 84] width 34 height 17
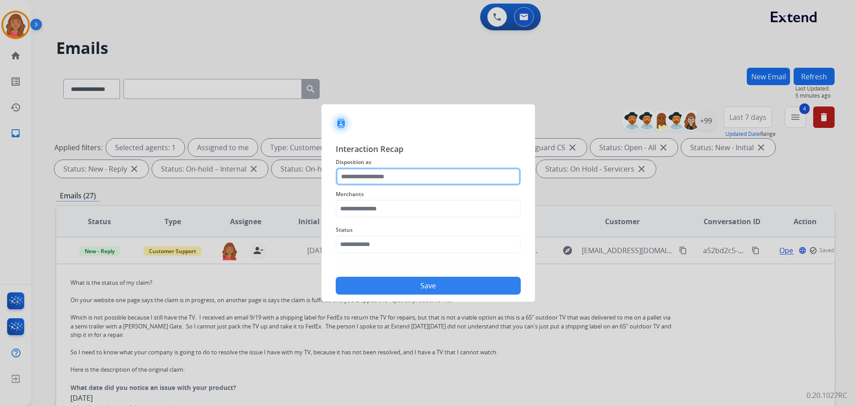
click at [407, 176] on input "text" at bounding box center [428, 177] width 185 height 18
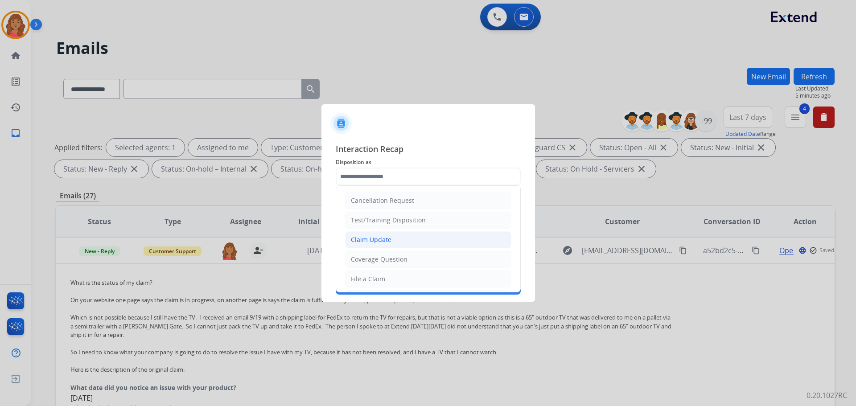
click at [382, 235] on li "Claim Update" at bounding box center [428, 239] width 166 height 17
type input "**********"
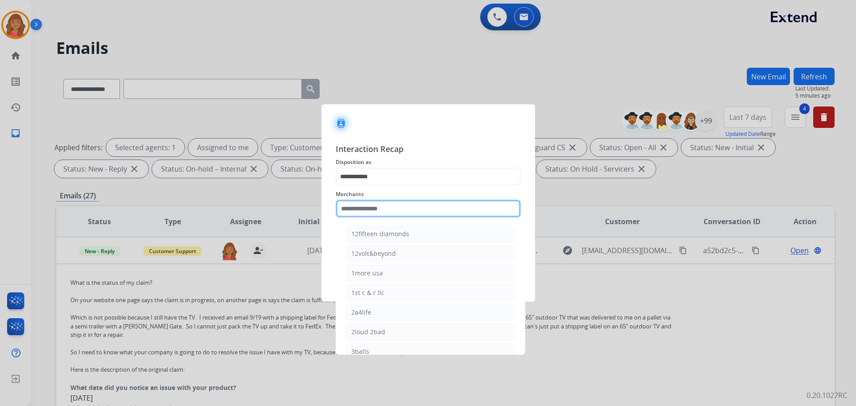
drag, startPoint x: 376, startPoint y: 209, endPoint x: 343, endPoint y: 209, distance: 33.0
click at [342, 209] on input "text" at bounding box center [428, 209] width 185 height 18
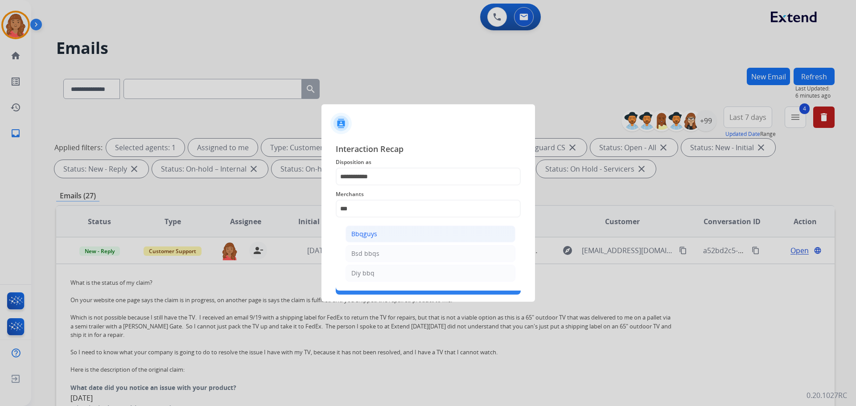
click at [368, 235] on div "Bbqguys" at bounding box center [364, 234] width 26 height 9
type input "*******"
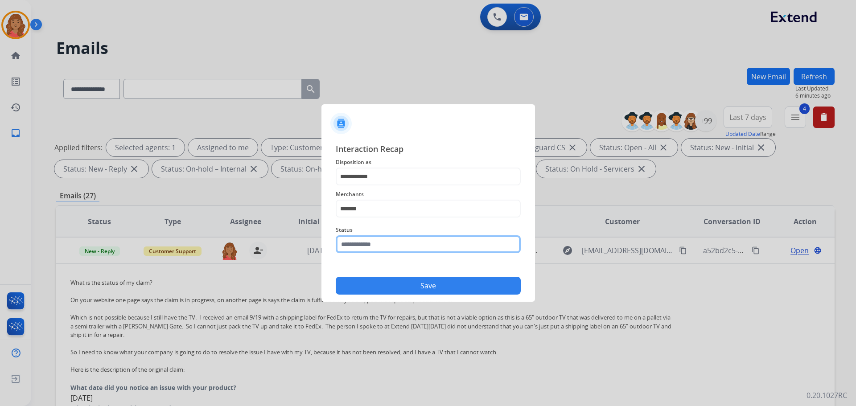
click at [364, 246] on input "text" at bounding box center [428, 244] width 185 height 18
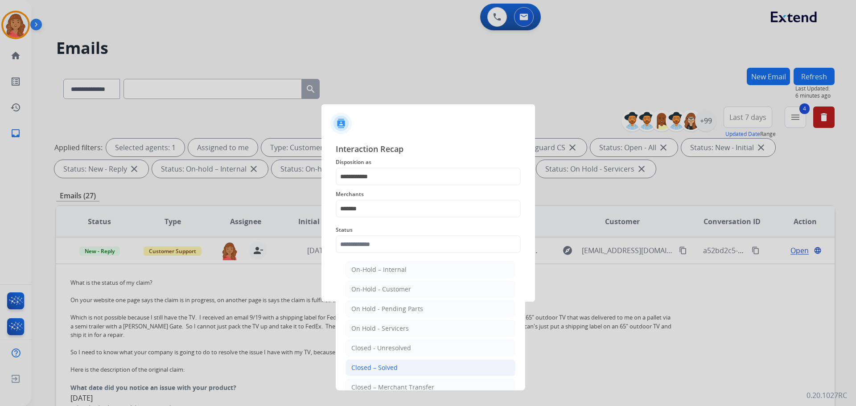
click at [374, 363] on li "Closed – Solved" at bounding box center [430, 367] width 170 height 17
type input "**********"
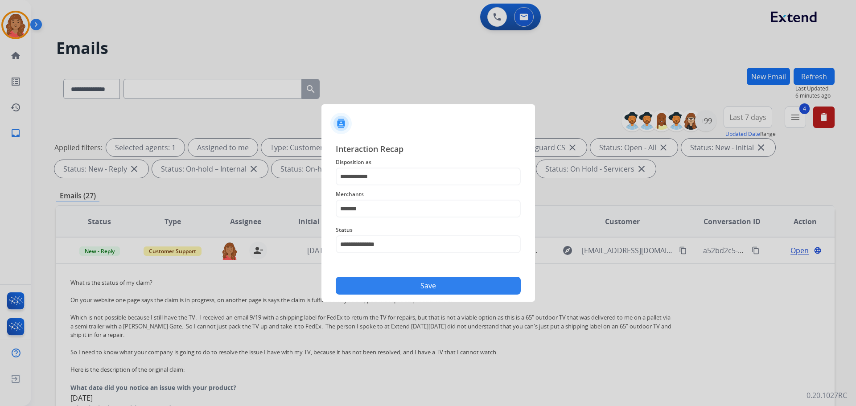
click at [370, 290] on button "Save" at bounding box center [428, 286] width 185 height 18
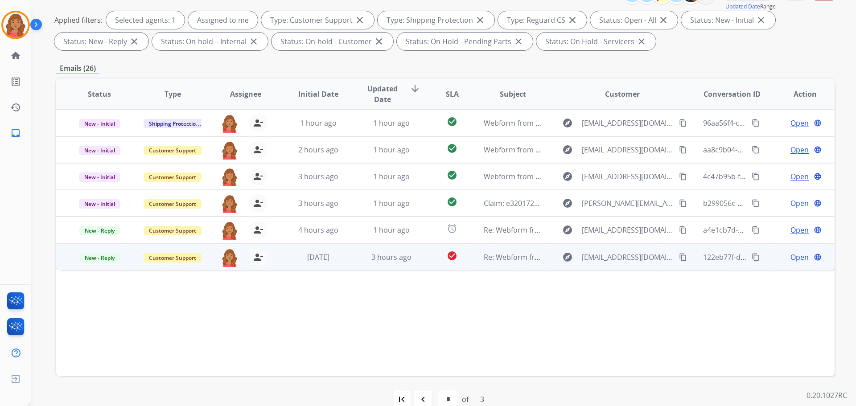
scroll to position [144, 0]
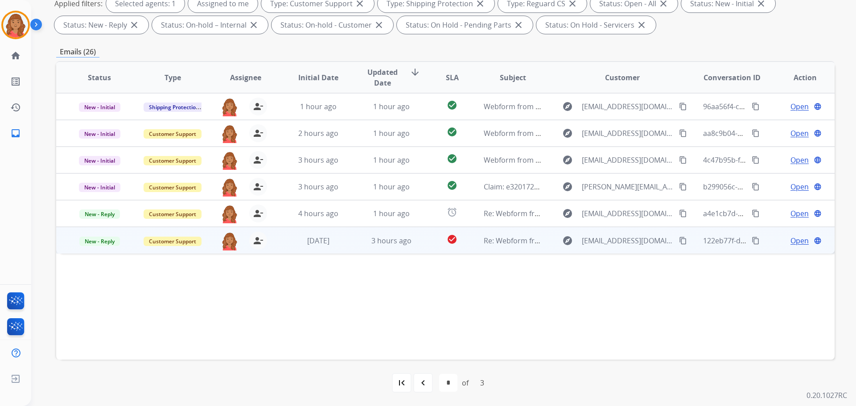
click at [679, 240] on mat-icon "content_copy" at bounding box center [683, 241] width 8 height 8
click at [386, 248] on td "3 hours ago" at bounding box center [384, 240] width 73 height 27
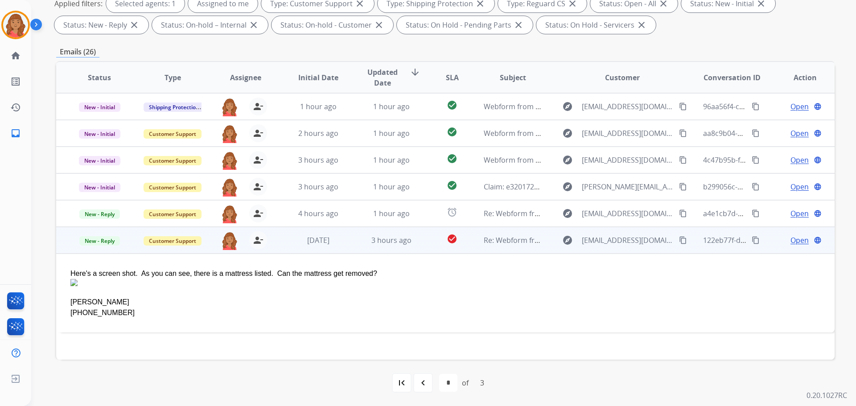
click at [790, 241] on span "Open" at bounding box center [799, 240] width 18 height 11
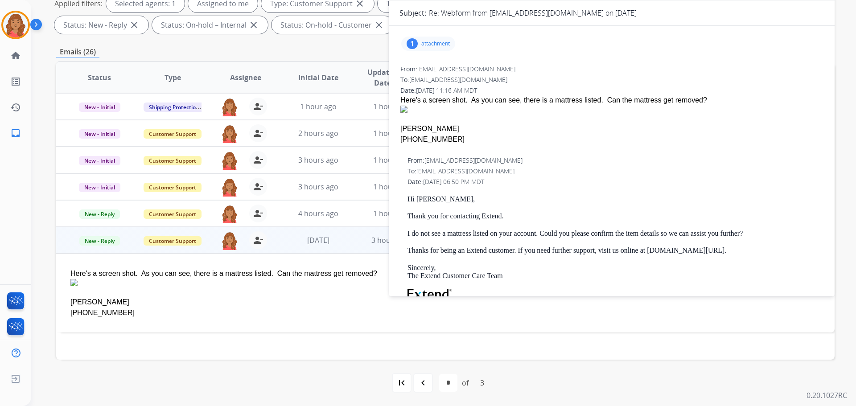
click at [417, 48] on div "1 attachment" at bounding box center [428, 44] width 54 height 14
click at [424, 74] on div at bounding box center [432, 68] width 45 height 31
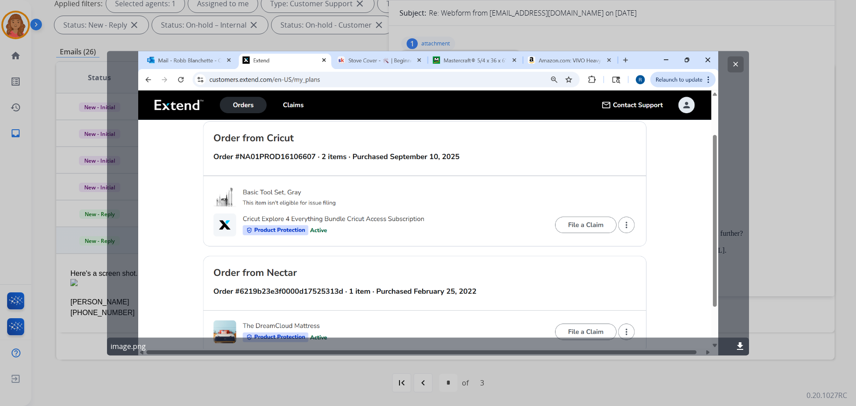
click at [732, 68] on button "clear" at bounding box center [735, 64] width 16 height 16
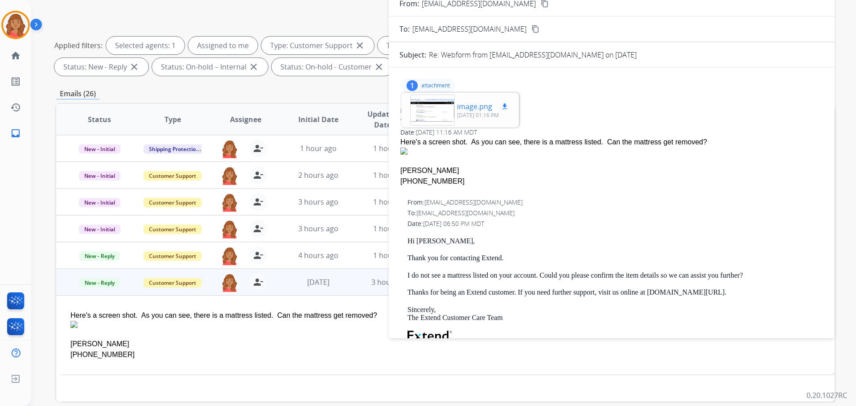
scroll to position [55, 0]
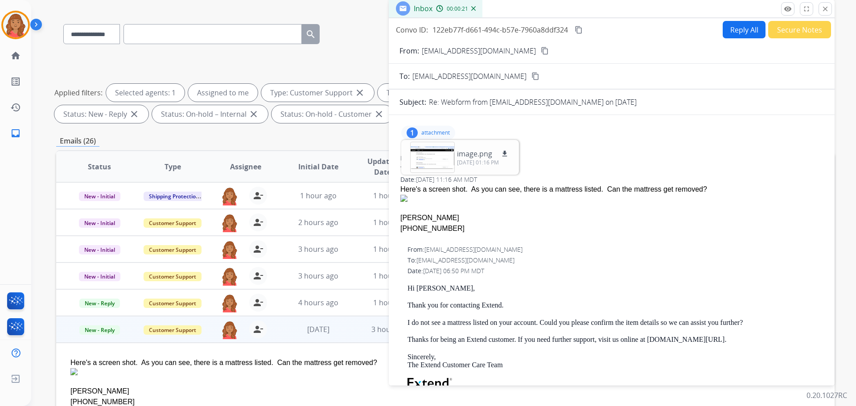
click at [419, 129] on div "1 attachment image.png download 09/23/2025, 01:16 PM" at bounding box center [428, 133] width 54 height 14
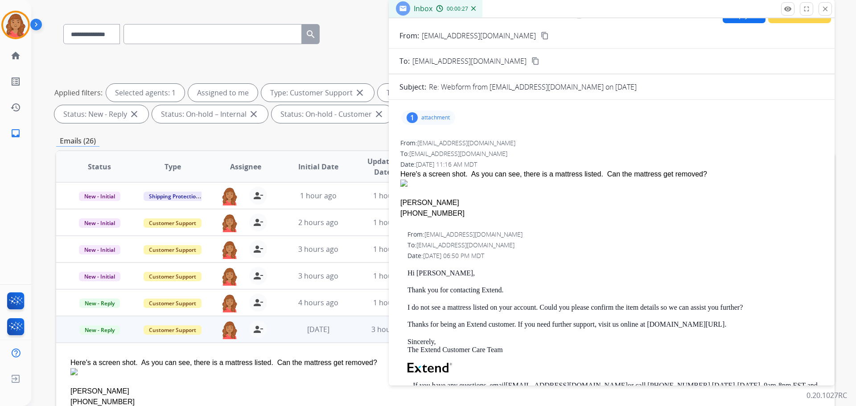
scroll to position [0, 0]
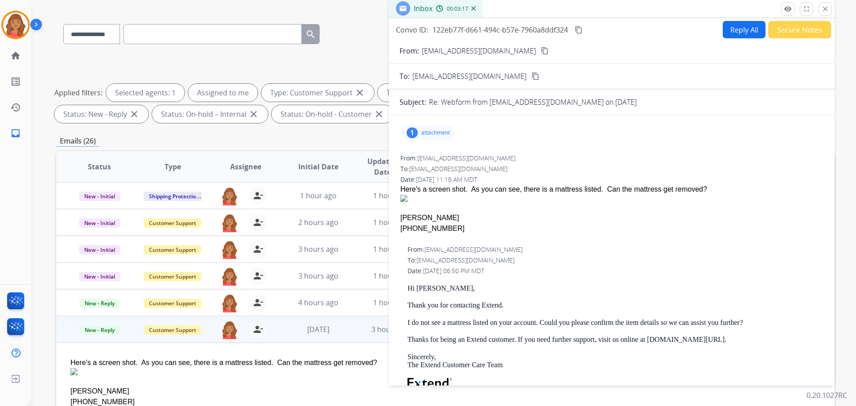
click at [740, 28] on button "Reply All" at bounding box center [744, 29] width 43 height 17
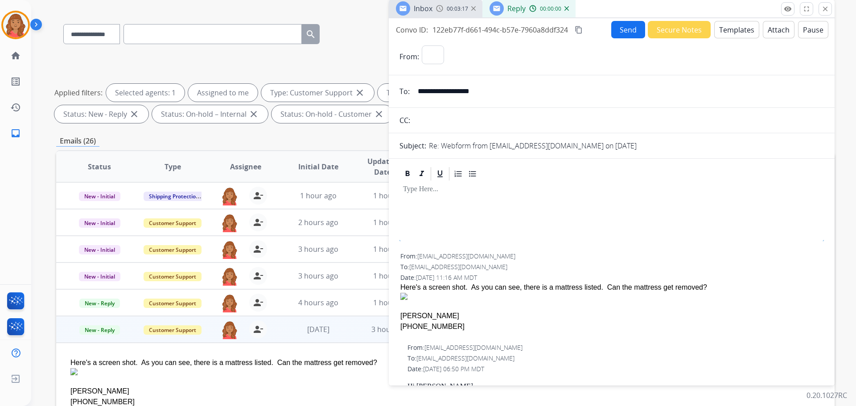
select select "**********"
click at [410, 194] on div at bounding box center [611, 202] width 424 height 40
click at [744, 34] on button "Templates" at bounding box center [736, 29] width 45 height 17
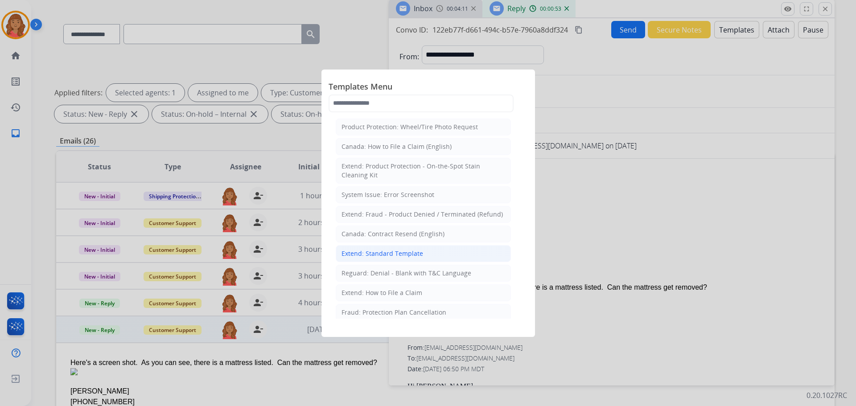
click at [370, 253] on div "Extend: Standard Template" at bounding box center [382, 253] width 82 height 9
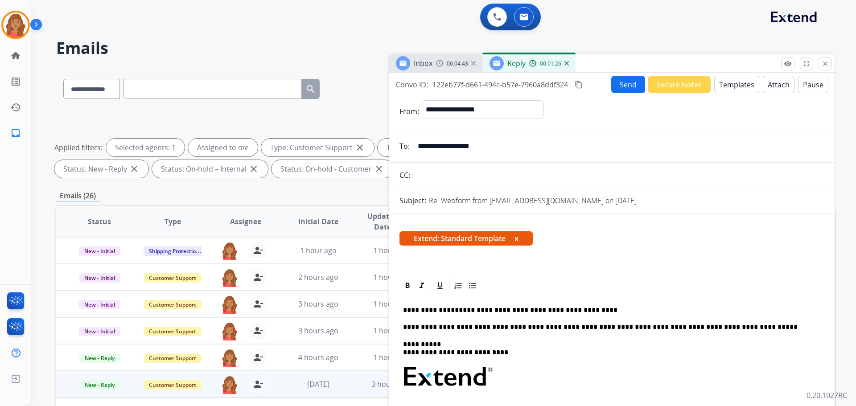
click at [620, 87] on button "Send" at bounding box center [628, 84] width 34 height 17
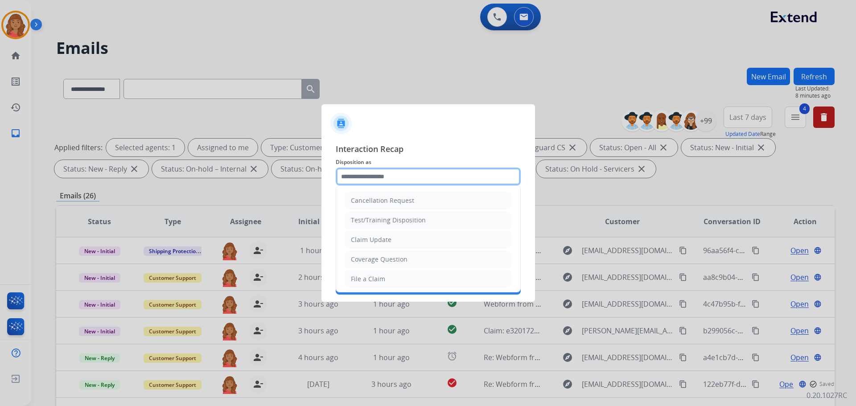
click at [373, 177] on input "text" at bounding box center [428, 177] width 185 height 18
click at [369, 276] on div "File a Claim" at bounding box center [368, 279] width 34 height 9
type input "**********"
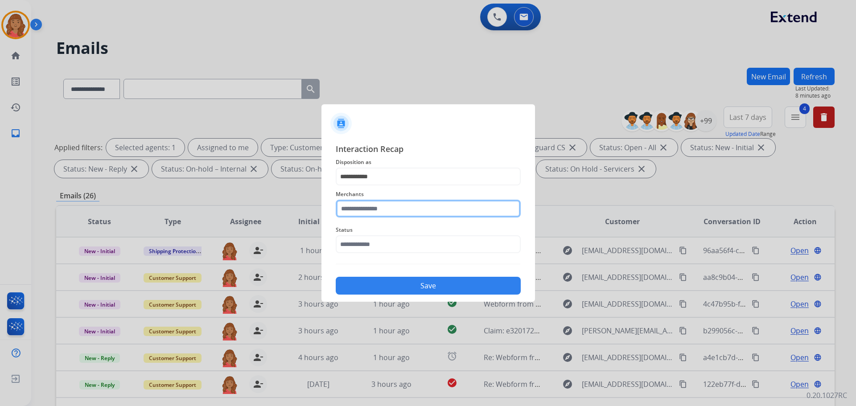
click at [369, 213] on input "text" at bounding box center [428, 209] width 185 height 18
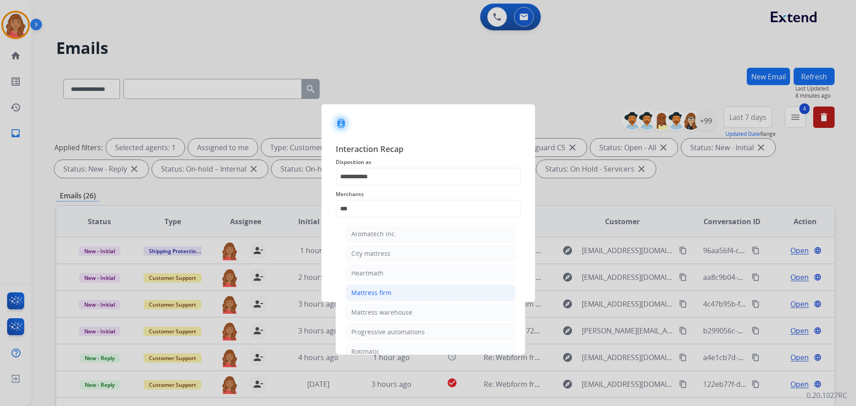
click at [366, 291] on div "Mattress firm" at bounding box center [371, 292] width 40 height 9
type input "**********"
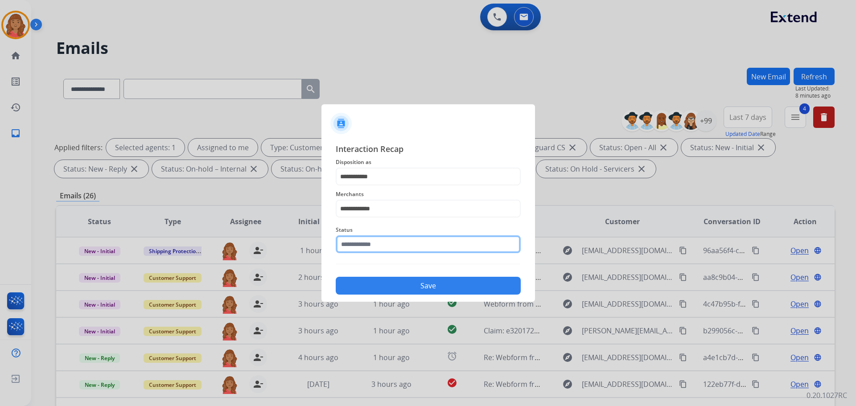
drag, startPoint x: 370, startPoint y: 245, endPoint x: 370, endPoint y: 251, distance: 6.3
click at [370, 245] on input "text" at bounding box center [428, 244] width 185 height 18
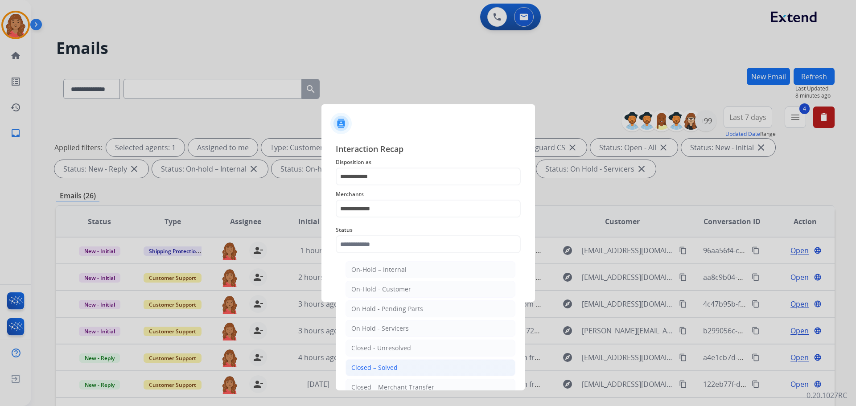
click at [378, 365] on div "Closed – Solved" at bounding box center [374, 367] width 46 height 9
type input "**********"
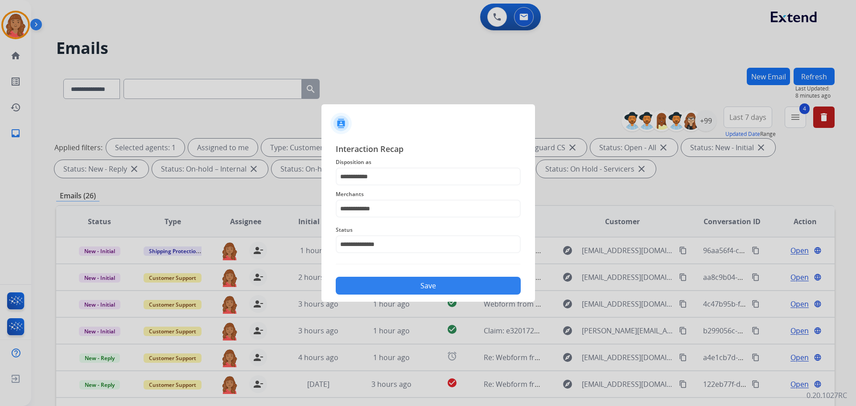
click at [377, 282] on button "Save" at bounding box center [428, 286] width 185 height 18
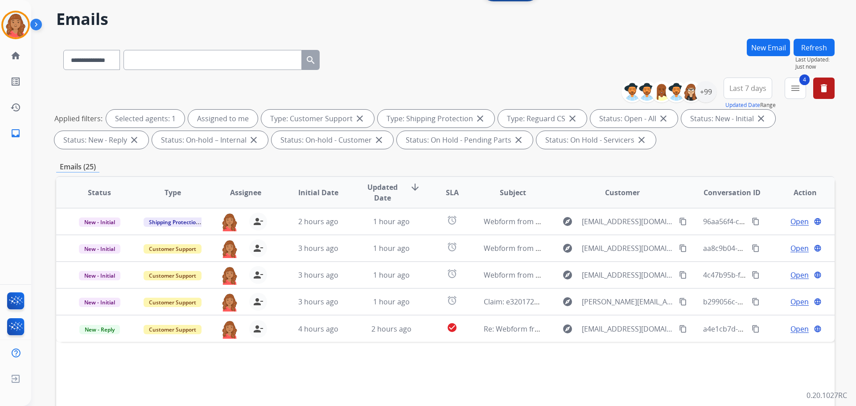
scroll to position [144, 0]
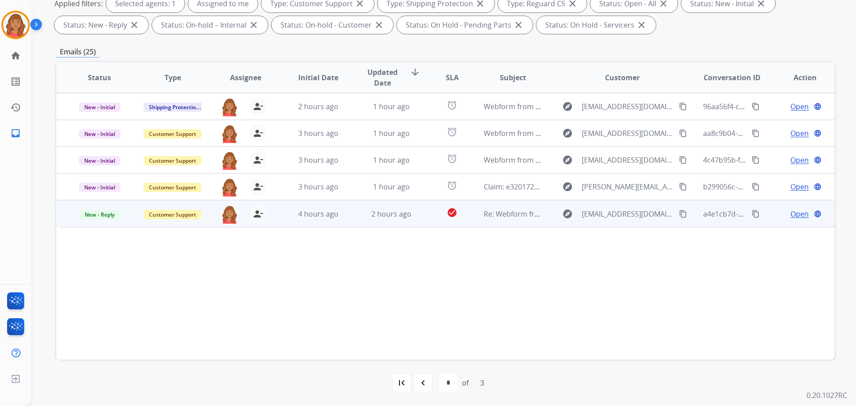
click at [680, 215] on mat-icon "content_copy" at bounding box center [683, 214] width 8 height 8
click at [411, 213] on div "2 hours ago" at bounding box center [391, 214] width 58 height 11
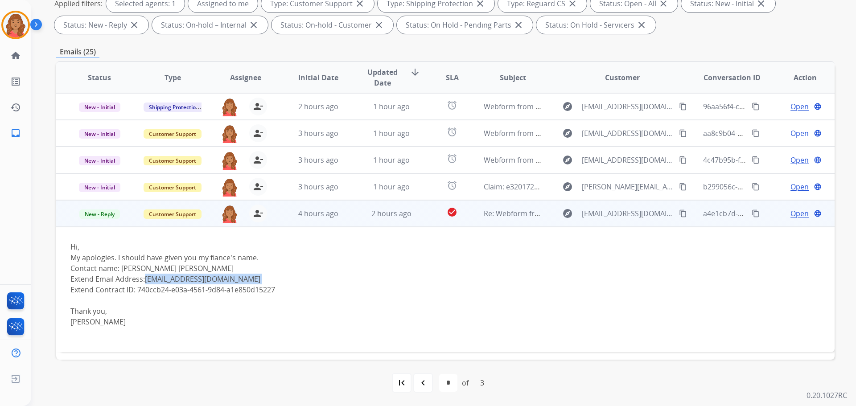
drag, startPoint x: 221, startPoint y: 276, endPoint x: 148, endPoint y: 282, distance: 72.8
click at [148, 282] on div "Extend Email Address: mkenkel1993@gmail.com" at bounding box center [372, 279] width 604 height 11
copy div "mkenkel1993@gmail.com"
drag, startPoint x: 138, startPoint y: 288, endPoint x: 276, endPoint y: 290, distance: 138.6
click at [276, 290] on div "Extend Contract ID: 740ccb24-e03a-4561-9d84-a1e850d15227" at bounding box center [372, 289] width 604 height 11
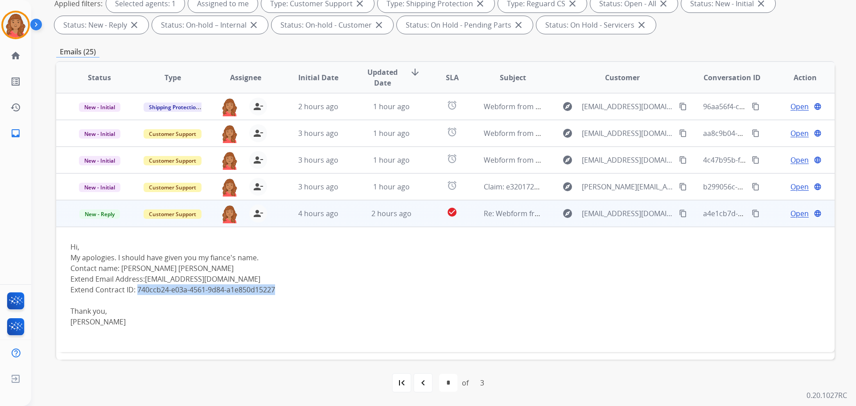
copy div "740ccb24-e03a-4561-9d84-a1e850d15227"
click at [790, 214] on span "Open" at bounding box center [799, 213] width 18 height 11
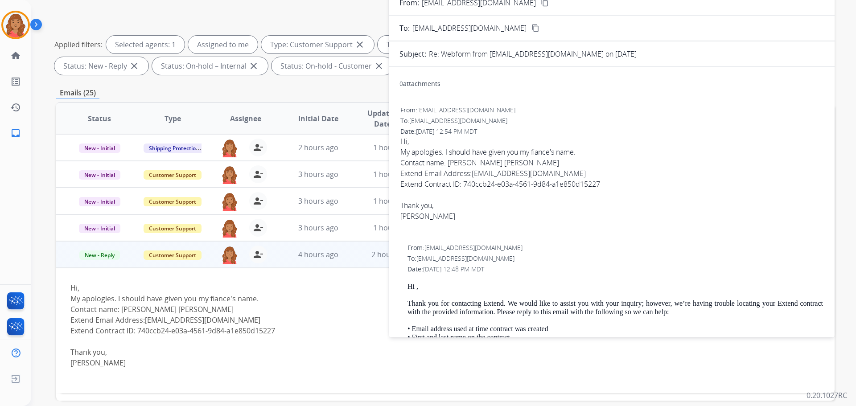
scroll to position [55, 0]
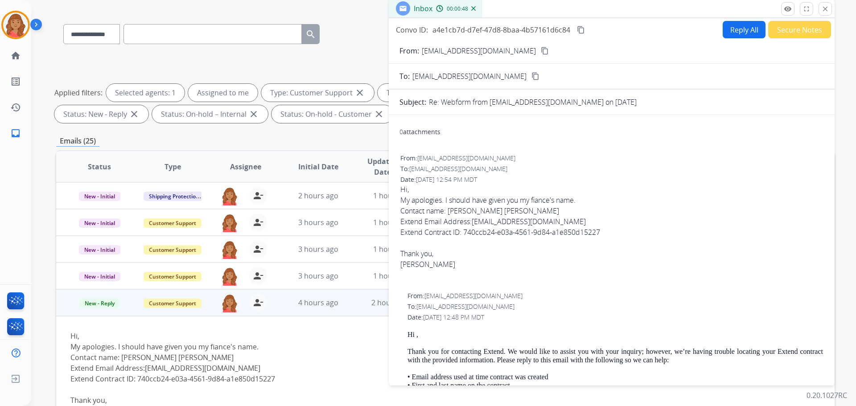
click at [735, 34] on button "Reply All" at bounding box center [744, 29] width 43 height 17
select select "**********"
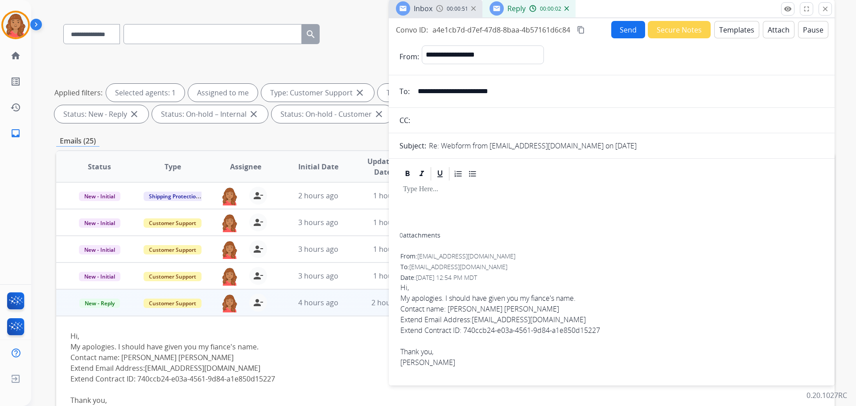
click at [736, 38] on form "**********" at bounding box center [612, 388] width 446 height 701
click at [727, 37] on button "Templates" at bounding box center [736, 29] width 45 height 17
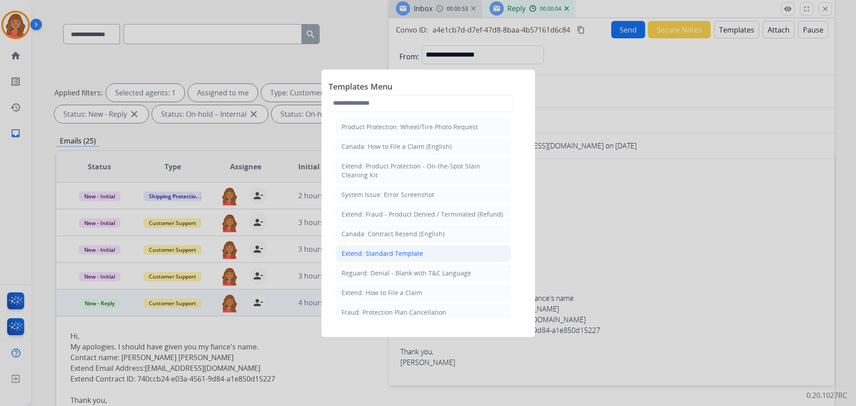
click at [368, 254] on div "Extend: Standard Template" at bounding box center [382, 253] width 82 height 9
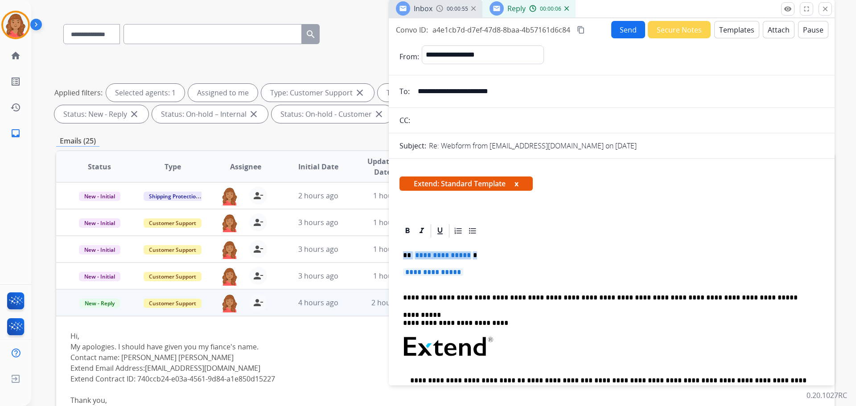
drag, startPoint x: 463, startPoint y: 269, endPoint x: 399, endPoint y: 253, distance: 66.1
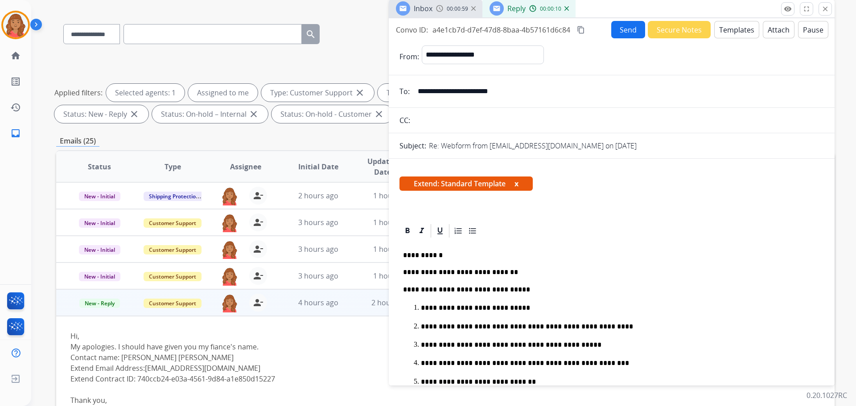
click at [582, 31] on mat-icon "content_copy" at bounding box center [581, 30] width 8 height 8
click at [624, 31] on button "Send" at bounding box center [629, 29] width 34 height 17
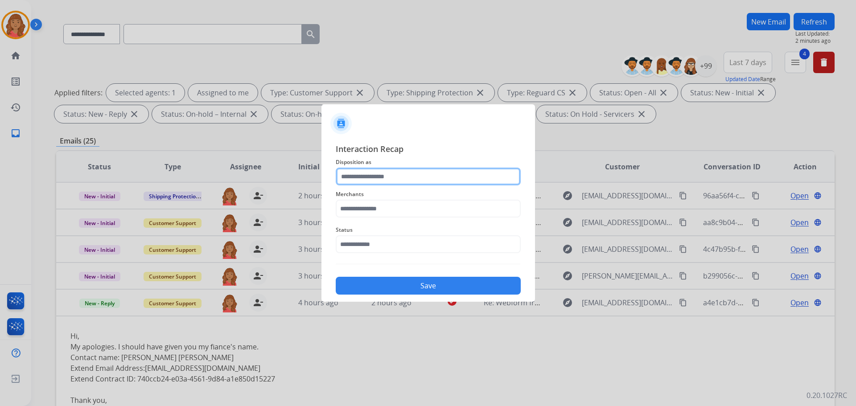
drag, startPoint x: 404, startPoint y: 173, endPoint x: 401, endPoint y: 183, distance: 10.3
click at [404, 174] on input "text" at bounding box center [428, 177] width 185 height 18
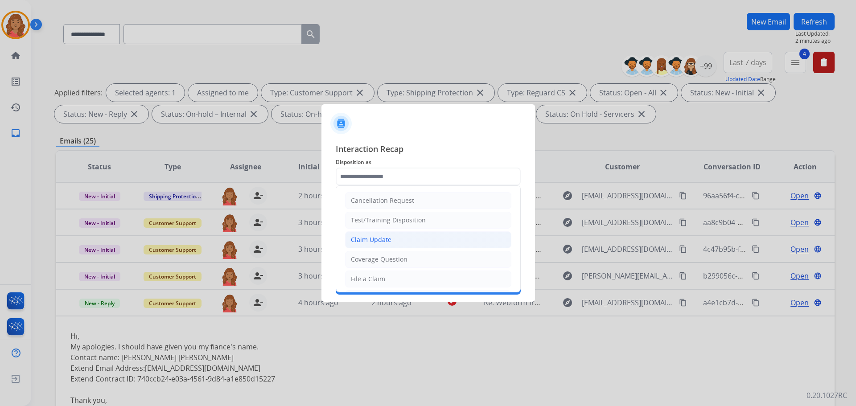
click at [373, 240] on div "Claim Update" at bounding box center [371, 239] width 41 height 9
type input "**********"
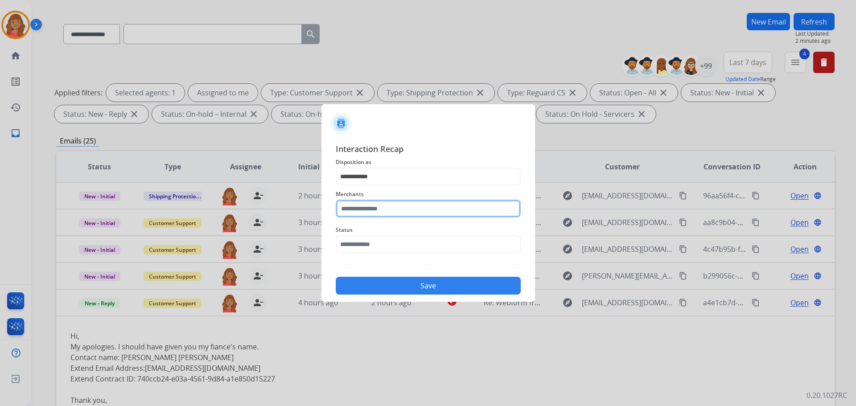
drag, startPoint x: 370, startPoint y: 205, endPoint x: 367, endPoint y: 215, distance: 10.6
click at [370, 210] on input "text" at bounding box center [428, 209] width 185 height 18
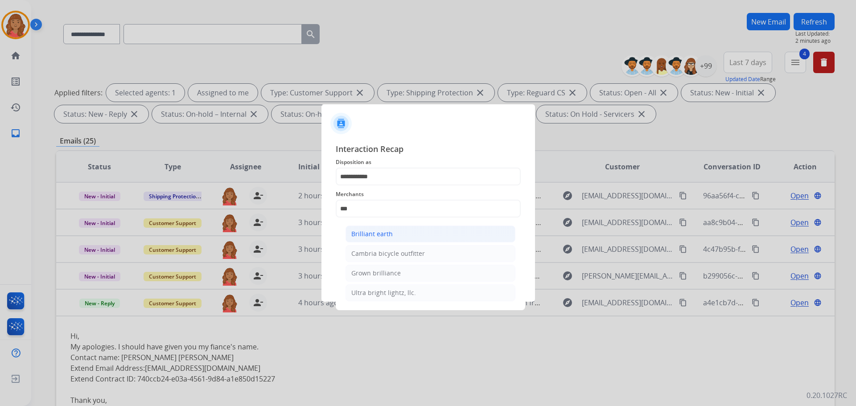
click at [372, 230] on div "Brilliant earth" at bounding box center [371, 234] width 41 height 9
type input "**********"
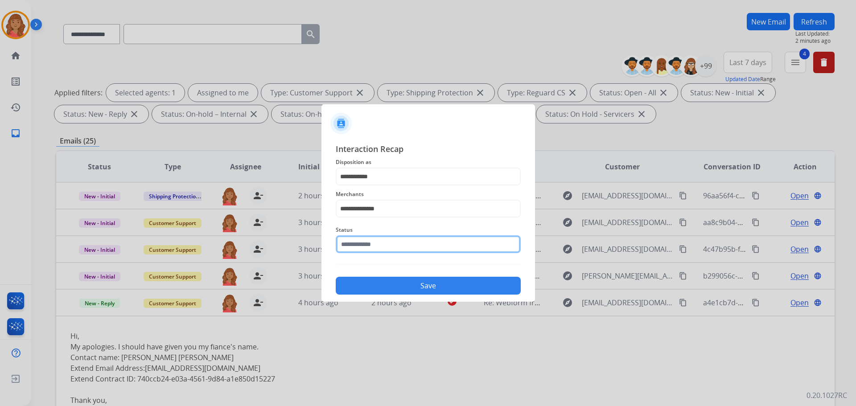
click at [371, 246] on input "text" at bounding box center [428, 244] width 185 height 18
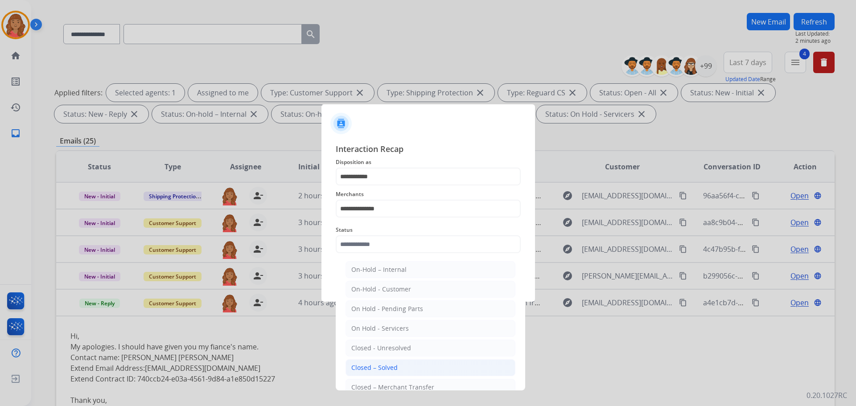
click at [373, 366] on div "Closed – Solved" at bounding box center [374, 367] width 46 height 9
type input "**********"
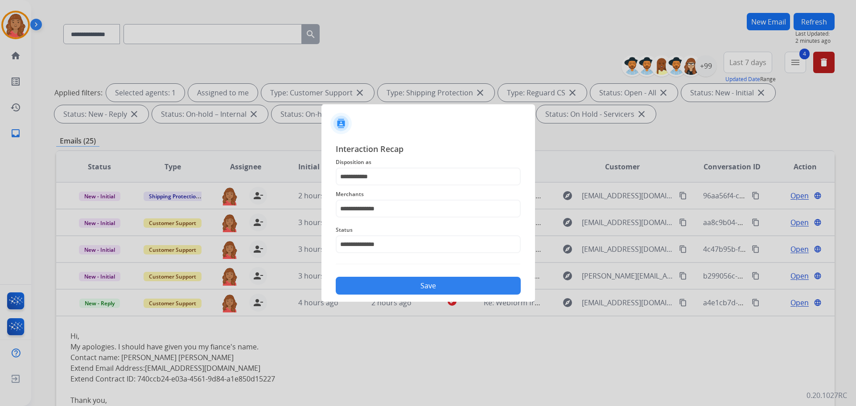
click at [375, 282] on button "Save" at bounding box center [428, 286] width 185 height 18
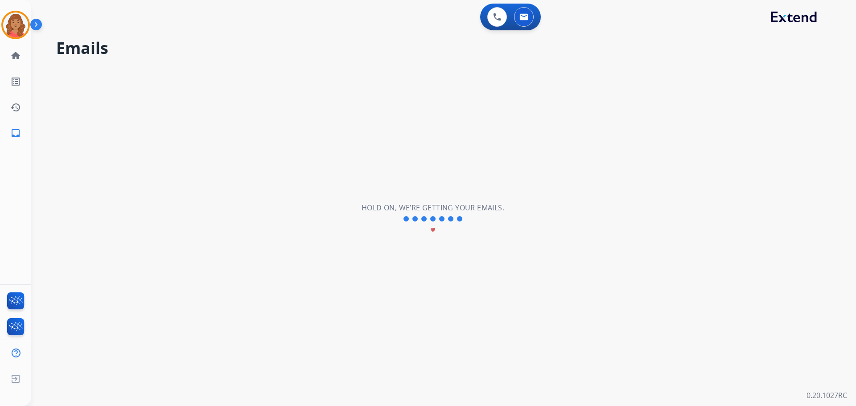
scroll to position [0, 0]
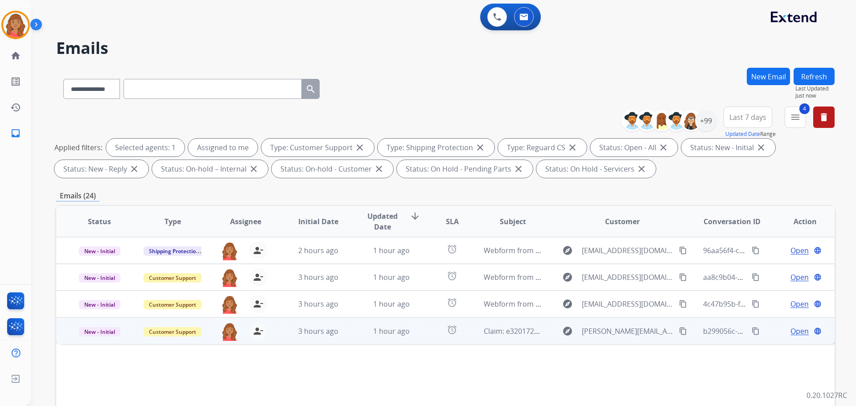
click at [679, 330] on mat-icon "content_copy" at bounding box center [683, 331] width 8 height 8
click at [317, 326] on span "3 hours ago" at bounding box center [318, 331] width 40 height 10
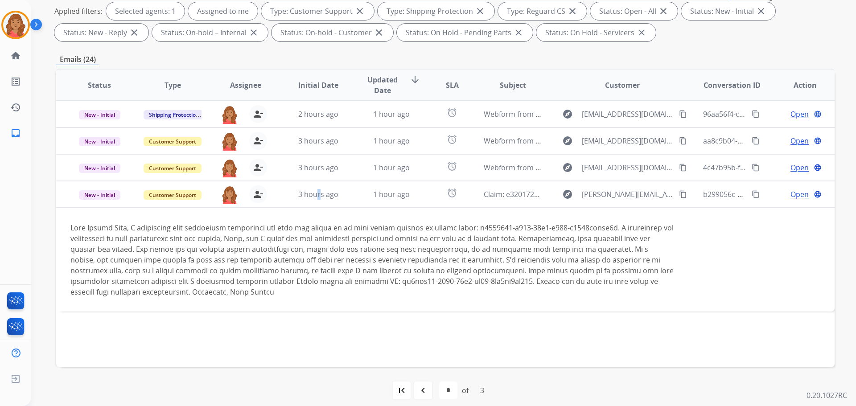
scroll to position [144, 0]
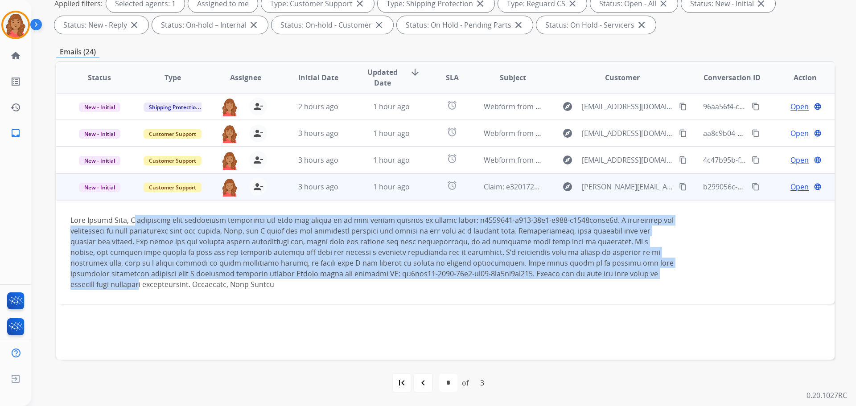
drag, startPoint x: 138, startPoint y: 220, endPoint x: 651, endPoint y: 277, distance: 516.7
click at [651, 275] on div at bounding box center [372, 252] width 604 height 75
copy div "appreciate your assistance throughout the past few months as we have worked thr…"
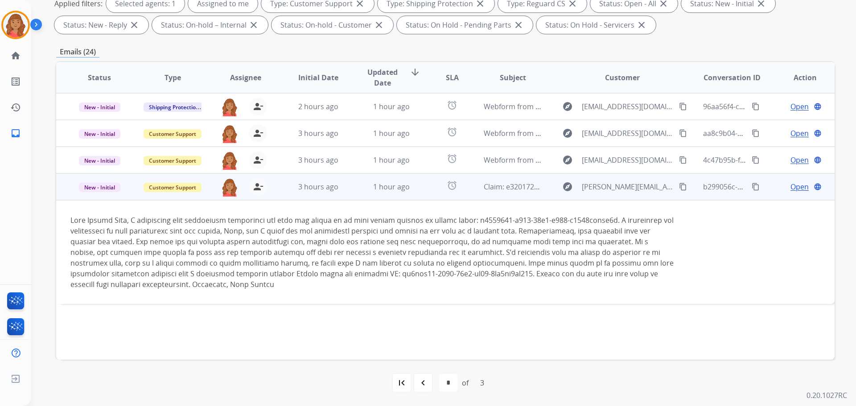
click at [790, 189] on span "Open" at bounding box center [799, 186] width 18 height 11
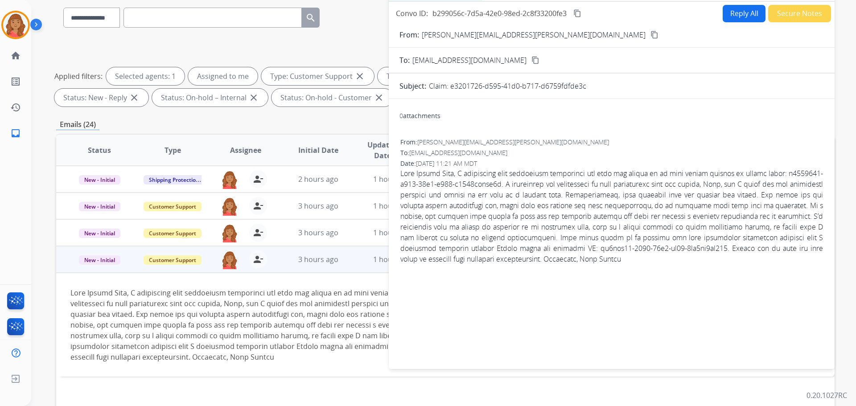
scroll to position [0, 0]
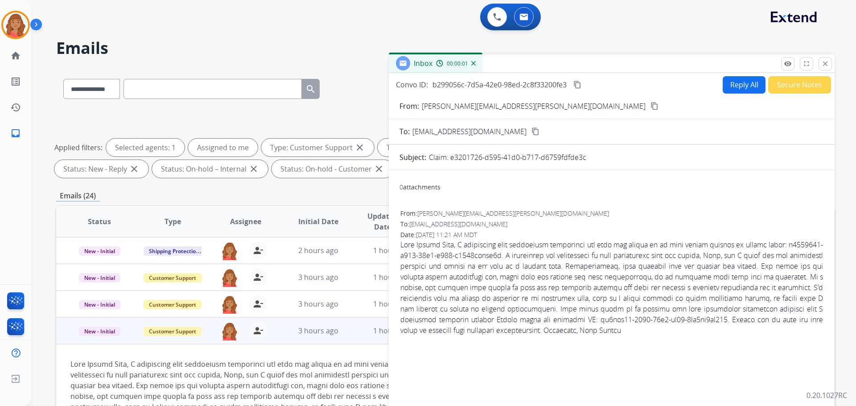
click at [736, 88] on button "Reply All" at bounding box center [744, 84] width 43 height 17
select select "**********"
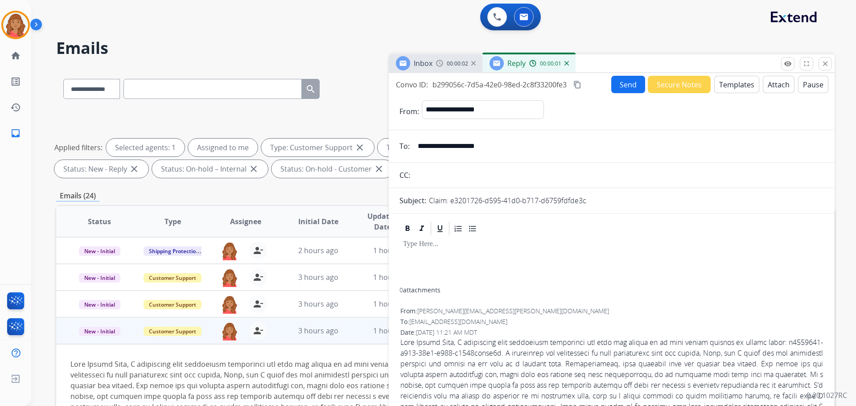
click at [728, 84] on button "Templates" at bounding box center [736, 84] width 45 height 17
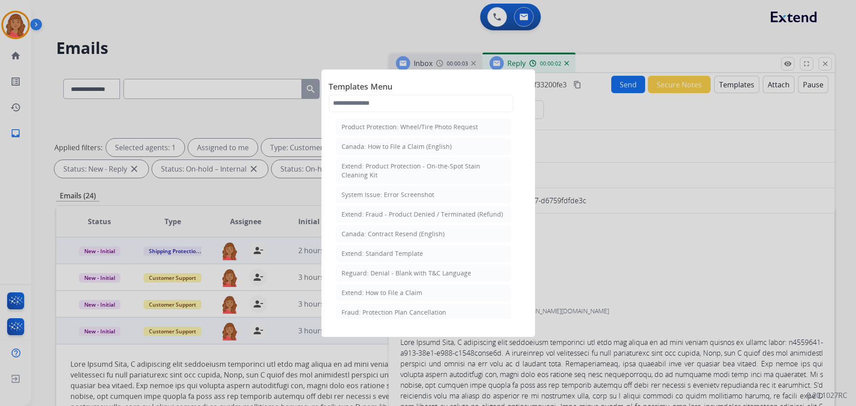
click at [370, 255] on div "Extend: Standard Template" at bounding box center [382, 253] width 82 height 9
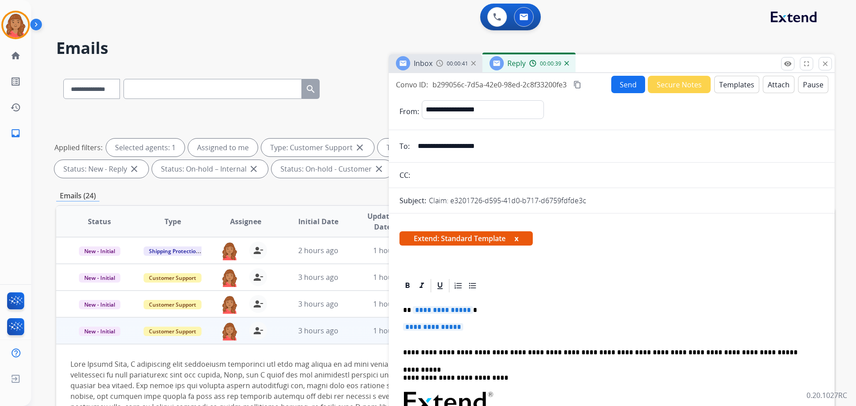
select select "**********"
select select "*"
select select "**********"
drag, startPoint x: 481, startPoint y: 329, endPoint x: 398, endPoint y: 300, distance: 88.2
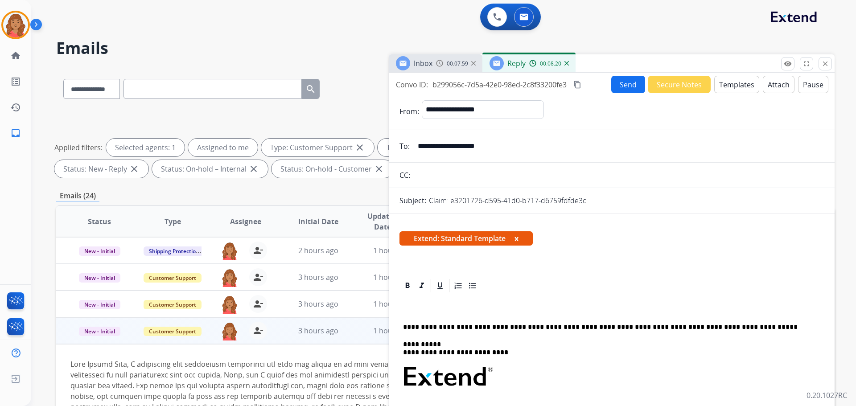
drag, startPoint x: 513, startPoint y: 147, endPoint x: 407, endPoint y: 146, distance: 105.2
click at [407, 146] on div "**********" at bounding box center [612, 146] width 446 height 18
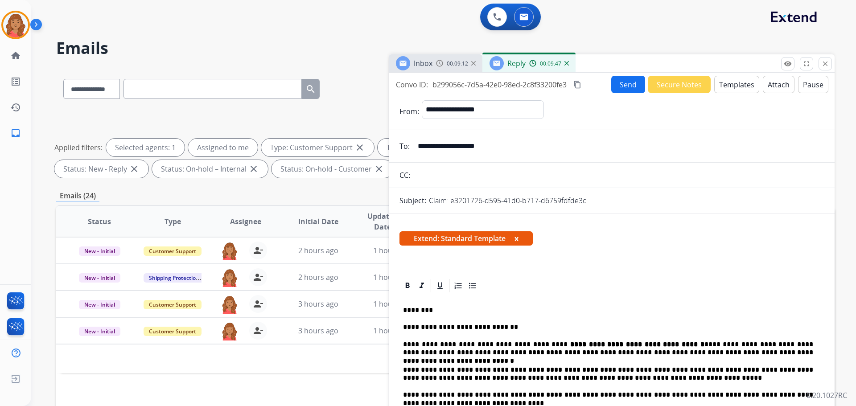
click at [614, 85] on button "Send" at bounding box center [628, 84] width 34 height 17
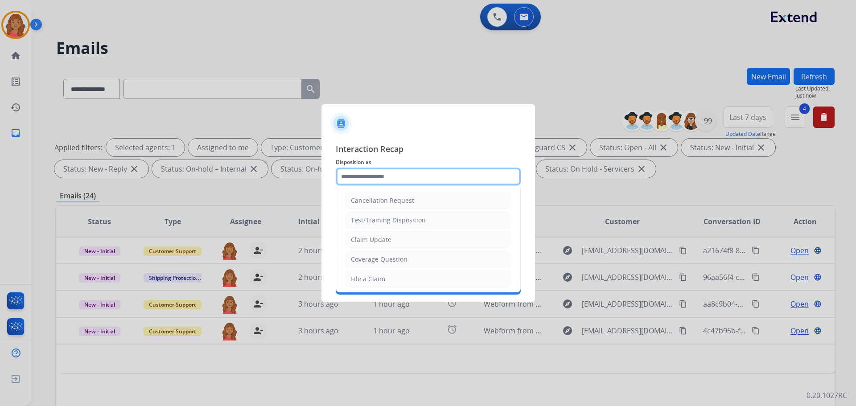
click at [373, 170] on input "text" at bounding box center [428, 177] width 185 height 18
click at [372, 236] on div "Claim Update" at bounding box center [371, 239] width 41 height 9
type input "**********"
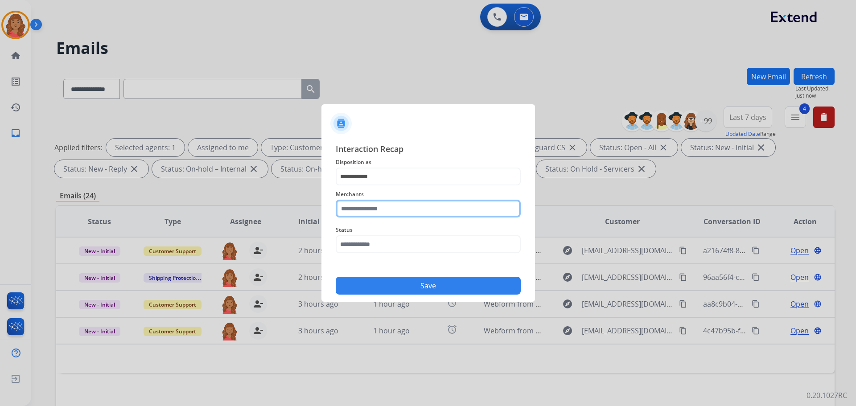
click at [369, 206] on input "text" at bounding box center [428, 209] width 185 height 18
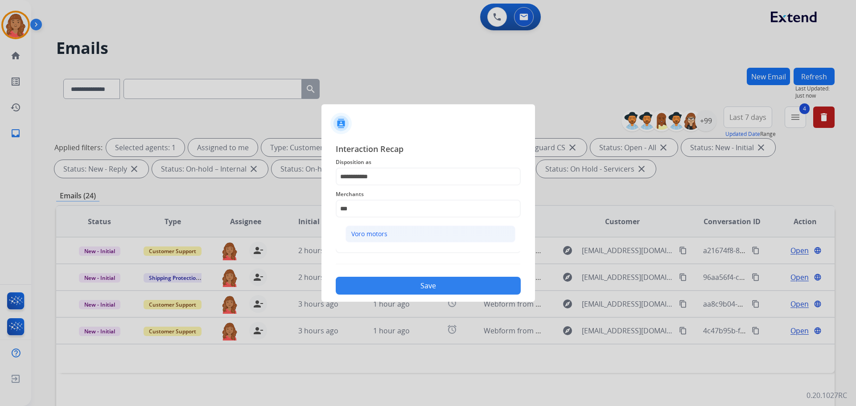
click at [383, 236] on div "Voro motors" at bounding box center [369, 234] width 36 height 9
type input "**********"
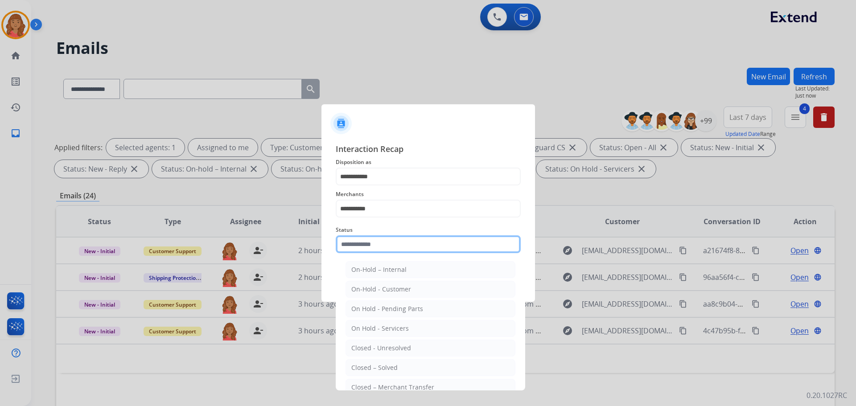
click at [367, 248] on input "text" at bounding box center [428, 244] width 185 height 18
click at [376, 358] on ul "On-Hold – Internal On-Hold - Customer On Hold - Pending Parts On Hold - Service…" at bounding box center [430, 350] width 175 height 187
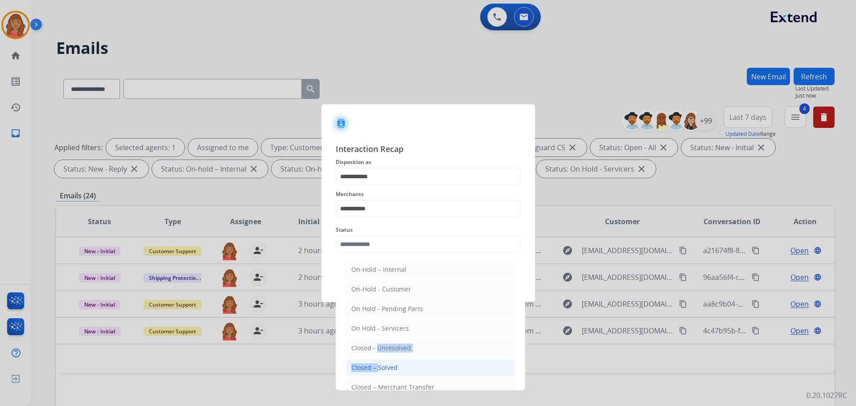
click at [375, 365] on div "Closed – Solved" at bounding box center [374, 367] width 46 height 9
type input "**********"
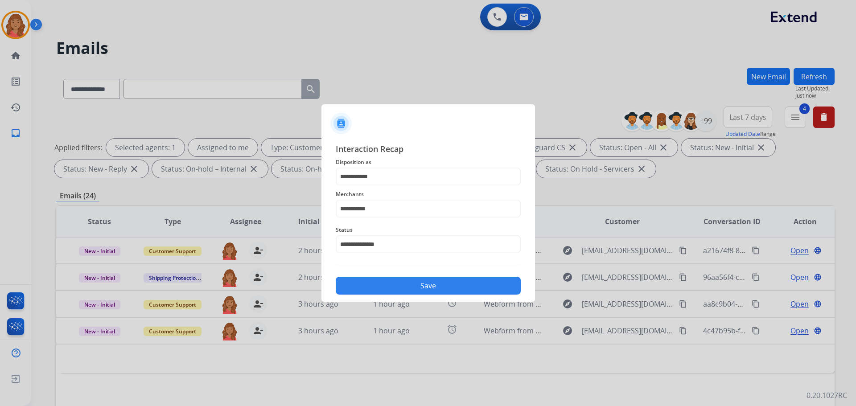
click at [369, 295] on div "**********" at bounding box center [427, 218] width 213 height 166
click at [382, 283] on button "Save" at bounding box center [428, 286] width 185 height 18
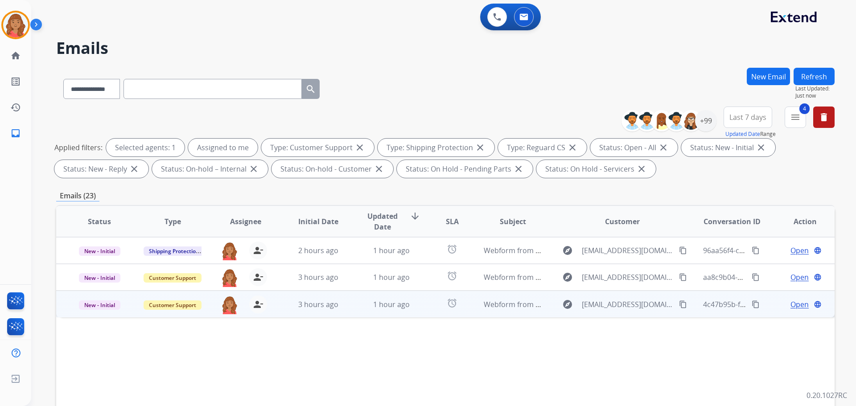
click at [679, 303] on mat-icon "content_copy" at bounding box center [683, 304] width 8 height 8
click at [374, 307] on span "1 hour ago" at bounding box center [391, 305] width 37 height 10
drag, startPoint x: 179, startPoint y: 335, endPoint x: 197, endPoint y: 340, distance: 18.5
click at [196, 337] on div "The electric igniter doesn’t work" at bounding box center [372, 337] width 604 height 11
click at [205, 341] on div "The electric igniter doesn’t work" at bounding box center [372, 337] width 604 height 11
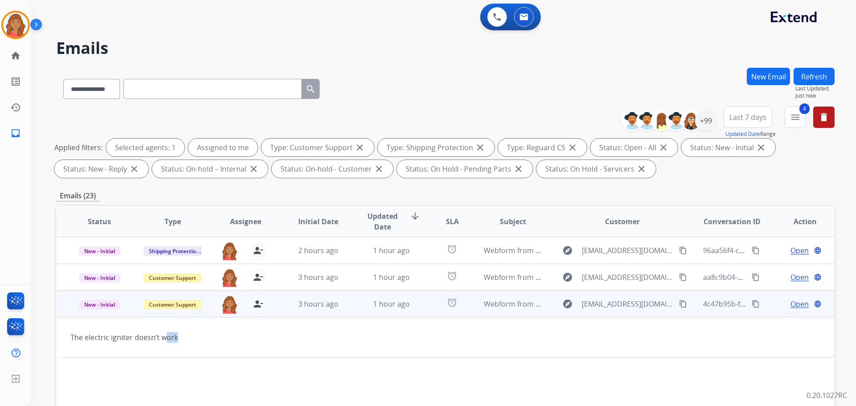
click at [792, 308] on span "Open" at bounding box center [799, 304] width 18 height 11
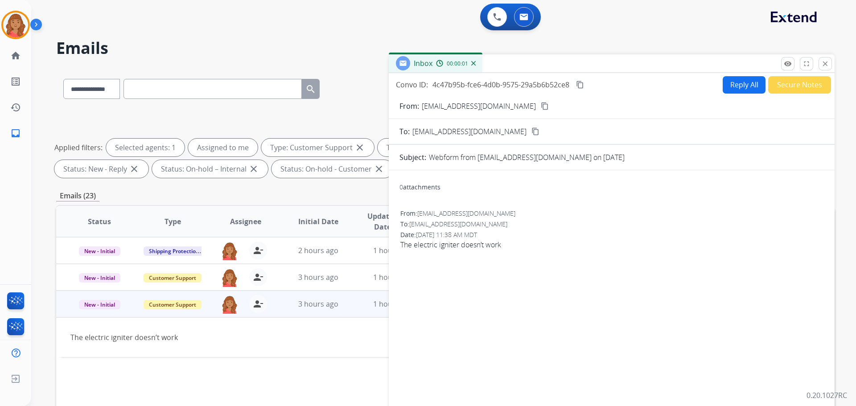
drag, startPoint x: 447, startPoint y: 190, endPoint x: 423, endPoint y: 190, distance: 23.6
click at [423, 189] on div "0 attachments" at bounding box center [419, 187] width 41 height 9
click at [749, 82] on button "Reply All" at bounding box center [744, 84] width 43 height 17
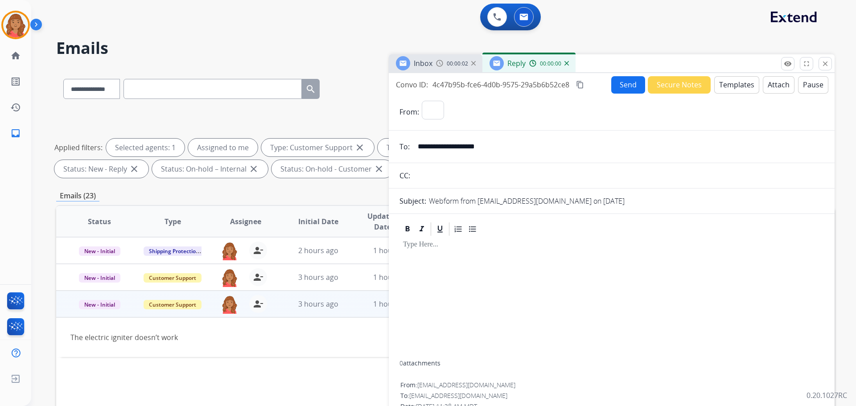
select select "**********"
drag, startPoint x: 733, startPoint y: 86, endPoint x: 732, endPoint y: 90, distance: 4.5
click at [732, 90] on button "Templates" at bounding box center [736, 84] width 45 height 17
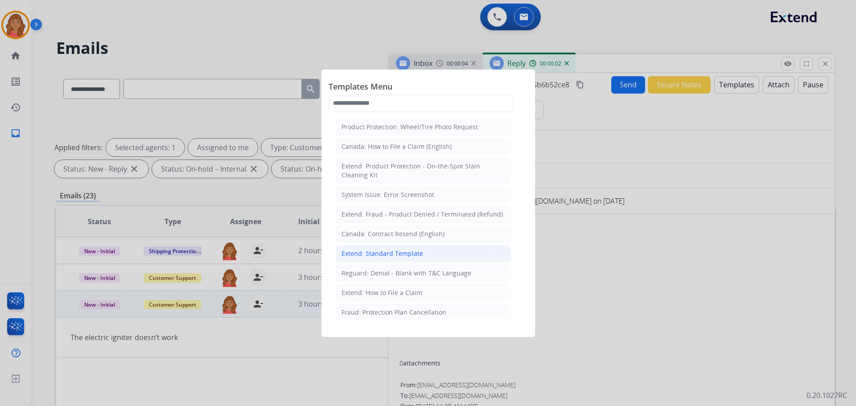
click at [397, 253] on div "Extend: Standard Template" at bounding box center [382, 253] width 82 height 9
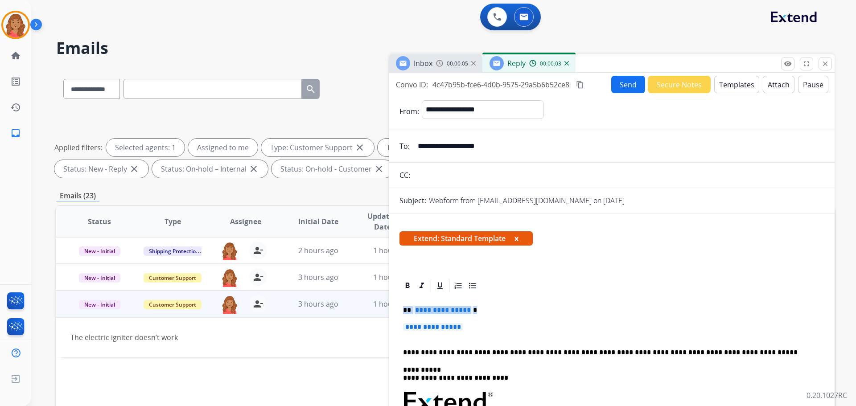
drag, startPoint x: 476, startPoint y: 332, endPoint x: 396, endPoint y: 306, distance: 84.0
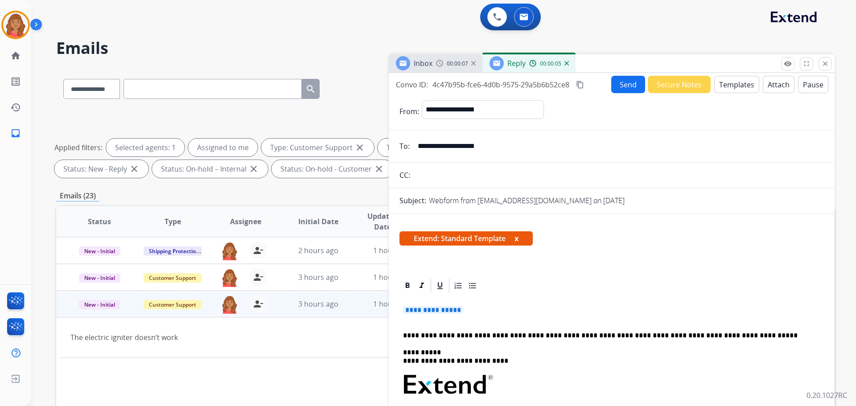
drag, startPoint x: 468, startPoint y: 315, endPoint x: 334, endPoint y: 311, distance: 133.8
click at [334, 311] on div "**********" at bounding box center [445, 309] width 778 height 482
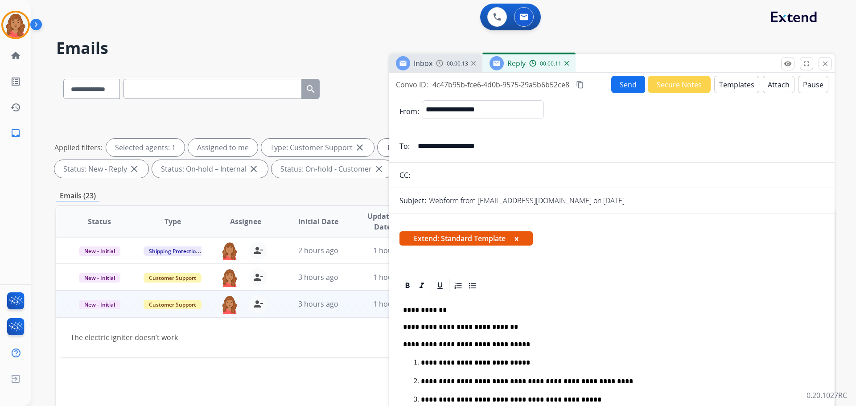
click at [578, 84] on mat-icon "content_copy" at bounding box center [580, 85] width 8 height 8
click at [613, 85] on button "Send" at bounding box center [628, 84] width 34 height 17
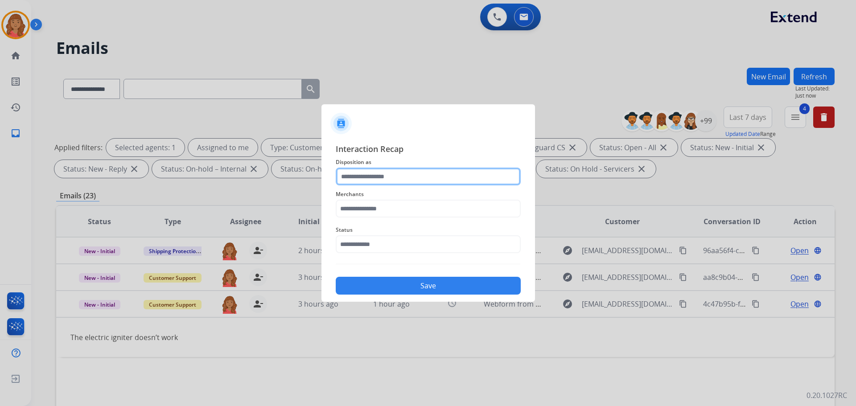
click at [371, 181] on input "text" at bounding box center [428, 177] width 185 height 18
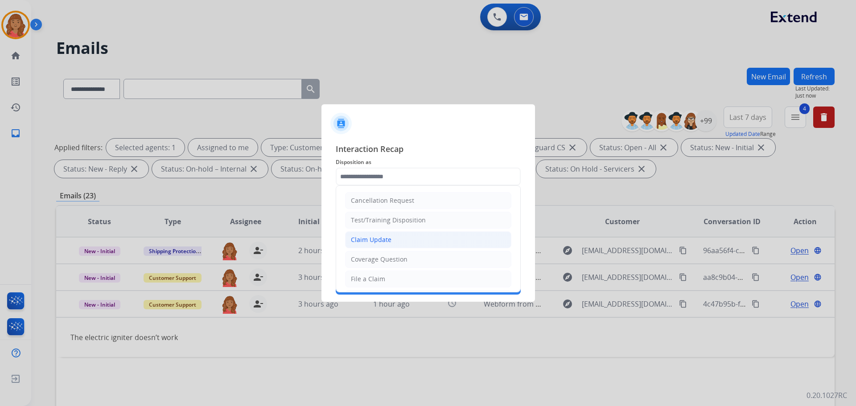
click at [374, 234] on li "Claim Update" at bounding box center [428, 239] width 166 height 17
type input "**********"
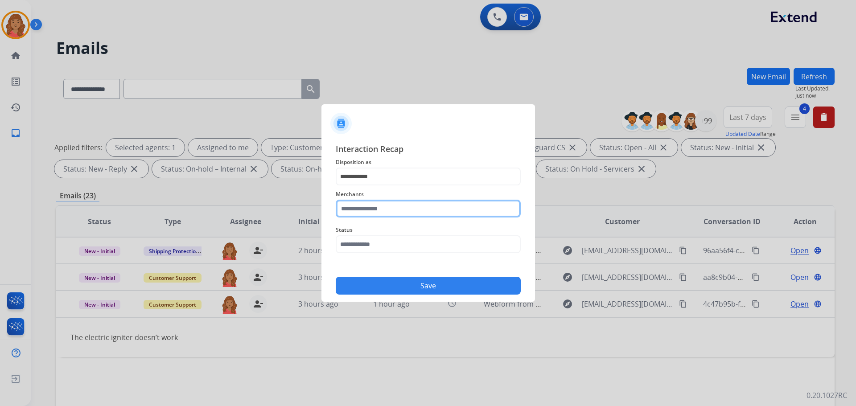
click at [374, 208] on input "text" at bounding box center [428, 209] width 185 height 18
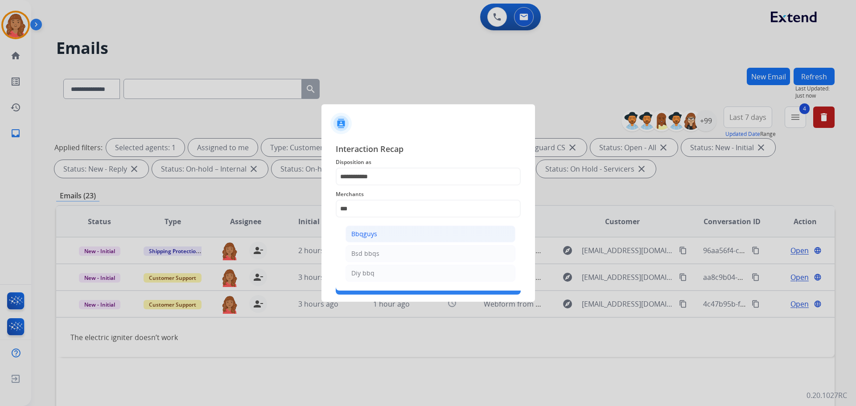
click at [366, 237] on div "Bbqguys" at bounding box center [364, 234] width 26 height 9
type input "*******"
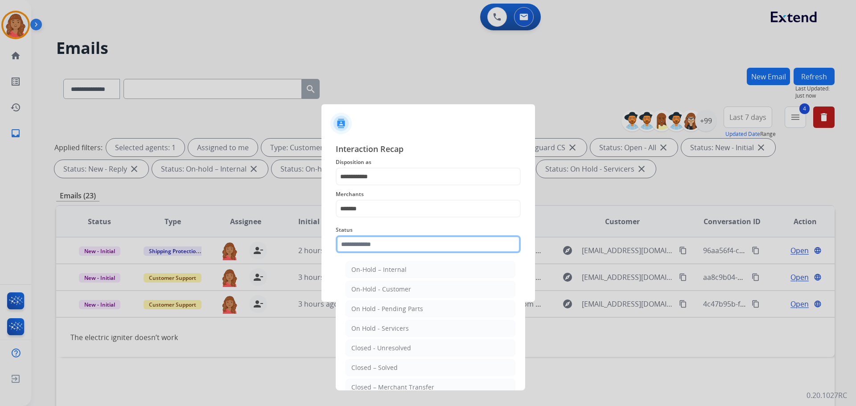
click at [370, 245] on input "text" at bounding box center [428, 244] width 185 height 18
click at [379, 369] on div "Closed – Solved" at bounding box center [374, 367] width 46 height 9
type input "**********"
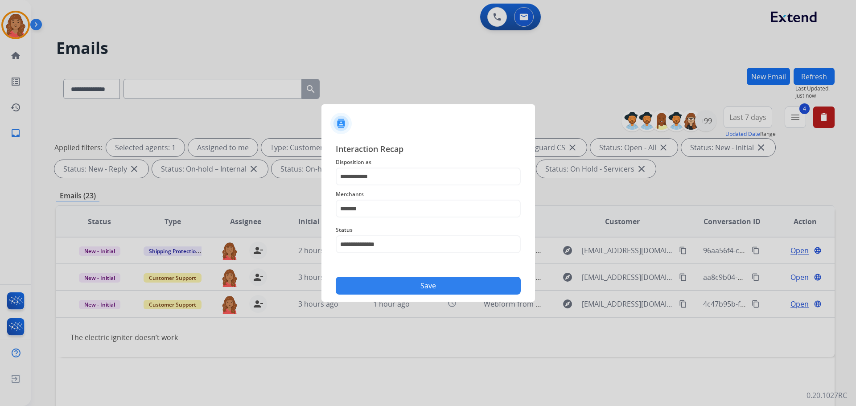
click at [382, 290] on button "Save" at bounding box center [428, 286] width 185 height 18
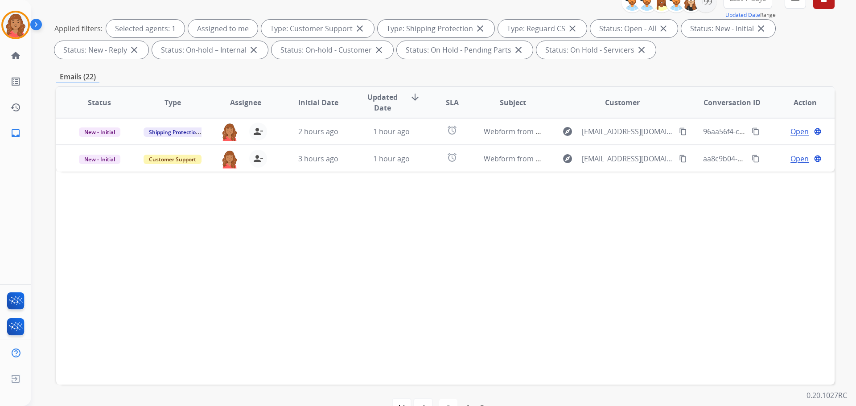
scroll to position [55, 0]
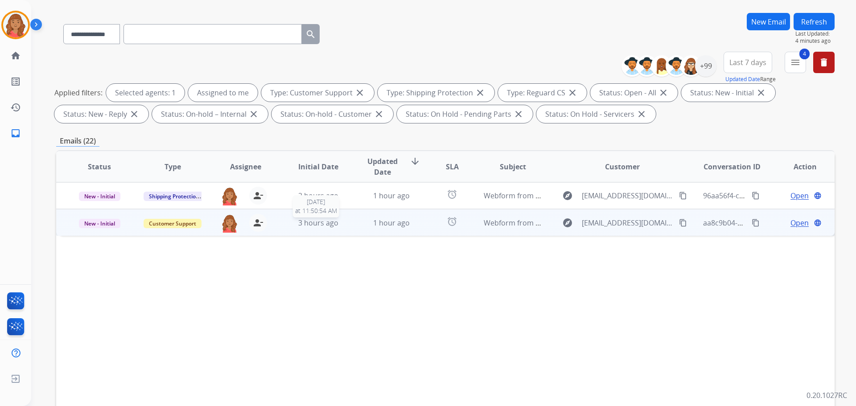
click at [342, 225] on div "3 hours ago" at bounding box center [318, 223] width 58 height 11
click at [480, 222] on td "Webform from [EMAIL_ADDRESS][DOMAIN_NAME] on [DATE]" at bounding box center [505, 222] width 73 height 27
click at [679, 224] on mat-icon "content_copy" at bounding box center [683, 222] width 8 height 8
click at [679, 223] on mat-icon "content_copy" at bounding box center [683, 222] width 8 height 8
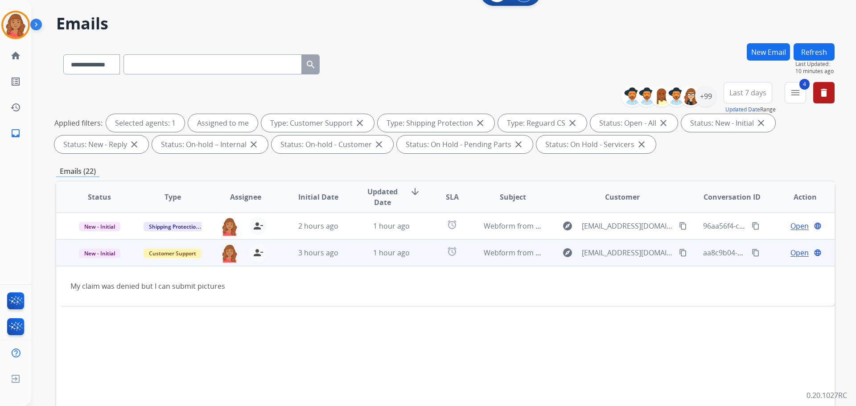
scroll to position [0, 0]
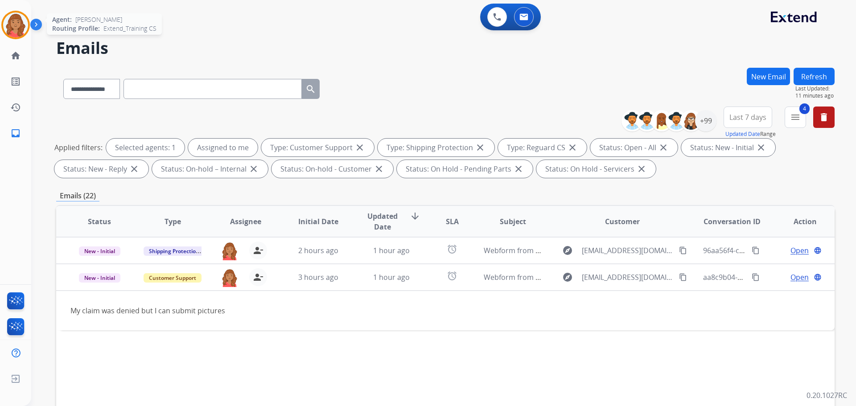
click at [14, 25] on img at bounding box center [15, 24] width 25 height 25
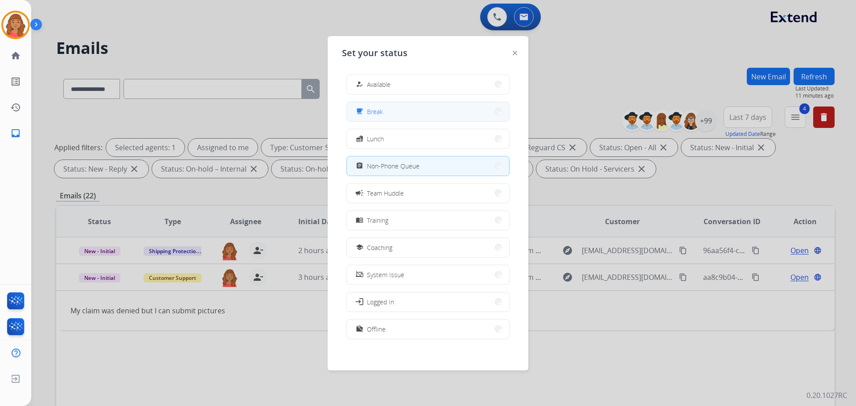
click at [370, 115] on span "Break" at bounding box center [375, 111] width 16 height 9
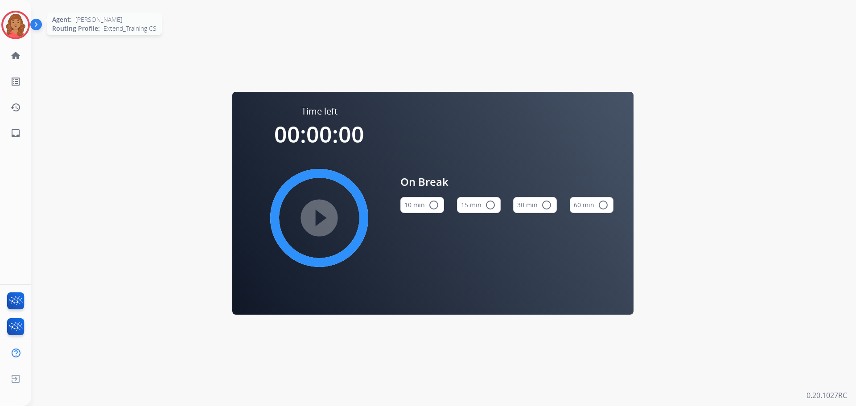
click at [18, 26] on img at bounding box center [15, 24] width 25 height 25
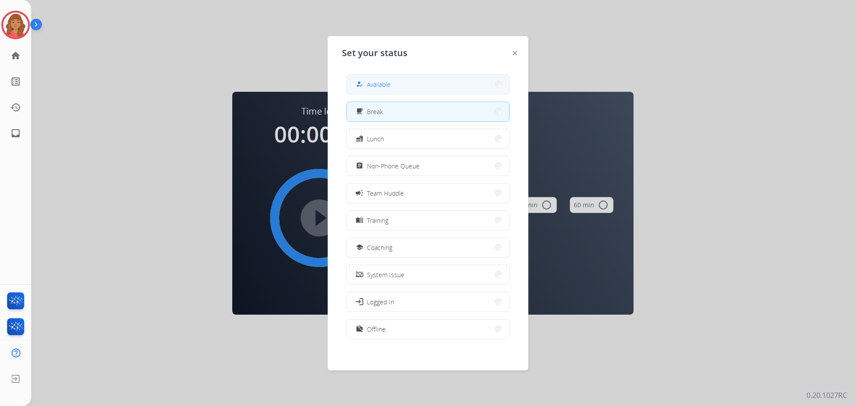
click at [385, 89] on div "how_to_reg Available" at bounding box center [372, 84] width 37 height 11
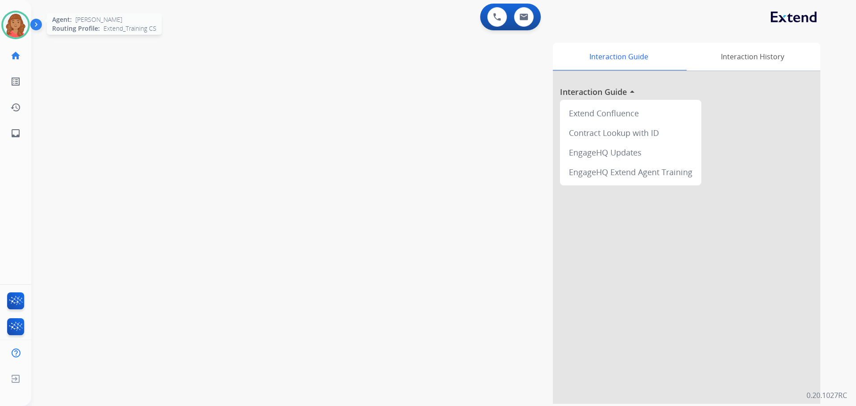
drag, startPoint x: 18, startPoint y: 26, endPoint x: 31, endPoint y: 33, distance: 14.6
click at [18, 27] on img at bounding box center [15, 24] width 25 height 25
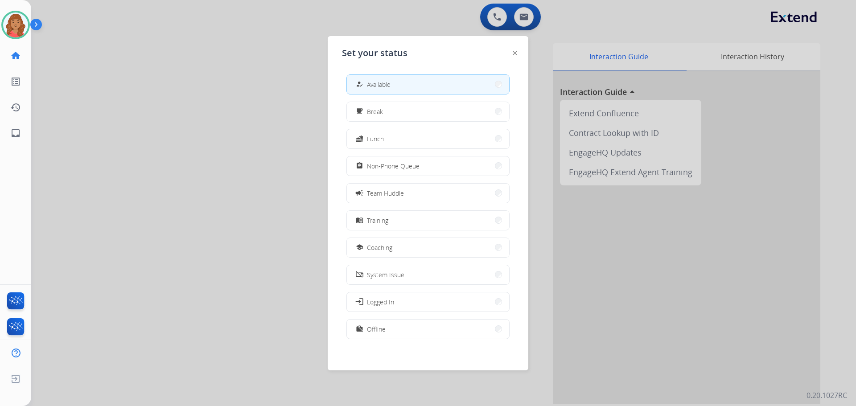
drag, startPoint x: 393, startPoint y: 168, endPoint x: 368, endPoint y: 189, distance: 32.2
click at [393, 167] on span "Non-Phone Queue" at bounding box center [393, 165] width 53 height 9
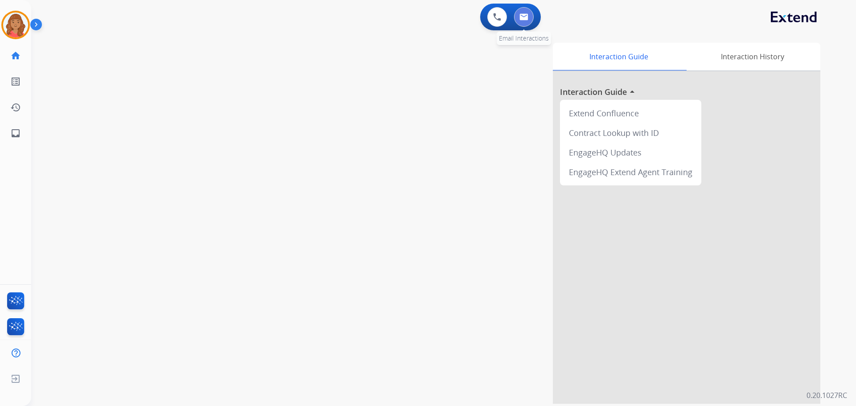
click at [521, 16] on img at bounding box center [523, 16] width 9 height 7
select select "**********"
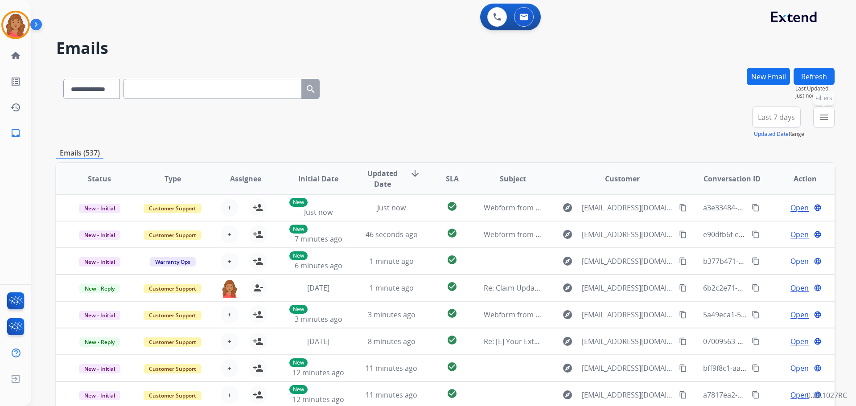
click at [823, 115] on mat-icon "menu" at bounding box center [823, 117] width 11 height 11
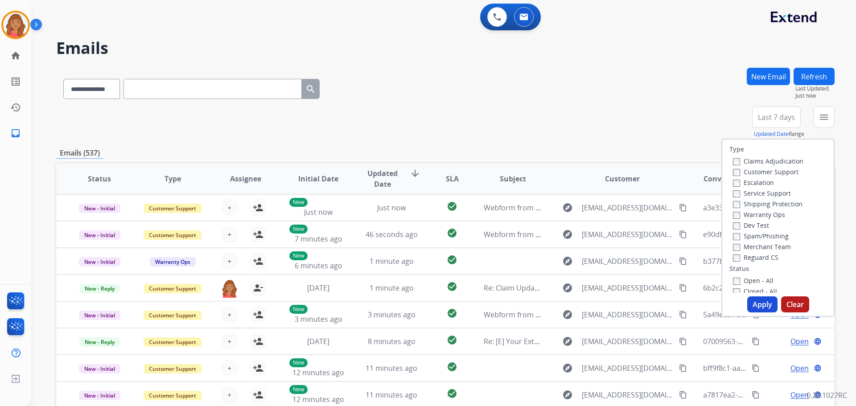
click at [735, 172] on label "Customer Support" at bounding box center [766, 172] width 66 height 8
click at [752, 302] on button "Apply" at bounding box center [762, 304] width 30 height 16
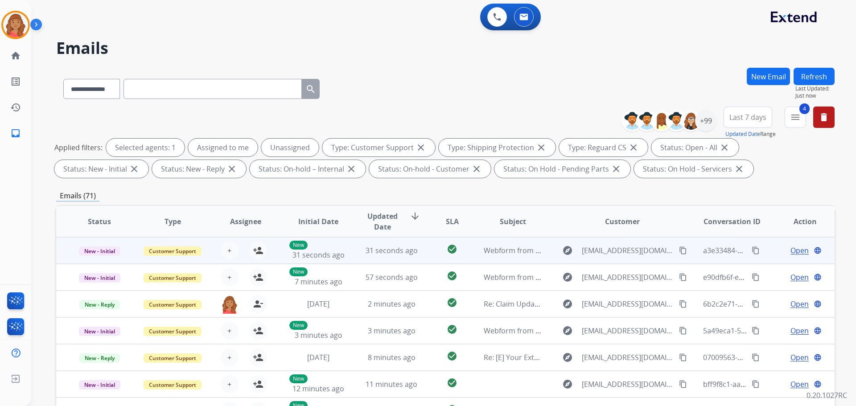
scroll to position [1, 0]
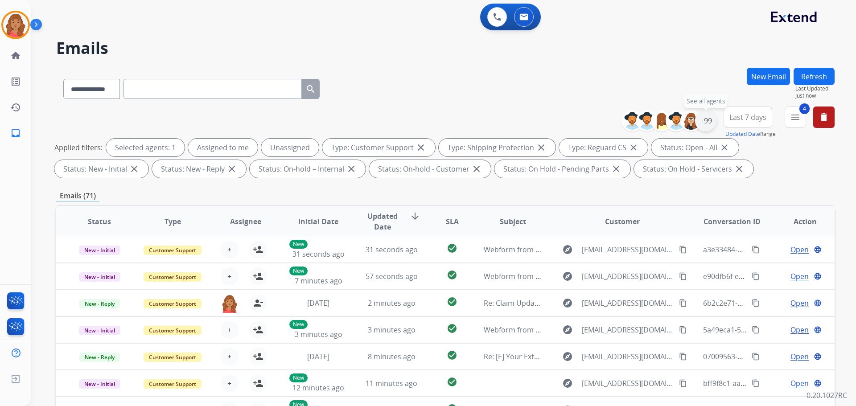
drag, startPoint x: 706, startPoint y: 123, endPoint x: 703, endPoint y: 130, distance: 7.2
click at [707, 124] on div "+99" at bounding box center [705, 120] width 21 height 21
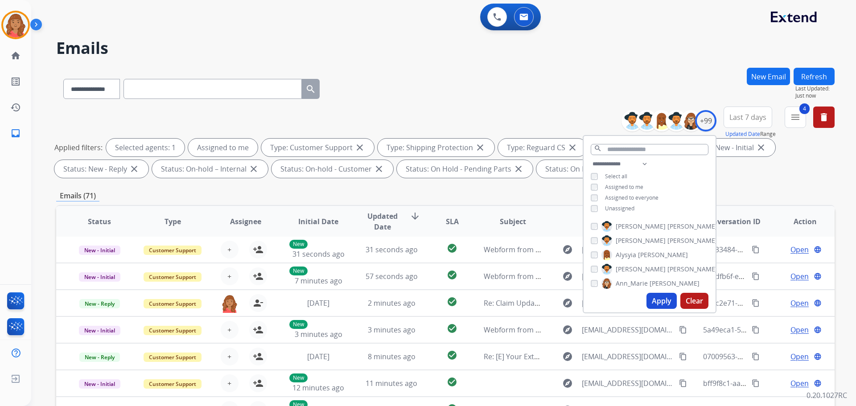
click at [657, 299] on button "Apply" at bounding box center [661, 301] width 30 height 16
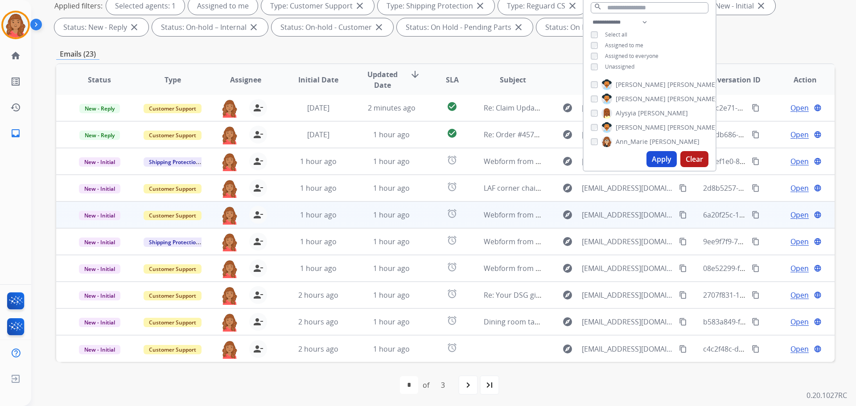
scroll to position [144, 0]
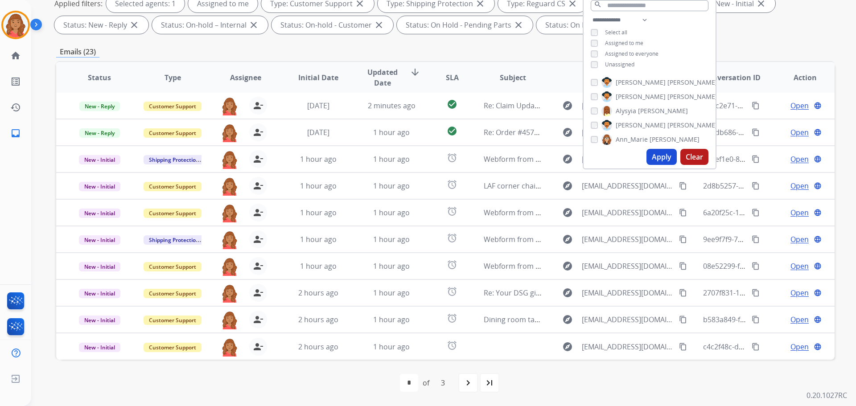
click at [470, 384] on mat-icon "navigate_next" at bounding box center [468, 383] width 11 height 11
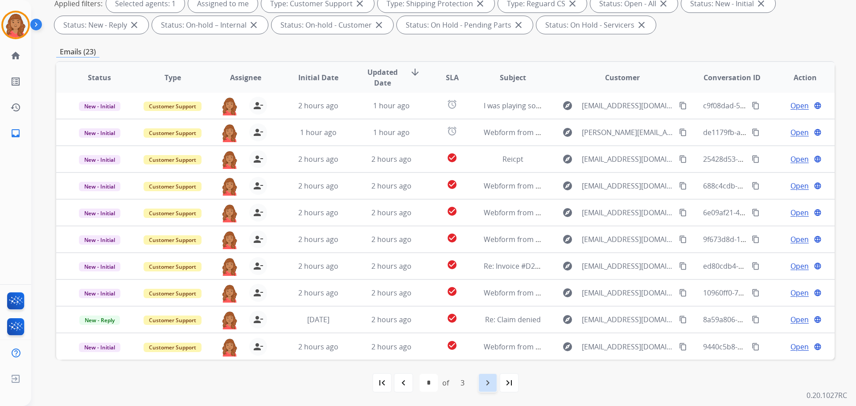
click at [485, 382] on mat-icon "navigate_next" at bounding box center [487, 383] width 11 height 11
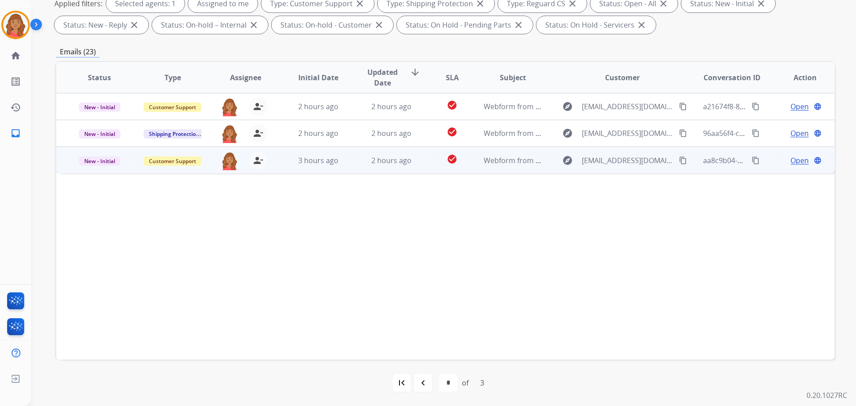
click at [350, 159] on td "2 hours ago" at bounding box center [384, 160] width 73 height 27
click at [796, 162] on span "Open" at bounding box center [799, 160] width 18 height 11
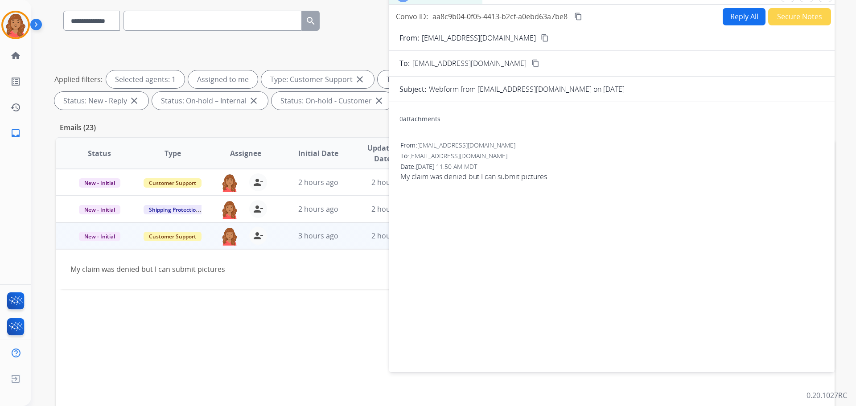
scroll to position [0, 0]
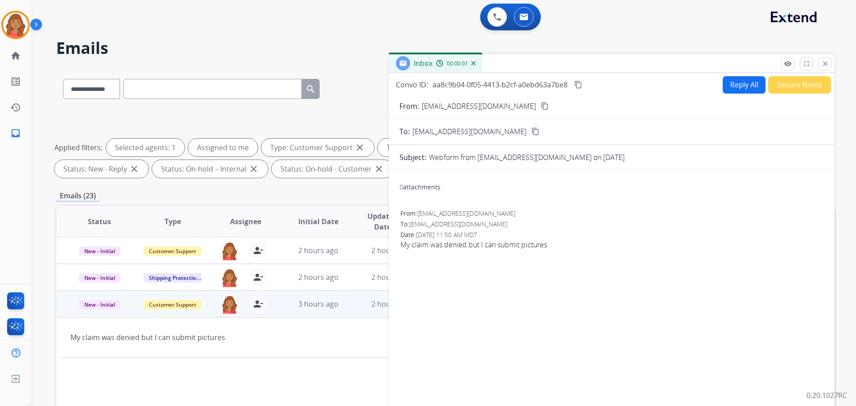
click at [748, 86] on button "Reply All" at bounding box center [744, 84] width 43 height 17
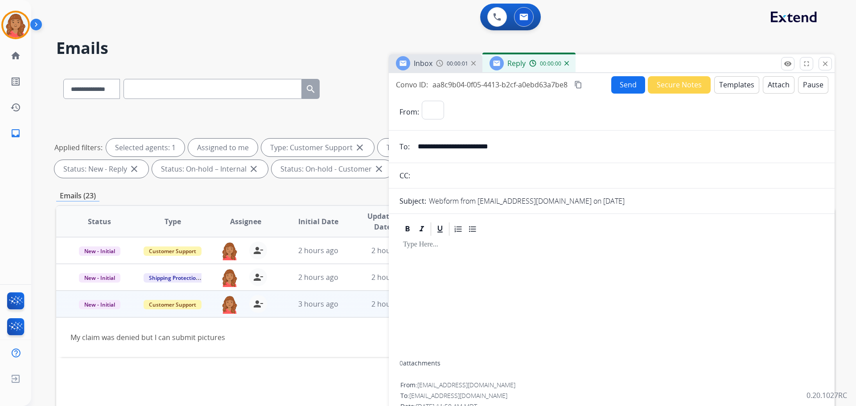
select select "**********"
click at [735, 87] on button "Templates" at bounding box center [736, 84] width 45 height 17
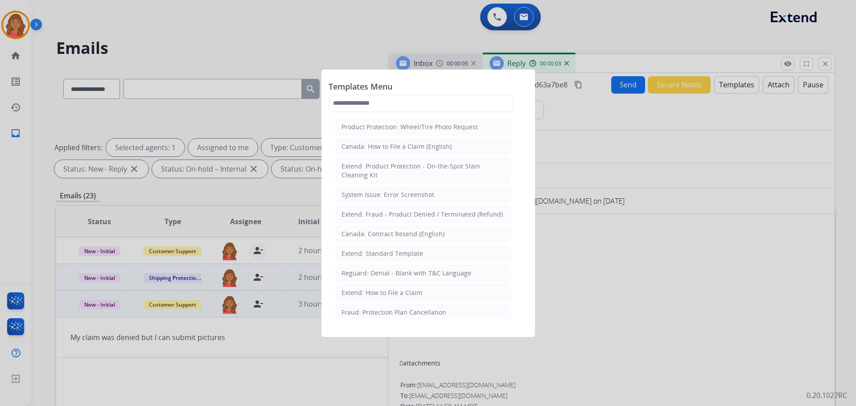
click at [367, 252] on div "Extend: Standard Template" at bounding box center [382, 253] width 82 height 9
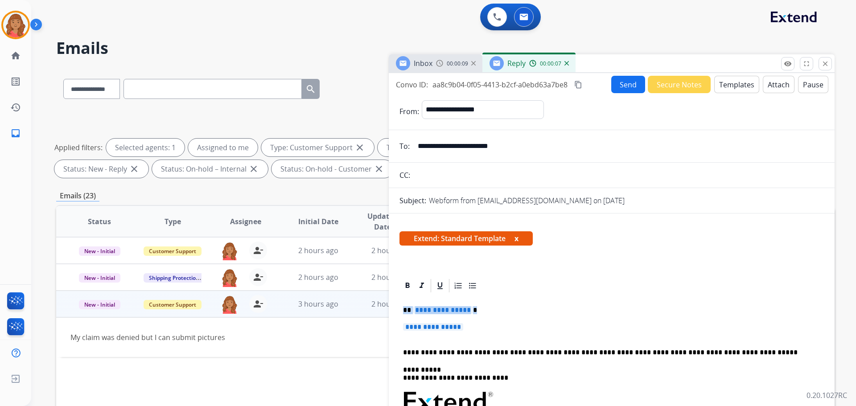
drag, startPoint x: 471, startPoint y: 330, endPoint x: 386, endPoint y: 308, distance: 87.6
click at [388, 309] on div "**********" at bounding box center [445, 309] width 778 height 482
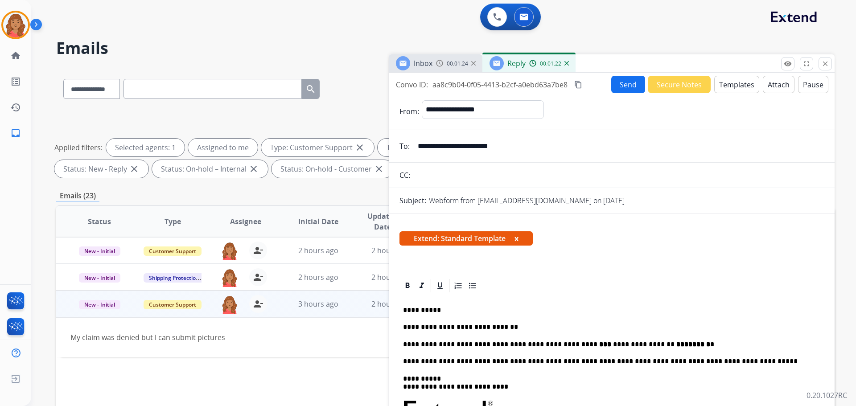
drag, startPoint x: 578, startPoint y: 84, endPoint x: 535, endPoint y: 96, distance: 44.4
click at [578, 84] on mat-icon "content_copy" at bounding box center [578, 85] width 8 height 8
click at [622, 83] on button "Send" at bounding box center [628, 84] width 34 height 17
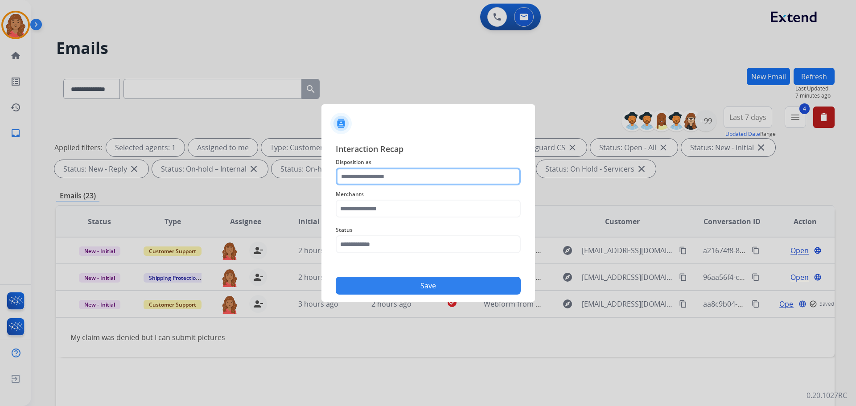
click at [385, 178] on input "text" at bounding box center [428, 177] width 185 height 18
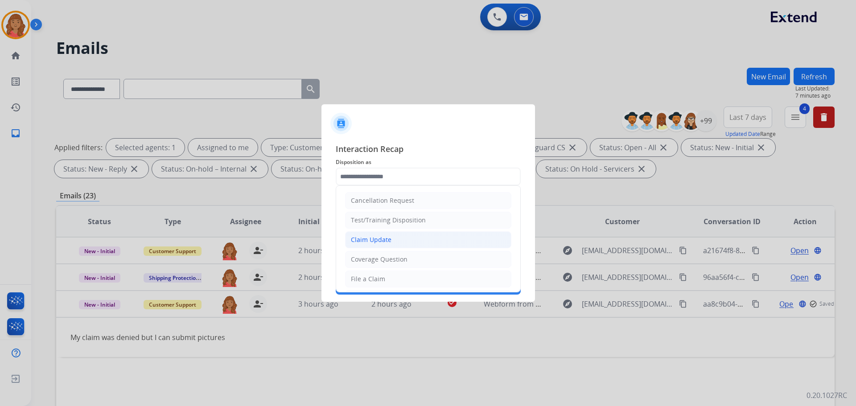
click at [371, 240] on div "Claim Update" at bounding box center [371, 239] width 41 height 9
type input "**********"
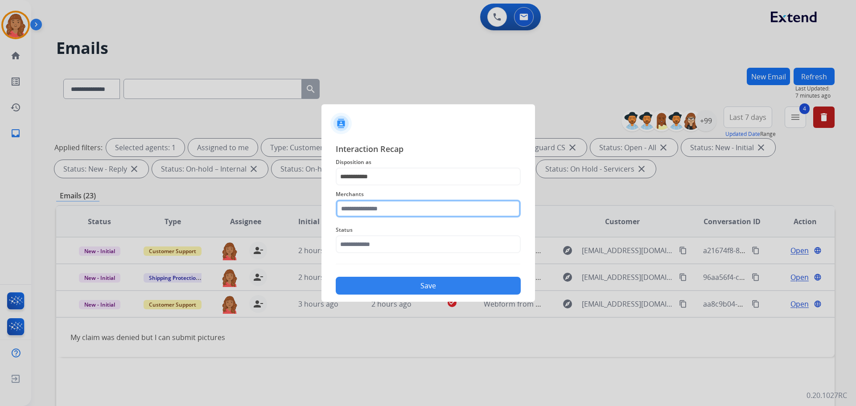
click at [367, 209] on input "text" at bounding box center [428, 209] width 185 height 18
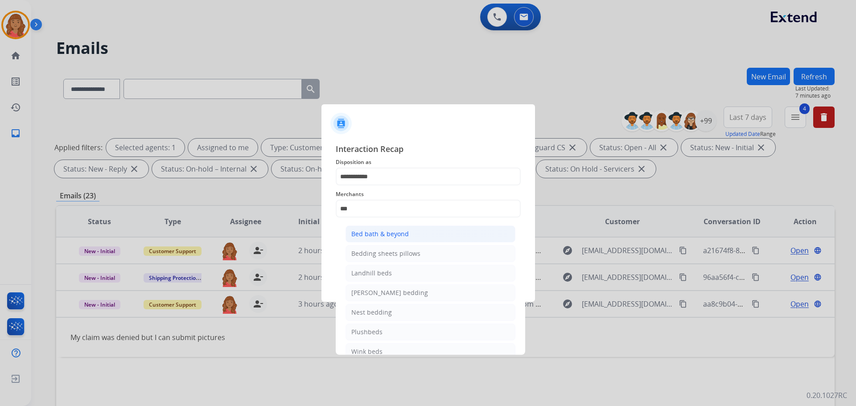
drag, startPoint x: 368, startPoint y: 232, endPoint x: 372, endPoint y: 245, distance: 13.5
click at [369, 232] on div "Bed bath & beyond" at bounding box center [379, 234] width 57 height 9
type input "**********"
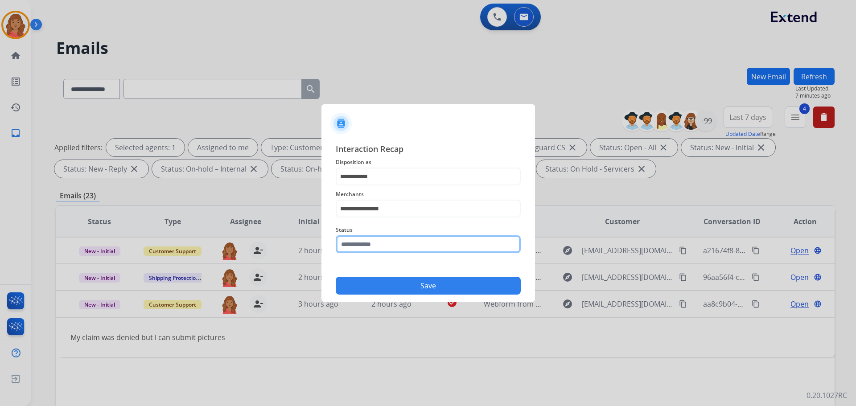
click at [365, 240] on input "text" at bounding box center [428, 244] width 185 height 18
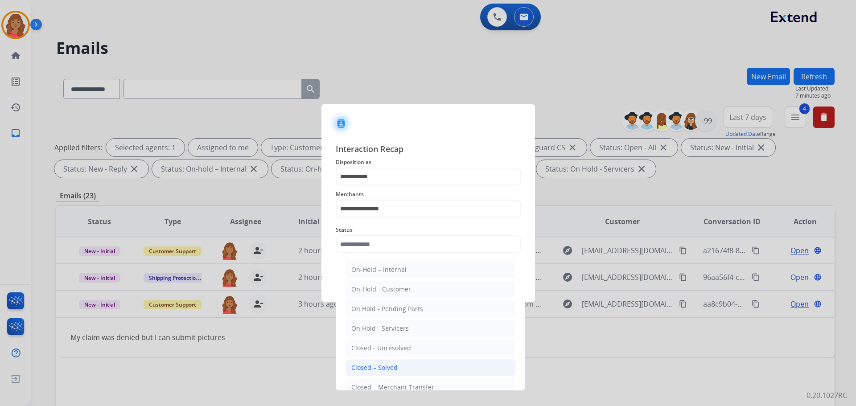
click at [374, 364] on div "Closed – Solved" at bounding box center [374, 367] width 46 height 9
type input "**********"
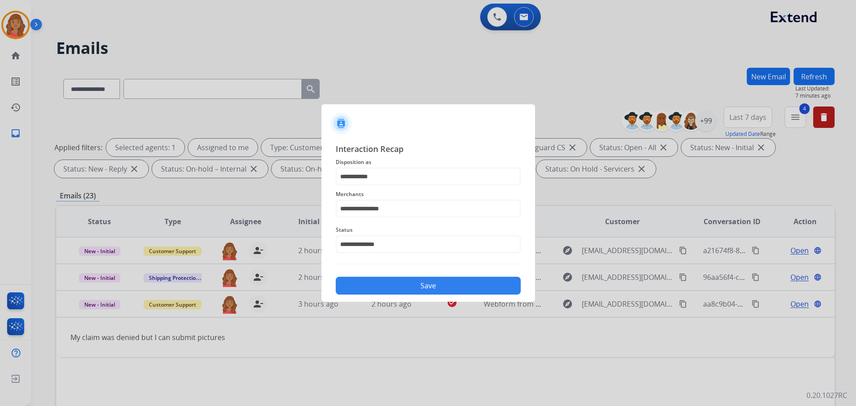
click at [385, 285] on button "Save" at bounding box center [428, 286] width 185 height 18
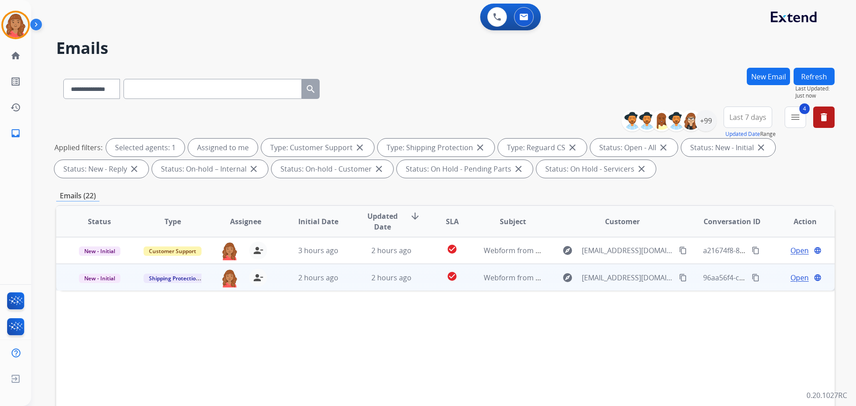
click at [679, 277] on mat-icon "content_copy" at bounding box center [683, 278] width 8 height 8
drag, startPoint x: 671, startPoint y: 278, endPoint x: 666, endPoint y: 278, distance: 5.3
click at [679, 278] on mat-icon "content_copy" at bounding box center [683, 278] width 8 height 8
click at [378, 278] on span "2 hours ago" at bounding box center [391, 278] width 40 height 10
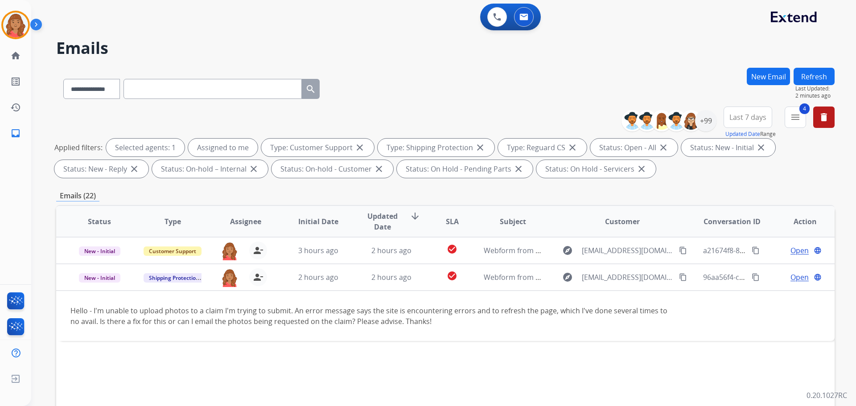
drag, startPoint x: 21, startPoint y: 19, endPoint x: 35, endPoint y: 30, distance: 17.8
click at [22, 20] on img at bounding box center [15, 24] width 25 height 25
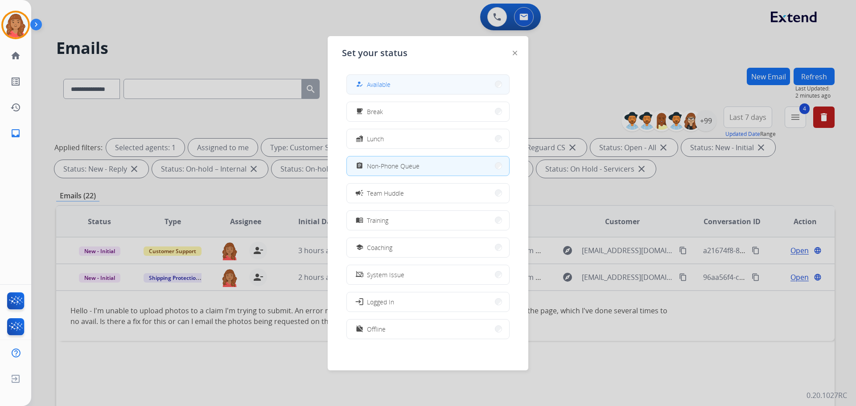
click at [381, 80] on span "Available" at bounding box center [379, 84] width 24 height 9
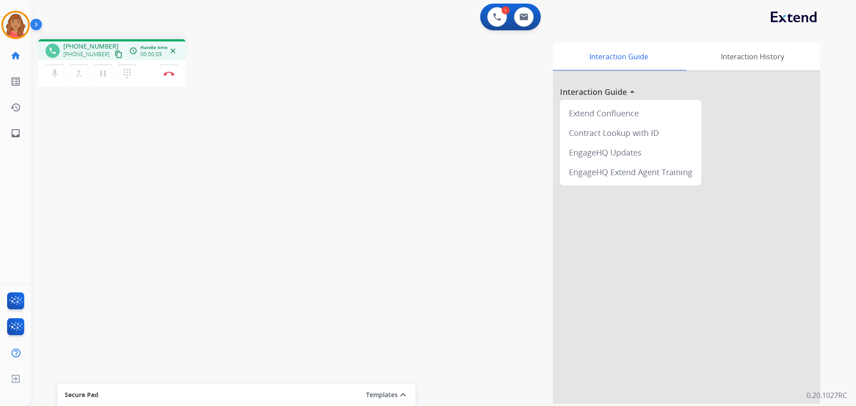
drag, startPoint x: 108, startPoint y: 54, endPoint x: 99, endPoint y: 62, distance: 12.3
click at [115, 54] on mat-icon "content_copy" at bounding box center [119, 54] width 8 height 8
click at [167, 74] on img at bounding box center [169, 73] width 11 height 4
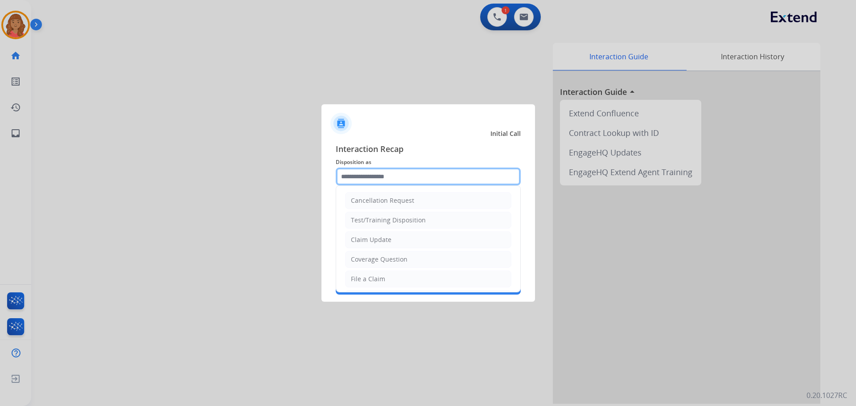
drag, startPoint x: 345, startPoint y: 176, endPoint x: 397, endPoint y: 191, distance: 53.8
click at [346, 176] on input "text" at bounding box center [428, 177] width 185 height 18
click at [383, 239] on div "Claim Update" at bounding box center [371, 239] width 41 height 9
type input "**********"
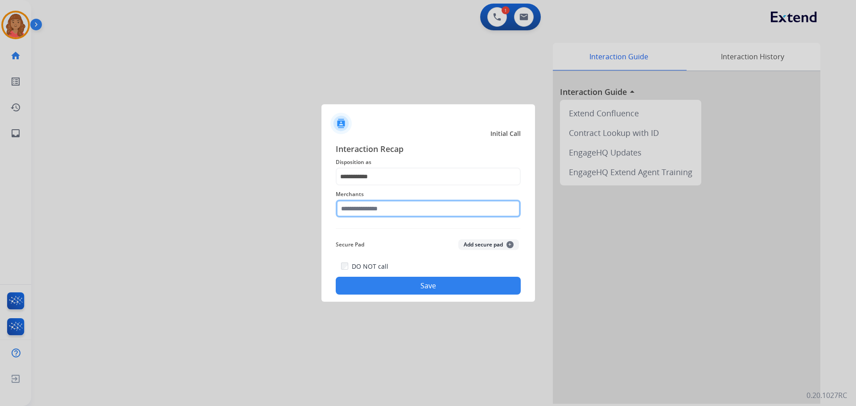
click at [373, 214] on input "text" at bounding box center [428, 209] width 185 height 18
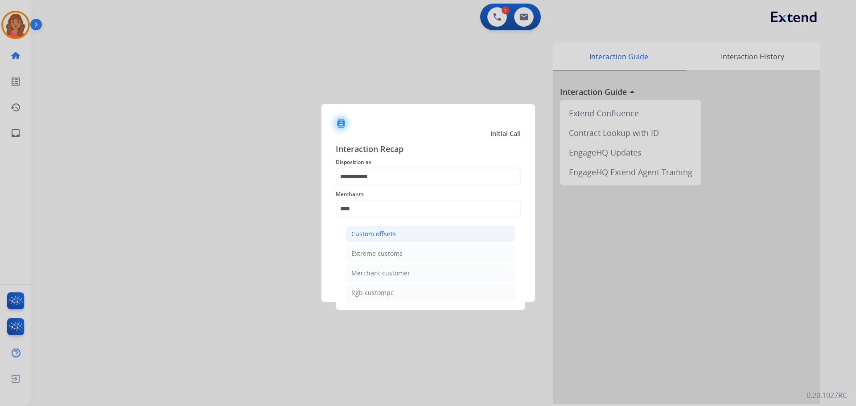
click at [374, 232] on div "Custom offsets" at bounding box center [373, 234] width 45 height 9
type input "**********"
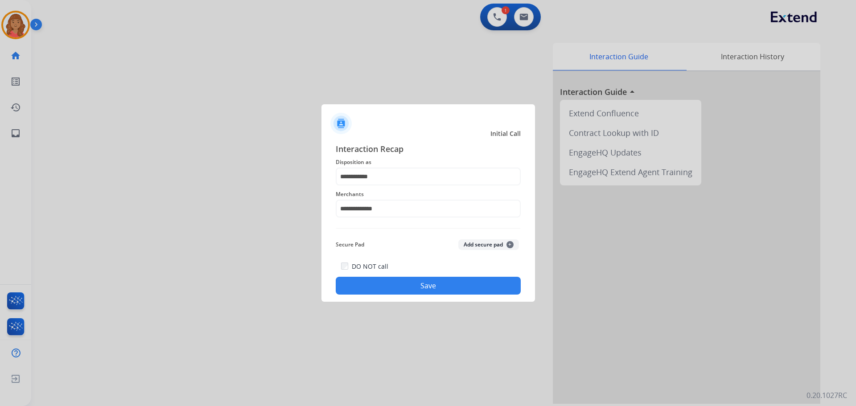
click at [398, 294] on div "DO NOT call Save" at bounding box center [428, 278] width 185 height 34
click at [394, 286] on button "Save" at bounding box center [428, 286] width 185 height 18
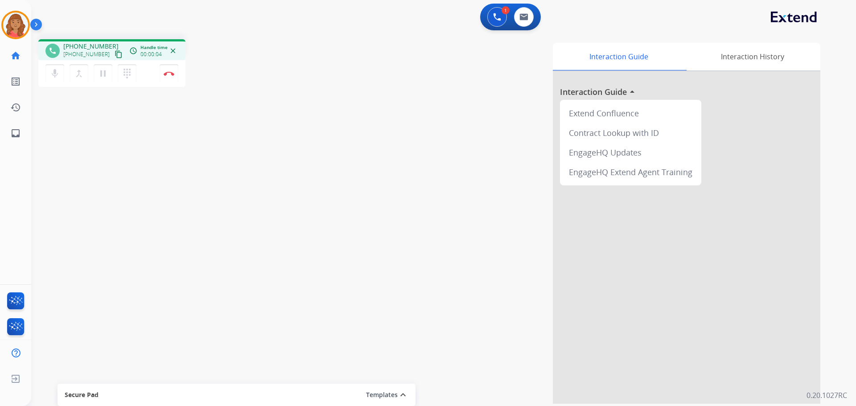
click at [103, 53] on div "+14018298693 content_copy" at bounding box center [93, 54] width 61 height 11
drag, startPoint x: 110, startPoint y: 55, endPoint x: 14, endPoint y: 57, distance: 96.3
click at [115, 55] on mat-icon "content_copy" at bounding box center [119, 54] width 8 height 8
click at [529, 12] on button at bounding box center [524, 17] width 20 height 20
select select "**********"
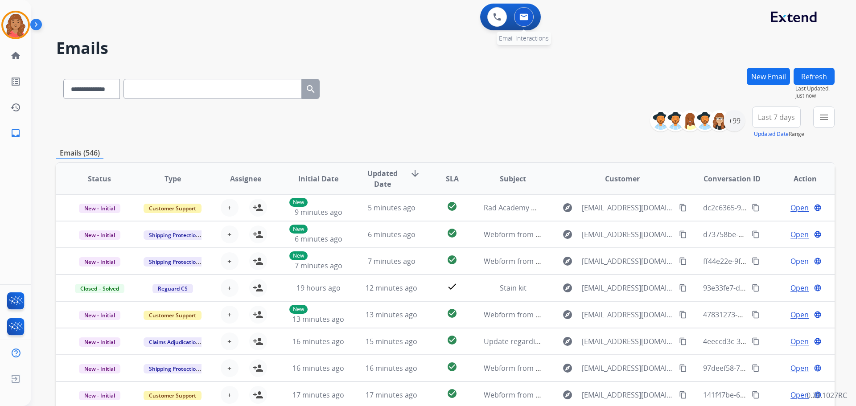
click at [526, 9] on button at bounding box center [524, 17] width 20 height 20
click at [521, 19] on img at bounding box center [523, 16] width 9 height 7
drag, startPoint x: 527, startPoint y: 21, endPoint x: 524, endPoint y: 25, distance: 5.8
click at [530, 23] on button at bounding box center [524, 17] width 20 height 20
click at [762, 77] on button "New Email" at bounding box center [768, 76] width 43 height 17
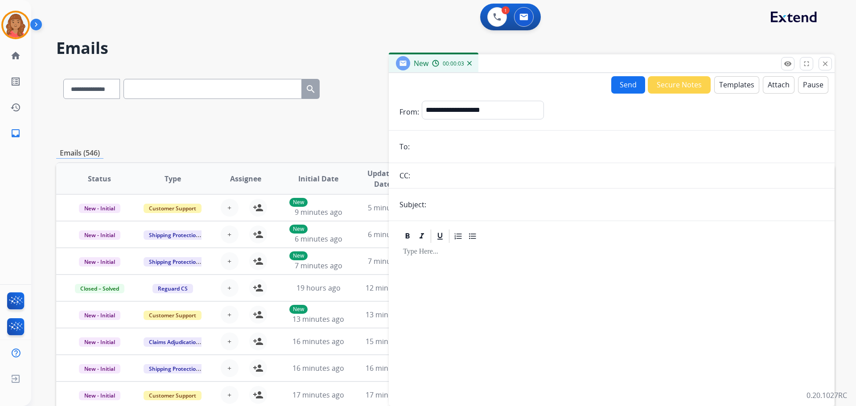
paste input "**********"
type input "**********"
drag, startPoint x: 453, startPoint y: 103, endPoint x: 454, endPoint y: 111, distance: 7.2
click at [453, 103] on select "**********" at bounding box center [482, 110] width 121 height 18
select select "**********"
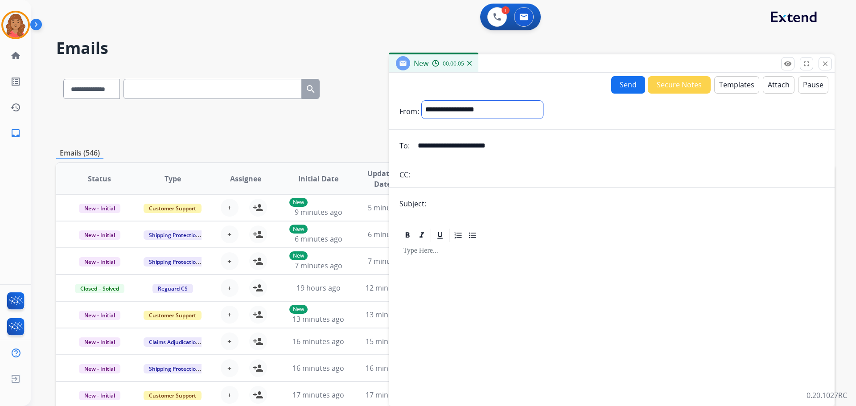
click at [422, 101] on select "**********" at bounding box center [482, 110] width 121 height 18
click at [456, 201] on input "text" at bounding box center [626, 205] width 395 height 18
type input "**********"
click at [727, 89] on button "Templates" at bounding box center [736, 84] width 45 height 17
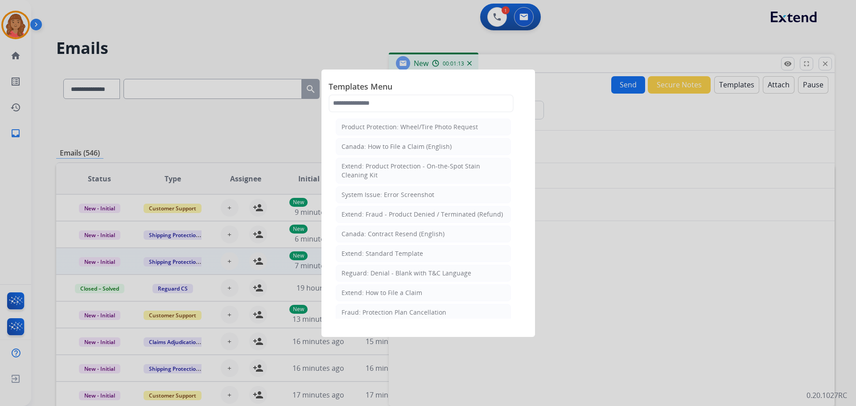
drag, startPoint x: 374, startPoint y: 253, endPoint x: 383, endPoint y: 259, distance: 11.1
click at [375, 254] on div "Extend: Standard Template" at bounding box center [382, 253] width 82 height 9
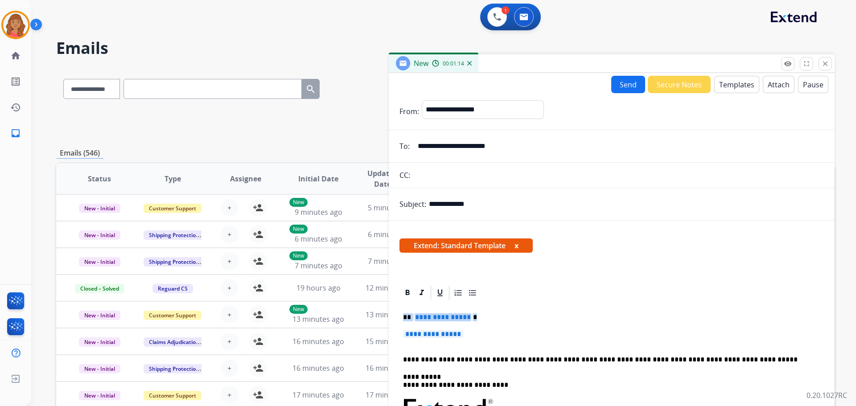
drag, startPoint x: 475, startPoint y: 331, endPoint x: 402, endPoint y: 317, distance: 74.9
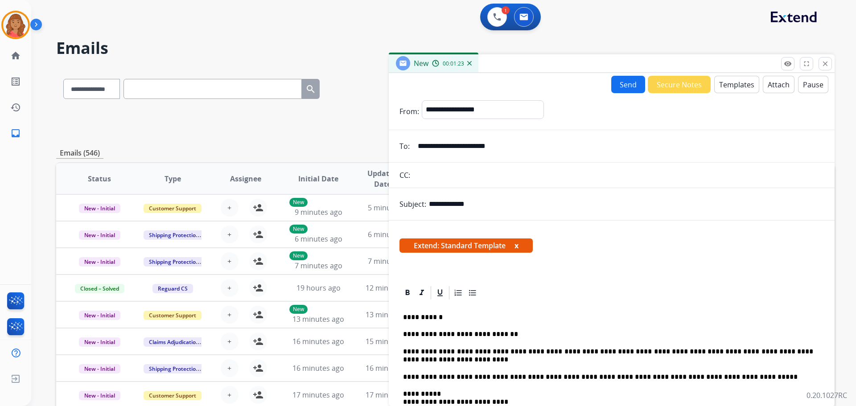
click at [628, 86] on button "Send" at bounding box center [628, 84] width 34 height 17
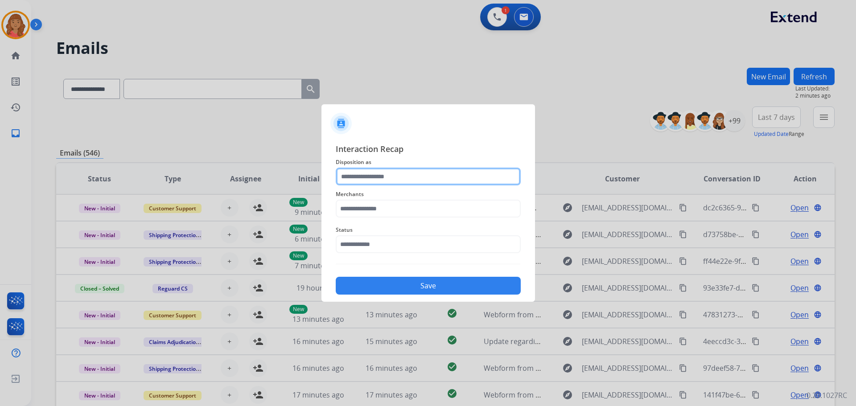
click at [390, 177] on input "text" at bounding box center [428, 177] width 185 height 18
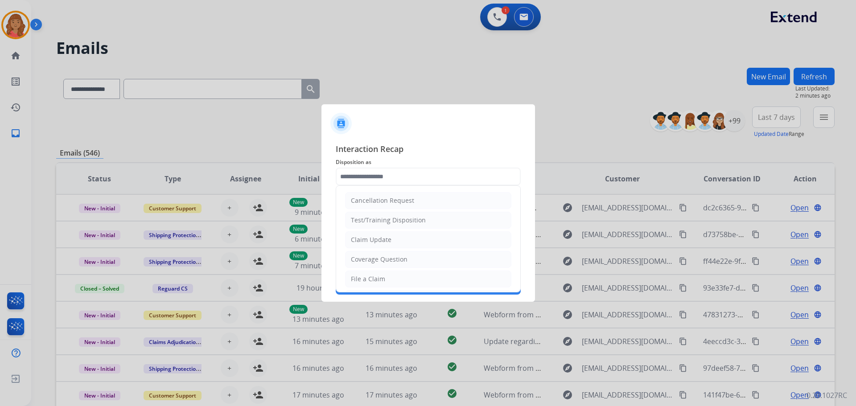
drag, startPoint x: 374, startPoint y: 239, endPoint x: 378, endPoint y: 225, distance: 14.3
click at [376, 239] on div "Claim Update" at bounding box center [371, 239] width 41 height 9
type input "**********"
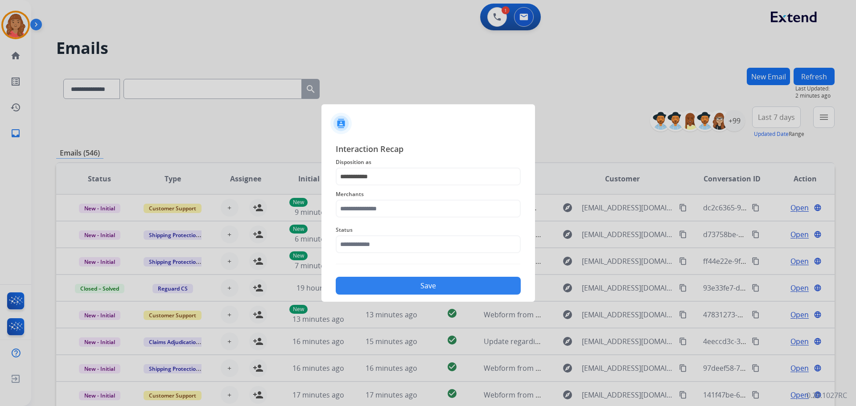
click at [377, 200] on div "Merchants" at bounding box center [428, 203] width 185 height 36
click at [373, 208] on input "text" at bounding box center [428, 209] width 185 height 18
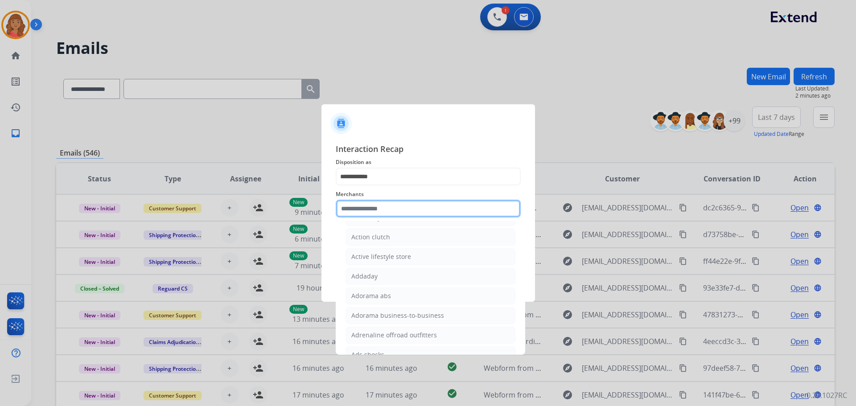
scroll to position [223, 0]
paste input "********"
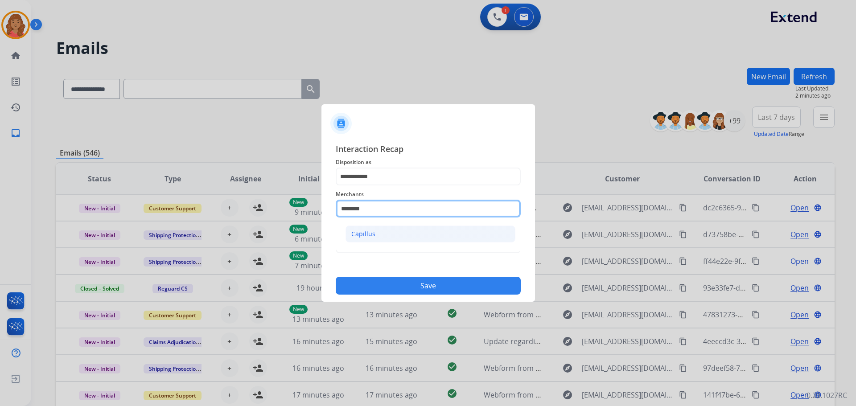
type input "********"
click at [365, 235] on div "Capillus" at bounding box center [363, 234] width 24 height 9
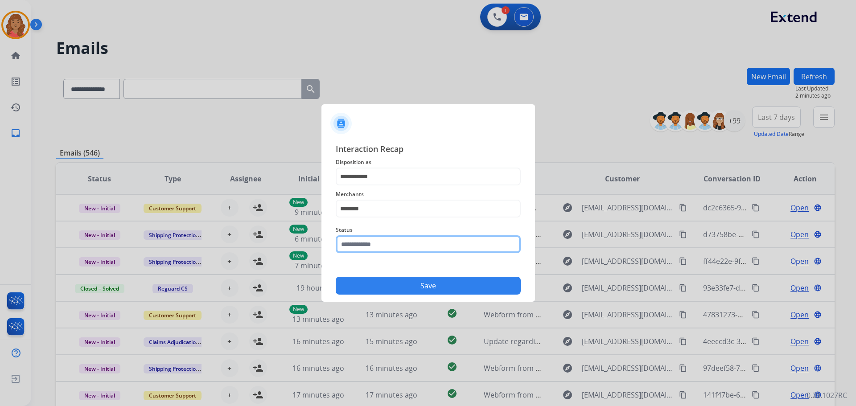
click at [365, 247] on input "text" at bounding box center [428, 244] width 185 height 18
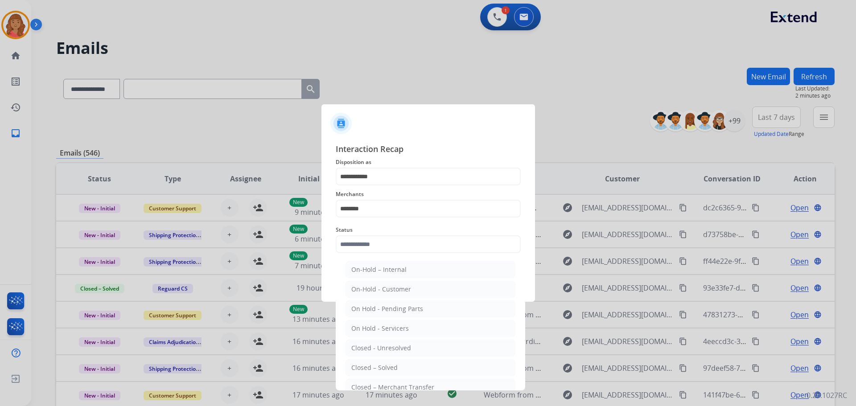
click at [373, 368] on div "Closed – Solved" at bounding box center [374, 367] width 46 height 9
type input "**********"
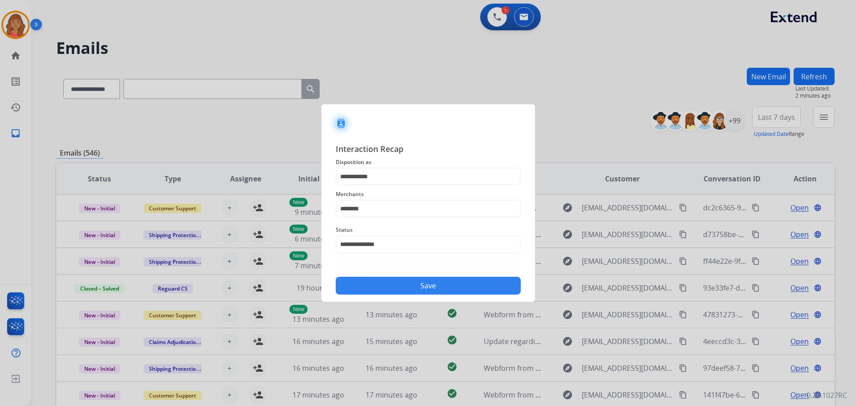
click at [395, 280] on button "Save" at bounding box center [428, 286] width 185 height 18
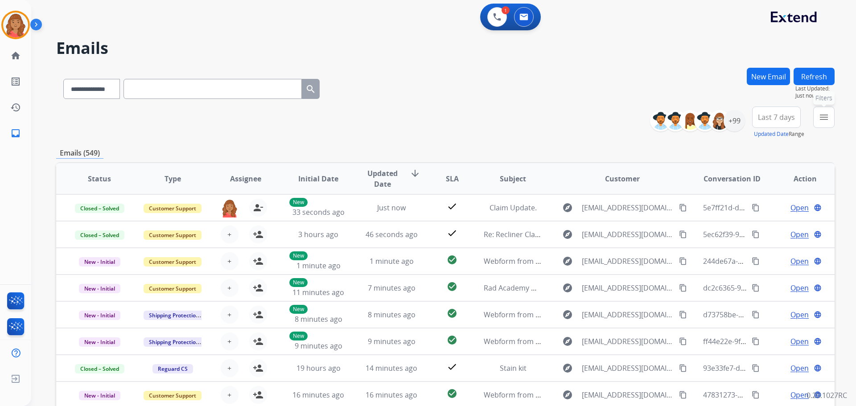
click at [824, 119] on mat-icon "menu" at bounding box center [823, 117] width 11 height 11
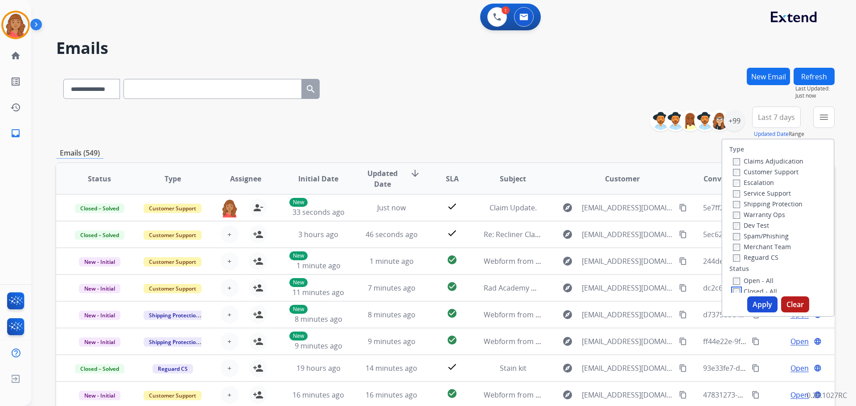
click at [735, 287] on label "Closed - All" at bounding box center [755, 291] width 44 height 8
click at [735, 259] on label "Reguard CS" at bounding box center [755, 257] width 45 height 8
click at [752, 307] on button "Apply" at bounding box center [762, 304] width 30 height 16
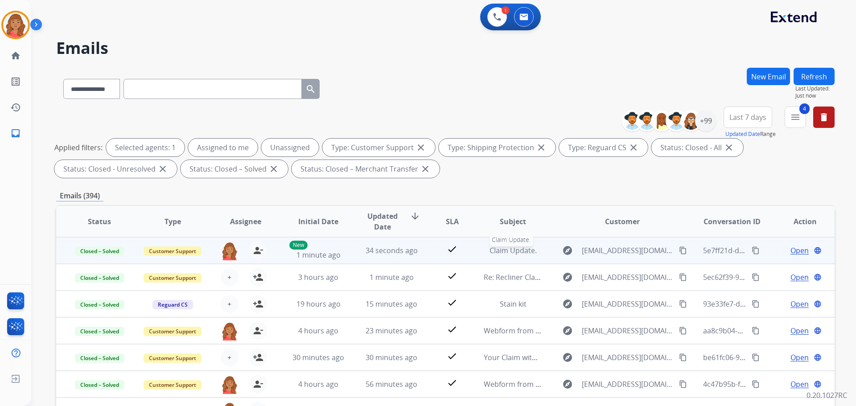
drag, startPoint x: 505, startPoint y: 253, endPoint x: 509, endPoint y: 252, distance: 4.9
click at [505, 252] on span "Claim Update." at bounding box center [512, 251] width 47 height 10
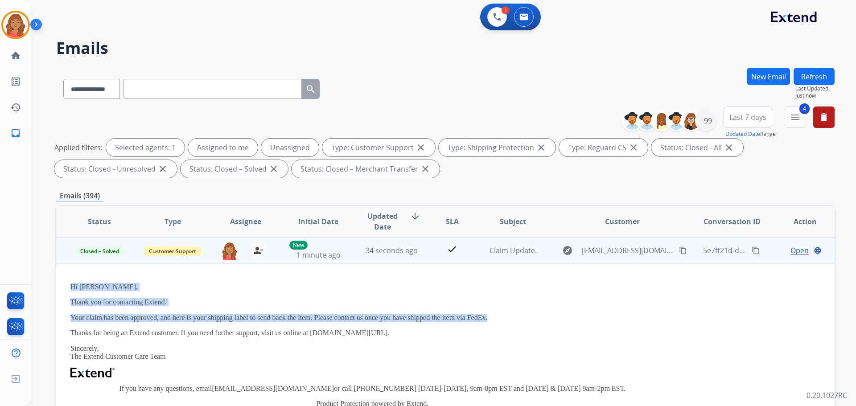
drag, startPoint x: 69, startPoint y: 282, endPoint x: 363, endPoint y: 309, distance: 295.4
click at [489, 319] on td "Hi Cristin, Thank you for contacting Extend. Your claim has been approved, and …" at bounding box center [372, 376] width 632 height 224
copy div "Hi Cristin, Thank you for contacting Extend. Your claim has been approved, and …"
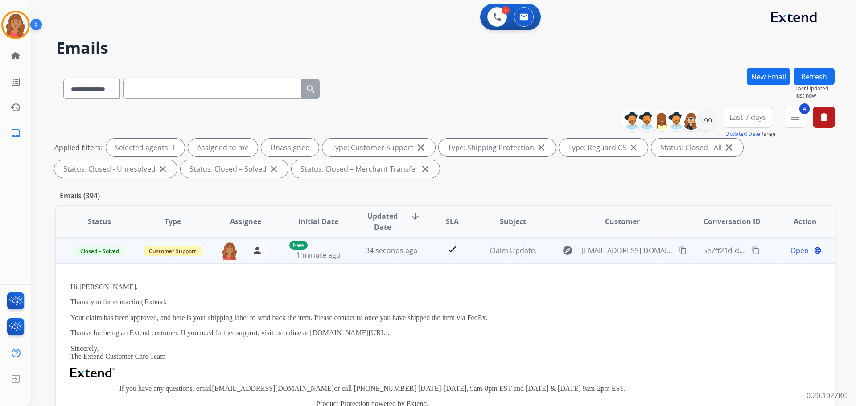
click at [790, 253] on span "Open" at bounding box center [799, 250] width 18 height 11
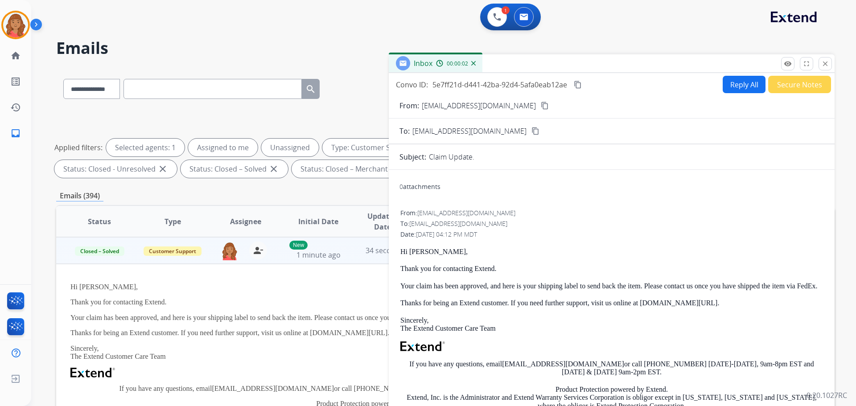
click at [734, 81] on button "Reply All" at bounding box center [744, 84] width 43 height 17
select select "**********"
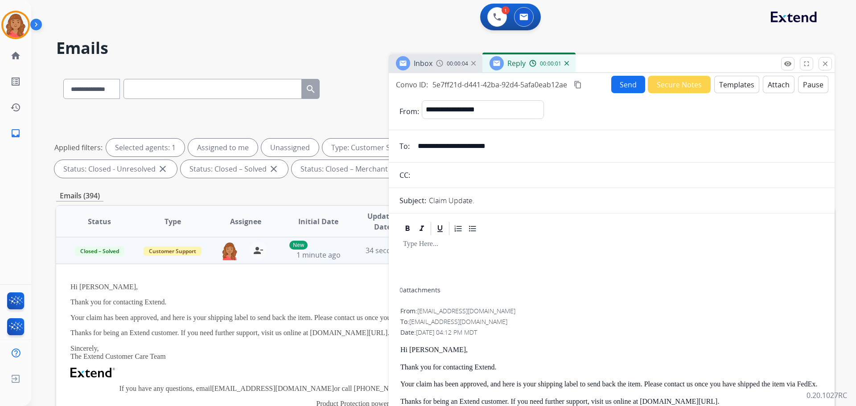
click at [732, 82] on button "Templates" at bounding box center [736, 84] width 45 height 17
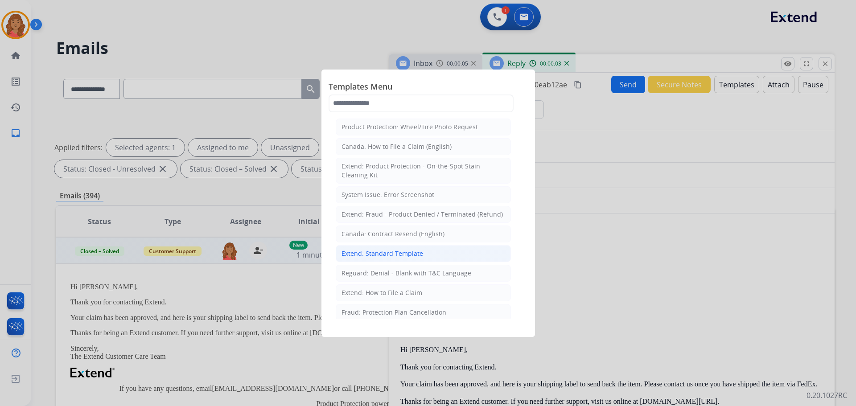
click at [372, 255] on div "Extend: Standard Template" at bounding box center [382, 253] width 82 height 9
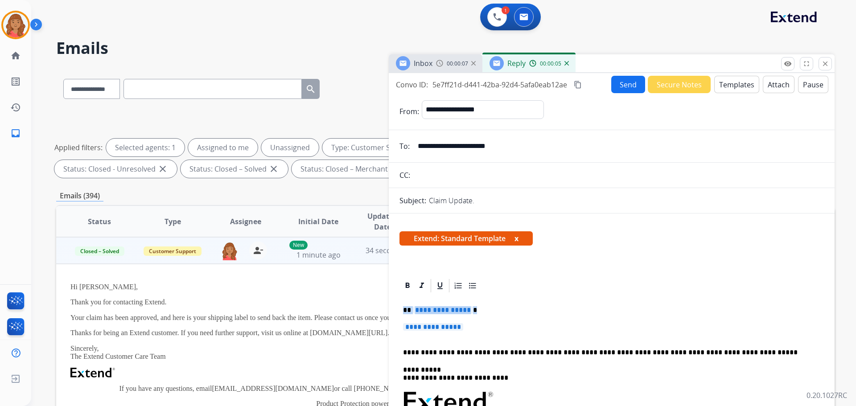
drag, startPoint x: 476, startPoint y: 328, endPoint x: 372, endPoint y: 305, distance: 106.4
click at [372, 307] on div "**********" at bounding box center [445, 309] width 778 height 482
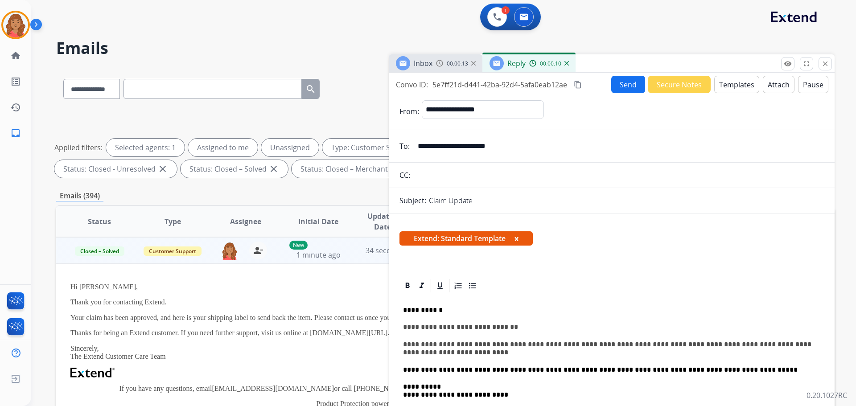
click at [773, 83] on button "Attach" at bounding box center [779, 84] width 32 height 17
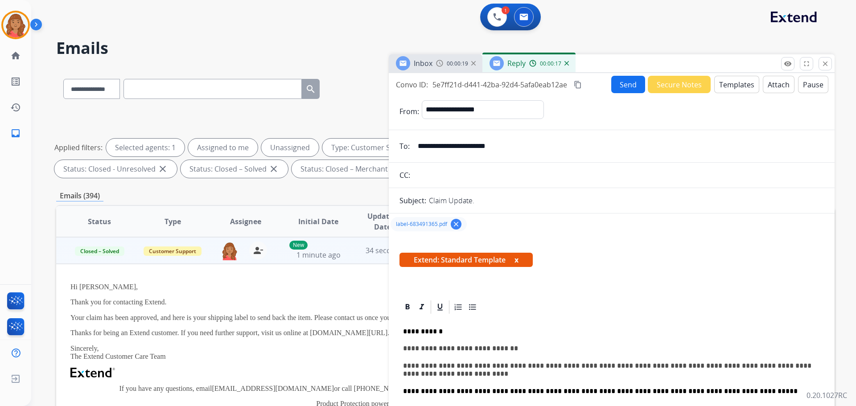
click at [620, 83] on button "Send" at bounding box center [628, 84] width 34 height 17
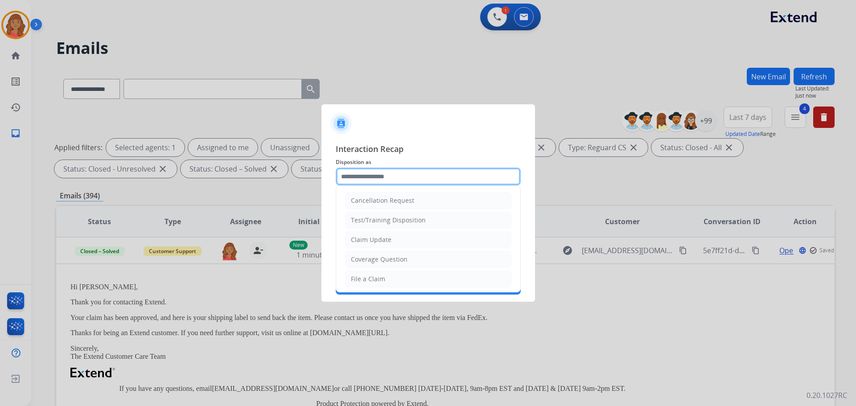
click at [388, 174] on input "text" at bounding box center [428, 177] width 185 height 18
click at [372, 238] on div "Claim Update" at bounding box center [371, 239] width 41 height 9
type input "**********"
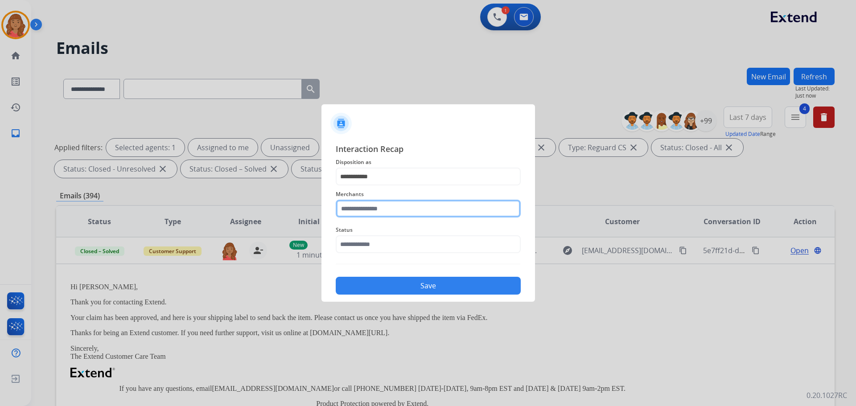
click at [366, 208] on input "text" at bounding box center [428, 209] width 185 height 18
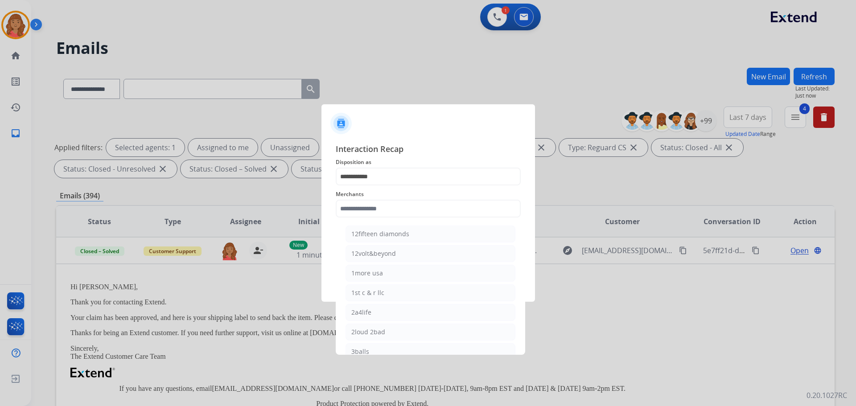
click at [368, 330] on div "2loud 2bad" at bounding box center [368, 332] width 34 height 9
type input "**********"
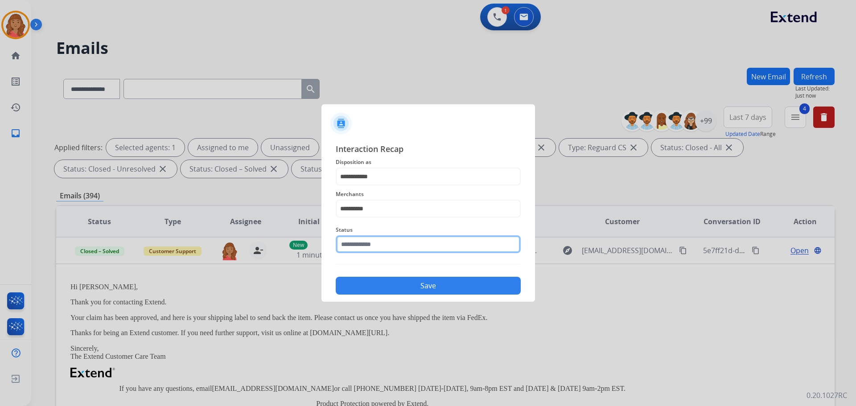
click at [365, 246] on input "text" at bounding box center [428, 244] width 185 height 18
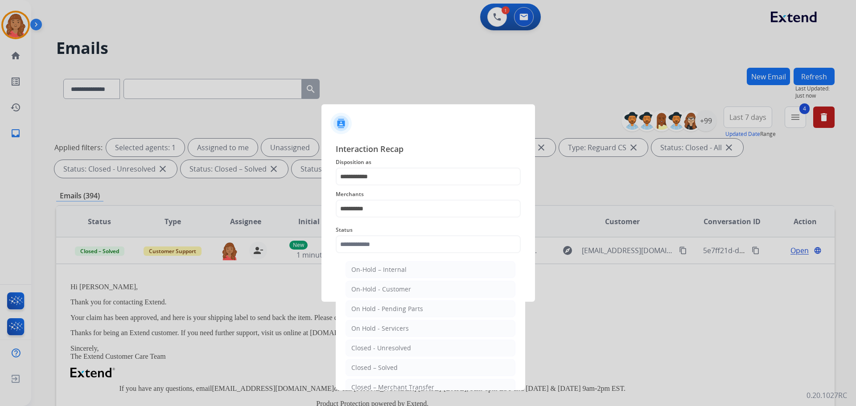
drag, startPoint x: 372, startPoint y: 370, endPoint x: 380, endPoint y: 343, distance: 28.5
click at [372, 369] on div "Closed – Solved" at bounding box center [374, 367] width 46 height 9
type input "**********"
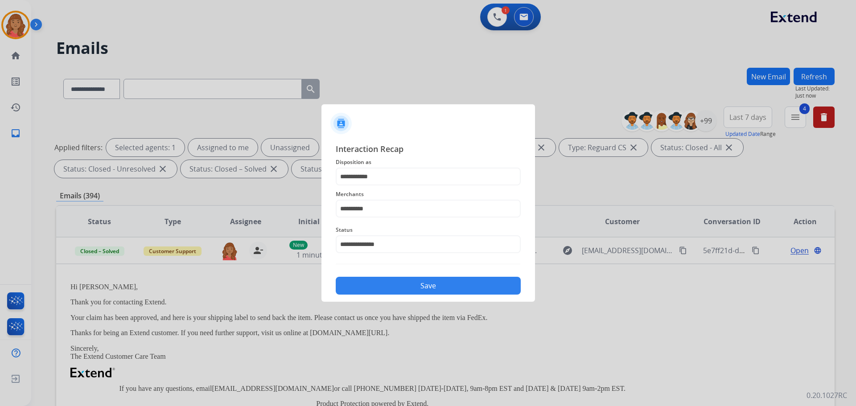
click at [380, 287] on button "Save" at bounding box center [428, 286] width 185 height 18
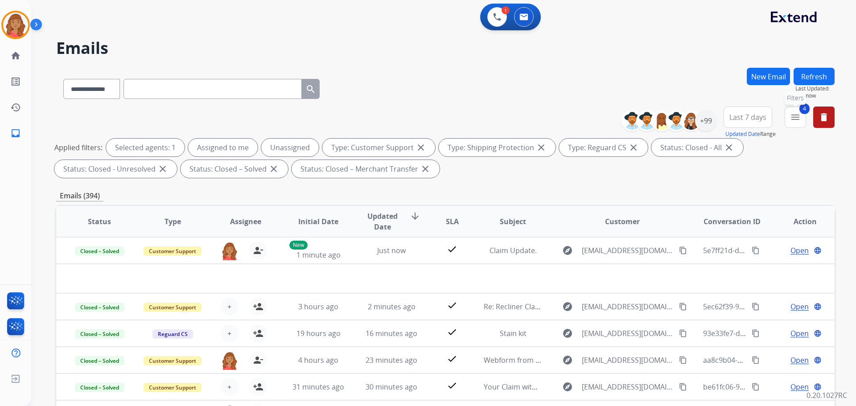
drag, startPoint x: 800, startPoint y: 115, endPoint x: 785, endPoint y: 124, distance: 17.3
click at [799, 115] on mat-icon "menu" at bounding box center [795, 117] width 11 height 11
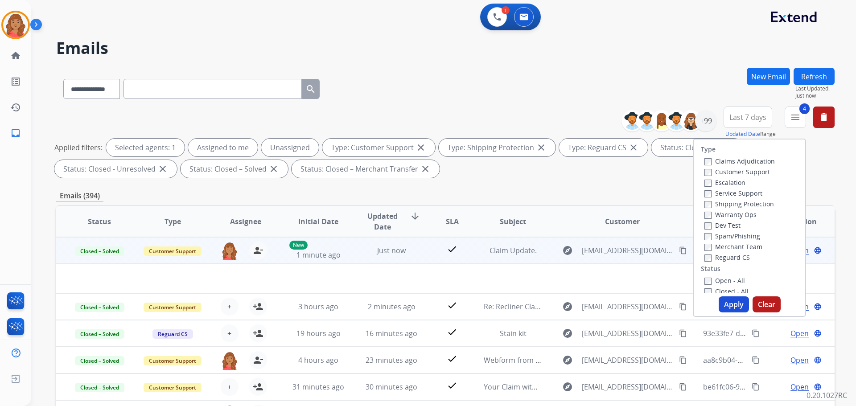
drag, startPoint x: 487, startPoint y: 280, endPoint x: 570, endPoint y: 267, distance: 83.5
click at [493, 280] on td at bounding box center [372, 278] width 632 height 29
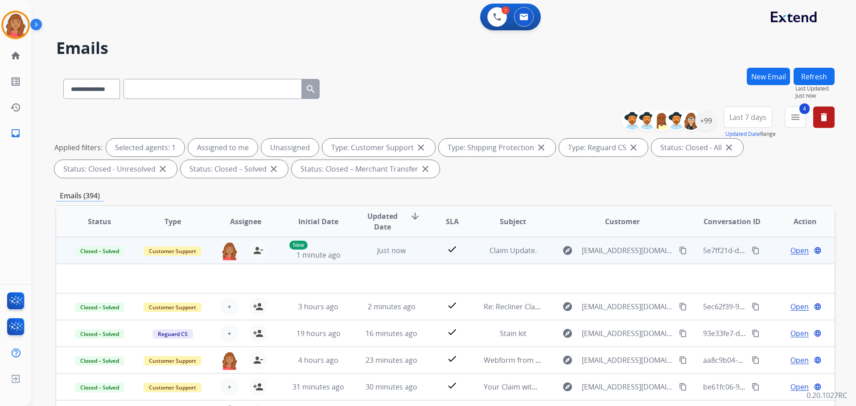
click at [751, 249] on mat-icon "content_copy" at bounding box center [755, 250] width 8 height 8
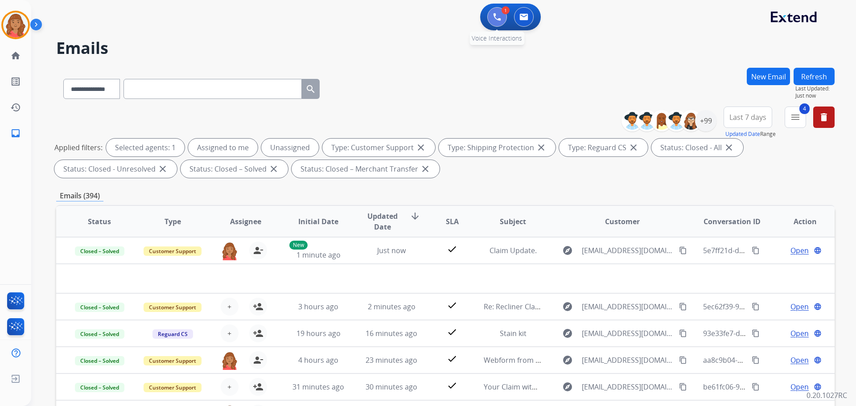
click at [497, 16] on img at bounding box center [497, 17] width 8 height 8
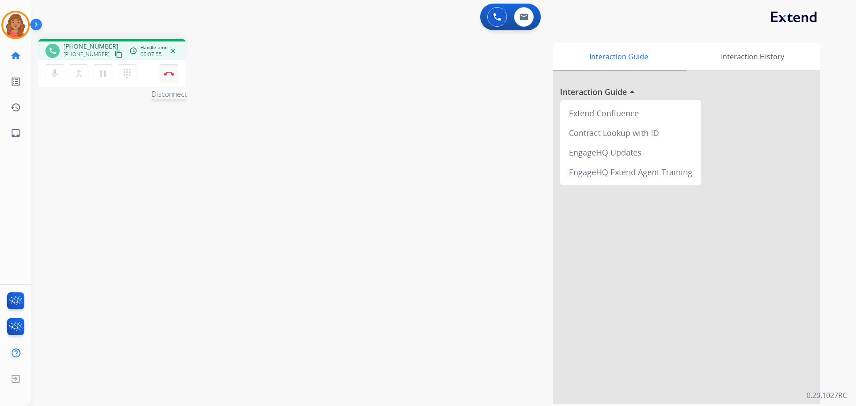
click at [172, 75] on img at bounding box center [169, 73] width 11 height 4
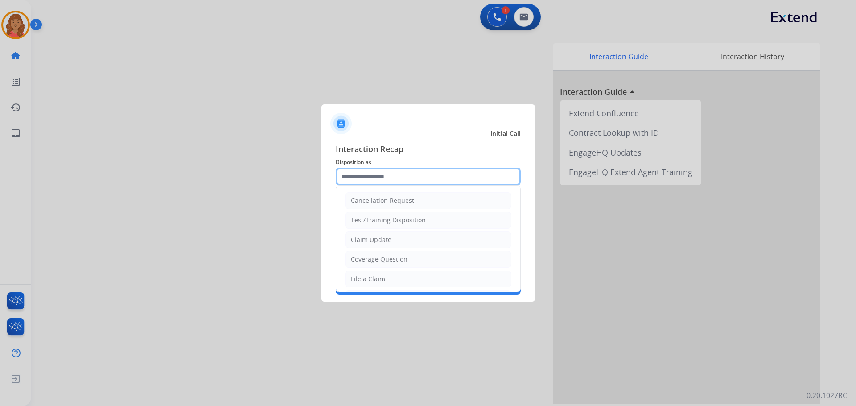
click at [380, 179] on input "text" at bounding box center [428, 177] width 185 height 18
click at [370, 240] on div "Claim Update" at bounding box center [371, 239] width 41 height 9
type input "**********"
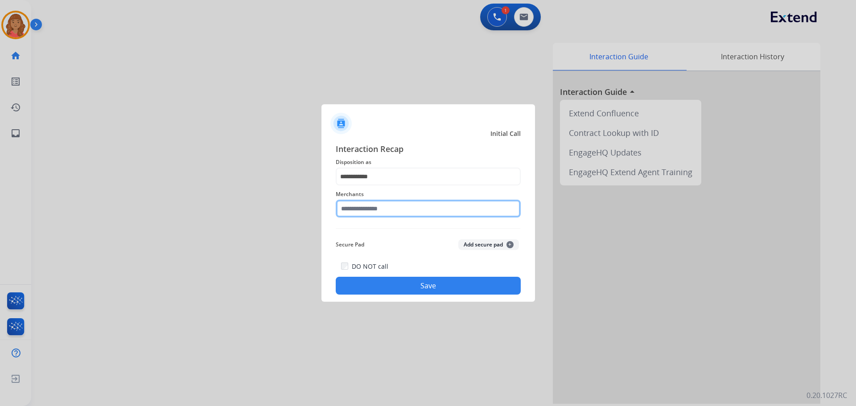
click at [360, 213] on input "text" at bounding box center [428, 209] width 185 height 18
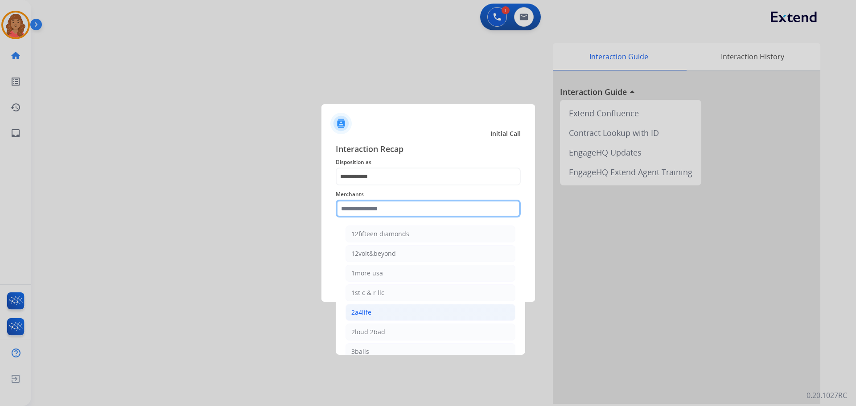
type input "*"
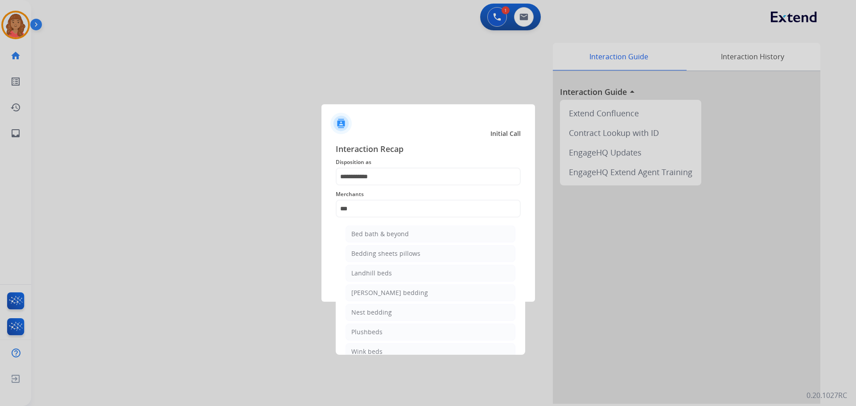
drag, startPoint x: 371, startPoint y: 228, endPoint x: 381, endPoint y: 262, distance: 35.3
click at [371, 230] on li "Bed bath & beyond" at bounding box center [430, 234] width 170 height 17
type input "**********"
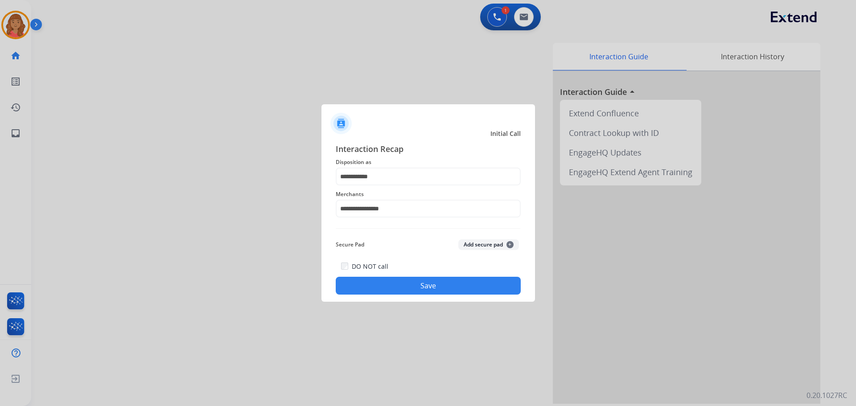
click at [387, 286] on button "Save" at bounding box center [428, 286] width 185 height 18
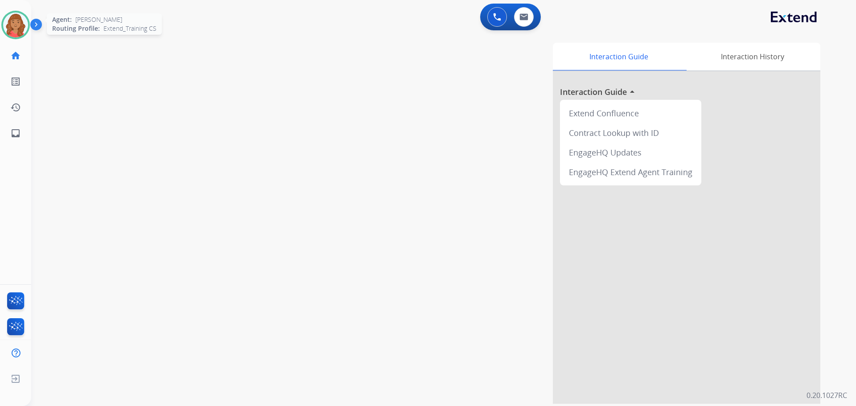
click at [16, 20] on img at bounding box center [15, 24] width 25 height 25
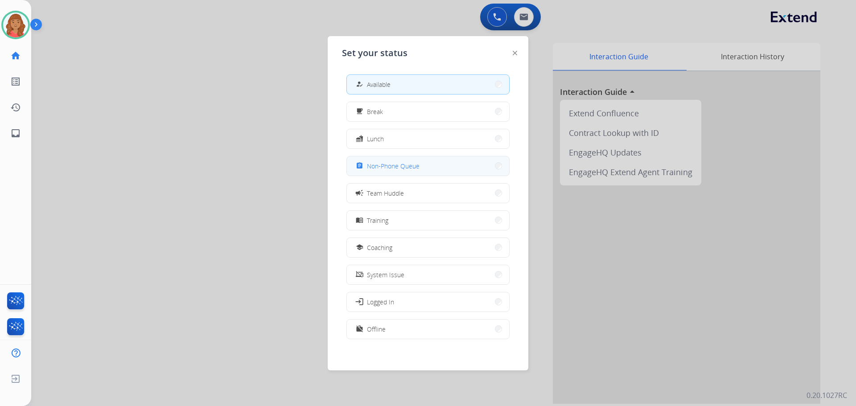
click at [398, 165] on span "Non-Phone Queue" at bounding box center [393, 165] width 53 height 9
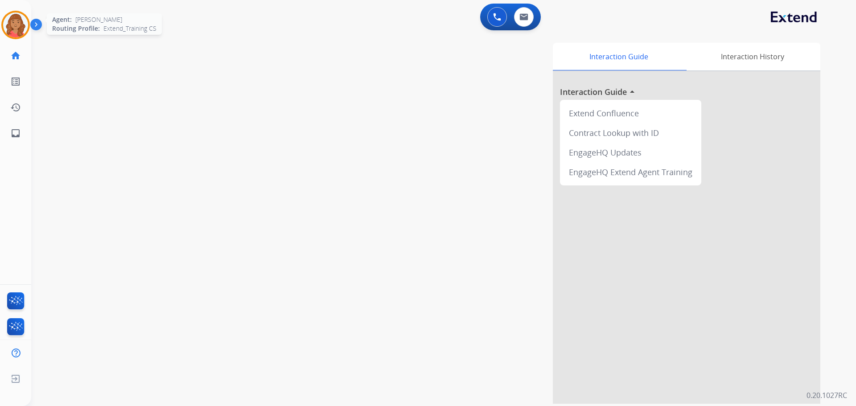
click at [21, 21] on img at bounding box center [15, 24] width 25 height 25
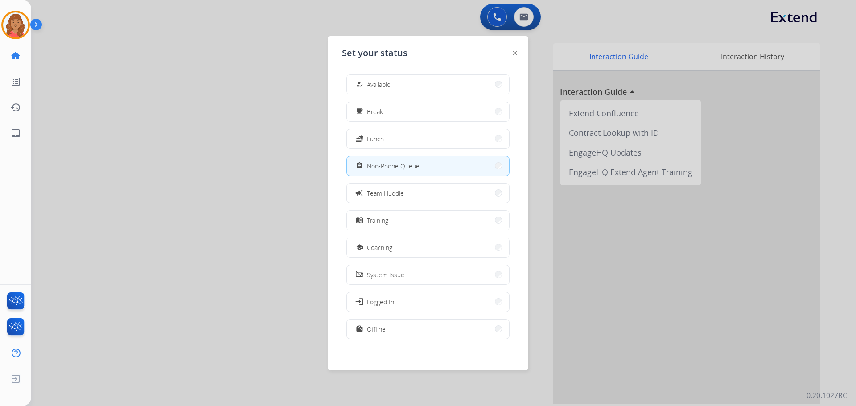
click at [390, 83] on span "Available" at bounding box center [379, 84] width 24 height 9
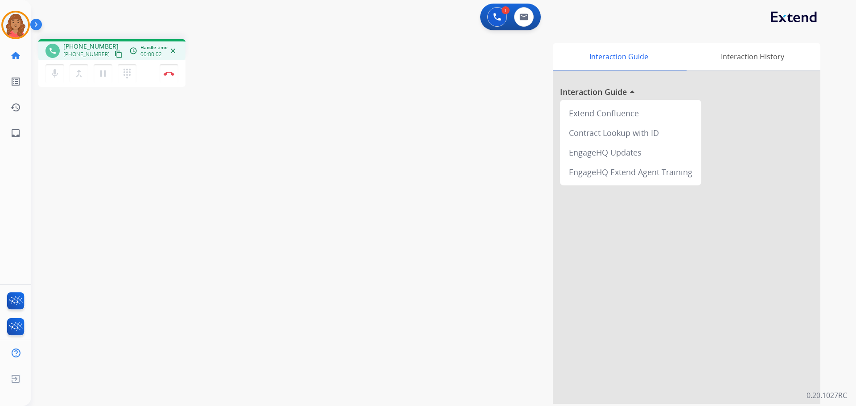
drag, startPoint x: 109, startPoint y: 56, endPoint x: 90, endPoint y: 86, distance: 34.9
click at [115, 56] on mat-icon "content_copy" at bounding box center [119, 54] width 8 height 8
click at [115, 53] on mat-icon "content_copy" at bounding box center [119, 54] width 8 height 8
click at [168, 72] on img at bounding box center [169, 73] width 11 height 4
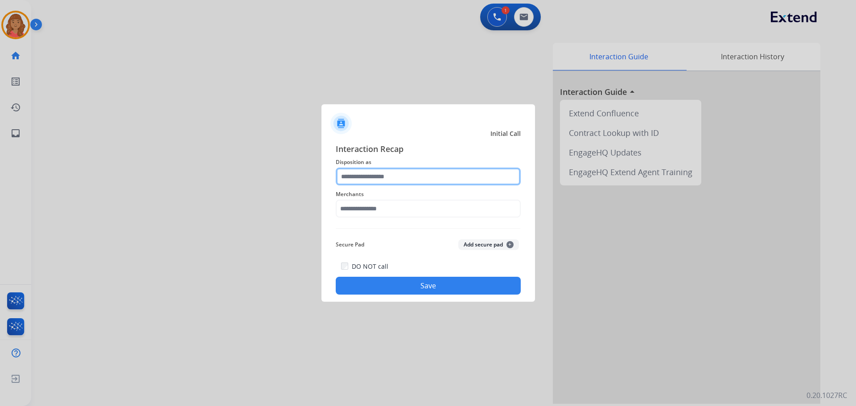
click at [382, 180] on input "text" at bounding box center [428, 177] width 185 height 18
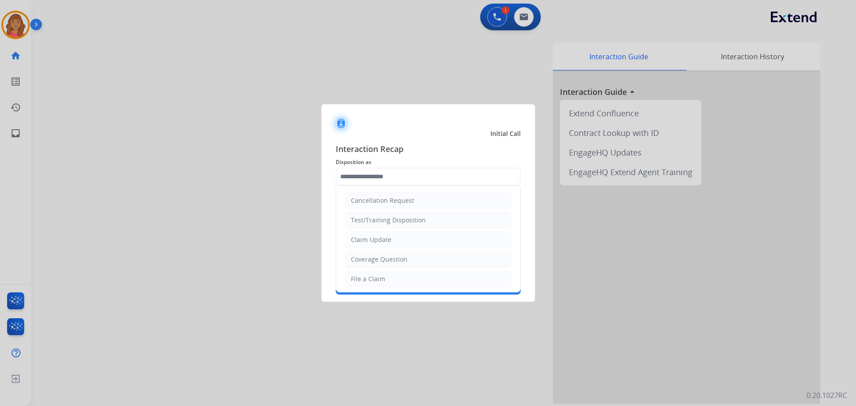
click at [373, 234] on li "Claim Update" at bounding box center [428, 239] width 166 height 17
type input "**********"
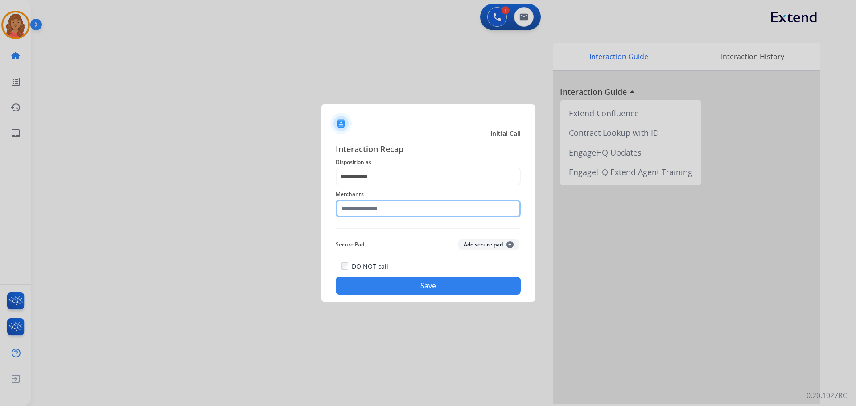
click at [374, 210] on input "text" at bounding box center [428, 209] width 185 height 18
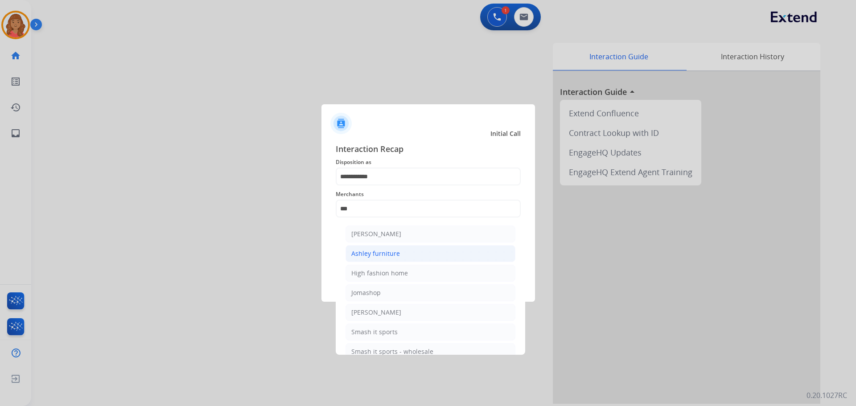
click at [375, 255] on div "Ashley furniture" at bounding box center [375, 253] width 49 height 9
type input "**********"
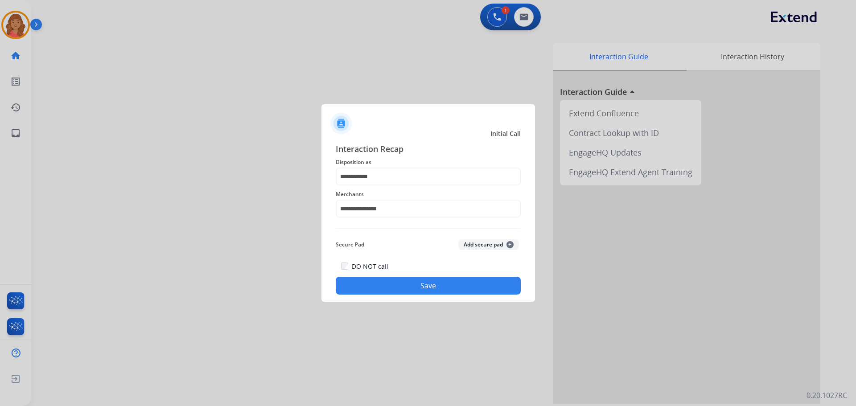
click at [386, 286] on button "Save" at bounding box center [428, 286] width 185 height 18
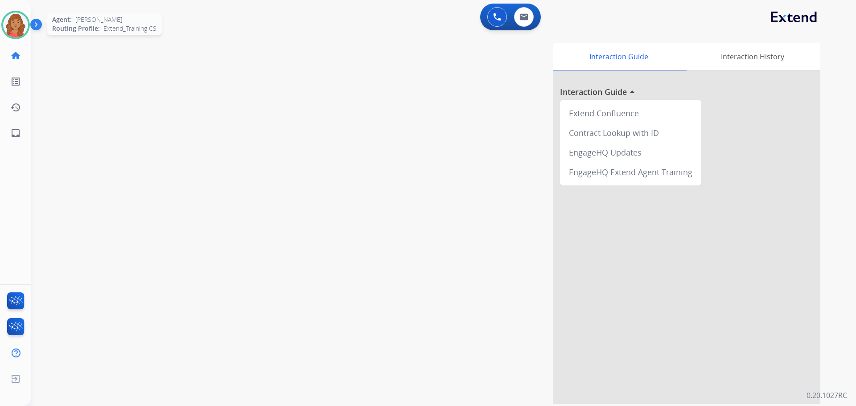
click at [19, 23] on img at bounding box center [15, 24] width 25 height 25
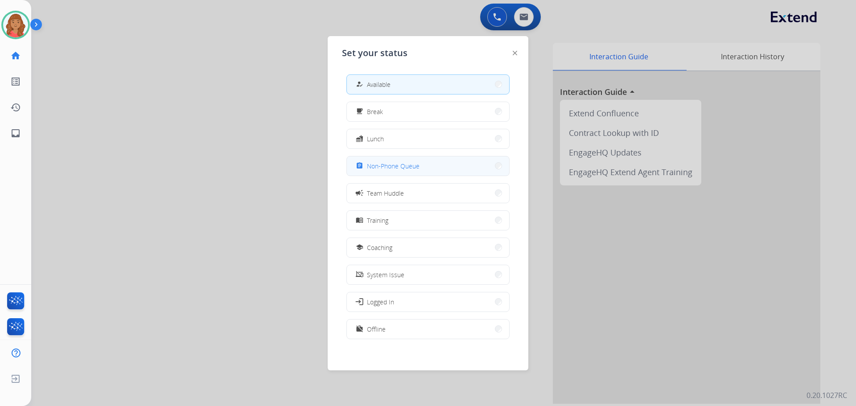
click at [370, 170] on span "Non-Phone Queue" at bounding box center [393, 165] width 53 height 9
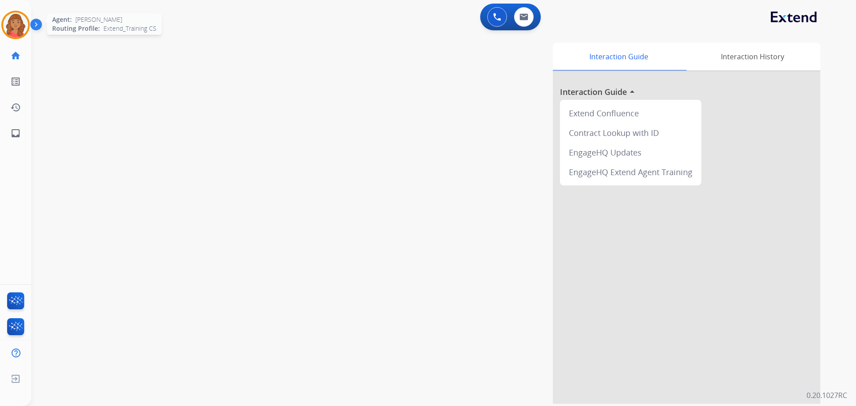
click at [16, 26] on img at bounding box center [15, 24] width 25 height 25
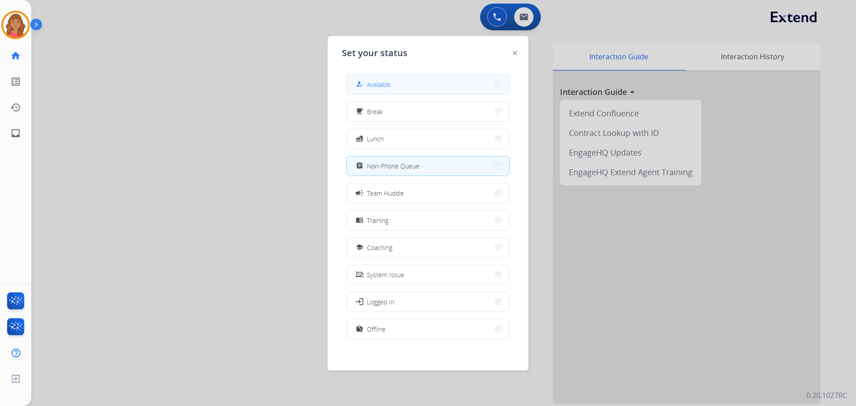
click at [439, 89] on button "how_to_reg Available" at bounding box center [428, 84] width 162 height 19
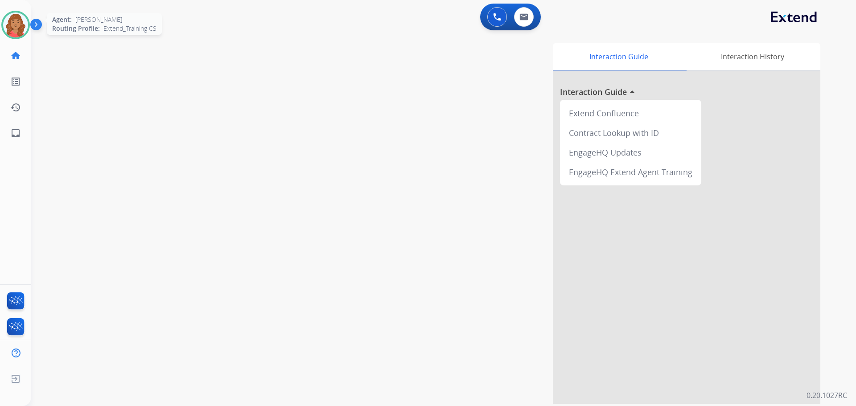
click at [15, 29] on img at bounding box center [15, 24] width 25 height 25
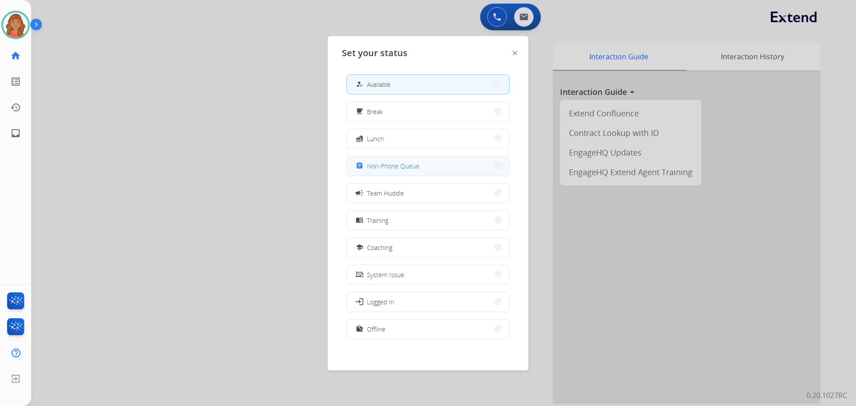
click at [391, 165] on span "Non-Phone Queue" at bounding box center [393, 165] width 53 height 9
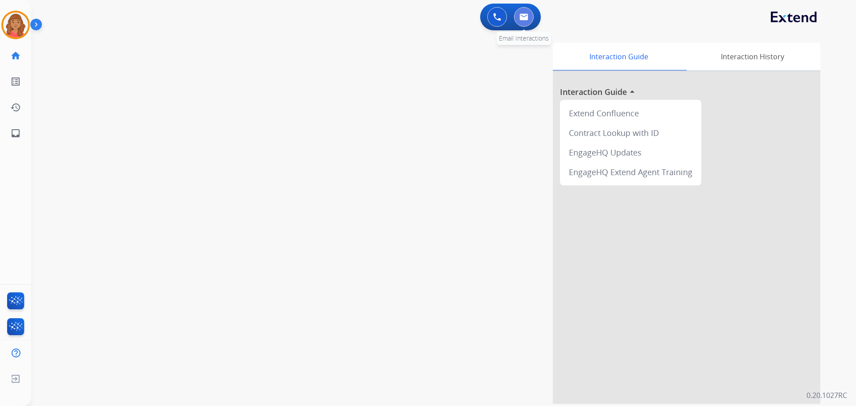
click at [528, 19] on img at bounding box center [523, 16] width 9 height 7
select select "**********"
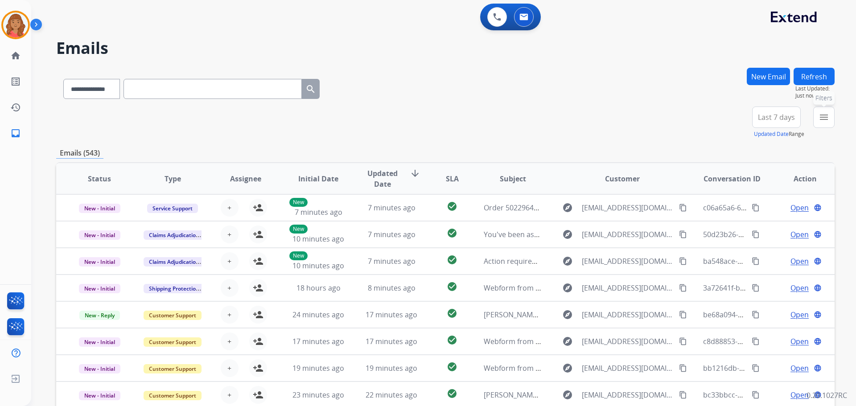
click at [818, 124] on button "menu Filters" at bounding box center [823, 117] width 21 height 21
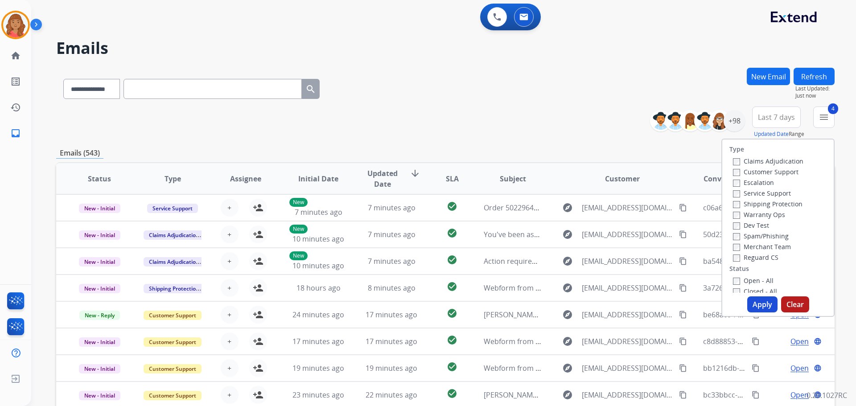
click at [755, 300] on button "Apply" at bounding box center [762, 304] width 30 height 16
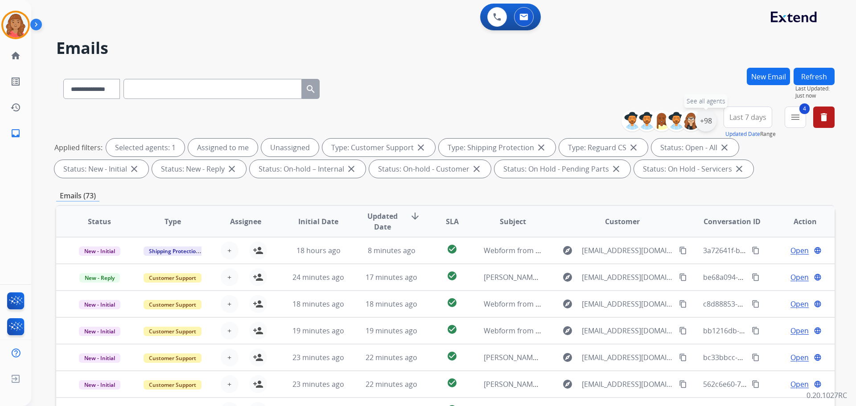
click at [705, 125] on div "+98" at bounding box center [705, 120] width 21 height 21
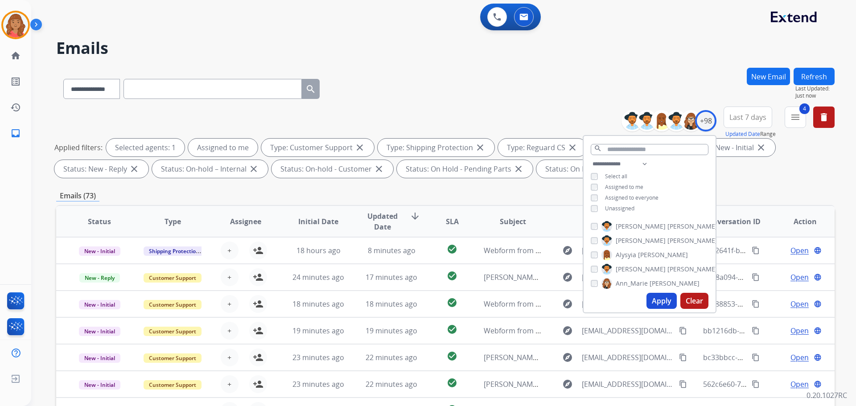
click at [653, 301] on button "Apply" at bounding box center [661, 301] width 30 height 16
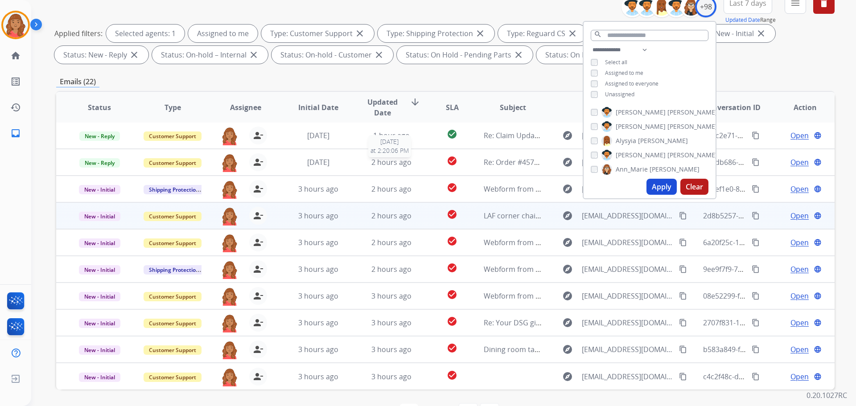
scroll to position [144, 0]
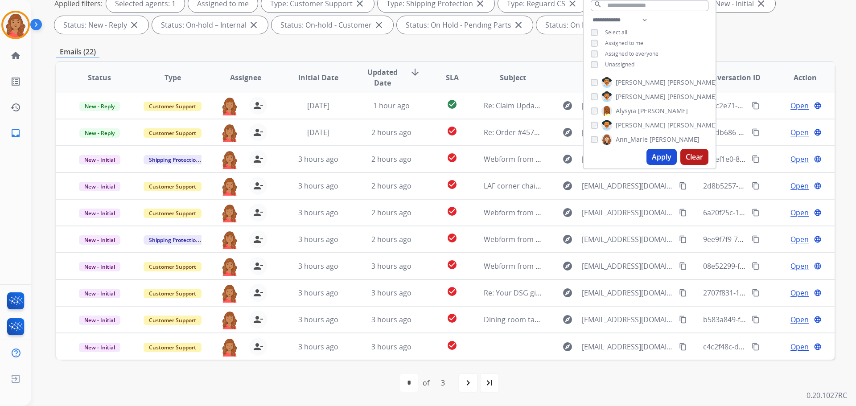
click at [489, 384] on mat-icon "last_page" at bounding box center [489, 383] width 11 height 11
select select "*"
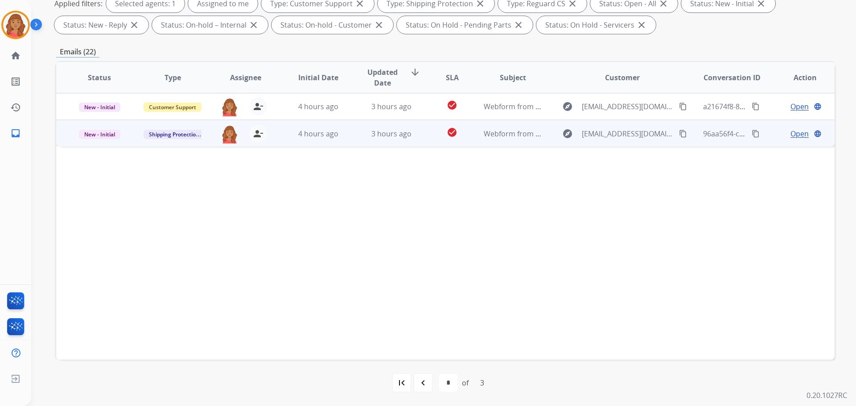
click at [679, 135] on mat-icon "content_copy" at bounding box center [683, 134] width 8 height 8
click at [677, 129] on button "content_copy" at bounding box center [682, 133] width 11 height 11
drag, startPoint x: 347, startPoint y: 139, endPoint x: 346, endPoint y: 144, distance: 5.1
click at [348, 139] on td "3 hours ago" at bounding box center [384, 133] width 73 height 27
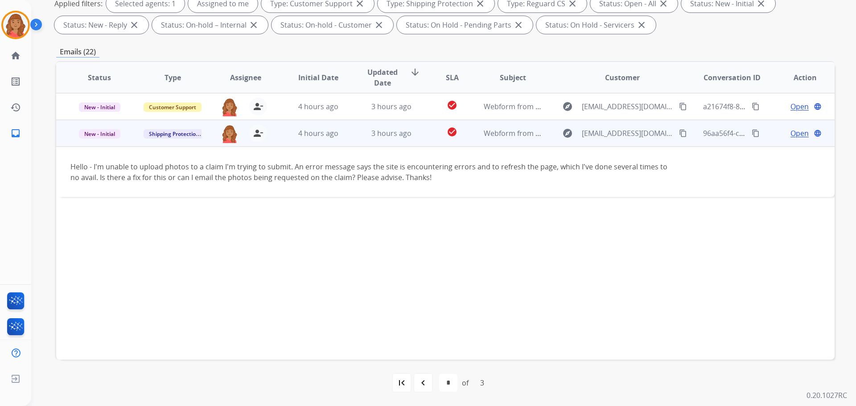
click at [792, 135] on span "Open" at bounding box center [799, 133] width 18 height 11
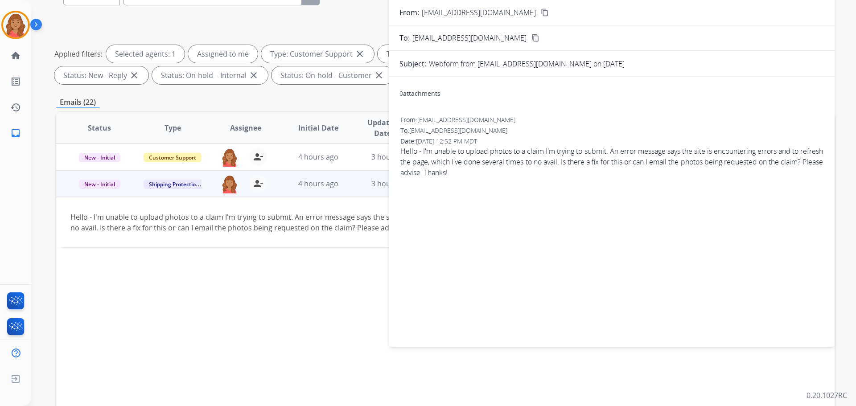
scroll to position [55, 0]
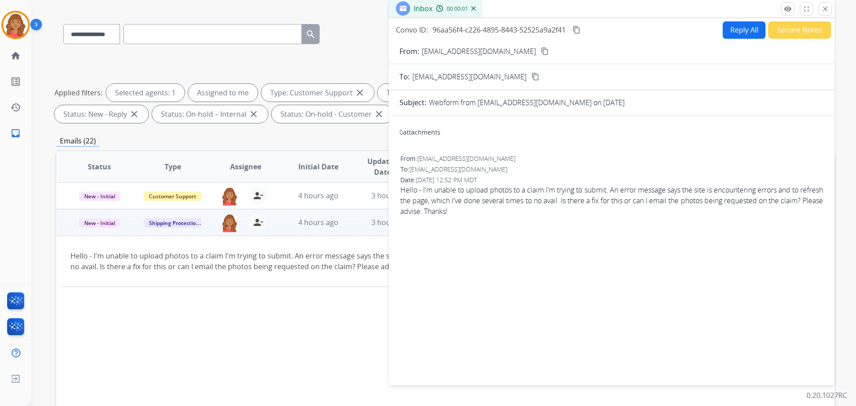
click at [741, 27] on button "Reply All" at bounding box center [744, 29] width 43 height 17
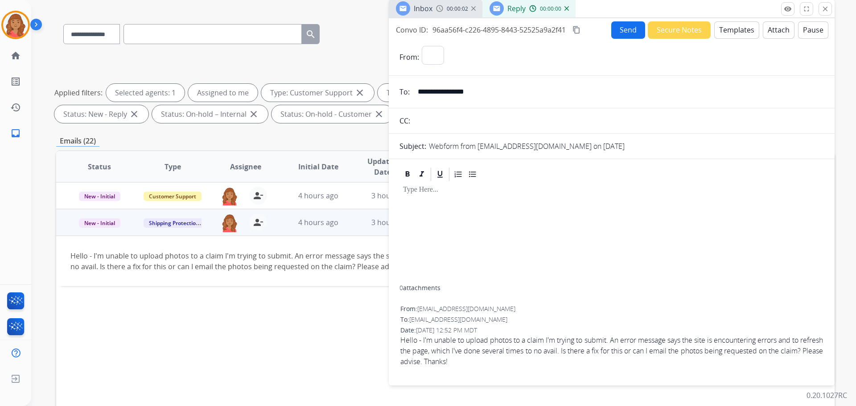
select select "**********"
click at [721, 33] on button "Templates" at bounding box center [736, 29] width 45 height 17
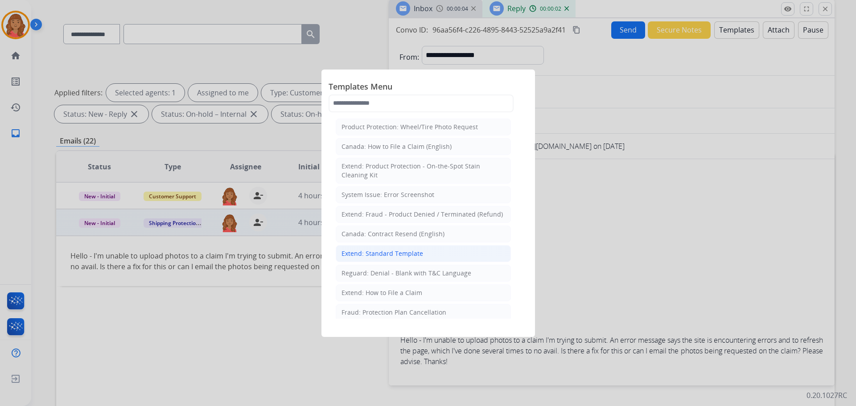
click at [368, 254] on div "Extend: Standard Template" at bounding box center [382, 253] width 82 height 9
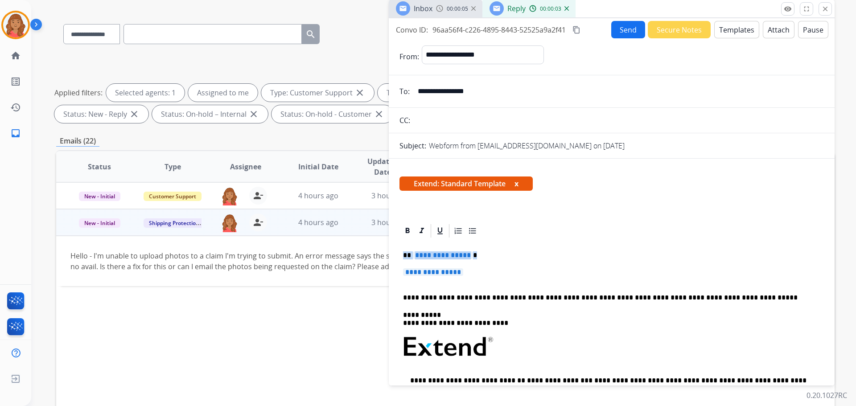
drag, startPoint x: 437, startPoint y: 267, endPoint x: 392, endPoint y: 248, distance: 48.3
click at [392, 248] on div "**********" at bounding box center [612, 410] width 446 height 374
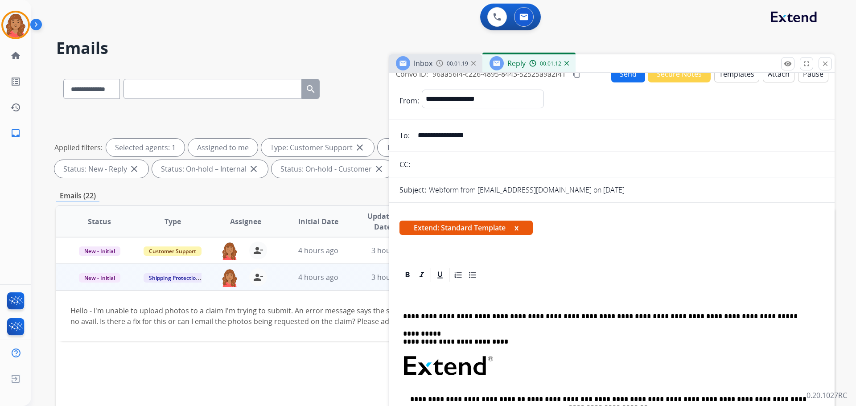
scroll to position [0, 0]
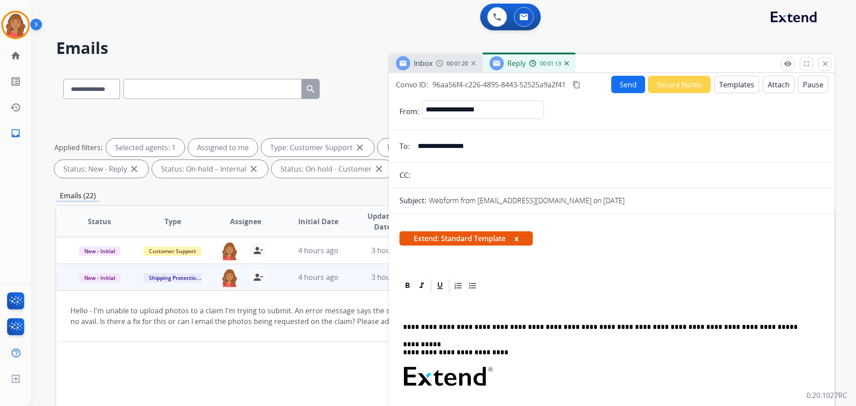
click at [722, 83] on button "Templates" at bounding box center [736, 84] width 45 height 17
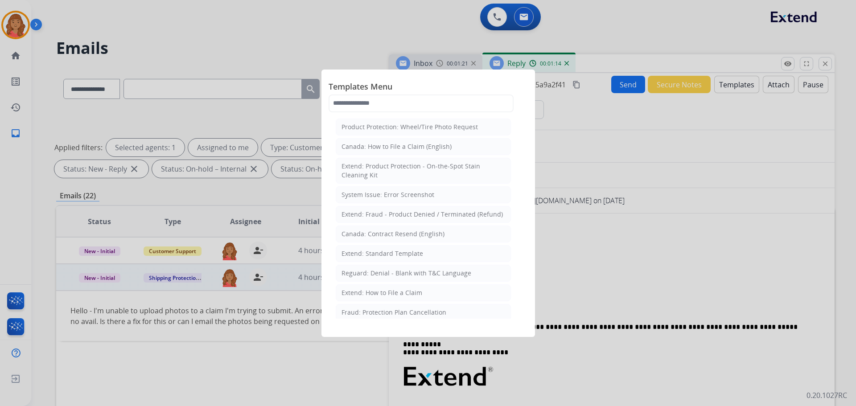
click at [607, 248] on div at bounding box center [428, 203] width 856 height 406
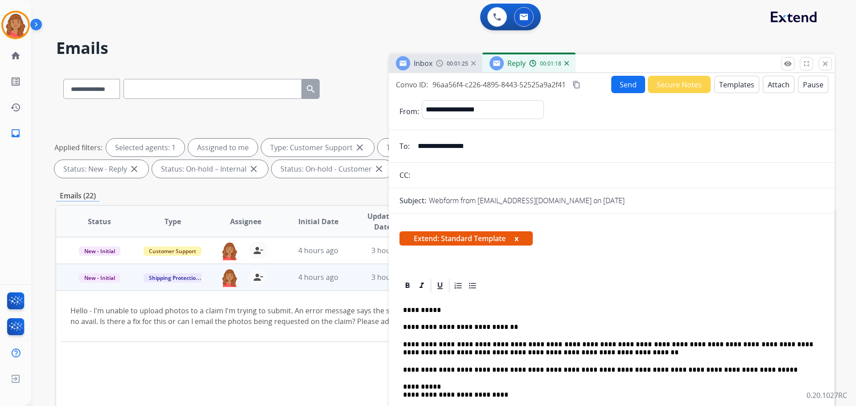
click at [578, 86] on mat-icon "content_copy" at bounding box center [576, 85] width 8 height 8
click at [614, 81] on button "Send" at bounding box center [628, 84] width 34 height 17
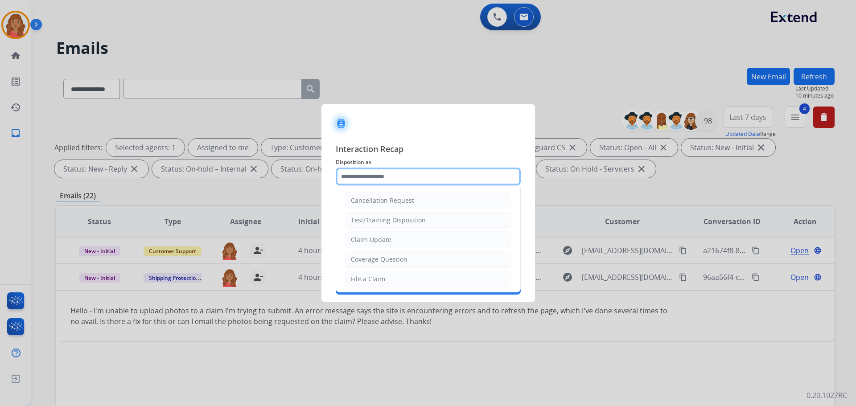
click at [420, 185] on input "text" at bounding box center [428, 177] width 185 height 18
click at [384, 242] on div "Claim Update" at bounding box center [371, 239] width 41 height 9
type input "**********"
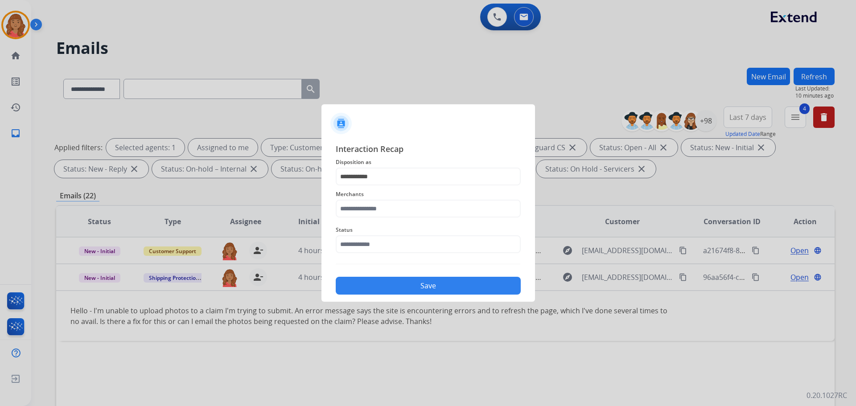
click at [382, 218] on div "Merchants" at bounding box center [428, 203] width 185 height 36
click at [382, 209] on input "text" at bounding box center [428, 209] width 185 height 18
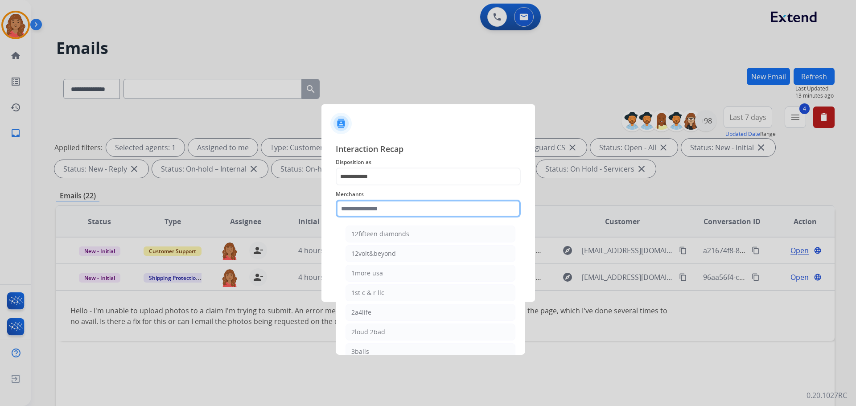
click at [358, 205] on input "text" at bounding box center [428, 209] width 185 height 18
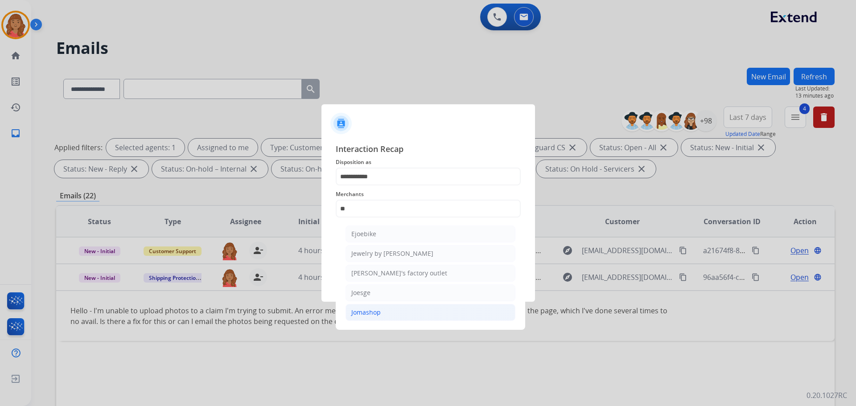
click at [359, 311] on div "Jomashop" at bounding box center [365, 312] width 29 height 9
type input "********"
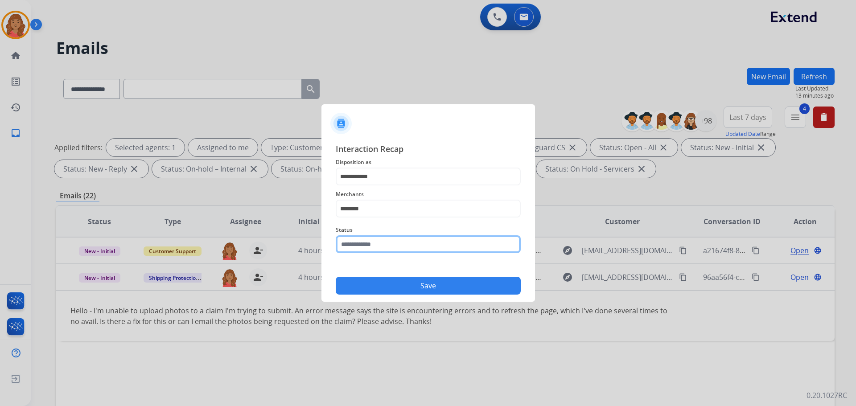
drag, startPoint x: 363, startPoint y: 244, endPoint x: 367, endPoint y: 252, distance: 9.4
click at [363, 244] on input "text" at bounding box center [428, 244] width 185 height 18
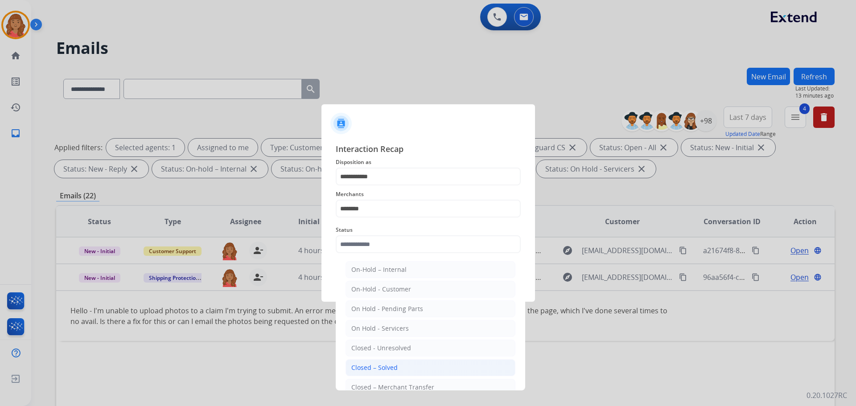
click at [373, 368] on div "Closed – Solved" at bounding box center [374, 367] width 46 height 9
type input "**********"
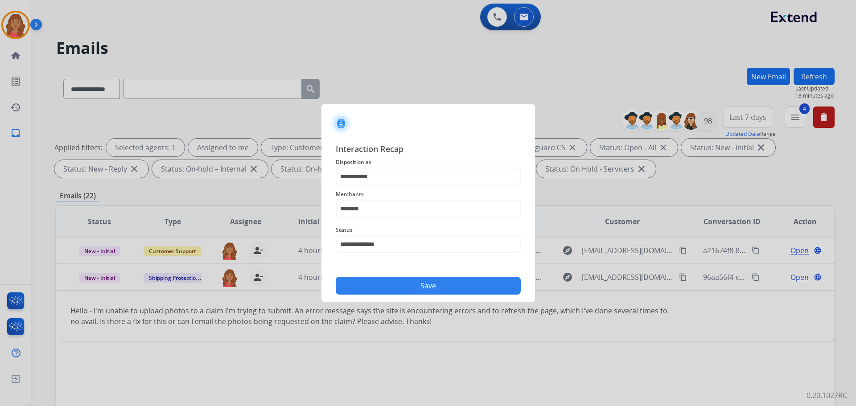
click at [377, 286] on button "Save" at bounding box center [428, 286] width 185 height 18
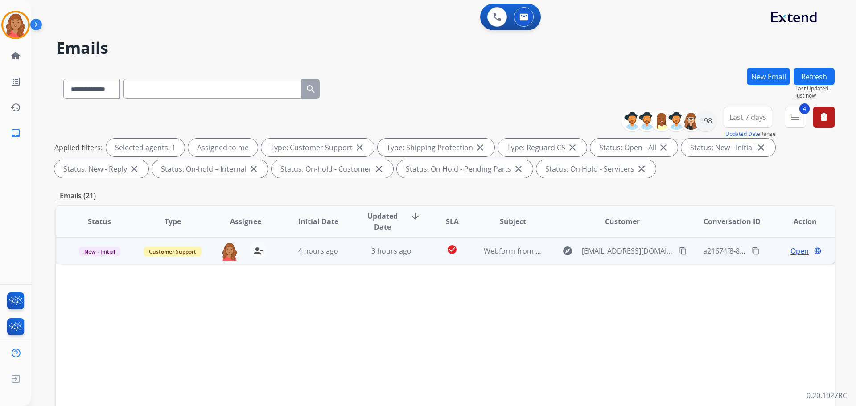
click at [679, 252] on mat-icon "content_copy" at bounding box center [683, 251] width 8 height 8
click at [364, 257] on td "3 hours ago" at bounding box center [384, 250] width 73 height 27
click at [790, 252] on span "Open" at bounding box center [799, 250] width 18 height 11
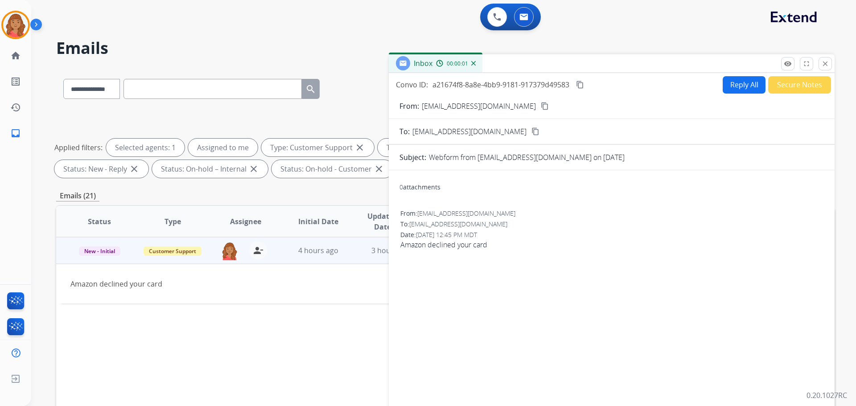
click at [725, 90] on button "Reply All" at bounding box center [744, 84] width 43 height 17
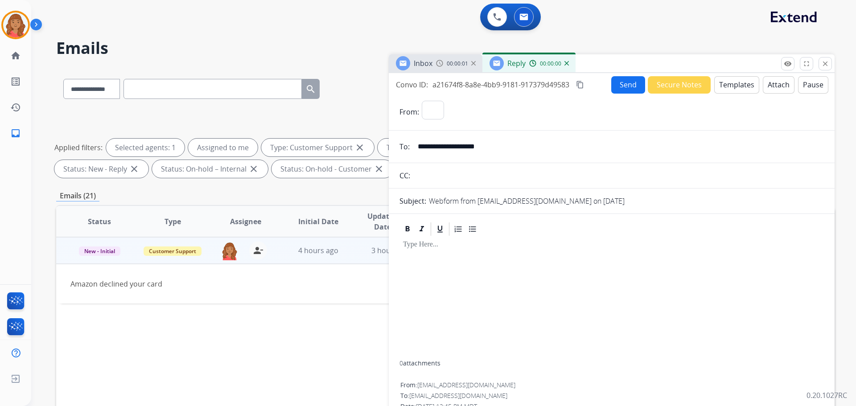
select select "**********"
click at [722, 85] on button "Templates" at bounding box center [736, 84] width 45 height 17
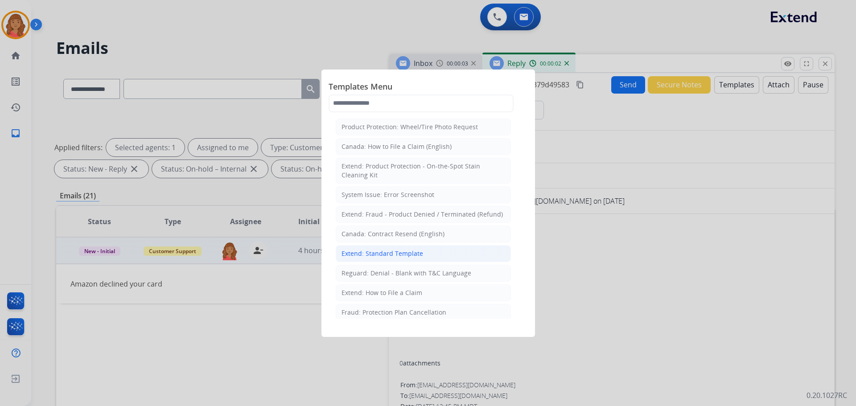
click at [367, 255] on div "Extend: Standard Template" at bounding box center [382, 253] width 82 height 9
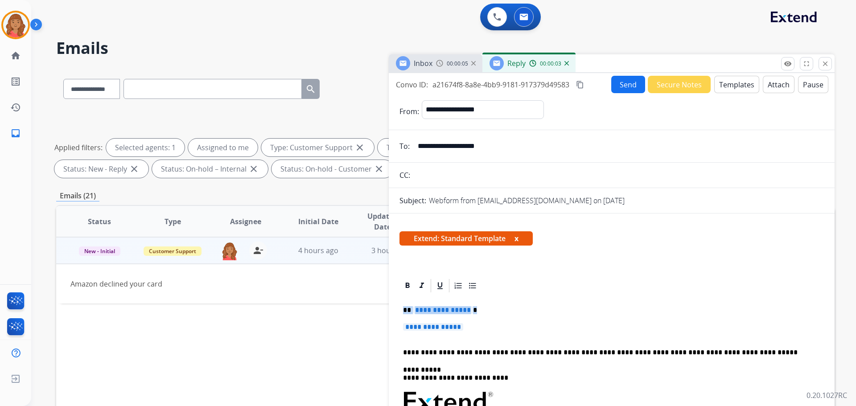
drag, startPoint x: 466, startPoint y: 332, endPoint x: 392, endPoint y: 300, distance: 80.3
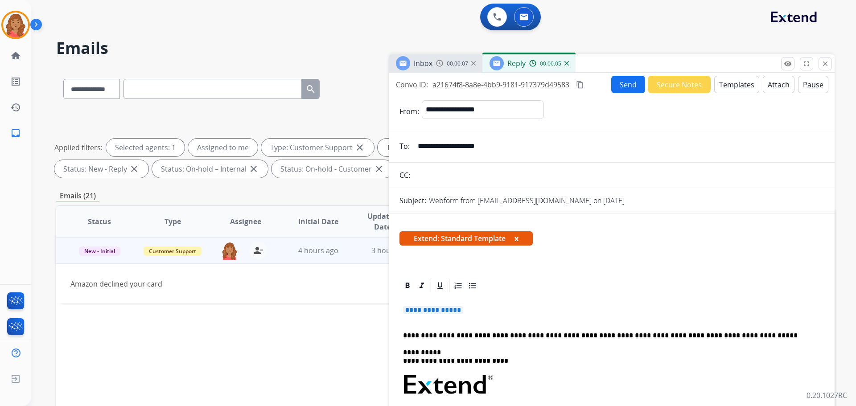
drag, startPoint x: 470, startPoint y: 307, endPoint x: 401, endPoint y: 301, distance: 68.8
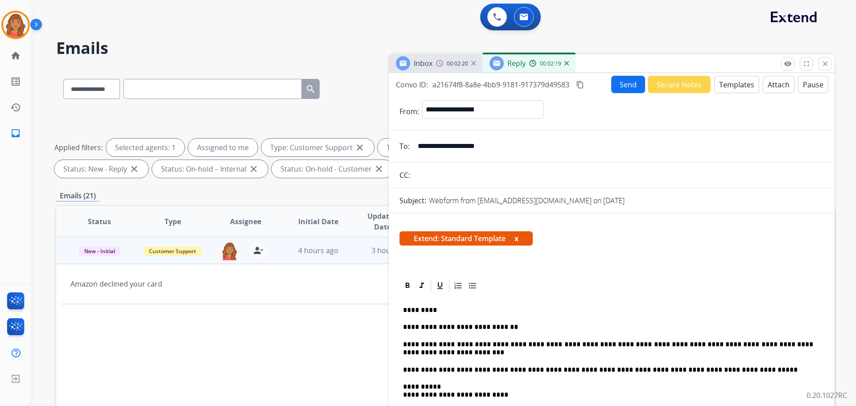
click at [583, 86] on mat-icon "content_copy" at bounding box center [580, 85] width 8 height 8
click at [616, 84] on button "Send" at bounding box center [628, 84] width 34 height 17
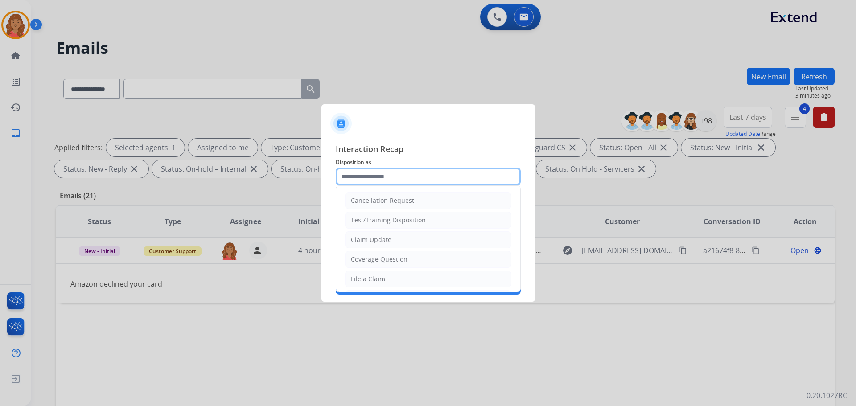
drag, startPoint x: 368, startPoint y: 177, endPoint x: 368, endPoint y: 191, distance: 14.3
click at [368, 177] on input "text" at bounding box center [428, 177] width 185 height 18
click at [370, 239] on div "Claim Update" at bounding box center [371, 239] width 41 height 9
type input "**********"
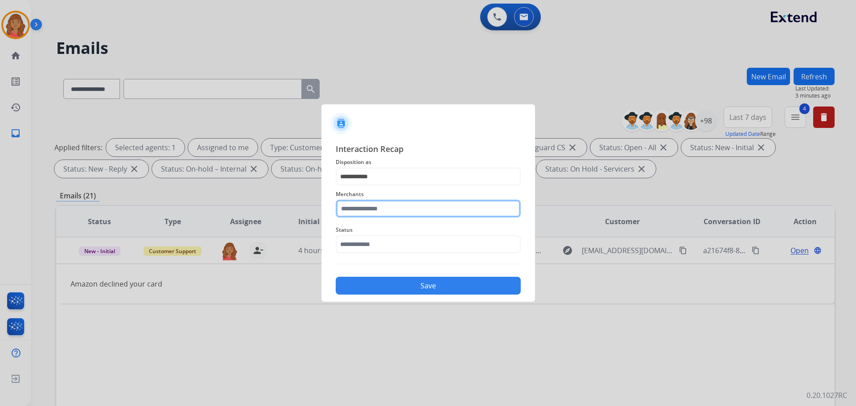
click at [365, 211] on input "text" at bounding box center [428, 209] width 185 height 18
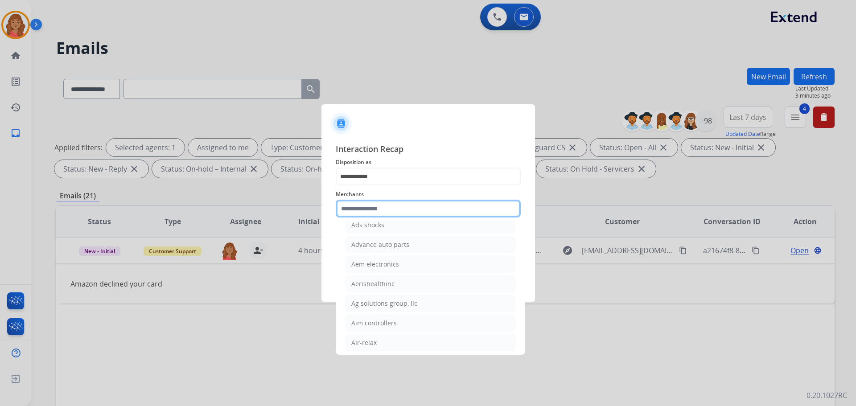
scroll to position [401, 0]
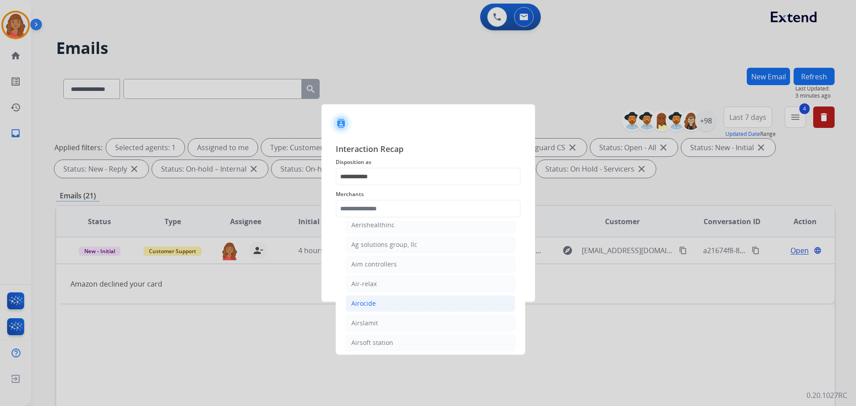
click at [363, 295] on li "Airocide" at bounding box center [430, 303] width 170 height 17
type input "********"
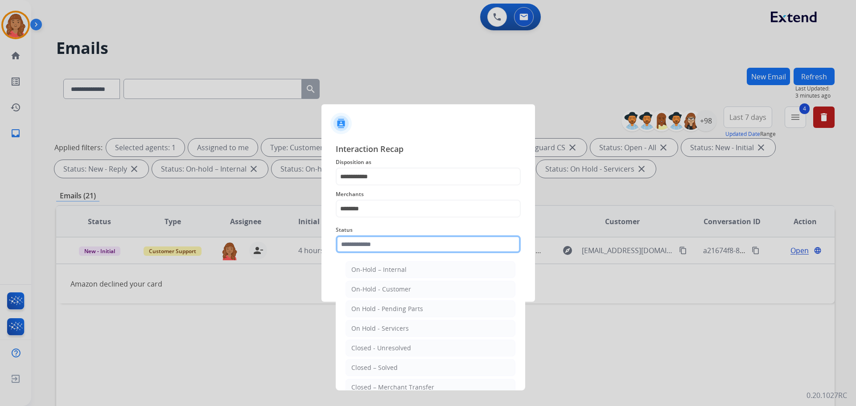
click at [357, 252] on input "text" at bounding box center [428, 244] width 185 height 18
click at [380, 364] on div "Closed – Solved" at bounding box center [374, 367] width 46 height 9
type input "**********"
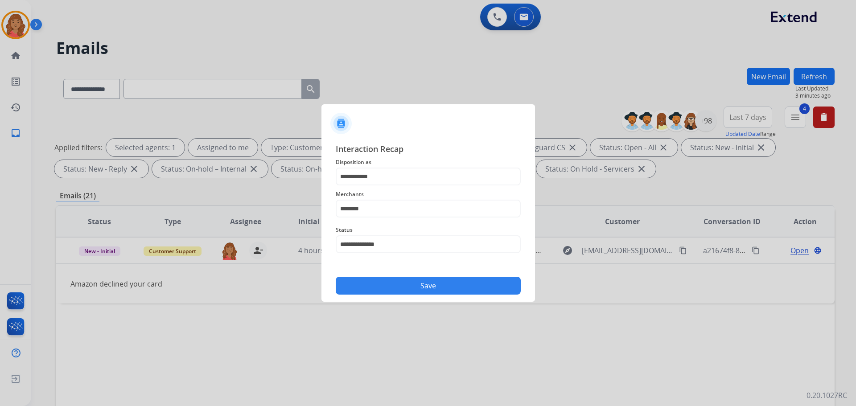
click at [410, 280] on button "Save" at bounding box center [428, 286] width 185 height 18
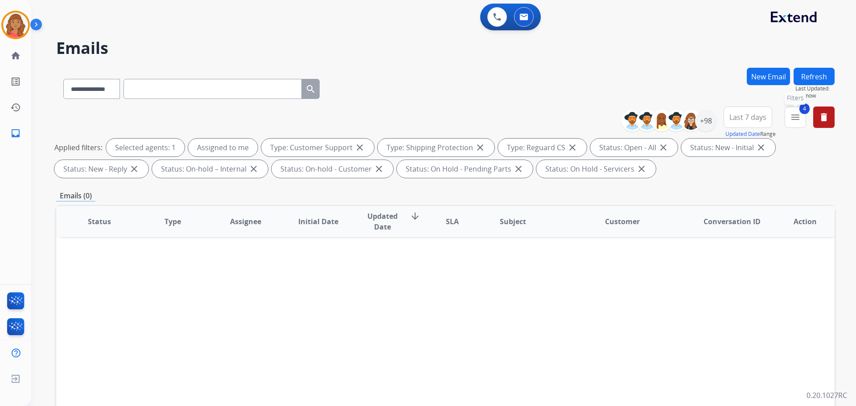
click at [798, 123] on button "4 menu Filters" at bounding box center [794, 117] width 21 height 21
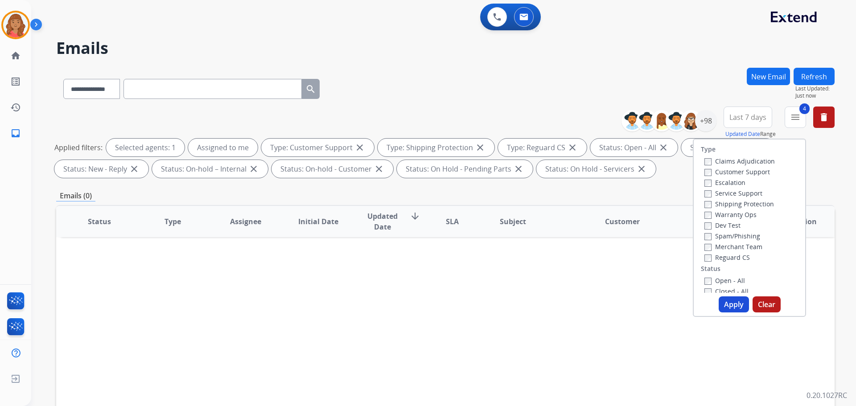
click at [725, 299] on button "Apply" at bounding box center [733, 304] width 30 height 16
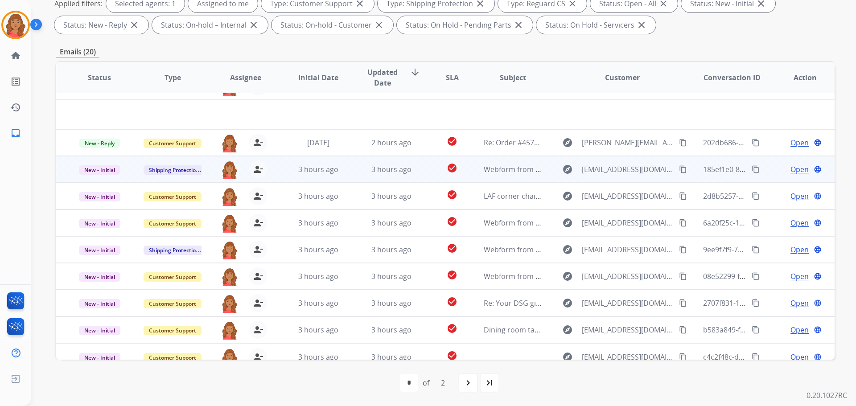
scroll to position [30, 0]
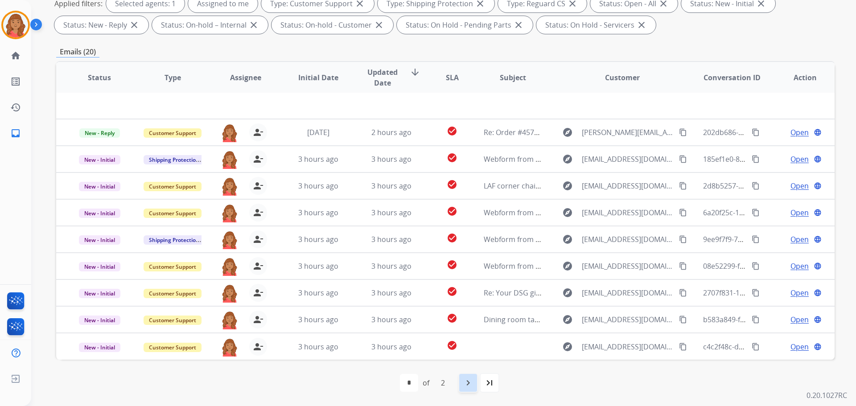
click at [465, 382] on mat-icon "navigate_next" at bounding box center [468, 383] width 11 height 11
select select "*"
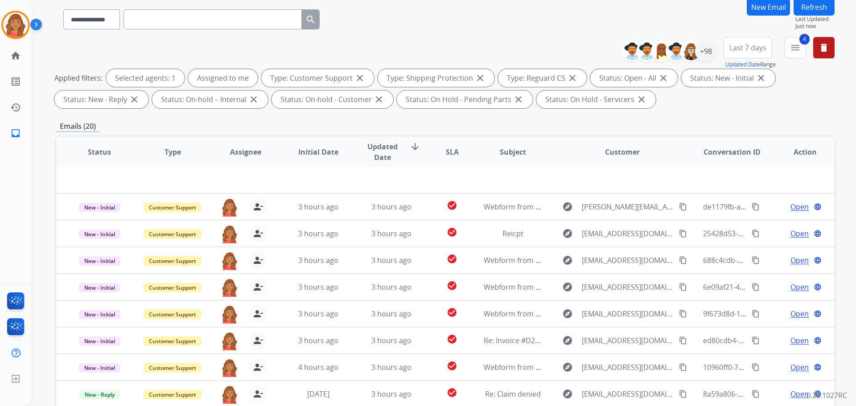
scroll to position [144, 0]
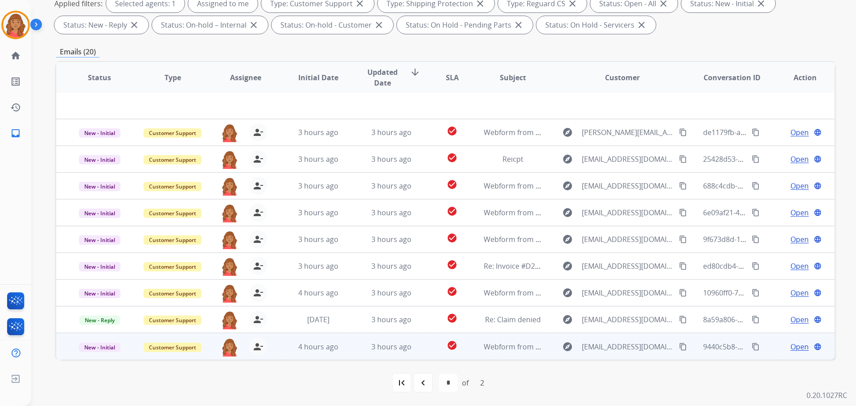
click at [679, 346] on mat-icon "content_copy" at bounding box center [683, 347] width 8 height 8
drag, startPoint x: 671, startPoint y: 347, endPoint x: 648, endPoint y: 345, distance: 22.8
click at [679, 347] on mat-icon "content_copy" at bounding box center [683, 347] width 8 height 8
click at [372, 350] on span "3 hours ago" at bounding box center [391, 347] width 40 height 10
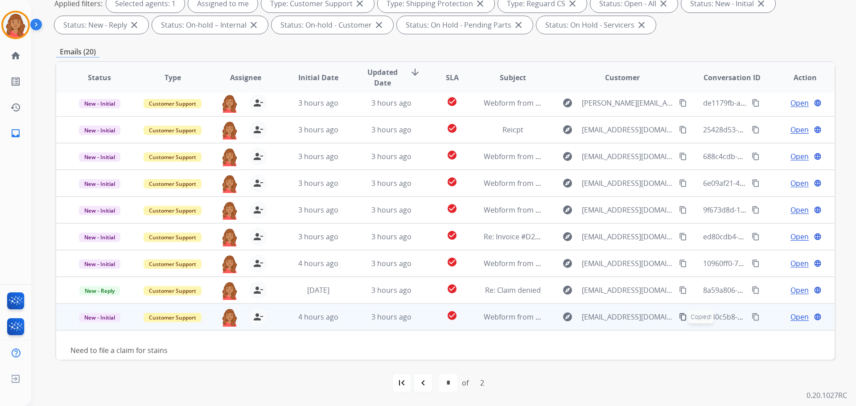
scroll to position [41, 0]
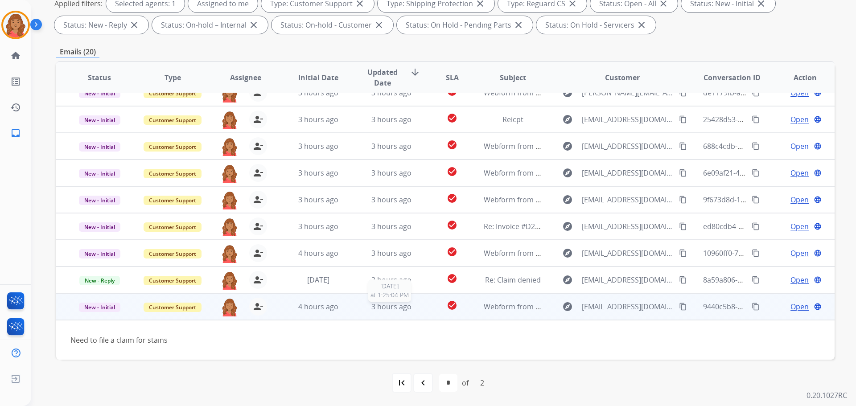
click at [403, 308] on span "3 hours ago" at bounding box center [391, 307] width 40 height 10
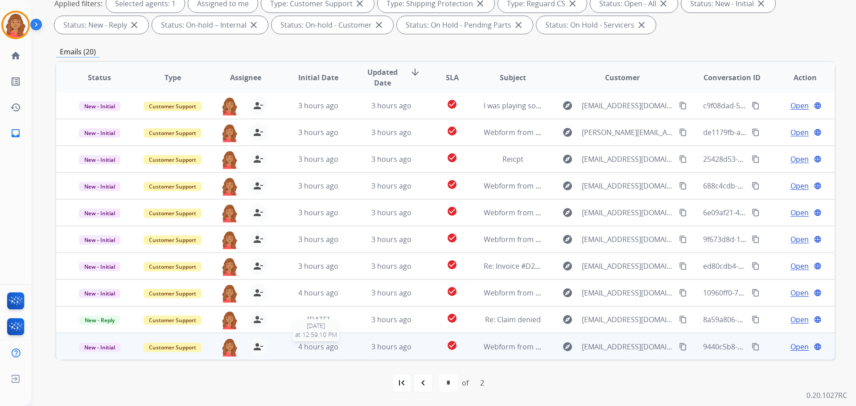
click at [312, 349] on span "4 hours ago" at bounding box center [318, 347] width 40 height 10
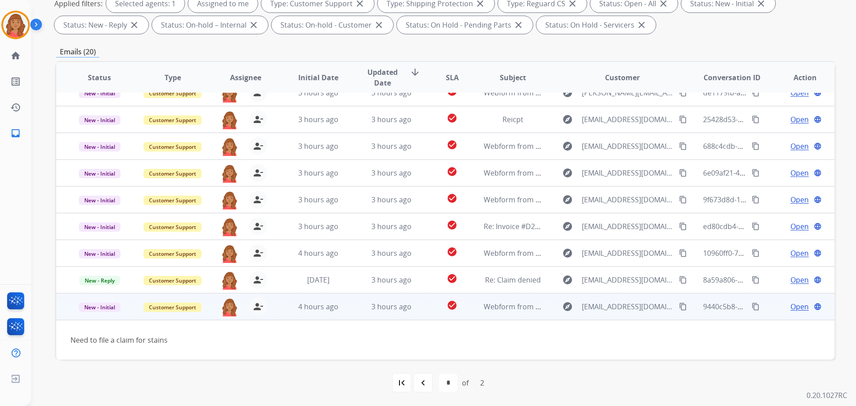
click at [794, 309] on span "Open" at bounding box center [799, 306] width 18 height 11
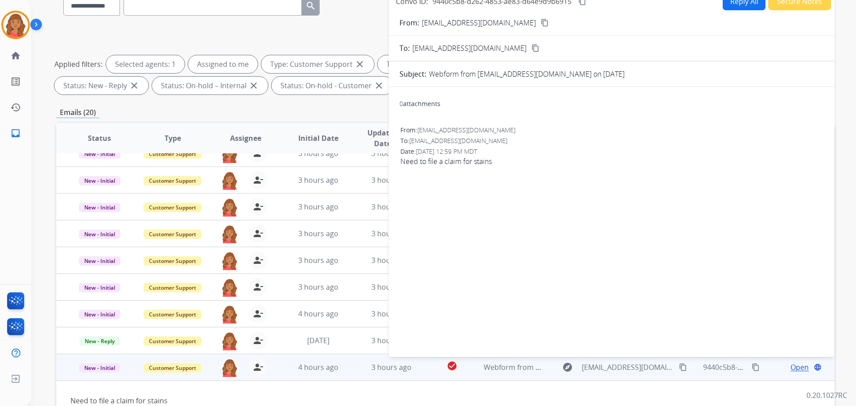
scroll to position [10, 0]
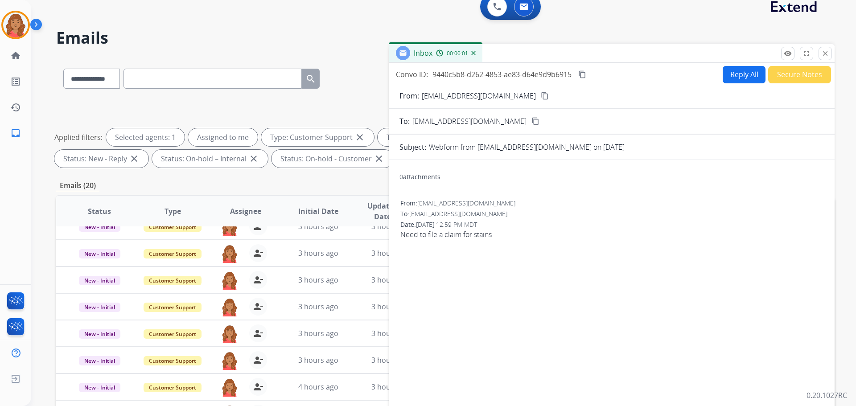
click at [731, 81] on button "Reply All" at bounding box center [744, 74] width 43 height 17
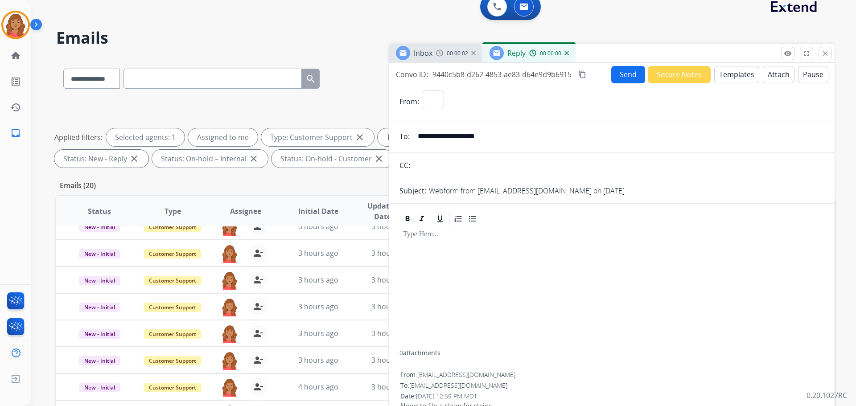
select select "**********"
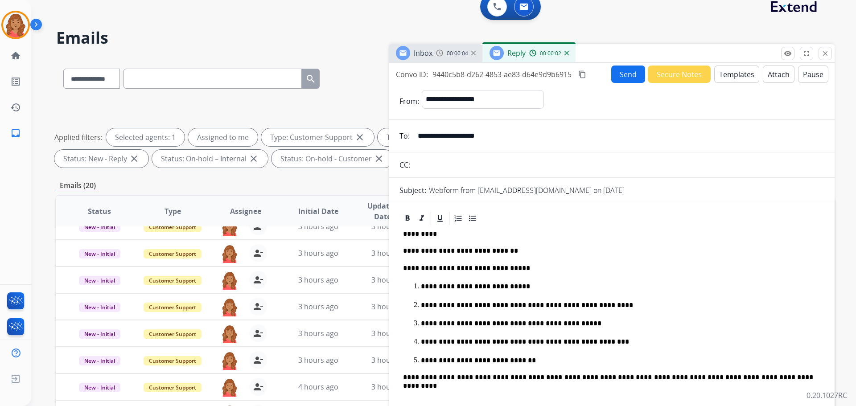
scroll to position [10, 0]
click at [731, 76] on button "Templates" at bounding box center [736, 74] width 45 height 17
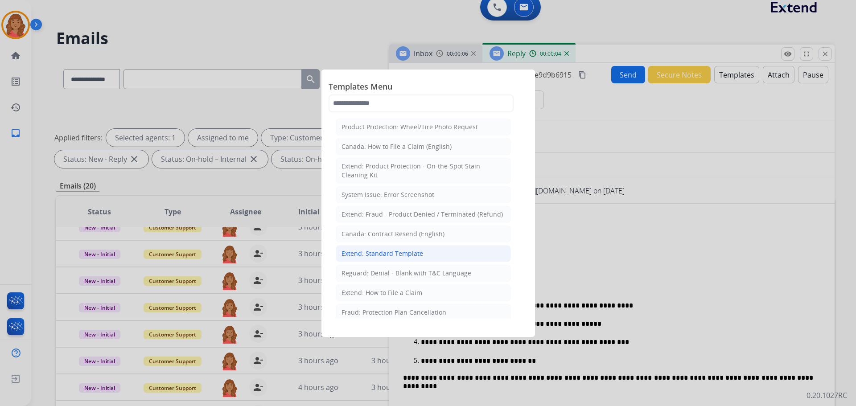
drag, startPoint x: 377, startPoint y: 253, endPoint x: 394, endPoint y: 270, distance: 24.3
click at [378, 253] on div "Extend: Standard Template" at bounding box center [382, 253] width 82 height 9
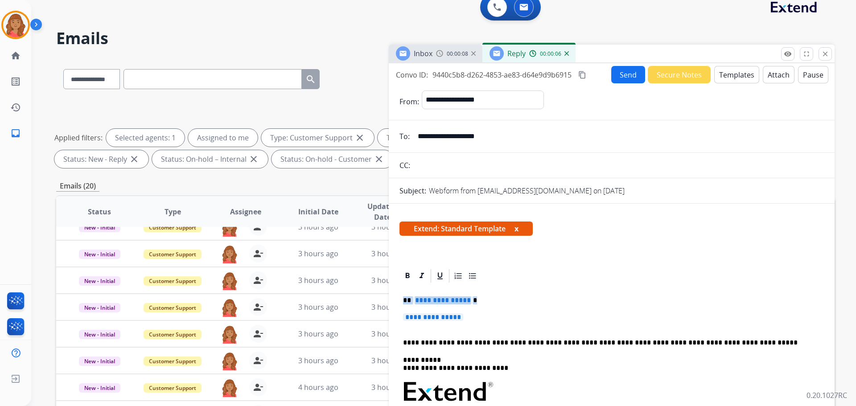
drag, startPoint x: 476, startPoint y: 318, endPoint x: 397, endPoint y: 292, distance: 83.2
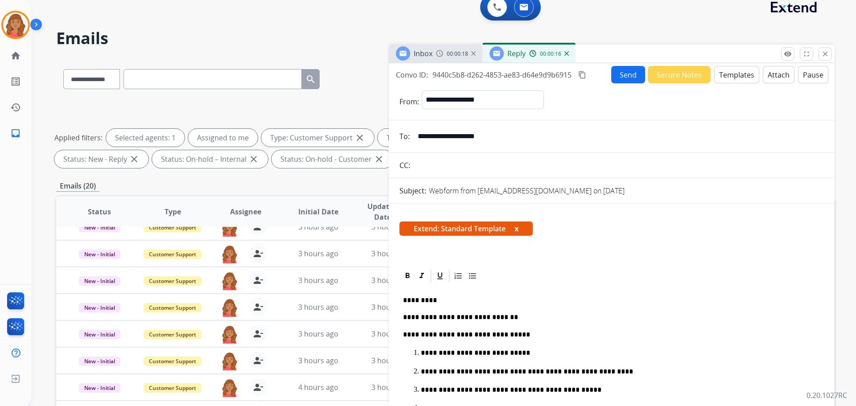
drag, startPoint x: 459, startPoint y: 139, endPoint x: 416, endPoint y: 142, distance: 42.9
click at [416, 142] on input "**********" at bounding box center [617, 136] width 411 height 18
click at [578, 73] on button "content_copy" at bounding box center [582, 75] width 11 height 11
click at [584, 76] on mat-icon "content_copy" at bounding box center [582, 75] width 8 height 8
click at [623, 76] on button "Send" at bounding box center [628, 74] width 34 height 17
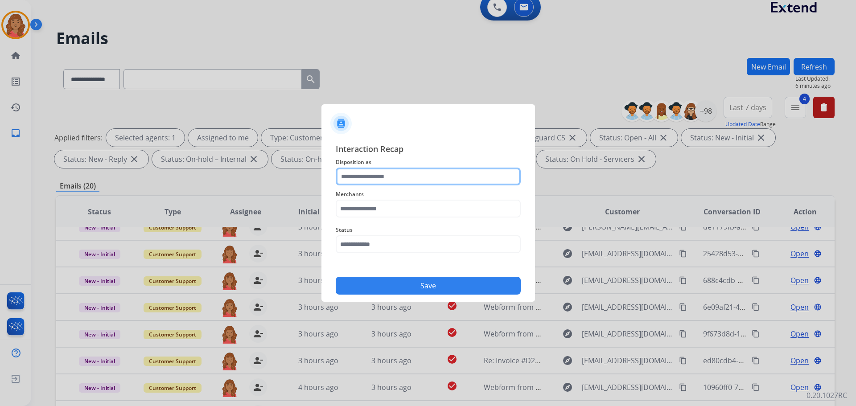
click at [399, 173] on input "text" at bounding box center [428, 177] width 185 height 18
click at [378, 181] on input "text" at bounding box center [428, 177] width 185 height 18
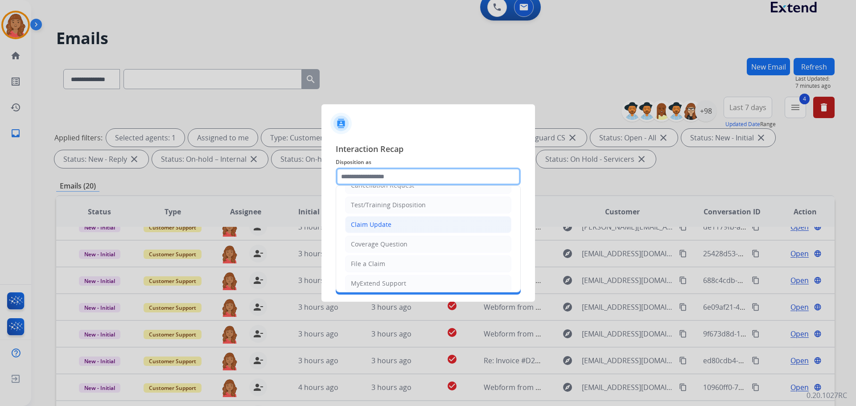
scroll to position [0, 0]
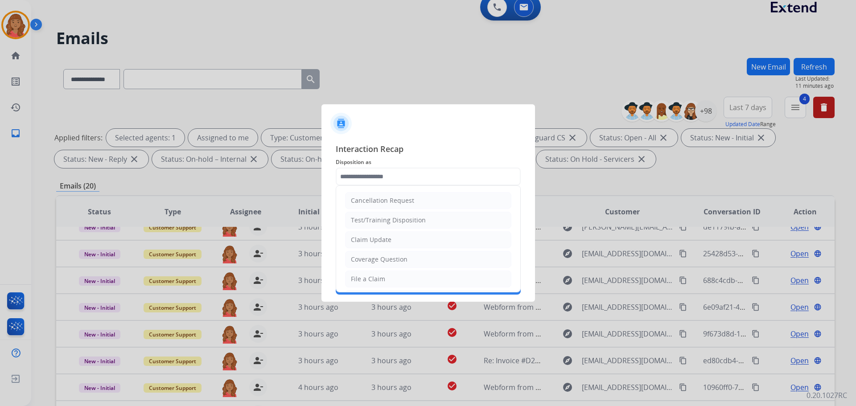
click at [371, 239] on div "Claim Update" at bounding box center [371, 239] width 41 height 9
type input "**********"
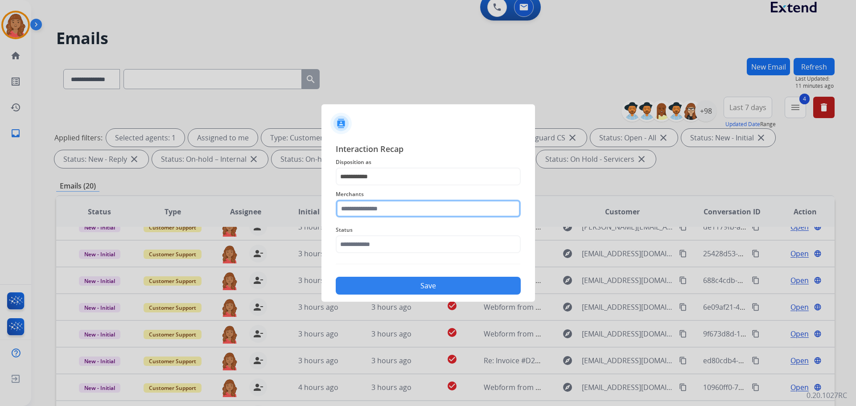
click at [368, 206] on input "text" at bounding box center [428, 209] width 185 height 18
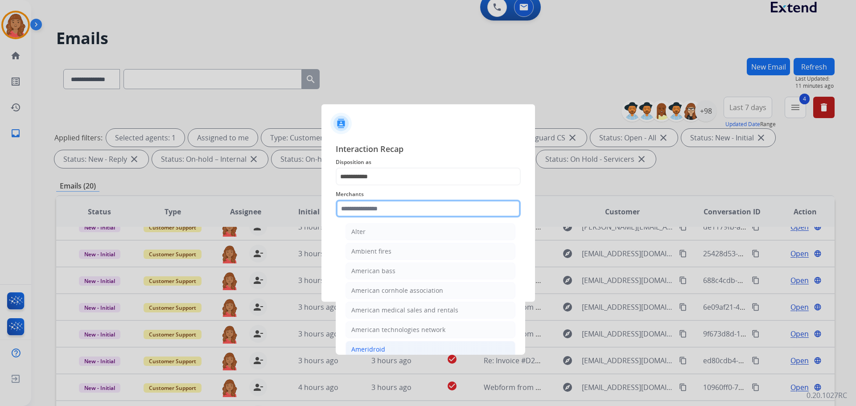
scroll to position [802, 0]
click at [383, 200] on input "text" at bounding box center [428, 209] width 185 height 18
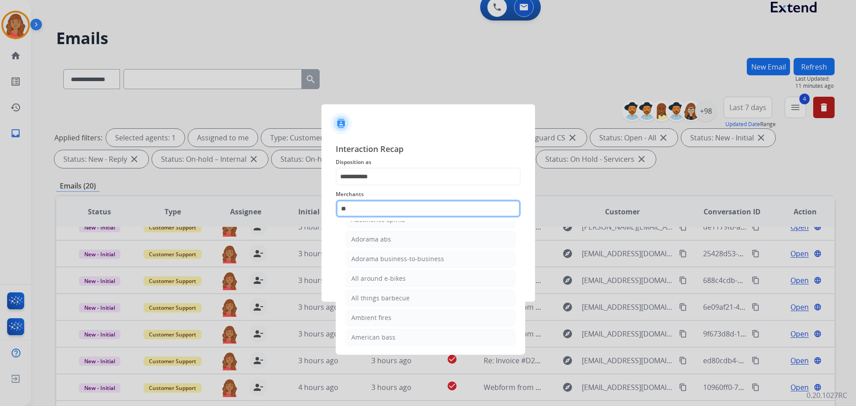
scroll to position [0, 0]
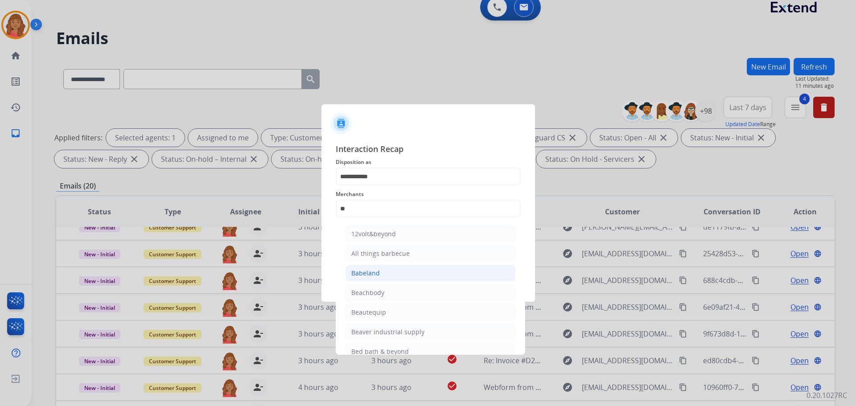
drag, startPoint x: 363, startPoint y: 275, endPoint x: 370, endPoint y: 273, distance: 7.2
click at [365, 274] on div "Babeland" at bounding box center [365, 273] width 29 height 9
type input "********"
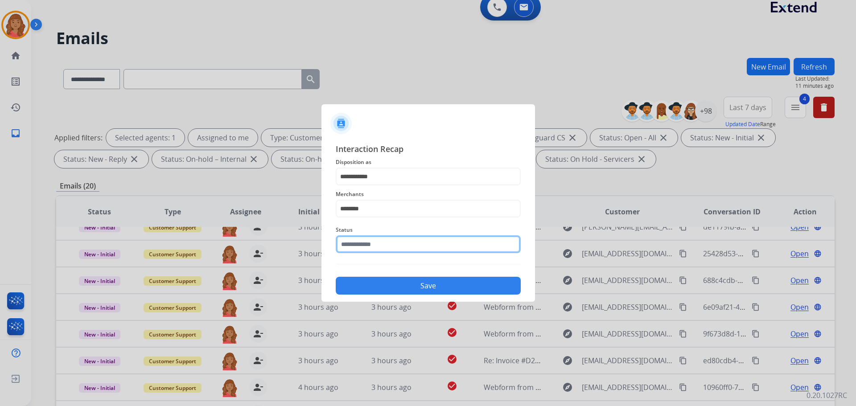
click at [370, 247] on input "text" at bounding box center [428, 244] width 185 height 18
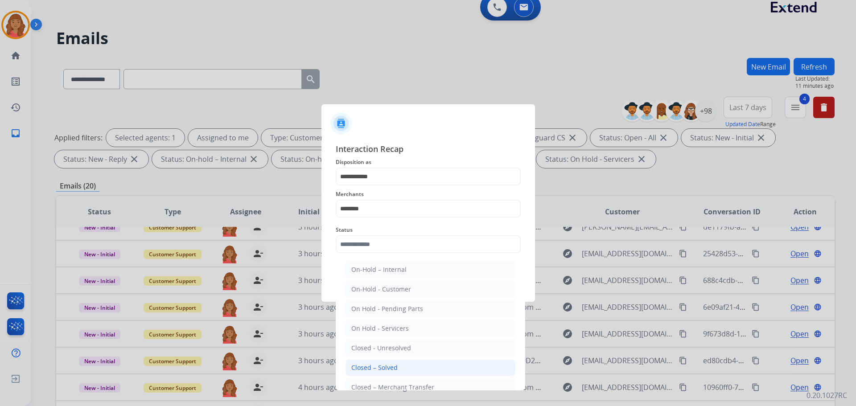
click at [376, 362] on li "Closed – Solved" at bounding box center [430, 367] width 170 height 17
type input "**********"
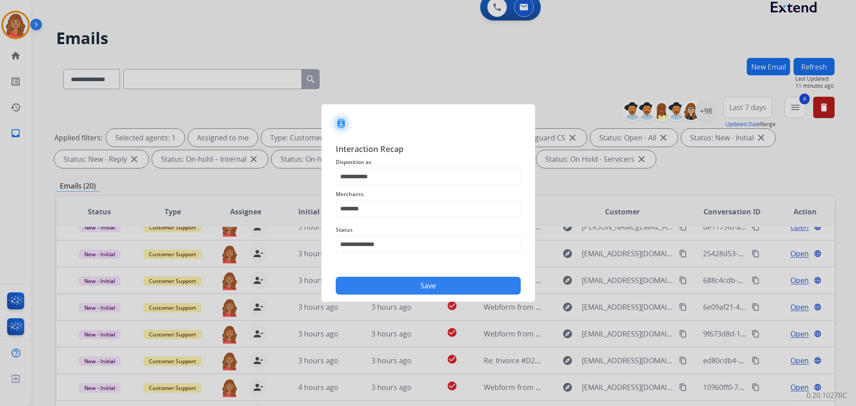
click at [396, 282] on button "Save" at bounding box center [428, 286] width 185 height 18
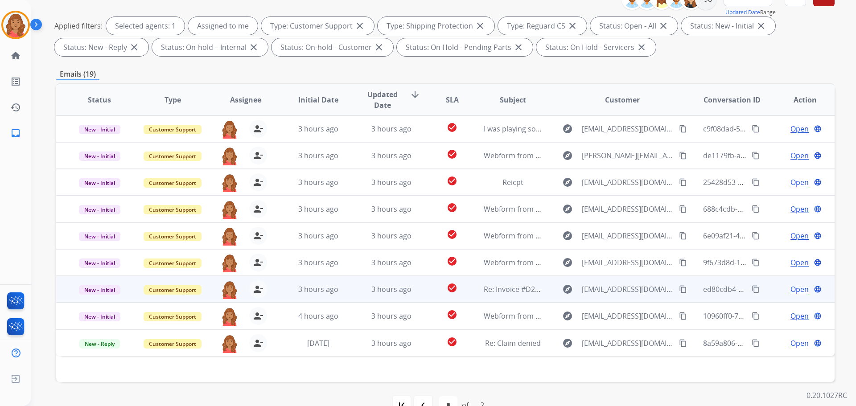
scroll to position [144, 0]
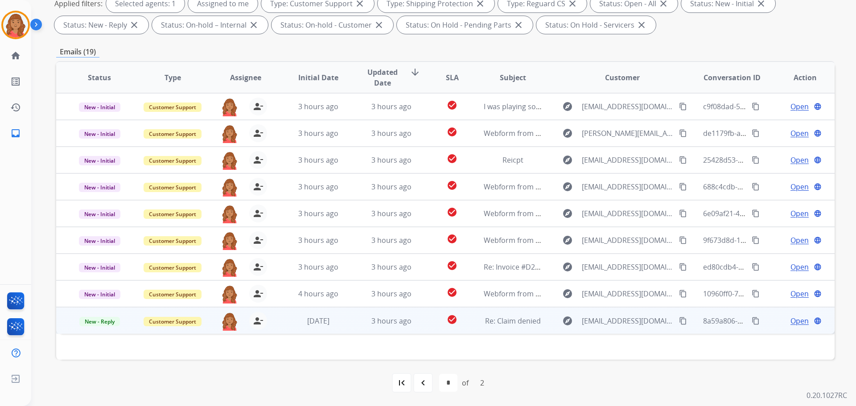
click at [679, 322] on mat-icon "content_copy" at bounding box center [683, 321] width 8 height 8
click at [329, 322] on span "[DATE]" at bounding box center [318, 321] width 22 height 10
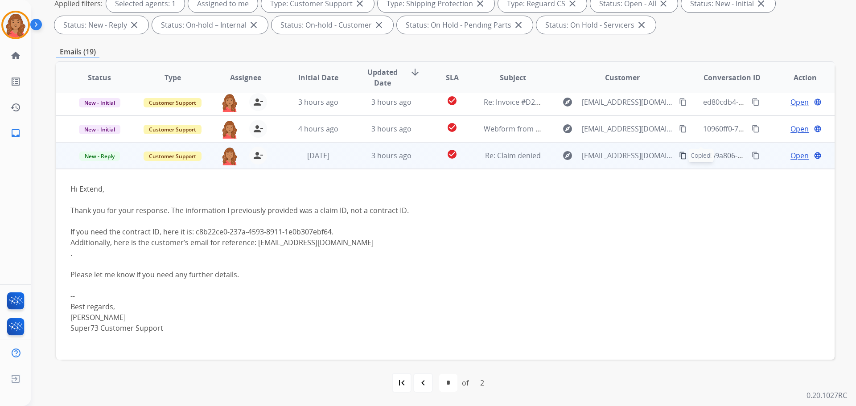
scroll to position [171, 0]
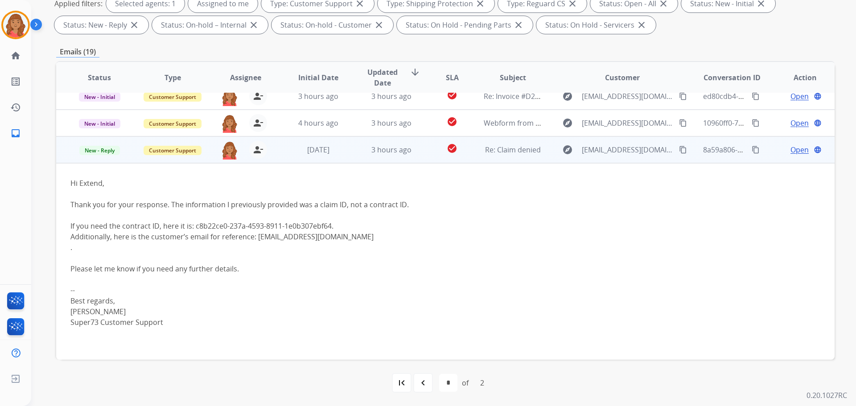
click at [790, 148] on span "Open" at bounding box center [799, 149] width 18 height 11
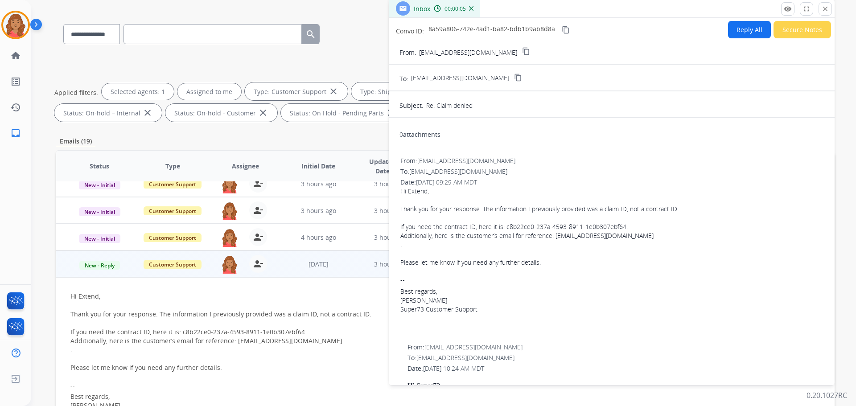
scroll to position [0, 0]
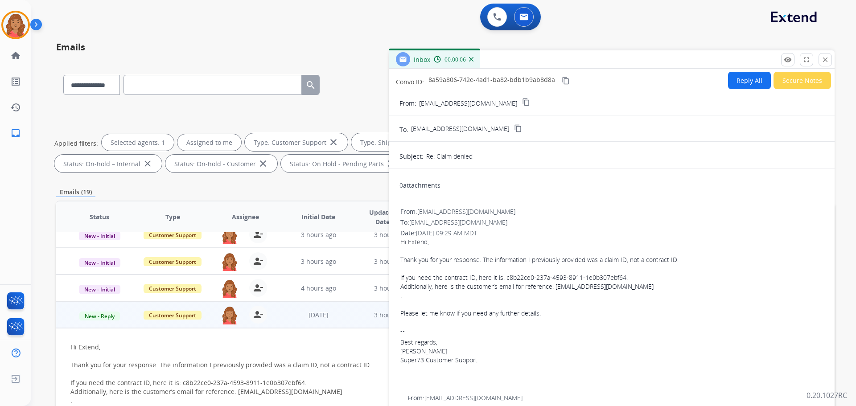
click at [742, 83] on button "Reply All" at bounding box center [749, 80] width 43 height 17
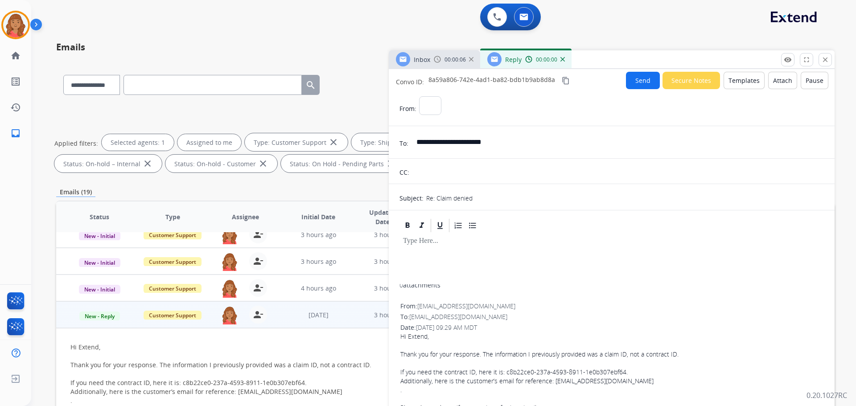
select select "**********"
click at [731, 85] on button "Templates" at bounding box center [743, 80] width 41 height 17
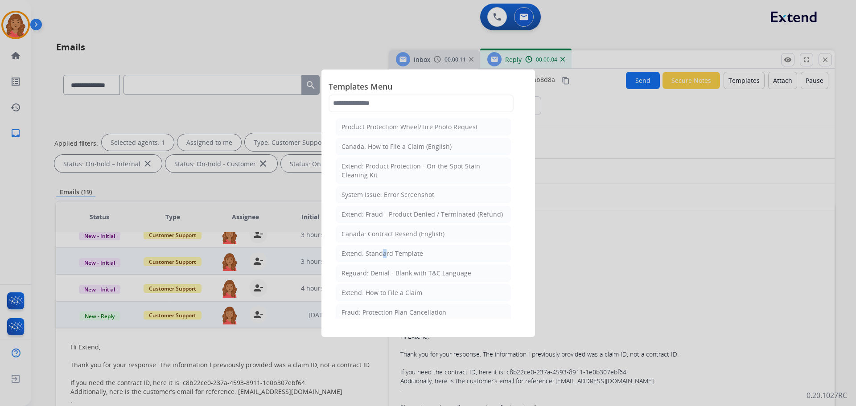
click at [381, 256] on div "Extend: Standard Template" at bounding box center [382, 253] width 82 height 9
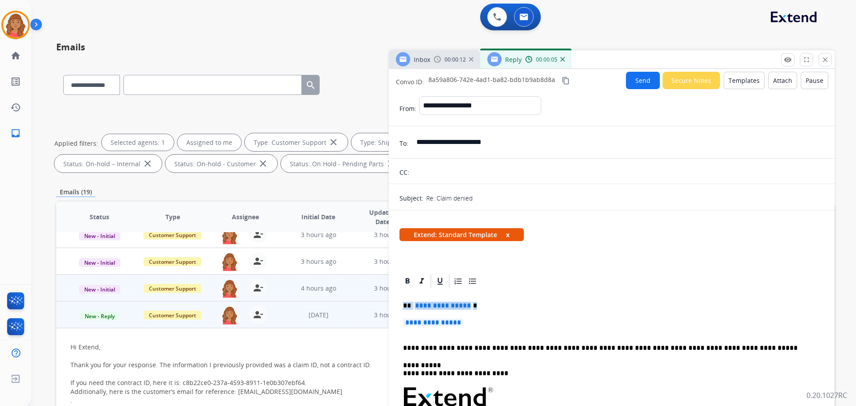
drag, startPoint x: 403, startPoint y: 308, endPoint x: 385, endPoint y: 301, distance: 19.6
click at [385, 301] on div "**********" at bounding box center [445, 305] width 778 height 482
drag, startPoint x: 484, startPoint y: 326, endPoint x: 477, endPoint y: 325, distance: 7.2
click at [482, 327] on p "**********" at bounding box center [611, 327] width 417 height 16
drag, startPoint x: 423, startPoint y: 314, endPoint x: 388, endPoint y: 301, distance: 37.5
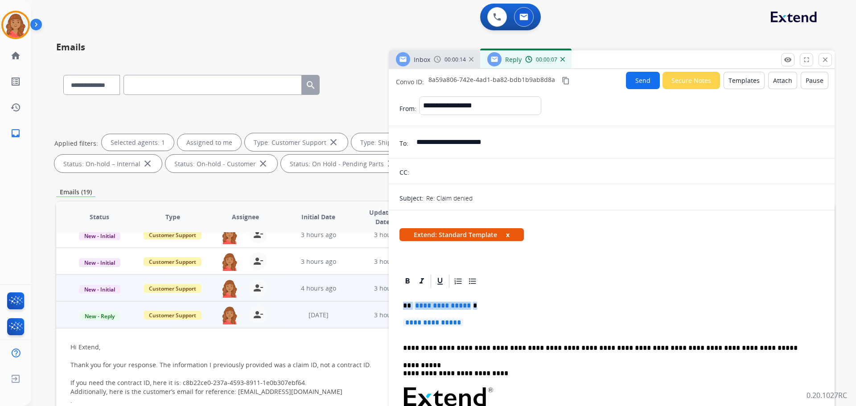
click at [387, 301] on div "**********" at bounding box center [445, 305] width 778 height 482
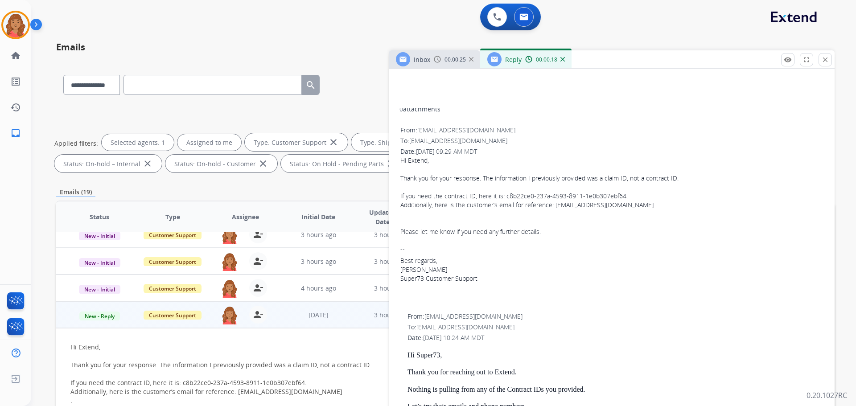
scroll to position [446, 0]
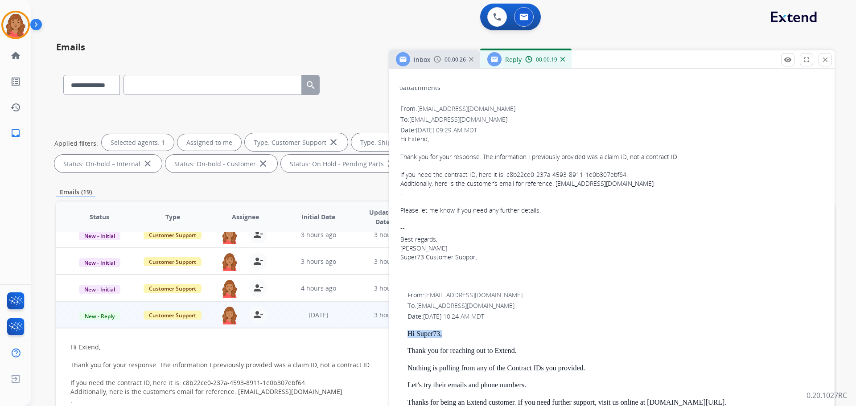
drag, startPoint x: 443, startPoint y: 334, endPoint x: 404, endPoint y: 332, distance: 38.9
copy p "Hi Super73,"
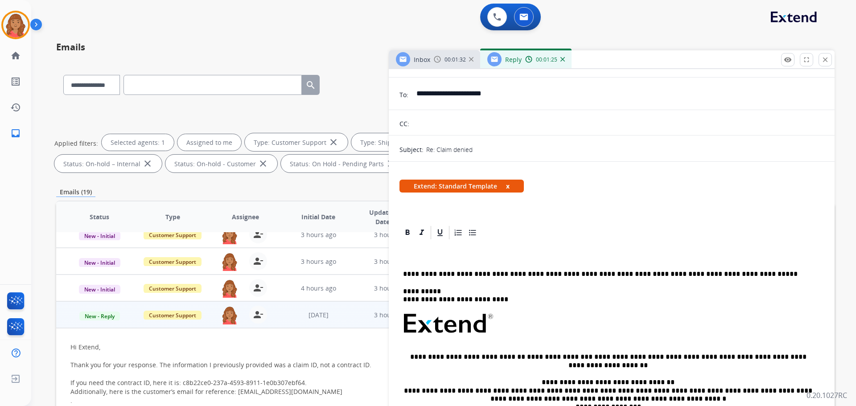
scroll to position [0, 0]
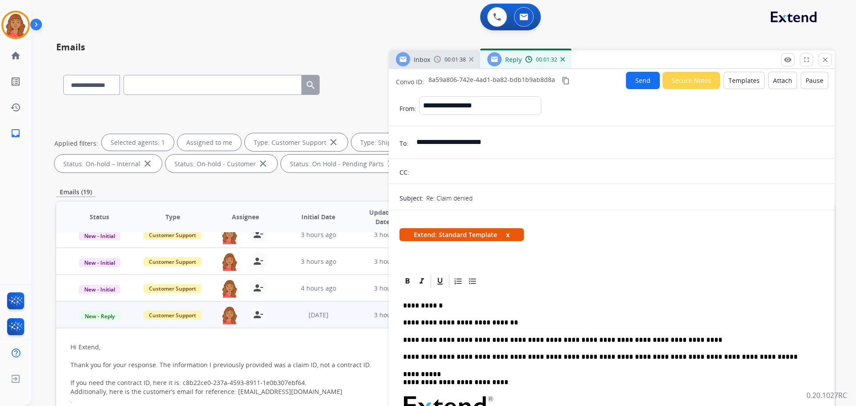
click at [634, 80] on button "Send" at bounding box center [643, 80] width 34 height 17
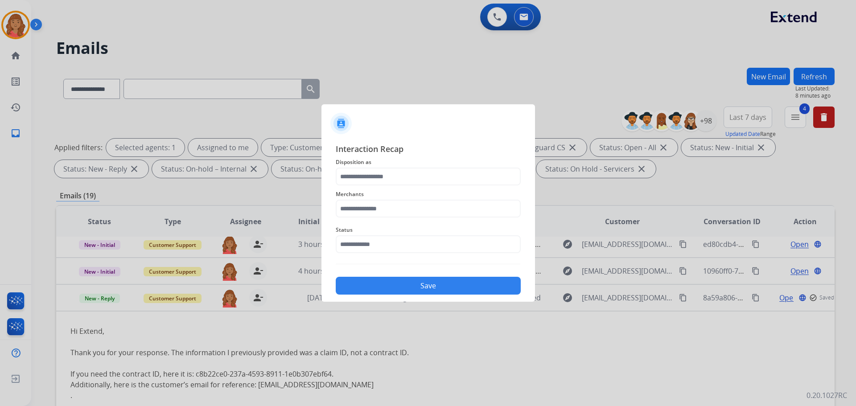
scroll to position [171, 0]
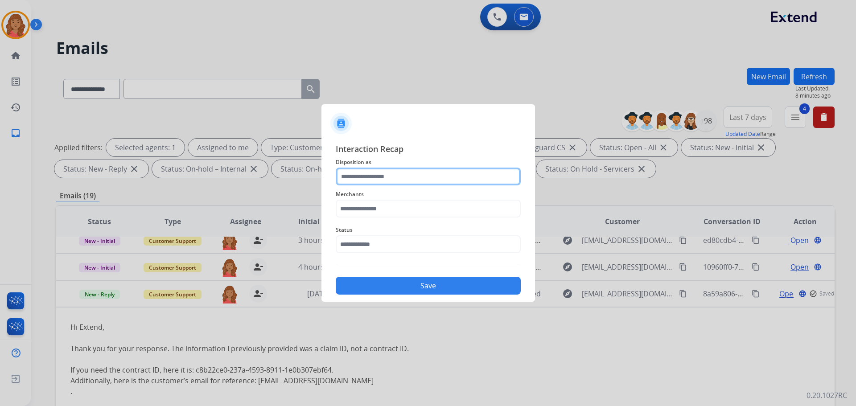
drag, startPoint x: 390, startPoint y: 177, endPoint x: 394, endPoint y: 181, distance: 5.4
click at [392, 180] on input "text" at bounding box center [428, 177] width 185 height 18
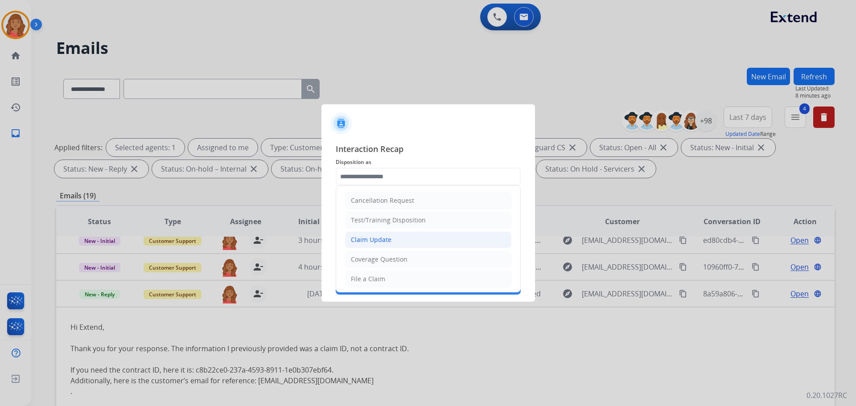
click at [375, 238] on div "Claim Update" at bounding box center [371, 239] width 41 height 9
type input "**********"
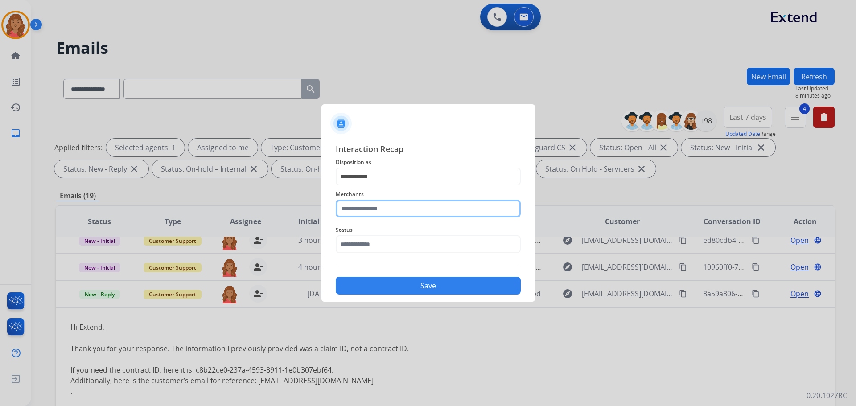
click at [371, 213] on input "text" at bounding box center [428, 209] width 185 height 18
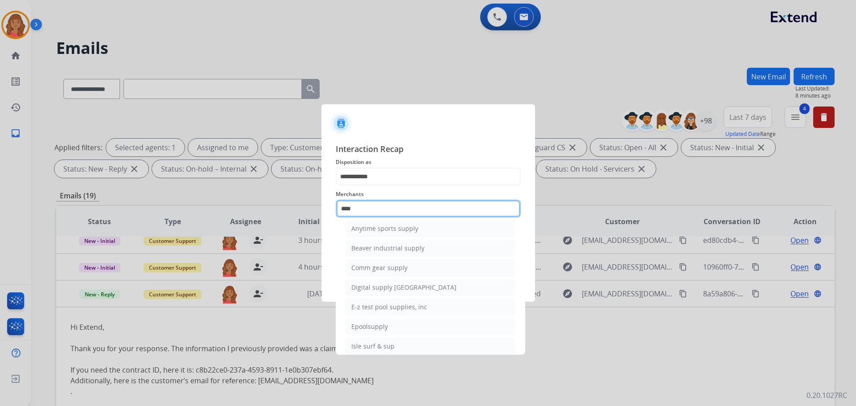
scroll to position [0, 0]
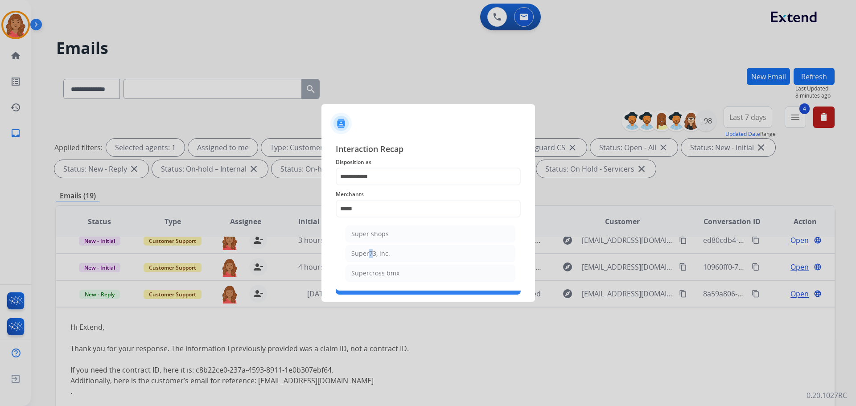
click at [367, 253] on div "Super73, inc." at bounding box center [370, 253] width 39 height 9
type input "**********"
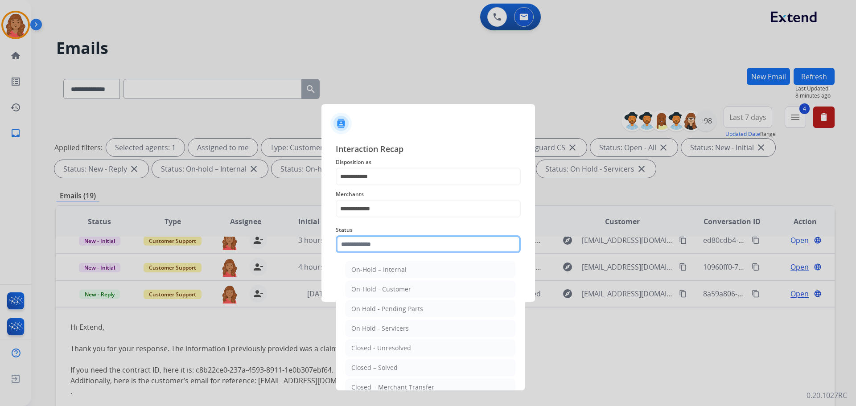
drag, startPoint x: 361, startPoint y: 250, endPoint x: 364, endPoint y: 260, distance: 10.5
click at [361, 250] on input "text" at bounding box center [428, 244] width 185 height 18
click at [367, 367] on div "Closed – Solved" at bounding box center [374, 367] width 46 height 9
type input "**********"
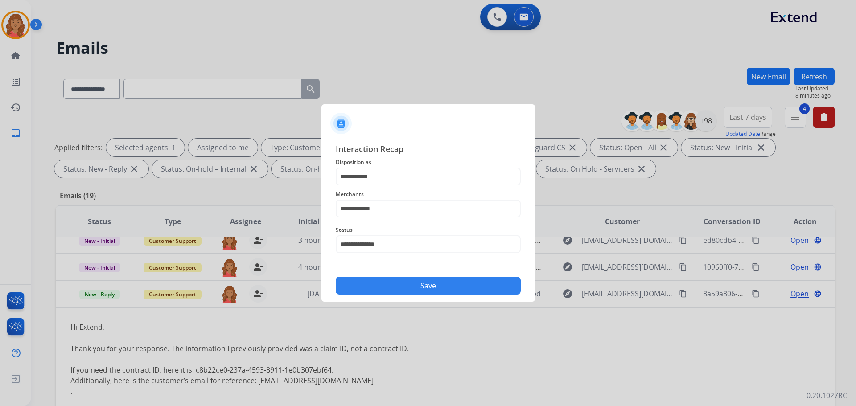
click at [370, 291] on button "Save" at bounding box center [428, 286] width 185 height 18
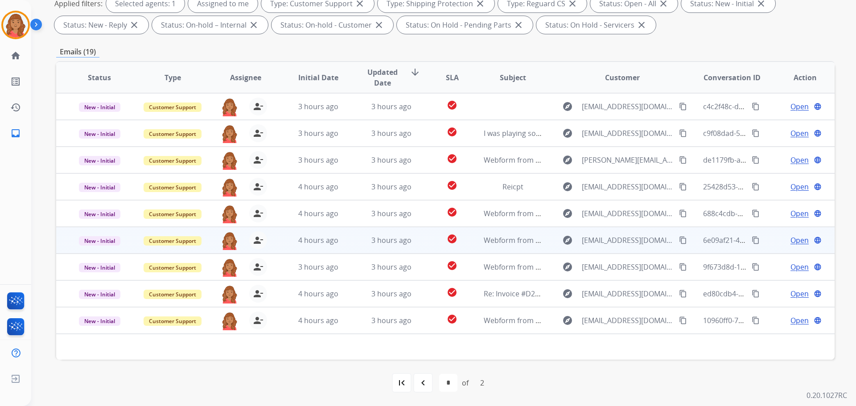
scroll to position [3, 0]
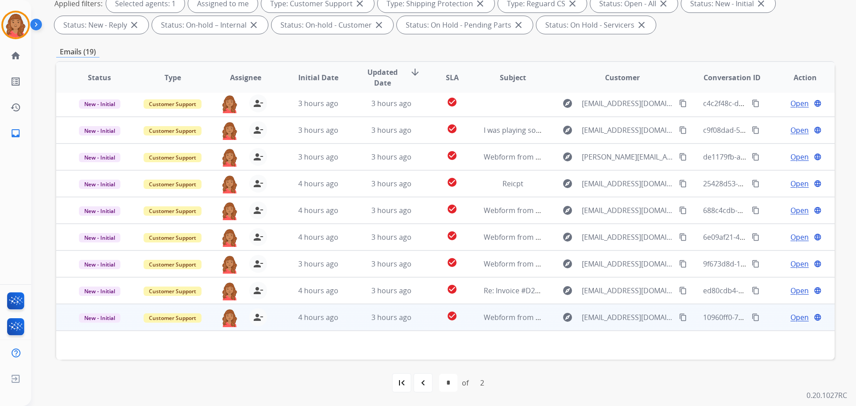
click at [679, 316] on mat-icon "content_copy" at bounding box center [683, 317] width 8 height 8
click at [365, 324] on td "3 hours ago" at bounding box center [384, 317] width 73 height 27
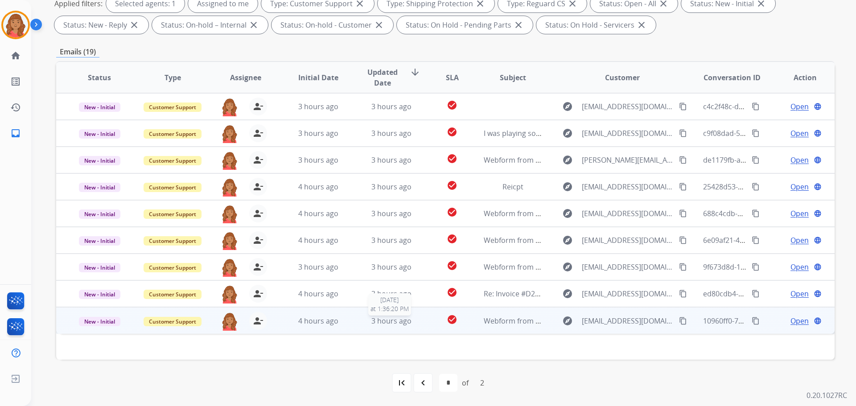
scroll to position [0, 0]
click at [350, 326] on td "3 hours ago" at bounding box center [384, 320] width 73 height 27
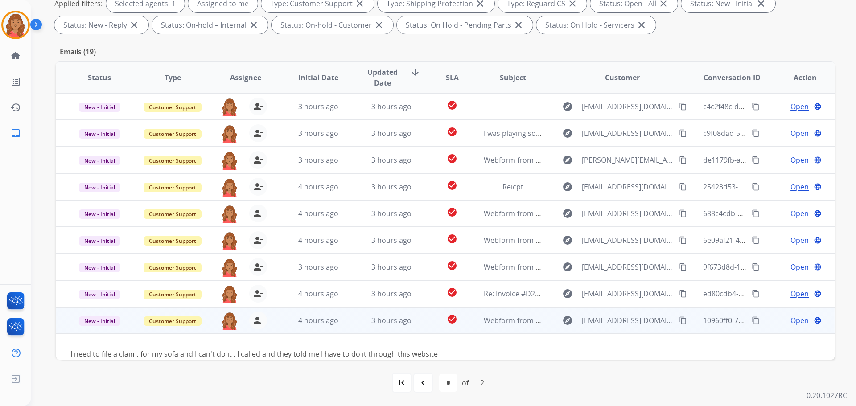
scroll to position [14, 0]
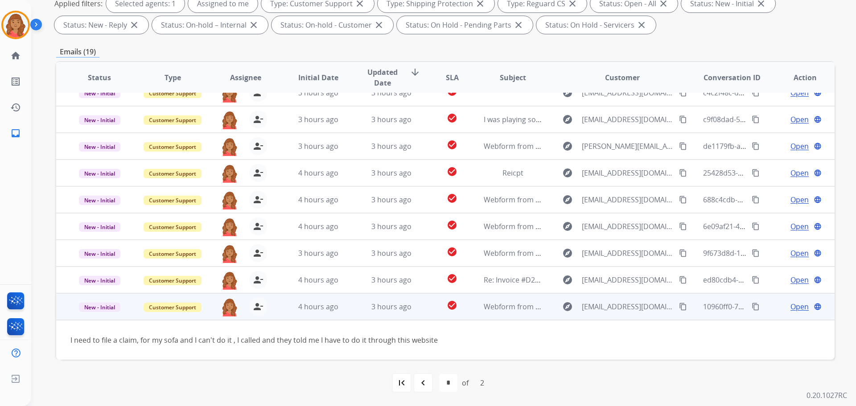
click at [790, 308] on span "Open" at bounding box center [799, 306] width 18 height 11
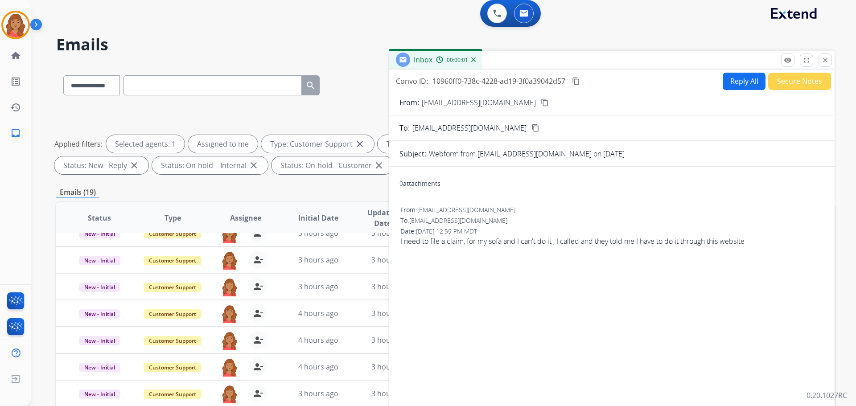
scroll to position [0, 0]
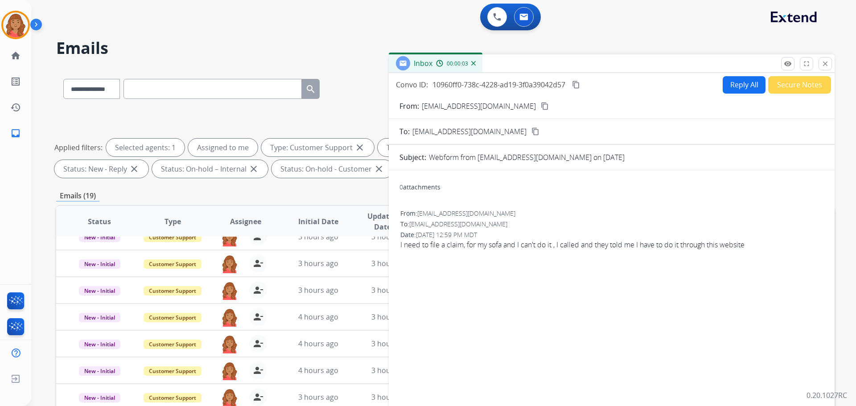
click at [731, 86] on button "Reply All" at bounding box center [744, 84] width 43 height 17
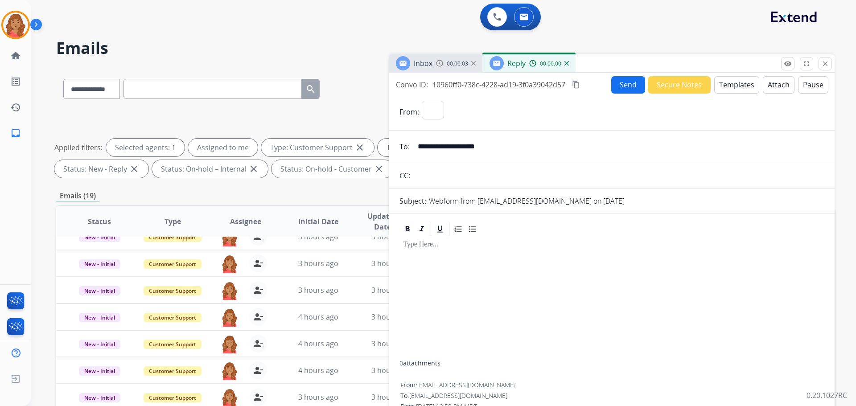
select select "**********"
click at [731, 94] on div "**********" at bounding box center [612, 255] width 446 height 364
click at [733, 85] on button "Templates" at bounding box center [736, 84] width 45 height 17
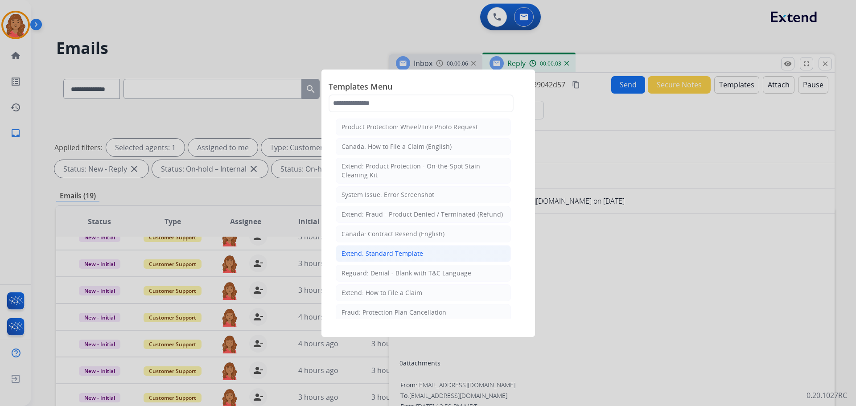
click at [395, 250] on div "Extend: Standard Template" at bounding box center [382, 253] width 82 height 9
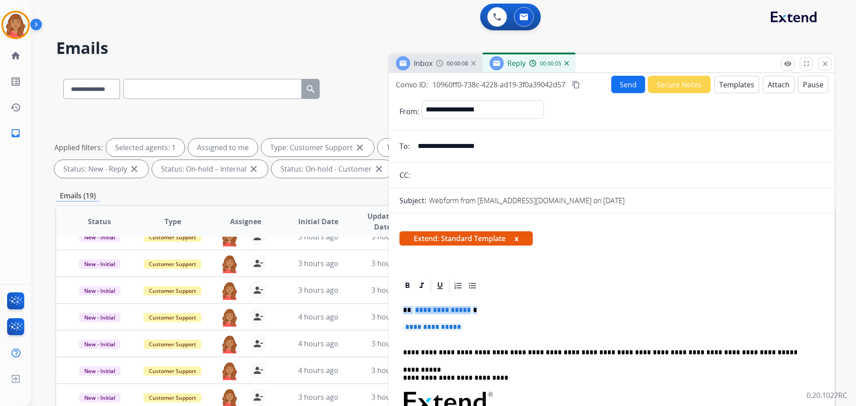
drag, startPoint x: 429, startPoint y: 320, endPoint x: 397, endPoint y: 305, distance: 35.3
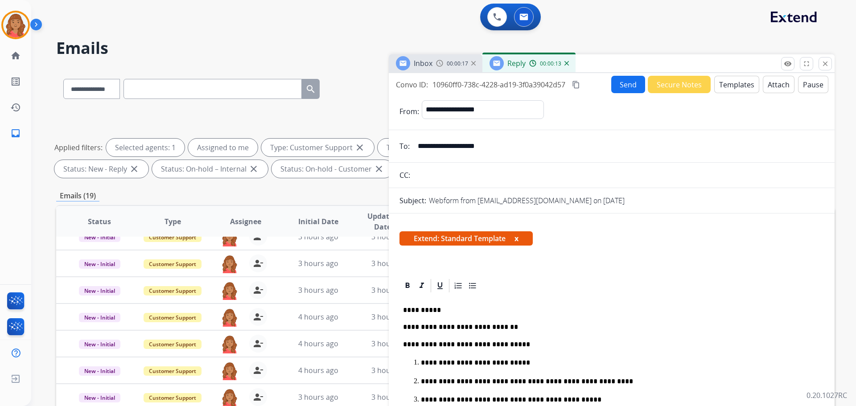
click at [579, 85] on mat-icon "content_copy" at bounding box center [576, 85] width 8 height 8
click at [611, 83] on button "Send" at bounding box center [628, 84] width 34 height 17
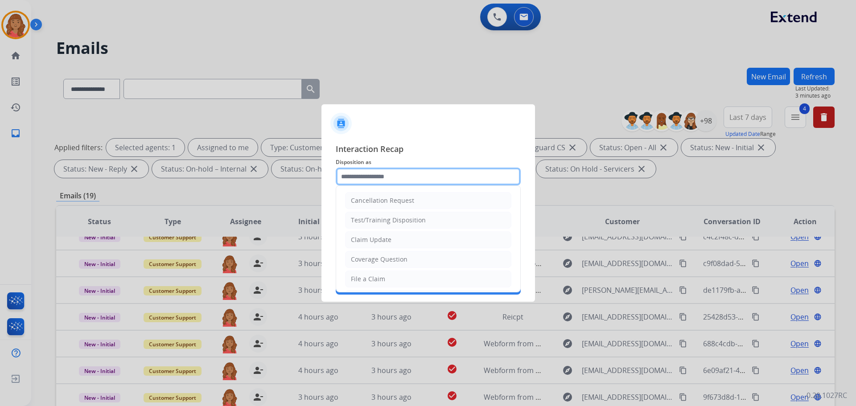
drag, startPoint x: 372, startPoint y: 178, endPoint x: 372, endPoint y: 188, distance: 10.3
click at [372, 178] on input "text" at bounding box center [428, 177] width 185 height 18
click at [374, 237] on div "Claim Update" at bounding box center [371, 239] width 41 height 9
type input "**********"
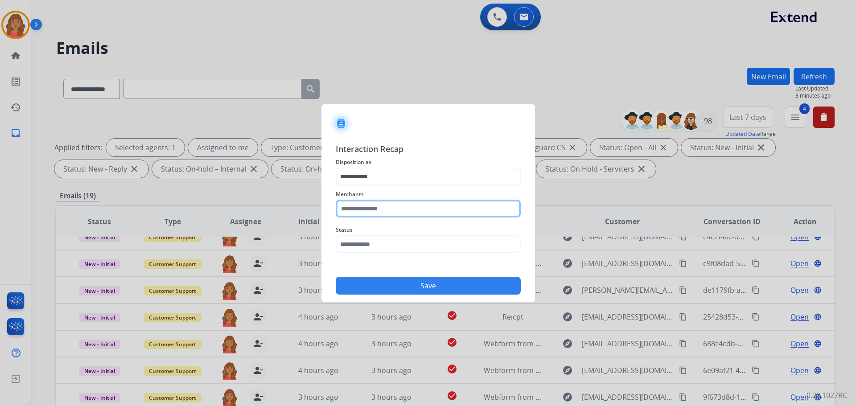
click at [369, 207] on input "text" at bounding box center [428, 209] width 185 height 18
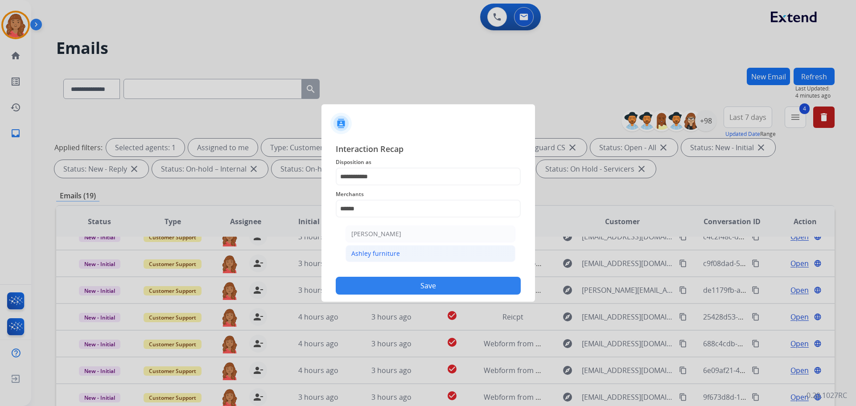
click at [384, 253] on div "Ashley furniture" at bounding box center [375, 253] width 49 height 9
type input "**********"
drag, startPoint x: 369, startPoint y: 241, endPoint x: 371, endPoint y: 252, distance: 11.5
click at [369, 242] on input "text" at bounding box center [428, 244] width 185 height 18
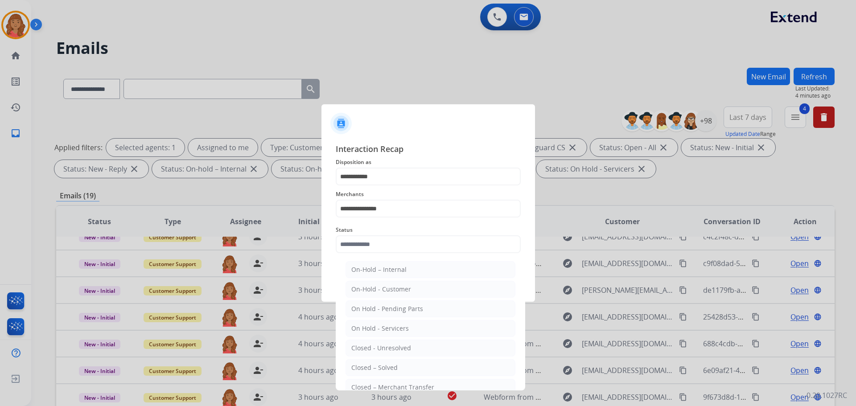
click at [378, 364] on div "Closed – Solved" at bounding box center [374, 367] width 46 height 9
type input "**********"
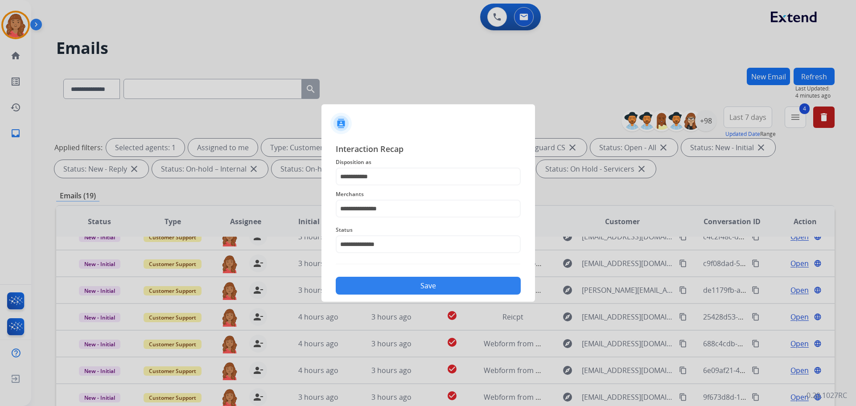
click at [382, 278] on button "Save" at bounding box center [428, 286] width 185 height 18
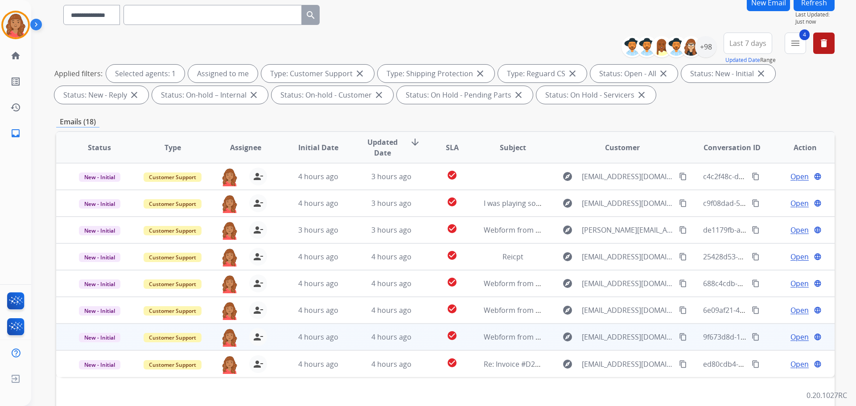
scroll to position [144, 0]
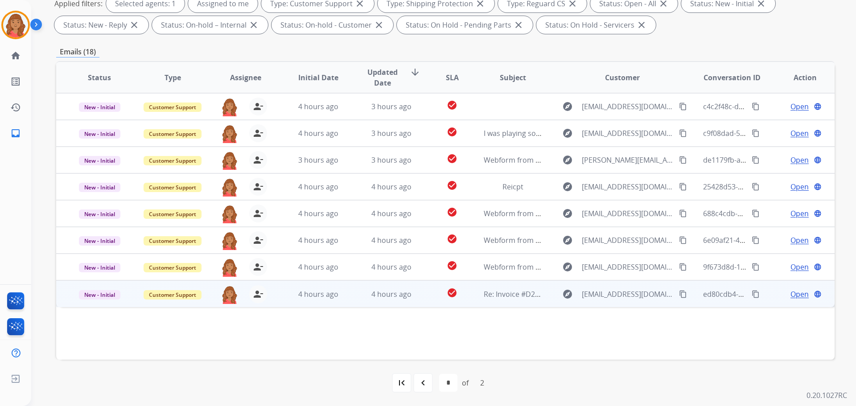
click at [679, 295] on mat-icon "content_copy" at bounding box center [683, 294] width 8 height 8
click at [319, 300] on td "4 hours ago" at bounding box center [311, 293] width 73 height 27
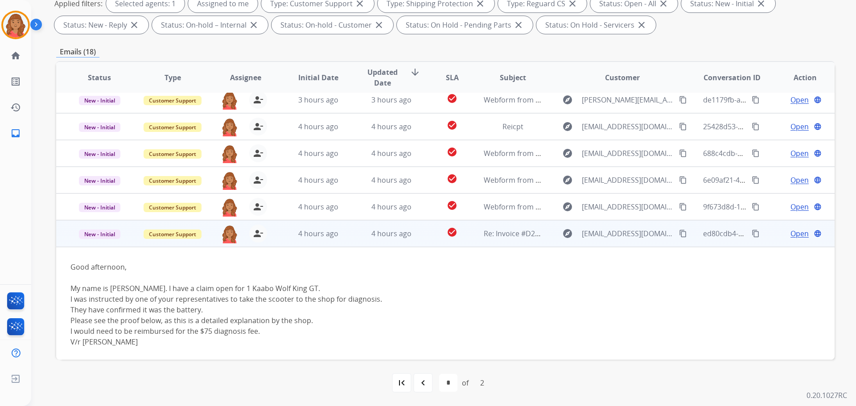
scroll to position [59, 0]
click at [679, 233] on mat-icon "content_copy" at bounding box center [683, 234] width 8 height 8
click at [792, 233] on span "Open" at bounding box center [799, 234] width 18 height 11
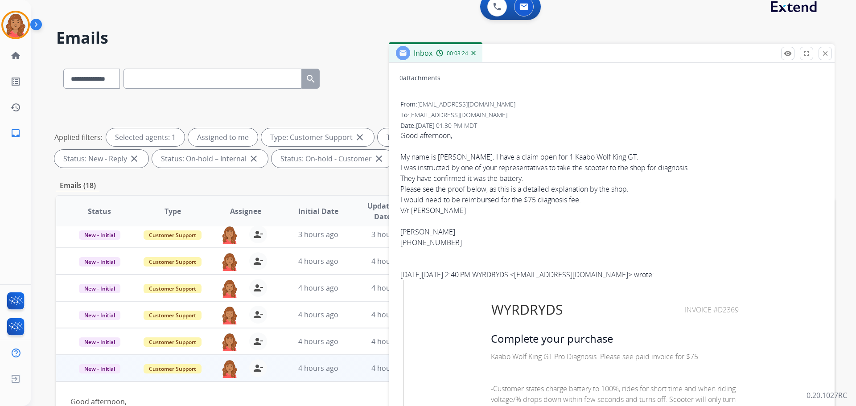
scroll to position [45, 0]
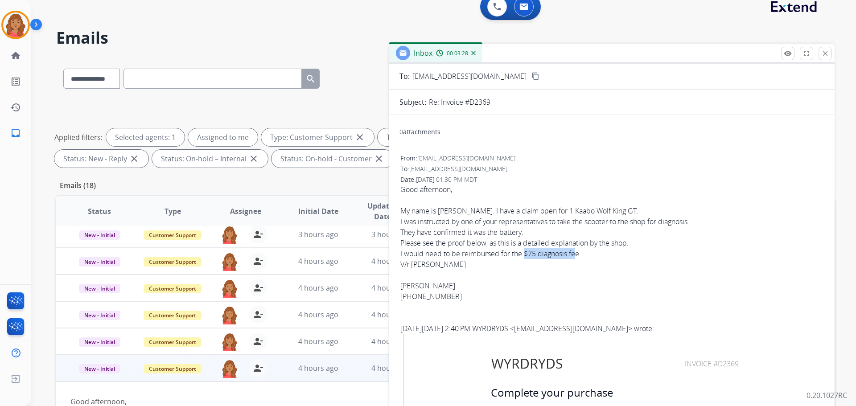
drag, startPoint x: 528, startPoint y: 253, endPoint x: 576, endPoint y: 253, distance: 48.1
click at [577, 253] on div "Good afternoon, My name is Selby Arman. I have a claim open for 1 Kaabo Wolf Ki…" at bounding box center [611, 248] width 423 height 128
click at [584, 254] on div "Good afternoon, My name is Selby Arman. I have a claim open for 1 Kaabo Wolf Ki…" at bounding box center [611, 248] width 423 height 128
drag, startPoint x: 576, startPoint y: 254, endPoint x: 525, endPoint y: 253, distance: 51.7
click at [525, 253] on div "Good afternoon, My name is Selby Arman. I have a claim open for 1 Kaabo Wolf Ki…" at bounding box center [611, 248] width 423 height 128
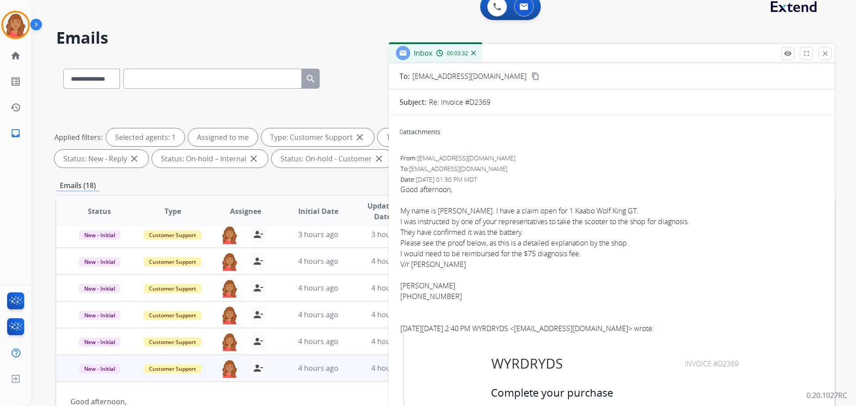
drag, startPoint x: 530, startPoint y: 252, endPoint x: 592, endPoint y: 250, distance: 62.0
click at [592, 250] on div "Good afternoon, My name is Selby Arman. I have a claim open for 1 Kaabo Wolf Ki…" at bounding box center [611, 248] width 423 height 128
drag, startPoint x: 582, startPoint y: 250, endPoint x: 525, endPoint y: 252, distance: 57.1
click at [525, 252] on div "Good afternoon, My name is Selby Arman. I have a claim open for 1 Kaabo Wolf Ki…" at bounding box center [611, 248] width 423 height 128
copy div "$75 diagnosis fee."
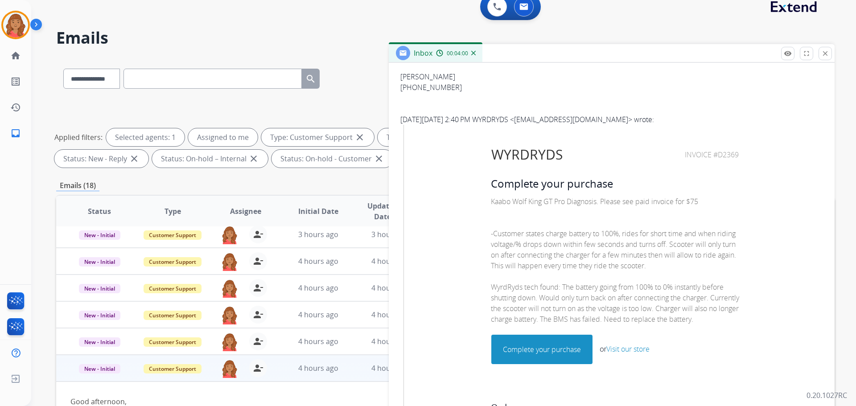
scroll to position [253, 0]
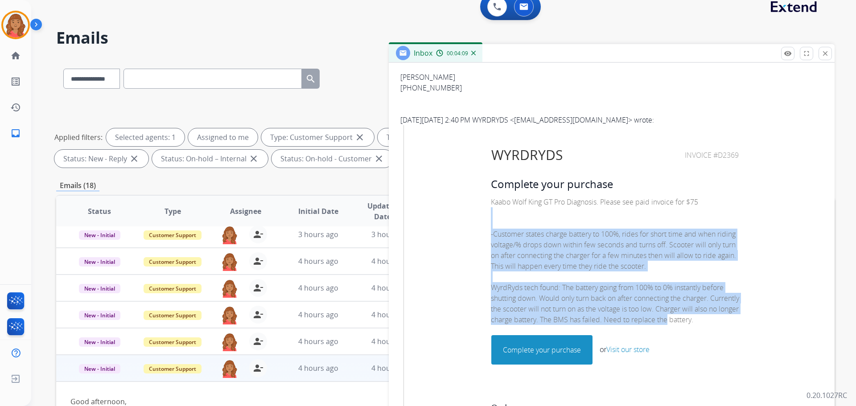
drag, startPoint x: 731, startPoint y: 320, endPoint x: 488, endPoint y: 227, distance: 260.6
click at [490, 227] on td "Complete your purchase Kaabo Wolf King GT Pro Diagnosis. Please see paid invoic…" at bounding box center [615, 271] width 250 height 190
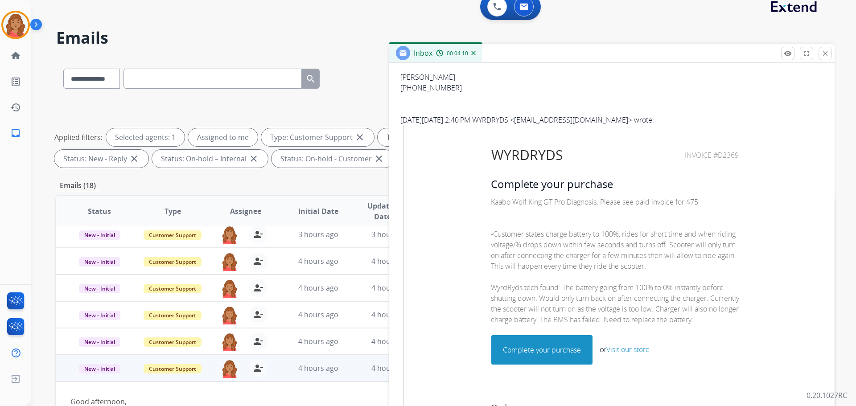
click at [530, 325] on p "Kaabo Wolf King GT Pro Diagnosis. Please see paid invoice for $75 -Customer sta…" at bounding box center [615, 261] width 249 height 128
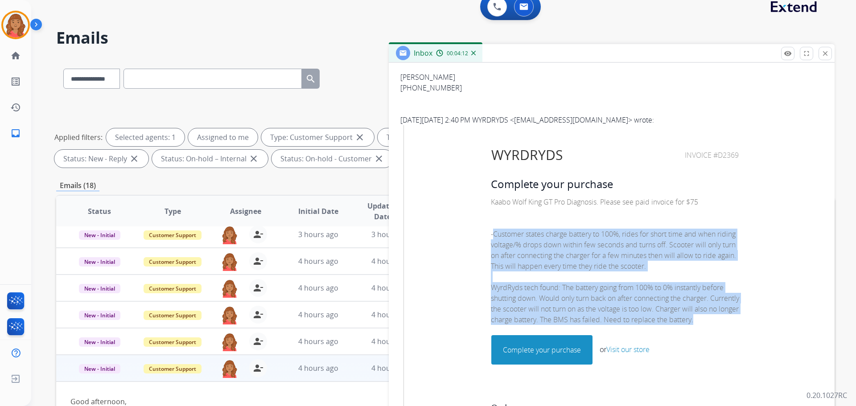
drag, startPoint x: 493, startPoint y: 318, endPoint x: 490, endPoint y: 234, distance: 83.4
click at [491, 234] on p "Kaabo Wolf King GT Pro Diagnosis. Please see paid invoice for $75 -Customer sta…" at bounding box center [615, 261] width 249 height 128
copy p "Customer states charge battery to 100%, rides for short time and when riding vo…"
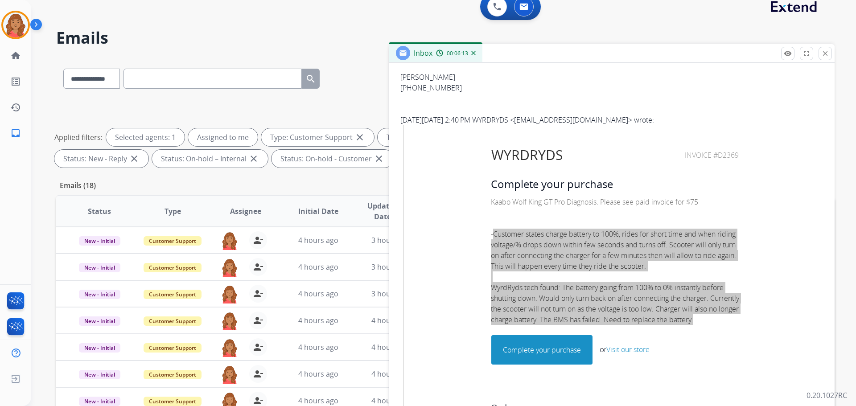
scroll to position [0, 0]
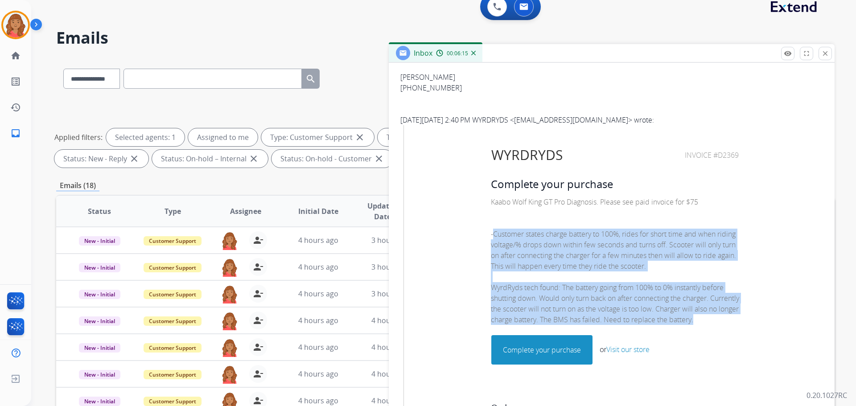
drag, startPoint x: 826, startPoint y: 55, endPoint x: 819, endPoint y: 57, distance: 7.6
click at [826, 55] on mat-icon "close" at bounding box center [825, 53] width 8 height 8
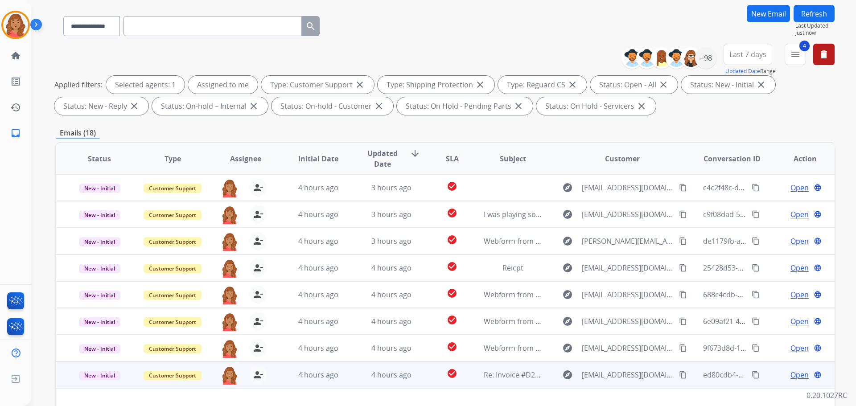
scroll to position [144, 0]
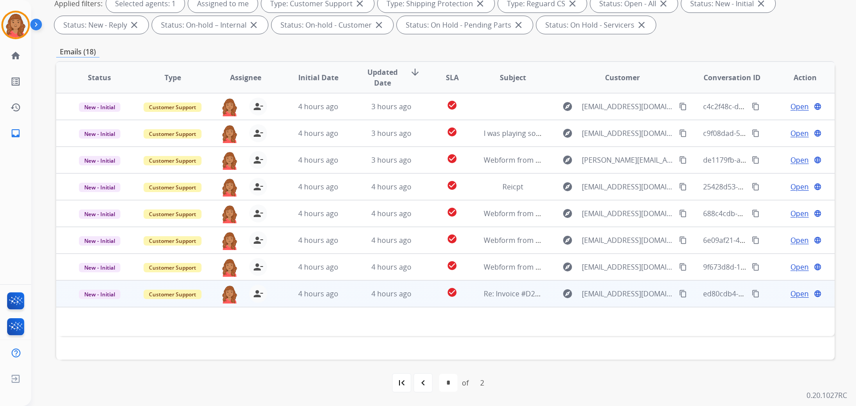
click at [679, 292] on mat-icon "content_copy" at bounding box center [683, 294] width 8 height 8
click at [348, 297] on td "4 hours ago" at bounding box center [384, 293] width 73 height 27
click at [313, 300] on td "4 hours ago" at bounding box center [311, 293] width 73 height 27
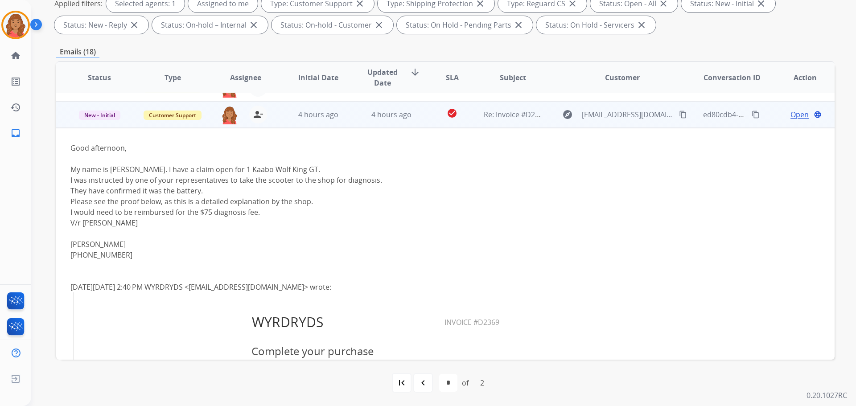
scroll to position [187, 0]
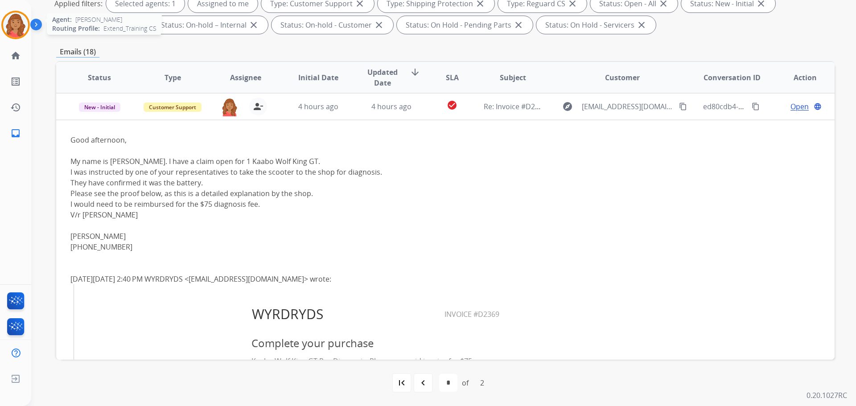
click at [17, 26] on img at bounding box center [15, 24] width 25 height 25
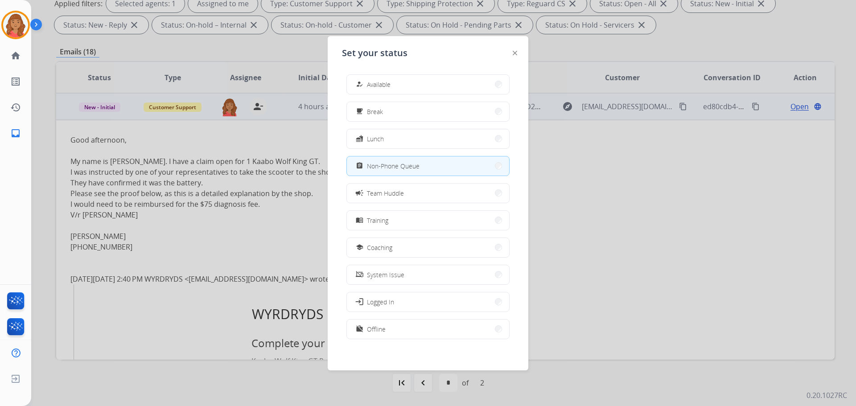
drag, startPoint x: 390, startPoint y: 89, endPoint x: 385, endPoint y: 98, distance: 10.4
click at [390, 89] on div "how_to_reg Available" at bounding box center [372, 84] width 37 height 11
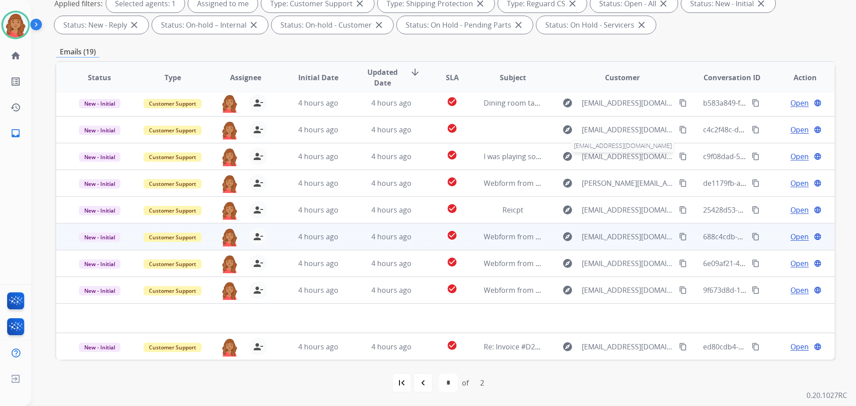
scroll to position [4, 0]
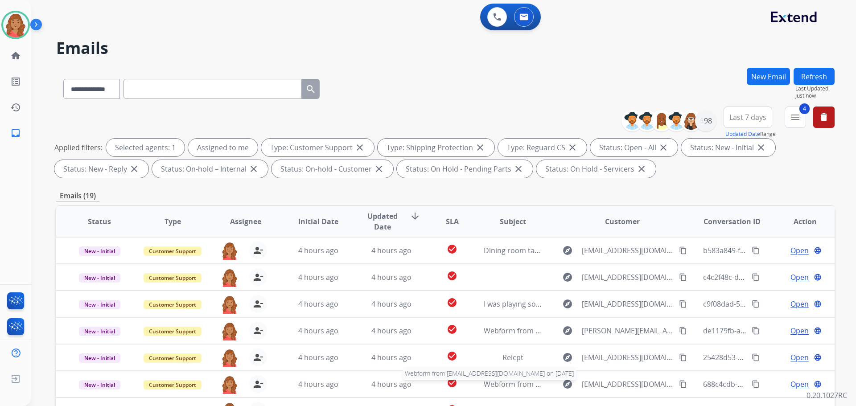
select select "**********"
select select "*"
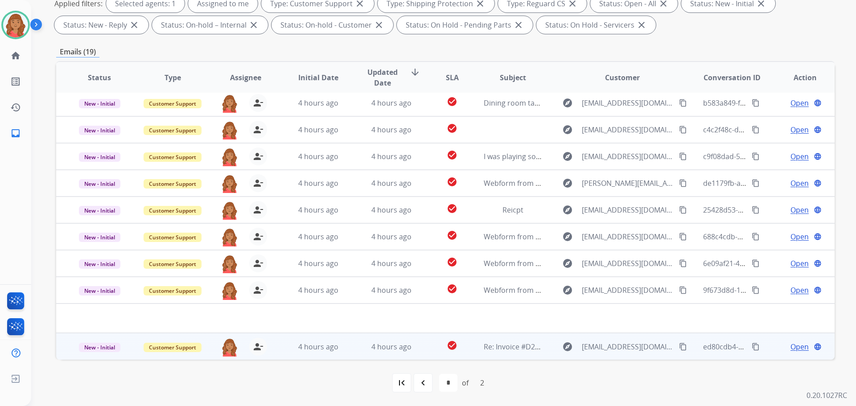
click at [792, 346] on span "Open" at bounding box center [799, 346] width 18 height 11
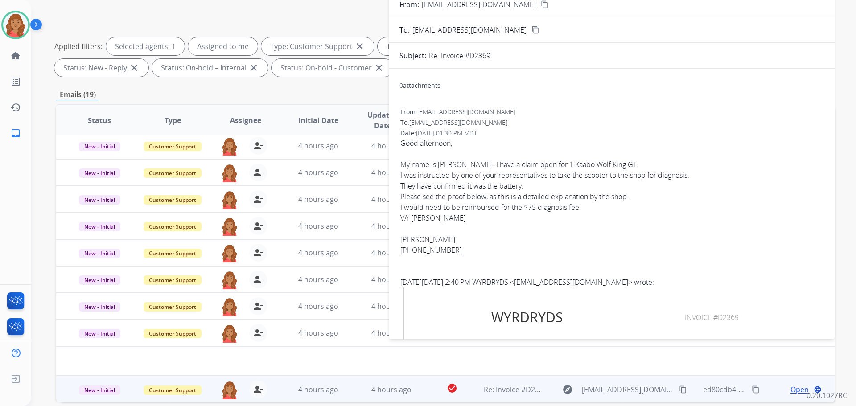
scroll to position [0, 0]
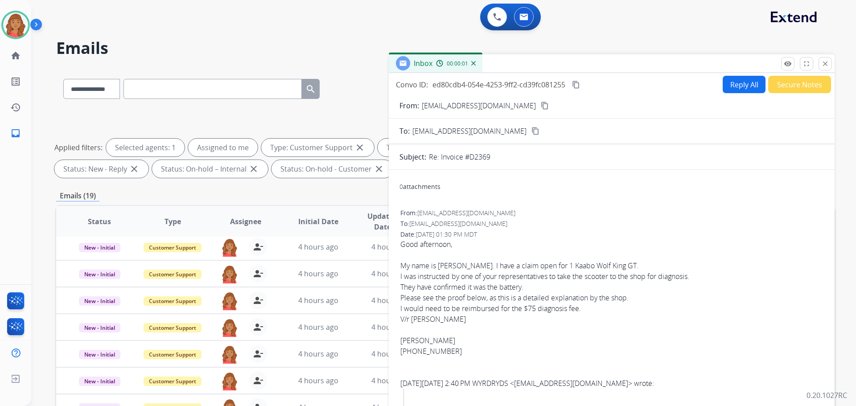
click at [740, 84] on button "Reply All" at bounding box center [744, 84] width 43 height 17
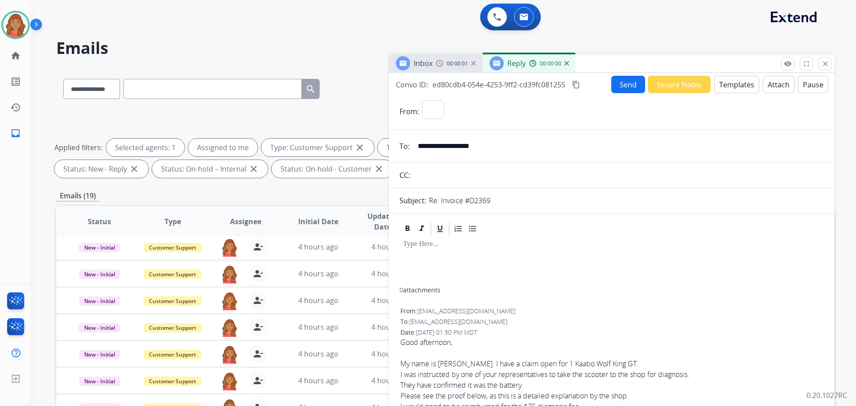
select select "**********"
click at [729, 86] on button "Templates" at bounding box center [736, 84] width 45 height 17
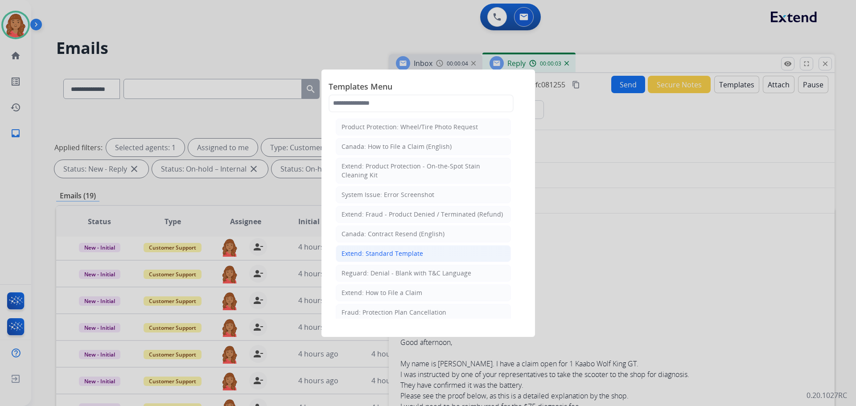
click at [394, 253] on div "Extend: Standard Template" at bounding box center [382, 253] width 82 height 9
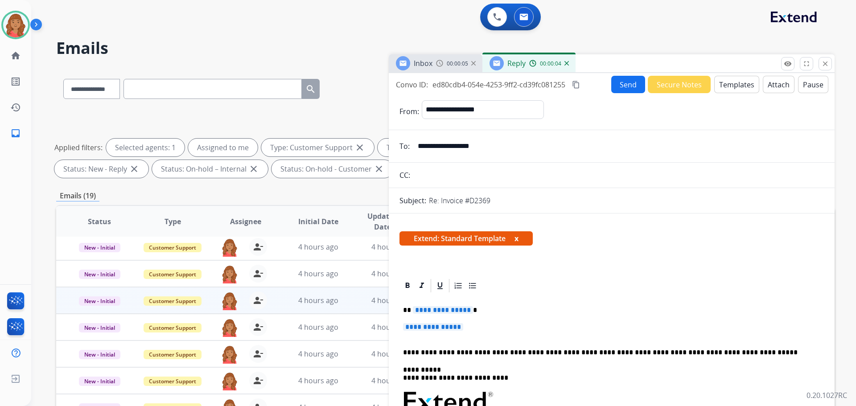
drag, startPoint x: 483, startPoint y: 329, endPoint x: 365, endPoint y: 293, distance: 122.7
click at [365, 293] on div "**********" at bounding box center [445, 309] width 778 height 482
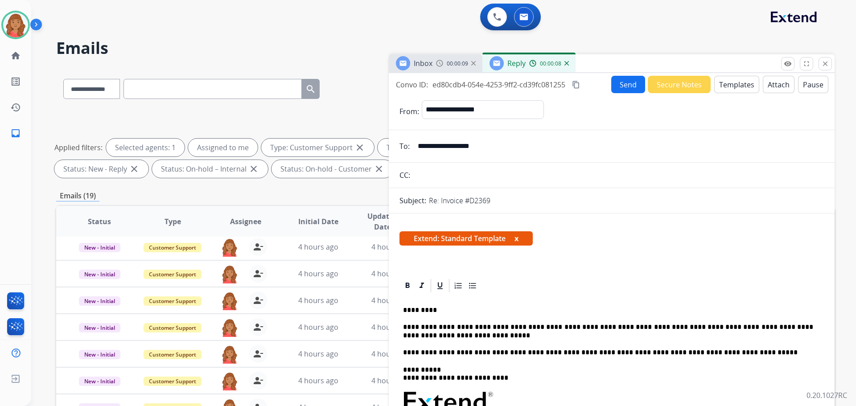
click at [628, 83] on button "Send" at bounding box center [628, 84] width 34 height 17
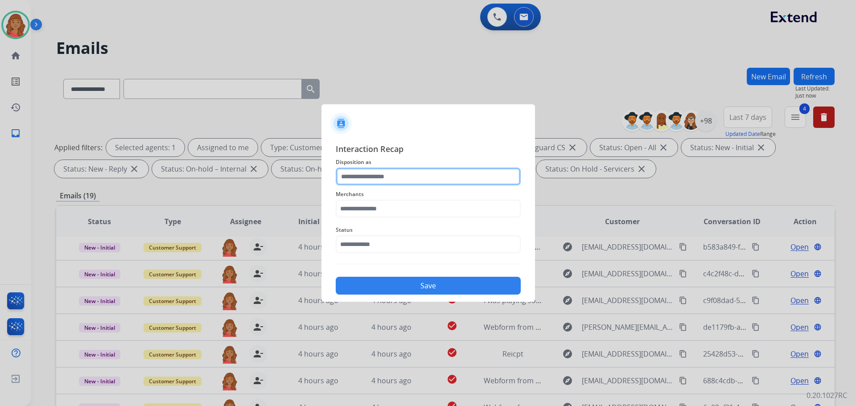
click at [403, 178] on input "text" at bounding box center [428, 177] width 185 height 18
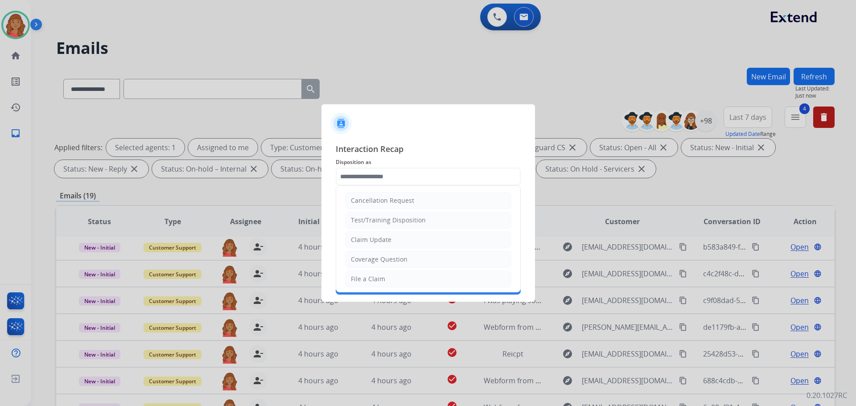
click at [391, 240] on li "Claim Update" at bounding box center [428, 239] width 166 height 17
type input "**********"
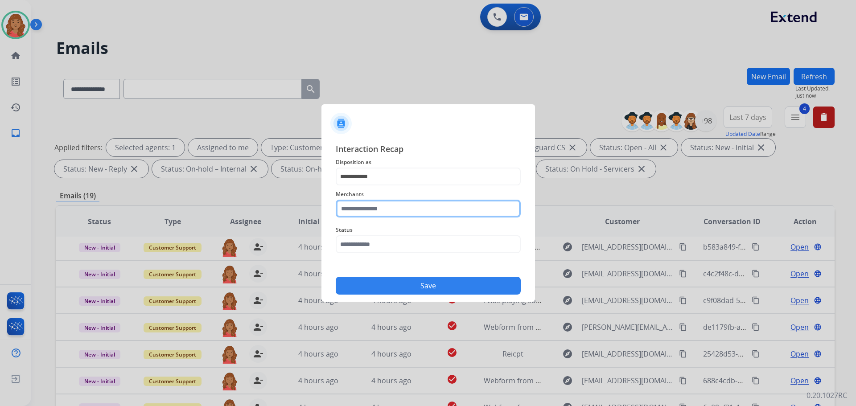
drag, startPoint x: 378, startPoint y: 206, endPoint x: 376, endPoint y: 217, distance: 11.4
click at [378, 212] on input "text" at bounding box center [428, 209] width 185 height 18
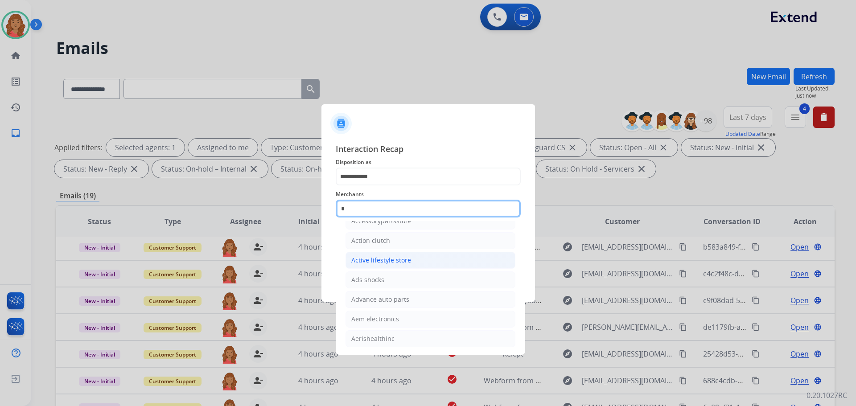
scroll to position [73, 0]
type input "*"
click at [357, 206] on input "*" at bounding box center [428, 209] width 185 height 18
type input "*"
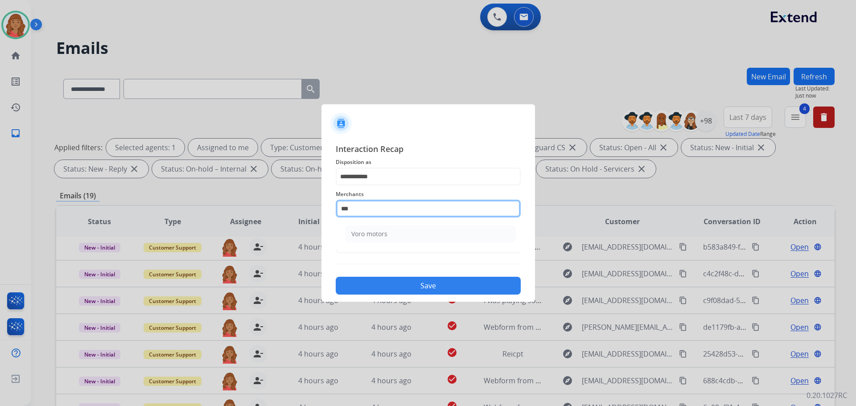
scroll to position [0, 0]
click at [377, 231] on div "Voro motors" at bounding box center [369, 234] width 36 height 9
type input "**********"
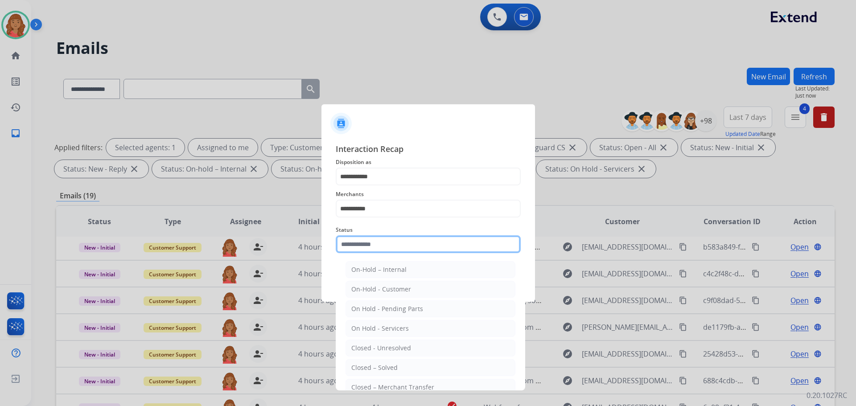
click at [374, 249] on input "text" at bounding box center [428, 244] width 185 height 18
drag, startPoint x: 372, startPoint y: 364, endPoint x: 376, endPoint y: 335, distance: 29.3
click at [374, 364] on div "Closed – Solved" at bounding box center [374, 367] width 46 height 9
type input "**********"
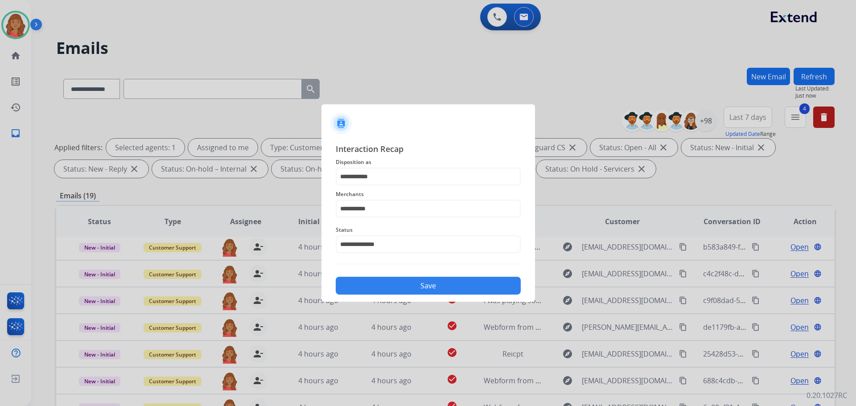
click at [376, 290] on button "Save" at bounding box center [428, 286] width 185 height 18
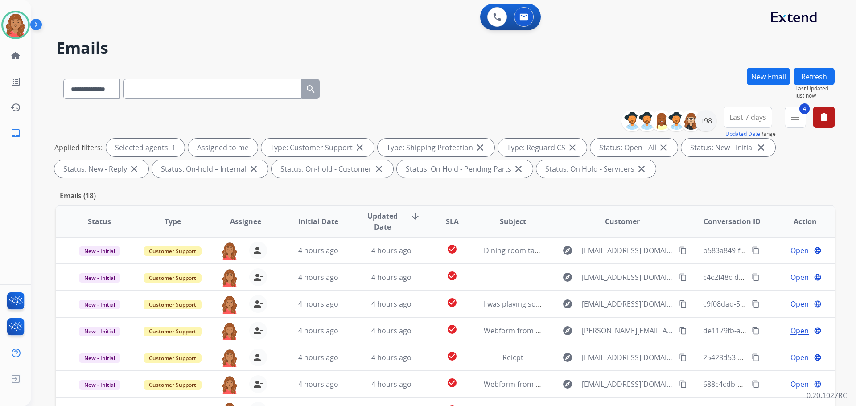
scroll to position [144, 0]
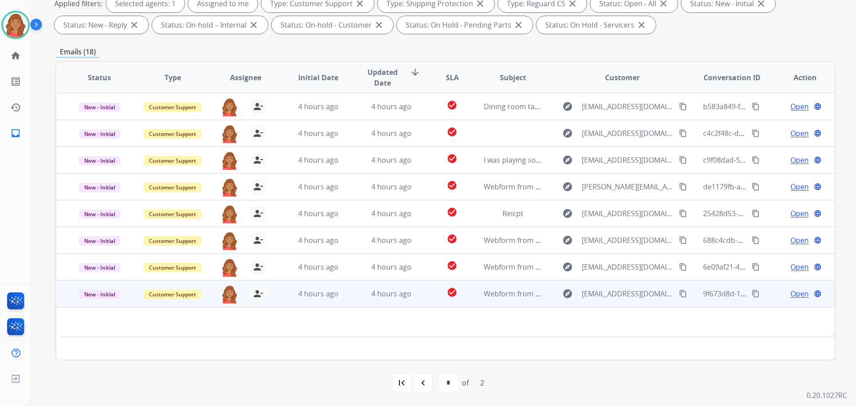
click at [679, 295] on mat-icon "content_copy" at bounding box center [683, 294] width 8 height 8
click at [498, 296] on span "Webform from [EMAIL_ADDRESS][DOMAIN_NAME] on [DATE]" at bounding box center [585, 294] width 202 height 10
click at [333, 298] on span "4 hours ago" at bounding box center [318, 294] width 40 height 10
click at [796, 294] on span "Open" at bounding box center [799, 293] width 18 height 11
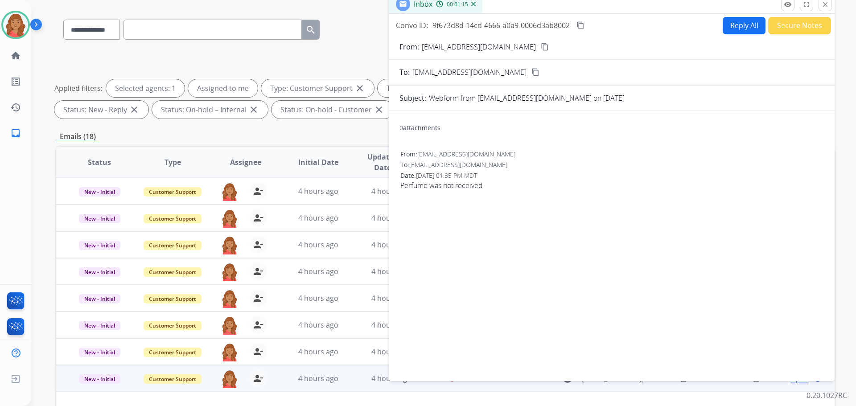
scroll to position [0, 0]
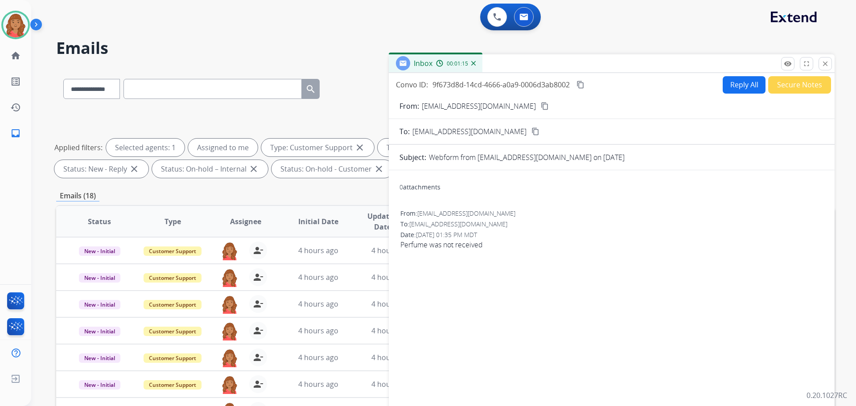
click at [727, 83] on button "Reply All" at bounding box center [744, 84] width 43 height 17
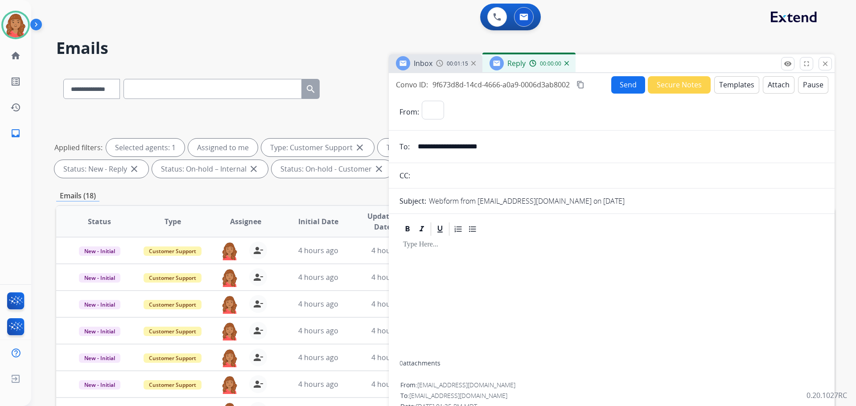
select select "**********"
click at [719, 86] on button "Templates" at bounding box center [736, 84] width 45 height 17
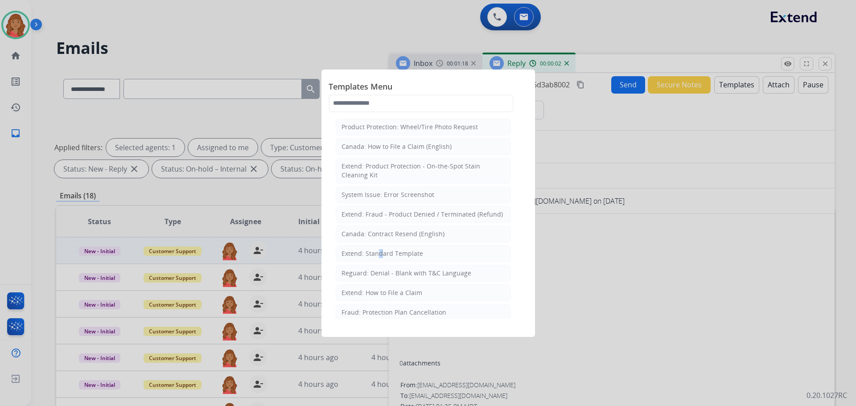
click at [375, 250] on div "Extend: Standard Template" at bounding box center [382, 253] width 82 height 9
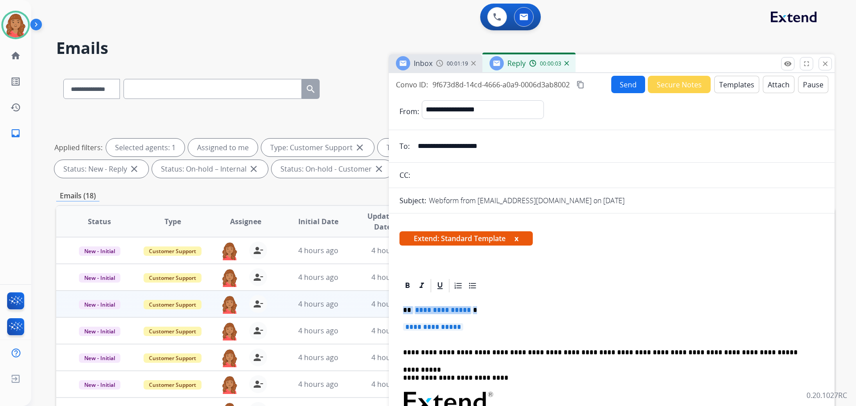
drag, startPoint x: 469, startPoint y: 331, endPoint x: 387, endPoint y: 300, distance: 87.6
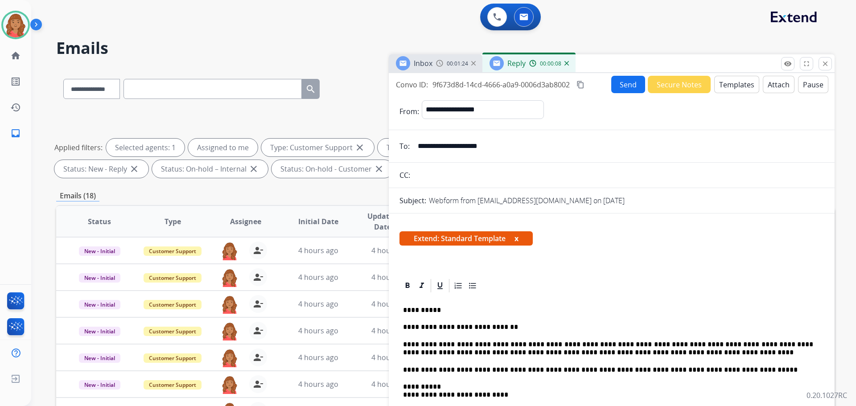
click at [582, 83] on mat-icon "content_copy" at bounding box center [580, 85] width 8 height 8
click at [620, 82] on button "Send" at bounding box center [628, 84] width 34 height 17
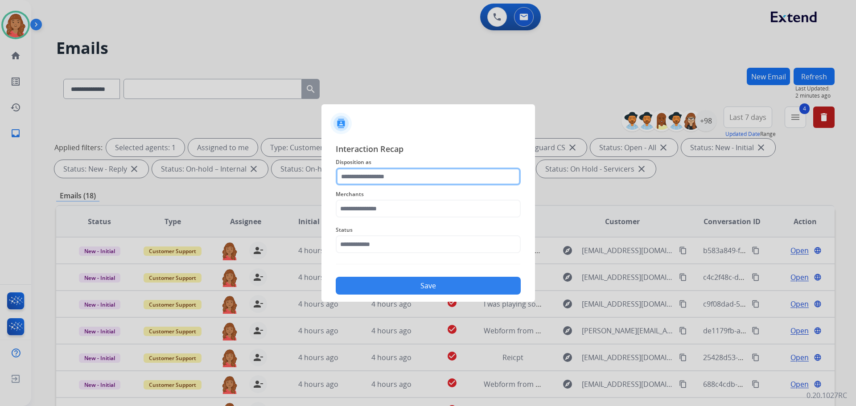
drag, startPoint x: 394, startPoint y: 180, endPoint x: 387, endPoint y: 183, distance: 7.8
click at [395, 180] on input "text" at bounding box center [428, 177] width 185 height 18
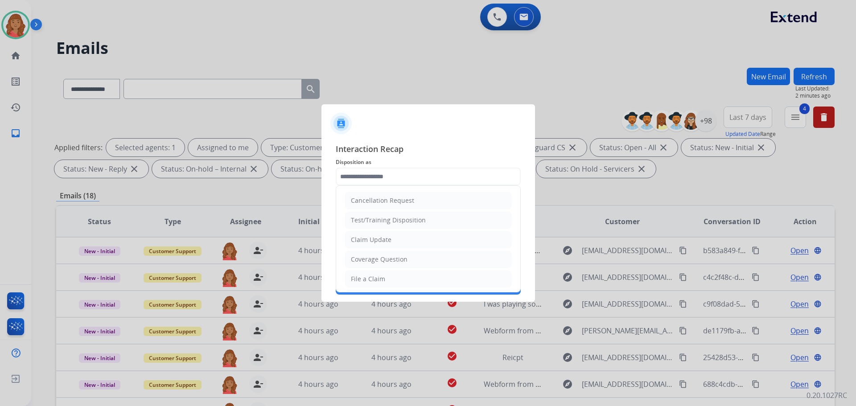
click at [372, 237] on div "Claim Update" at bounding box center [371, 239] width 41 height 9
type input "**********"
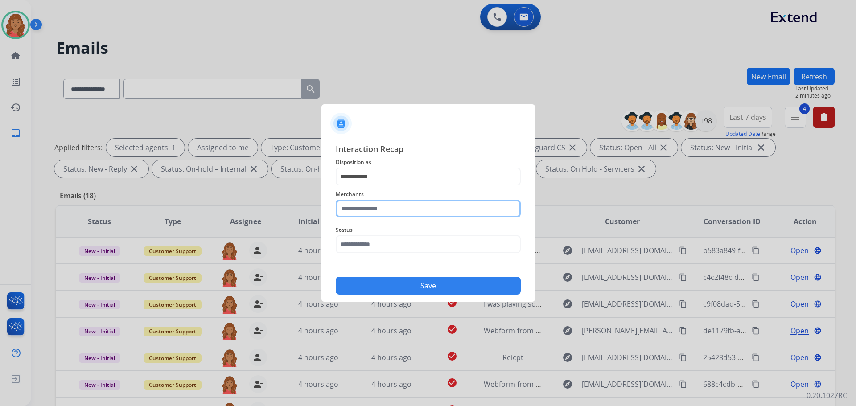
click at [367, 208] on input "text" at bounding box center [428, 209] width 185 height 18
click at [364, 231] on div "Jomashop" at bounding box center [365, 234] width 29 height 9
type input "********"
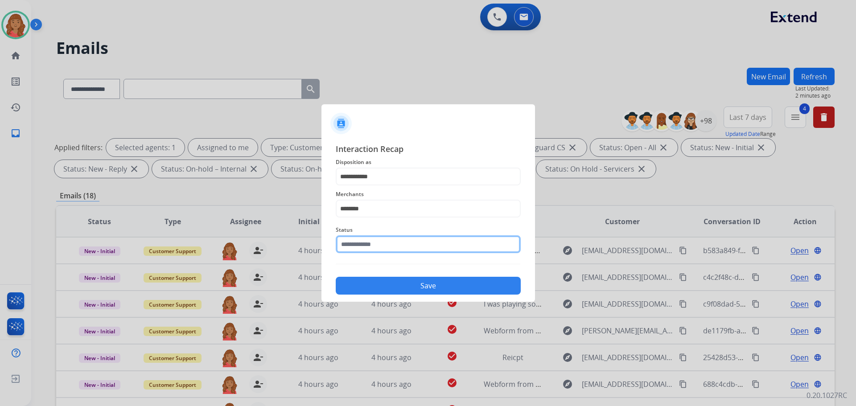
click at [372, 244] on input "text" at bounding box center [428, 244] width 185 height 18
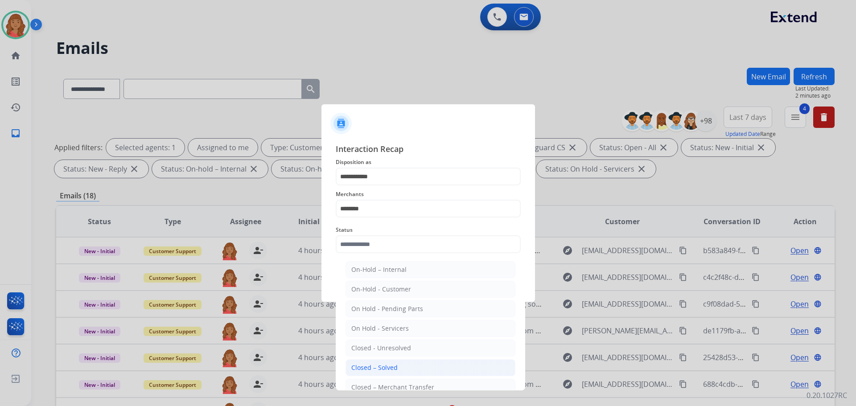
drag, startPoint x: 370, startPoint y: 365, endPoint x: 374, endPoint y: 309, distance: 56.8
click at [370, 365] on div "Closed – Solved" at bounding box center [374, 367] width 46 height 9
type input "**********"
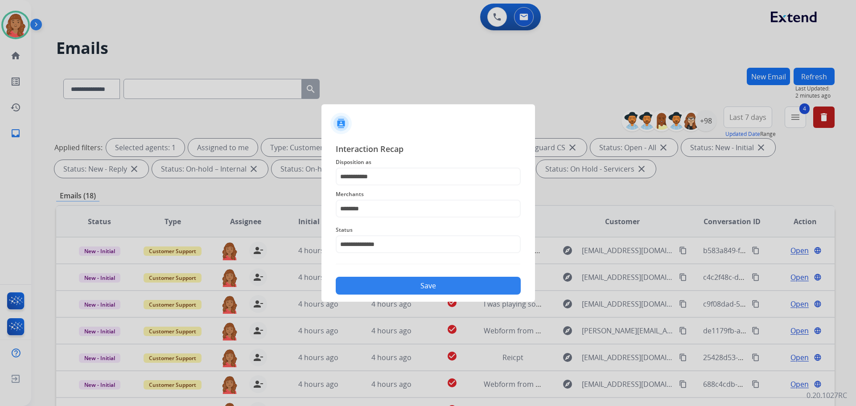
drag, startPoint x: 378, startPoint y: 285, endPoint x: 382, endPoint y: 301, distance: 15.9
click at [380, 285] on button "Save" at bounding box center [428, 286] width 185 height 18
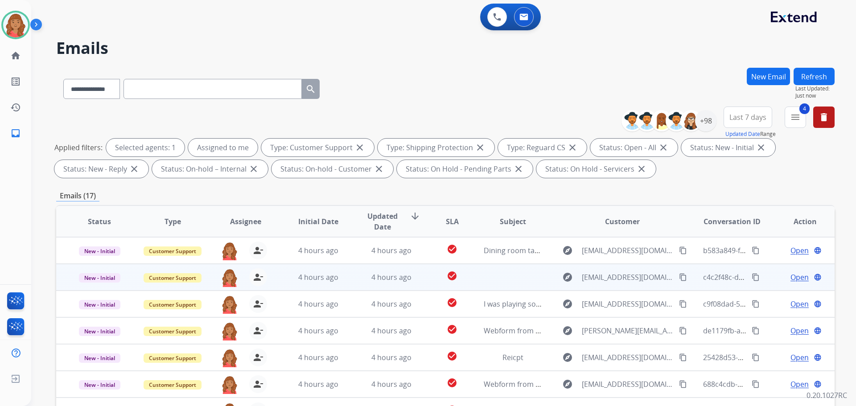
scroll to position [144, 0]
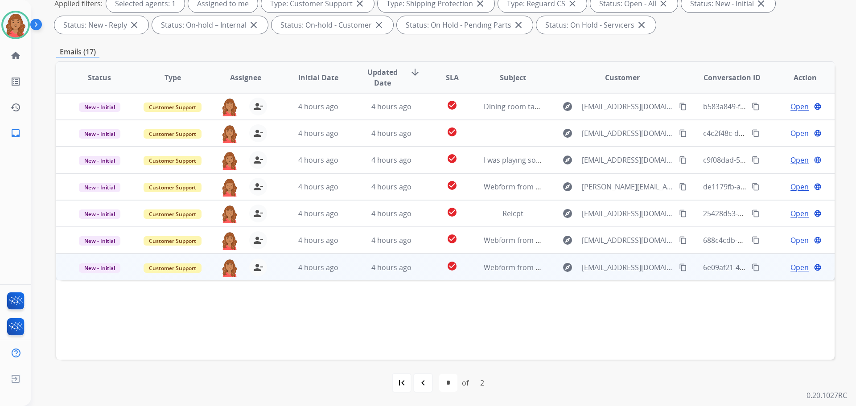
click at [679, 267] on mat-icon "content_copy" at bounding box center [683, 267] width 8 height 8
drag, startPoint x: 439, startPoint y: 280, endPoint x: 382, endPoint y: 279, distance: 57.1
click at [439, 283] on div "Status Type Assignee Initial Date Updated Date arrow_downward SLA Subject Custo…" at bounding box center [445, 210] width 778 height 299
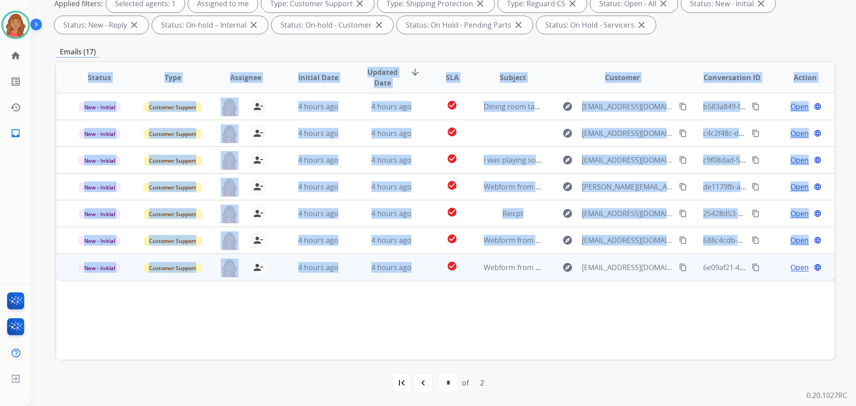
click at [367, 274] on td "4 hours ago" at bounding box center [384, 267] width 73 height 27
click at [340, 274] on td "4 hours ago" at bounding box center [311, 267] width 73 height 27
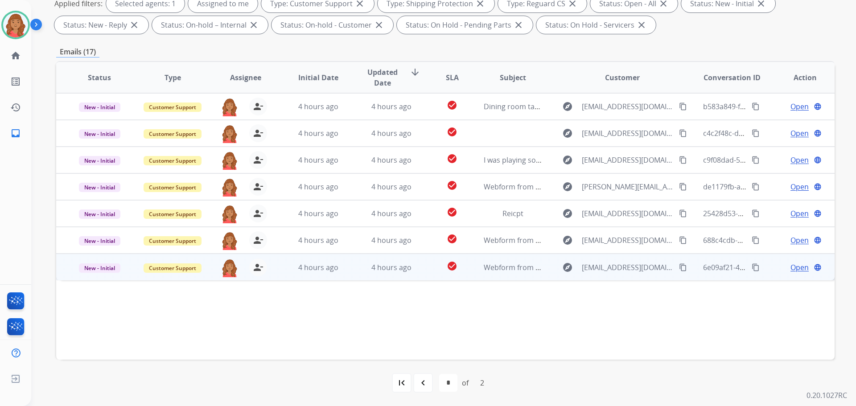
click at [323, 270] on span "4 hours ago" at bounding box center [318, 268] width 40 height 10
click at [790, 267] on span "Open" at bounding box center [799, 267] width 18 height 11
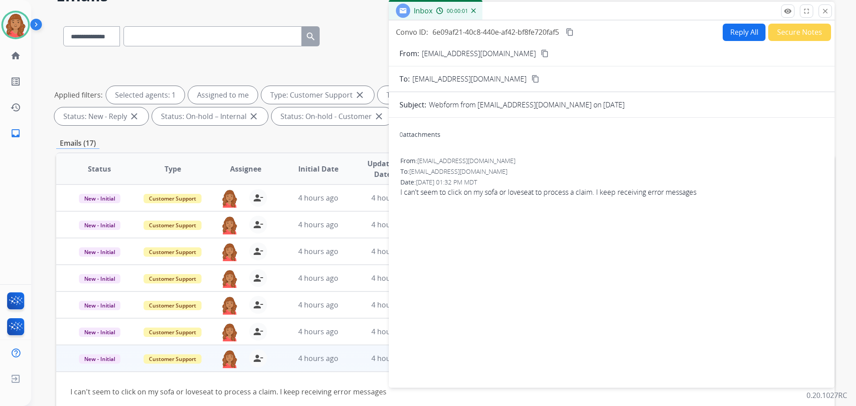
scroll to position [10, 0]
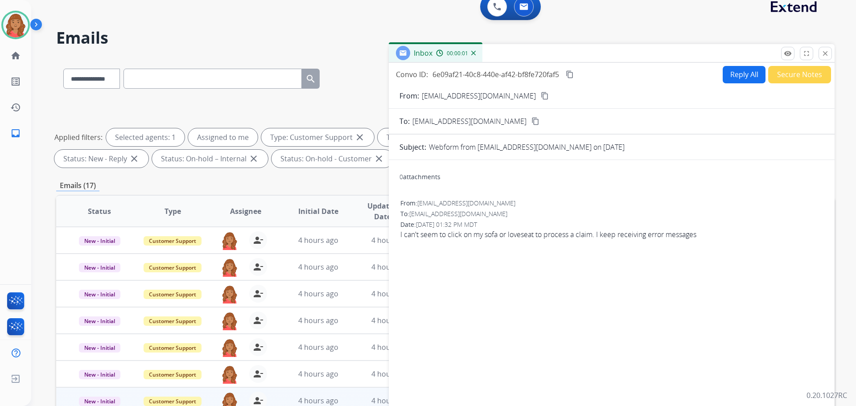
click at [740, 72] on button "Reply All" at bounding box center [744, 74] width 43 height 17
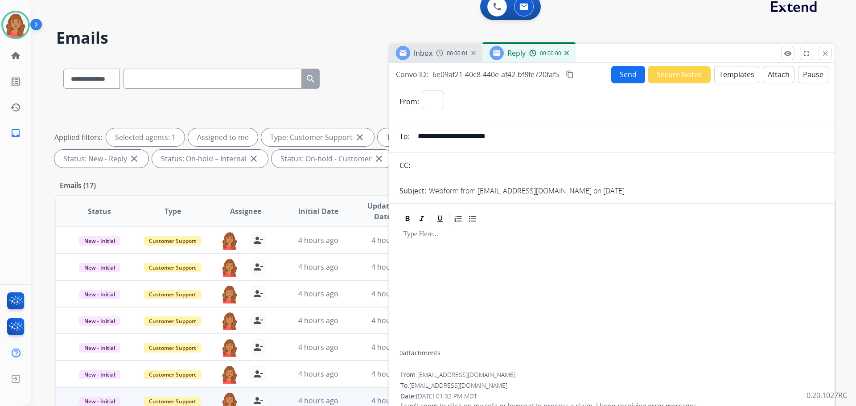
select select "**********"
click at [729, 78] on button "Templates" at bounding box center [736, 74] width 45 height 17
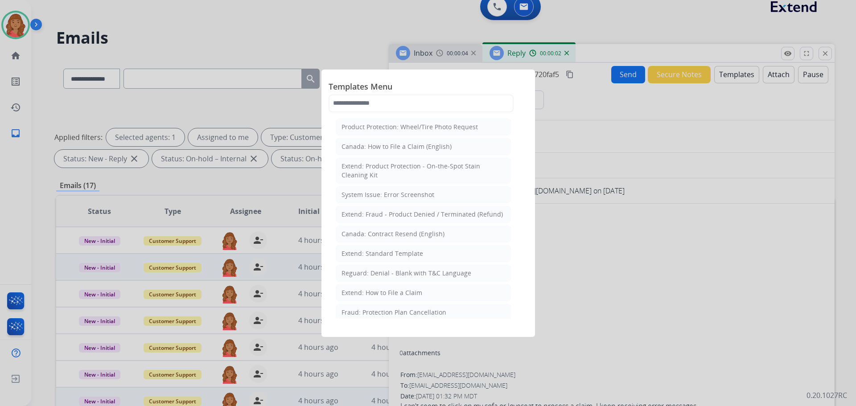
click at [366, 255] on div "Extend: Standard Template" at bounding box center [382, 253] width 82 height 9
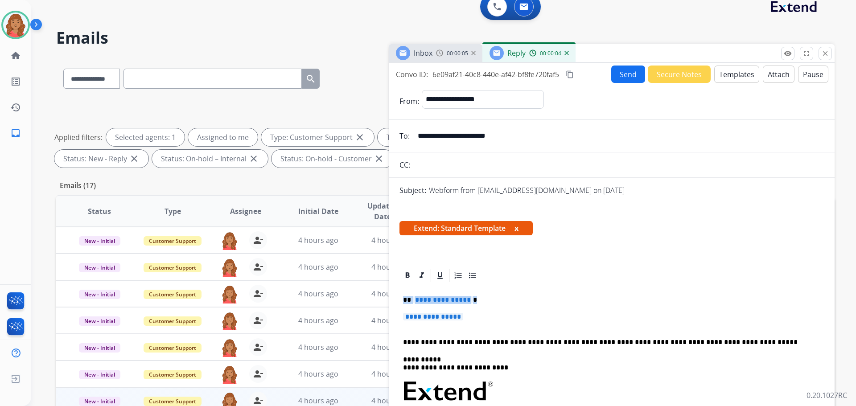
drag, startPoint x: 430, startPoint y: 318, endPoint x: 397, endPoint y: 298, distance: 38.8
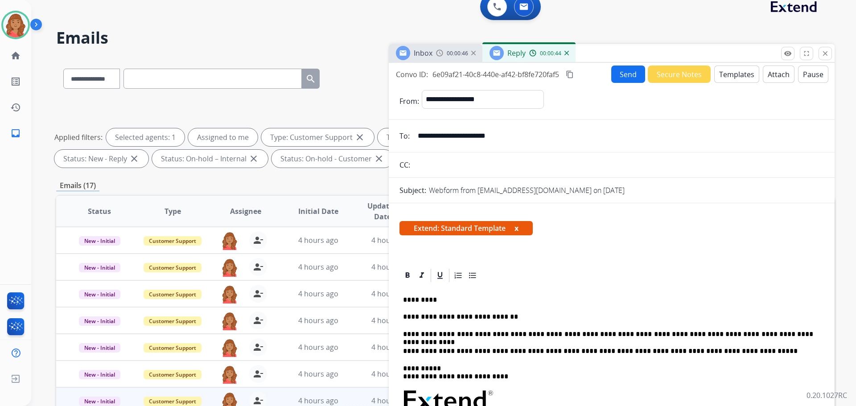
click at [574, 74] on mat-icon "content_copy" at bounding box center [570, 74] width 8 height 8
click at [617, 74] on button "Send" at bounding box center [628, 74] width 34 height 17
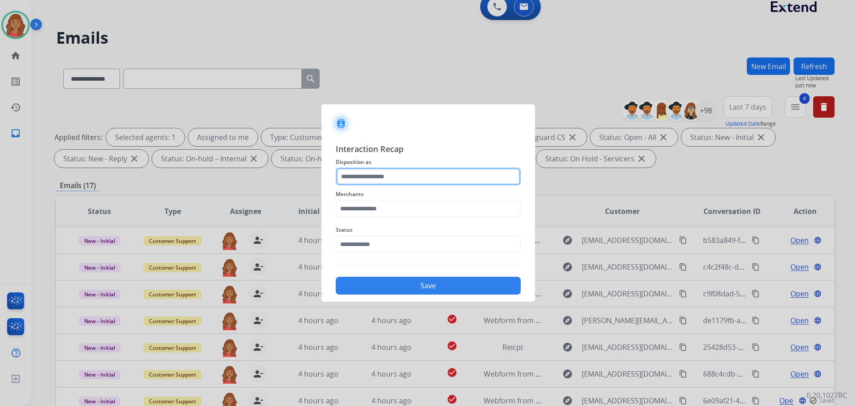
click at [370, 181] on input "text" at bounding box center [428, 177] width 185 height 18
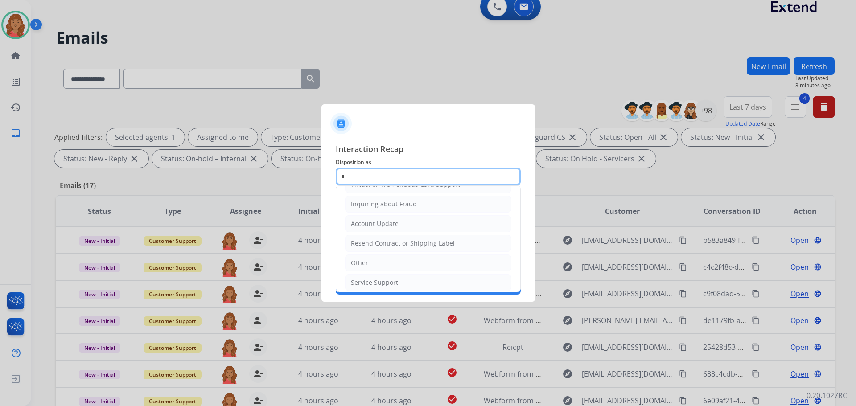
scroll to position [0, 0]
type input "*"
click at [364, 257] on li "Other" at bounding box center [428, 263] width 166 height 17
type input "*****"
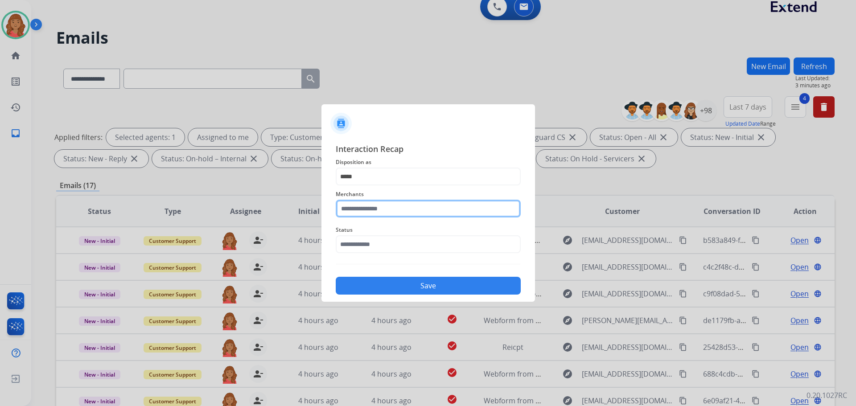
click at [373, 209] on input "text" at bounding box center [428, 209] width 185 height 18
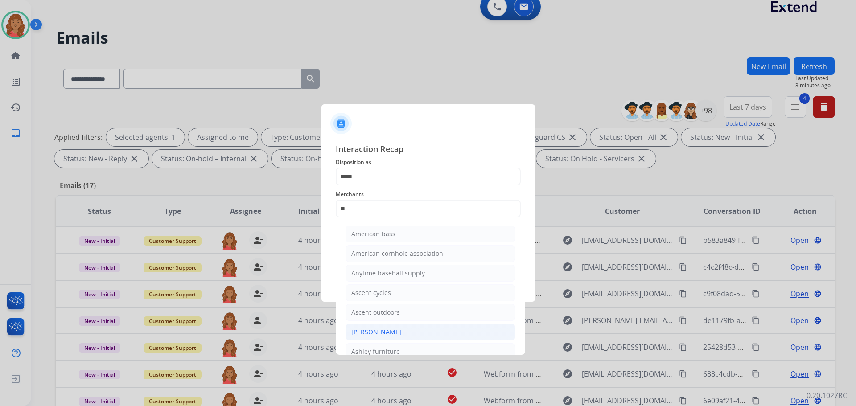
click at [367, 329] on div "[PERSON_NAME]" at bounding box center [376, 332] width 50 height 9
type input "**********"
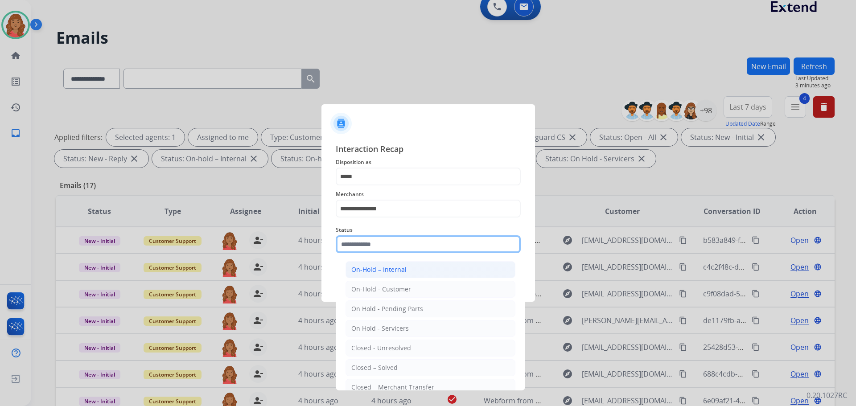
drag, startPoint x: 366, startPoint y: 241, endPoint x: 372, endPoint y: 276, distance: 35.6
click at [368, 243] on input "text" at bounding box center [428, 244] width 185 height 18
click at [376, 363] on div "Closed – Solved" at bounding box center [374, 367] width 46 height 9
type input "**********"
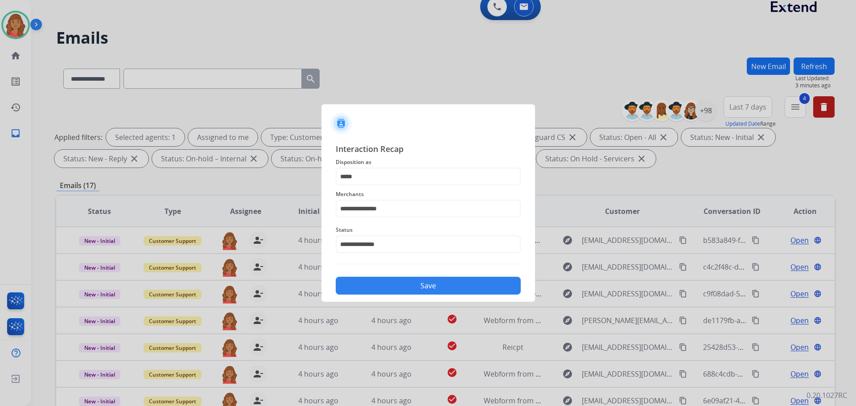
drag, startPoint x: 381, startPoint y: 282, endPoint x: 387, endPoint y: 295, distance: 14.4
click at [382, 282] on button "Save" at bounding box center [428, 286] width 185 height 18
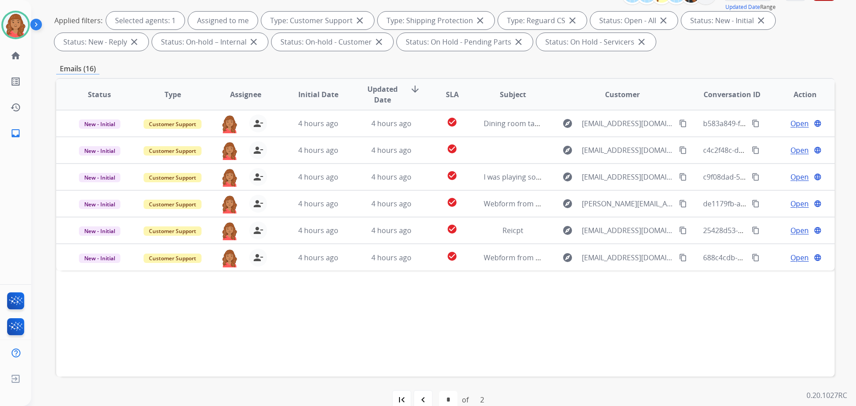
scroll to position [144, 0]
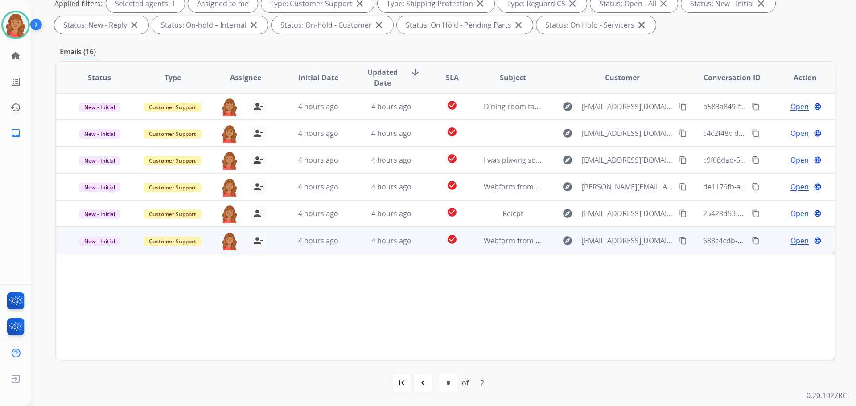
click at [679, 241] on mat-icon "content_copy" at bounding box center [683, 241] width 8 height 8
click at [679, 238] on mat-icon "content_copy" at bounding box center [683, 241] width 8 height 8
drag, startPoint x: 360, startPoint y: 245, endPoint x: 255, endPoint y: 237, distance: 105.0
click at [362, 245] on div "4 hours ago" at bounding box center [391, 240] width 58 height 11
click at [796, 242] on span "Open" at bounding box center [799, 240] width 18 height 11
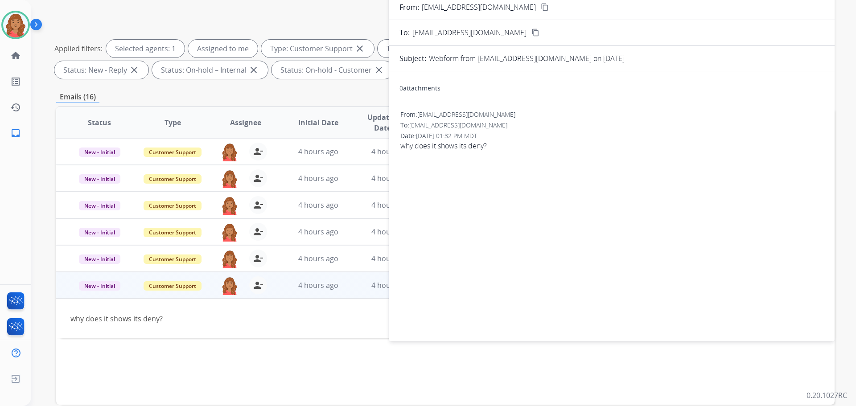
scroll to position [0, 0]
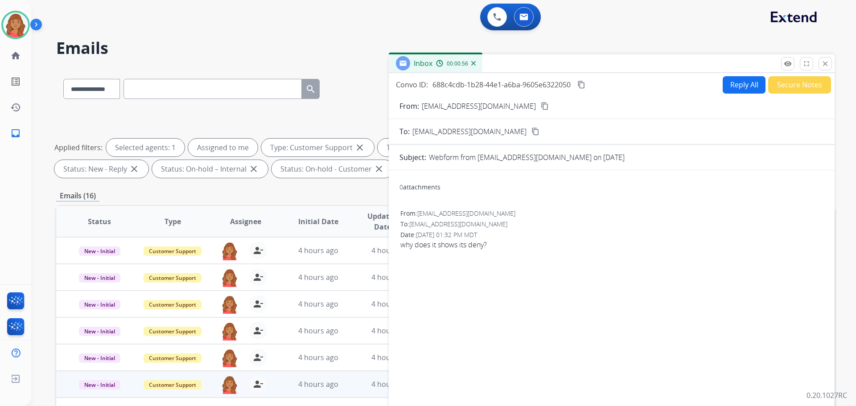
click at [735, 82] on button "Reply All" at bounding box center [744, 84] width 43 height 17
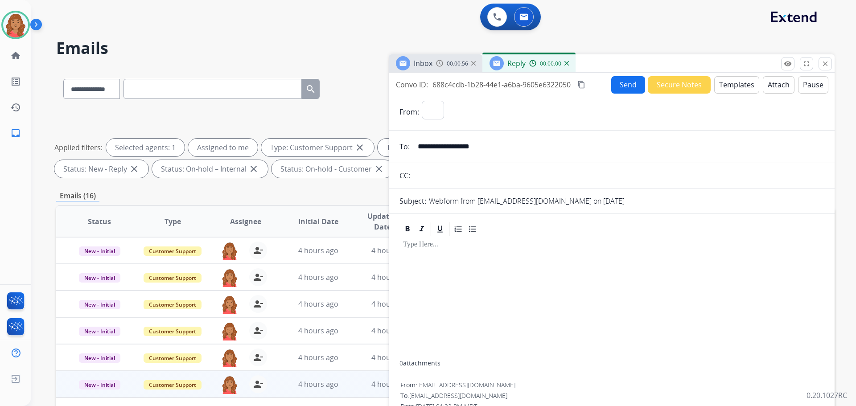
select select "**********"
drag, startPoint x: 724, startPoint y: 86, endPoint x: 729, endPoint y: 86, distance: 5.3
click at [729, 86] on button "Templates" at bounding box center [736, 84] width 45 height 17
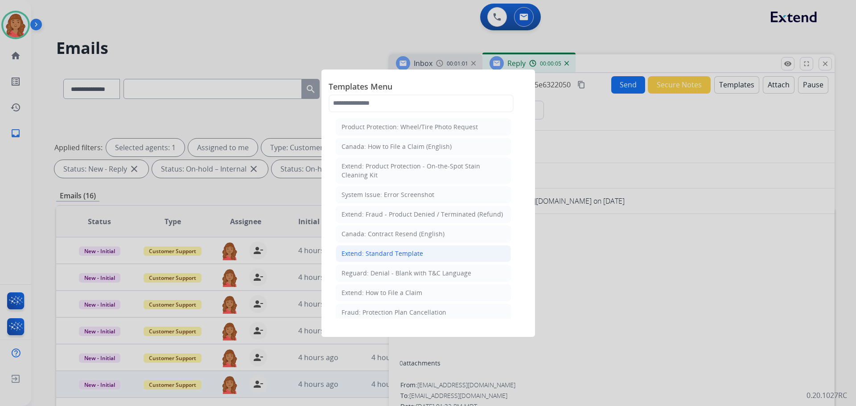
click at [379, 255] on div "Extend: Standard Template" at bounding box center [382, 253] width 82 height 9
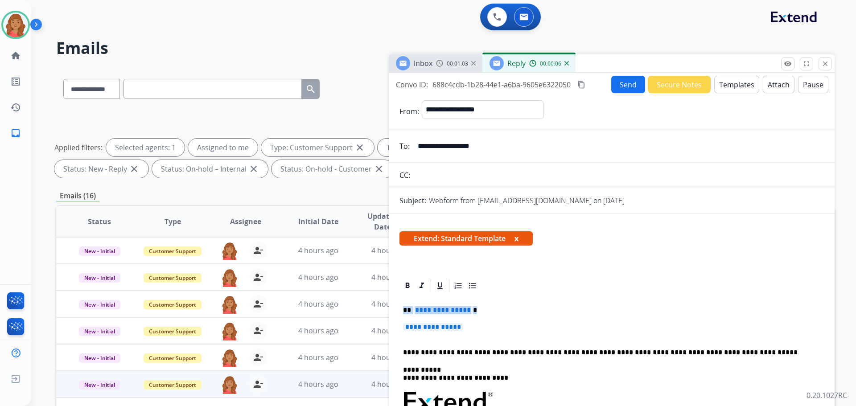
drag, startPoint x: 472, startPoint y: 331, endPoint x: 395, endPoint y: 297, distance: 84.2
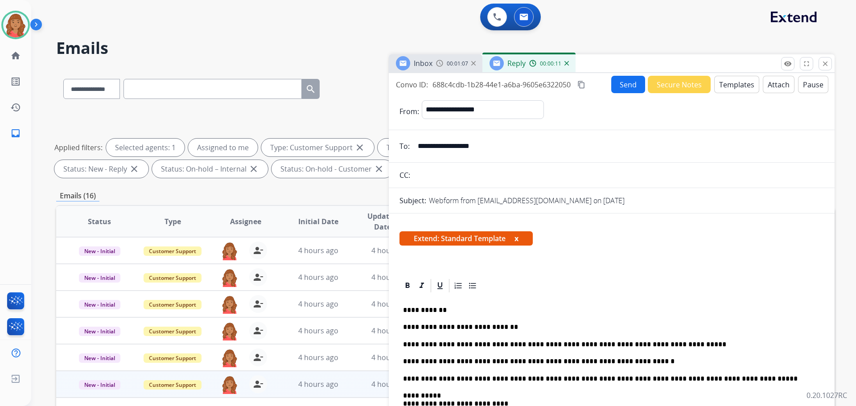
drag, startPoint x: 581, startPoint y: 82, endPoint x: 625, endPoint y: 89, distance: 44.3
click at [583, 82] on mat-icon "content_copy" at bounding box center [581, 85] width 8 height 8
click at [630, 85] on button "Send" at bounding box center [629, 84] width 34 height 17
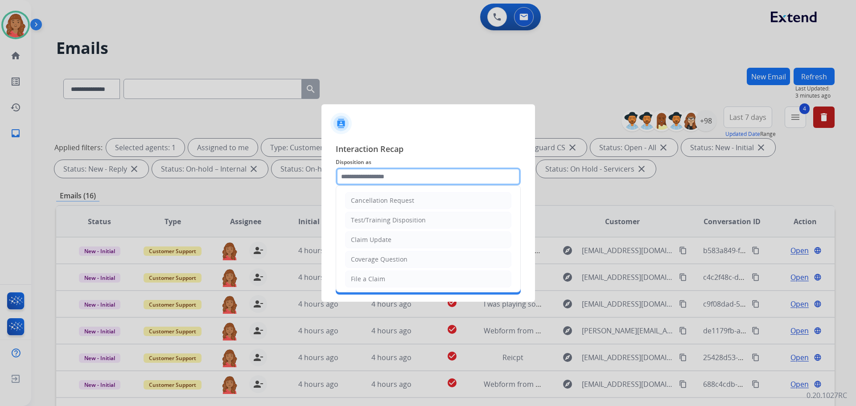
drag, startPoint x: 378, startPoint y: 168, endPoint x: 377, endPoint y: 178, distance: 9.5
click at [378, 171] on input "text" at bounding box center [428, 177] width 185 height 18
click at [370, 244] on div "Claim Update" at bounding box center [371, 239] width 41 height 9
type input "**********"
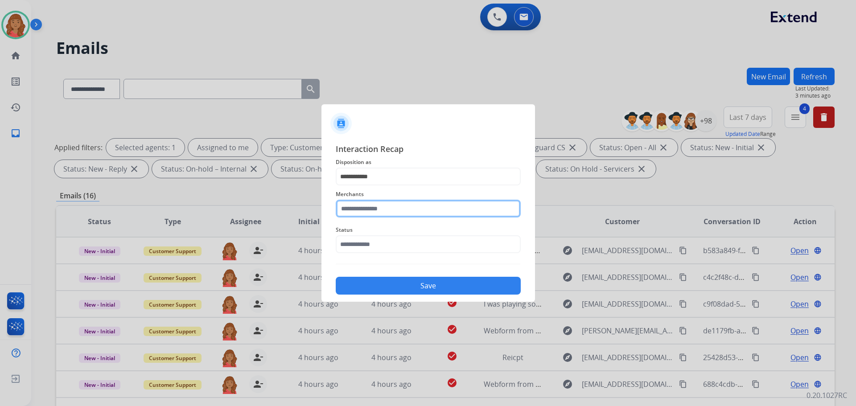
drag, startPoint x: 370, startPoint y: 210, endPoint x: 371, endPoint y: 215, distance: 5.2
click at [374, 213] on input "text" at bounding box center [428, 209] width 185 height 18
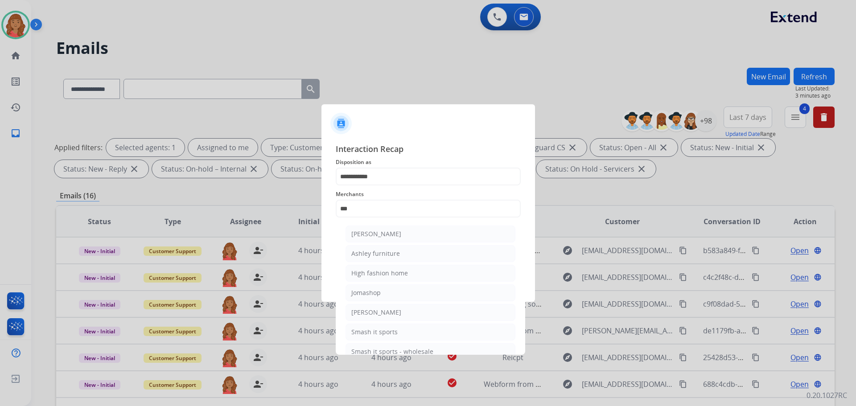
click at [374, 238] on div "[PERSON_NAME]" at bounding box center [376, 234] width 50 height 9
type input "**********"
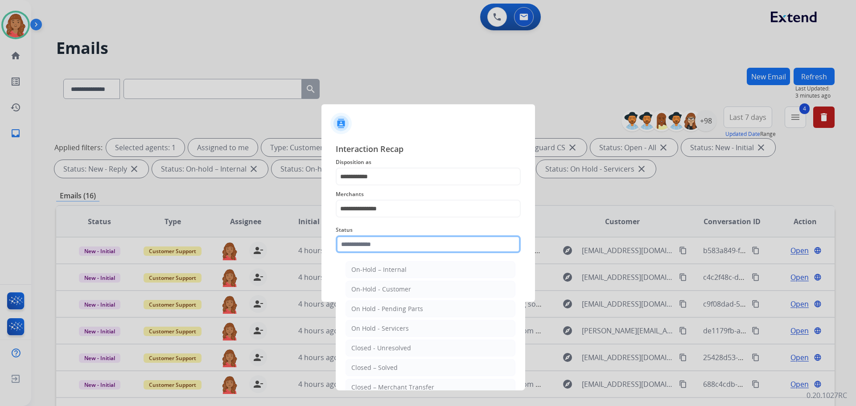
drag, startPoint x: 373, startPoint y: 242, endPoint x: 377, endPoint y: 279, distance: 37.2
click at [373, 243] on input "text" at bounding box center [428, 244] width 185 height 18
click at [385, 364] on div "Closed – Solved" at bounding box center [374, 367] width 46 height 9
type input "**********"
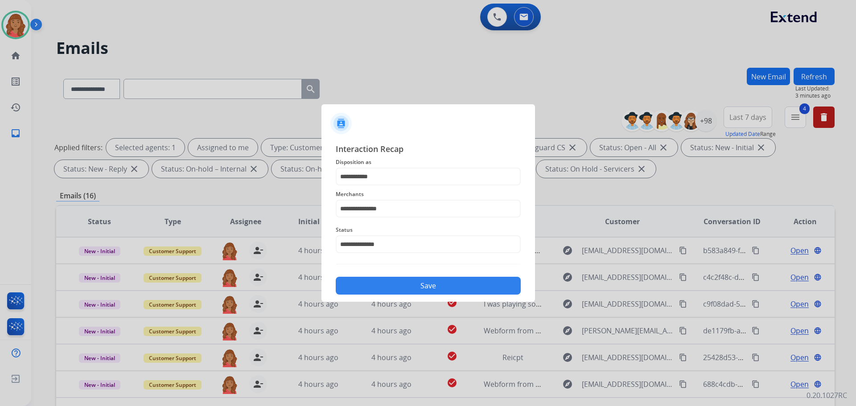
click at [398, 286] on button "Save" at bounding box center [428, 286] width 185 height 18
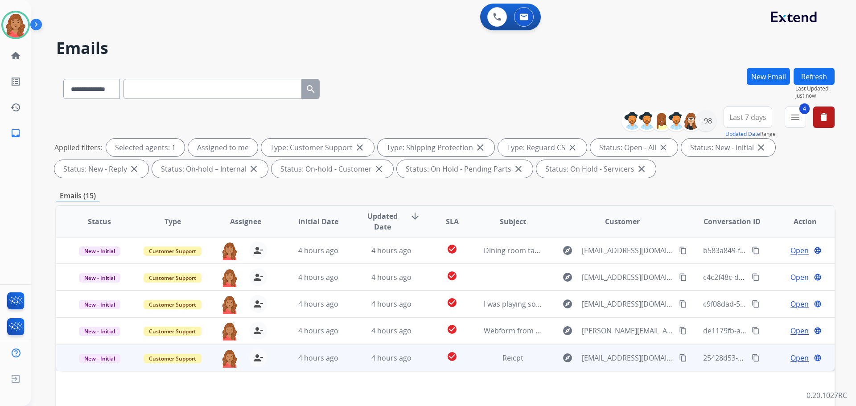
drag, startPoint x: 676, startPoint y: 357, endPoint x: 606, endPoint y: 357, distance: 70.0
click at [679, 357] on mat-icon "content_copy" at bounding box center [683, 358] width 8 height 8
click at [409, 358] on div "4 hours ago" at bounding box center [391, 358] width 58 height 11
click at [372, 356] on span "4 hours ago" at bounding box center [391, 358] width 40 height 10
click at [362, 357] on div "4 hours ago" at bounding box center [391, 358] width 58 height 11
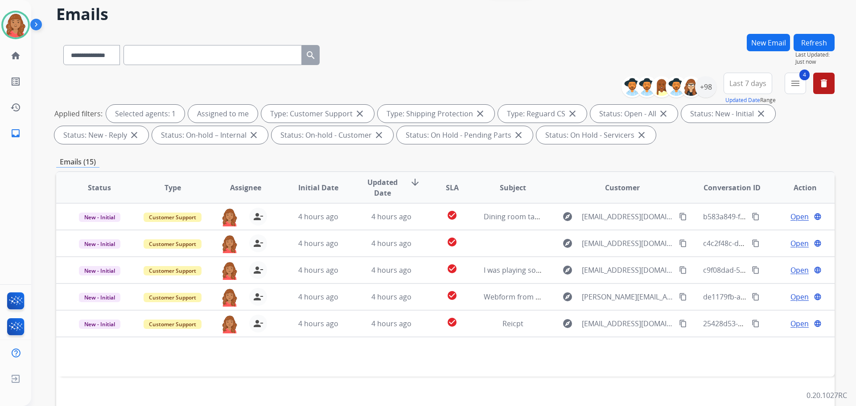
scroll to position [144, 0]
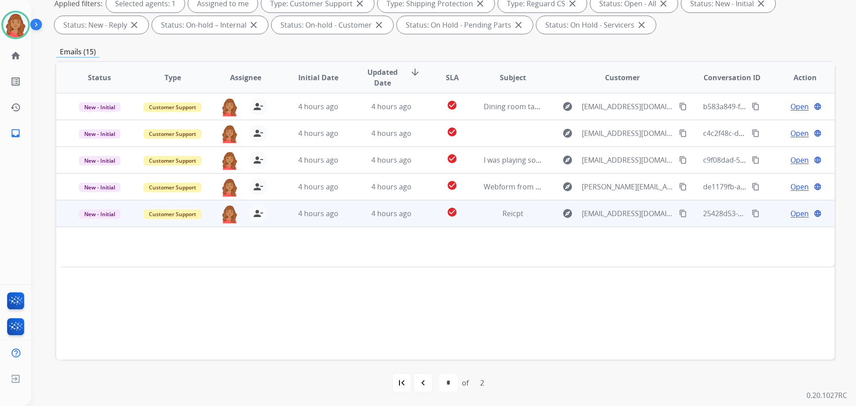
click at [322, 219] on td "4 hours ago" at bounding box center [311, 213] width 73 height 27
click at [371, 217] on span "4 hours ago" at bounding box center [391, 214] width 40 height 10
click at [502, 215] on span "Reicpt" at bounding box center [512, 214] width 21 height 10
click at [604, 216] on span "[EMAIL_ADDRESS][DOMAIN_NAME]" at bounding box center [628, 214] width 92 height 11
type input "**********"
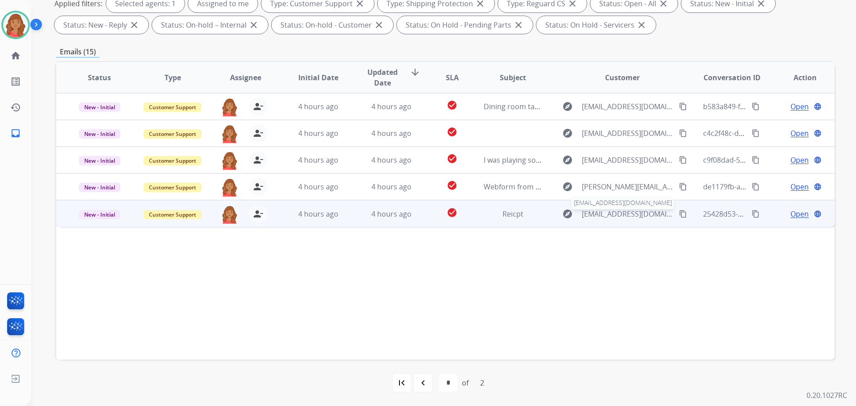
scroll to position [0, 0]
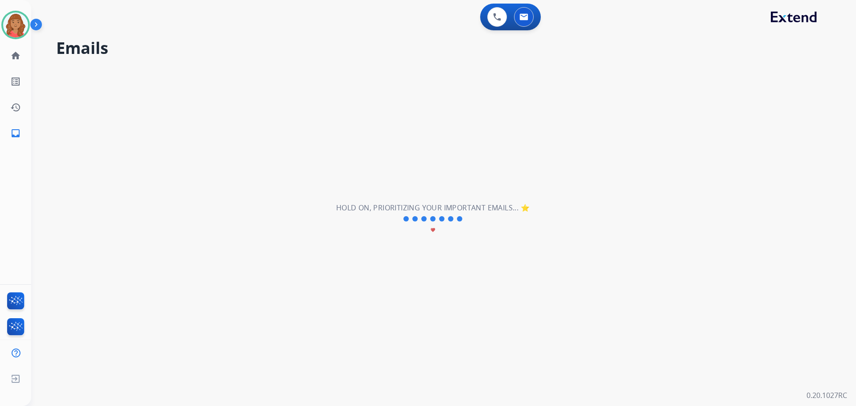
select select "*"
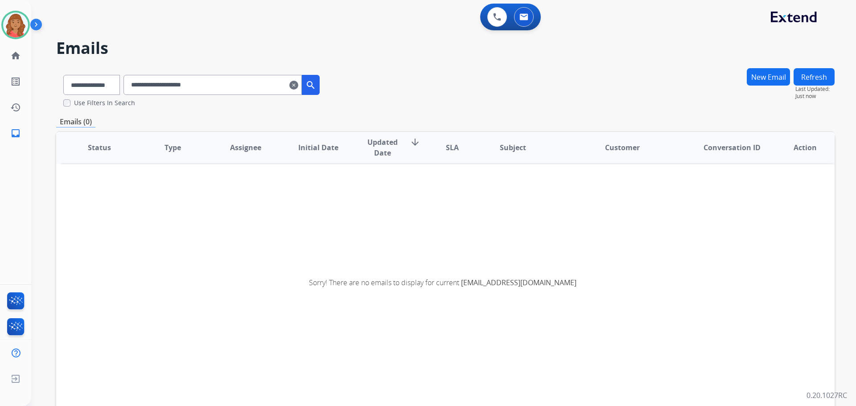
click at [298, 88] on mat-icon "clear" at bounding box center [293, 85] width 9 height 11
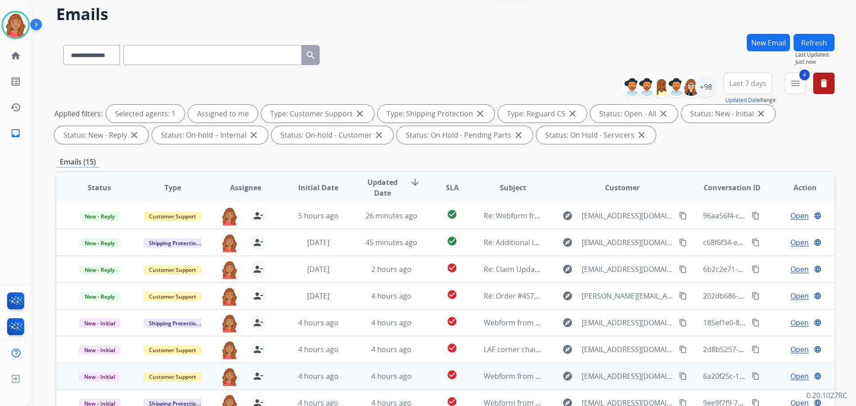
scroll to position [144, 0]
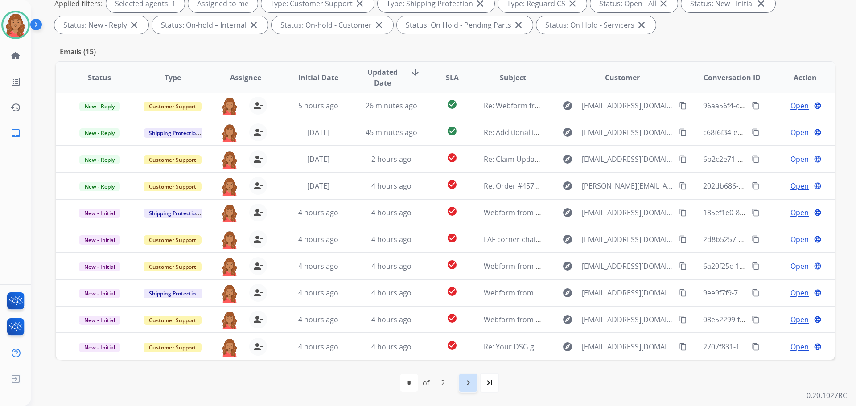
click at [464, 381] on div "navigate_next" at bounding box center [468, 383] width 20 height 20
select select "*"
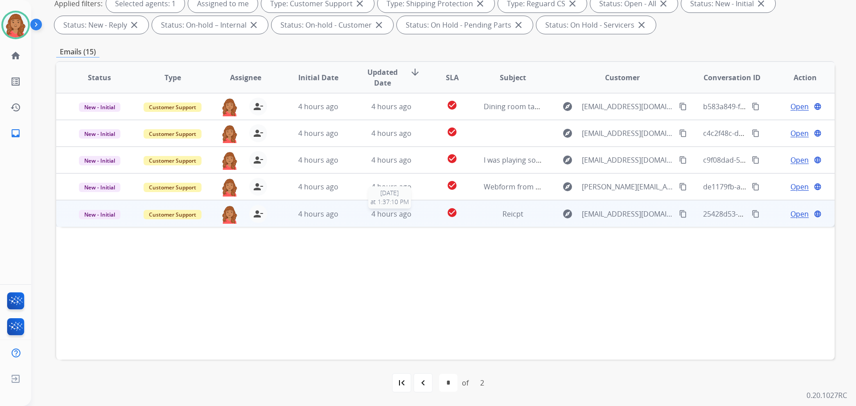
click at [362, 218] on div "4 hours ago" at bounding box center [391, 214] width 58 height 11
click at [340, 213] on div "4 hours ago" at bounding box center [318, 213] width 58 height 11
click at [340, 213] on div "4 hours ago" at bounding box center [318, 214] width 58 height 11
click at [790, 213] on span "Open" at bounding box center [799, 213] width 18 height 11
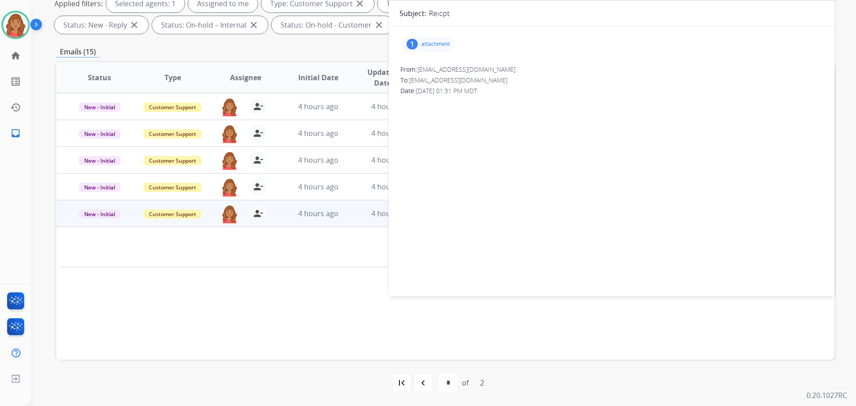
click at [439, 45] on p "attachment" at bounding box center [435, 44] width 29 height 7
click at [434, 66] on div at bounding box center [432, 68] width 45 height 31
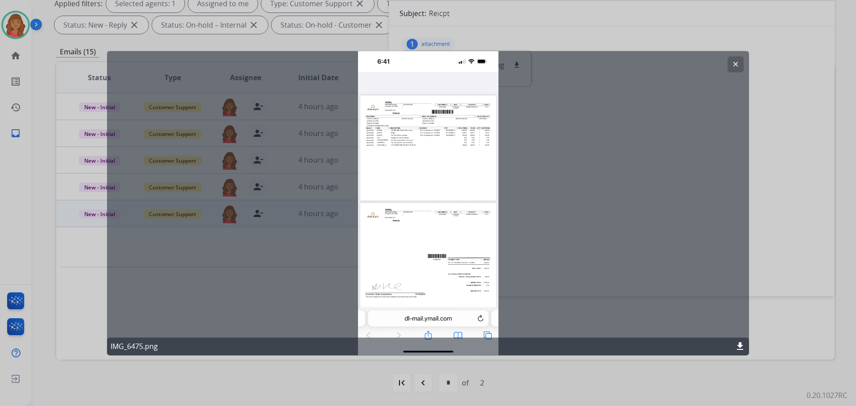
click at [724, 62] on div "clear IMG_6475.png download" at bounding box center [428, 203] width 642 height 304
drag, startPoint x: 732, startPoint y: 63, endPoint x: 640, endPoint y: 84, distance: 94.6
click at [733, 63] on mat-icon "clear" at bounding box center [735, 64] width 8 height 8
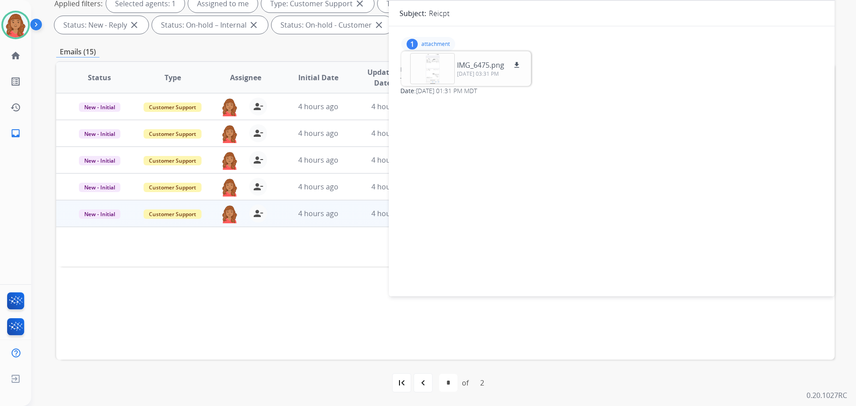
drag, startPoint x: 727, startPoint y: 144, endPoint x: 670, endPoint y: 168, distance: 62.7
click at [727, 144] on div "1 attachment IMG_6475.png download [DATE] 03:31 PM From: [EMAIL_ADDRESS][DOMAIN…" at bounding box center [612, 159] width 446 height 252
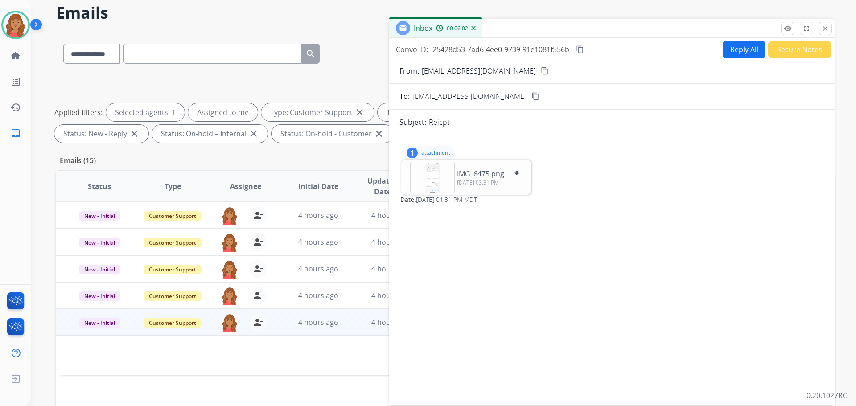
scroll to position [0, 0]
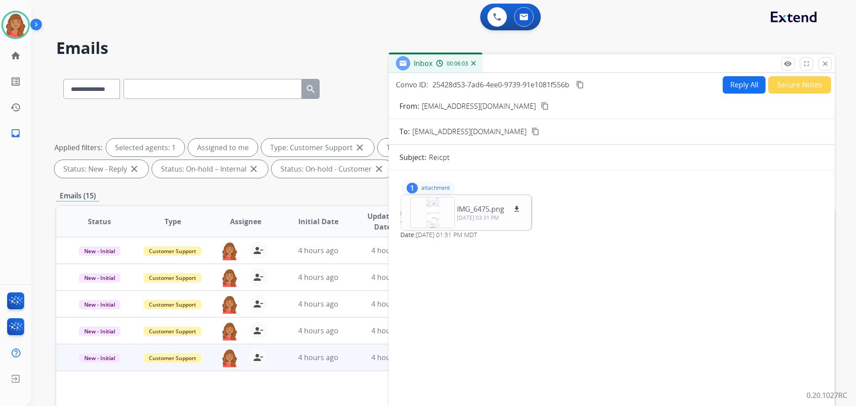
click at [730, 85] on button "Reply All" at bounding box center [744, 84] width 43 height 17
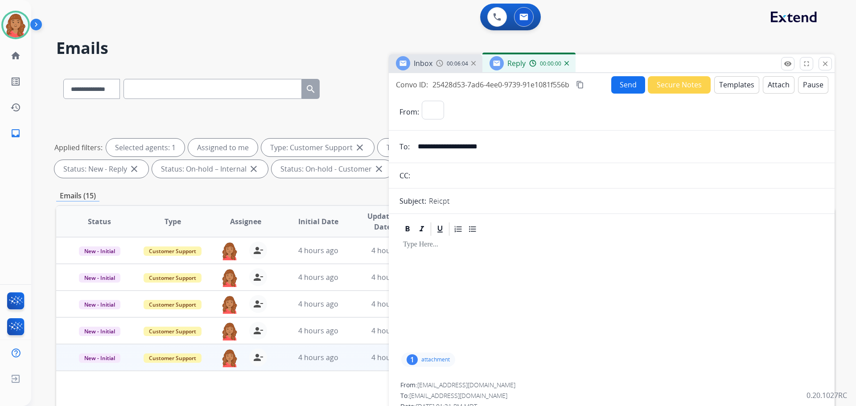
select select "**********"
click at [723, 90] on button "Templates" at bounding box center [736, 84] width 45 height 17
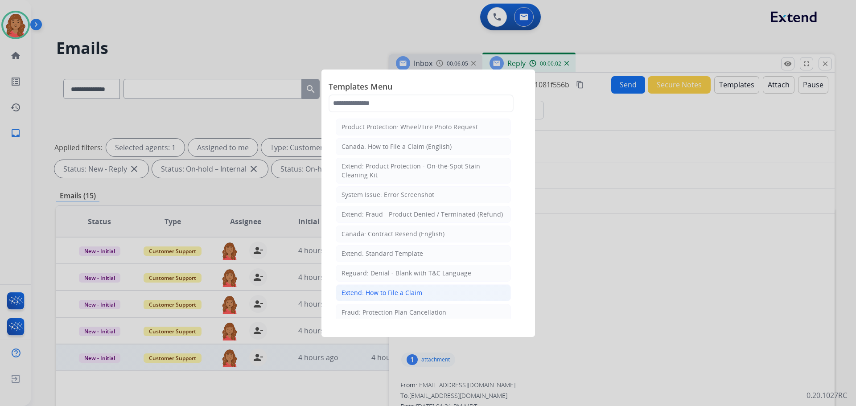
click at [375, 290] on div "Extend: How to File a Claim" at bounding box center [381, 292] width 81 height 9
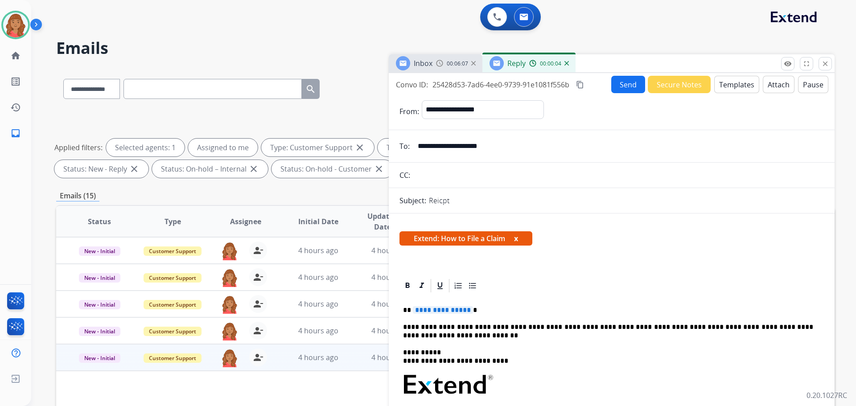
click at [736, 87] on button "Templates" at bounding box center [736, 84] width 45 height 17
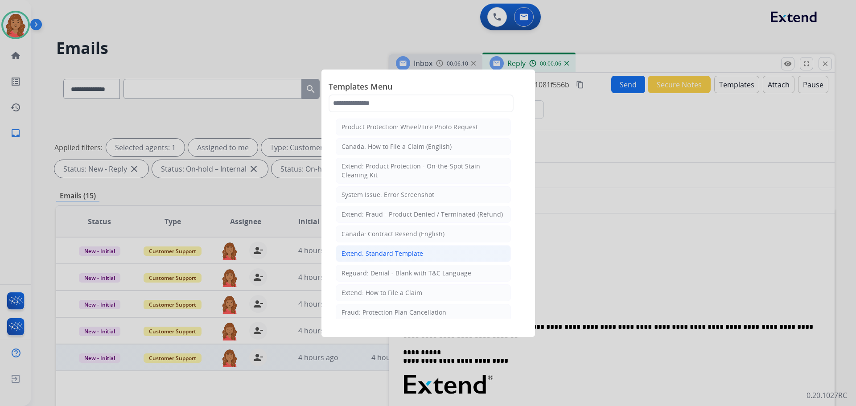
click at [369, 252] on div "Extend: Standard Template" at bounding box center [382, 253] width 82 height 9
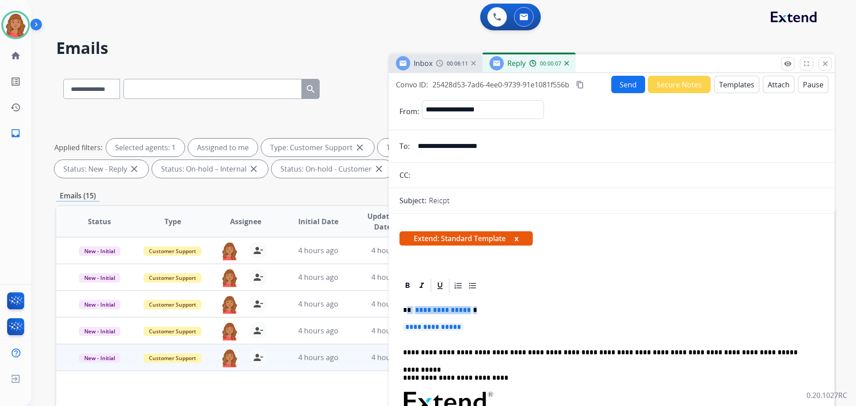
drag, startPoint x: 471, startPoint y: 333, endPoint x: 407, endPoint y: 308, distance: 68.5
click at [406, 307] on p "**********" at bounding box center [608, 310] width 410 height 8
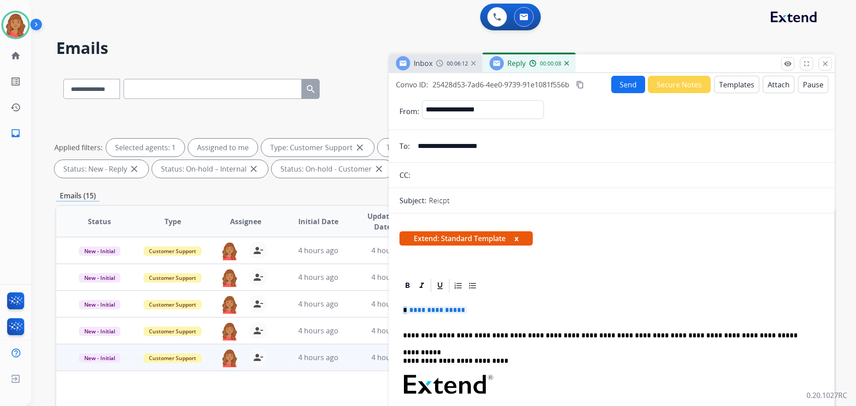
drag, startPoint x: 484, startPoint y: 311, endPoint x: 401, endPoint y: 309, distance: 83.8
click at [401, 309] on div "**********" at bounding box center [611, 414] width 424 height 241
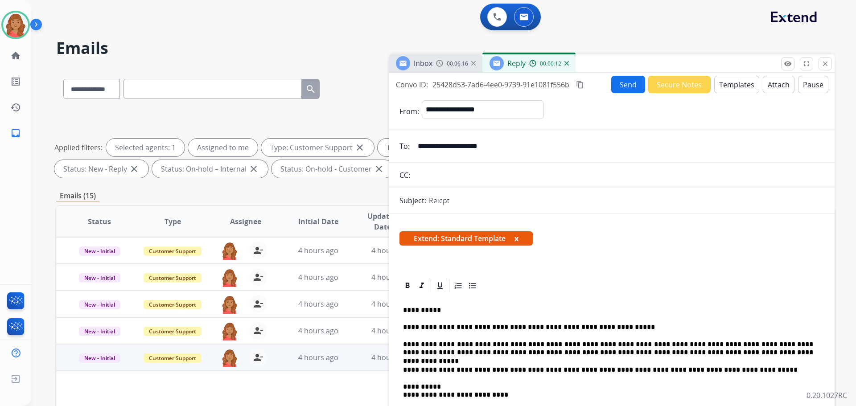
click at [580, 85] on mat-icon "content_copy" at bounding box center [580, 85] width 8 height 8
click at [621, 84] on button "Send" at bounding box center [628, 84] width 34 height 17
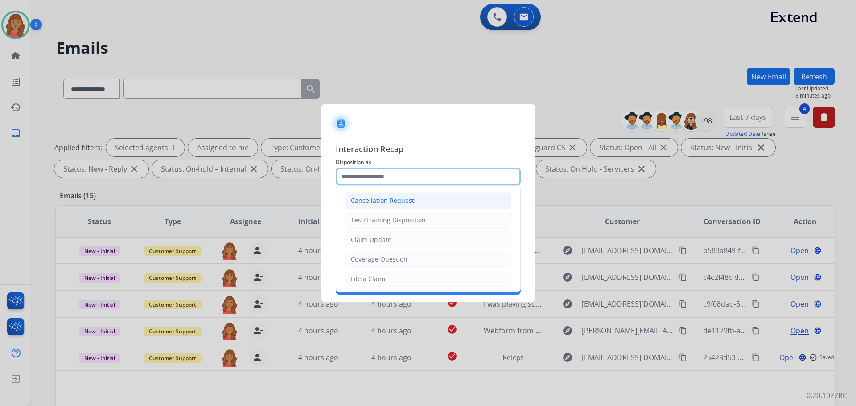
drag, startPoint x: 397, startPoint y: 177, endPoint x: 390, endPoint y: 199, distance: 22.6
click at [398, 178] on input "text" at bounding box center [428, 177] width 185 height 18
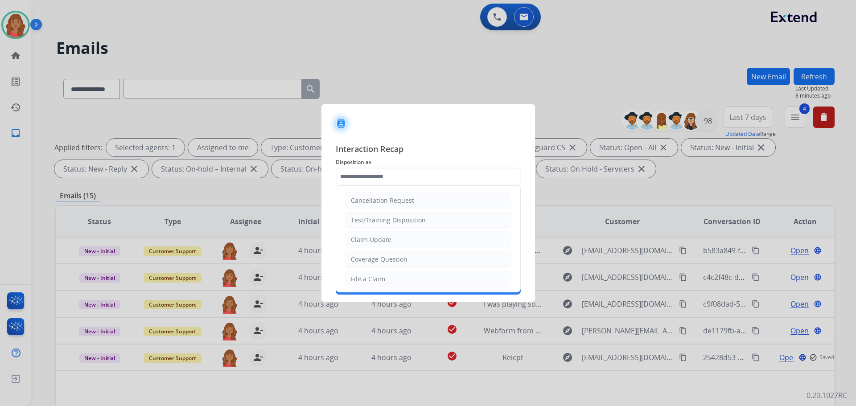
click at [381, 239] on div "Claim Update" at bounding box center [371, 239] width 41 height 9
type input "**********"
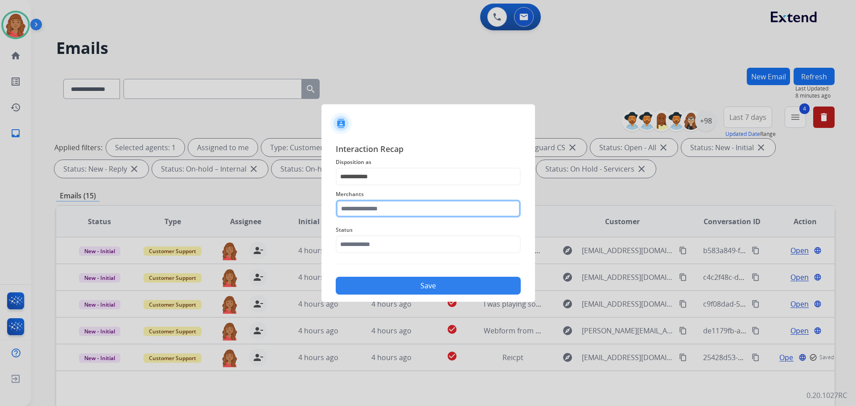
click at [383, 218] on div "Merchants" at bounding box center [428, 203] width 185 height 36
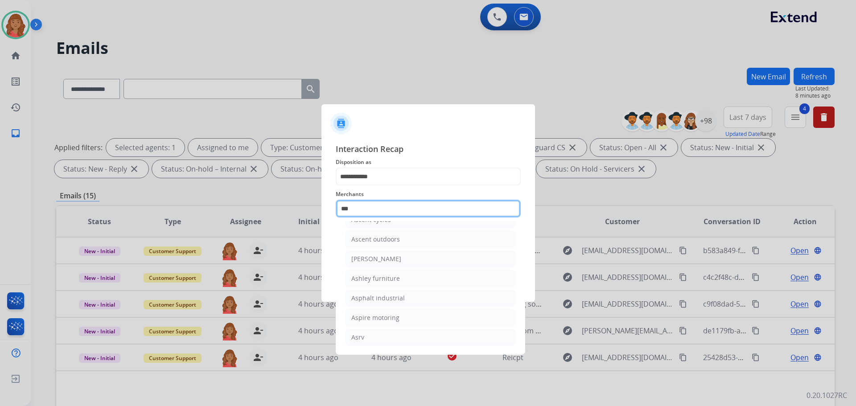
scroll to position [14, 0]
click at [382, 241] on div "Ashley furniture" at bounding box center [375, 239] width 49 height 9
type input "**********"
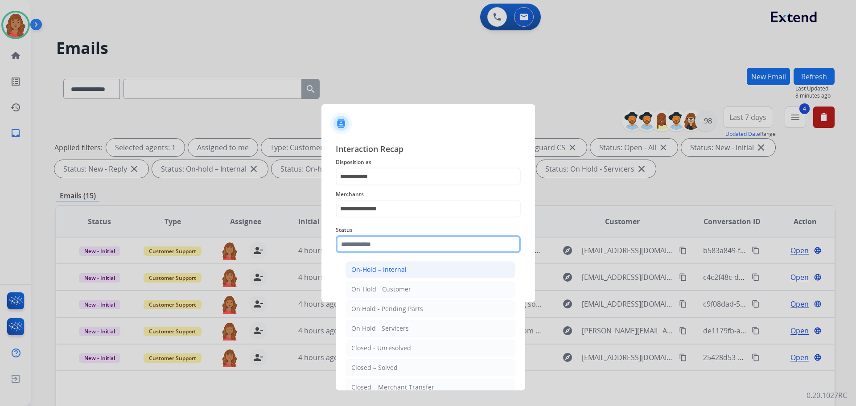
drag, startPoint x: 378, startPoint y: 244, endPoint x: 381, endPoint y: 264, distance: 20.4
click at [378, 246] on input "text" at bounding box center [428, 244] width 185 height 18
drag, startPoint x: 382, startPoint y: 364, endPoint x: 383, endPoint y: 321, distance: 42.8
click at [385, 363] on div "Closed – Solved" at bounding box center [374, 367] width 46 height 9
type input "**********"
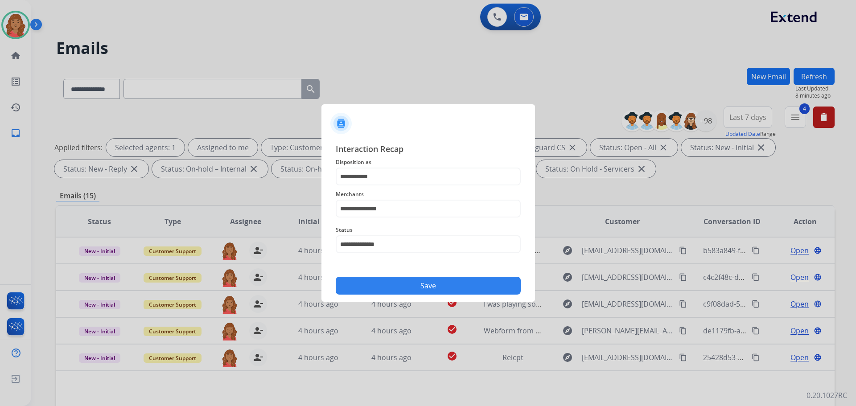
drag, startPoint x: 385, startPoint y: 289, endPoint x: 386, endPoint y: 303, distance: 13.9
click at [386, 288] on button "Save" at bounding box center [428, 286] width 185 height 18
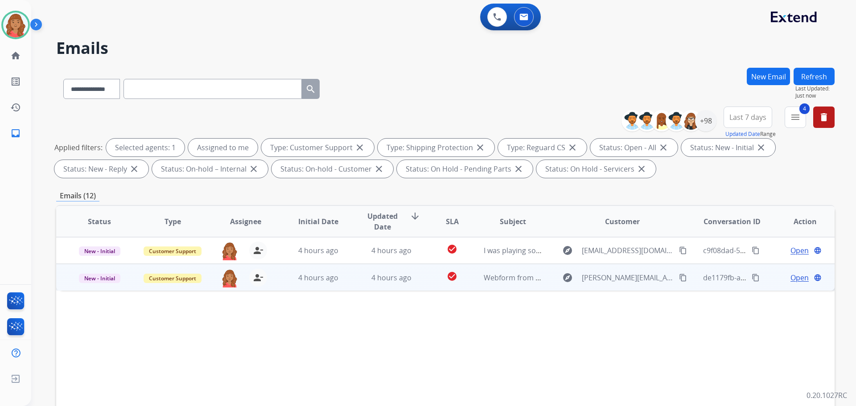
drag, startPoint x: 677, startPoint y: 275, endPoint x: 665, endPoint y: 279, distance: 12.0
click at [679, 276] on mat-icon "content_copy" at bounding box center [683, 278] width 8 height 8
click at [377, 286] on td "4 hours ago" at bounding box center [384, 277] width 73 height 27
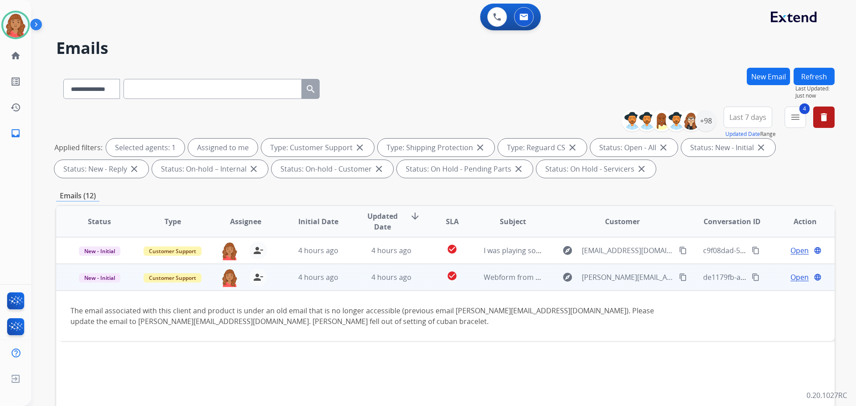
click at [791, 277] on span "Open" at bounding box center [799, 277] width 18 height 11
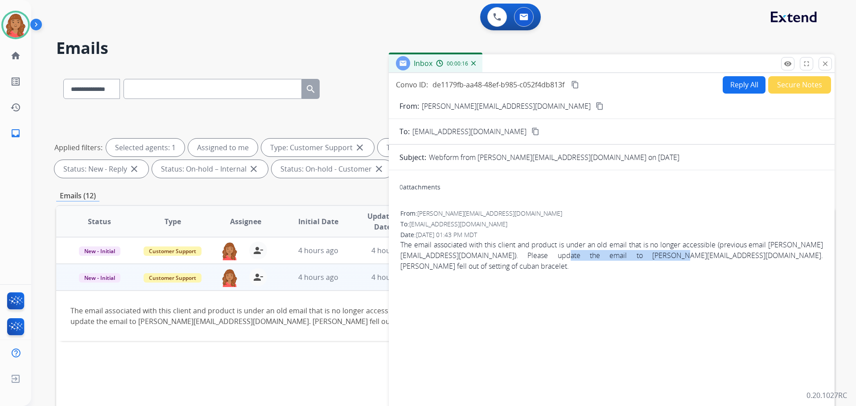
drag, startPoint x: 590, startPoint y: 253, endPoint x: 685, endPoint y: 256, distance: 95.4
click at [685, 256] on span "The email associated with this client and product is under an old email that is…" at bounding box center [611, 255] width 423 height 32
copy span "[PERSON_NAME][EMAIL_ADDRESS][DOMAIN_NAME]"
drag, startPoint x: 406, startPoint y: 256, endPoint x: 481, endPoint y: 255, distance: 75.8
click at [488, 255] on div "0 attachments From: [PERSON_NAME][EMAIL_ADDRESS][DOMAIN_NAME] To: [EMAIL_ADDRES…" at bounding box center [612, 303] width 446 height 252
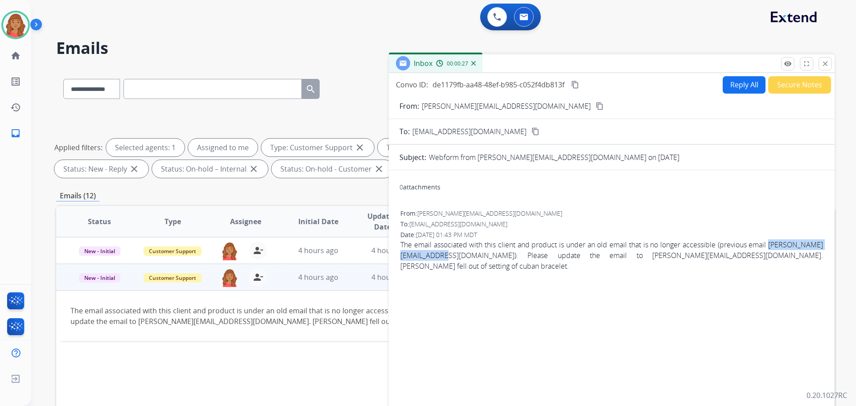
copy span "[PERSON_NAME][EMAIL_ADDRESS][DOMAIN_NAME]"
drag, startPoint x: 592, startPoint y: 253, endPoint x: 683, endPoint y: 255, distance: 91.0
click at [683, 255] on span "The email associated with this client and product is under an old email that is…" at bounding box center [611, 255] width 423 height 32
copy span "[PERSON_NAME][EMAIL_ADDRESS][DOMAIN_NAME]"
click at [733, 89] on button "Reply All" at bounding box center [744, 84] width 43 height 17
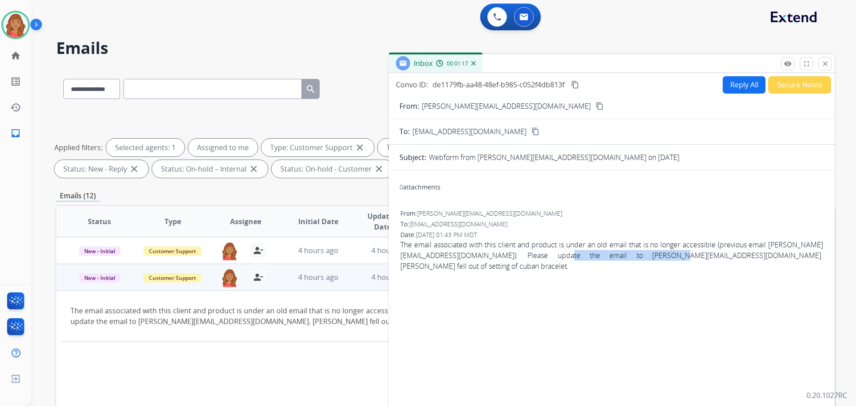
select select "**********"
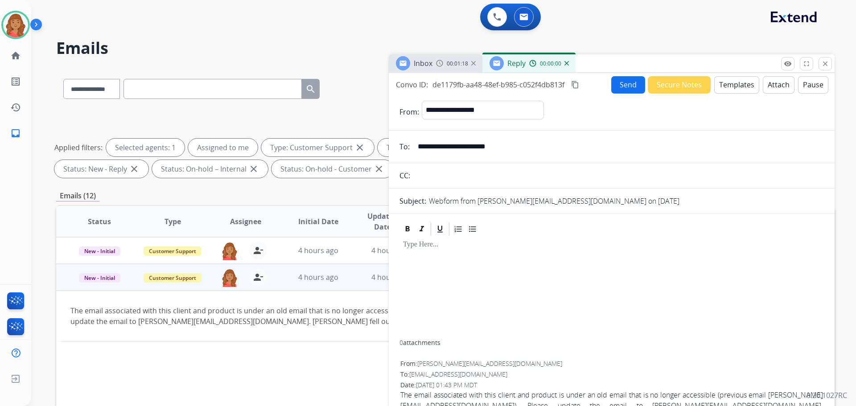
click at [727, 86] on button "Templates" at bounding box center [736, 84] width 45 height 17
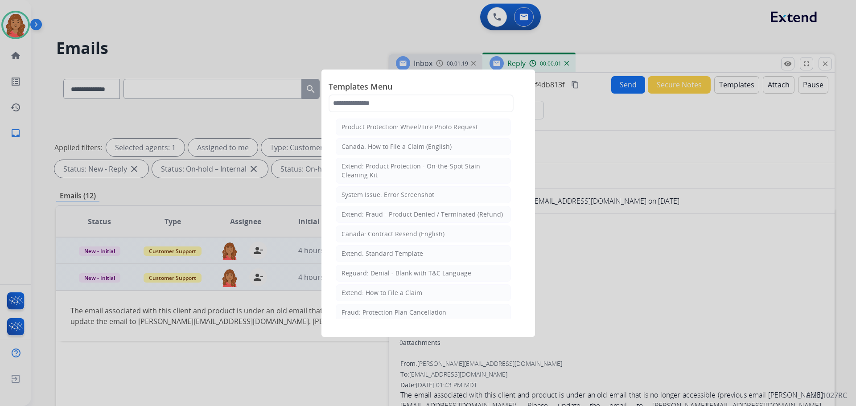
click at [374, 253] on div "Extend: Standard Template" at bounding box center [382, 253] width 82 height 9
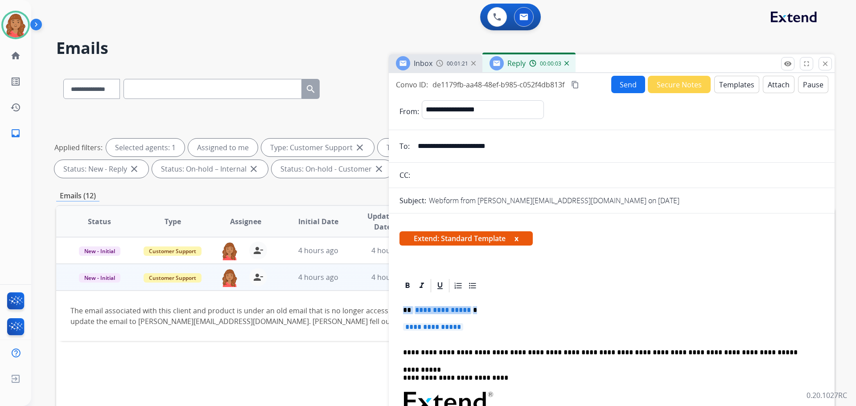
drag, startPoint x: 429, startPoint y: 319, endPoint x: 395, endPoint y: 310, distance: 35.0
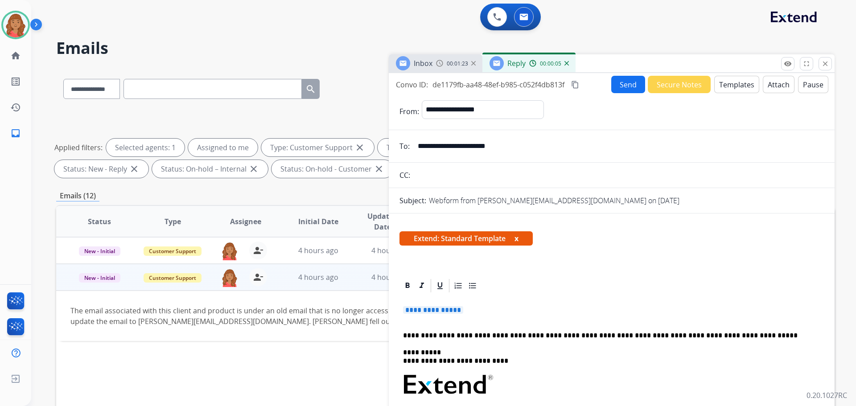
drag, startPoint x: 440, startPoint y: 304, endPoint x: 397, endPoint y: 302, distance: 43.7
click at [472, 311] on p "**********" at bounding box center [611, 314] width 417 height 16
drag, startPoint x: 470, startPoint y: 312, endPoint x: 369, endPoint y: 316, distance: 101.3
click at [370, 315] on div "**********" at bounding box center [445, 309] width 778 height 482
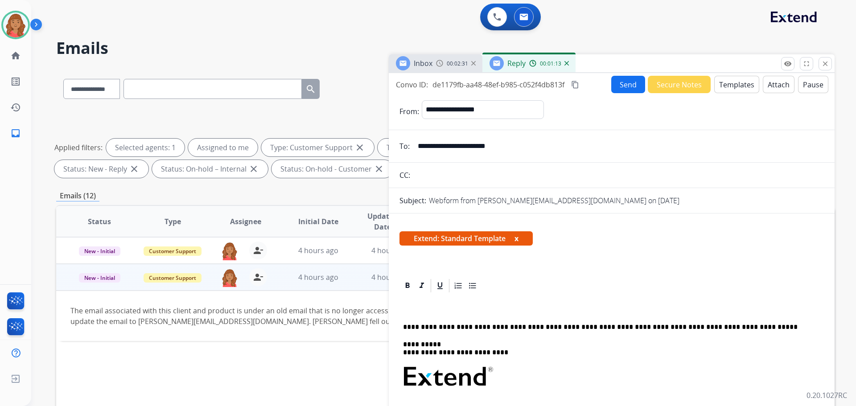
drag, startPoint x: 426, startPoint y: 310, endPoint x: 431, endPoint y: 310, distance: 4.9
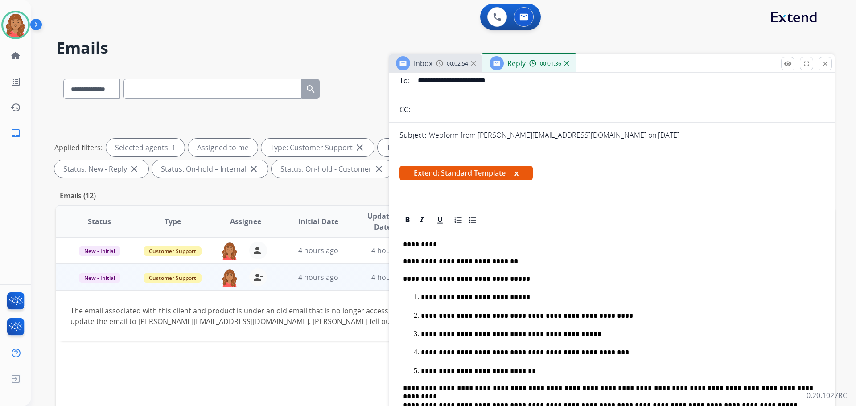
scroll to position [0, 0]
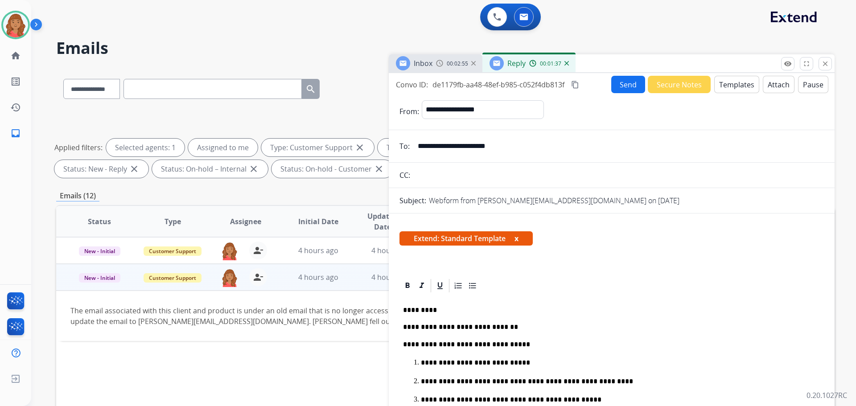
click at [578, 82] on mat-icon "content_copy" at bounding box center [575, 85] width 8 height 8
click at [616, 86] on button "Send" at bounding box center [628, 84] width 34 height 17
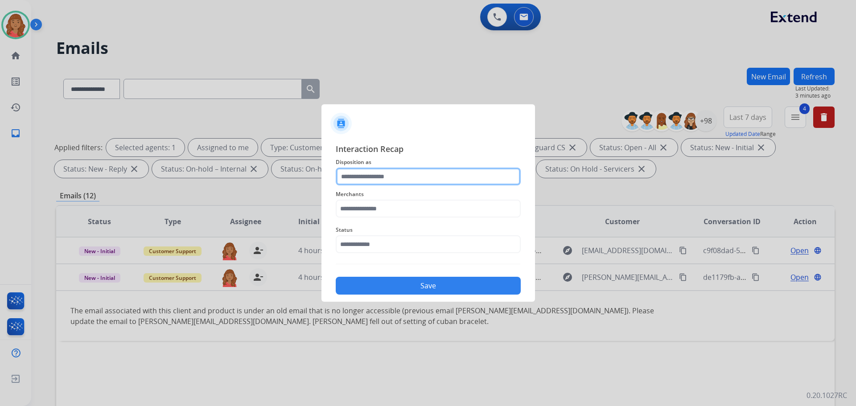
click at [402, 181] on input "text" at bounding box center [428, 177] width 185 height 18
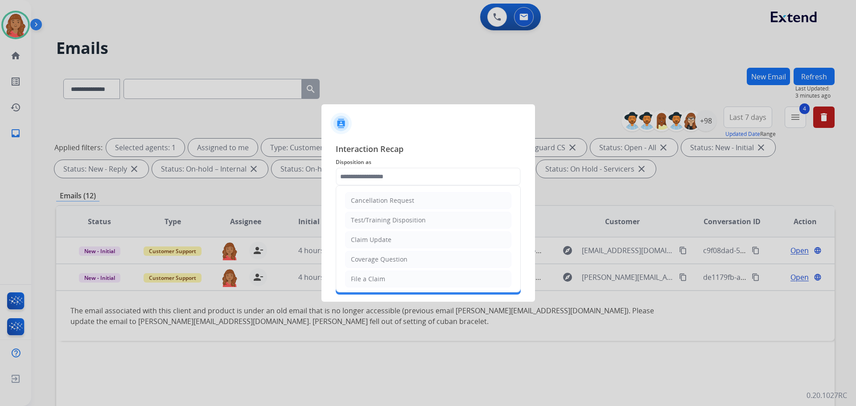
drag, startPoint x: 390, startPoint y: 234, endPoint x: 390, endPoint y: 226, distance: 8.5
click at [390, 234] on li "Claim Update" at bounding box center [428, 239] width 166 height 17
type input "**********"
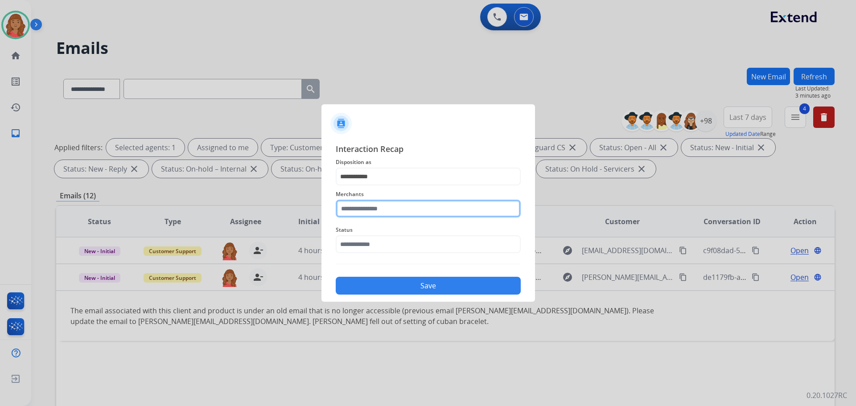
click at [387, 207] on input "text" at bounding box center [428, 209] width 185 height 18
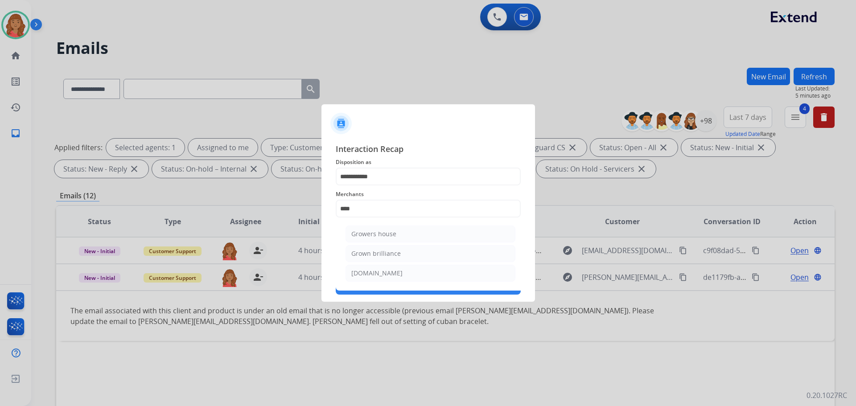
click at [374, 251] on div "Grown brilliance" at bounding box center [375, 253] width 49 height 9
type input "**********"
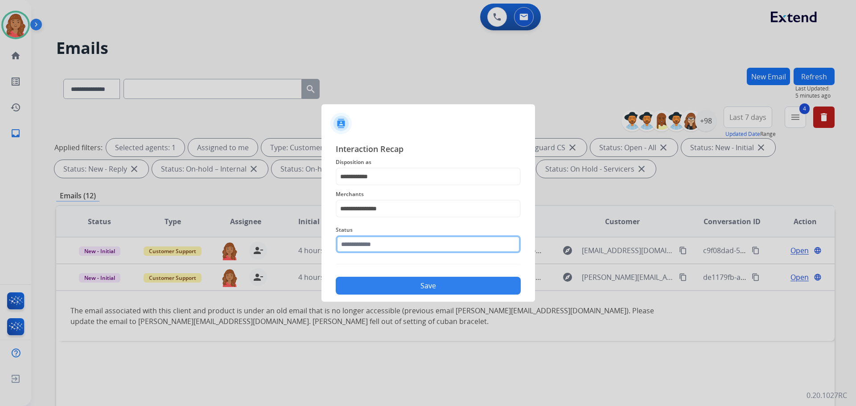
click at [371, 245] on input "text" at bounding box center [428, 244] width 185 height 18
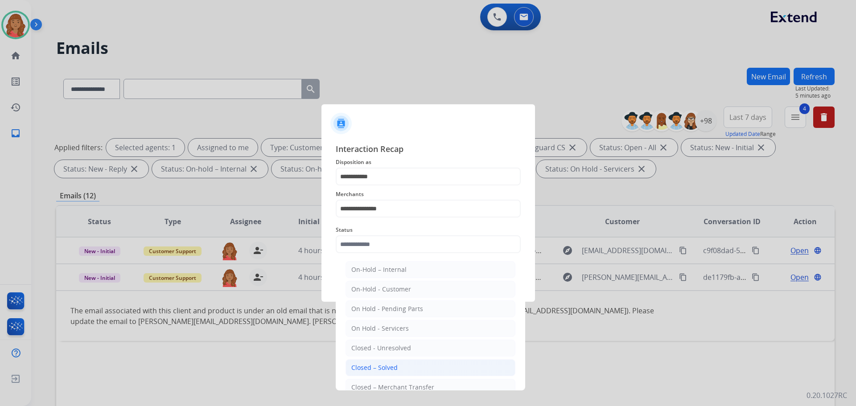
click at [378, 365] on div "Closed – Solved" at bounding box center [374, 367] width 46 height 9
type input "**********"
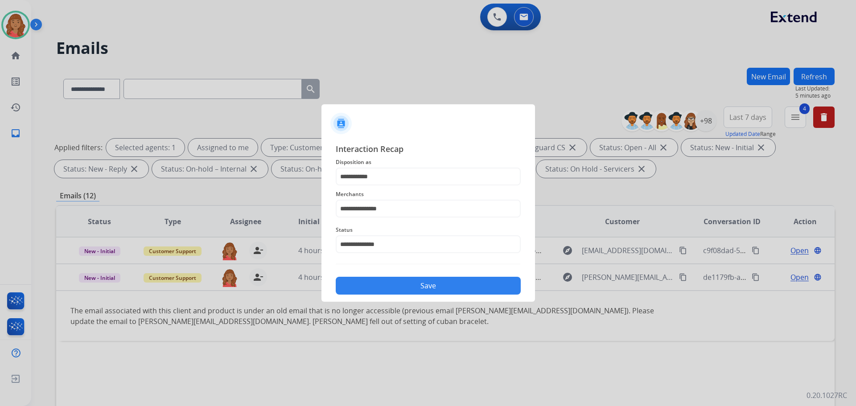
click at [383, 293] on button "Save" at bounding box center [428, 286] width 185 height 18
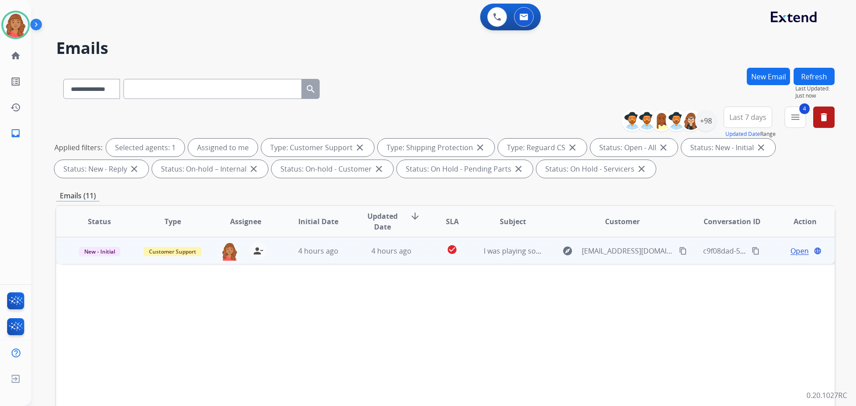
drag, startPoint x: 673, startPoint y: 252, endPoint x: 640, endPoint y: 254, distance: 32.6
click at [677, 252] on button "content_copy" at bounding box center [682, 251] width 11 height 11
click at [542, 253] on td "explore [EMAIL_ADDRESS][DOMAIN_NAME] content_copy" at bounding box center [615, 250] width 146 height 27
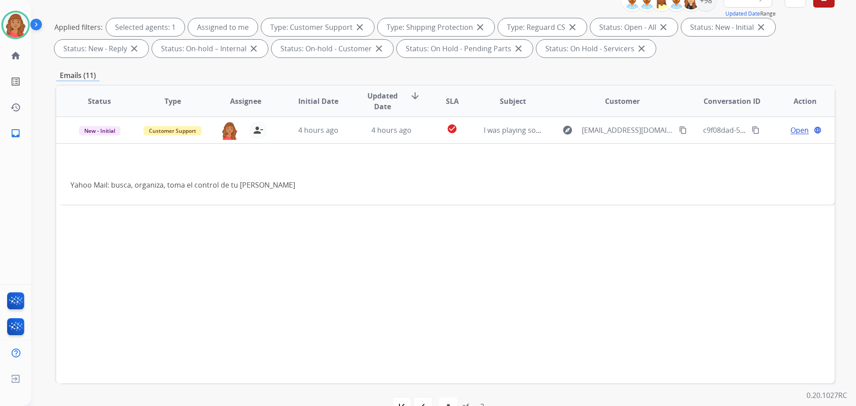
scroll to position [144, 0]
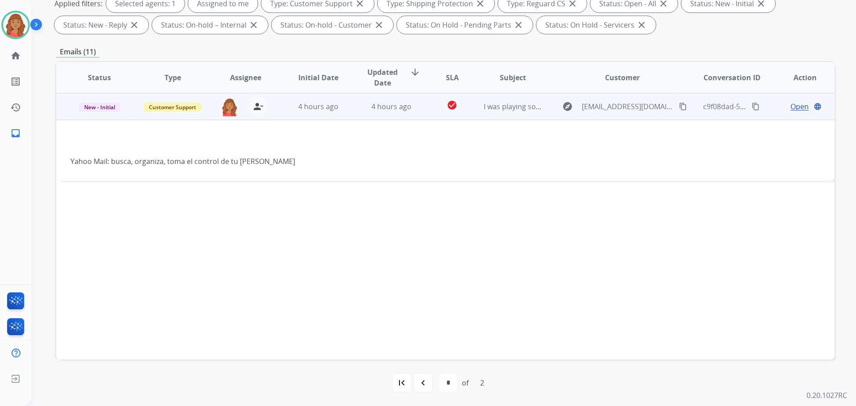
click at [791, 109] on span "Open" at bounding box center [799, 106] width 18 height 11
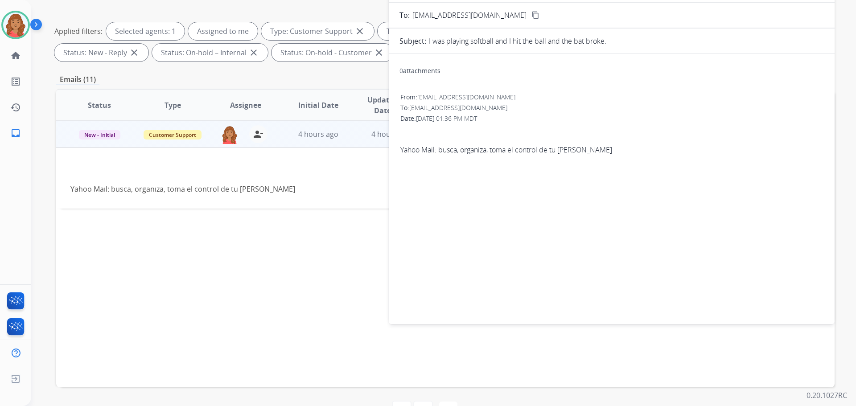
scroll to position [0, 0]
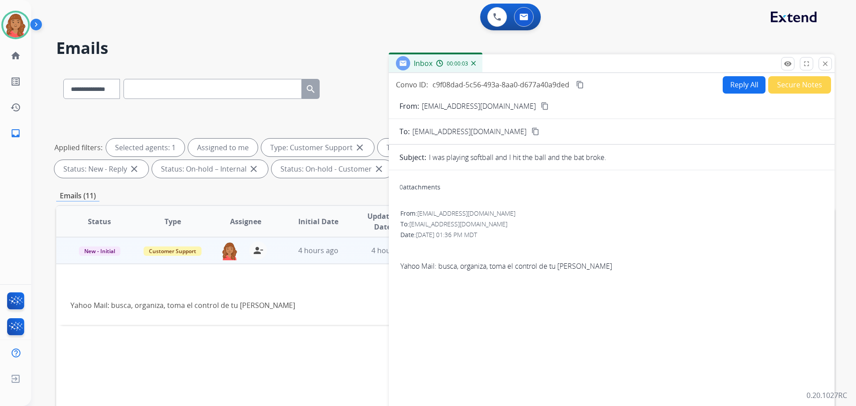
drag, startPoint x: 828, startPoint y: 68, endPoint x: 622, endPoint y: 103, distance: 208.9
click at [829, 68] on button "close Close" at bounding box center [824, 63] width 13 height 13
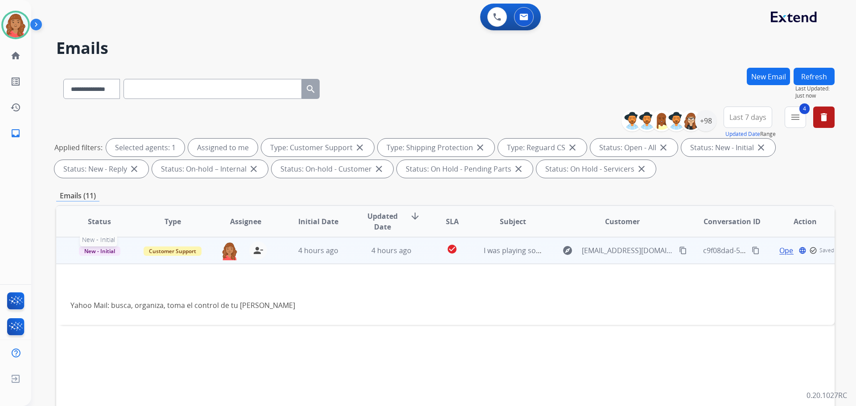
click at [99, 251] on span "New - Initial" at bounding box center [99, 250] width 41 height 9
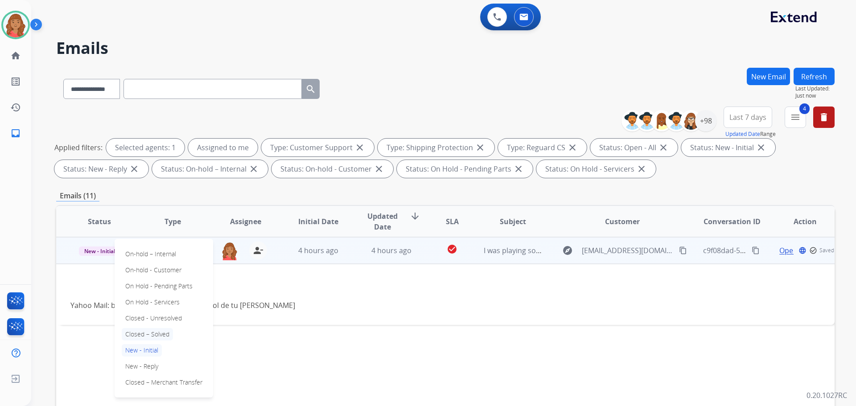
click at [147, 334] on p "Closed – Solved" at bounding box center [147, 334] width 51 height 12
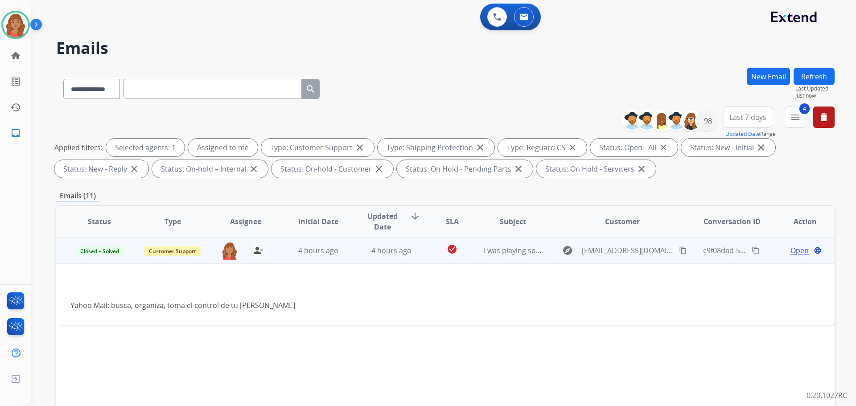
scroll to position [144, 0]
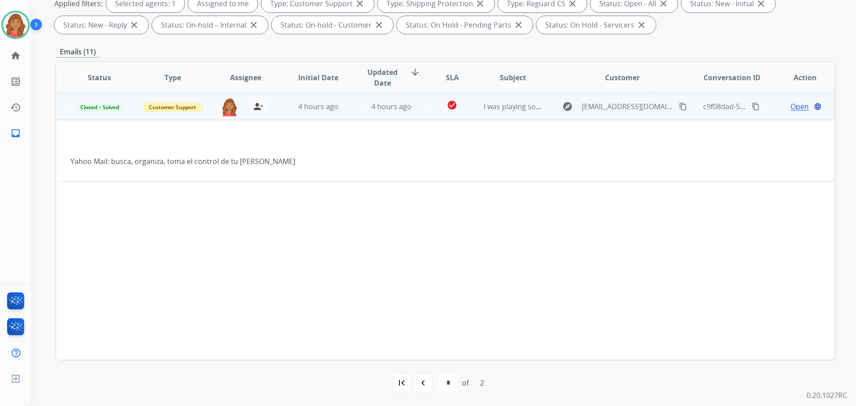
click at [432, 385] on div "navigate_before" at bounding box center [423, 383] width 20 height 20
select select "*"
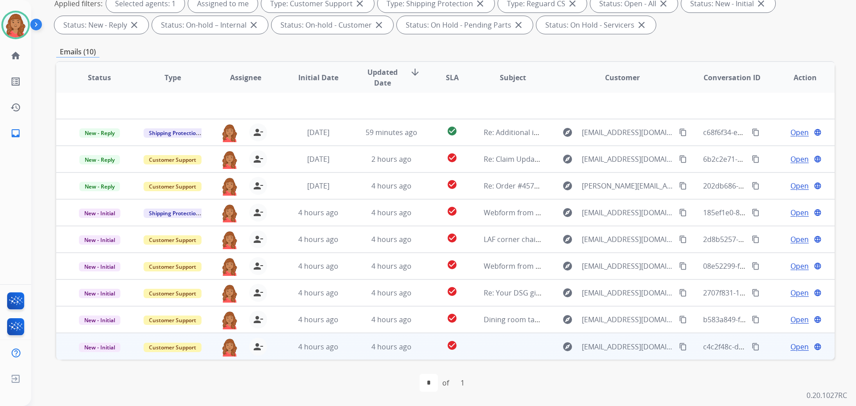
drag, startPoint x: 675, startPoint y: 348, endPoint x: 669, endPoint y: 349, distance: 6.5
click at [679, 347] on mat-icon "content_copy" at bounding box center [683, 347] width 8 height 8
click at [388, 349] on span "4 hours ago" at bounding box center [391, 347] width 40 height 10
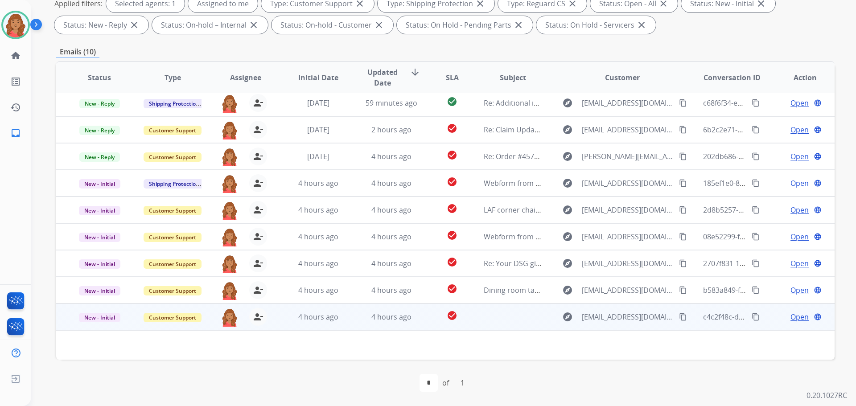
scroll to position [41, 0]
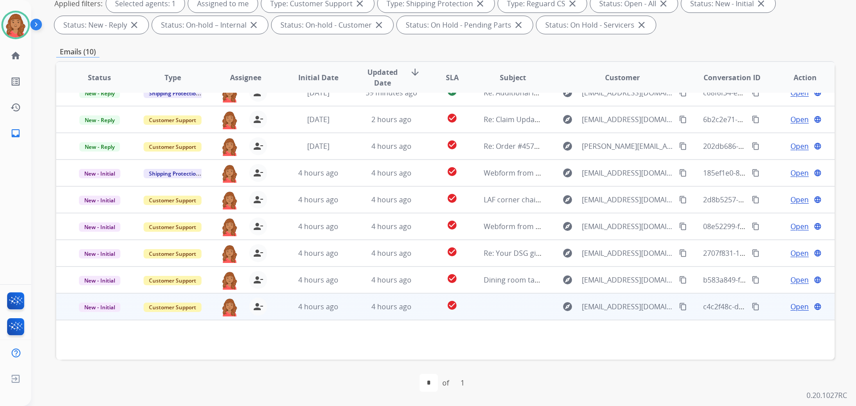
click at [790, 306] on span "Open" at bounding box center [799, 306] width 18 height 11
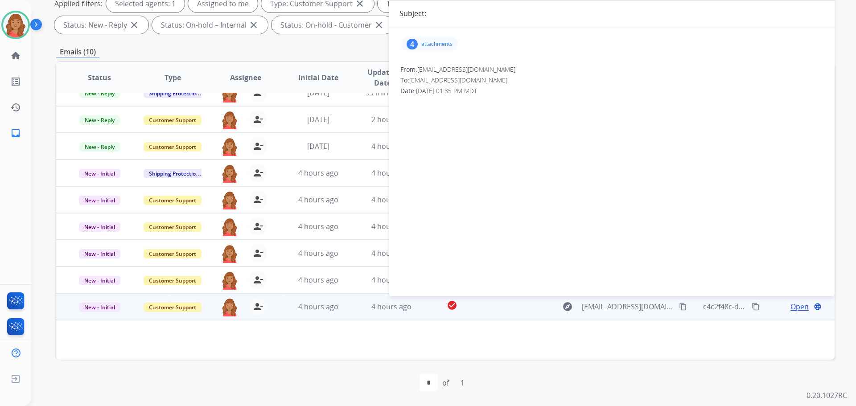
click at [424, 50] on div "4 attachments" at bounding box center [429, 44] width 57 height 14
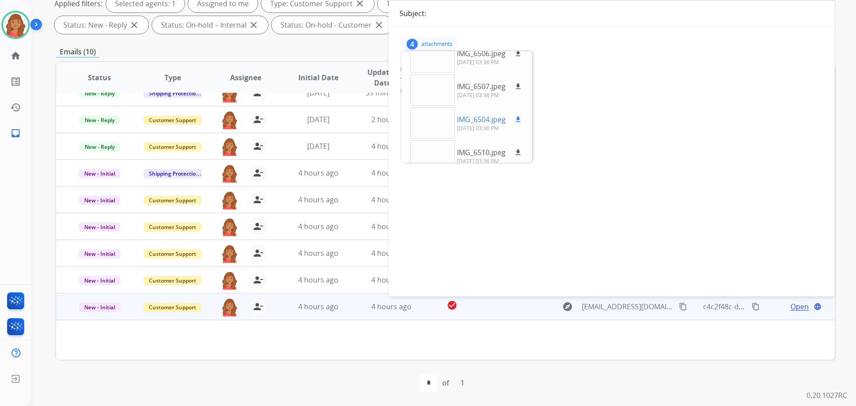
scroll to position [22, 0]
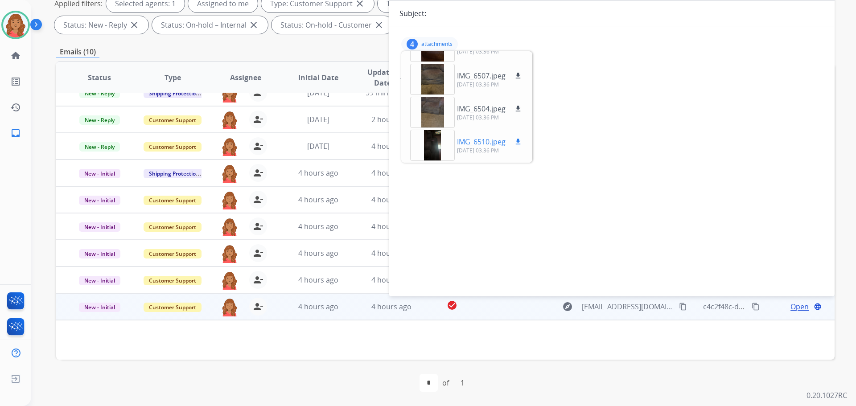
click at [434, 150] on div at bounding box center [432, 145] width 45 height 31
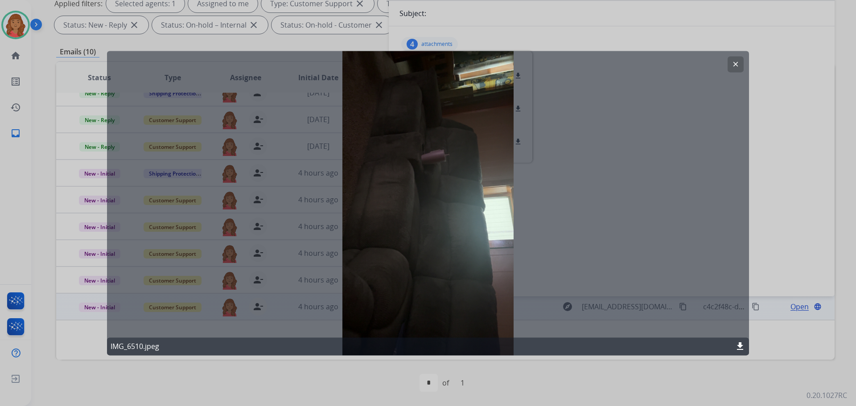
drag, startPoint x: 740, startPoint y: 66, endPoint x: 714, endPoint y: 69, distance: 25.7
click at [739, 66] on button "clear" at bounding box center [735, 64] width 16 height 16
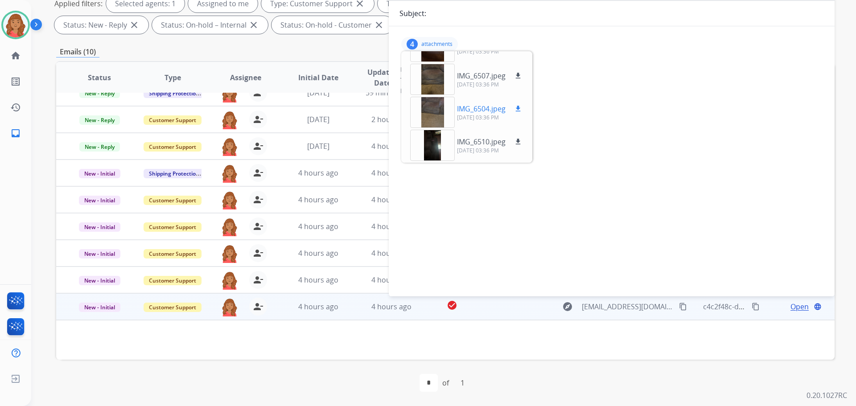
click at [439, 113] on div at bounding box center [432, 112] width 45 height 31
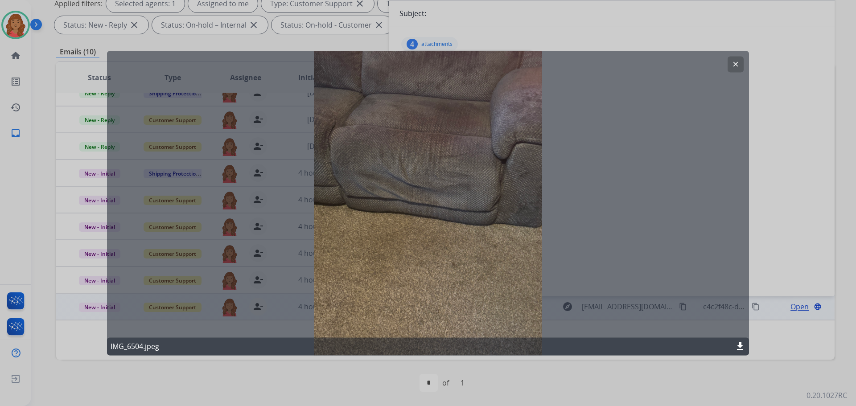
click at [737, 66] on mat-icon "clear" at bounding box center [735, 64] width 8 height 8
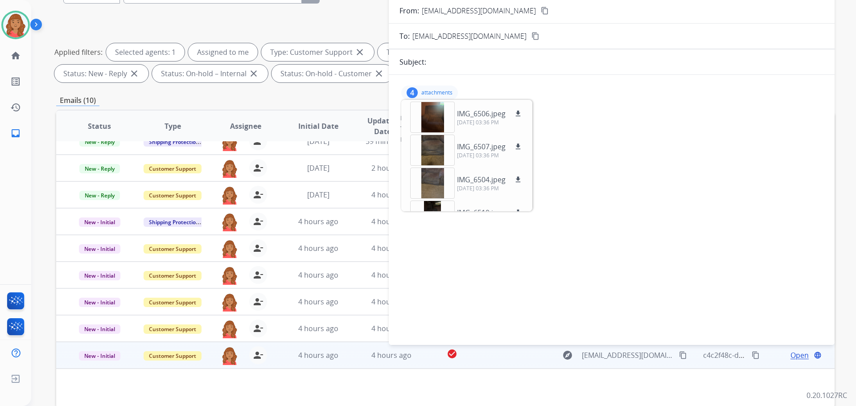
scroll to position [10, 0]
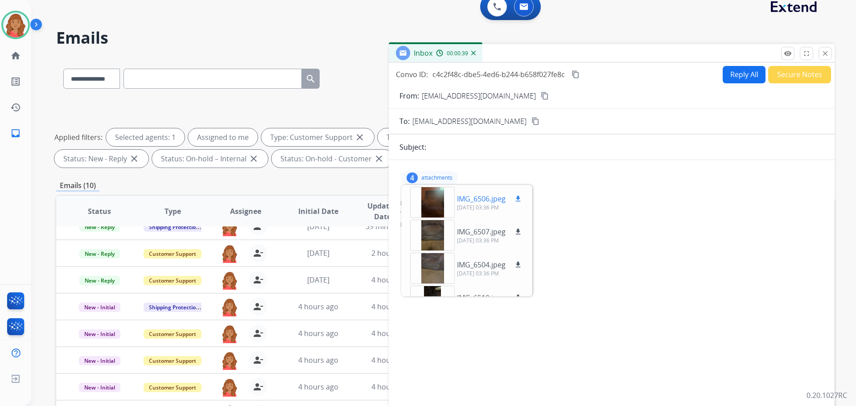
click at [440, 195] on div at bounding box center [432, 202] width 45 height 31
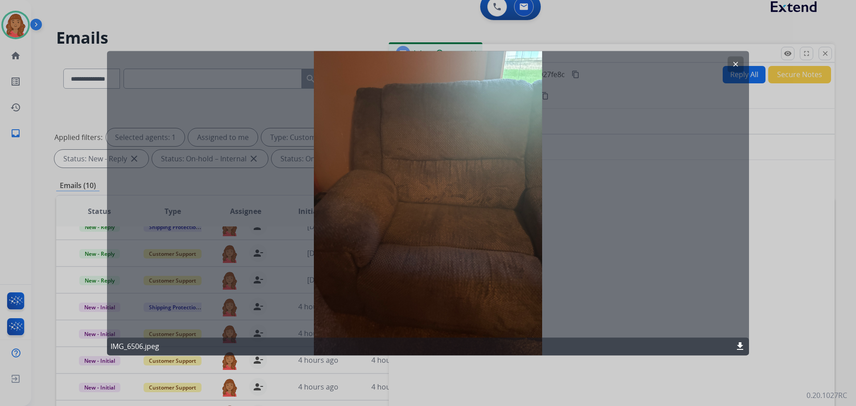
click at [732, 57] on button "clear" at bounding box center [735, 64] width 16 height 16
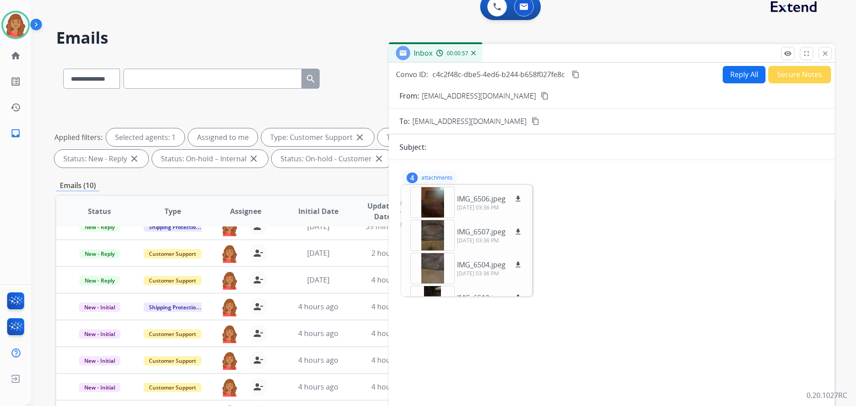
click at [429, 174] on p "attachments" at bounding box center [436, 177] width 31 height 7
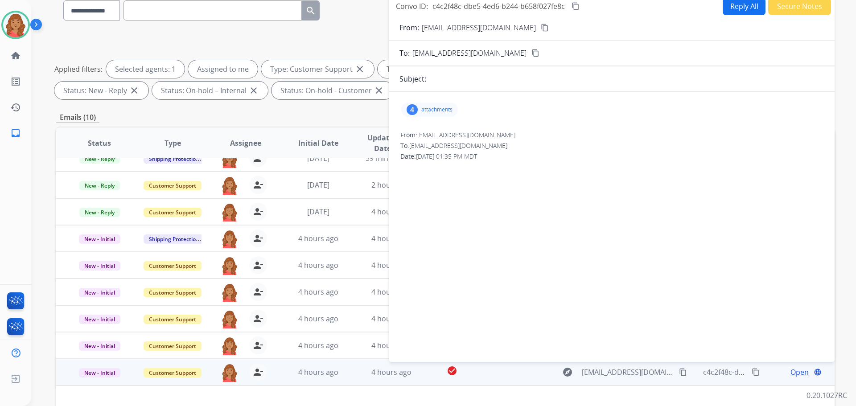
scroll to position [0, 0]
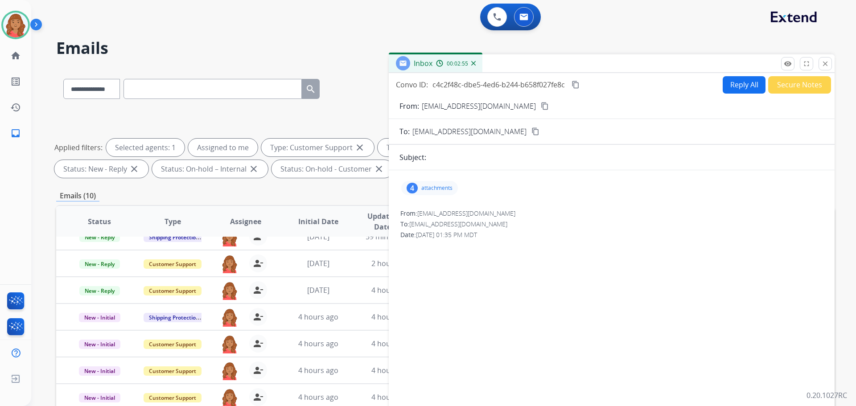
click at [424, 192] on div "4 attachments" at bounding box center [429, 188] width 57 height 14
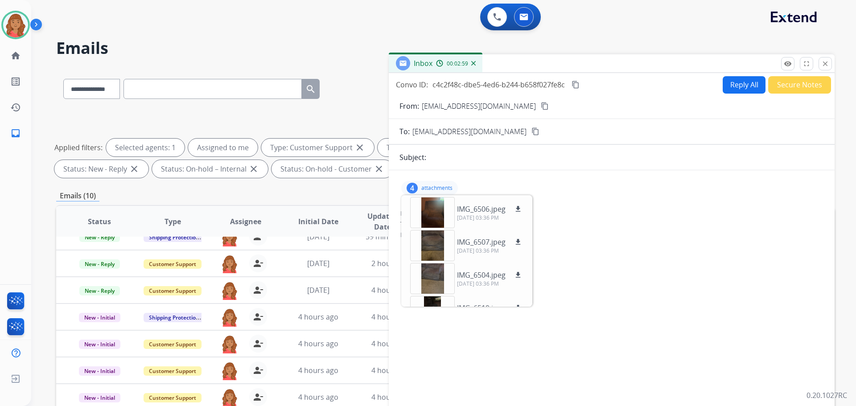
click at [827, 69] on button "close Close" at bounding box center [824, 63] width 13 height 13
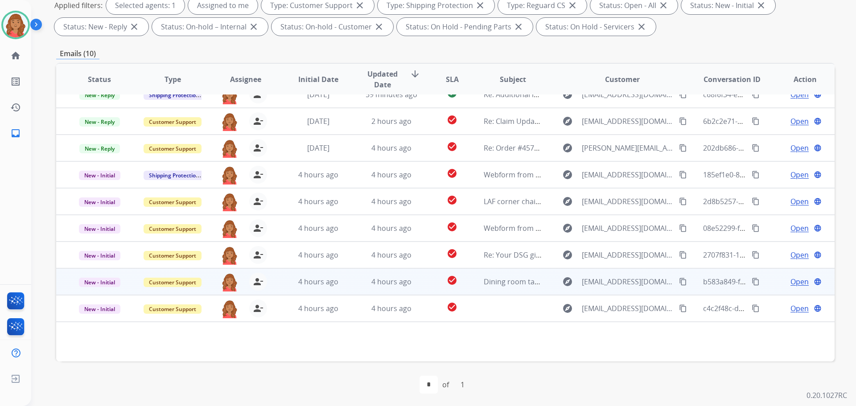
scroll to position [144, 0]
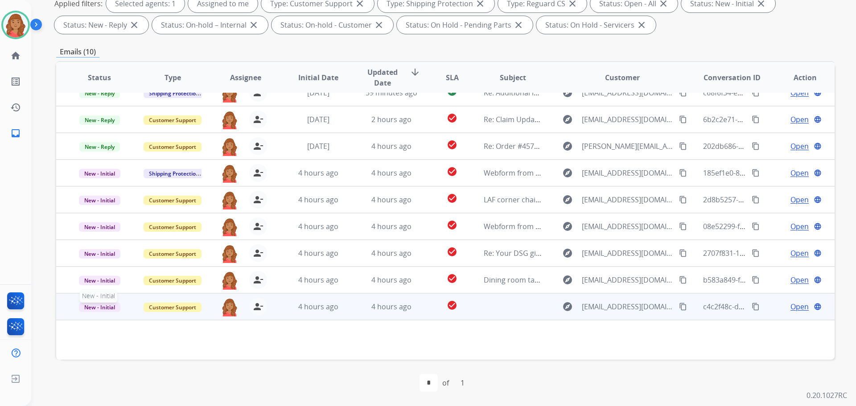
click at [112, 305] on span "New - Initial" at bounding box center [99, 307] width 41 height 9
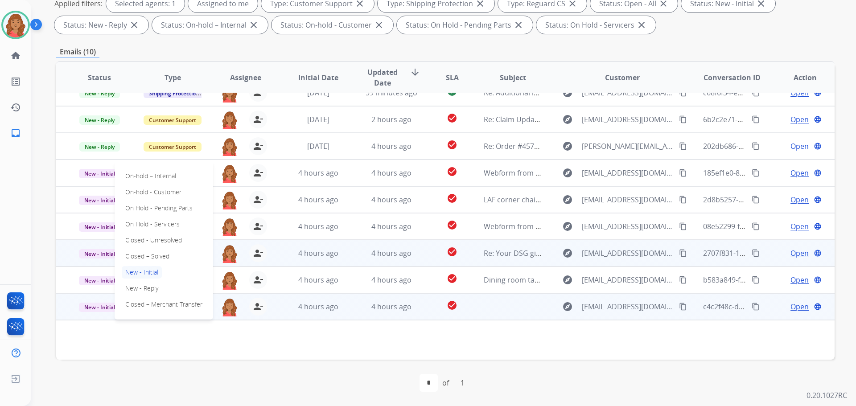
click at [137, 253] on p "Closed – Solved" at bounding box center [147, 256] width 51 height 12
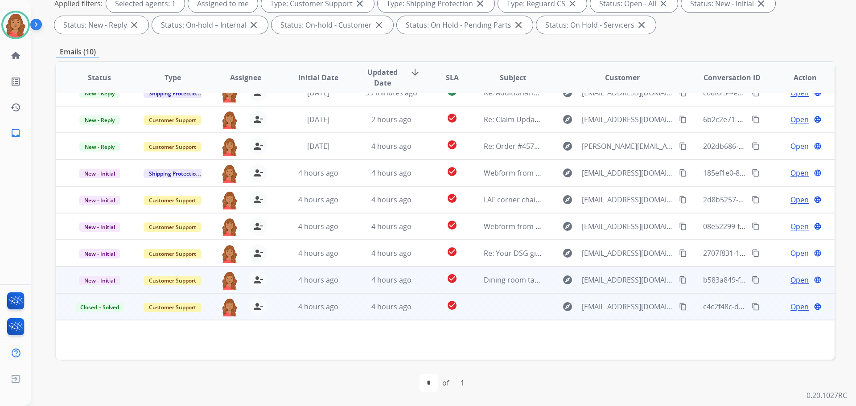
click at [790, 279] on span "Open" at bounding box center [799, 280] width 18 height 11
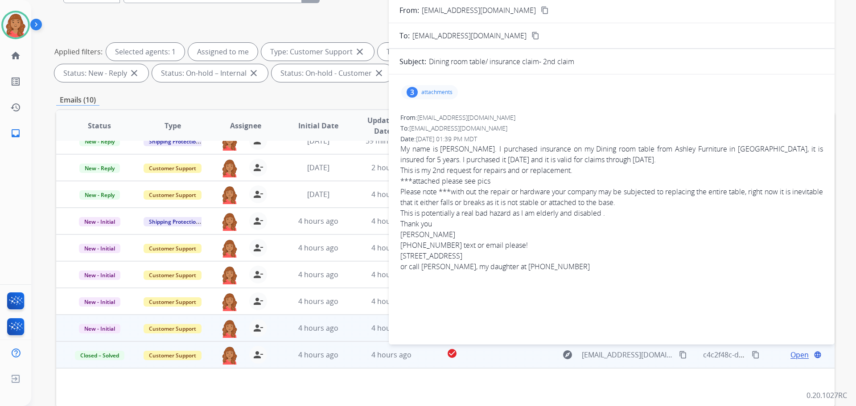
scroll to position [10, 0]
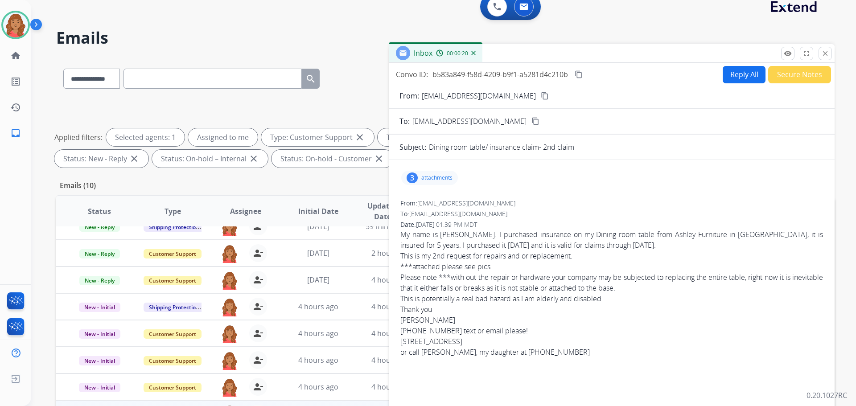
click at [541, 97] on mat-icon "content_copy" at bounding box center [545, 96] width 8 height 8
drag, startPoint x: 401, startPoint y: 328, endPoint x: 443, endPoint y: 328, distance: 41.9
click at [443, 328] on div "[PHONE_NUMBER] text or email please!" at bounding box center [611, 330] width 423 height 11
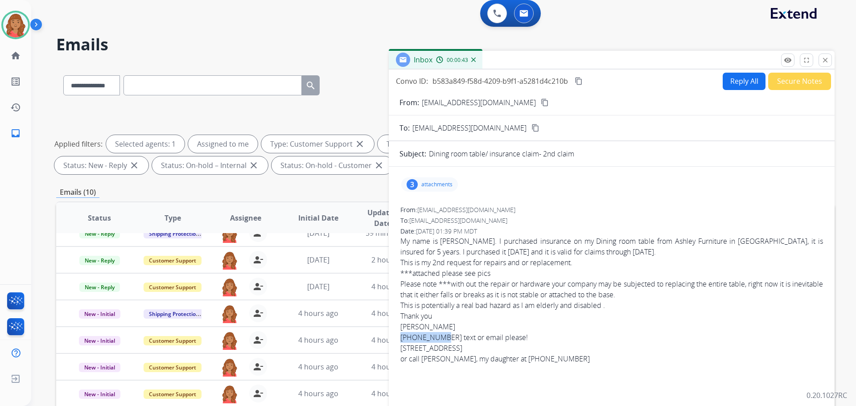
scroll to position [0, 0]
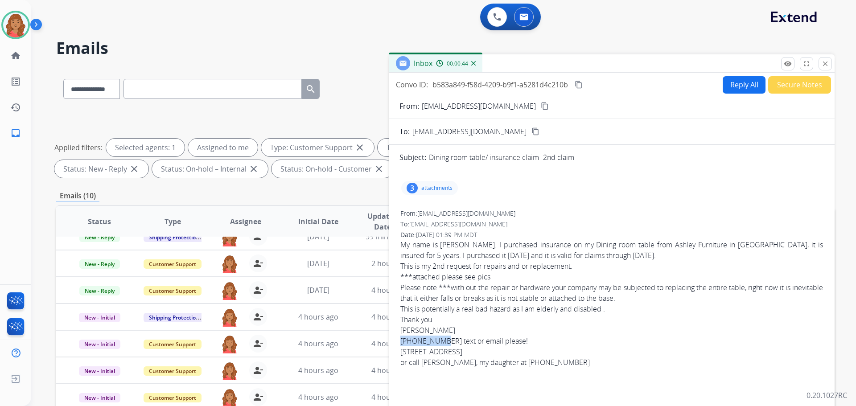
click at [747, 85] on button "Reply All" at bounding box center [744, 84] width 43 height 17
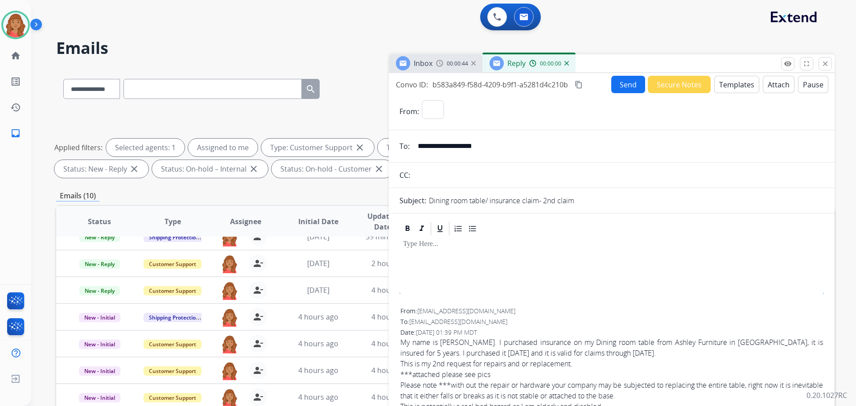
select select "**********"
click at [731, 84] on button "Templates" at bounding box center [736, 84] width 45 height 17
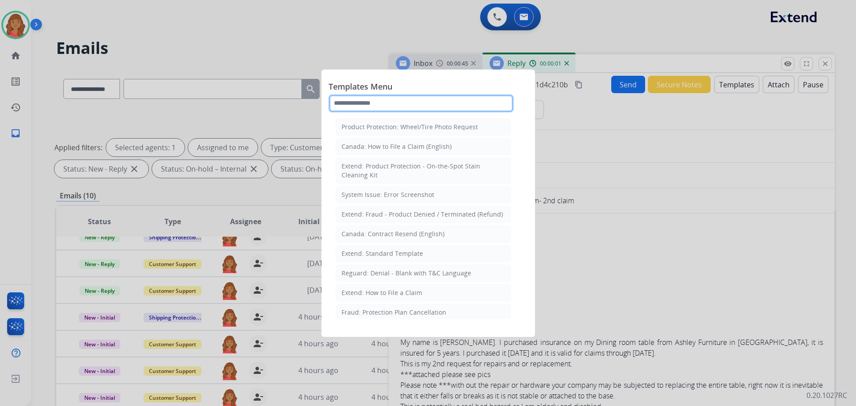
click at [397, 107] on input "text" at bounding box center [420, 103] width 185 height 18
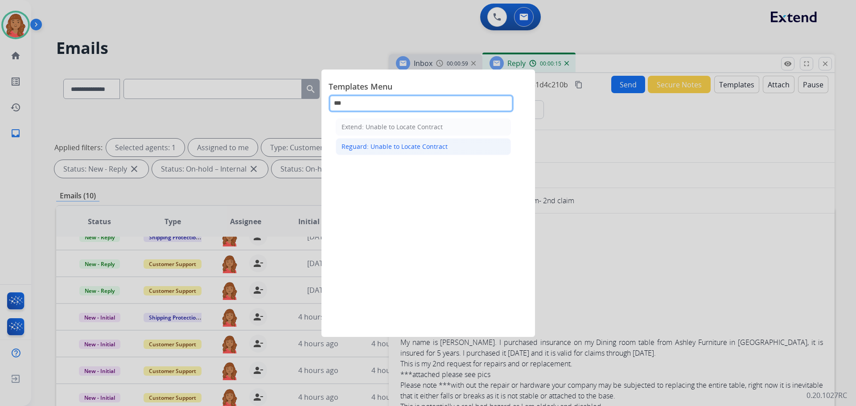
type input "***"
click at [400, 146] on div "Reguard: Unable to Locate Contract" at bounding box center [394, 146] width 106 height 9
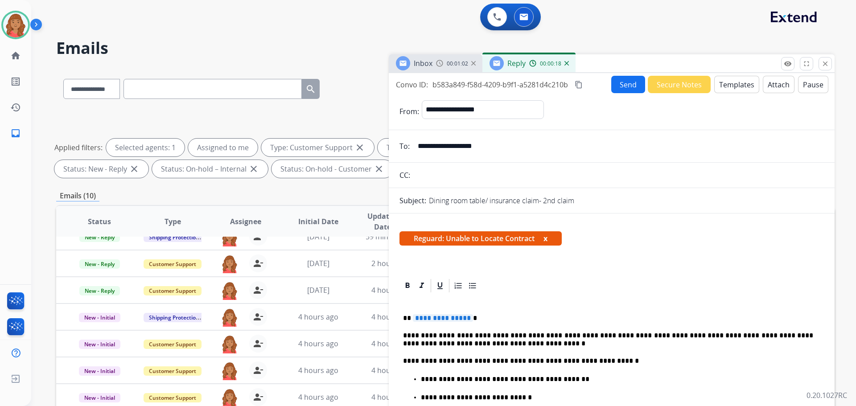
click at [467, 319] on span "**********" at bounding box center [443, 318] width 60 height 8
click at [620, 82] on button "Send" at bounding box center [628, 84] width 34 height 17
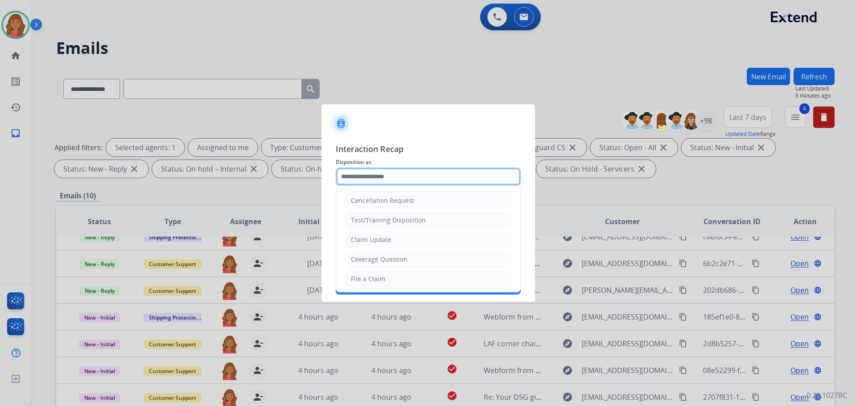
click at [346, 179] on input "text" at bounding box center [428, 177] width 185 height 18
click at [359, 240] on div "Claim Update" at bounding box center [371, 239] width 41 height 9
type input "**********"
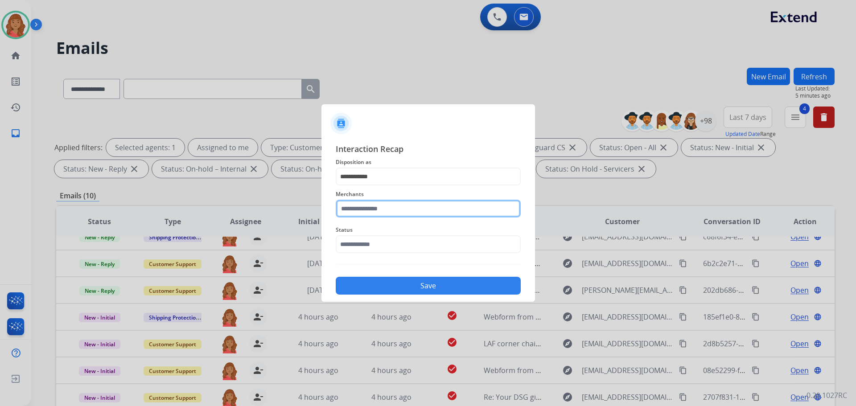
click at [362, 210] on input "text" at bounding box center [428, 209] width 185 height 18
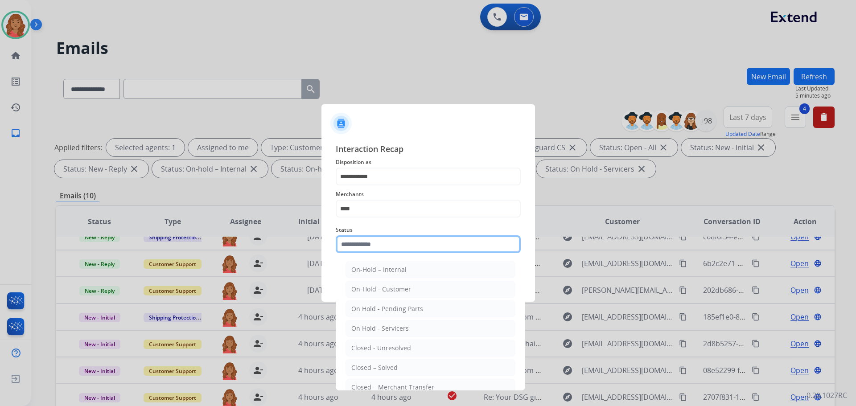
click at [368, 248] on input "text" at bounding box center [428, 244] width 185 height 18
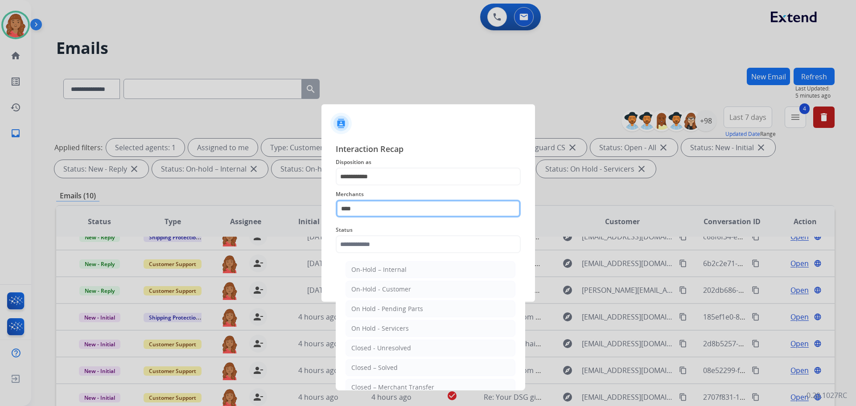
click at [371, 209] on input "****" at bounding box center [428, 209] width 185 height 18
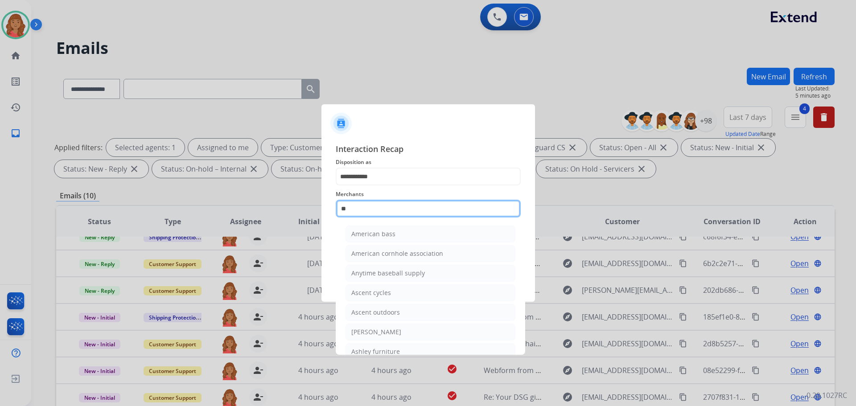
type input "*"
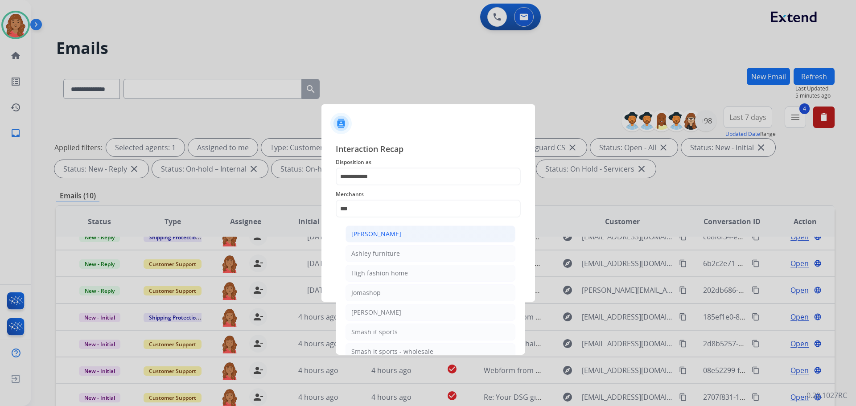
click at [378, 236] on div "[PERSON_NAME]" at bounding box center [376, 234] width 50 height 9
type input "**********"
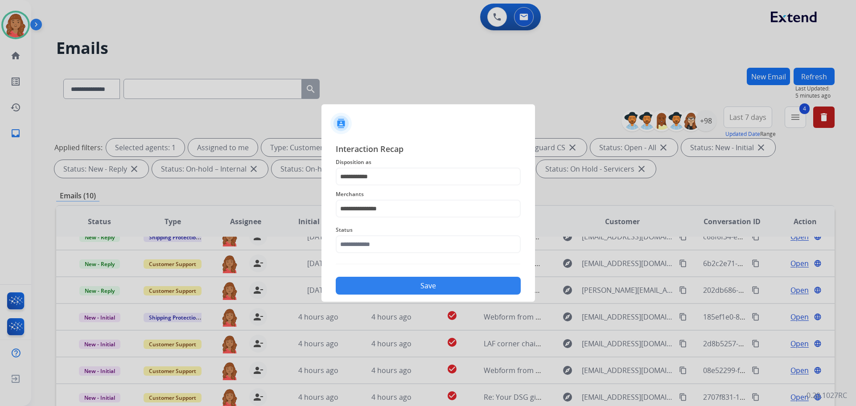
drag, startPoint x: 375, startPoint y: 255, endPoint x: 377, endPoint y: 264, distance: 9.6
click at [376, 260] on div "**********" at bounding box center [428, 219] width 185 height 152
drag, startPoint x: 367, startPoint y: 244, endPoint x: 367, endPoint y: 250, distance: 5.8
click at [367, 245] on input "text" at bounding box center [428, 244] width 185 height 18
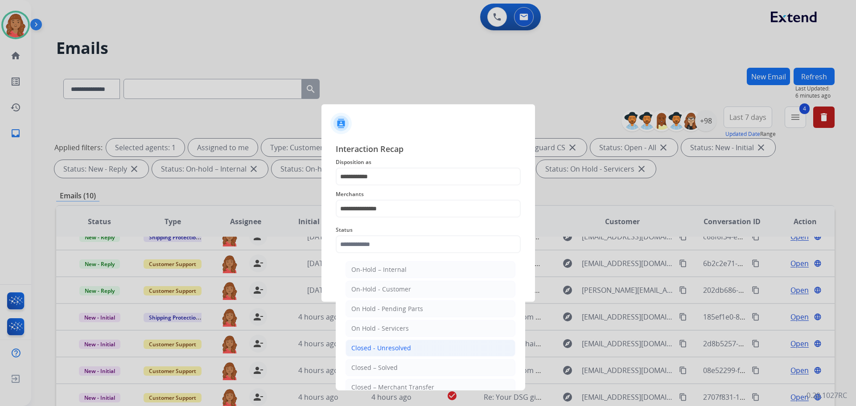
click at [377, 344] on div "Closed - Unresolved" at bounding box center [381, 348] width 60 height 9
type input "**********"
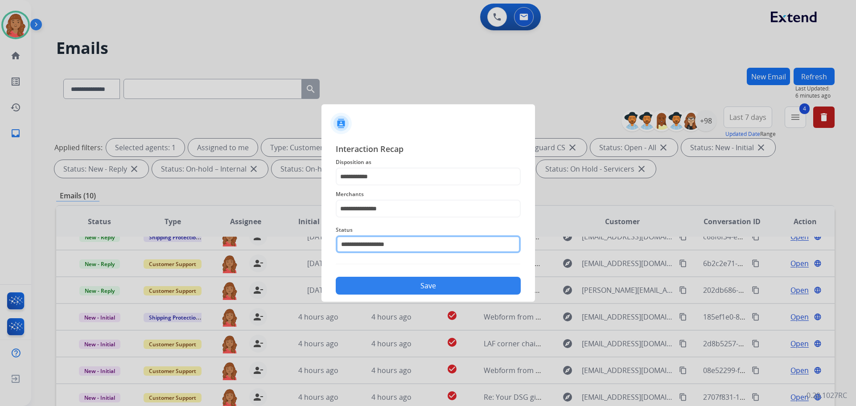
drag, startPoint x: 382, startPoint y: 239, endPoint x: 381, endPoint y: 247, distance: 8.1
click at [383, 240] on input "**********" at bounding box center [428, 244] width 185 height 18
drag, startPoint x: 374, startPoint y: 252, endPoint x: 307, endPoint y: 249, distance: 66.9
click at [0, 250] on app-contact-recap-modal "**********" at bounding box center [0, 203] width 0 height 406
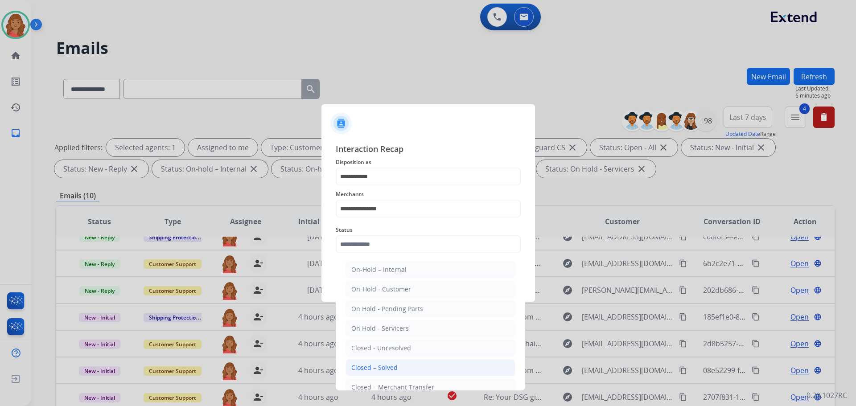
click at [385, 367] on div "Closed – Solved" at bounding box center [374, 367] width 46 height 9
type input "**********"
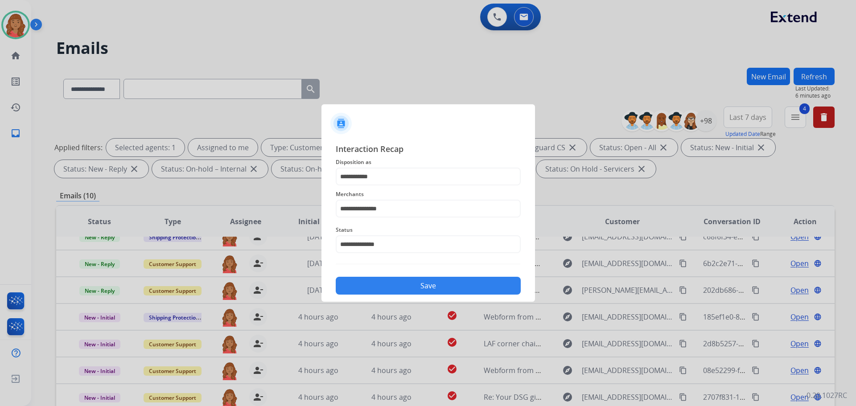
click at [378, 280] on button "Save" at bounding box center [428, 286] width 185 height 18
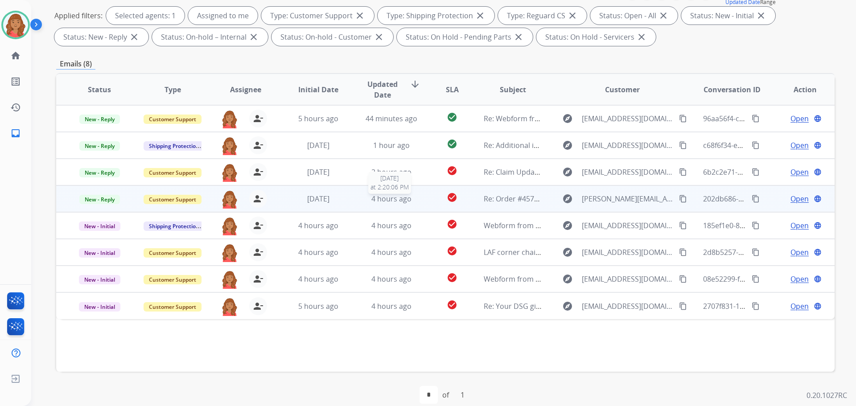
scroll to position [144, 0]
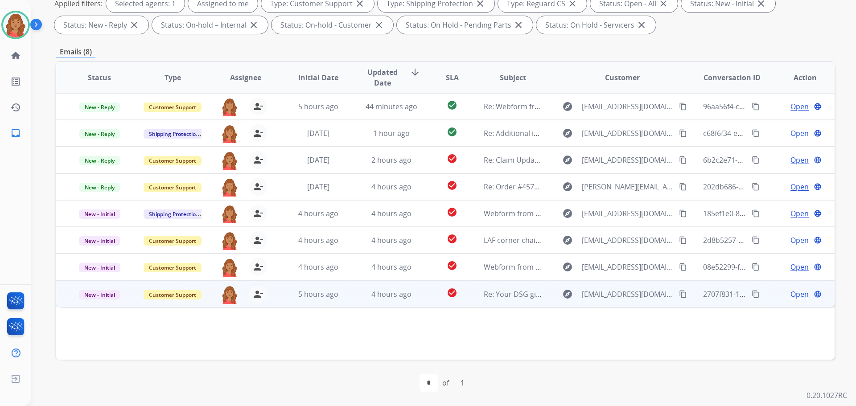
click at [679, 296] on mat-icon "content_copy" at bounding box center [683, 294] width 8 height 8
click at [362, 298] on div "4 hours ago" at bounding box center [391, 294] width 58 height 11
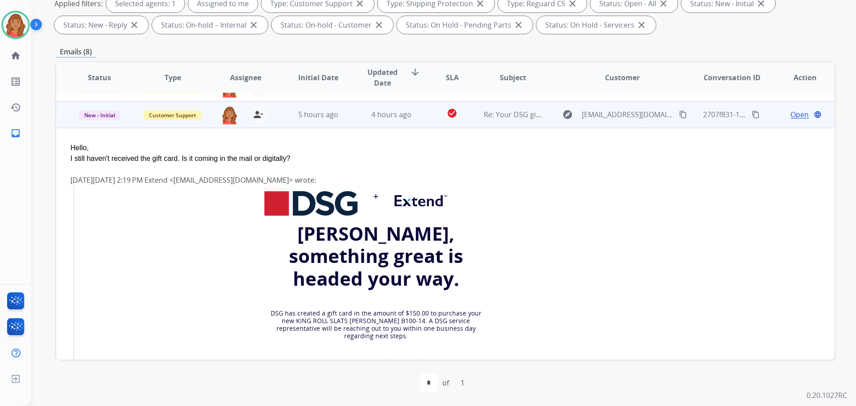
scroll to position [187, 0]
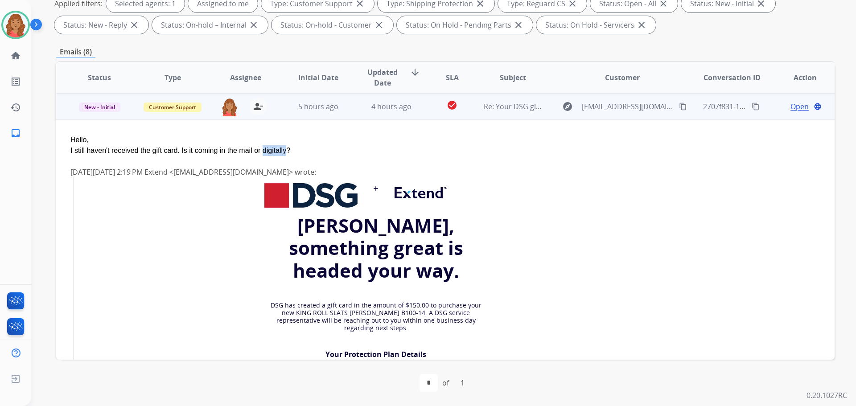
drag, startPoint x: 267, startPoint y: 151, endPoint x: 282, endPoint y: 152, distance: 15.2
click at [291, 151] on div "I still haven't received the gift card. Is it coming in the mail or digitally?" at bounding box center [372, 150] width 604 height 11
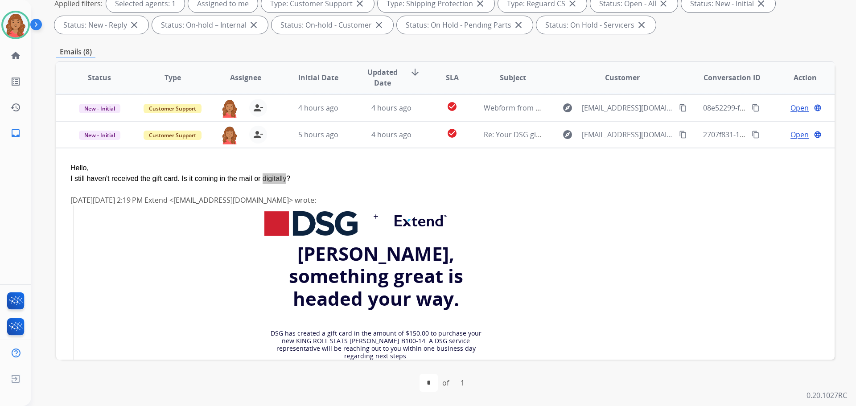
scroll to position [53, 0]
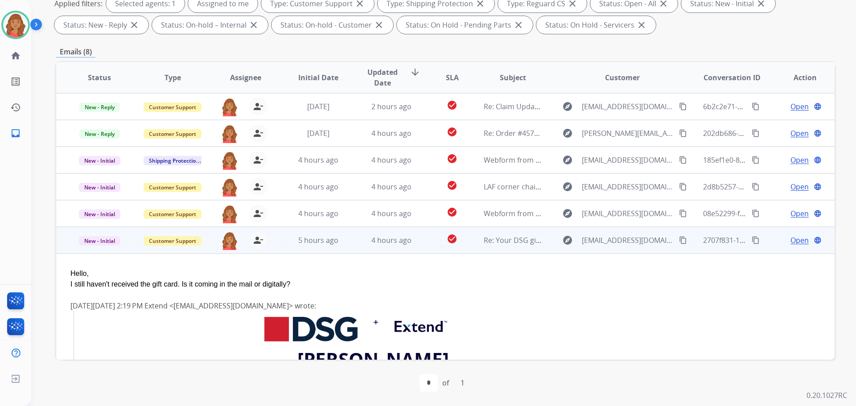
click at [794, 242] on span "Open" at bounding box center [799, 240] width 18 height 11
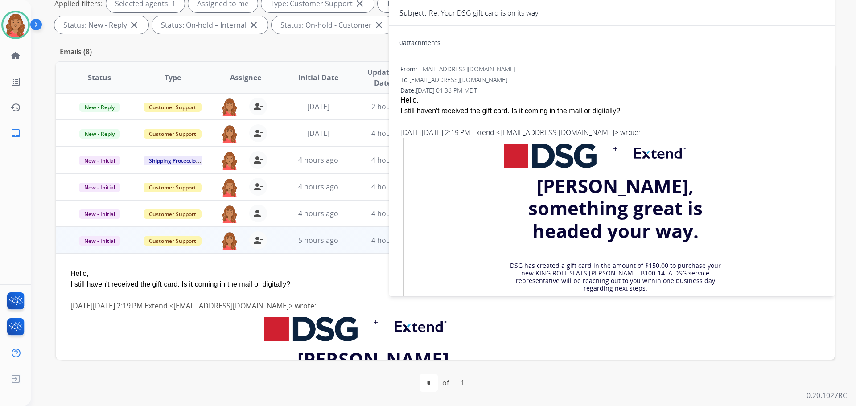
scroll to position [0, 0]
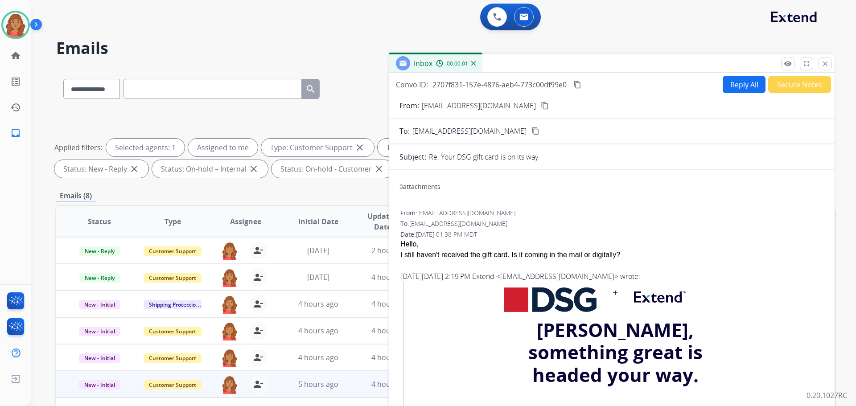
click at [740, 89] on button "Reply All" at bounding box center [744, 84] width 43 height 17
select select "**********"
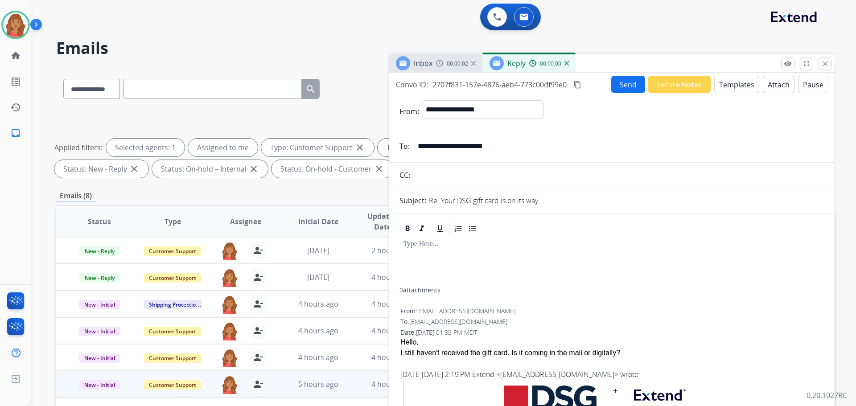
click at [718, 91] on button "Templates" at bounding box center [736, 84] width 45 height 17
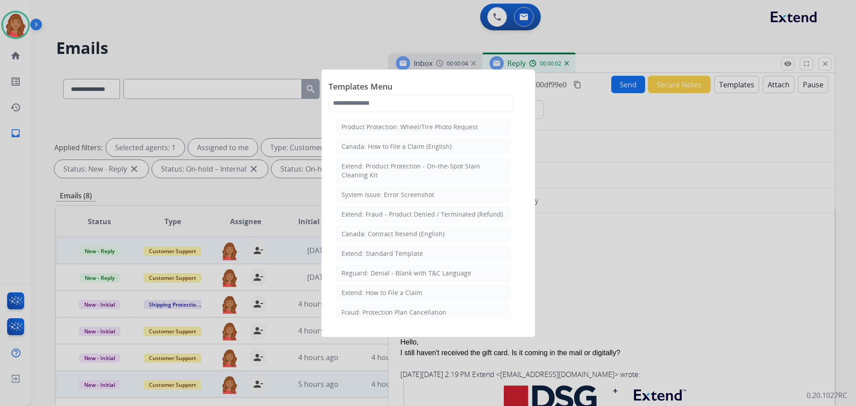
click at [365, 257] on div "Extend: Standard Template" at bounding box center [382, 253] width 82 height 9
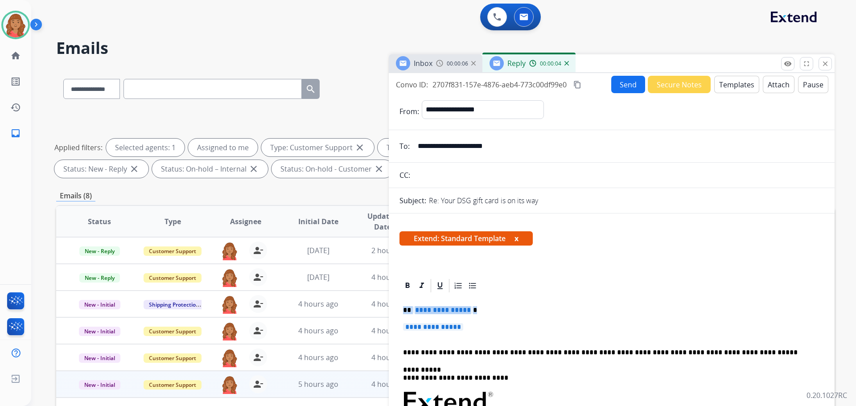
drag, startPoint x: 476, startPoint y: 331, endPoint x: 396, endPoint y: 308, distance: 83.1
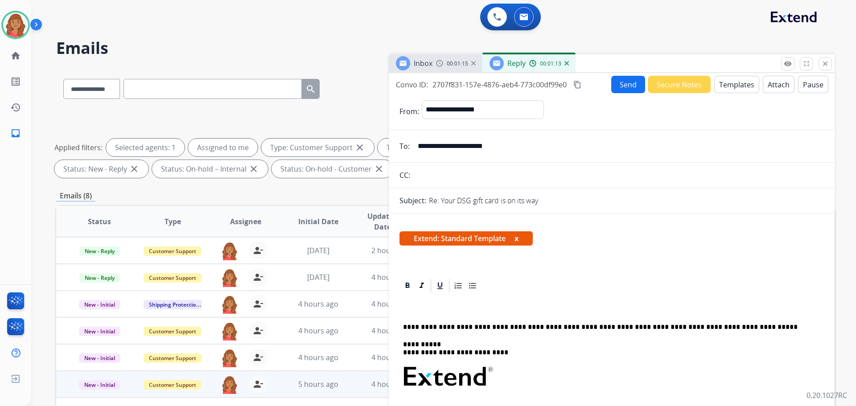
drag, startPoint x: 725, startPoint y: 278, endPoint x: 730, endPoint y: 279, distance: 4.5
drag, startPoint x: 730, startPoint y: 279, endPoint x: 571, endPoint y: 259, distance: 159.4
click at [725, 86] on button "Templates" at bounding box center [736, 84] width 45 height 17
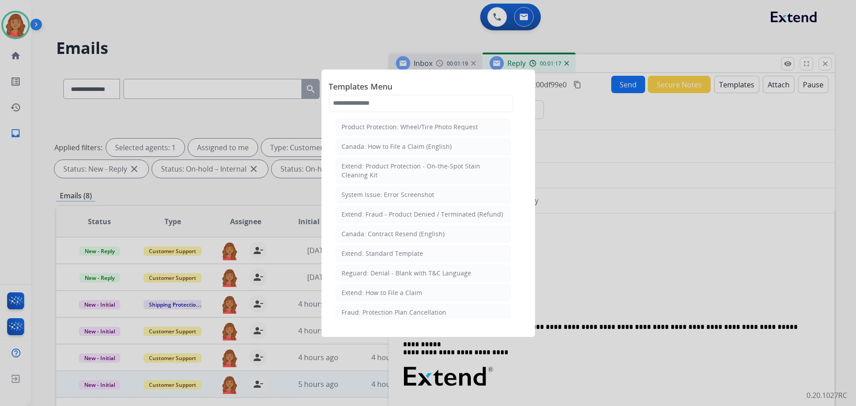
drag, startPoint x: 372, startPoint y: 253, endPoint x: 392, endPoint y: 263, distance: 22.7
click at [374, 253] on div "Extend: Standard Template" at bounding box center [382, 253] width 82 height 9
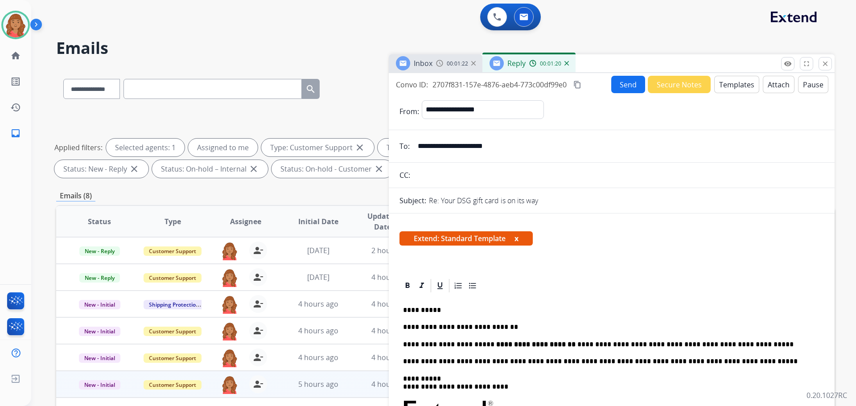
drag, startPoint x: 576, startPoint y: 83, endPoint x: 582, endPoint y: 83, distance: 5.8
click at [576, 83] on mat-icon "content_copy" at bounding box center [577, 85] width 8 height 8
click at [624, 80] on button "Send" at bounding box center [628, 84] width 34 height 17
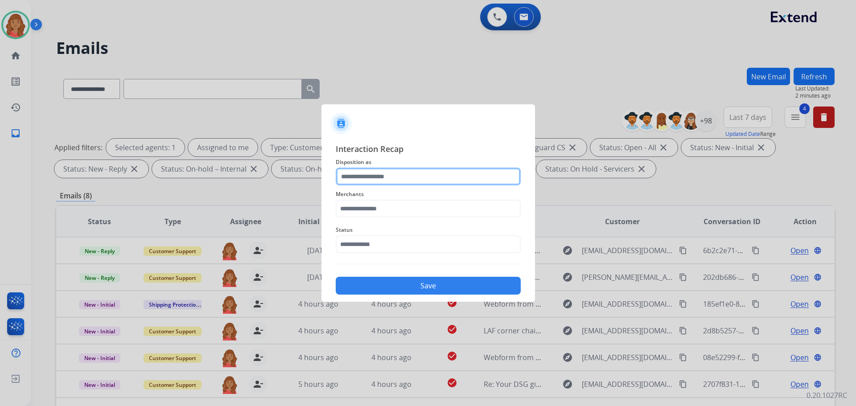
drag, startPoint x: 377, startPoint y: 173, endPoint x: 374, endPoint y: 185, distance: 12.0
click at [377, 174] on input "text" at bounding box center [428, 177] width 185 height 18
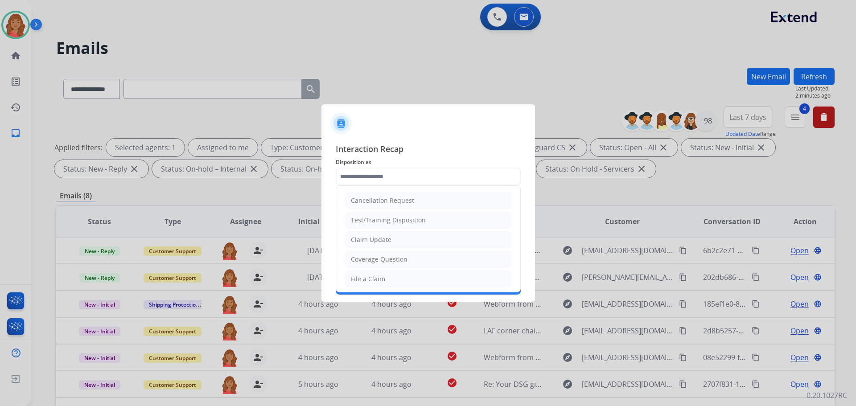
drag, startPoint x: 370, startPoint y: 241, endPoint x: 372, endPoint y: 236, distance: 4.8
click at [370, 240] on div "Claim Update" at bounding box center [371, 239] width 41 height 9
type input "**********"
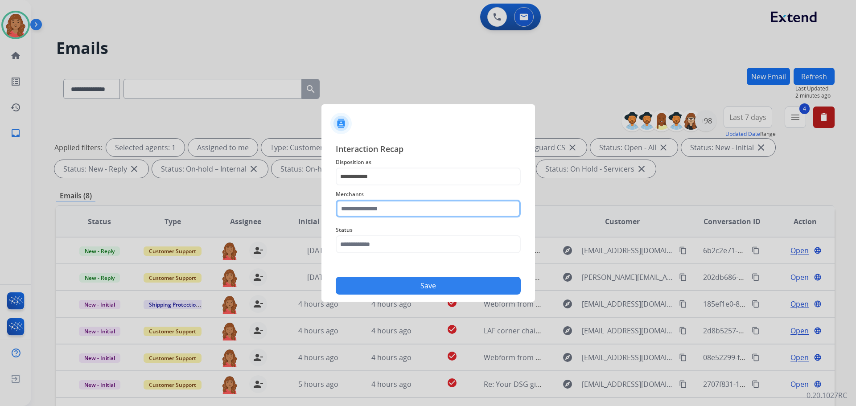
click at [373, 211] on input "text" at bounding box center [428, 209] width 185 height 18
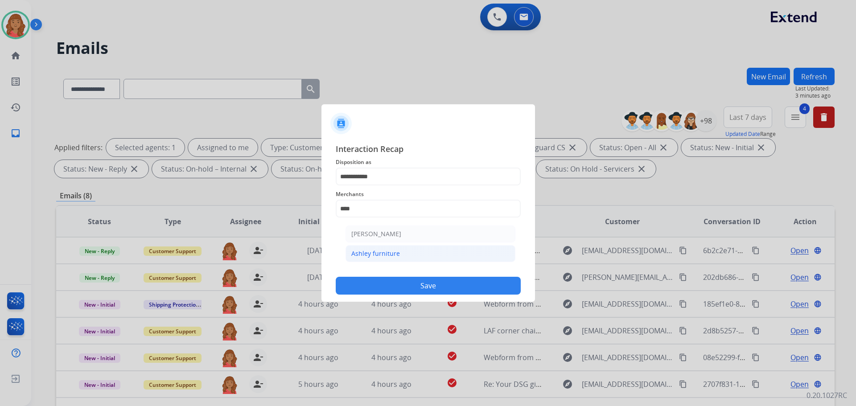
click at [371, 250] on div "Ashley furniture" at bounding box center [375, 253] width 49 height 9
type input "**********"
click at [365, 253] on input "text" at bounding box center [428, 244] width 185 height 18
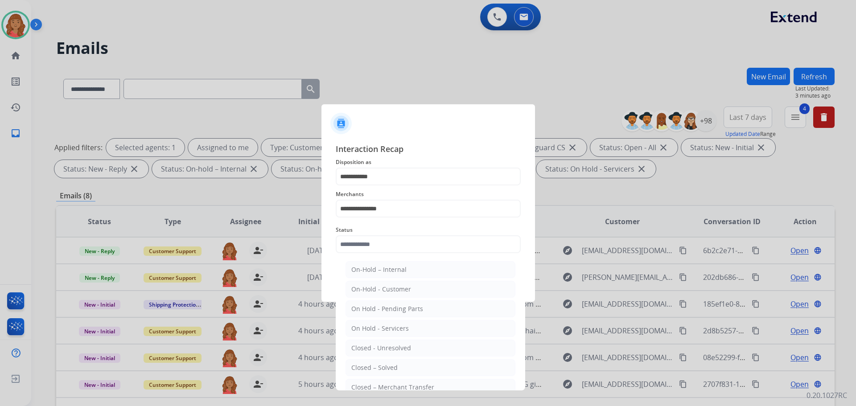
drag, startPoint x: 367, startPoint y: 369, endPoint x: 365, endPoint y: 361, distance: 7.3
click at [367, 368] on div "Closed – Solved" at bounding box center [374, 367] width 46 height 9
type input "**********"
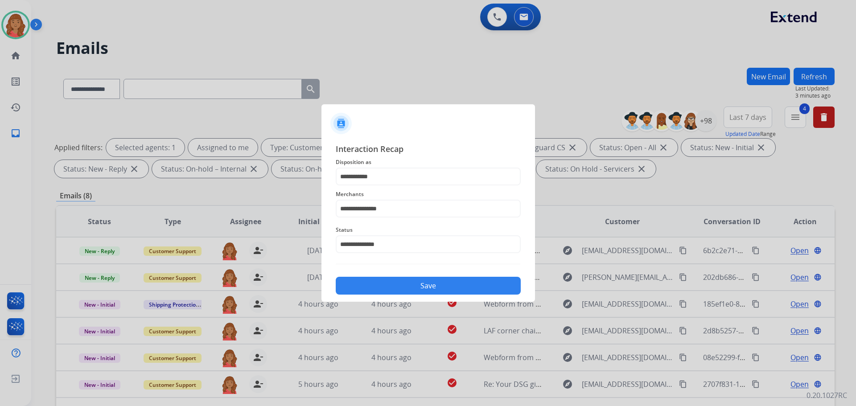
click at [372, 281] on button "Save" at bounding box center [428, 286] width 185 height 18
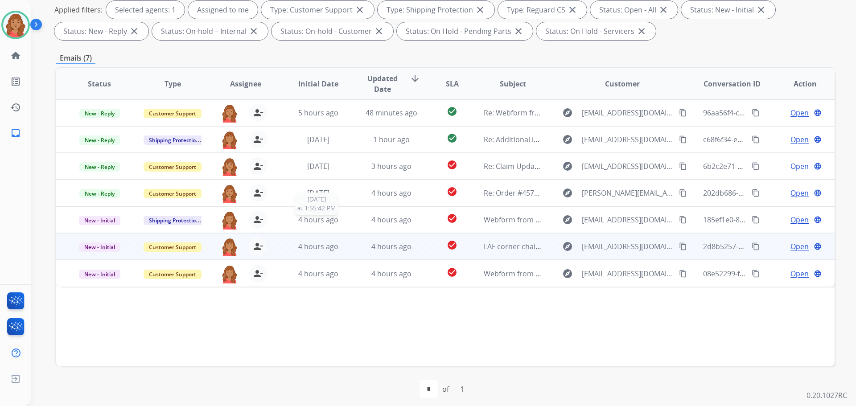
scroll to position [144, 0]
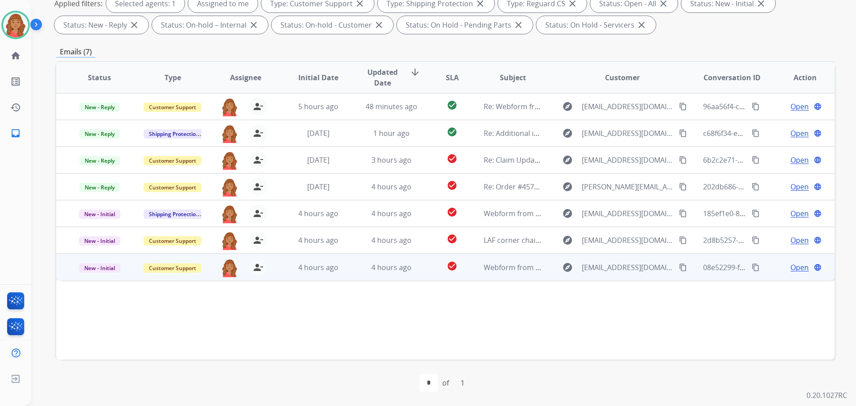
click at [679, 268] on mat-icon "content_copy" at bounding box center [683, 267] width 8 height 8
click at [348, 279] on td "4 hours ago" at bounding box center [384, 267] width 73 height 27
click at [791, 271] on span "Open" at bounding box center [799, 267] width 18 height 11
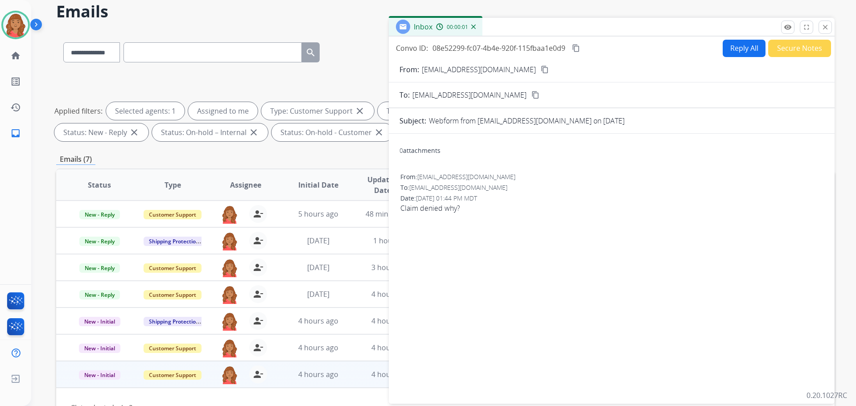
scroll to position [0, 0]
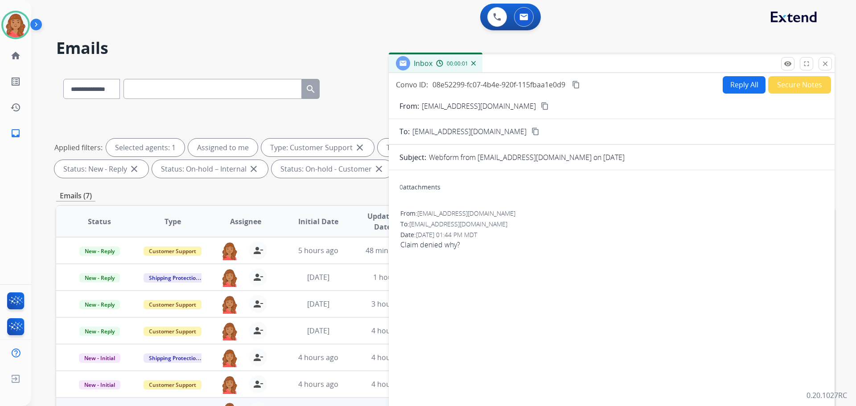
click at [739, 94] on div "Convo ID: 08e52299-fc07-4b4e-920f-115fbaa1e0d9 content_copy Reply All Secure No…" at bounding box center [612, 255] width 446 height 364
click at [723, 90] on button "Reply All" at bounding box center [744, 84] width 43 height 17
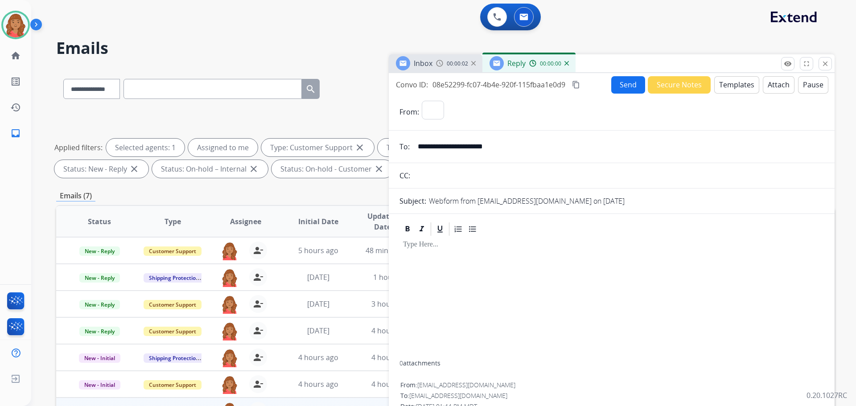
select select "**********"
drag, startPoint x: 729, startPoint y: 85, endPoint x: 733, endPoint y: 89, distance: 5.7
click at [733, 89] on button "Templates" at bounding box center [736, 84] width 45 height 17
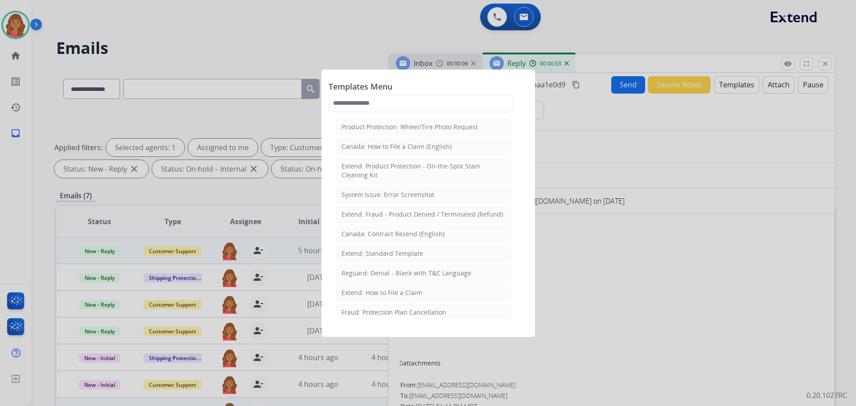
click at [366, 254] on div "Extend: Standard Template" at bounding box center [382, 253] width 82 height 9
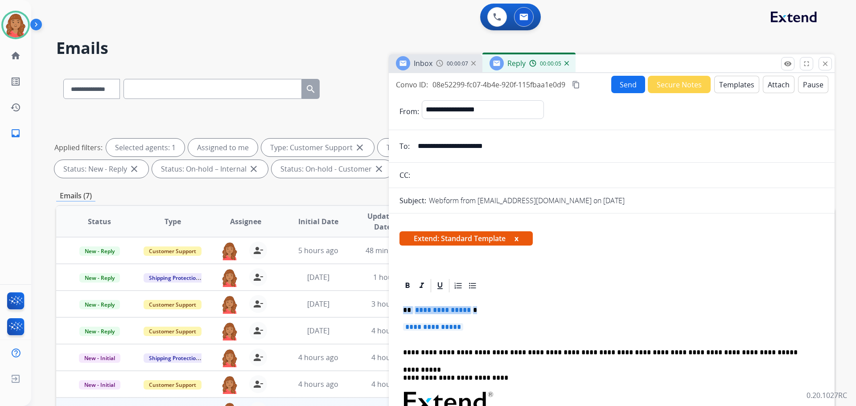
drag, startPoint x: 428, startPoint y: 322, endPoint x: 395, endPoint y: 310, distance: 34.7
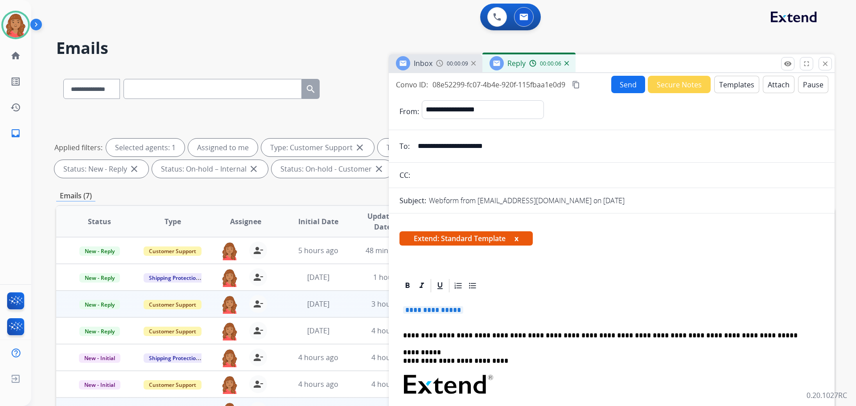
drag, startPoint x: 423, startPoint y: 301, endPoint x: 377, endPoint y: 307, distance: 46.2
click at [377, 307] on div "**********" at bounding box center [445, 309] width 778 height 482
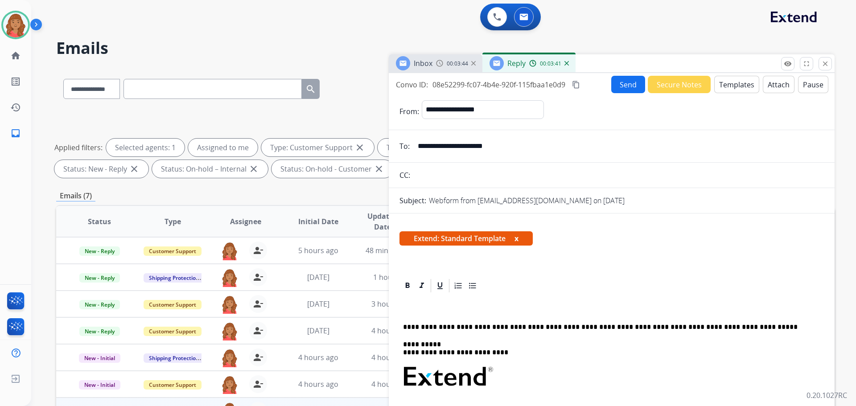
click at [733, 288] on div at bounding box center [611, 286] width 424 height 16
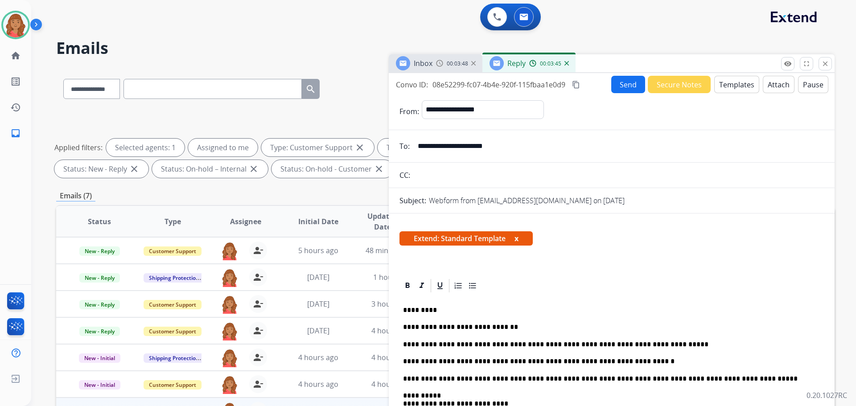
click at [575, 84] on mat-icon "content_copy" at bounding box center [576, 85] width 8 height 8
click at [617, 82] on button "Send" at bounding box center [628, 84] width 34 height 17
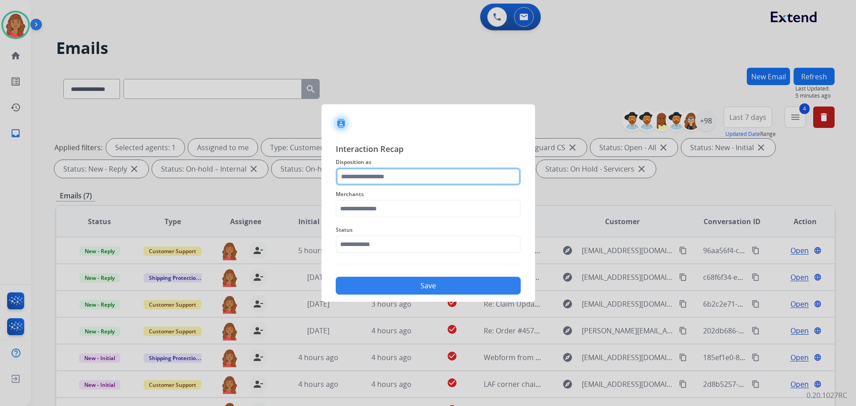
click at [372, 181] on input "text" at bounding box center [428, 177] width 185 height 18
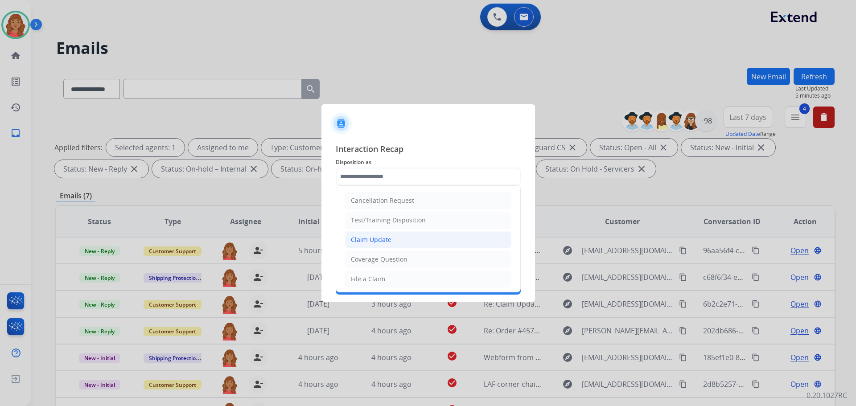
click at [361, 242] on div "Claim Update" at bounding box center [371, 239] width 41 height 9
type input "**********"
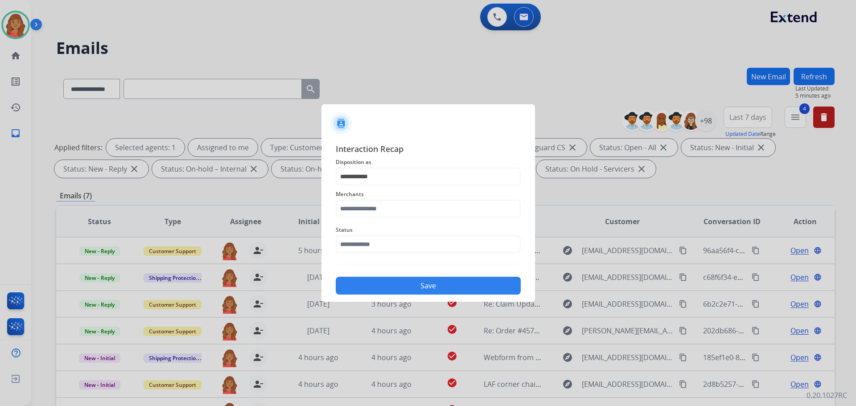
click at [390, 218] on div "Merchants" at bounding box center [428, 203] width 185 height 36
click at [382, 209] on input "text" at bounding box center [428, 209] width 185 height 18
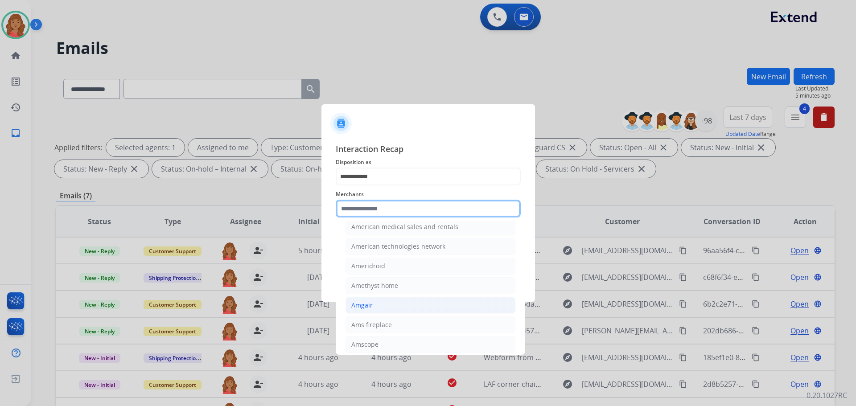
scroll to position [847, 0]
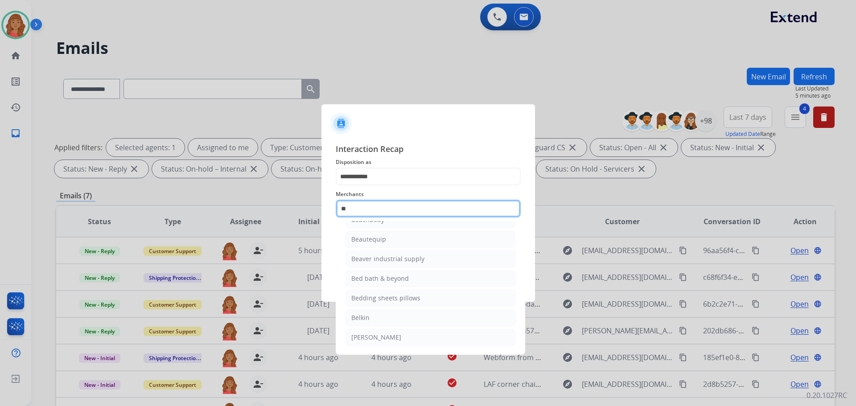
type input "*"
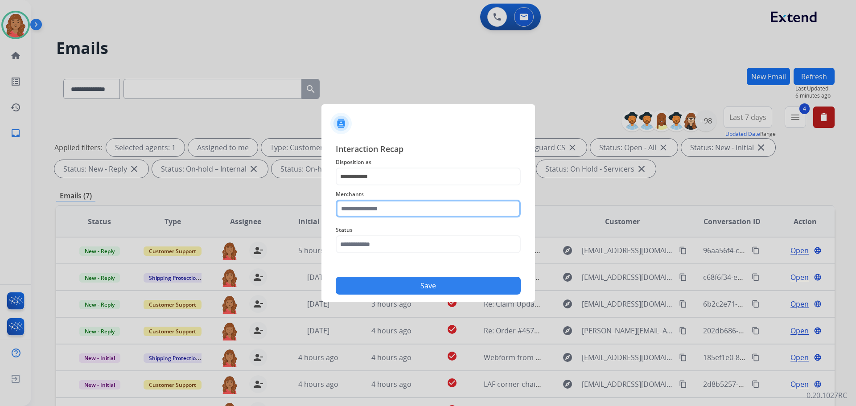
click at [380, 210] on input "text" at bounding box center [428, 209] width 185 height 18
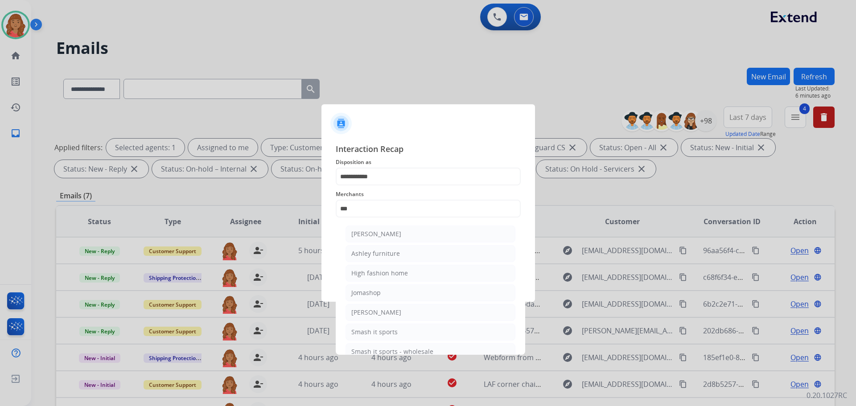
click at [365, 238] on div "[PERSON_NAME]" at bounding box center [376, 234] width 50 height 9
type input "**********"
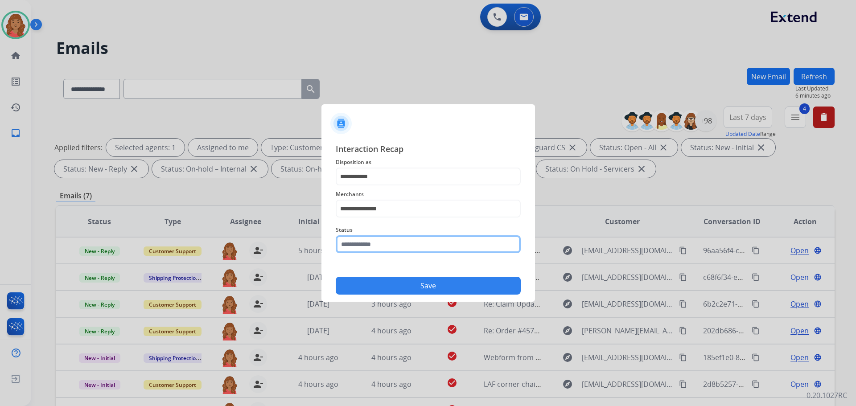
click at [359, 246] on input "text" at bounding box center [428, 244] width 185 height 18
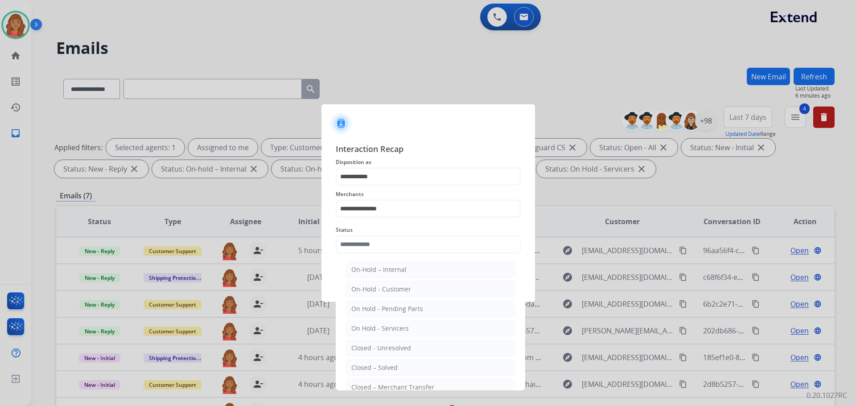
click at [368, 366] on div "Closed – Solved" at bounding box center [374, 367] width 46 height 9
type input "**********"
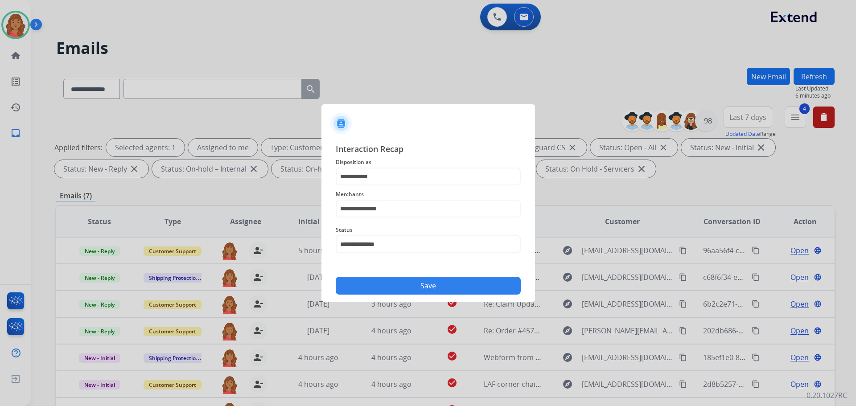
click at [382, 279] on button "Save" at bounding box center [428, 286] width 185 height 18
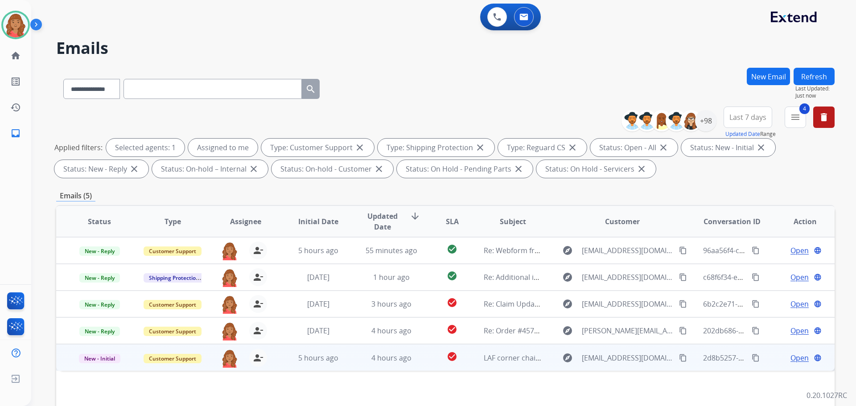
drag, startPoint x: 667, startPoint y: 360, endPoint x: 660, endPoint y: 360, distance: 7.1
click at [679, 359] on mat-icon "content_copy" at bounding box center [683, 358] width 8 height 8
click at [384, 361] on span "4 hours ago" at bounding box center [391, 358] width 40 height 10
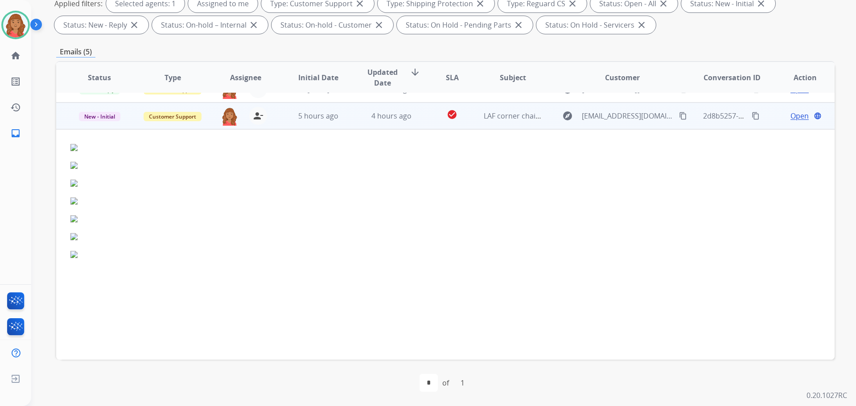
scroll to position [107, 0]
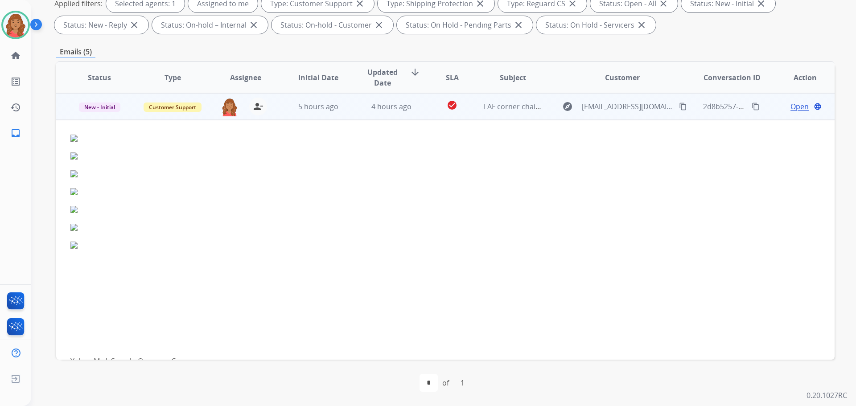
click at [800, 103] on span "Open" at bounding box center [799, 106] width 18 height 11
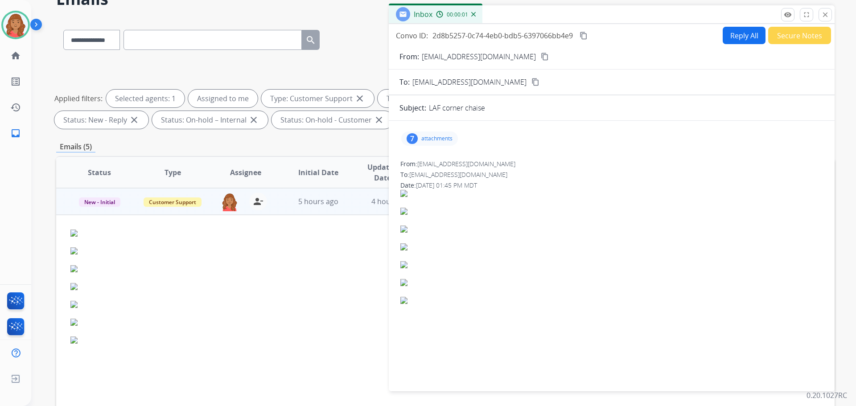
scroll to position [10, 0]
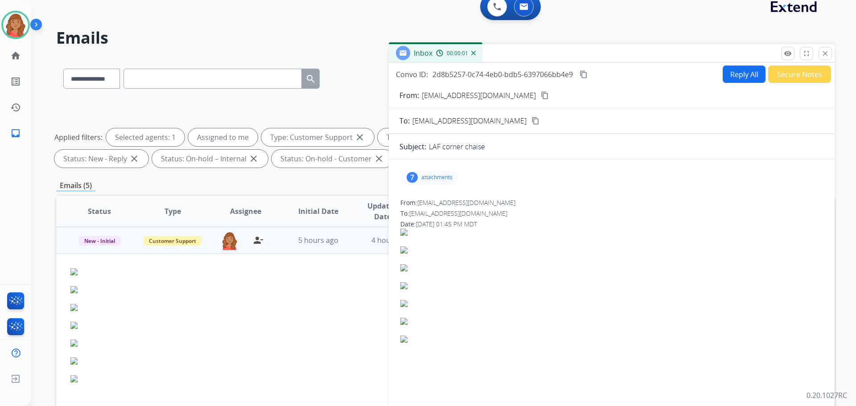
click at [423, 177] on p "attachments" at bounding box center [436, 177] width 31 height 7
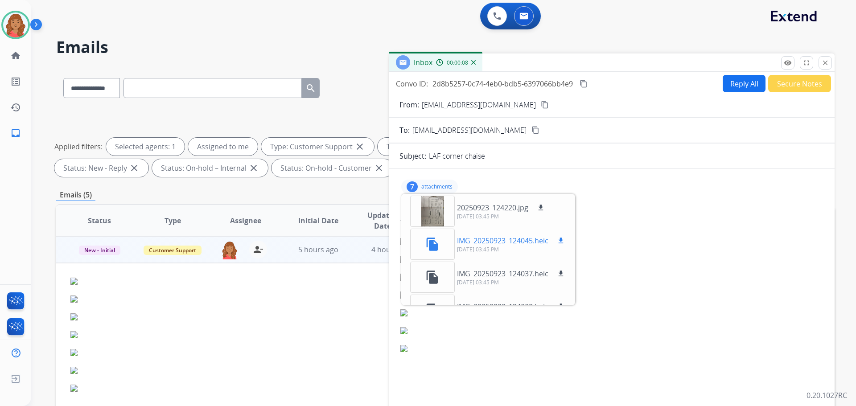
scroll to position [0, 0]
drag, startPoint x: 435, startPoint y: 248, endPoint x: 471, endPoint y: 256, distance: 36.5
click at [471, 256] on div "file_copy IMG_20250923_124045.heic download [DATE] 03:45 PM" at bounding box center [488, 245] width 170 height 31
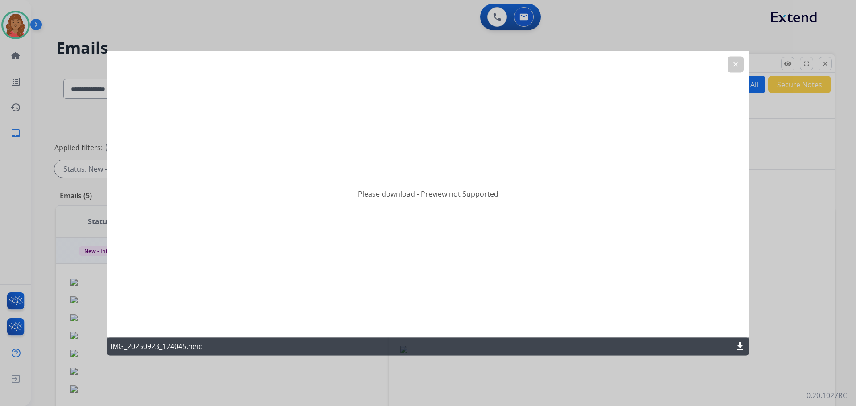
drag, startPoint x: 740, startPoint y: 63, endPoint x: 729, endPoint y: 72, distance: 14.3
click at [741, 65] on button "clear" at bounding box center [735, 64] width 16 height 16
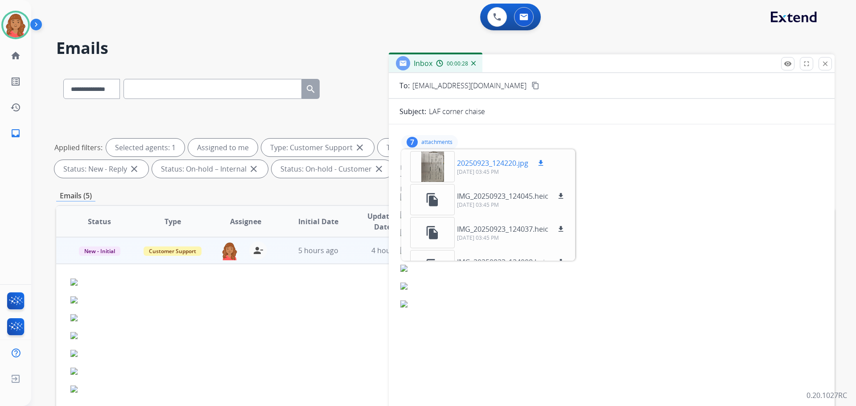
scroll to position [1, 0]
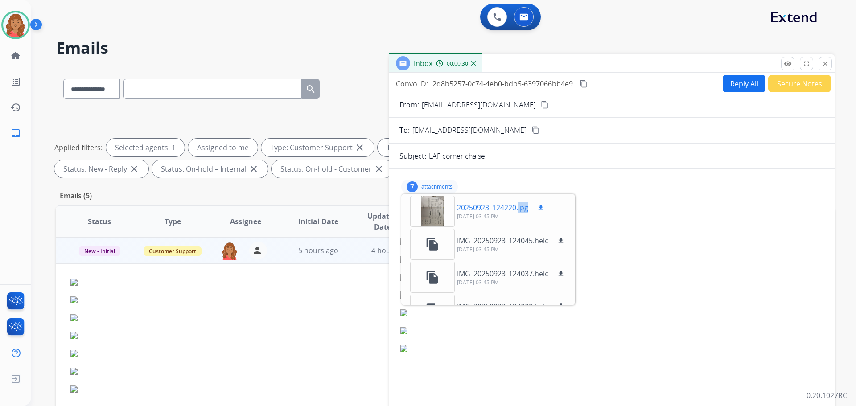
drag, startPoint x: 531, startPoint y: 209, endPoint x: 519, endPoint y: 209, distance: 11.6
click at [519, 209] on div "20250923_124220.jpg download" at bounding box center [501, 207] width 89 height 11
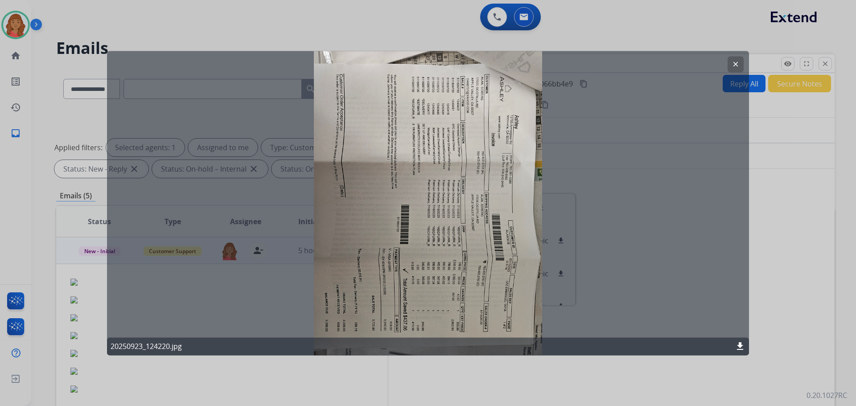
drag, startPoint x: 525, startPoint y: 210, endPoint x: 734, endPoint y: 67, distance: 253.3
click at [735, 63] on mat-icon "clear" at bounding box center [735, 64] width 8 height 8
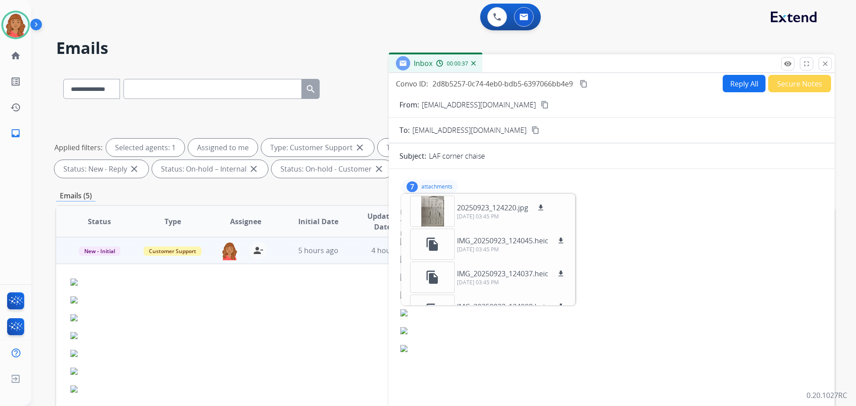
click at [735, 86] on button "Reply All" at bounding box center [744, 83] width 43 height 17
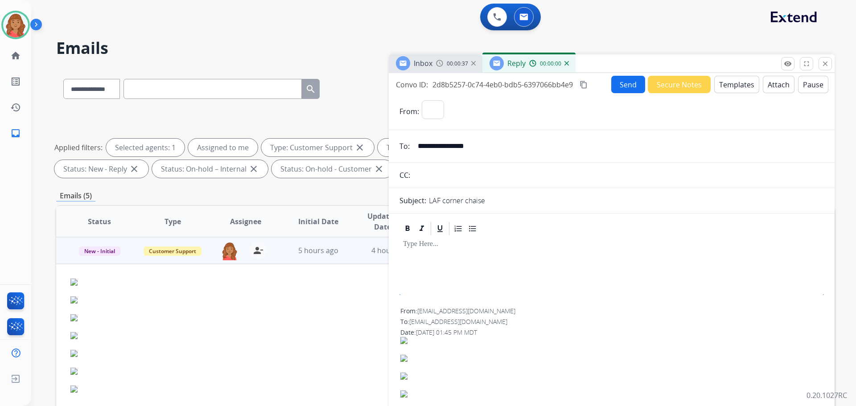
select select "**********"
drag, startPoint x: 764, startPoint y: 269, endPoint x: 734, endPoint y: 266, distance: 30.1
click at [764, 269] on div at bounding box center [611, 257] width 424 height 40
click at [427, 289] on p "attachments" at bounding box center [436, 285] width 31 height 7
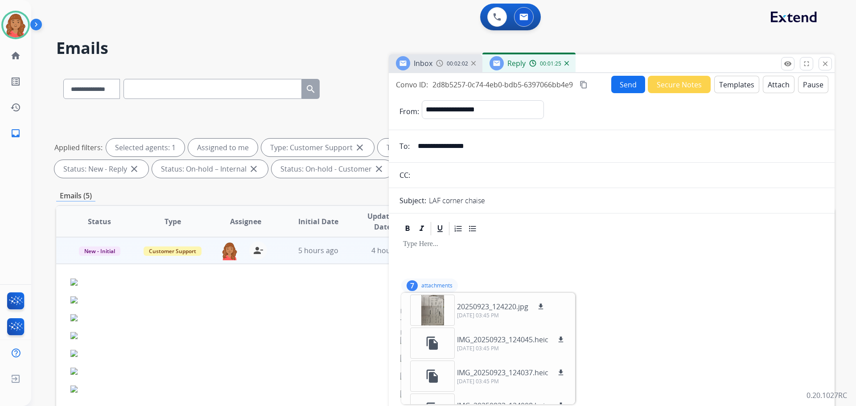
drag, startPoint x: 702, startPoint y: 271, endPoint x: 705, endPoint y: 246, distance: 24.3
click at [704, 270] on div at bounding box center [611, 257] width 424 height 40
click at [729, 83] on button "Templates" at bounding box center [736, 84] width 45 height 17
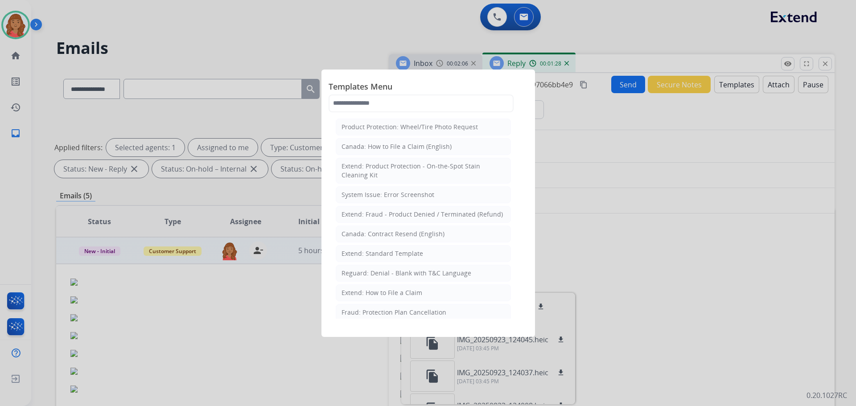
click at [369, 251] on div "Extend: Standard Template" at bounding box center [382, 253] width 82 height 9
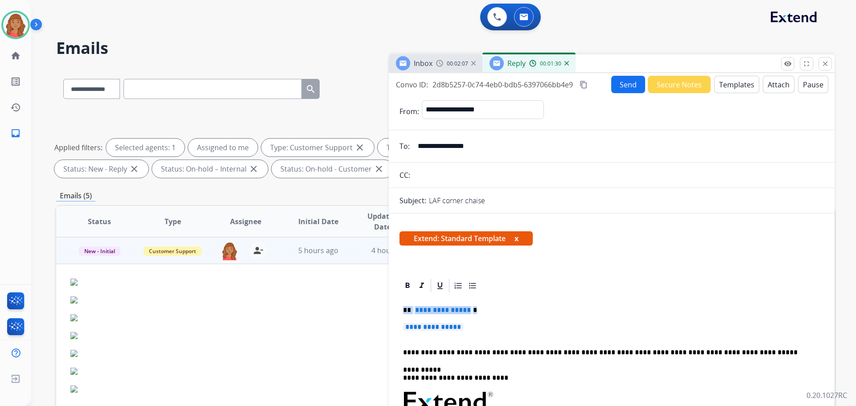
drag, startPoint x: 477, startPoint y: 324, endPoint x: 401, endPoint y: 311, distance: 76.9
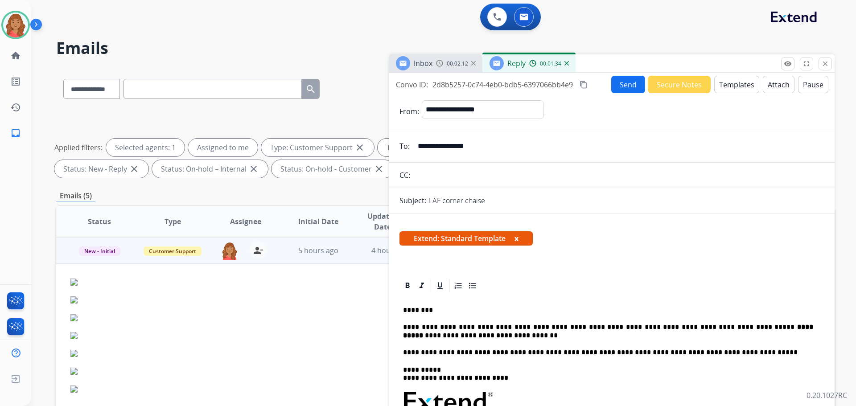
drag, startPoint x: 585, startPoint y: 86, endPoint x: 547, endPoint y: 98, distance: 39.5
click at [584, 85] on mat-icon "content_copy" at bounding box center [583, 85] width 8 height 8
drag, startPoint x: 430, startPoint y: 310, endPoint x: 394, endPoint y: 307, distance: 35.8
click at [627, 86] on button "Send" at bounding box center [628, 84] width 34 height 17
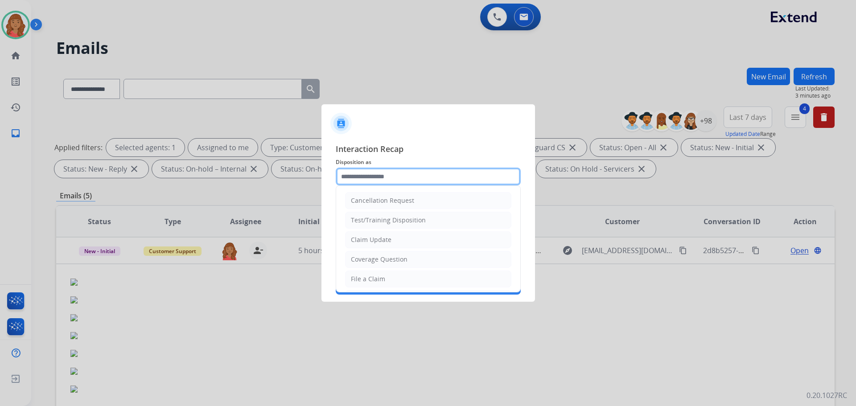
drag, startPoint x: 372, startPoint y: 171, endPoint x: 371, endPoint y: 181, distance: 9.9
click at [372, 172] on input "text" at bounding box center [428, 177] width 185 height 18
click at [371, 201] on div "Cancellation Request" at bounding box center [382, 200] width 63 height 9
type input "**********"
drag, startPoint x: 416, startPoint y: 176, endPoint x: 300, endPoint y: 172, distance: 116.0
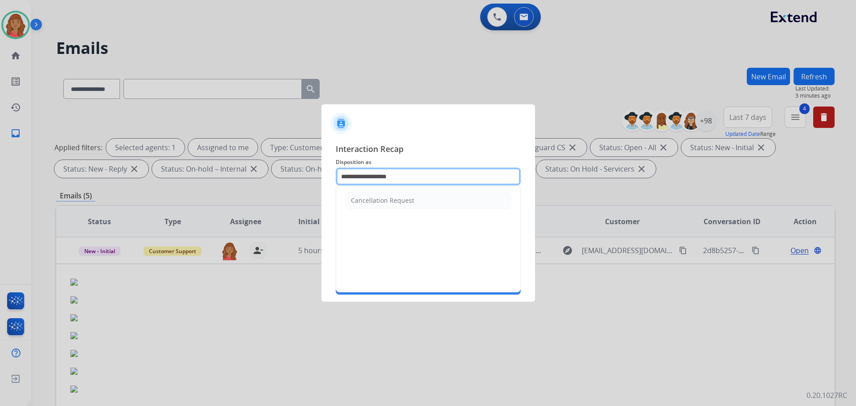
click at [0, 172] on app-contact-recap-modal "**********" at bounding box center [0, 203] width 0 height 406
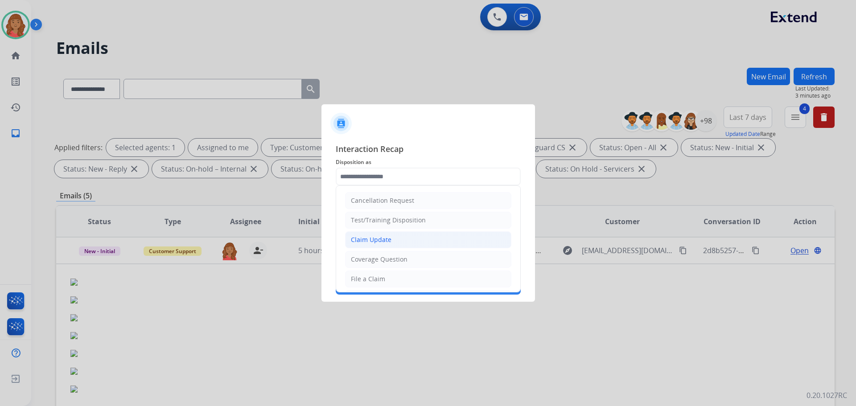
click at [375, 239] on div "Claim Update" at bounding box center [371, 239] width 41 height 9
type input "**********"
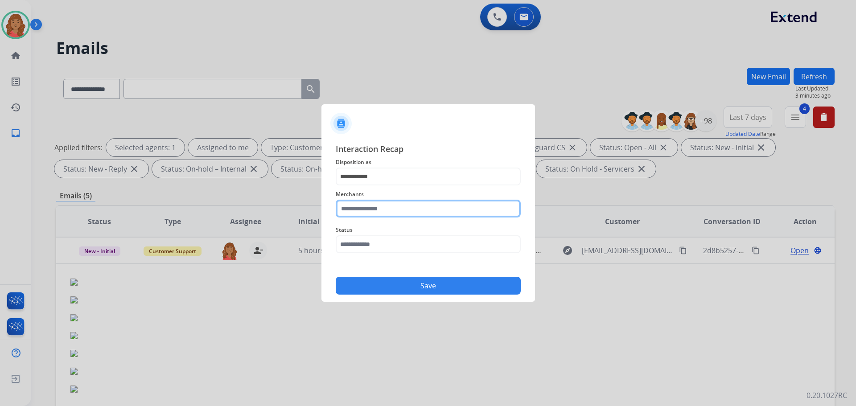
click at [373, 206] on input "text" at bounding box center [428, 209] width 185 height 18
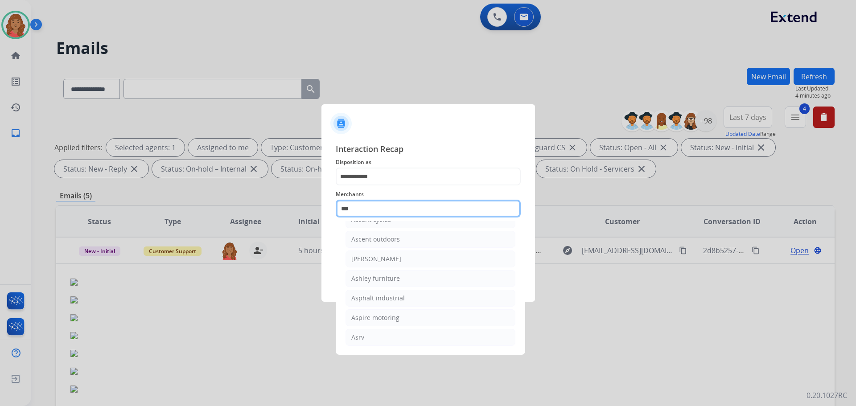
scroll to position [14, 0]
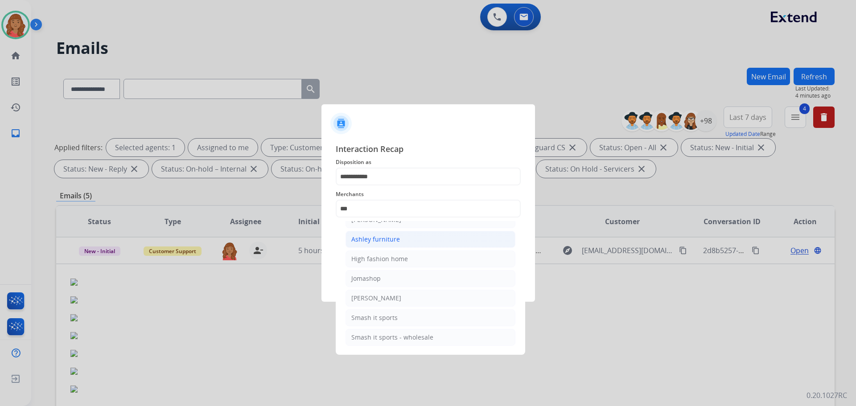
click at [388, 239] on div "Ashley furniture" at bounding box center [375, 239] width 49 height 9
type input "**********"
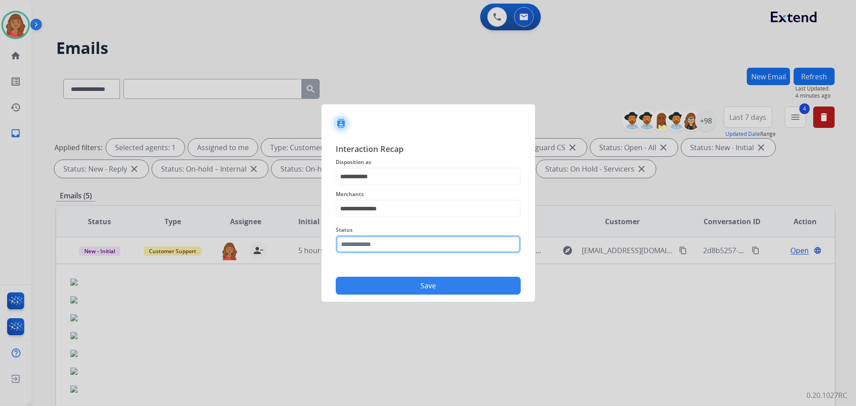
click at [365, 244] on input "text" at bounding box center [428, 244] width 185 height 18
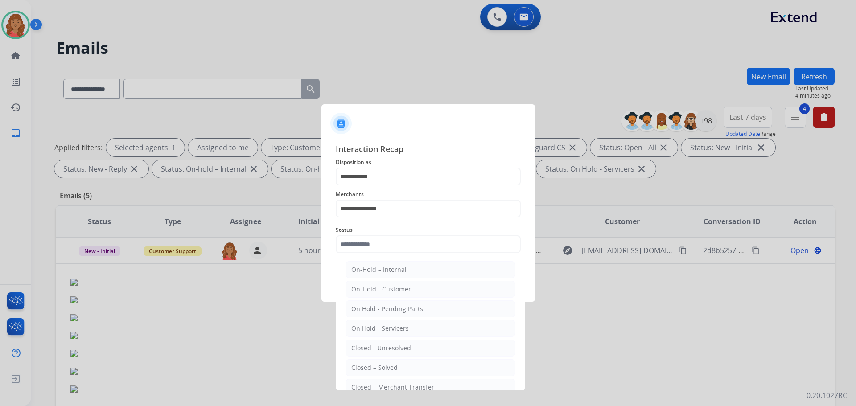
click at [380, 365] on div "Closed – Solved" at bounding box center [374, 367] width 46 height 9
type input "**********"
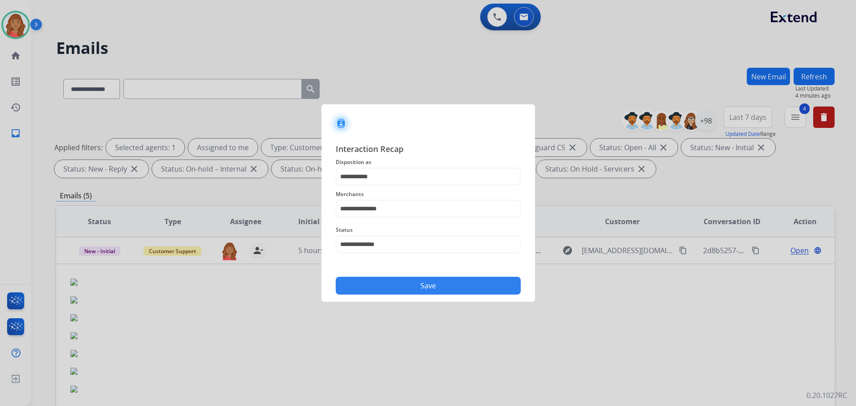
click at [386, 285] on button "Save" at bounding box center [428, 286] width 185 height 18
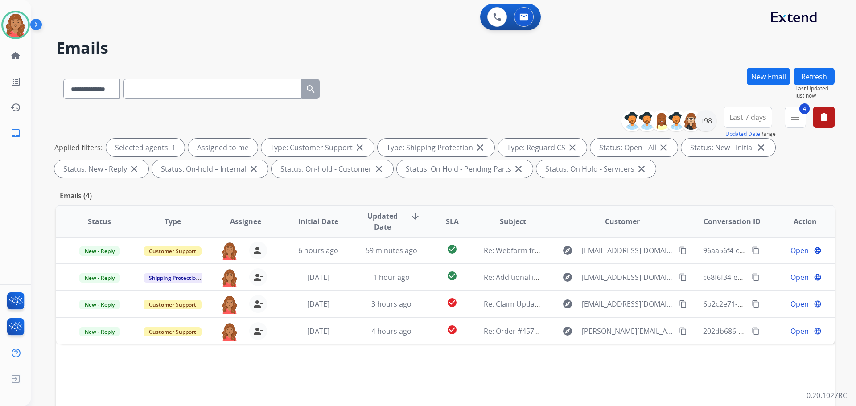
scroll to position [0, 0]
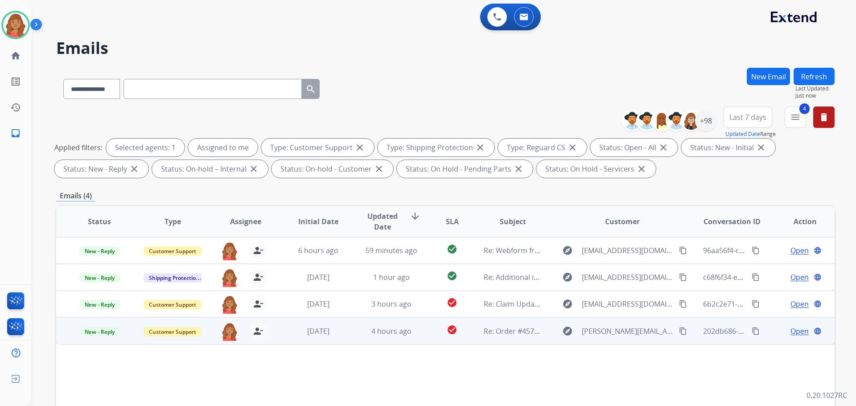
click at [679, 330] on mat-icon "content_copy" at bounding box center [683, 331] width 8 height 8
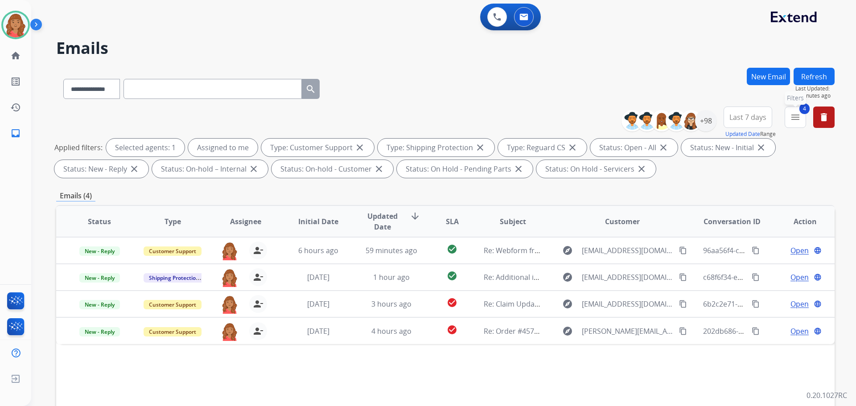
click at [796, 111] on button "4 menu Filters" at bounding box center [794, 117] width 21 height 21
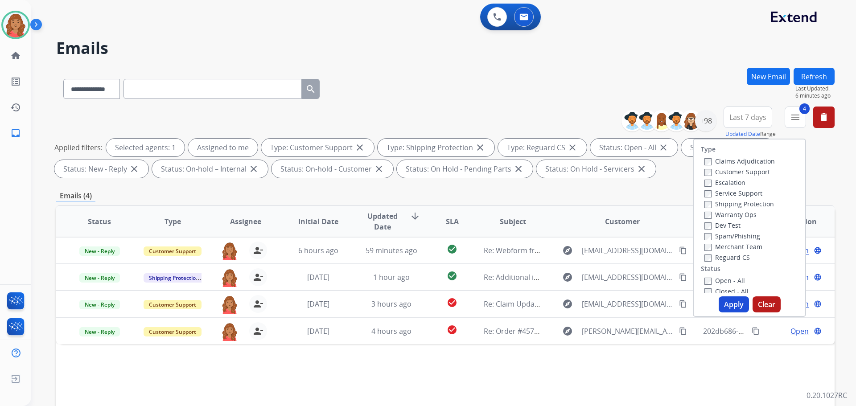
click at [726, 304] on button "Apply" at bounding box center [733, 304] width 30 height 16
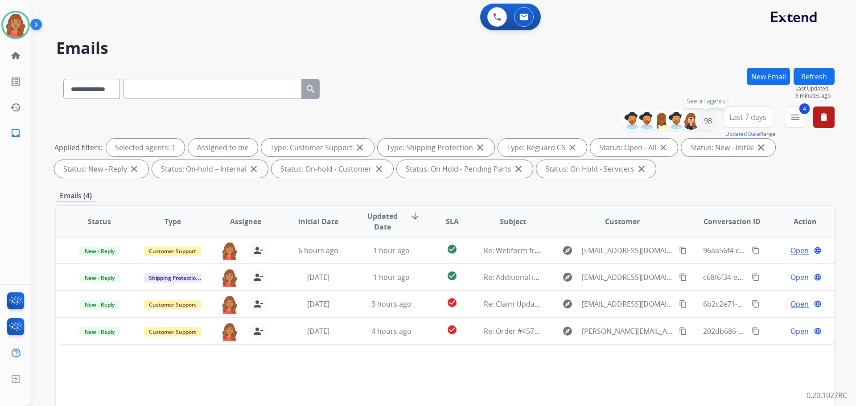
drag, startPoint x: 705, startPoint y: 121, endPoint x: 702, endPoint y: 139, distance: 18.5
click at [705, 122] on div "+98" at bounding box center [705, 120] width 21 height 21
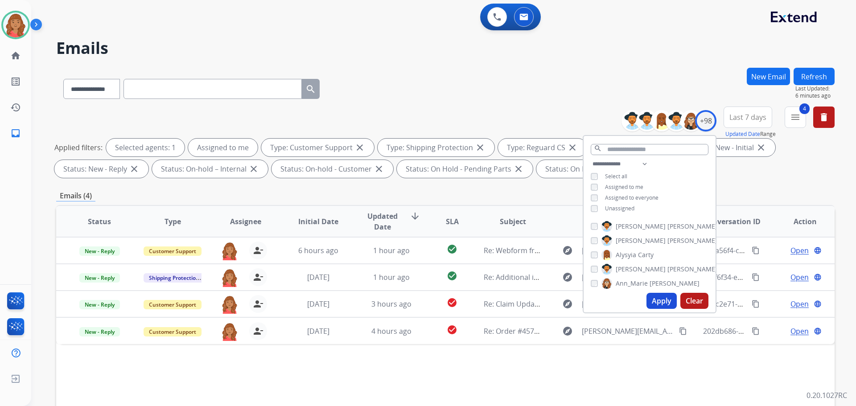
click at [751, 195] on div "Emails (4)" at bounding box center [445, 195] width 778 height 11
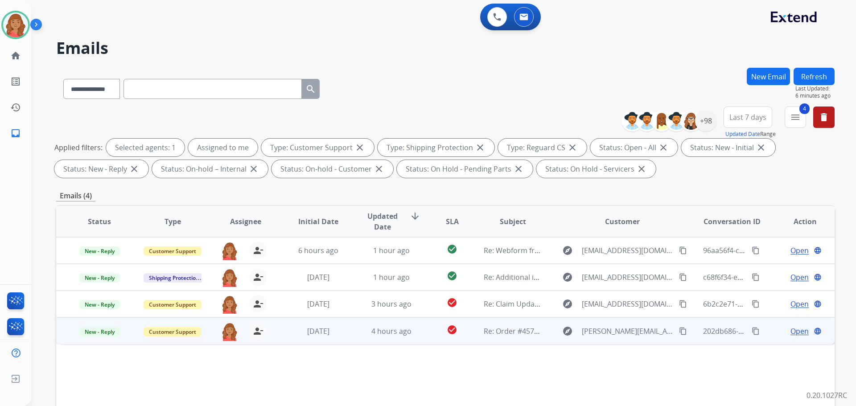
click at [679, 331] on mat-icon "content_copy" at bounding box center [683, 331] width 8 height 8
click at [404, 333] on span "4 hours ago" at bounding box center [391, 331] width 40 height 10
click at [790, 330] on span "Open" at bounding box center [799, 330] width 18 height 11
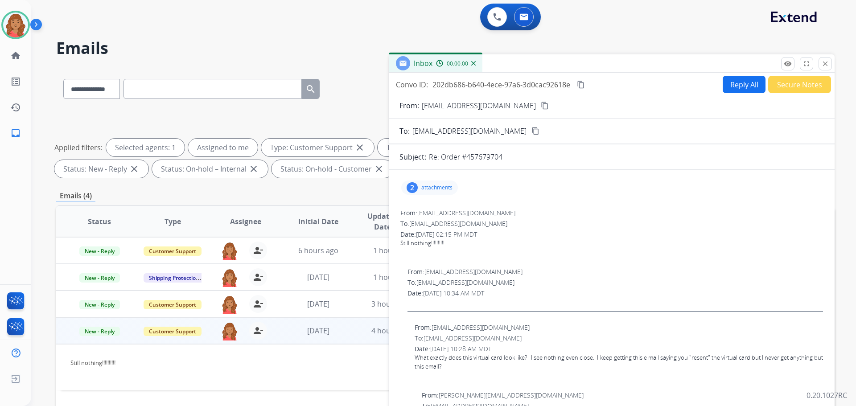
click at [738, 88] on button "Reply All" at bounding box center [744, 84] width 43 height 17
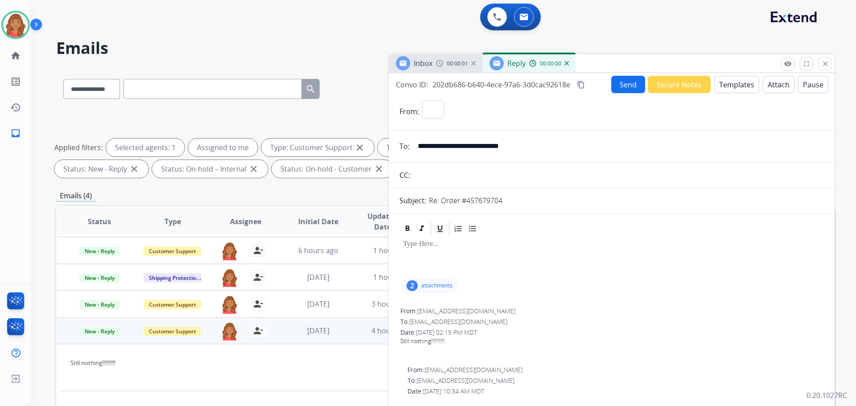
select select "**********"
click at [731, 82] on button "Templates" at bounding box center [736, 84] width 45 height 17
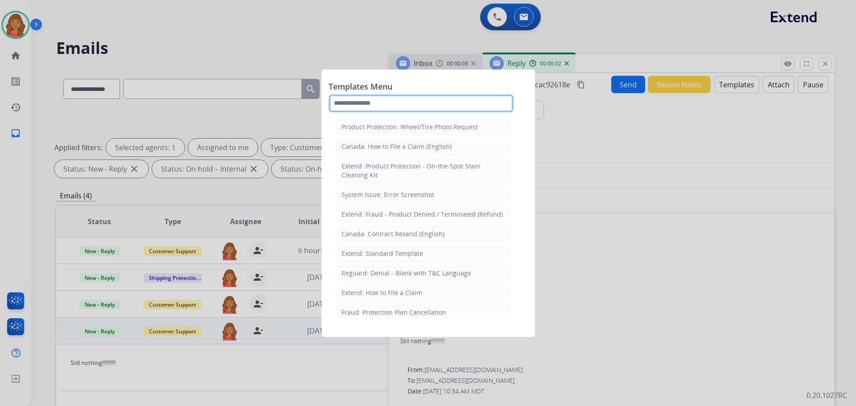
click at [366, 105] on input "text" at bounding box center [420, 103] width 185 height 18
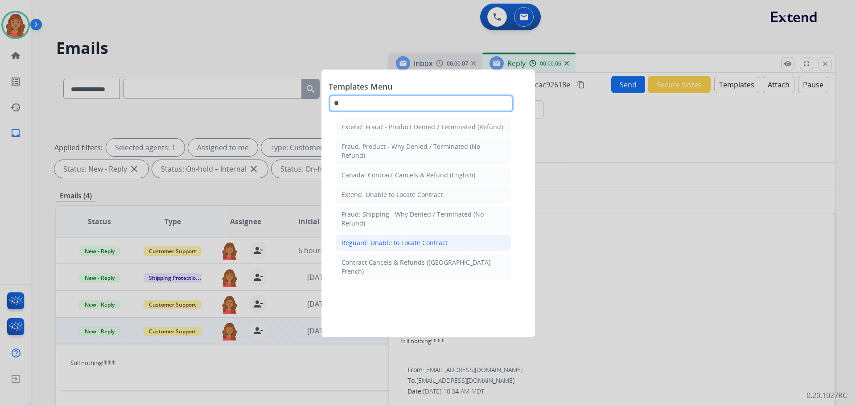
type input "**"
click at [386, 242] on div "Reguard: Unable to Locate Contract" at bounding box center [394, 242] width 106 height 9
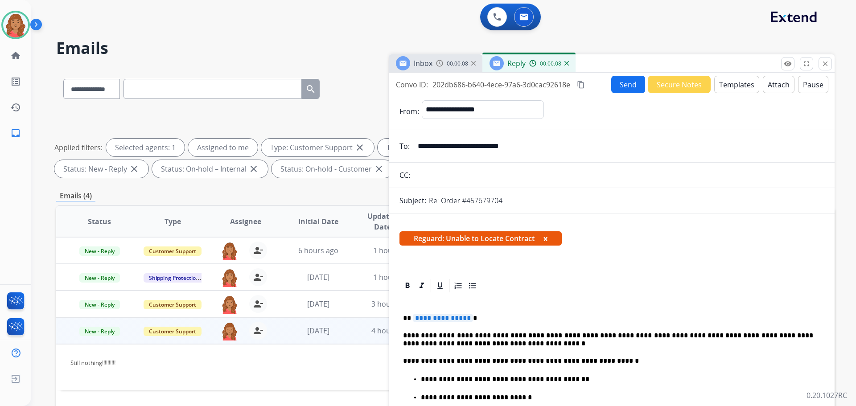
click at [469, 316] on p "**********" at bounding box center [608, 318] width 410 height 8
click at [466, 317] on span "**********" at bounding box center [443, 318] width 60 height 8
click at [627, 87] on button "Send" at bounding box center [628, 84] width 34 height 17
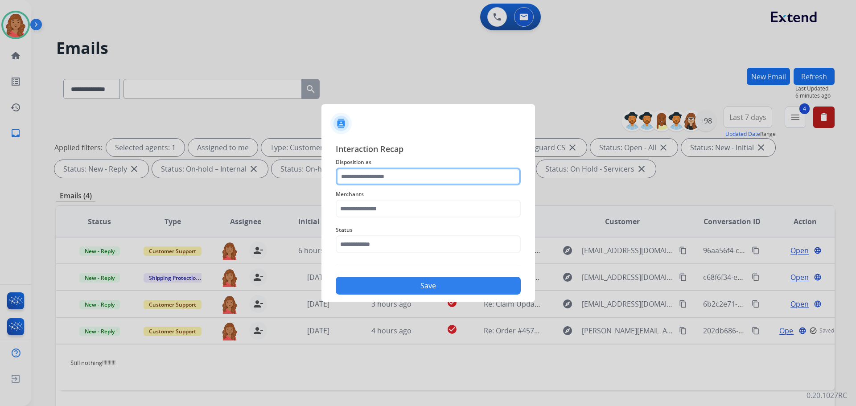
click at [386, 175] on input "text" at bounding box center [428, 177] width 185 height 18
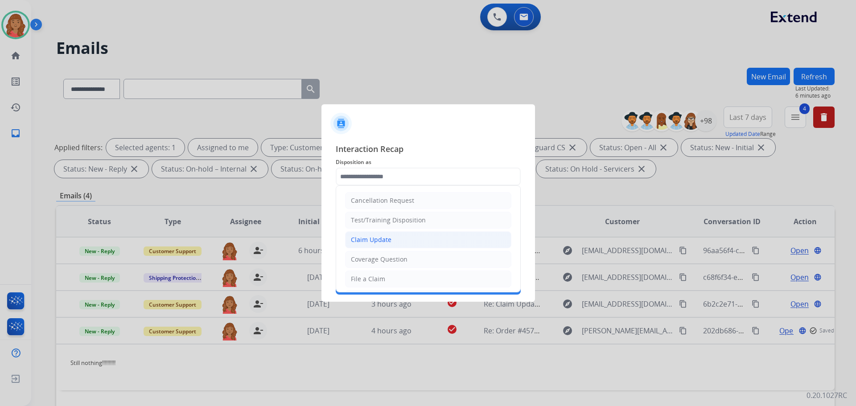
click at [374, 238] on div "Claim Update" at bounding box center [371, 239] width 41 height 9
type input "**********"
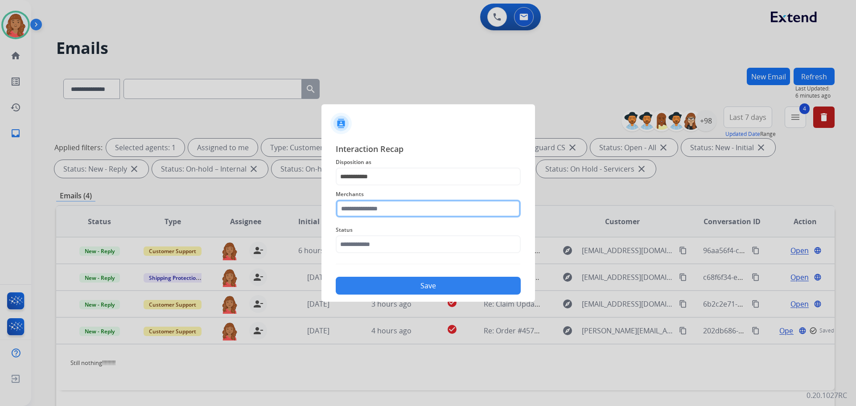
drag, startPoint x: 369, startPoint y: 209, endPoint x: 372, endPoint y: 218, distance: 9.9
click at [369, 209] on input "text" at bounding box center [428, 209] width 185 height 18
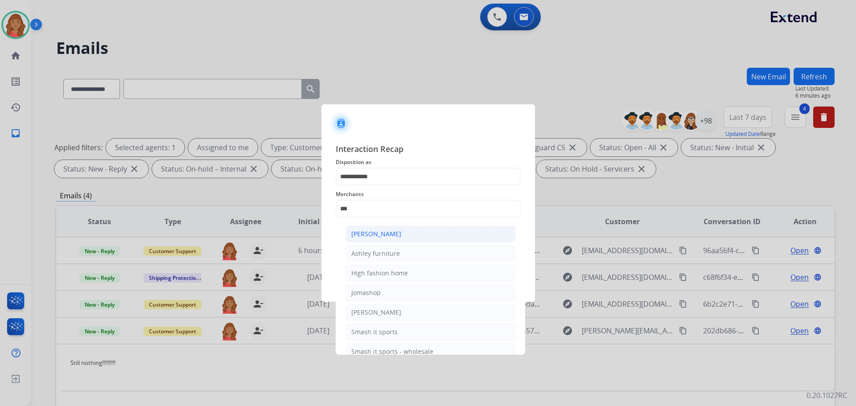
click at [374, 235] on div "[PERSON_NAME]" at bounding box center [376, 234] width 50 height 9
type input "**********"
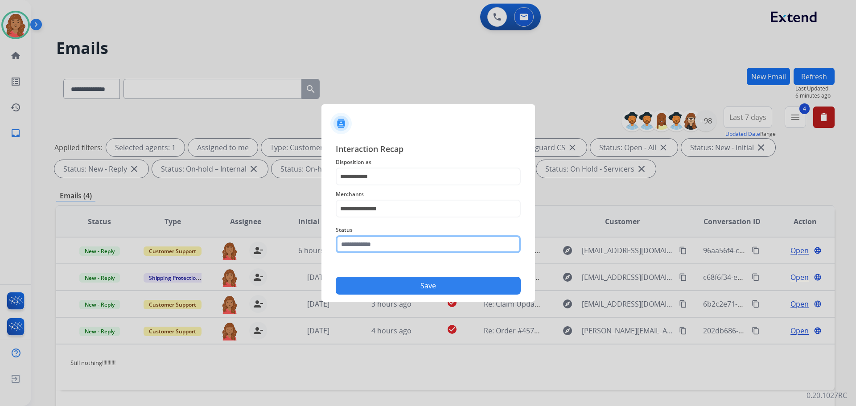
click at [370, 257] on div "Status" at bounding box center [428, 239] width 185 height 36
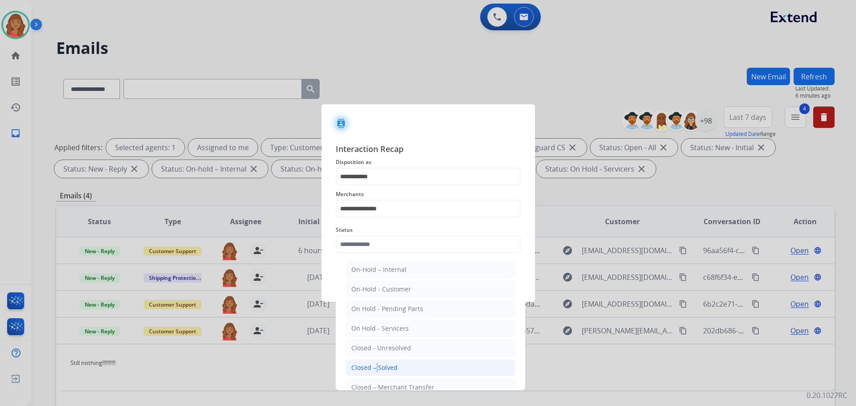
click at [374, 367] on div "Closed – Solved" at bounding box center [374, 367] width 46 height 9
type input "**********"
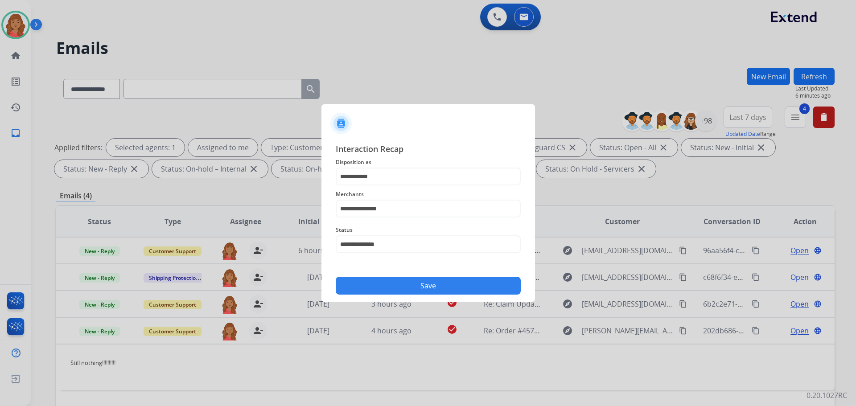
click at [386, 284] on button "Save" at bounding box center [428, 286] width 185 height 18
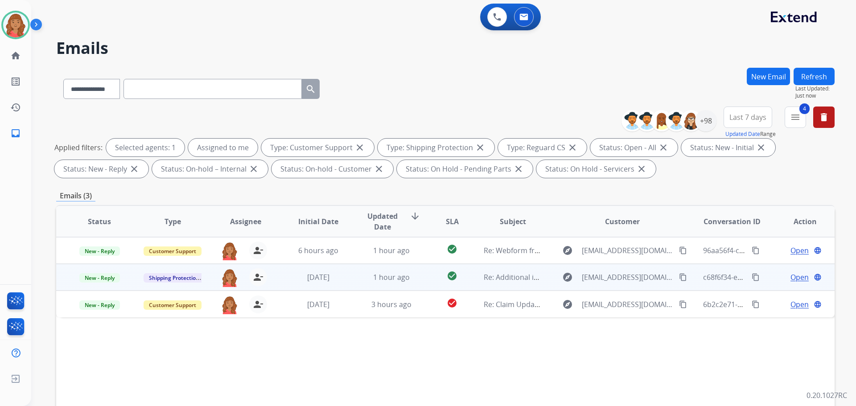
click at [751, 276] on mat-icon "content_copy" at bounding box center [755, 277] width 8 height 8
click at [679, 276] on mat-icon "content_copy" at bounding box center [683, 277] width 8 height 8
click at [352, 284] on td "1 hour ago" at bounding box center [384, 277] width 73 height 27
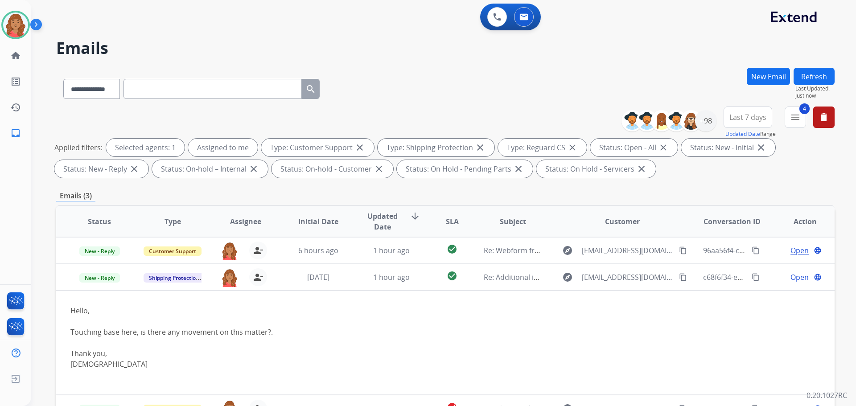
drag, startPoint x: 698, startPoint y: 308, endPoint x: 692, endPoint y: 308, distance: 5.3
click at [698, 308] on table "Status Type Assignee Initial Date Updated Date arrow_downward SLA Subject Custo…" at bounding box center [445, 314] width 778 height 216
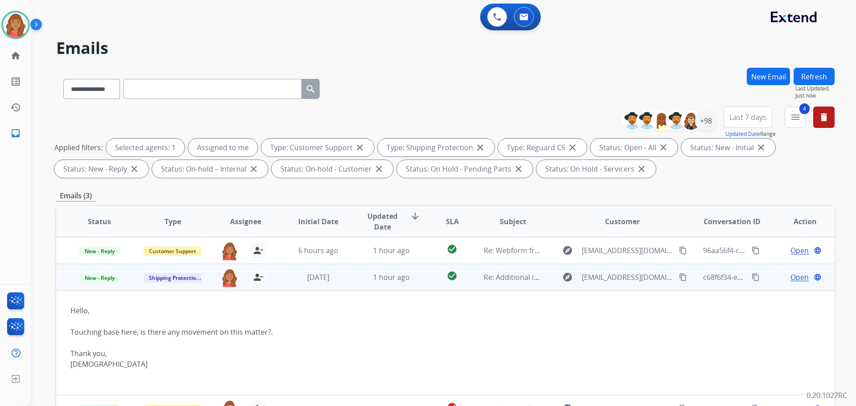
click at [790, 277] on span "Open" at bounding box center [799, 277] width 18 height 11
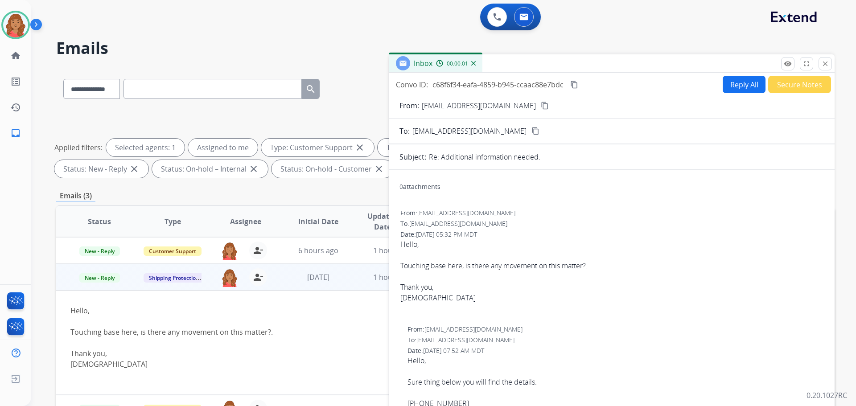
click at [728, 88] on button "Reply All" at bounding box center [744, 84] width 43 height 17
select select "**********"
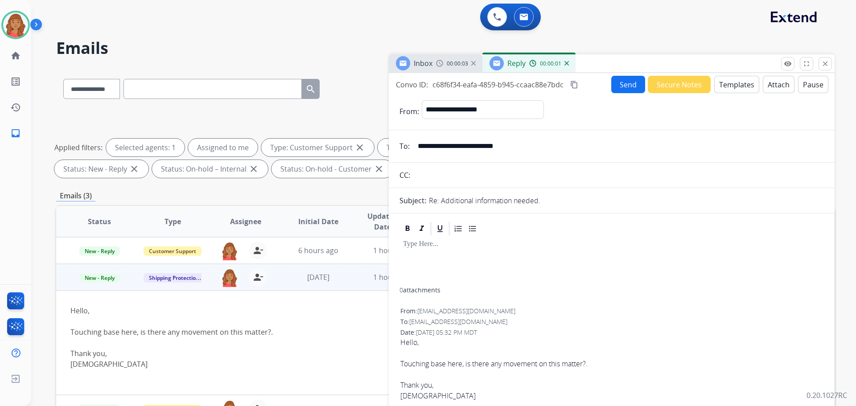
click at [733, 85] on button "Templates" at bounding box center [736, 84] width 45 height 17
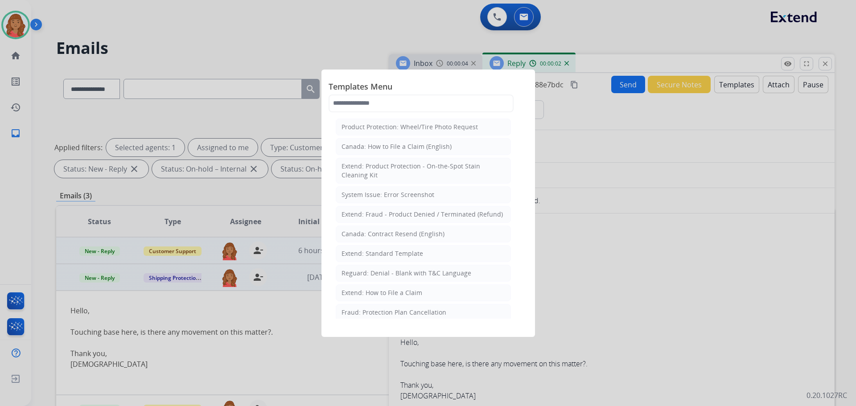
click at [372, 251] on div "Extend: Standard Template" at bounding box center [382, 253] width 82 height 9
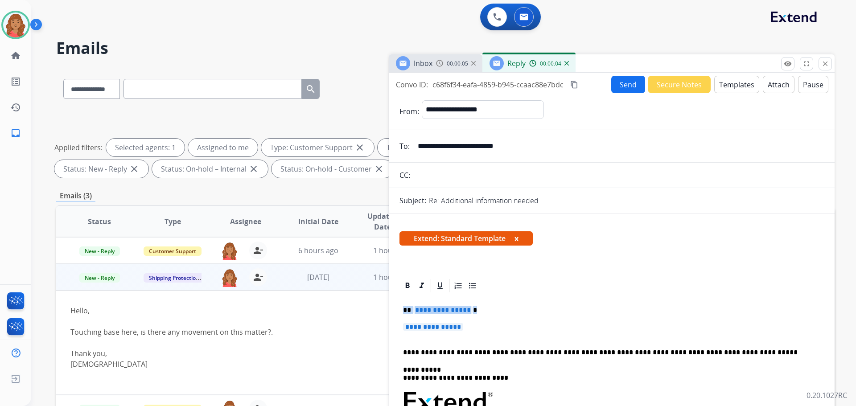
drag, startPoint x: 471, startPoint y: 326, endPoint x: 397, endPoint y: 312, distance: 75.2
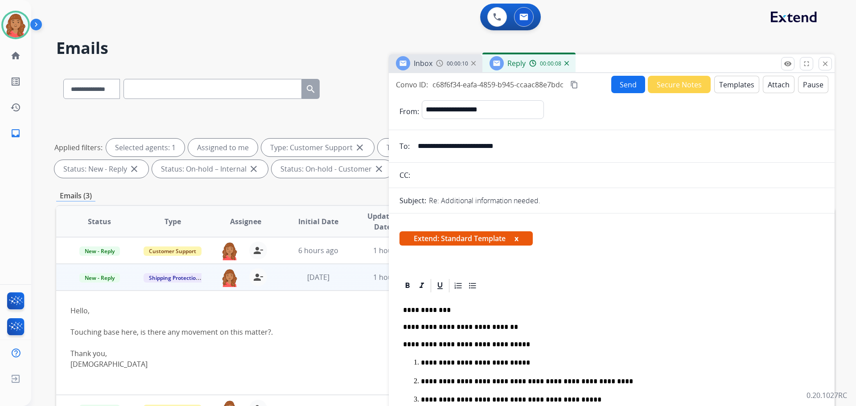
click at [573, 83] on mat-icon "content_copy" at bounding box center [574, 85] width 8 height 8
click at [622, 88] on button "Send" at bounding box center [628, 84] width 34 height 17
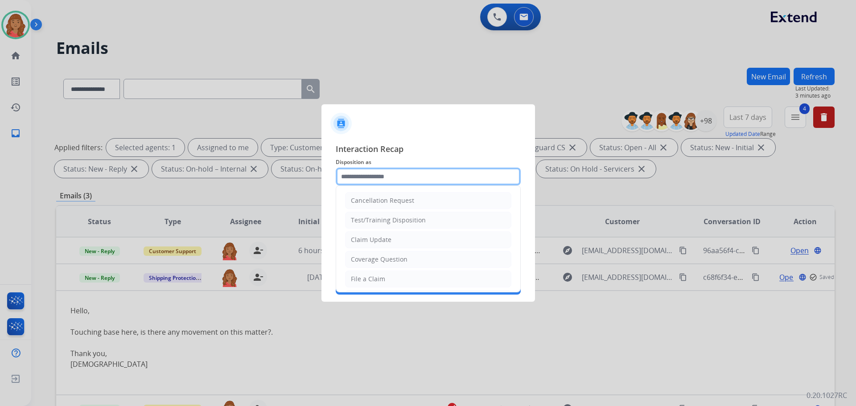
click at [399, 175] on input "text" at bounding box center [428, 177] width 185 height 18
click at [386, 239] on div "Claim Update" at bounding box center [371, 239] width 41 height 9
type input "**********"
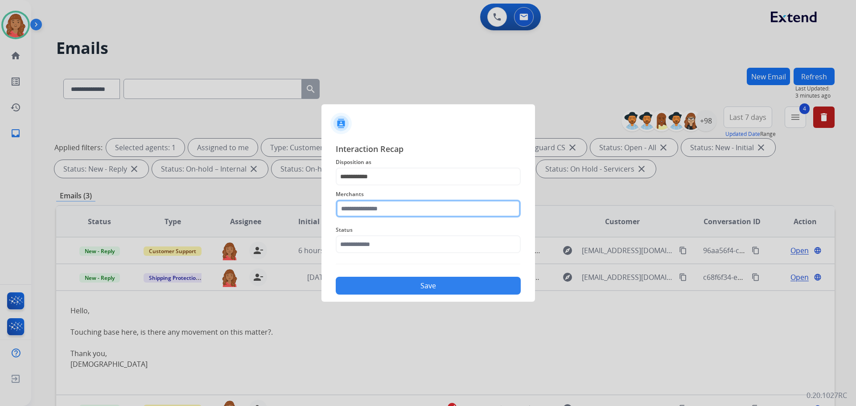
click at [382, 210] on input "text" at bounding box center [428, 209] width 185 height 18
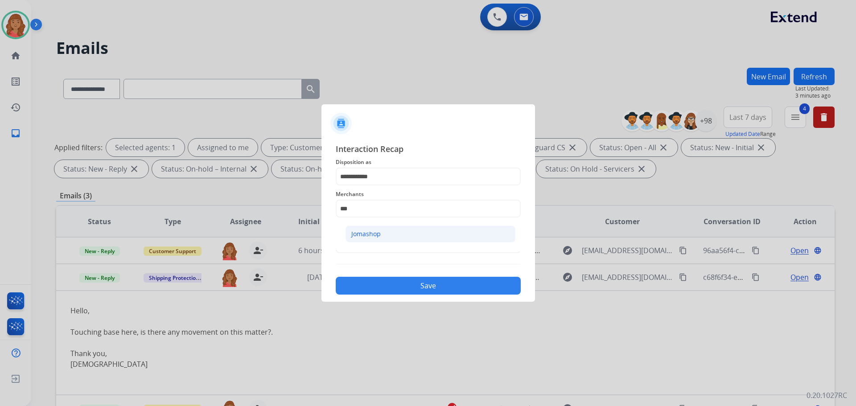
click at [369, 234] on div "Jomashop" at bounding box center [365, 234] width 29 height 9
type input "********"
click at [364, 252] on input "text" at bounding box center [428, 244] width 185 height 18
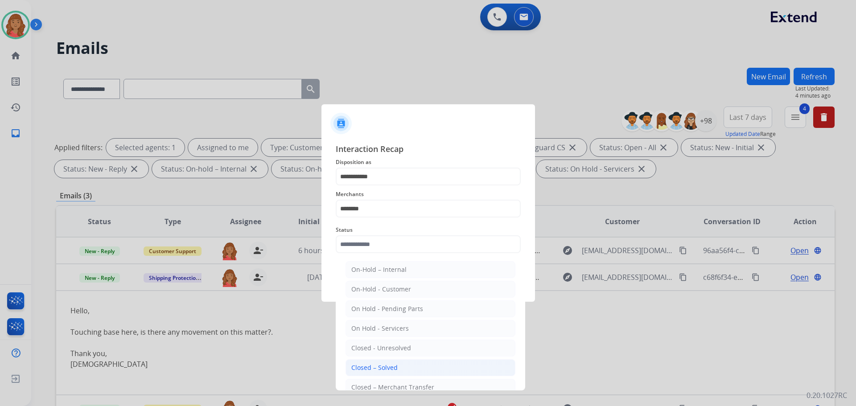
click at [378, 370] on div "Closed – Solved" at bounding box center [374, 367] width 46 height 9
type input "**********"
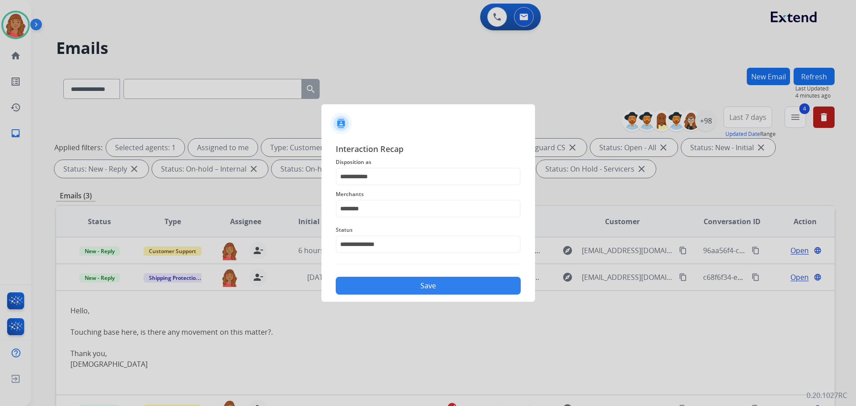
click at [387, 283] on button "Save" at bounding box center [428, 286] width 185 height 18
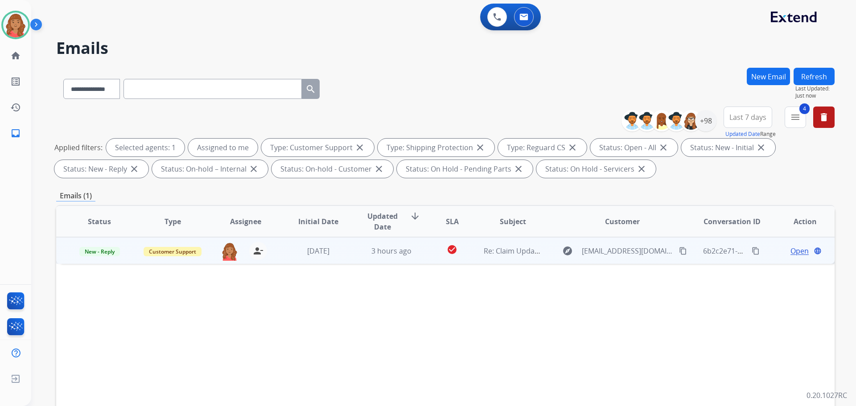
click at [679, 252] on mat-icon "content_copy" at bounding box center [683, 251] width 8 height 8
click at [324, 250] on span "[DATE]" at bounding box center [318, 251] width 22 height 10
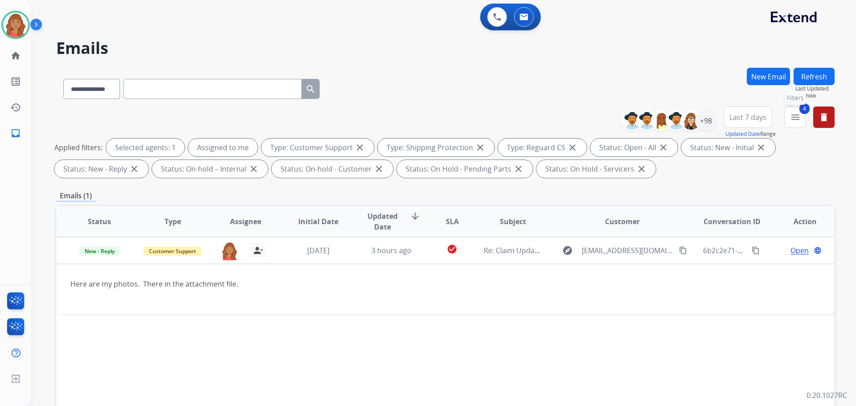
drag, startPoint x: 802, startPoint y: 120, endPoint x: 795, endPoint y: 123, distance: 7.6
click at [801, 120] on button "4 menu Filters" at bounding box center [794, 117] width 21 height 21
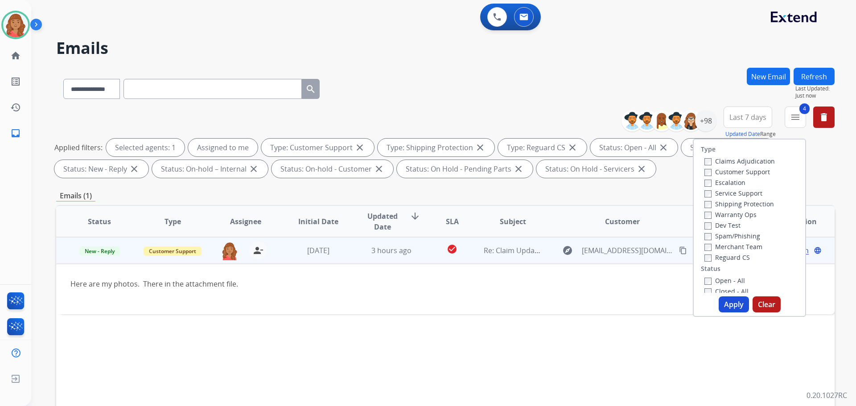
click at [600, 284] on div "Here are my photos. There in the attachment file." at bounding box center [372, 289] width 604 height 21
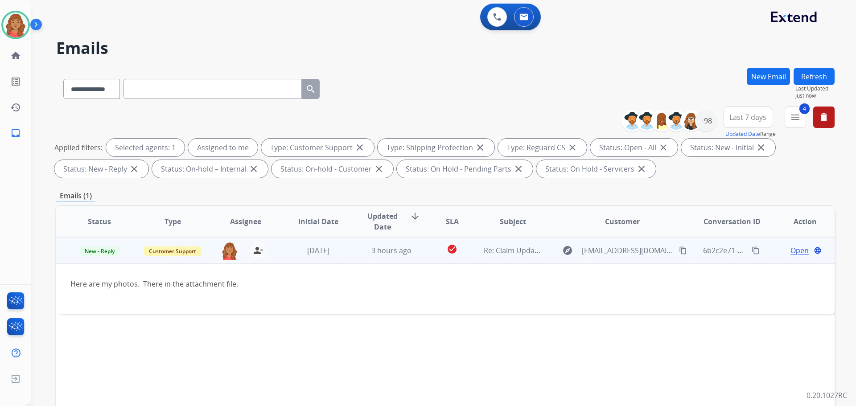
click at [679, 251] on mat-icon "content_copy" at bounding box center [683, 250] width 8 height 8
click at [510, 252] on span "Re: Claim Update." at bounding box center [513, 251] width 59 height 10
click at [416, 252] on div "3 hours ago" at bounding box center [391, 251] width 58 height 11
click at [790, 253] on span "Open" at bounding box center [799, 250] width 18 height 11
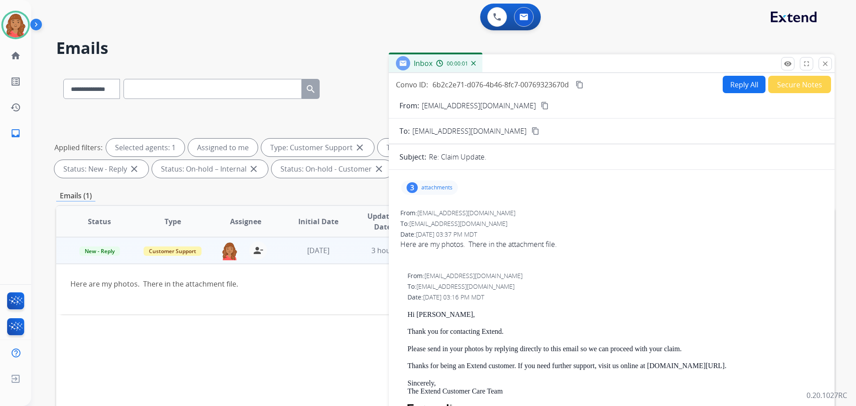
click at [428, 185] on p "attachments" at bounding box center [436, 187] width 31 height 7
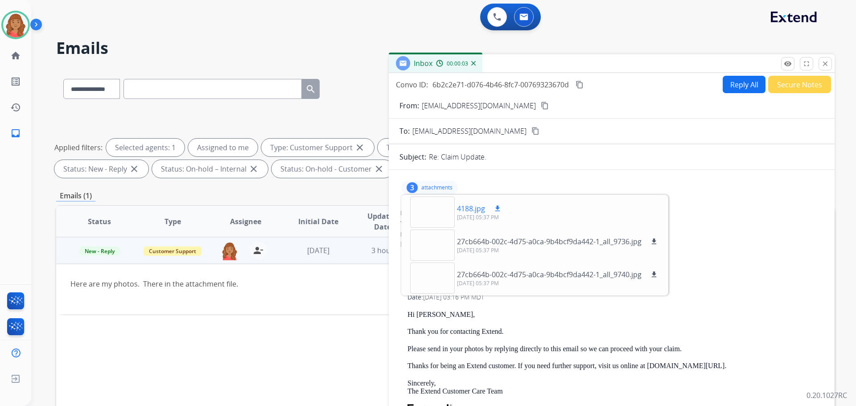
click at [431, 217] on div at bounding box center [432, 212] width 45 height 31
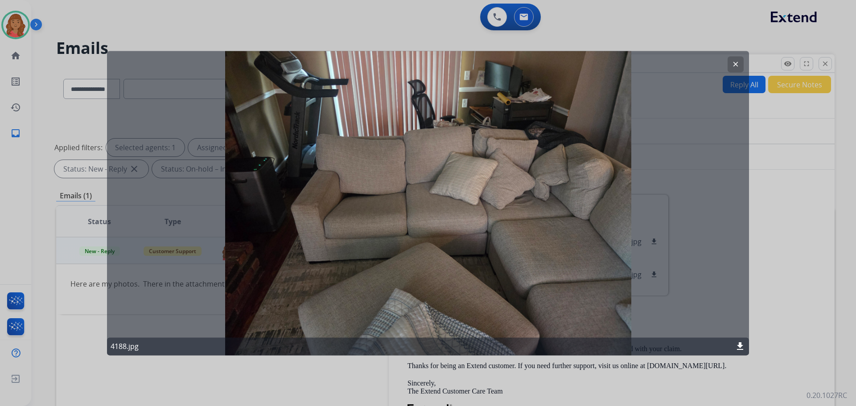
click at [735, 62] on mat-icon "clear" at bounding box center [735, 64] width 8 height 8
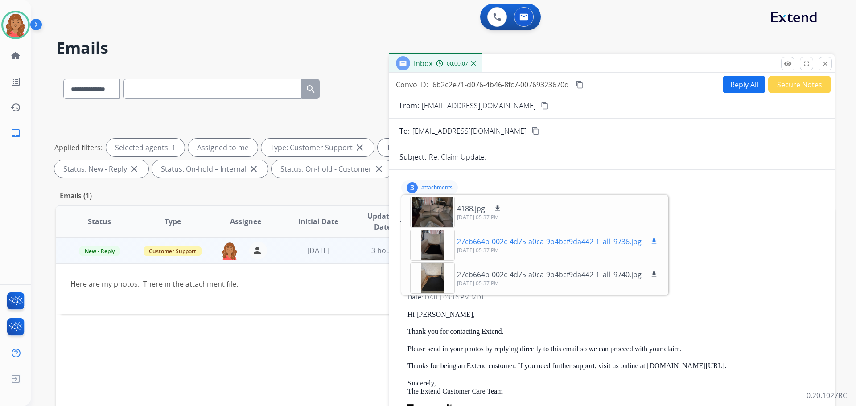
click at [431, 252] on div at bounding box center [432, 245] width 45 height 31
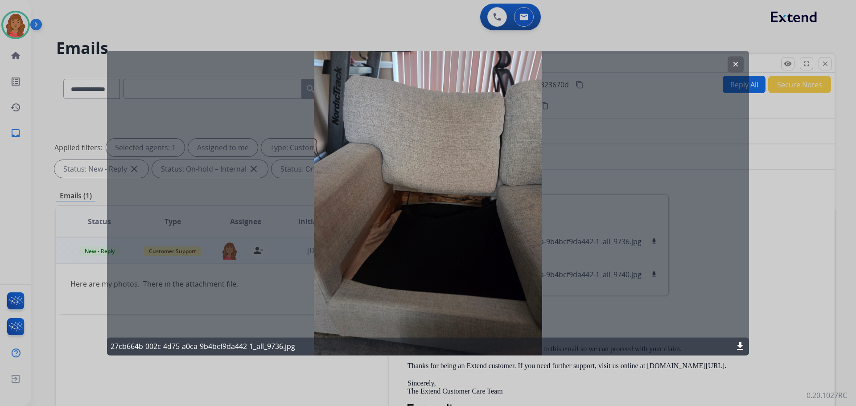
click at [736, 67] on mat-icon "clear" at bounding box center [735, 64] width 8 height 8
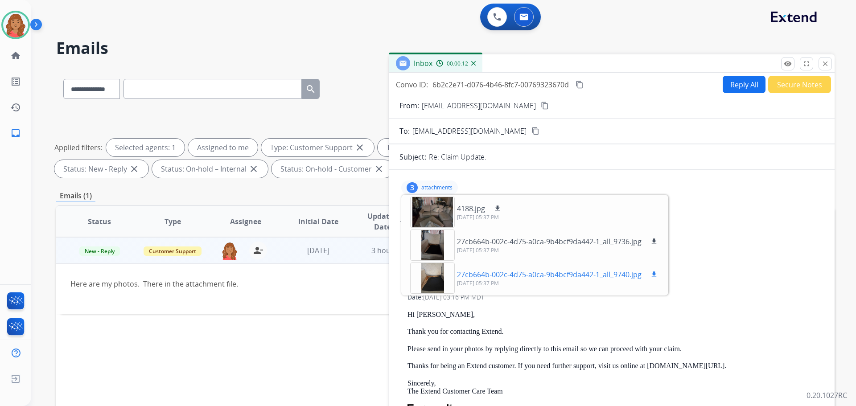
click at [436, 279] on div at bounding box center [432, 278] width 45 height 31
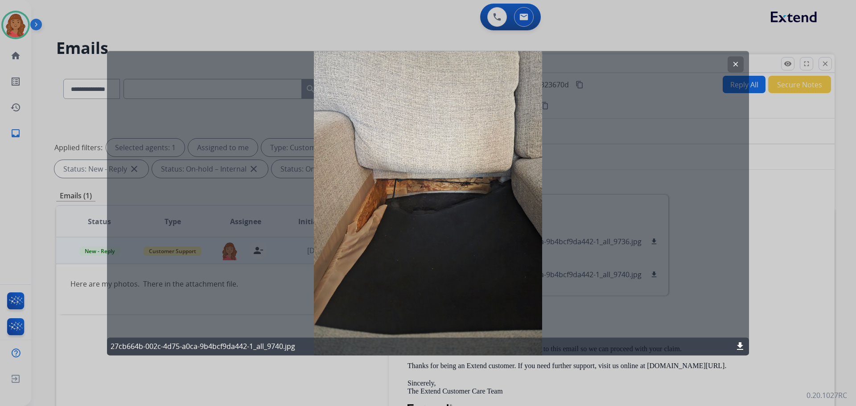
drag, startPoint x: 738, startPoint y: 65, endPoint x: 718, endPoint y: 79, distance: 24.2
click at [738, 65] on mat-icon "clear" at bounding box center [735, 64] width 8 height 8
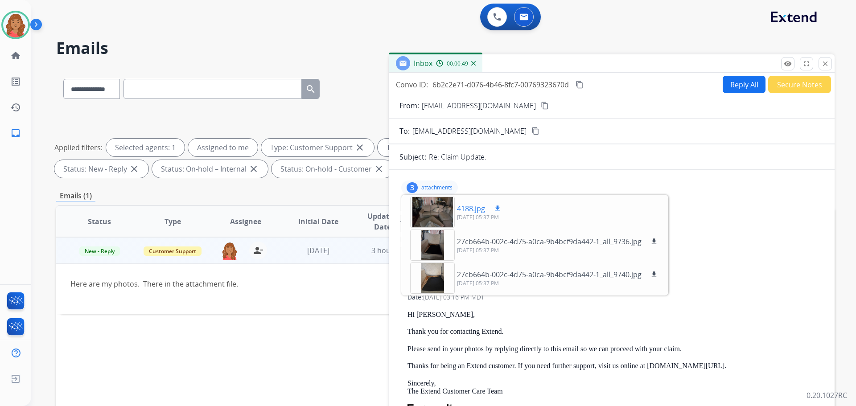
click at [435, 215] on div at bounding box center [432, 212] width 45 height 31
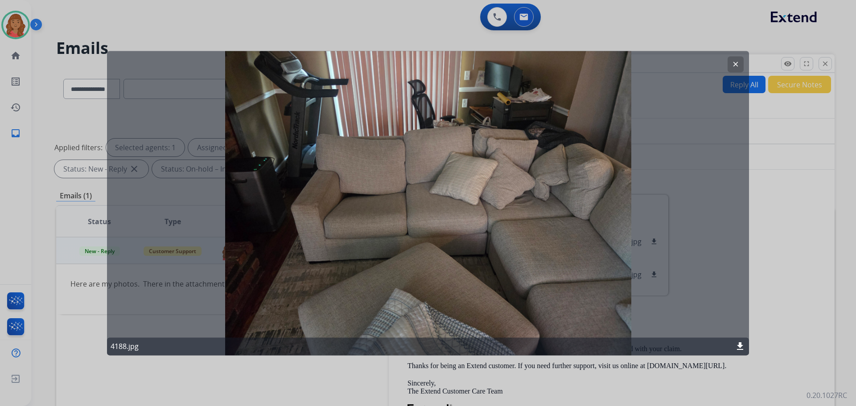
drag, startPoint x: 734, startPoint y: 62, endPoint x: 732, endPoint y: 69, distance: 7.7
click at [734, 65] on mat-icon "clear" at bounding box center [735, 64] width 8 height 8
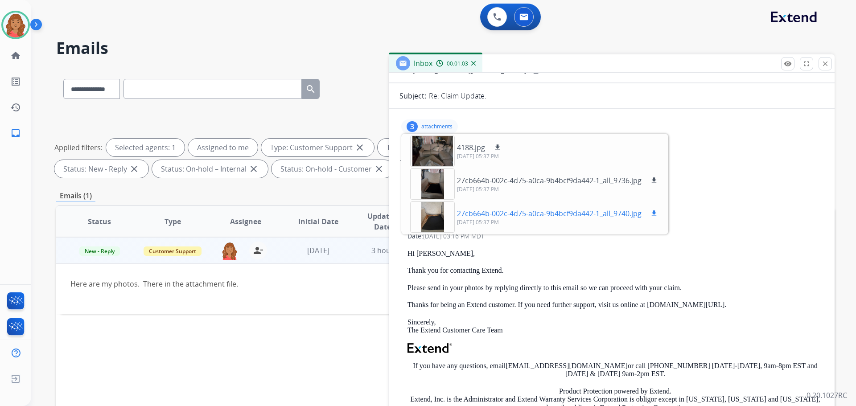
scroll to position [104, 0]
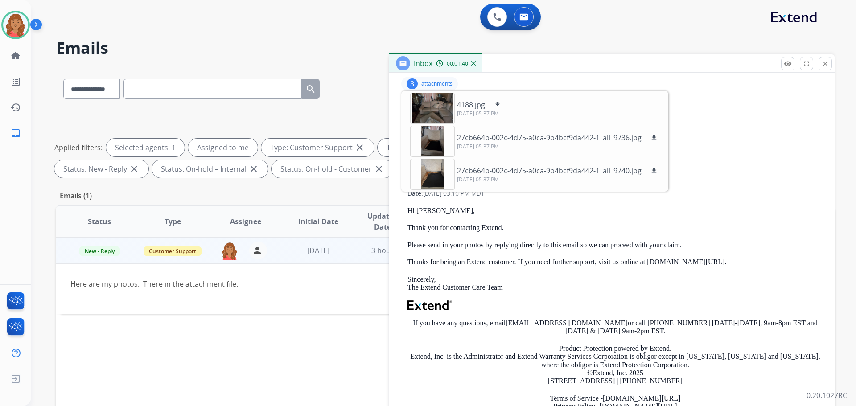
click at [773, 126] on div "Date: [DATE] 03:37 PM MDT" at bounding box center [611, 130] width 423 height 9
click at [527, 213] on p "Hi [PERSON_NAME]," at bounding box center [614, 211] width 415 height 8
drag, startPoint x: 423, startPoint y: 84, endPoint x: 428, endPoint y: 86, distance: 6.0
click at [423, 84] on p "attachments" at bounding box center [436, 83] width 31 height 7
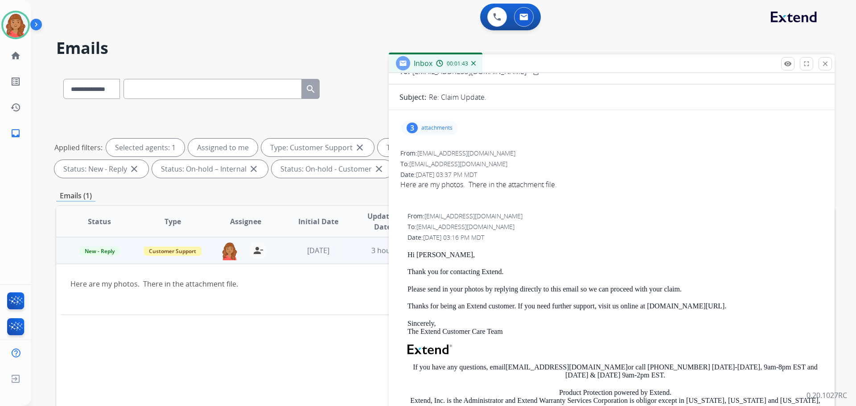
scroll to position [0, 0]
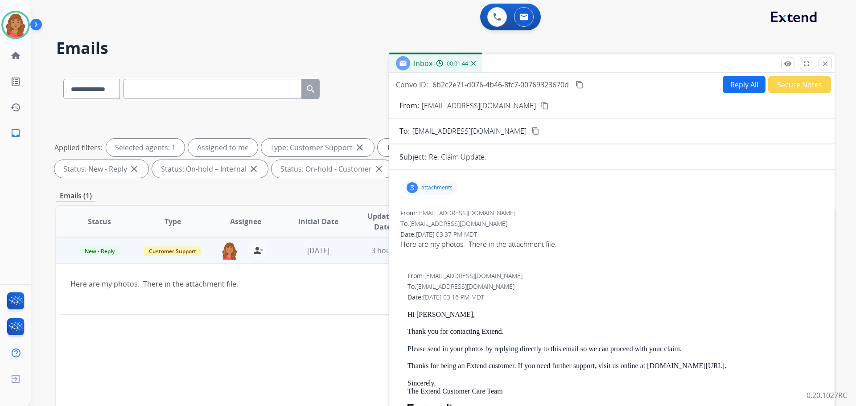
click at [732, 89] on button "Reply All" at bounding box center [744, 84] width 43 height 17
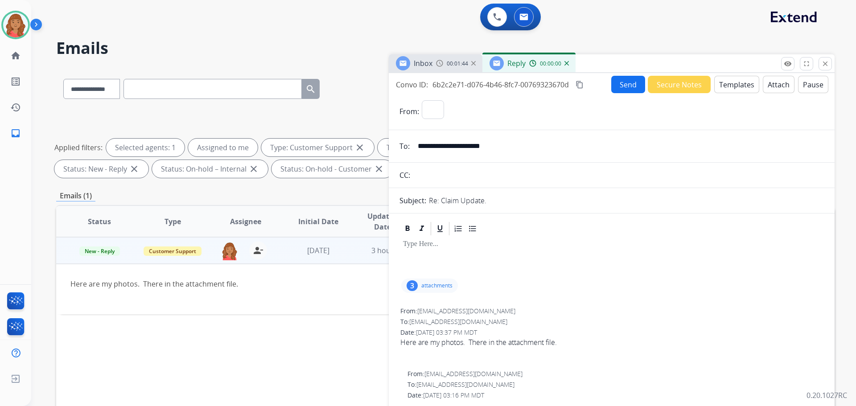
select select "**********"
drag, startPoint x: 717, startPoint y: 218, endPoint x: 682, endPoint y: 232, distance: 37.0
click at [727, 84] on button "Templates" at bounding box center [736, 84] width 45 height 17
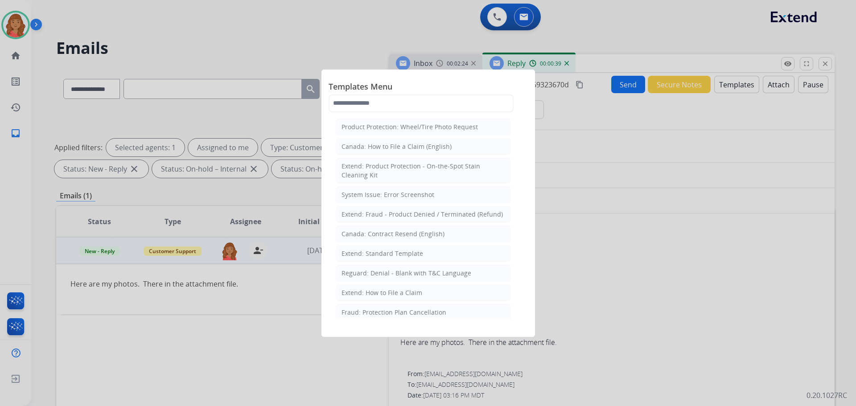
drag, startPoint x: 375, startPoint y: 253, endPoint x: 378, endPoint y: 259, distance: 6.8
click at [376, 253] on div "Extend: Standard Template" at bounding box center [382, 253] width 82 height 9
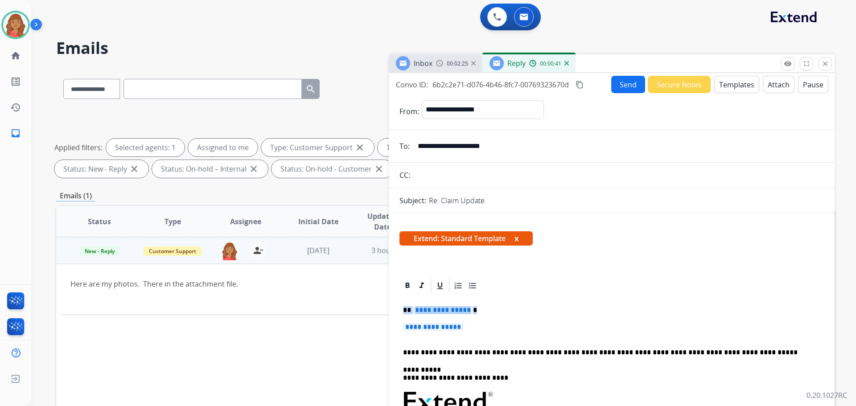
drag, startPoint x: 468, startPoint y: 329, endPoint x: 394, endPoint y: 308, distance: 76.2
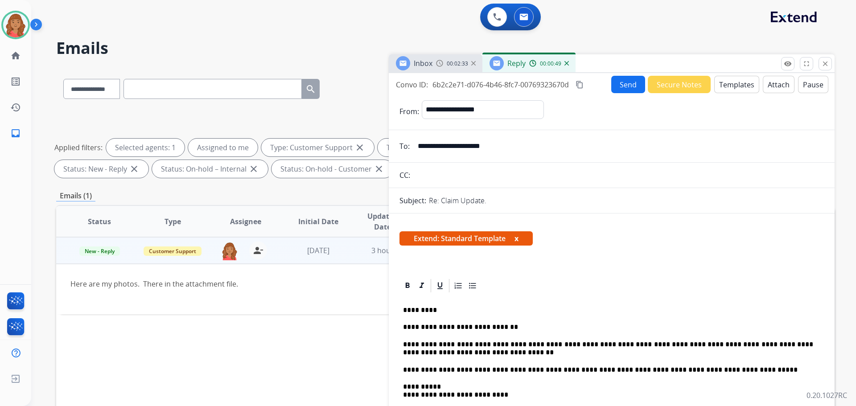
click at [579, 84] on mat-icon "content_copy" at bounding box center [579, 85] width 8 height 8
drag, startPoint x: 665, startPoint y: 345, endPoint x: 806, endPoint y: 349, distance: 141.4
click at [806, 349] on p "**********" at bounding box center [608, 349] width 410 height 16
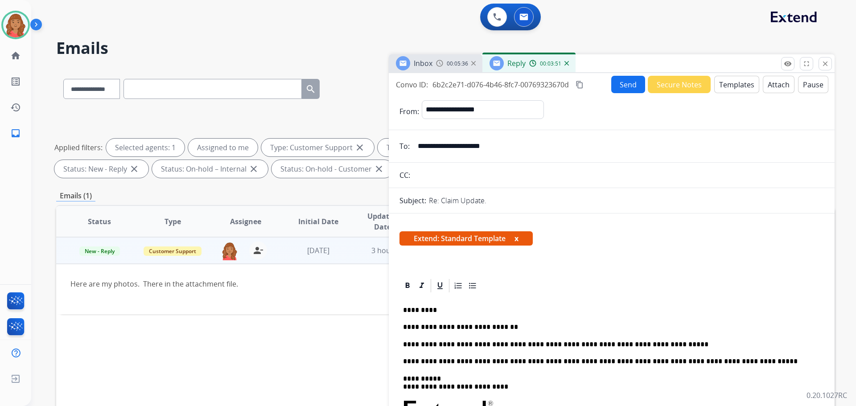
click at [622, 86] on button "Send" at bounding box center [628, 84] width 34 height 17
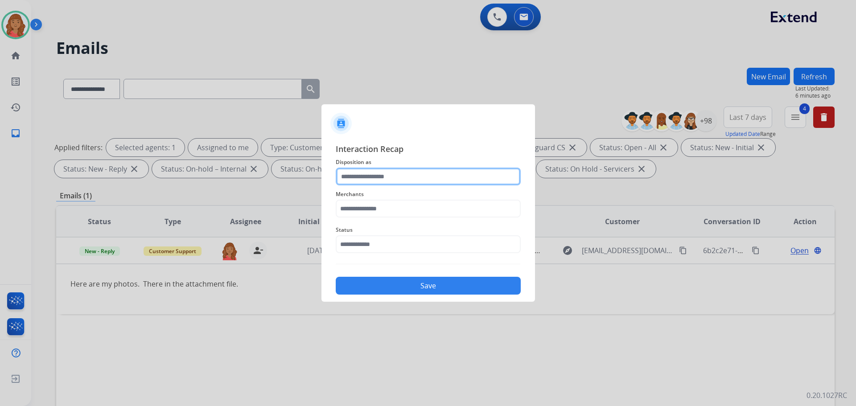
click at [410, 180] on input "text" at bounding box center [428, 177] width 185 height 18
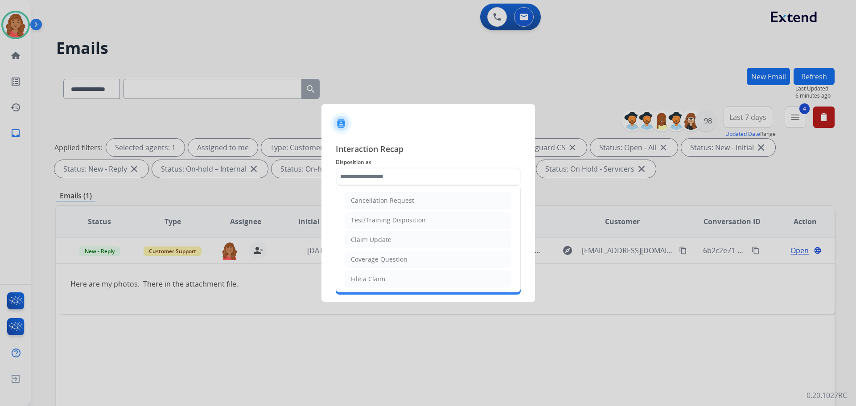
click at [382, 238] on div "Claim Update" at bounding box center [371, 239] width 41 height 9
type input "**********"
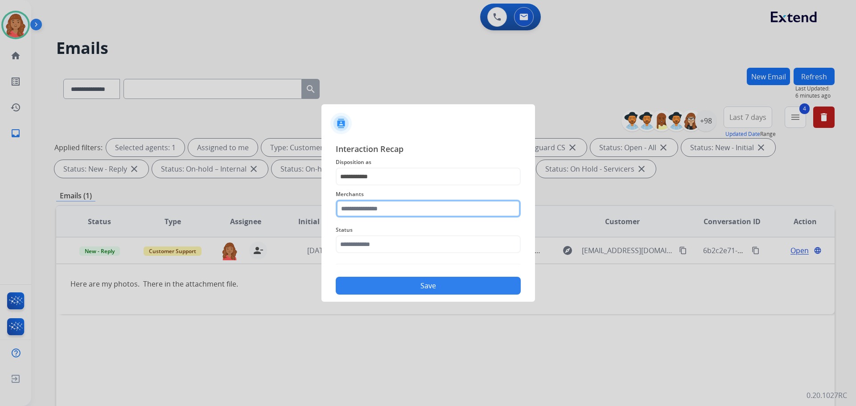
click at [381, 211] on input "text" at bounding box center [428, 209] width 185 height 18
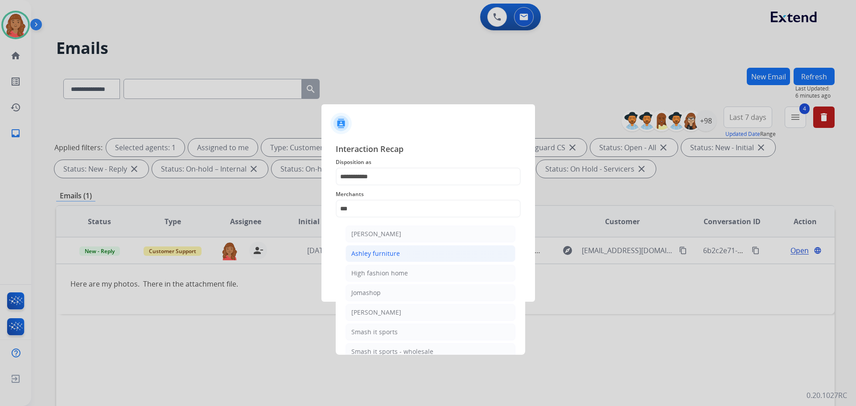
click at [375, 249] on li "Ashley furniture" at bounding box center [430, 253] width 170 height 17
type input "**********"
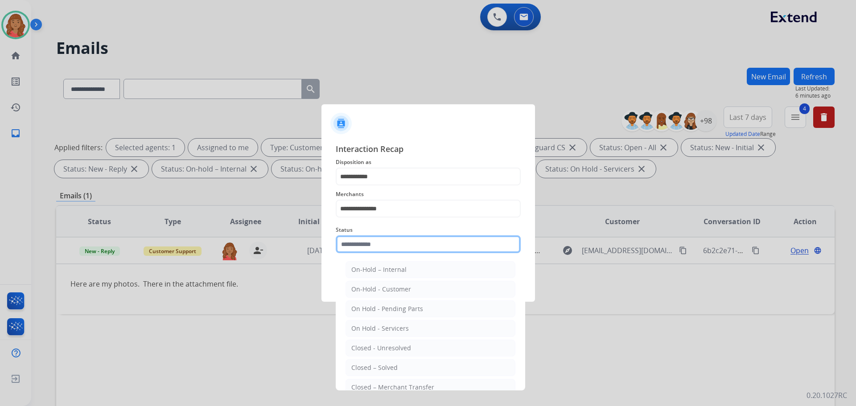
click at [370, 245] on input "text" at bounding box center [428, 244] width 185 height 18
click at [380, 367] on div "Closed – Solved" at bounding box center [374, 367] width 46 height 9
type input "**********"
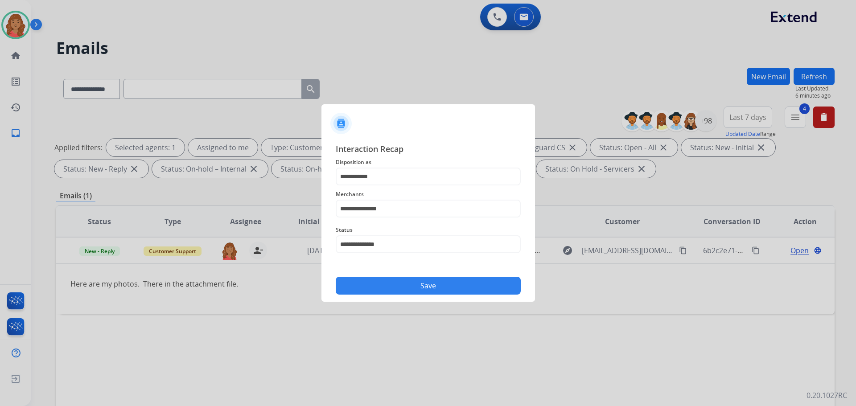
click at [403, 281] on button "Save" at bounding box center [428, 286] width 185 height 18
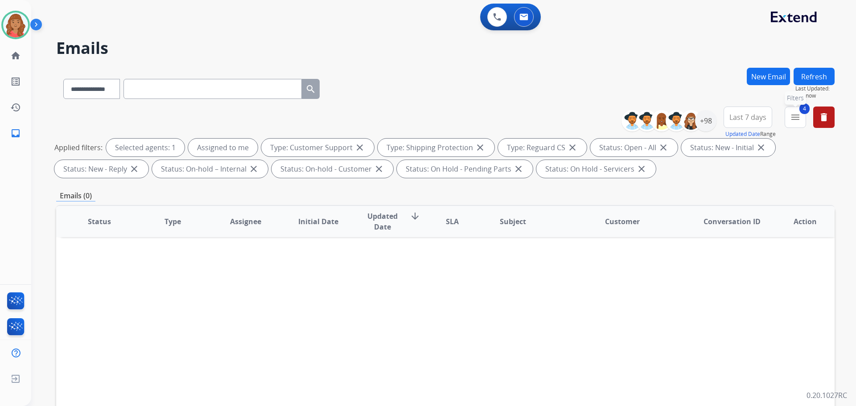
click at [794, 121] on mat-icon "menu" at bounding box center [795, 117] width 11 height 11
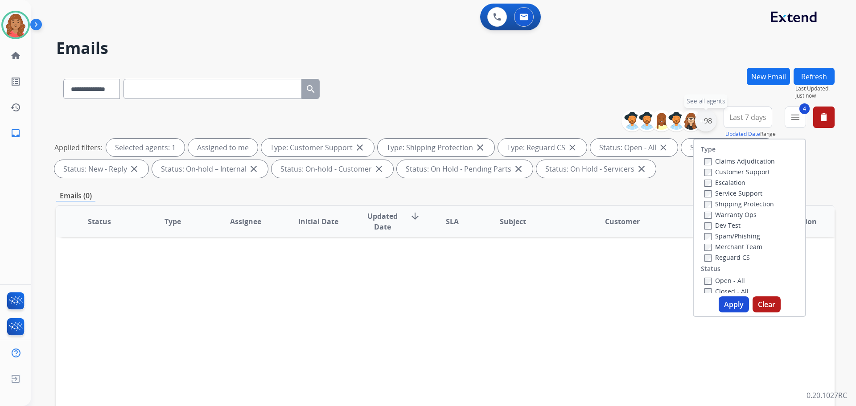
click at [709, 124] on div "+98" at bounding box center [705, 120] width 21 height 21
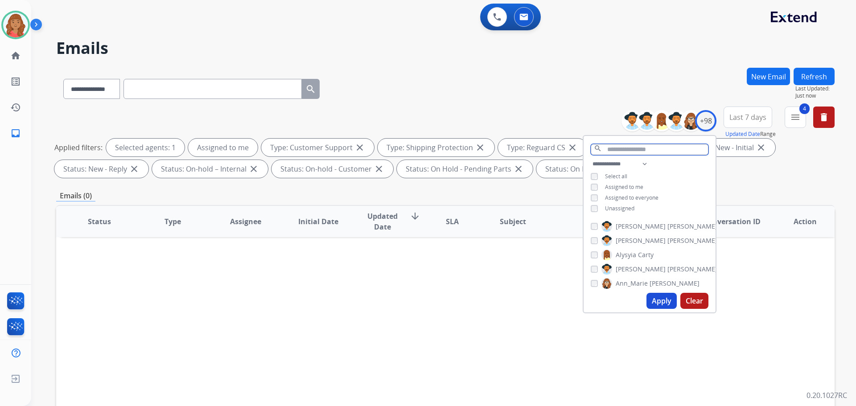
click at [629, 148] on input "text" at bounding box center [650, 149] width 118 height 11
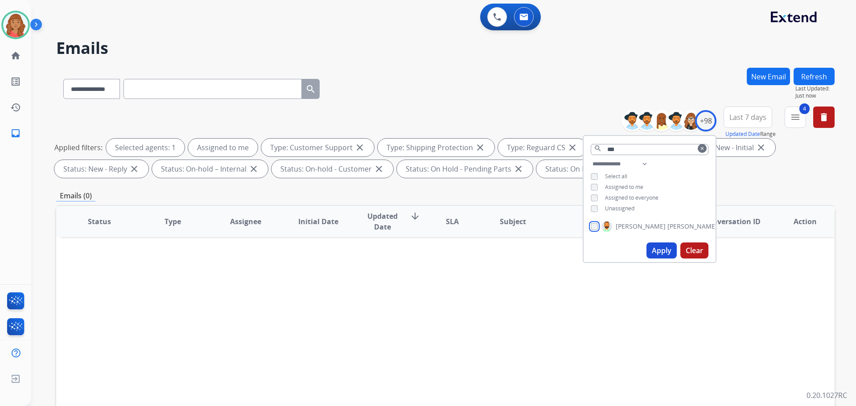
click at [591, 229] on div "[PERSON_NAME]" at bounding box center [654, 226] width 127 height 11
click at [656, 249] on button "Apply" at bounding box center [661, 250] width 30 height 16
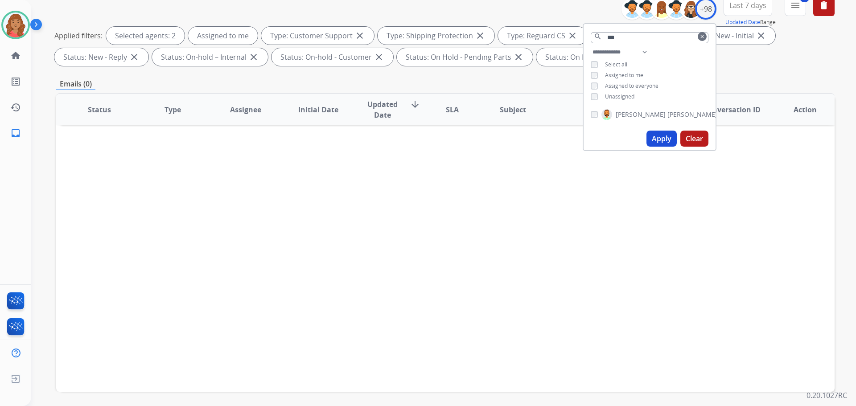
scroll to position [134, 0]
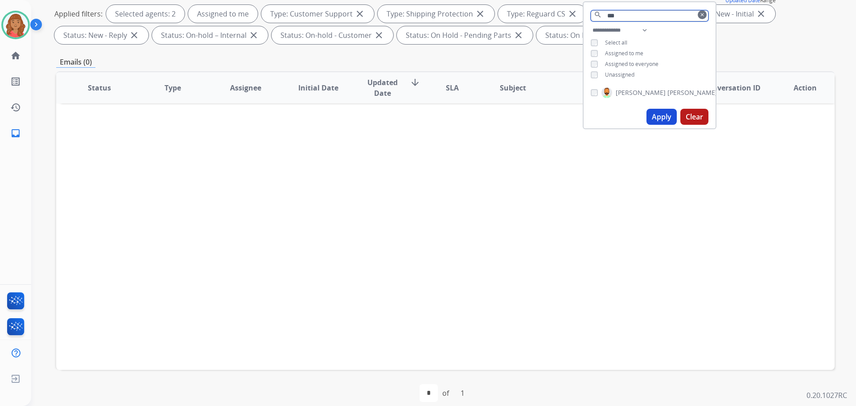
click at [657, 13] on input "***" at bounding box center [650, 15] width 118 height 11
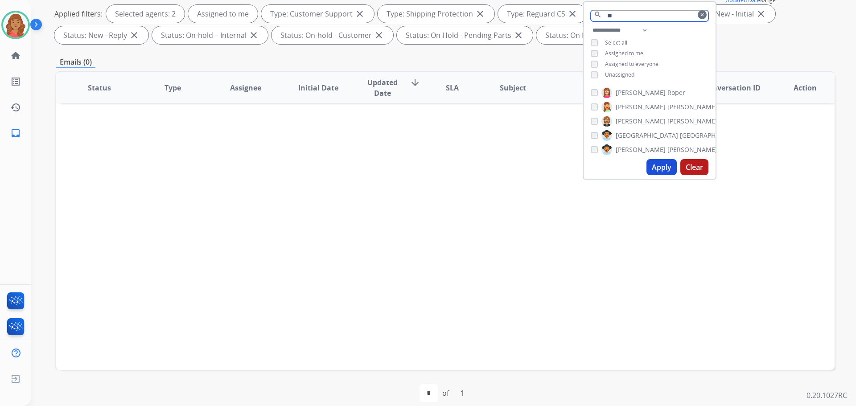
type input "*"
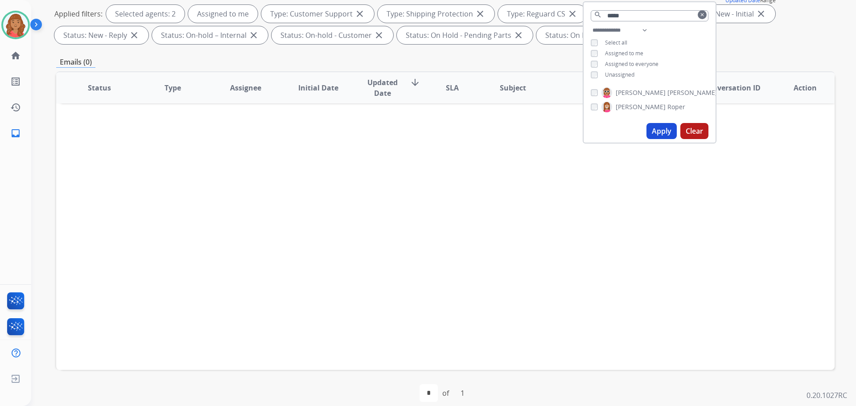
click at [653, 128] on button "Apply" at bounding box center [661, 131] width 30 height 16
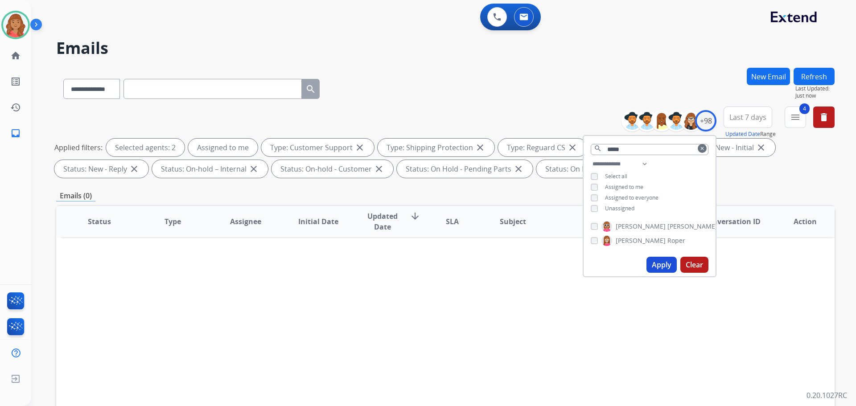
click at [659, 260] on button "Apply" at bounding box center [661, 265] width 30 height 16
click at [597, 242] on div "[PERSON_NAME]" at bounding box center [638, 240] width 94 height 11
click at [796, 122] on mat-icon "menu" at bounding box center [795, 117] width 11 height 11
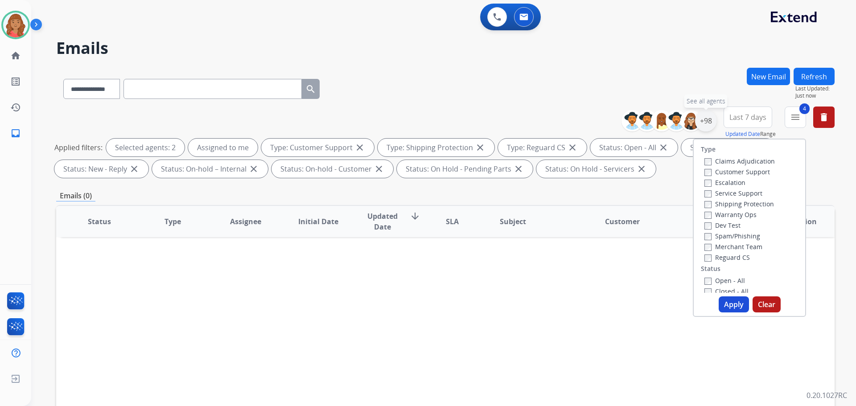
click at [712, 121] on div "+98" at bounding box center [705, 120] width 21 height 21
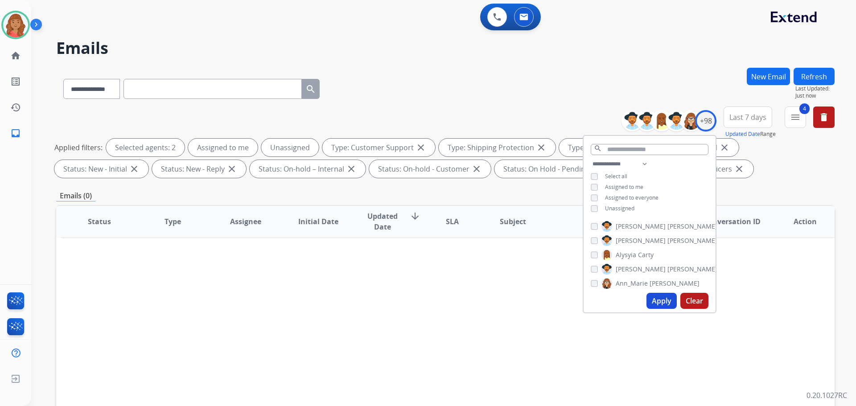
click at [667, 300] on button "Apply" at bounding box center [661, 301] width 30 height 16
click at [799, 116] on mat-icon "menu" at bounding box center [795, 117] width 11 height 11
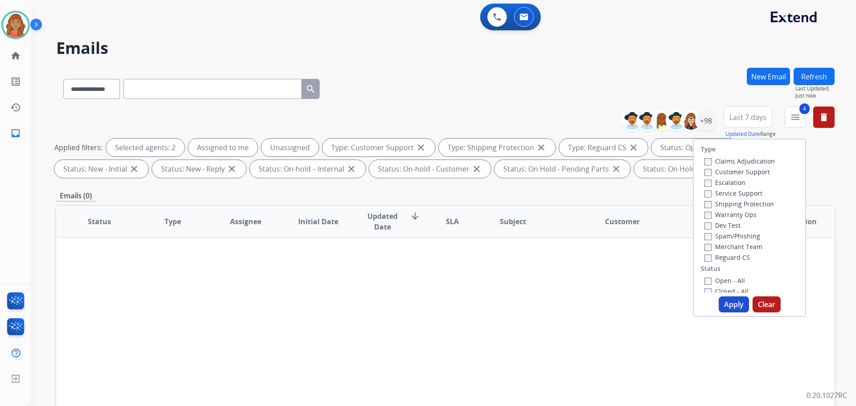
click at [727, 303] on button "Apply" at bounding box center [733, 304] width 30 height 16
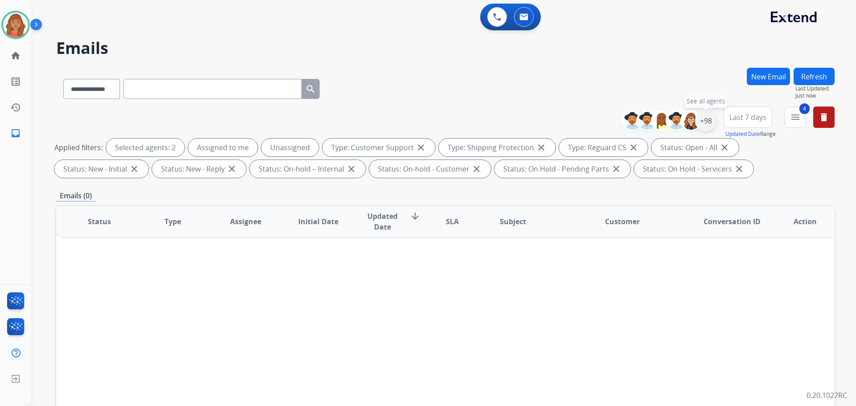
drag, startPoint x: 706, startPoint y: 119, endPoint x: 703, endPoint y: 124, distance: 6.0
click at [706, 120] on div "+98" at bounding box center [705, 120] width 21 height 21
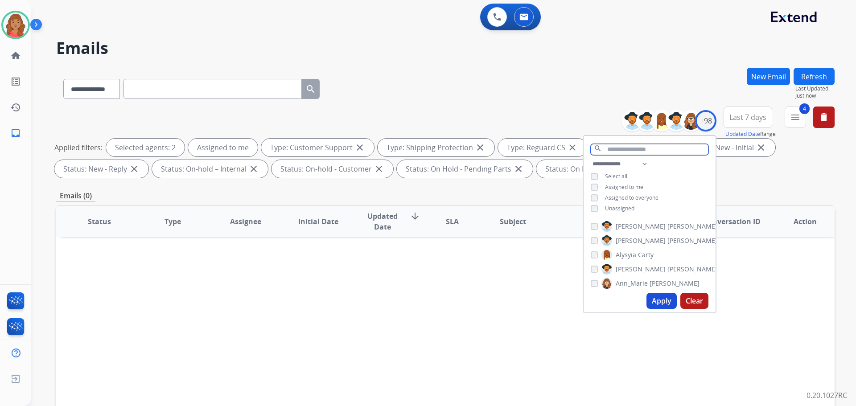
click at [632, 148] on input "text" at bounding box center [650, 149] width 118 height 11
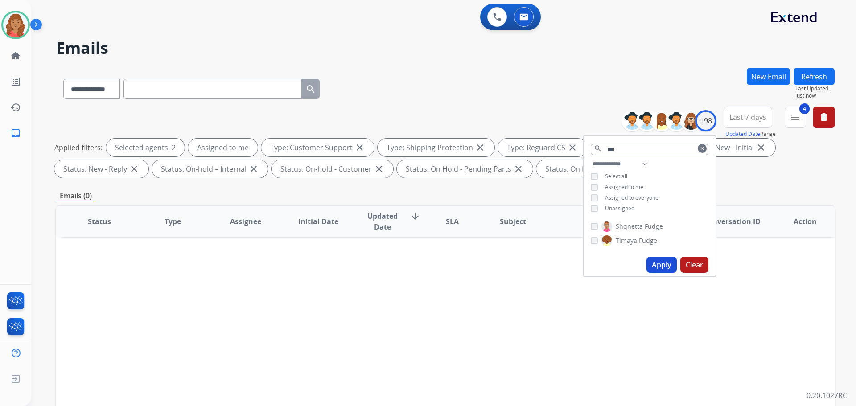
click at [657, 263] on button "Apply" at bounding box center [661, 265] width 30 height 16
click at [622, 147] on input "***" at bounding box center [650, 149] width 118 height 11
type input "*"
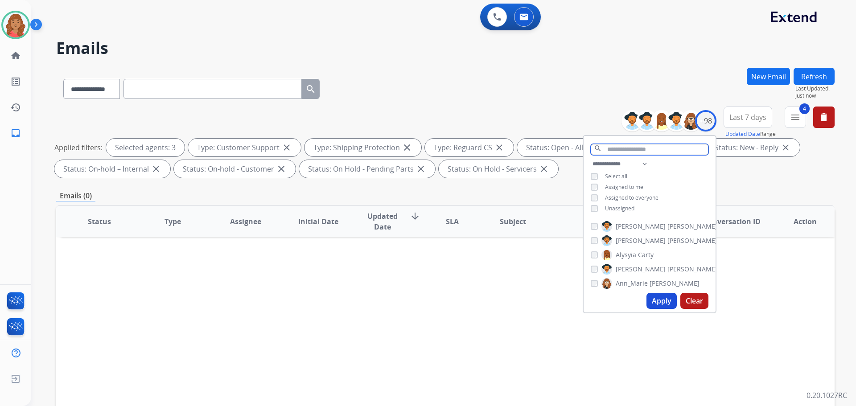
drag, startPoint x: 621, startPoint y: 149, endPoint x: 622, endPoint y: 156, distance: 7.2
click at [622, 150] on input "text" at bounding box center [650, 149] width 118 height 11
click at [655, 304] on button "Apply" at bounding box center [661, 301] width 30 height 16
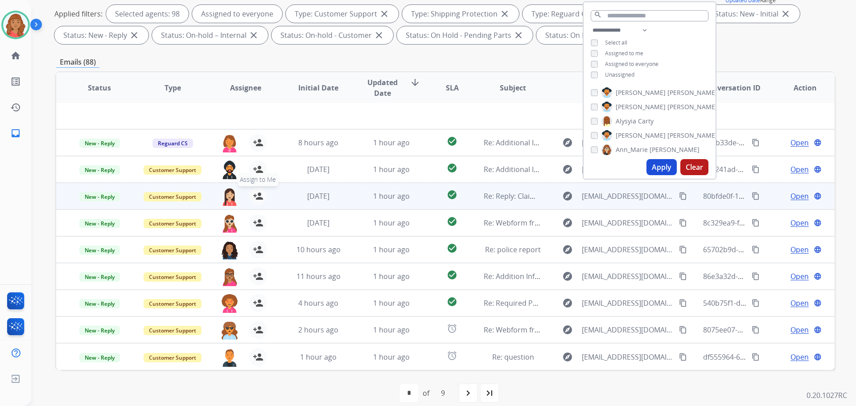
scroll to position [144, 0]
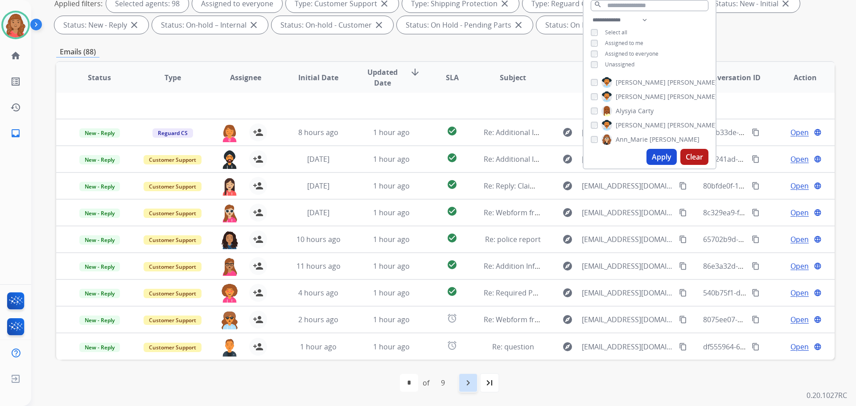
click at [471, 385] on mat-icon "navigate_next" at bounding box center [468, 383] width 11 height 11
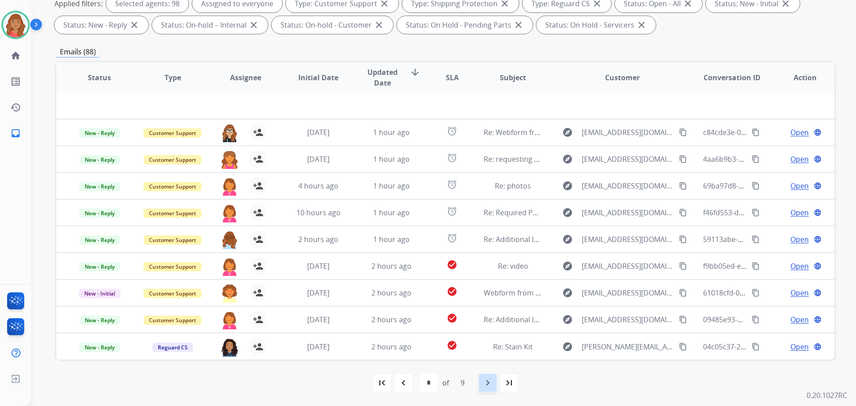
click at [487, 384] on mat-icon "navigate_next" at bounding box center [487, 383] width 11 height 11
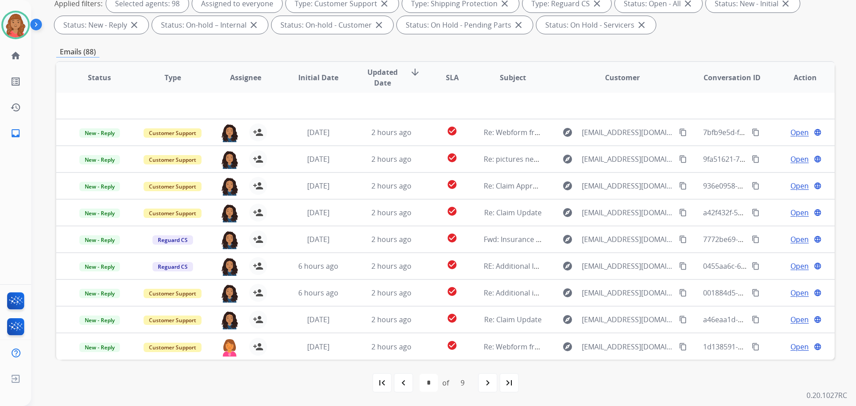
click at [492, 386] on mat-icon "navigate_next" at bounding box center [487, 383] width 11 height 11
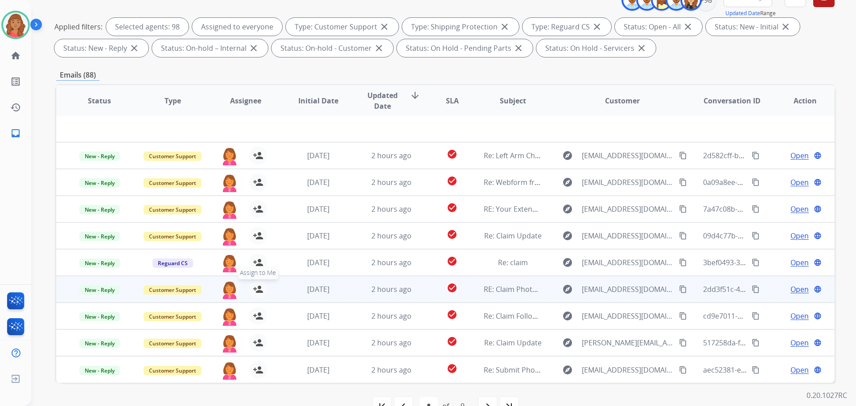
scroll to position [134, 0]
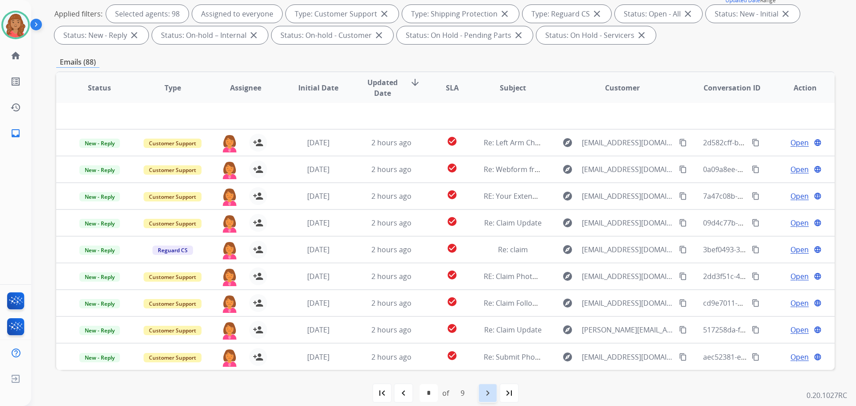
click at [489, 395] on mat-icon "navigate_next" at bounding box center [487, 393] width 11 height 11
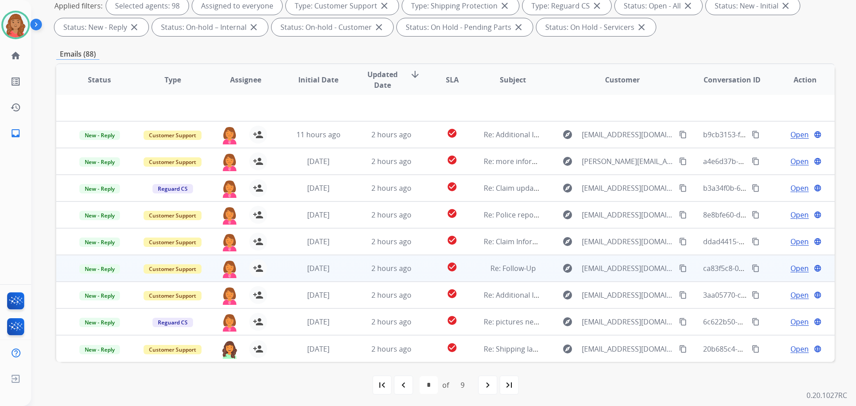
scroll to position [144, 0]
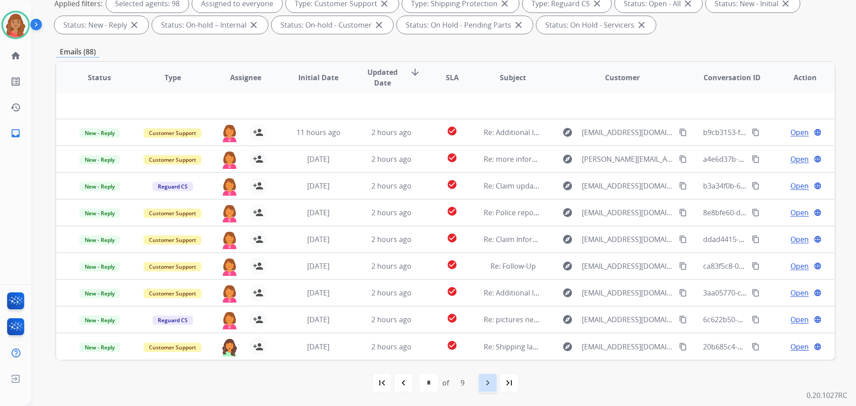
click at [488, 384] on mat-icon "navigate_next" at bounding box center [487, 383] width 11 height 11
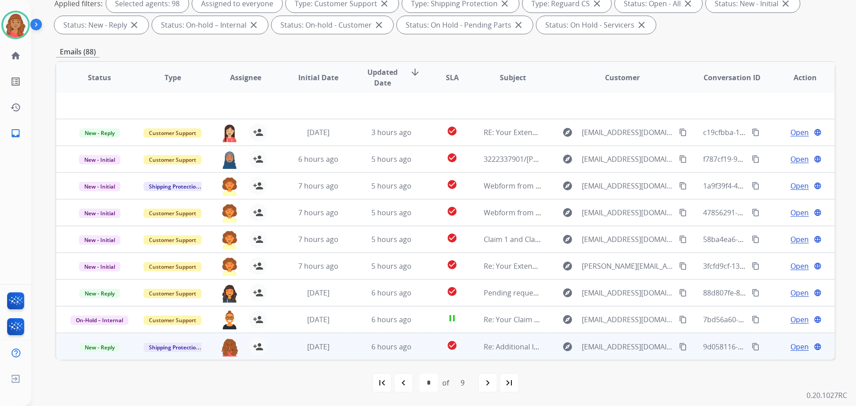
click at [348, 350] on td "6 hours ago" at bounding box center [384, 346] width 73 height 27
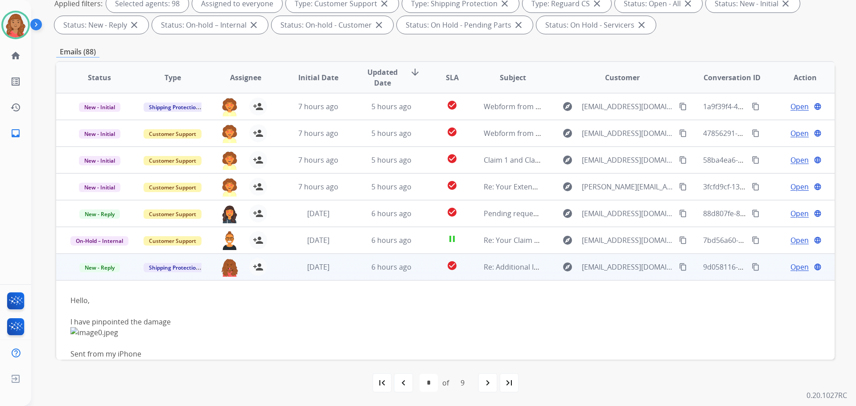
scroll to position [94, 0]
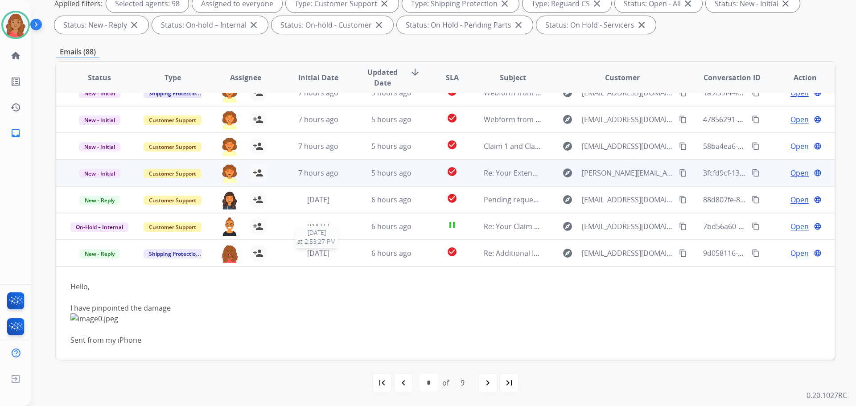
click at [315, 252] on span "[DATE]" at bounding box center [318, 253] width 22 height 10
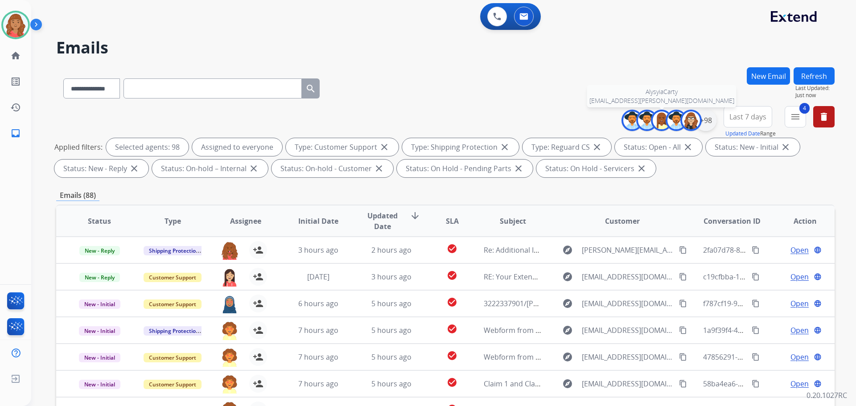
scroll to position [0, 0]
drag, startPoint x: 705, startPoint y: 121, endPoint x: 701, endPoint y: 136, distance: 15.4
click at [706, 122] on div "+98" at bounding box center [705, 120] width 21 height 21
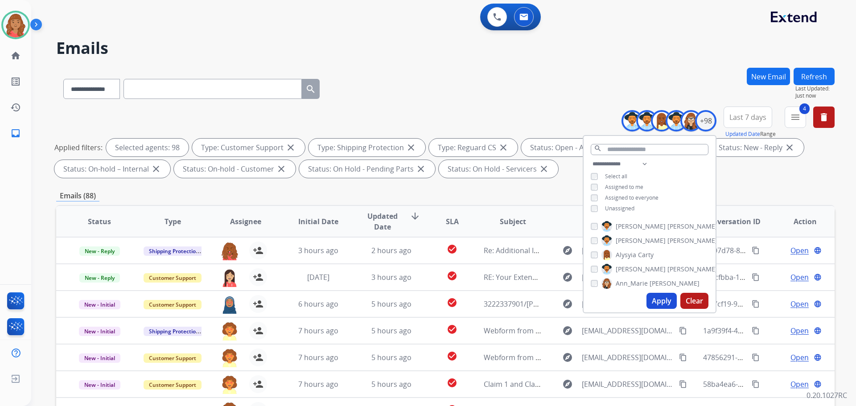
click at [804, 78] on button "Refresh" at bounding box center [813, 76] width 41 height 17
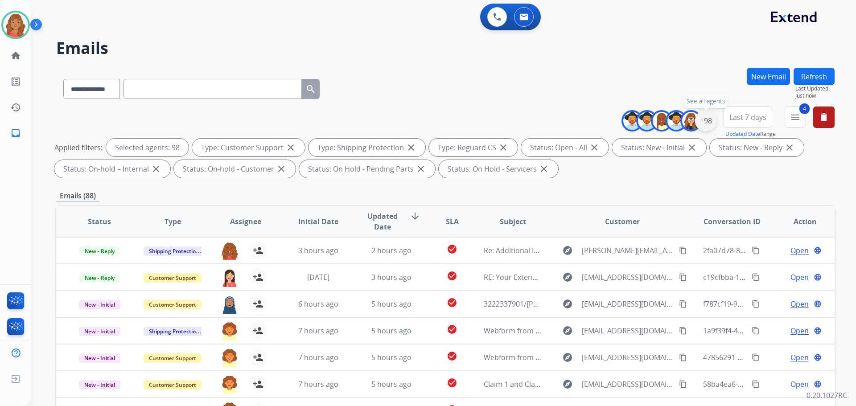
click at [706, 119] on div "+98" at bounding box center [705, 120] width 21 height 21
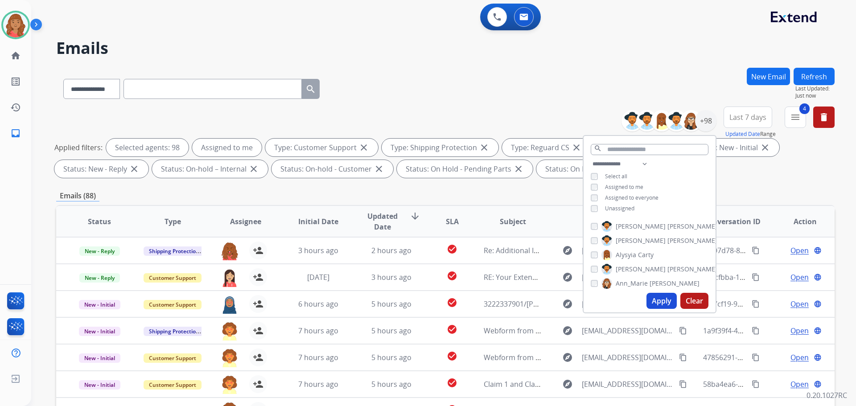
click at [594, 211] on div "**********" at bounding box center [649, 187] width 132 height 57
click at [659, 300] on button "Apply" at bounding box center [661, 301] width 30 height 16
select select "*"
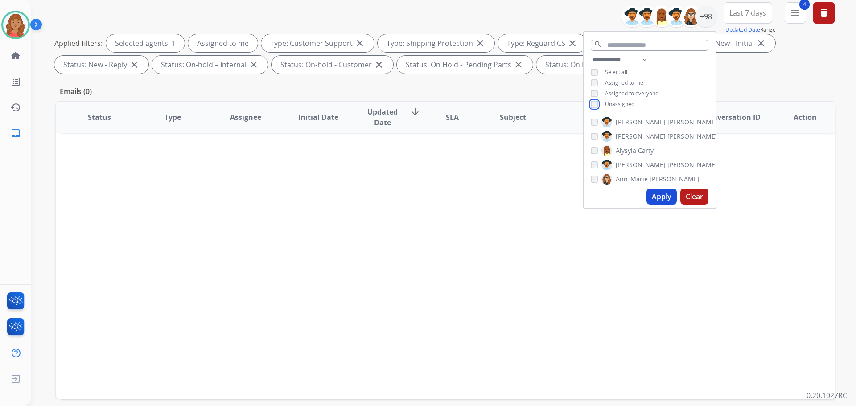
scroll to position [10, 0]
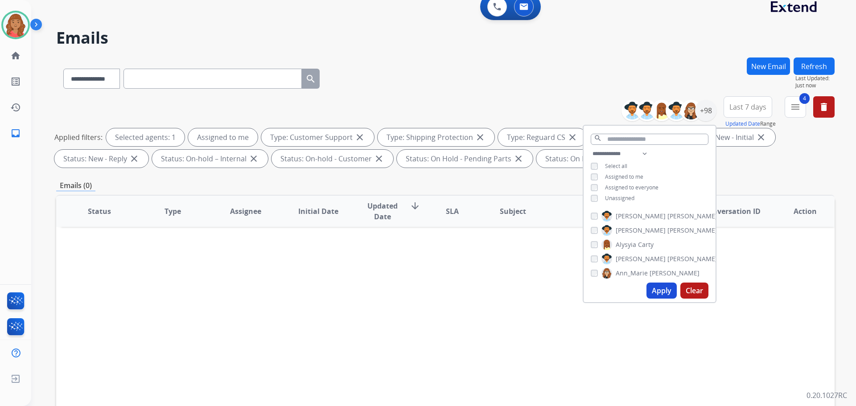
drag, startPoint x: 655, startPoint y: 291, endPoint x: 665, endPoint y: 283, distance: 13.3
click at [656, 291] on button "Apply" at bounding box center [661, 291] width 30 height 16
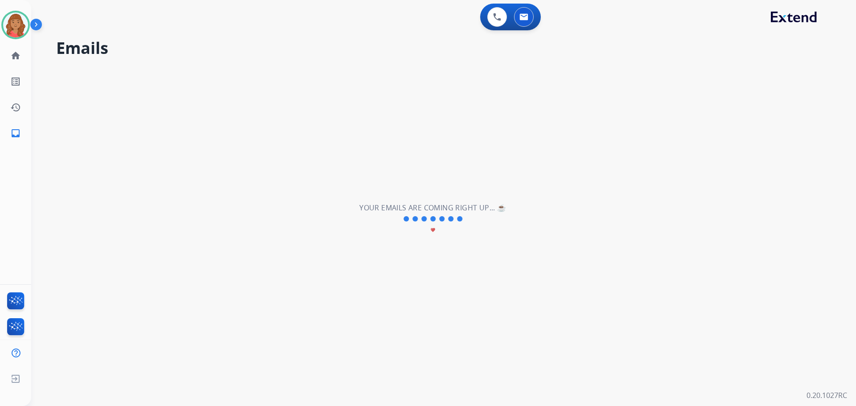
scroll to position [0, 0]
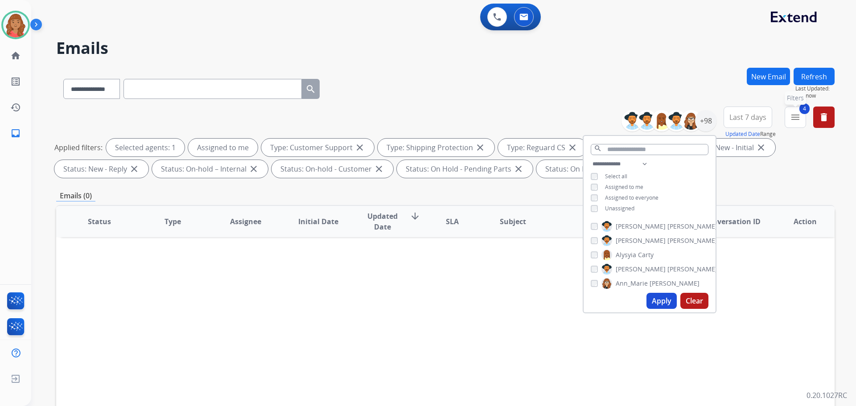
click at [796, 119] on mat-icon "menu" at bounding box center [795, 117] width 11 height 11
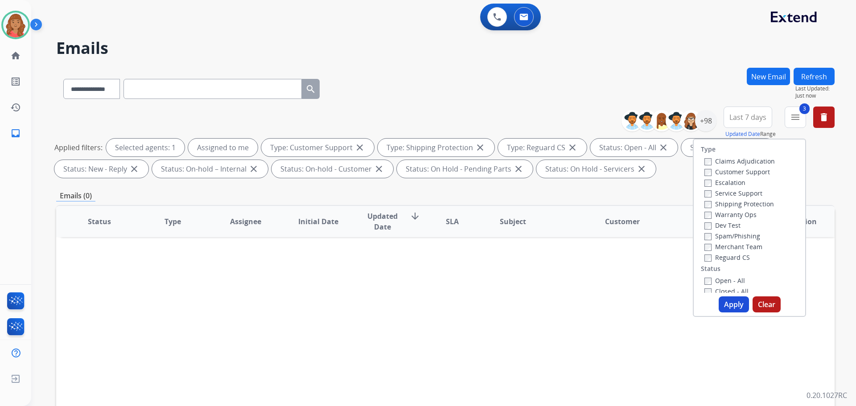
click at [704, 198] on div "Shipping Protection" at bounding box center [739, 203] width 70 height 11
click at [704, 252] on div "Reguard CS" at bounding box center [739, 257] width 70 height 11
click at [725, 306] on button "Apply" at bounding box center [733, 304] width 30 height 16
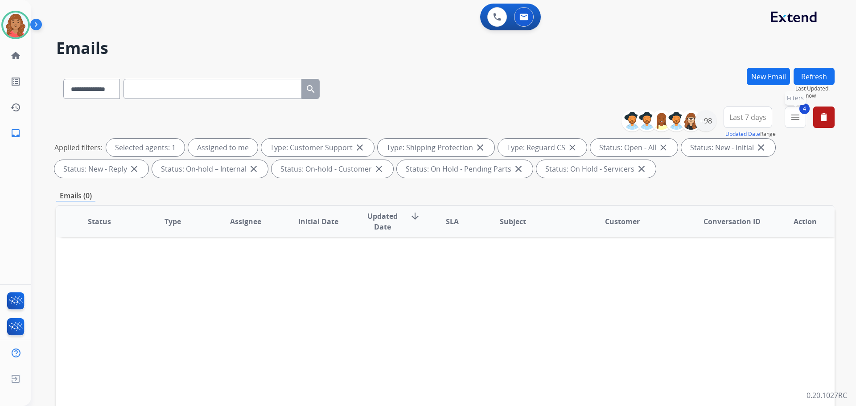
click at [788, 117] on button "4 menu Filters" at bounding box center [794, 117] width 21 height 21
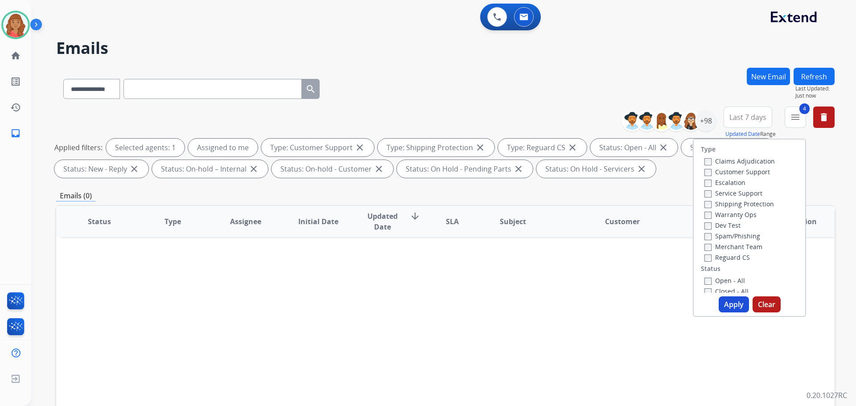
drag, startPoint x: 745, startPoint y: 119, endPoint x: 744, endPoint y: 124, distance: 5.4
click at [745, 119] on span "Last 7 days" at bounding box center [747, 117] width 37 height 4
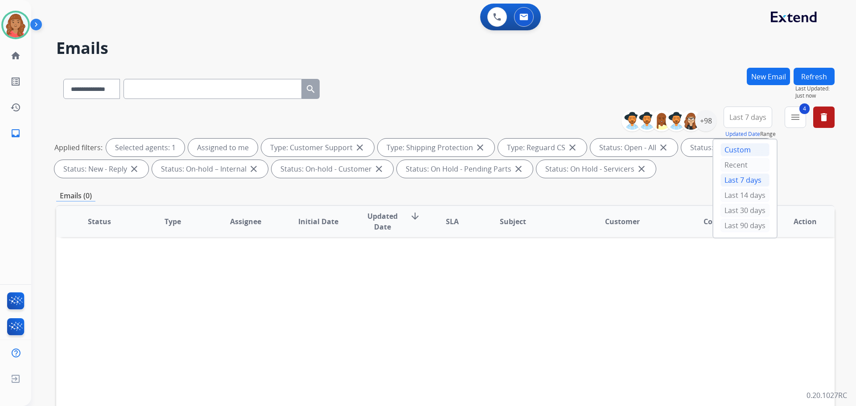
click at [730, 151] on div "Custom" at bounding box center [744, 149] width 49 height 13
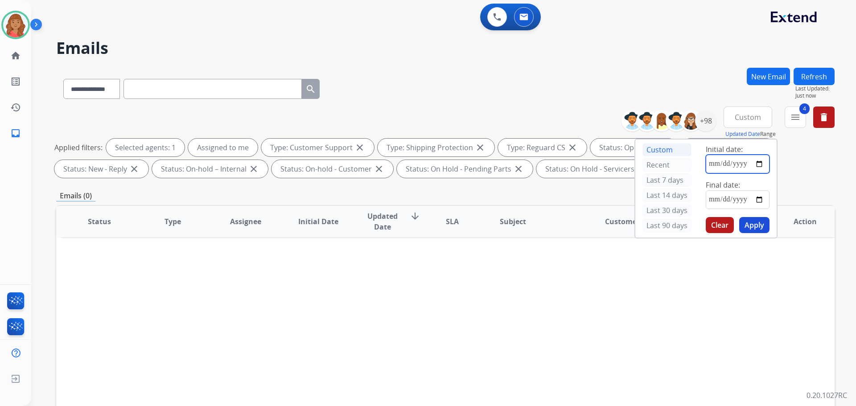
drag, startPoint x: 758, startPoint y: 164, endPoint x: 748, endPoint y: 168, distance: 10.4
click at [758, 164] on input "date" at bounding box center [738, 164] width 64 height 19
type input "**********"
click at [752, 197] on input "date" at bounding box center [738, 199] width 64 height 19
click at [757, 200] on input "date" at bounding box center [738, 199] width 64 height 19
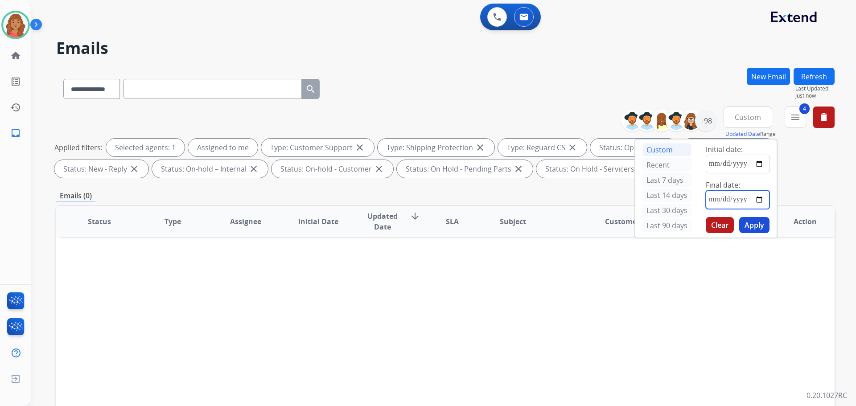
type input "**********"
click at [751, 233] on button "Apply" at bounding box center [754, 225] width 30 height 16
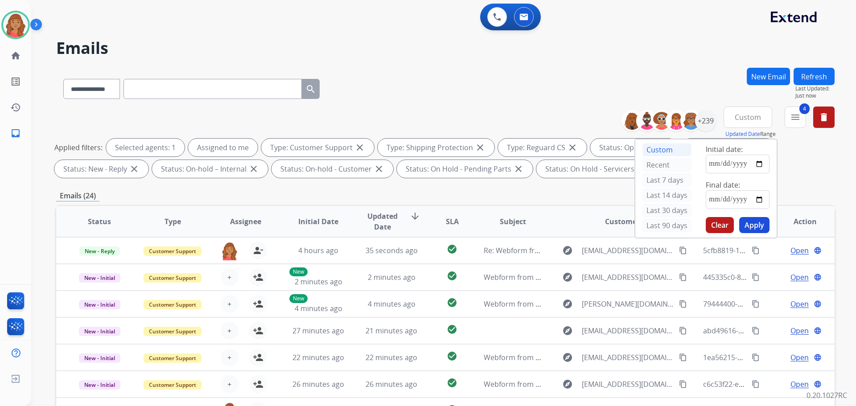
click at [802, 168] on div "Applied filters: Selected agents: 1 Assigned to me Type: Customer Support close…" at bounding box center [443, 158] width 778 height 39
drag, startPoint x: 789, startPoint y: 123, endPoint x: 779, endPoint y: 140, distance: 19.6
click at [789, 123] on button "4 menu Filters" at bounding box center [794, 117] width 21 height 21
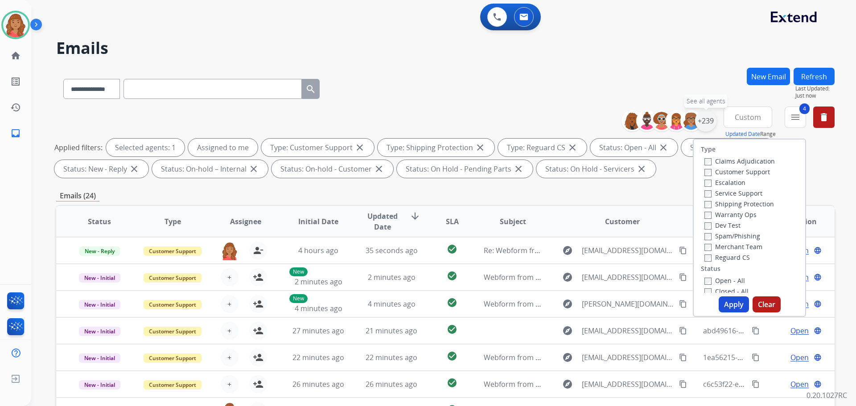
click at [702, 122] on div "+239" at bounding box center [705, 120] width 21 height 21
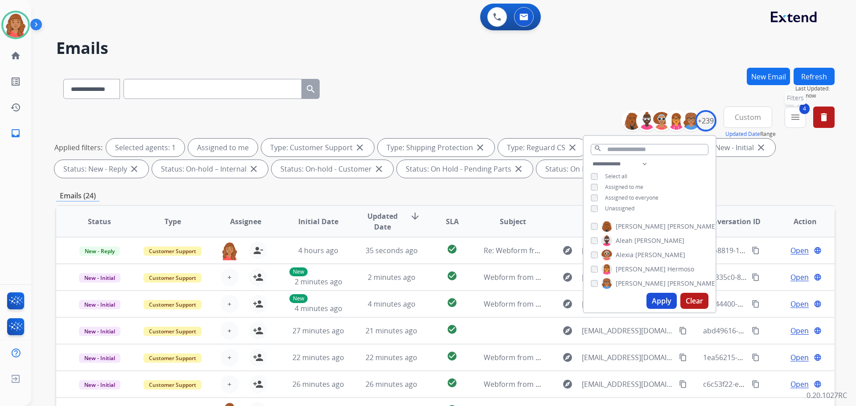
click at [793, 122] on mat-icon "menu" at bounding box center [795, 117] width 11 height 11
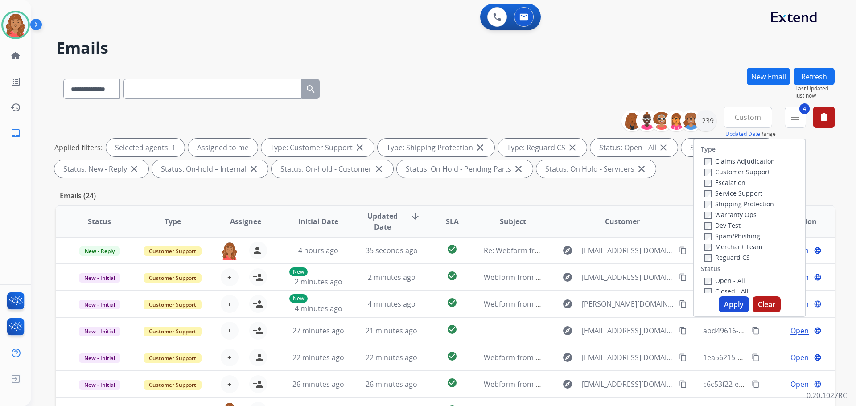
click at [668, 217] on th "Customer" at bounding box center [615, 221] width 146 height 31
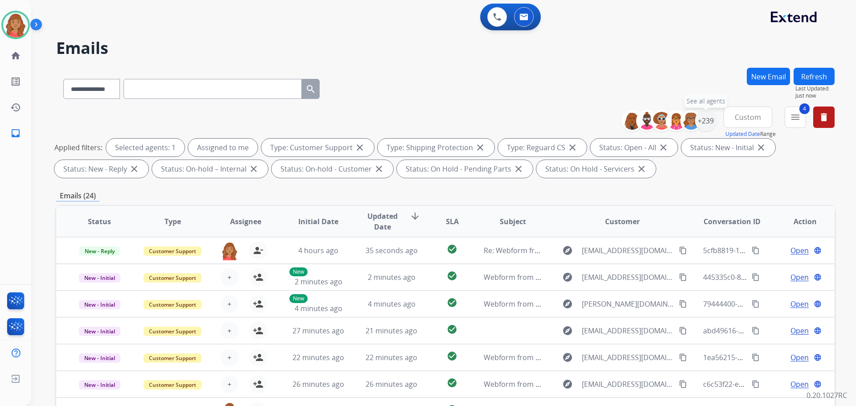
click at [708, 123] on div "+239" at bounding box center [705, 120] width 21 height 21
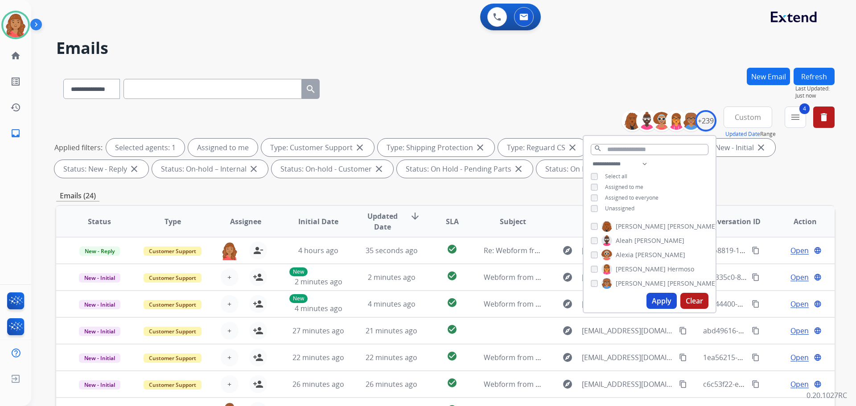
click at [654, 296] on button "Apply" at bounding box center [661, 301] width 30 height 16
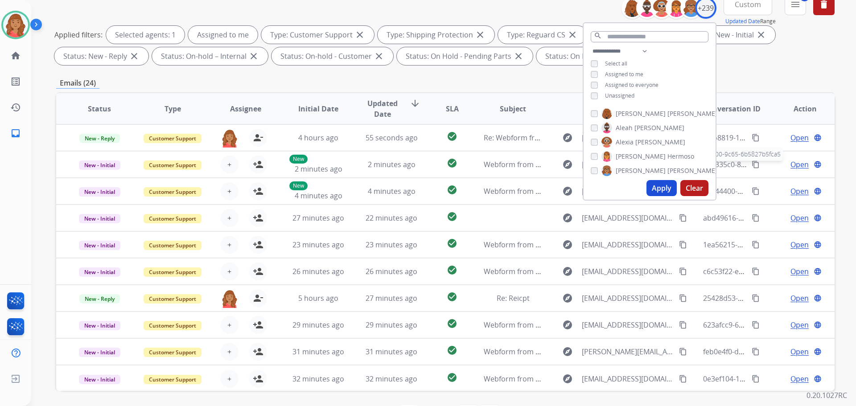
scroll to position [99, 0]
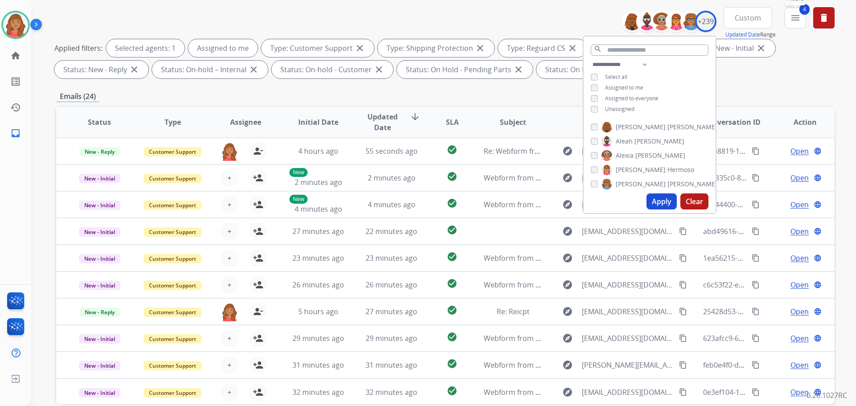
click at [791, 21] on mat-icon "menu" at bounding box center [795, 17] width 11 height 11
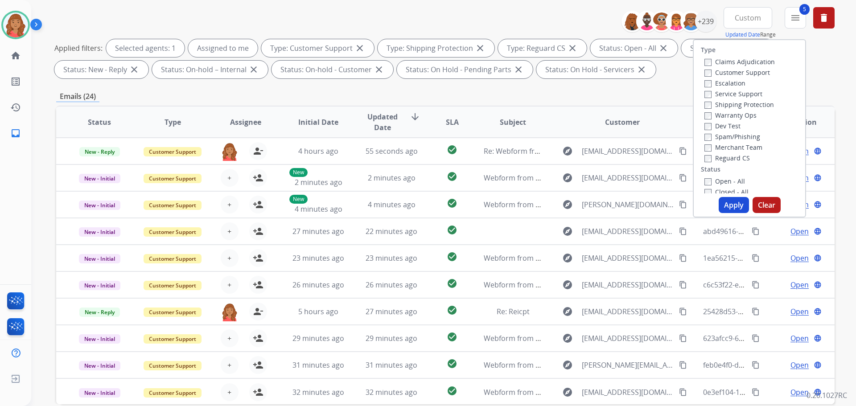
click at [706, 148] on label "Merchant Team" at bounding box center [733, 147] width 58 height 8
click at [704, 77] on div "Customer Support" at bounding box center [739, 72] width 70 height 11
click at [704, 112] on label "Warranty Ops" at bounding box center [730, 115] width 52 height 8
click at [704, 113] on label "Warranty Ops" at bounding box center [730, 115] width 52 height 8
click at [733, 208] on button "Apply" at bounding box center [733, 205] width 30 height 16
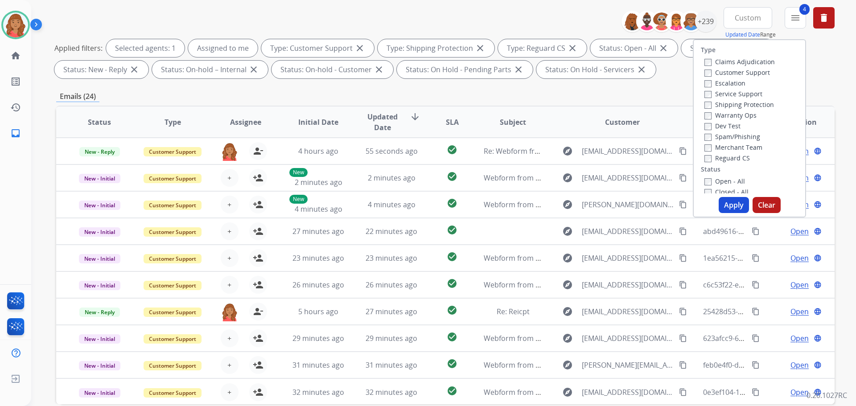
scroll to position [0, 0]
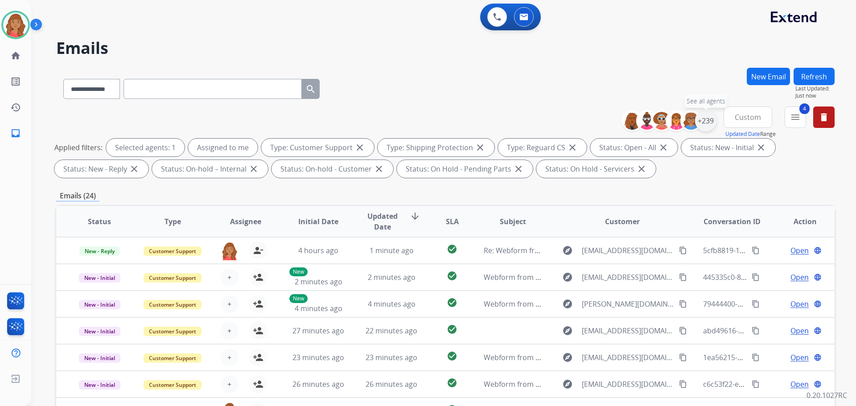
click at [703, 124] on div "+239" at bounding box center [705, 120] width 21 height 21
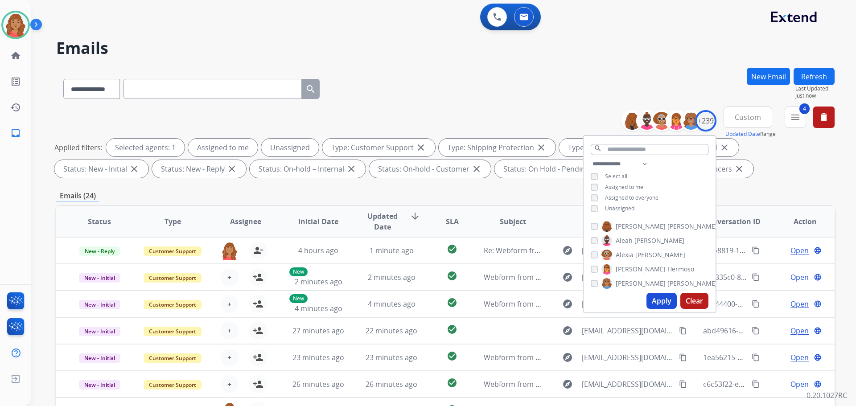
click at [619, 206] on span "Unassigned" at bounding box center [619, 209] width 29 height 8
click at [654, 304] on button "Apply" at bounding box center [661, 301] width 30 height 16
click at [758, 115] on span "Custom" at bounding box center [748, 117] width 26 height 4
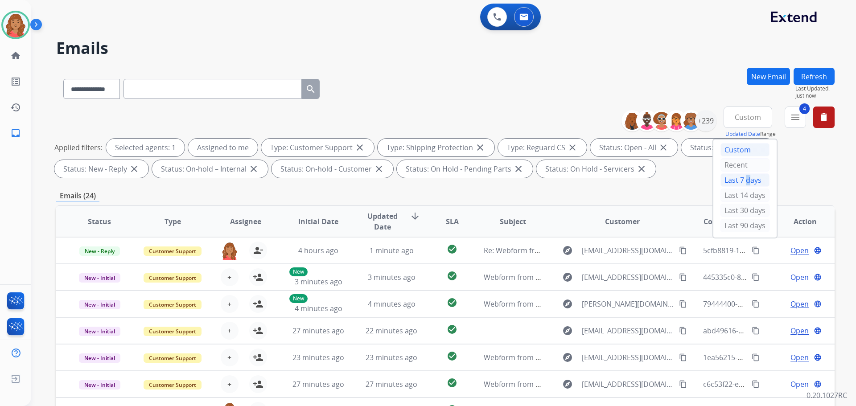
click at [741, 179] on div "Last 7 days" at bounding box center [744, 179] width 49 height 13
click at [613, 84] on div "**********" at bounding box center [445, 87] width 778 height 39
click at [706, 125] on div "+98" at bounding box center [705, 120] width 21 height 21
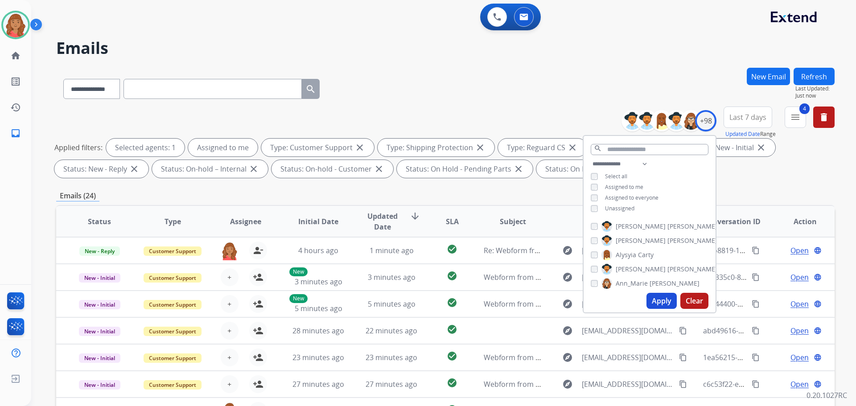
click at [665, 299] on button "Apply" at bounding box center [661, 301] width 30 height 16
click at [500, 19] on img at bounding box center [497, 17] width 8 height 8
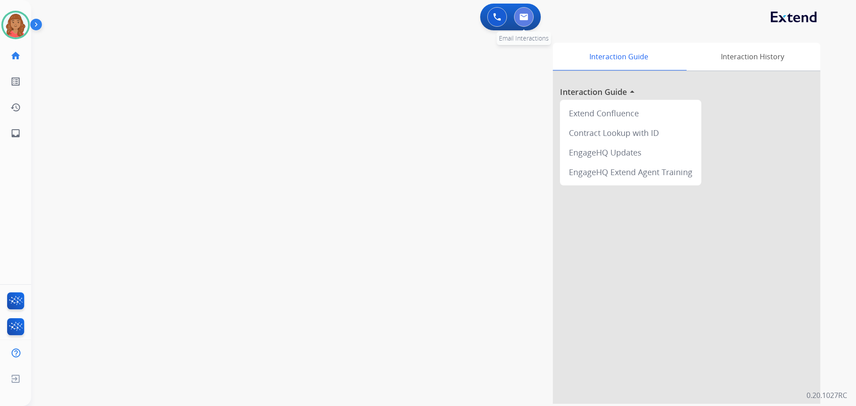
click at [521, 17] on img at bounding box center [523, 16] width 9 height 7
select select "**********"
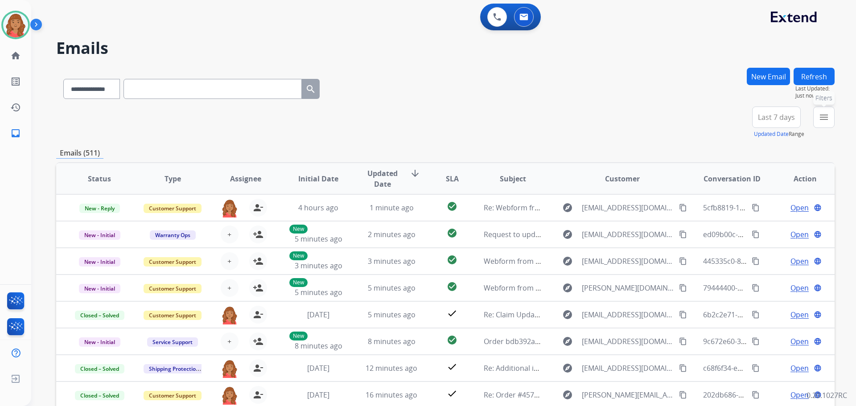
drag, startPoint x: 824, startPoint y: 114, endPoint x: 802, endPoint y: 127, distance: 25.4
click at [825, 113] on mat-icon "menu" at bounding box center [823, 117] width 11 height 11
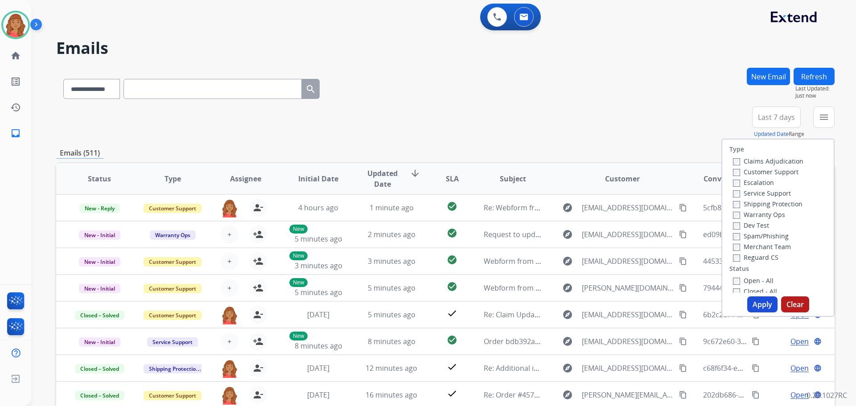
click at [770, 169] on label "Customer Support" at bounding box center [766, 172] width 66 height 8
click at [776, 200] on label "Shipping Protection" at bounding box center [768, 204] width 70 height 8
click at [759, 255] on label "Reguard CS" at bounding box center [755, 257] width 45 height 8
click at [751, 281] on label "Open - All" at bounding box center [753, 280] width 41 height 8
click at [754, 297] on button "Apply" at bounding box center [762, 304] width 30 height 16
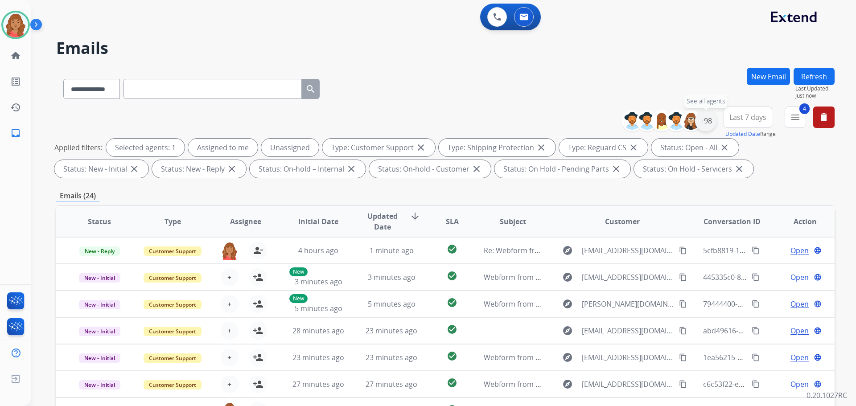
click at [703, 120] on div "+98" at bounding box center [705, 120] width 21 height 21
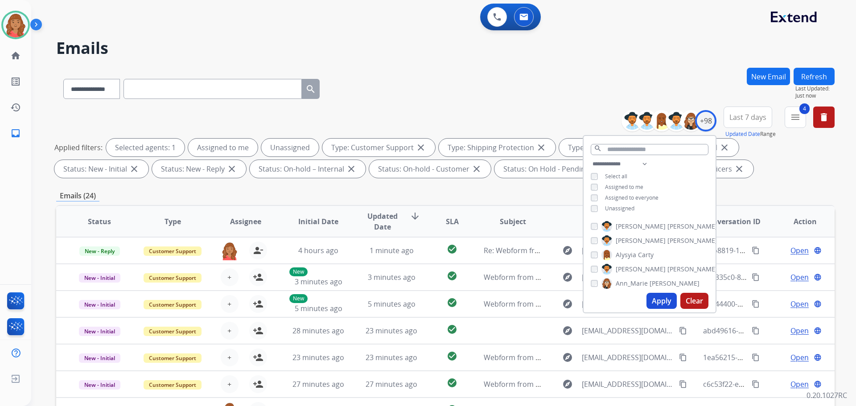
click at [619, 209] on span "Unassigned" at bounding box center [619, 209] width 29 height 8
click at [649, 296] on button "Apply" at bounding box center [661, 301] width 30 height 16
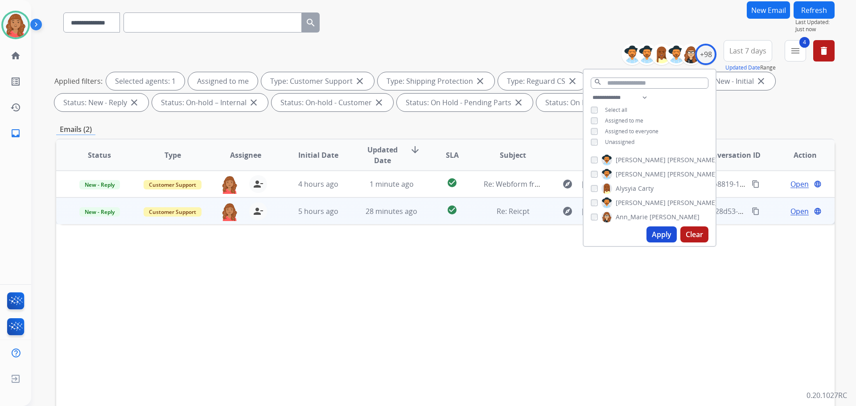
scroll to position [89, 0]
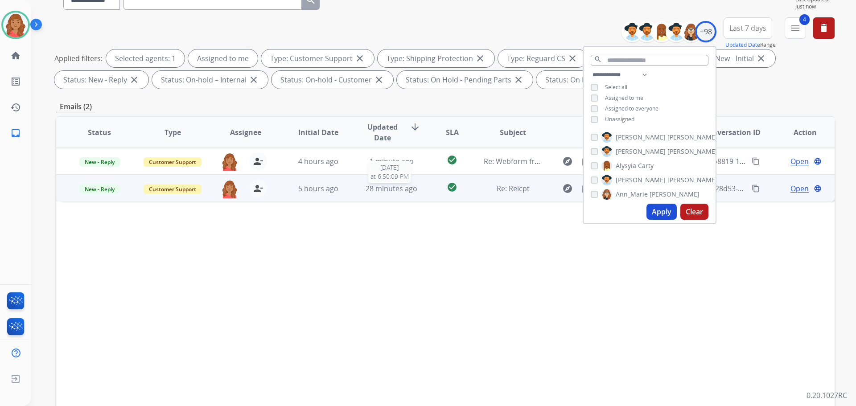
click at [378, 190] on span "28 minutes ago" at bounding box center [391, 189] width 52 height 10
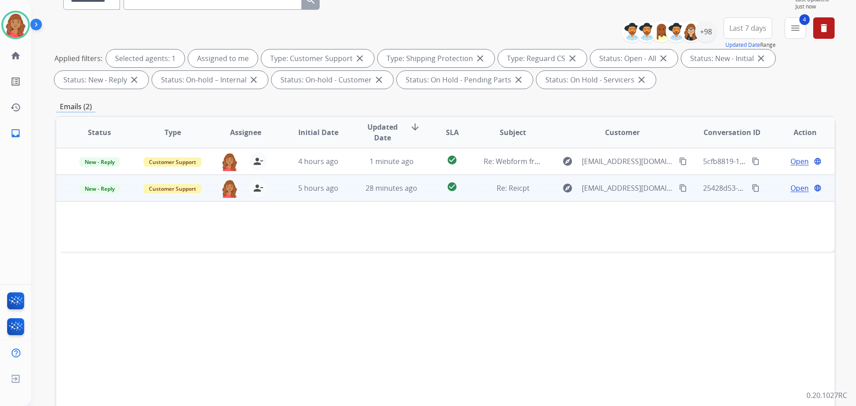
click at [679, 188] on mat-icon "content_copy" at bounding box center [683, 188] width 8 height 8
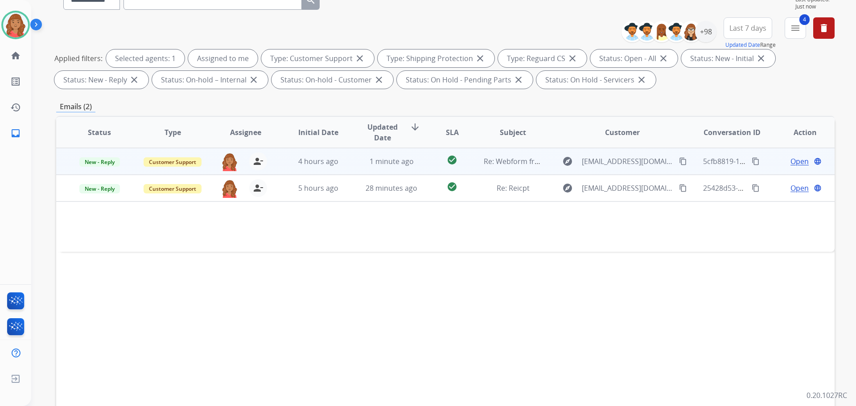
click at [679, 160] on mat-icon "content_copy" at bounding box center [683, 161] width 8 height 8
click at [417, 167] on td "1 minute ago" at bounding box center [384, 161] width 73 height 27
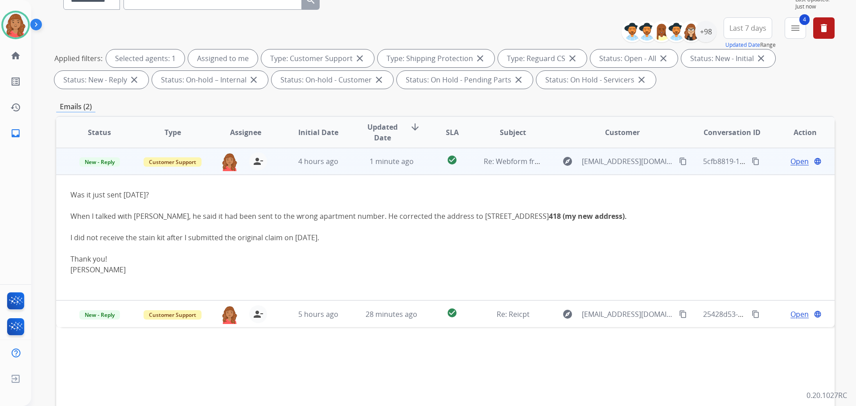
click at [790, 161] on span "Open" at bounding box center [799, 161] width 18 height 11
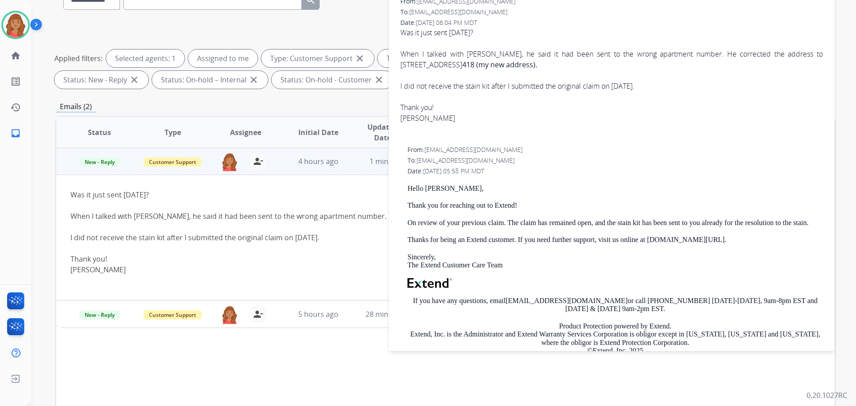
scroll to position [134, 0]
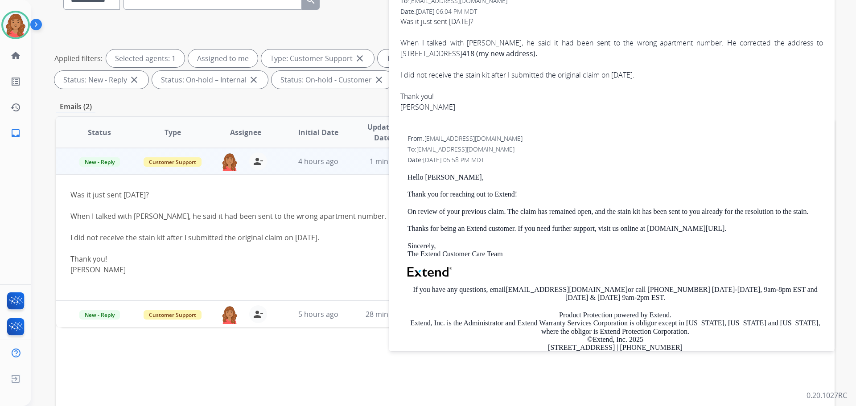
click at [207, 194] on div "Was it just sent [DATE]? When I talked with [PERSON_NAME], he said it had been …" at bounding box center [372, 232] width 604 height 86
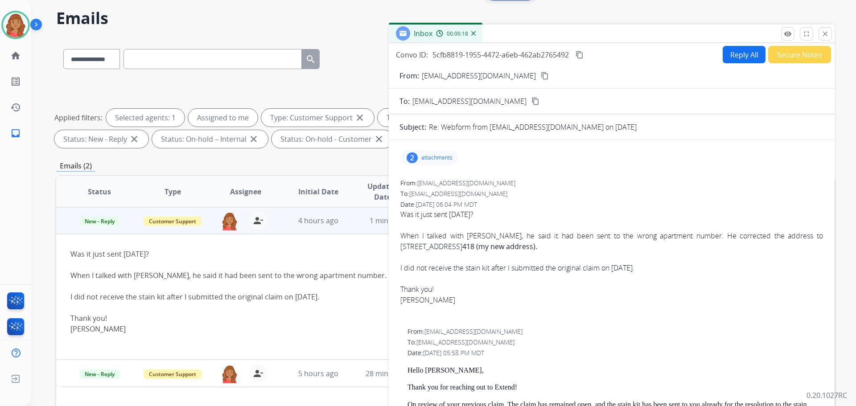
scroll to position [0, 0]
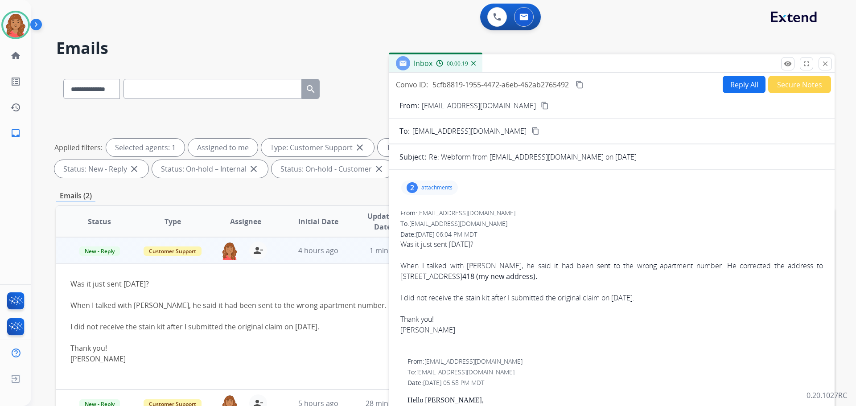
click at [826, 64] on mat-icon "close" at bounding box center [825, 64] width 8 height 8
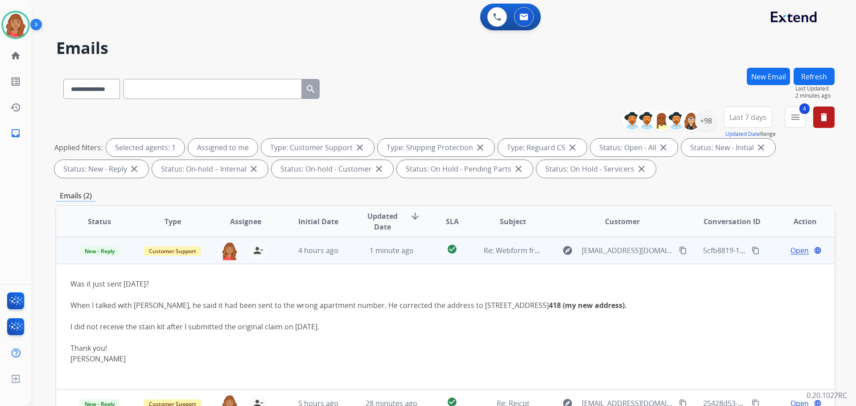
click at [794, 248] on span "Open" at bounding box center [799, 250] width 18 height 11
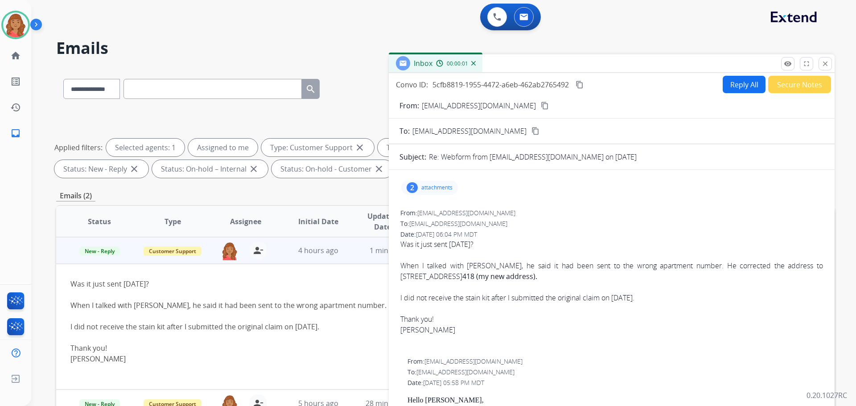
click at [434, 186] on p "attachments" at bounding box center [436, 187] width 31 height 7
click at [432, 213] on div at bounding box center [432, 212] width 45 height 31
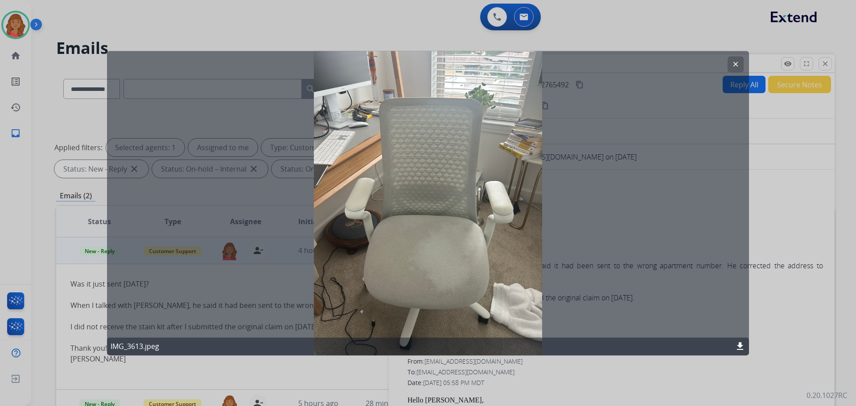
click at [732, 63] on button "clear" at bounding box center [735, 64] width 16 height 16
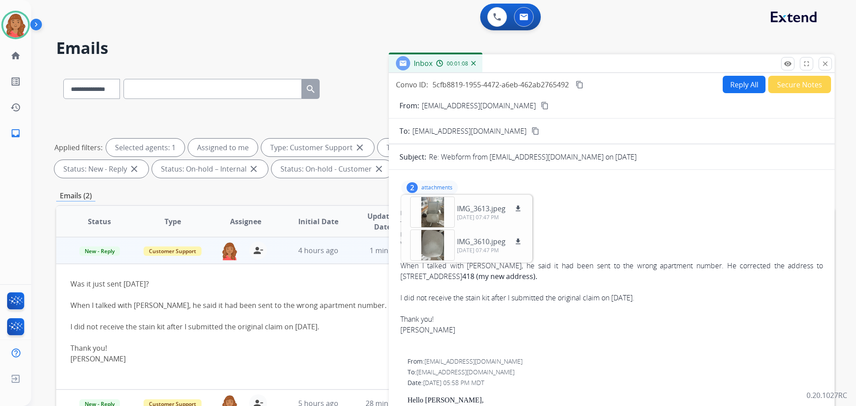
click at [742, 90] on button "Reply All" at bounding box center [744, 84] width 43 height 17
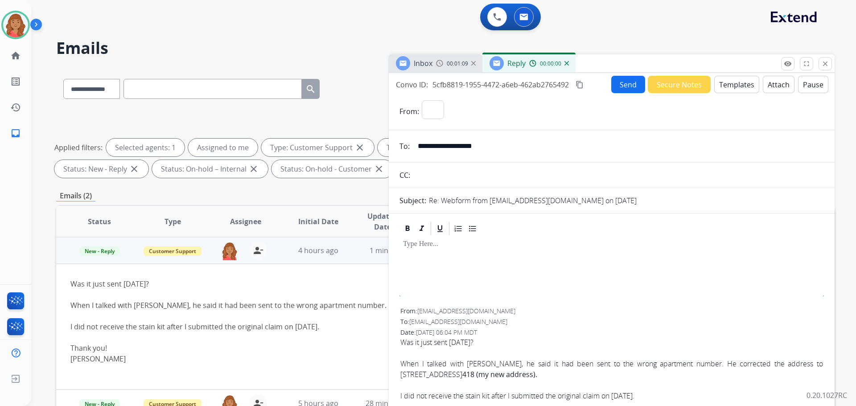
select select "**********"
click at [721, 87] on button "Templates" at bounding box center [736, 84] width 45 height 17
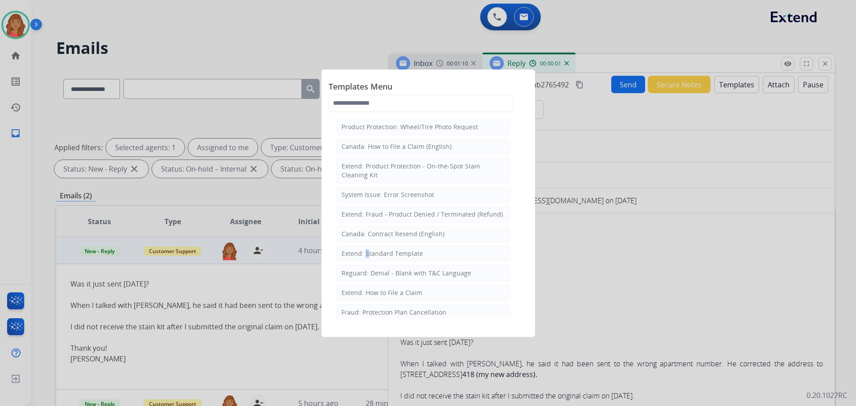
click at [365, 252] on div "Extend: Standard Template" at bounding box center [382, 253] width 82 height 9
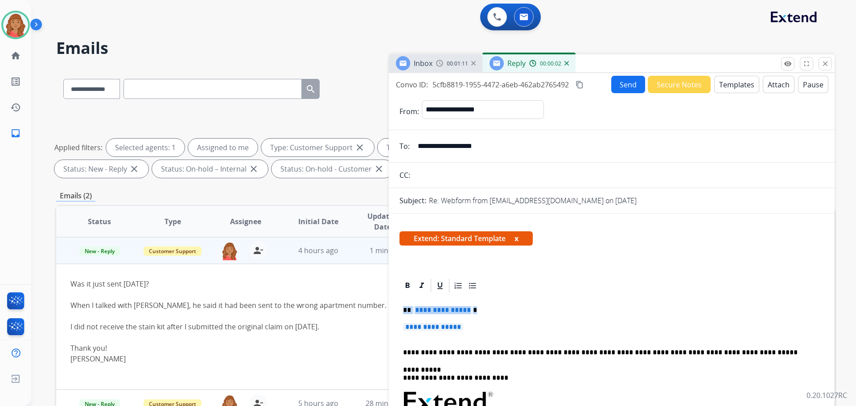
drag, startPoint x: 456, startPoint y: 328, endPoint x: 373, endPoint y: 304, distance: 87.3
click at [371, 303] on div "**********" at bounding box center [445, 309] width 778 height 482
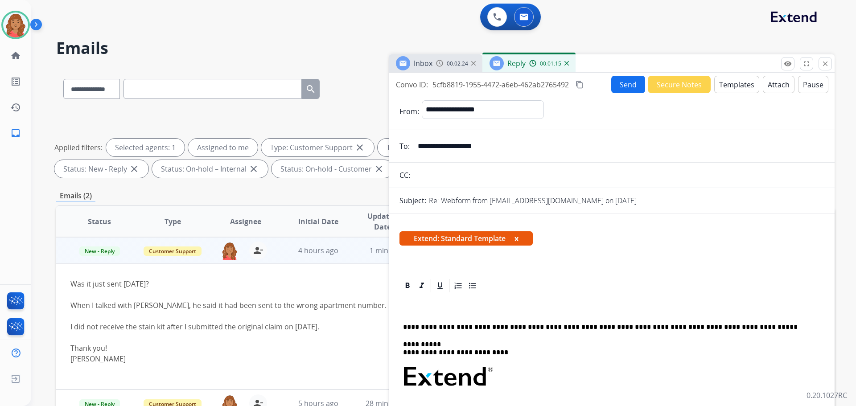
click at [623, 84] on button "Send" at bounding box center [628, 84] width 34 height 17
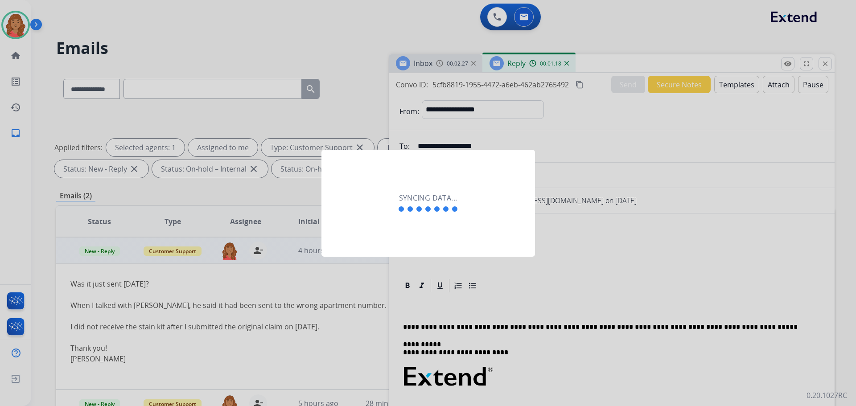
drag, startPoint x: 447, startPoint y: 202, endPoint x: 466, endPoint y: 202, distance: 19.2
click at [448, 203] on div "Syncing data..." at bounding box center [428, 203] width 62 height 21
click at [498, 197] on div "Syncing data..." at bounding box center [427, 203] width 213 height 107
drag, startPoint x: 473, startPoint y: 200, endPoint x: 423, endPoint y: 214, distance: 51.9
click at [466, 203] on div "Syncing data..." at bounding box center [427, 203] width 213 height 107
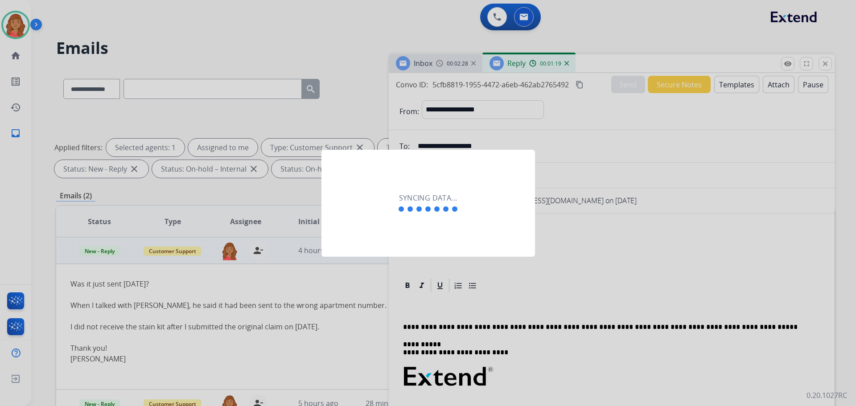
drag, startPoint x: 423, startPoint y: 214, endPoint x: 419, endPoint y: 218, distance: 5.1
click at [422, 216] on div "Syncing data..." at bounding box center [427, 203] width 213 height 107
drag, startPoint x: 419, startPoint y: 218, endPoint x: 412, endPoint y: 212, distance: 8.9
click at [419, 216] on div "Syncing data..." at bounding box center [427, 203] width 213 height 107
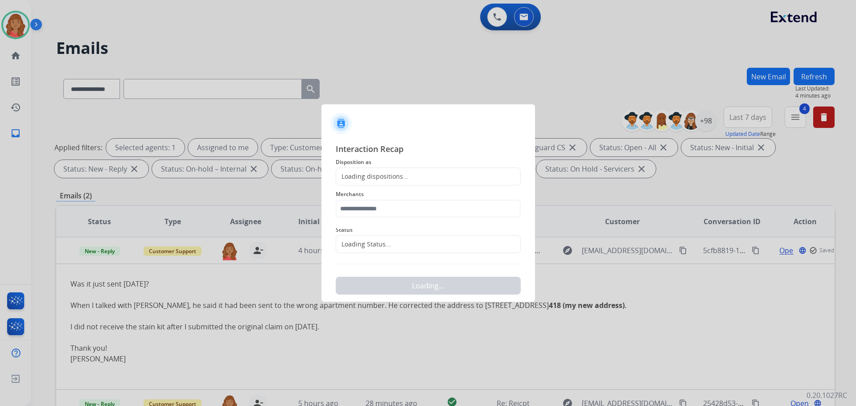
drag, startPoint x: 412, startPoint y: 212, endPoint x: 449, endPoint y: 202, distance: 37.8
click at [417, 210] on input "text" at bounding box center [428, 209] width 185 height 18
click at [450, 204] on input "text" at bounding box center [428, 209] width 185 height 18
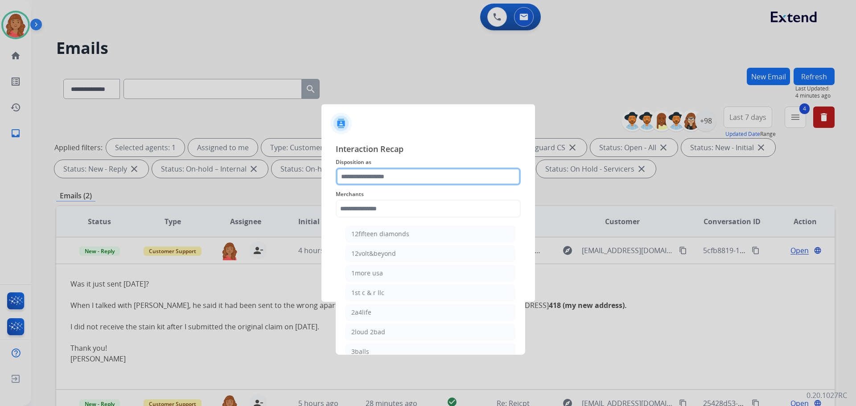
click at [382, 178] on input "text" at bounding box center [428, 177] width 185 height 18
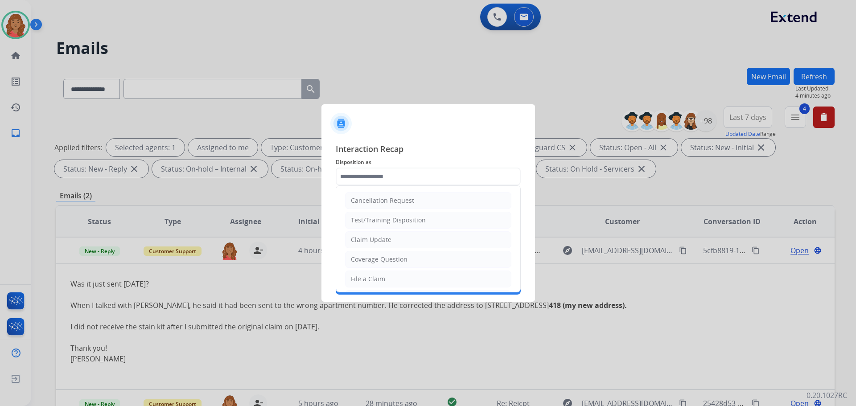
click at [378, 283] on li "File a Claim" at bounding box center [428, 279] width 166 height 17
type input "**********"
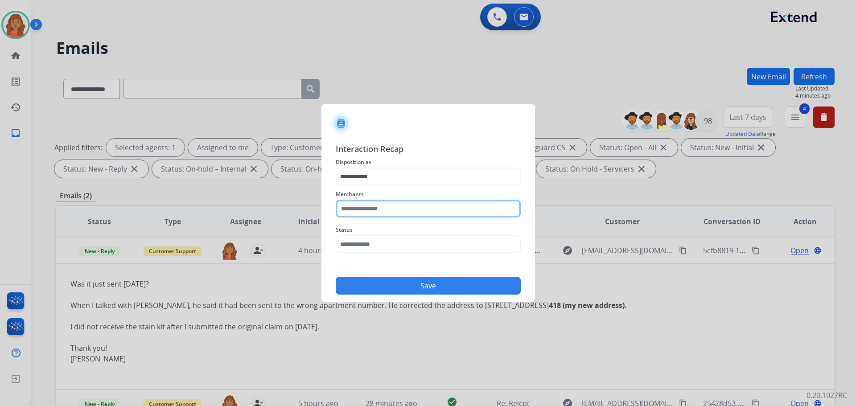
click at [374, 204] on input "text" at bounding box center [428, 209] width 185 height 18
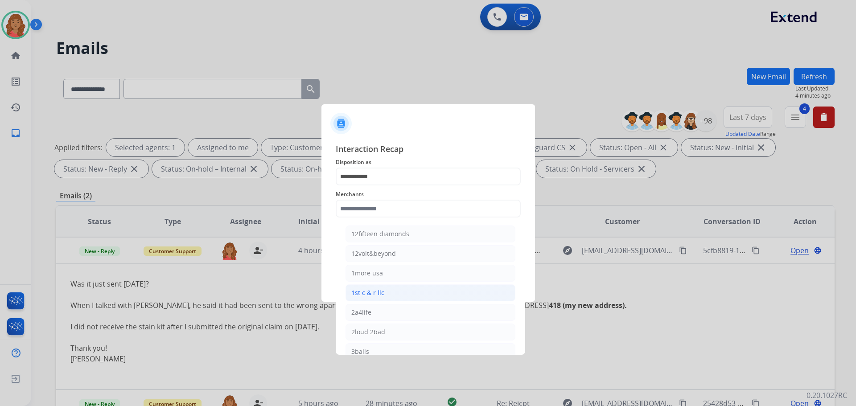
click at [373, 285] on li "1st c & r llc" at bounding box center [430, 292] width 170 height 17
type input "**********"
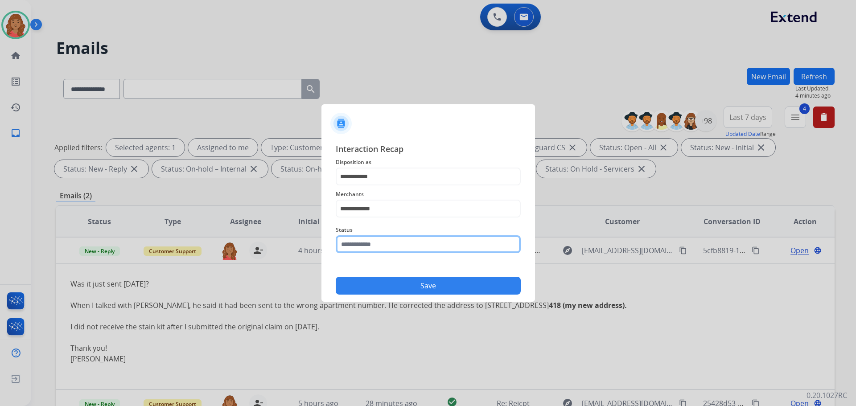
drag, startPoint x: 368, startPoint y: 241, endPoint x: 368, endPoint y: 247, distance: 5.8
click at [368, 242] on input "text" at bounding box center [428, 244] width 185 height 18
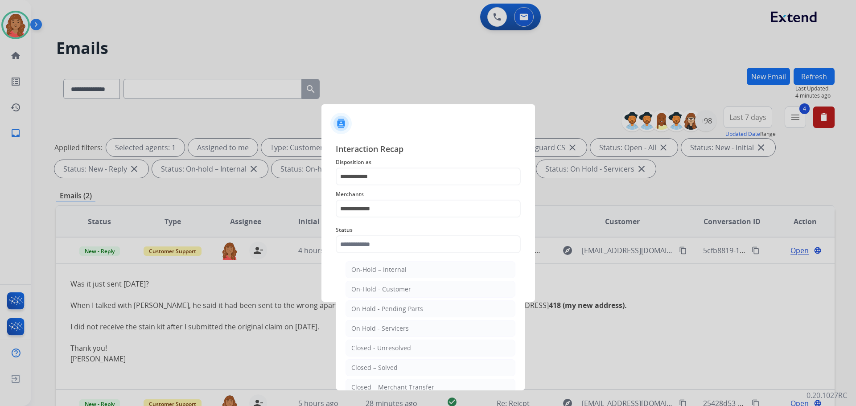
click at [381, 365] on div "Closed – Solved" at bounding box center [374, 367] width 46 height 9
type input "**********"
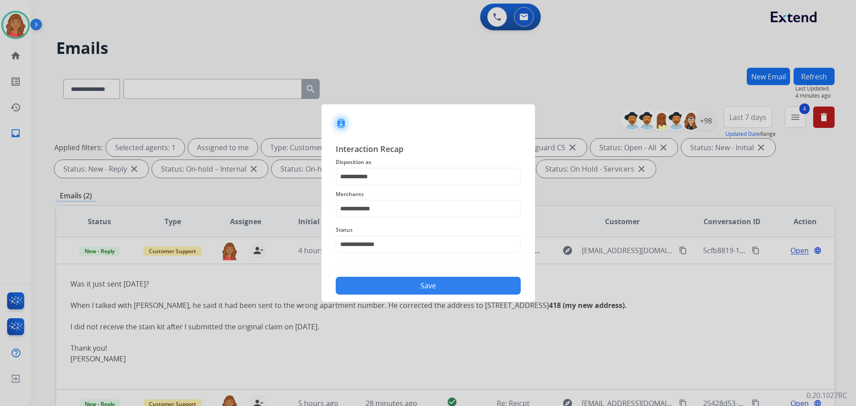
click at [398, 281] on button "Save" at bounding box center [428, 286] width 185 height 18
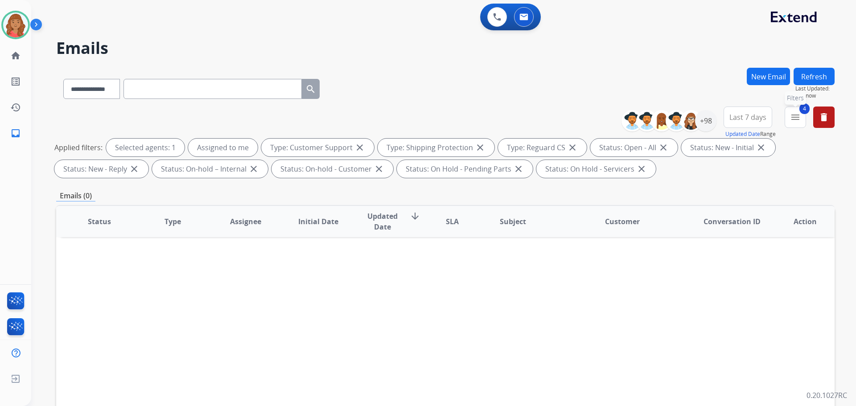
drag, startPoint x: 799, startPoint y: 119, endPoint x: 795, endPoint y: 123, distance: 5.7
click at [799, 120] on mat-icon "menu" at bounding box center [795, 117] width 11 height 11
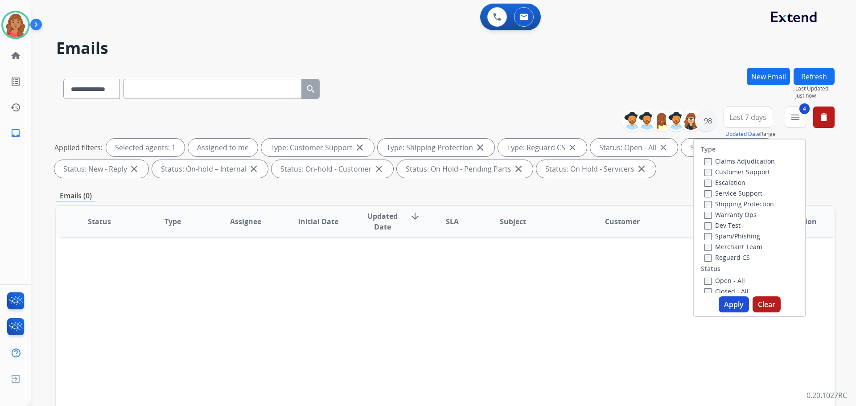
click at [704, 287] on label "Closed - All" at bounding box center [726, 291] width 44 height 8
click at [740, 304] on button "Apply" at bounding box center [733, 304] width 30 height 16
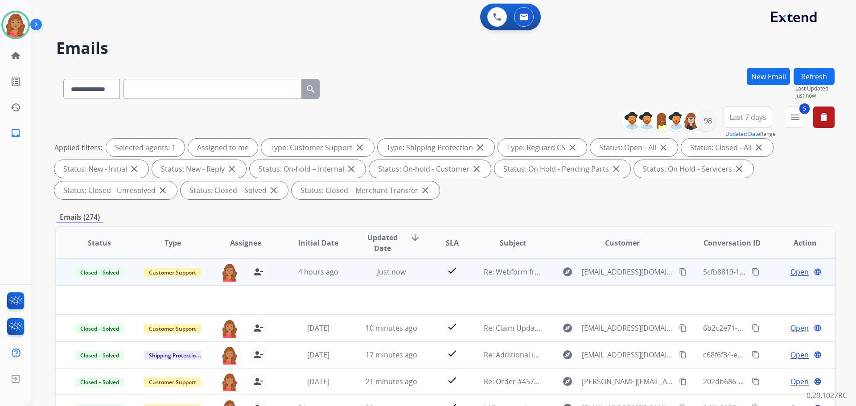
click at [791, 273] on span "Open" at bounding box center [799, 272] width 18 height 11
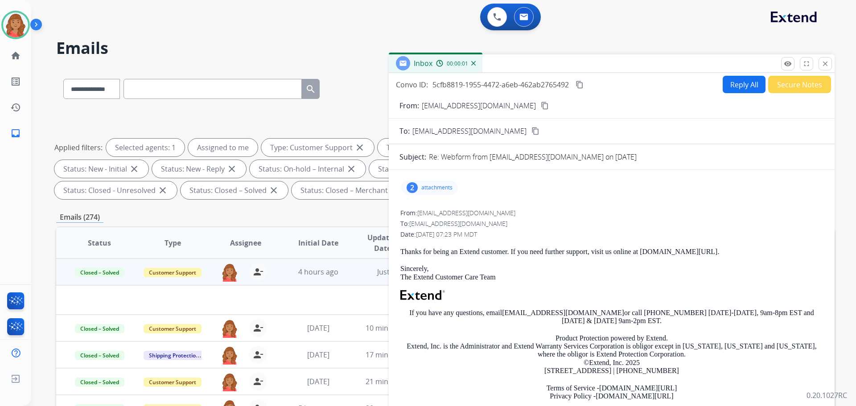
click at [735, 87] on button "Reply All" at bounding box center [744, 84] width 43 height 17
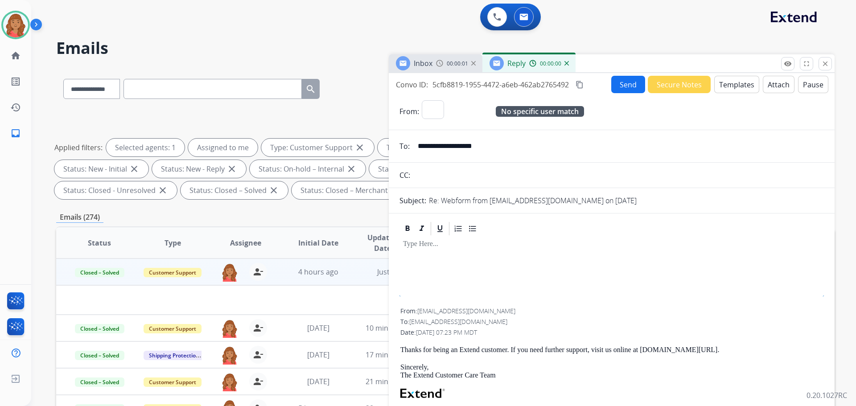
select select "**********"
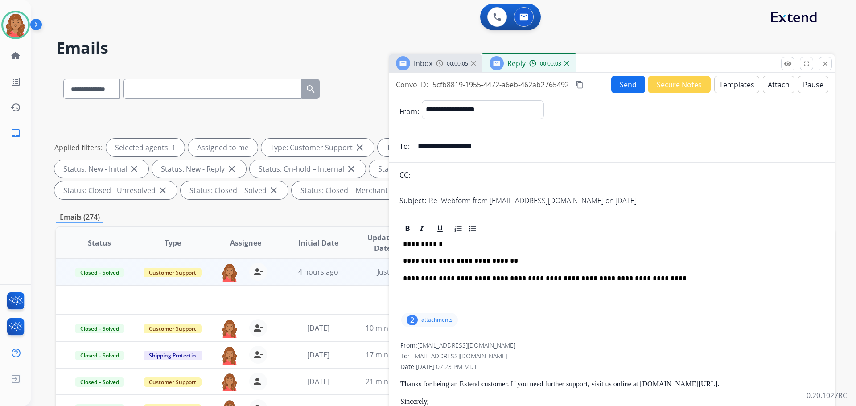
click at [733, 86] on button "Templates" at bounding box center [736, 84] width 45 height 17
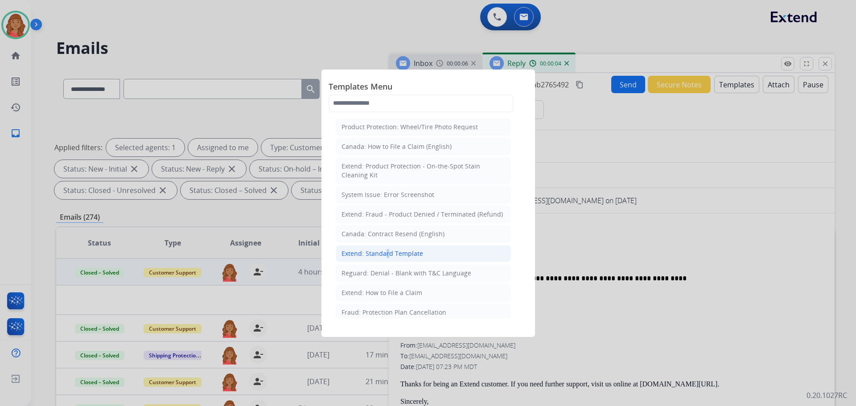
click at [384, 254] on div "Extend: Standard Template" at bounding box center [382, 253] width 82 height 9
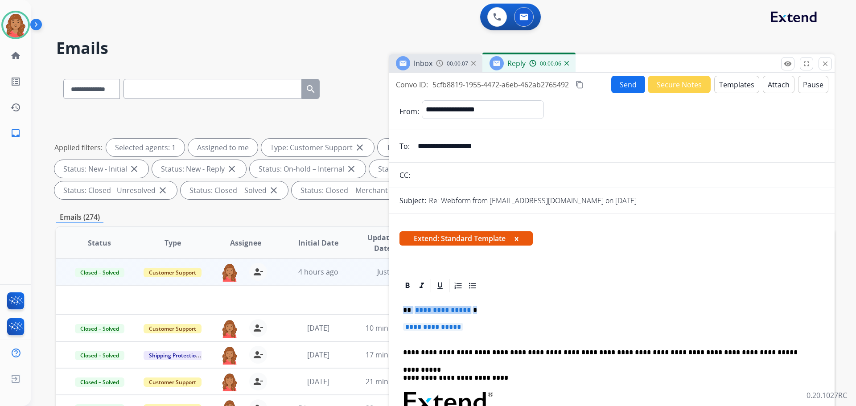
drag, startPoint x: 444, startPoint y: 319, endPoint x: 394, endPoint y: 312, distance: 50.8
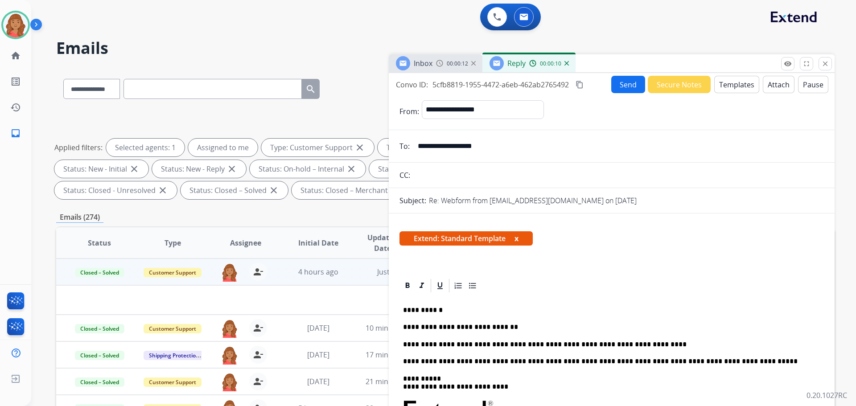
click at [583, 82] on mat-icon "content_copy" at bounding box center [579, 85] width 8 height 8
click at [622, 85] on button "Send" at bounding box center [628, 84] width 34 height 17
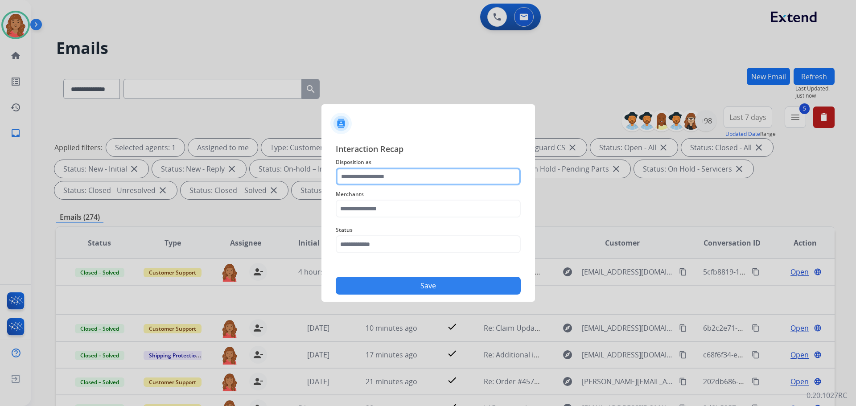
drag, startPoint x: 371, startPoint y: 168, endPoint x: 370, endPoint y: 178, distance: 9.4
click at [372, 169] on input "text" at bounding box center [428, 177] width 185 height 18
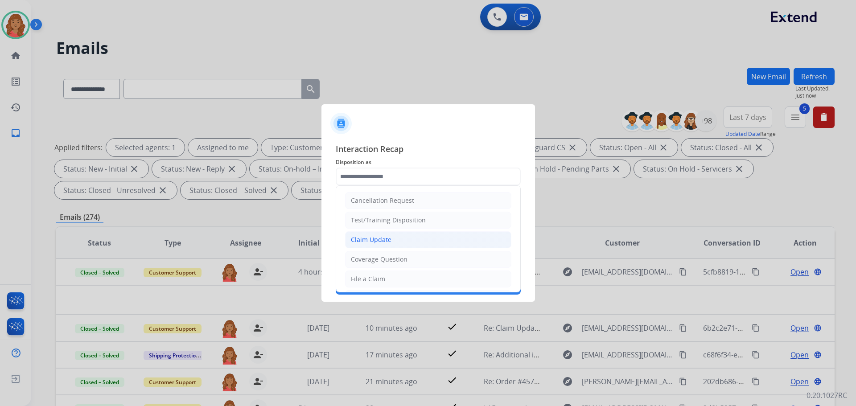
click at [364, 242] on div "Claim Update" at bounding box center [371, 239] width 41 height 9
type input "**********"
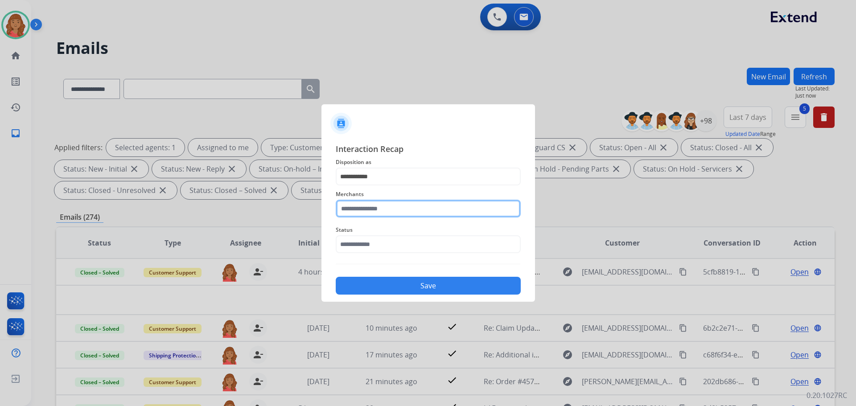
click at [369, 213] on input "text" at bounding box center [428, 209] width 185 height 18
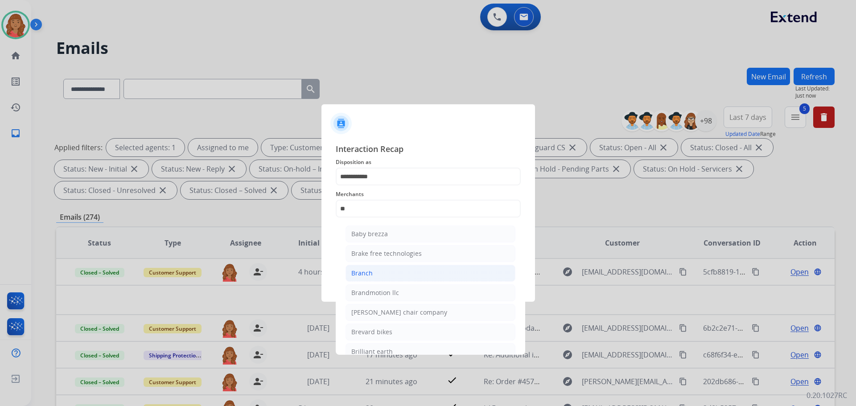
click at [362, 273] on div "Branch" at bounding box center [361, 273] width 21 height 9
type input "******"
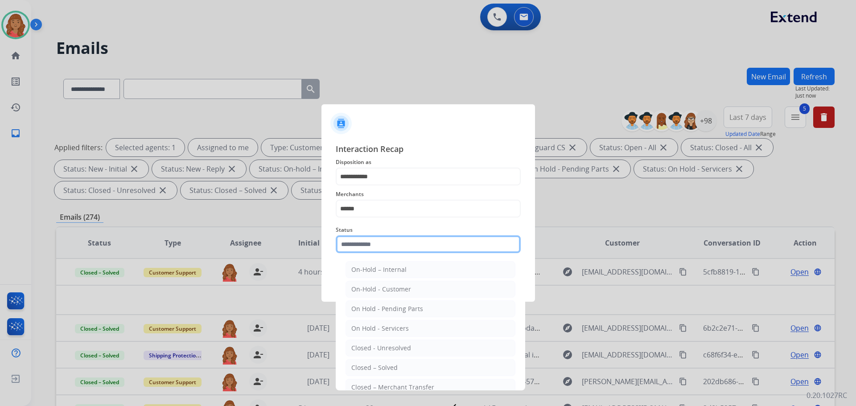
drag, startPoint x: 368, startPoint y: 249, endPoint x: 369, endPoint y: 277, distance: 28.5
click at [368, 249] on input "text" at bounding box center [428, 244] width 185 height 18
drag, startPoint x: 372, startPoint y: 365, endPoint x: 378, endPoint y: 353, distance: 13.0
click at [372, 364] on div "Closed – Solved" at bounding box center [374, 367] width 46 height 9
type input "**********"
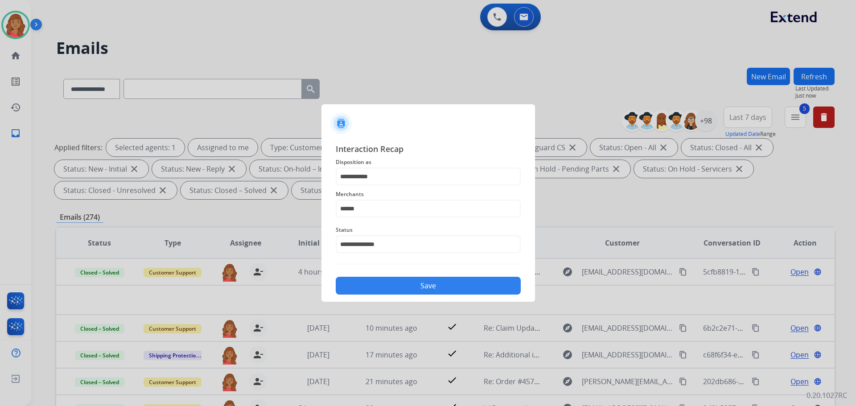
click at [383, 281] on button "Save" at bounding box center [428, 286] width 185 height 18
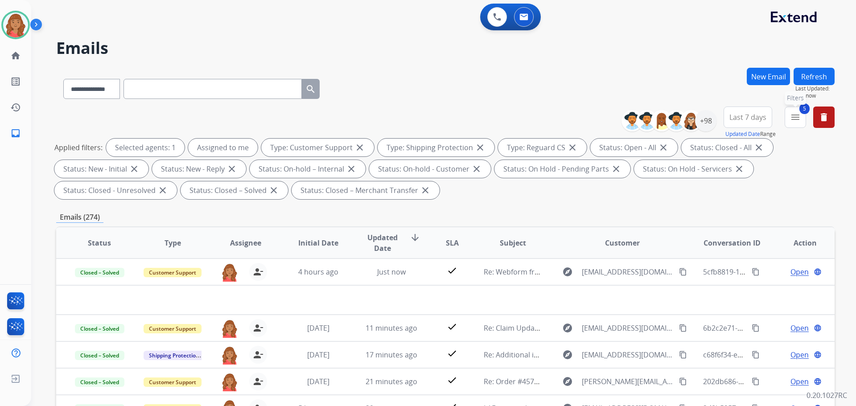
drag, startPoint x: 796, startPoint y: 115, endPoint x: 774, endPoint y: 141, distance: 33.8
click at [797, 115] on mat-icon "menu" at bounding box center [795, 117] width 11 height 11
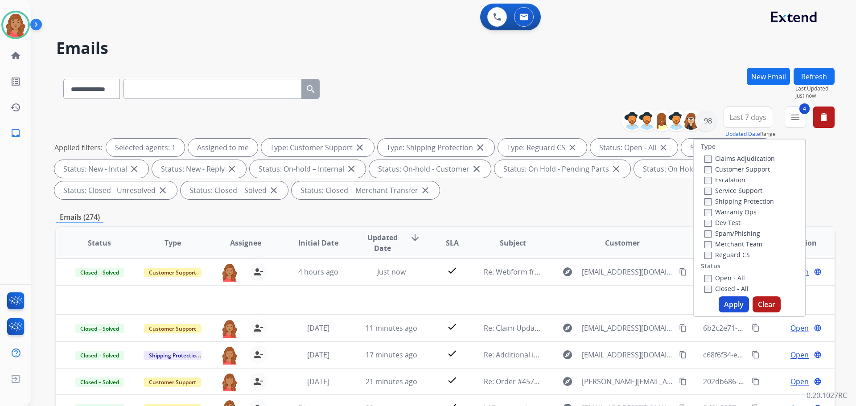
click at [725, 300] on button "Apply" at bounding box center [733, 304] width 30 height 16
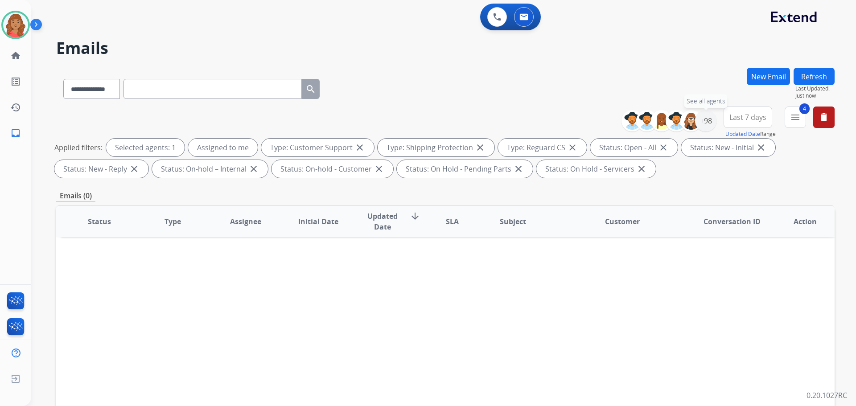
drag, startPoint x: 706, startPoint y: 123, endPoint x: 668, endPoint y: 150, distance: 46.5
click at [706, 124] on div "+98" at bounding box center [705, 120] width 21 height 21
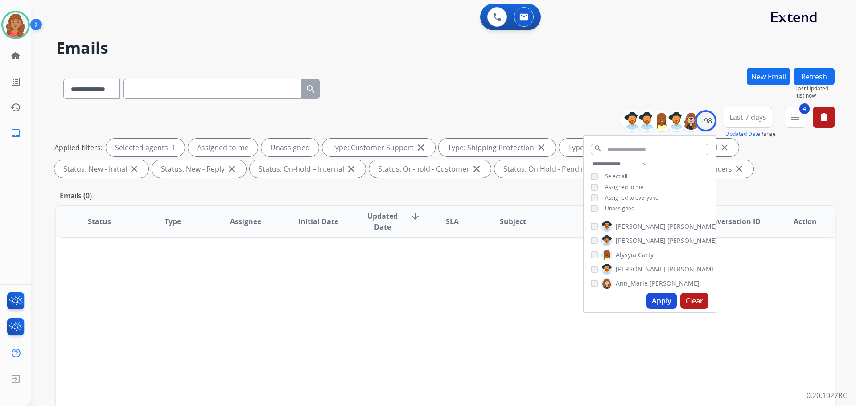
click at [657, 301] on button "Apply" at bounding box center [661, 301] width 30 height 16
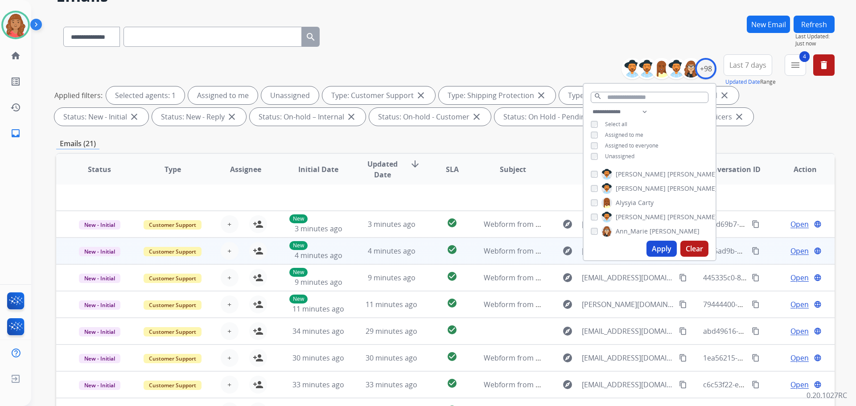
scroll to position [144, 0]
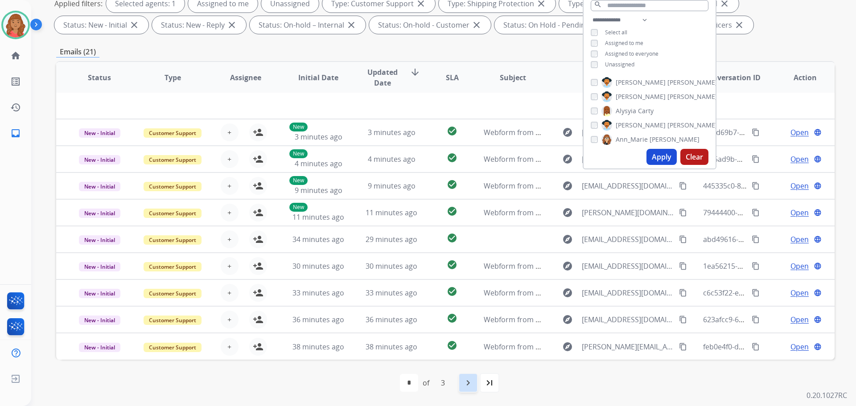
click at [467, 383] on mat-icon "navigate_next" at bounding box center [468, 383] width 11 height 11
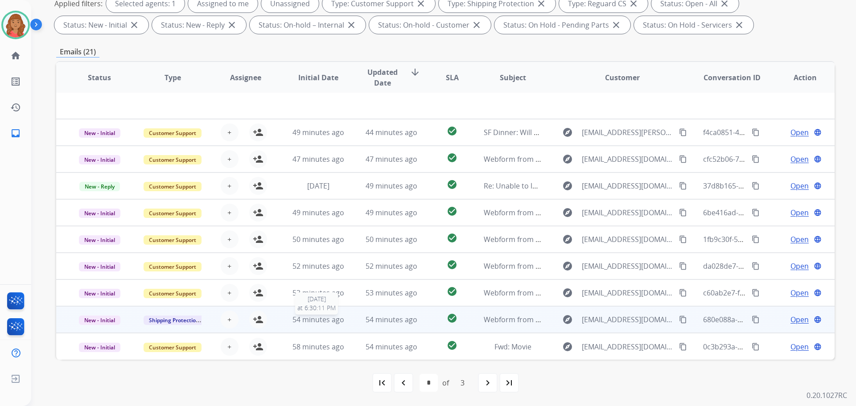
click at [315, 319] on span "54 minutes ago" at bounding box center [318, 320] width 52 height 10
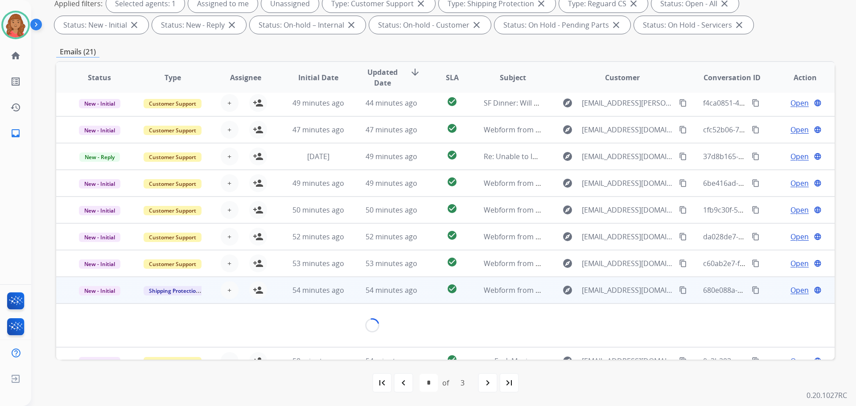
scroll to position [41, 0]
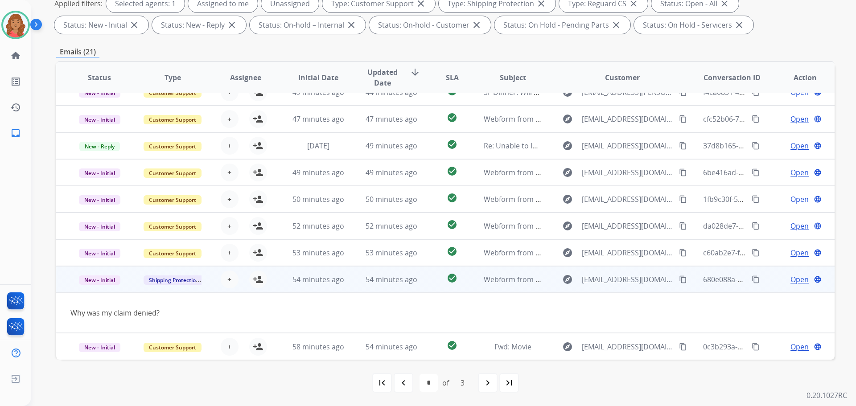
click at [679, 279] on mat-icon "content_copy" at bounding box center [683, 279] width 8 height 8
click at [790, 280] on span "Open" at bounding box center [799, 279] width 18 height 11
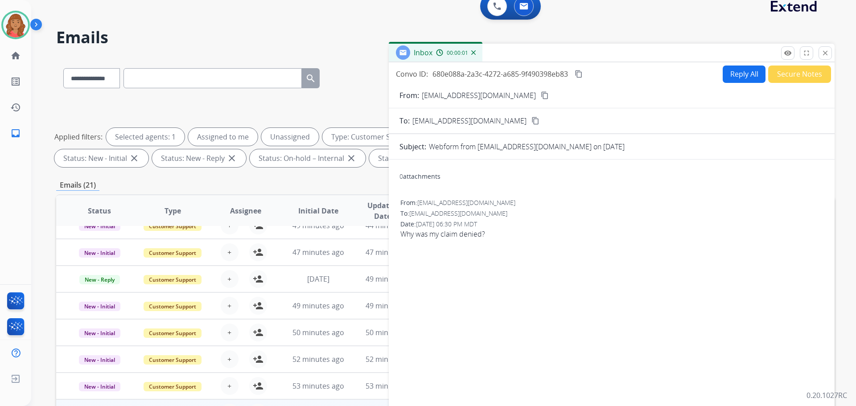
scroll to position [10, 0]
click at [736, 74] on button "Reply All" at bounding box center [744, 74] width 43 height 17
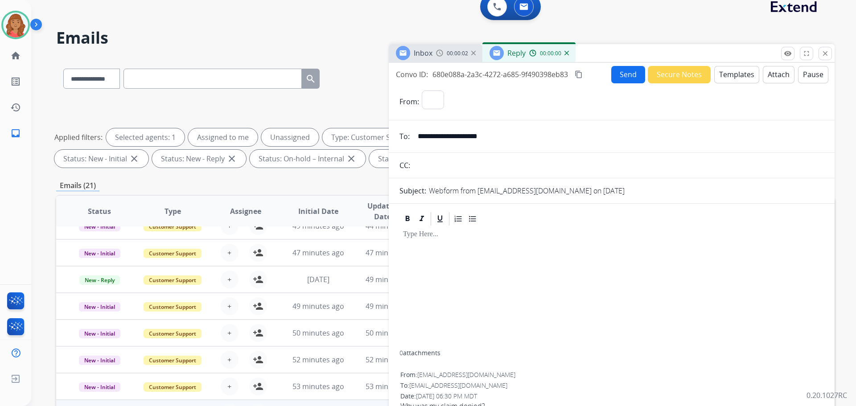
select select "**********"
click at [729, 78] on button "Templates" at bounding box center [736, 74] width 45 height 17
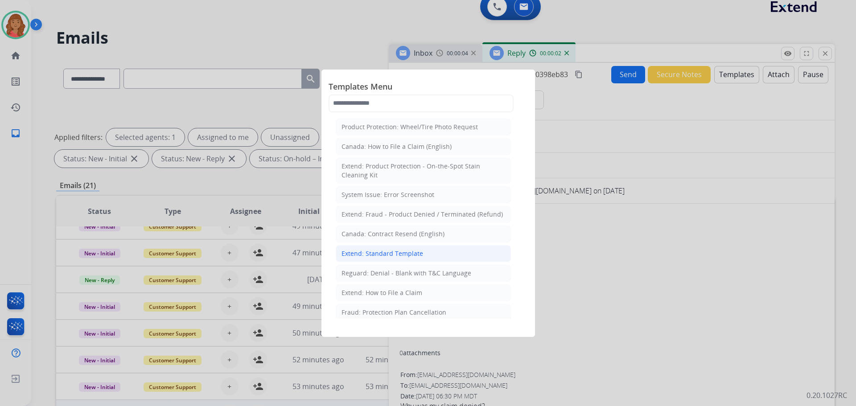
click at [402, 252] on div "Extend: Standard Template" at bounding box center [382, 253] width 82 height 9
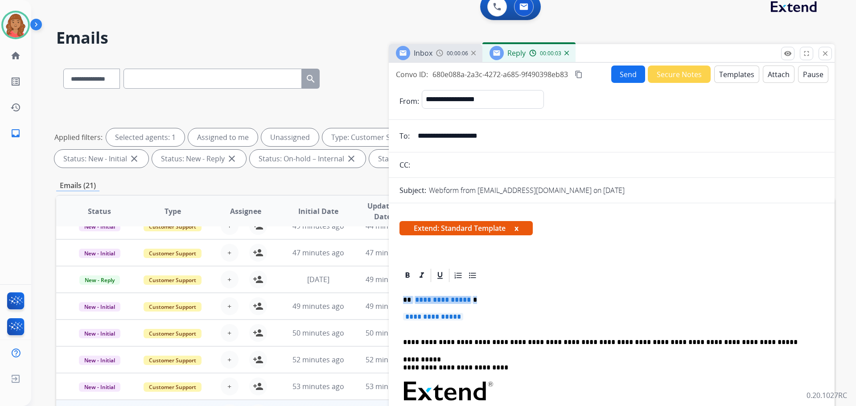
drag, startPoint x: 471, startPoint y: 321, endPoint x: 405, endPoint y: 300, distance: 68.9
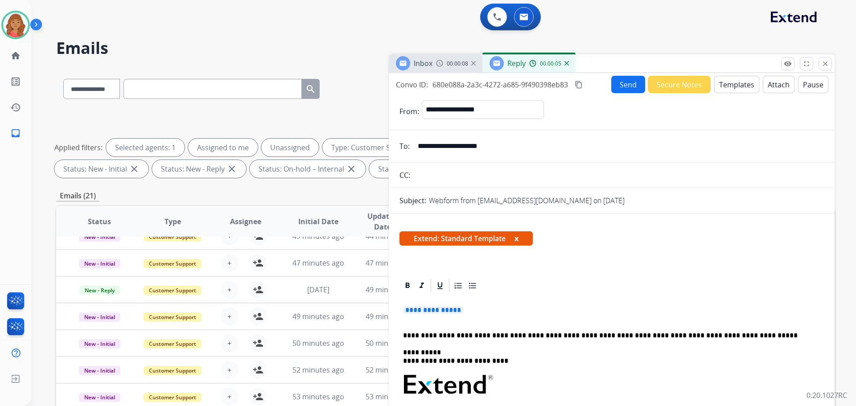
drag, startPoint x: 467, startPoint y: 304, endPoint x: 459, endPoint y: 314, distance: 12.7
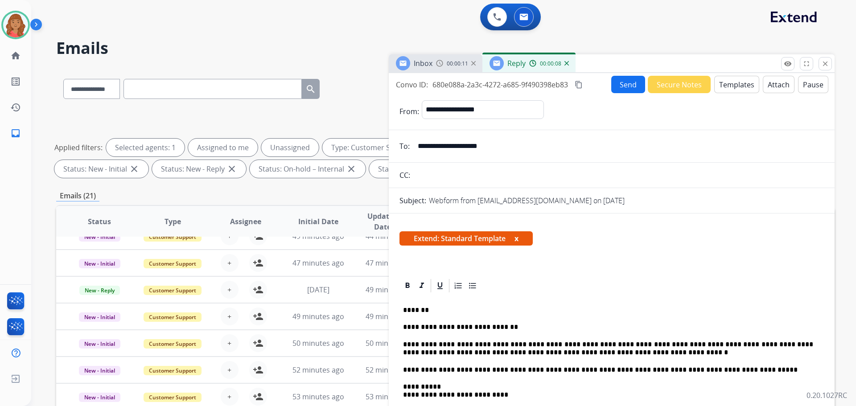
drag, startPoint x: 579, startPoint y: 87, endPoint x: 570, endPoint y: 91, distance: 9.6
click at [579, 88] on mat-icon "content_copy" at bounding box center [579, 85] width 8 height 8
click at [620, 85] on button "Send" at bounding box center [628, 84] width 34 height 17
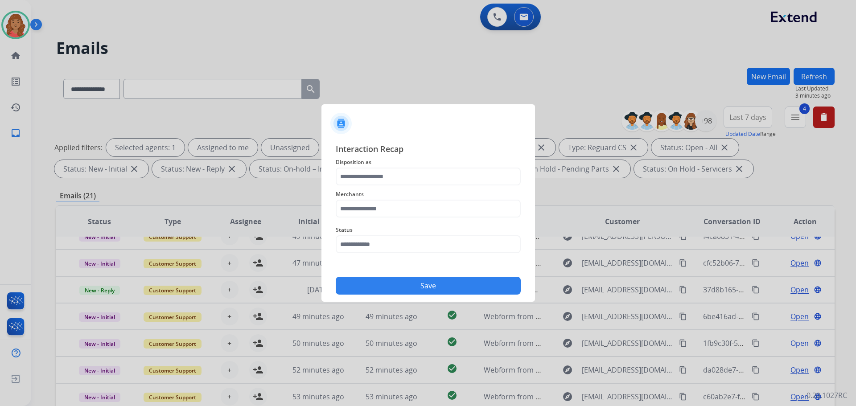
click at [372, 187] on div "Merchants" at bounding box center [428, 203] width 185 height 36
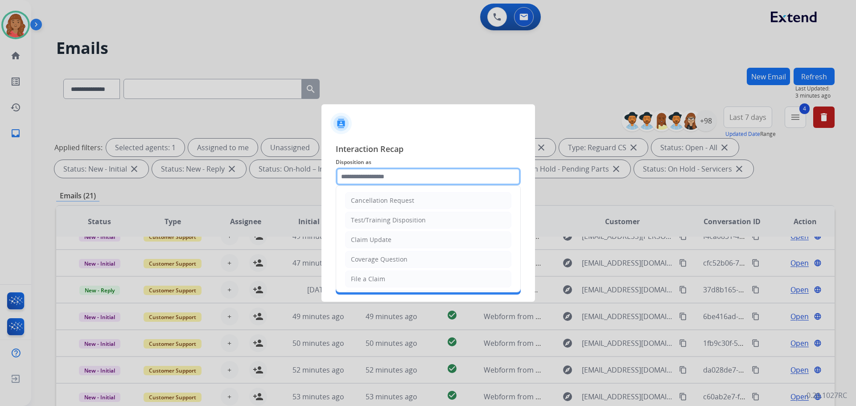
click at [364, 178] on input "text" at bounding box center [428, 177] width 185 height 18
drag, startPoint x: 369, startPoint y: 243, endPoint x: 357, endPoint y: 238, distance: 13.0
click at [370, 242] on div "Claim Update" at bounding box center [371, 239] width 41 height 9
type input "**********"
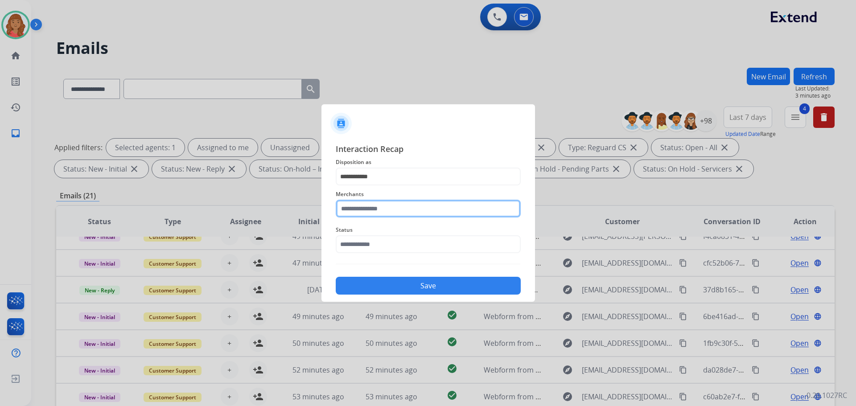
click at [362, 209] on input "text" at bounding box center [428, 209] width 185 height 18
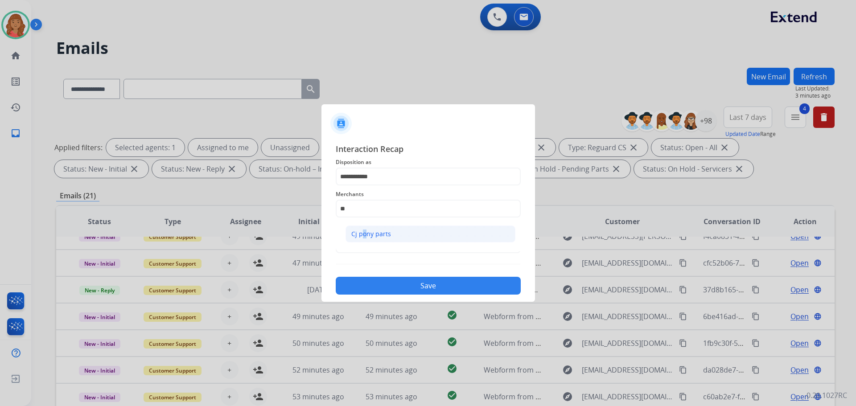
click at [362, 234] on div "Cj pony parts" at bounding box center [371, 234] width 40 height 9
type input "**********"
click at [363, 249] on input "text" at bounding box center [428, 244] width 185 height 18
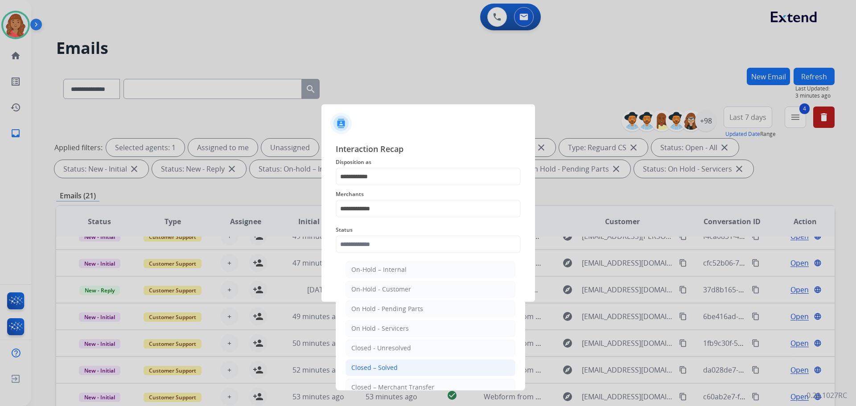
click at [377, 363] on li "Closed – Solved" at bounding box center [430, 367] width 170 height 17
type input "**********"
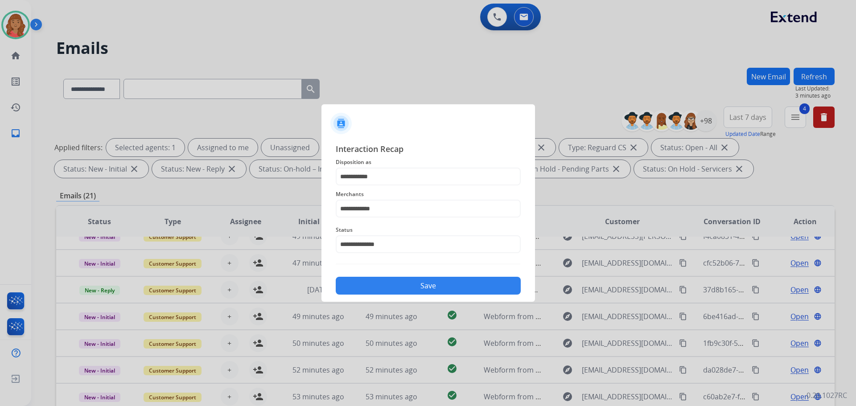
click at [380, 279] on button "Save" at bounding box center [428, 286] width 185 height 18
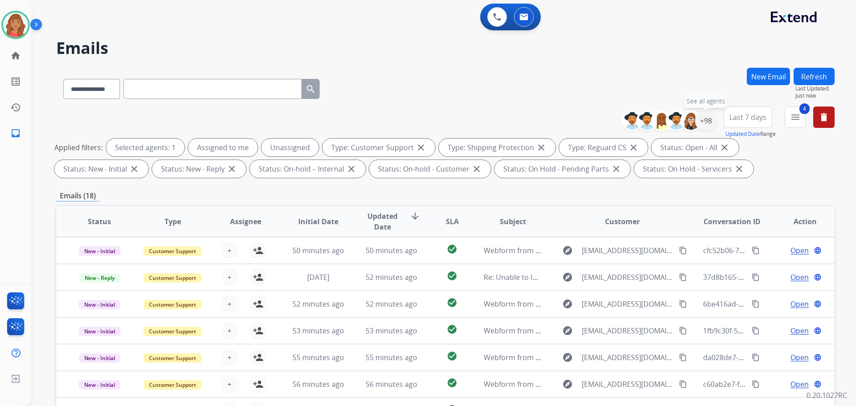
drag, startPoint x: 707, startPoint y: 127, endPoint x: 691, endPoint y: 141, distance: 21.1
click at [708, 128] on div "+98" at bounding box center [705, 120] width 21 height 21
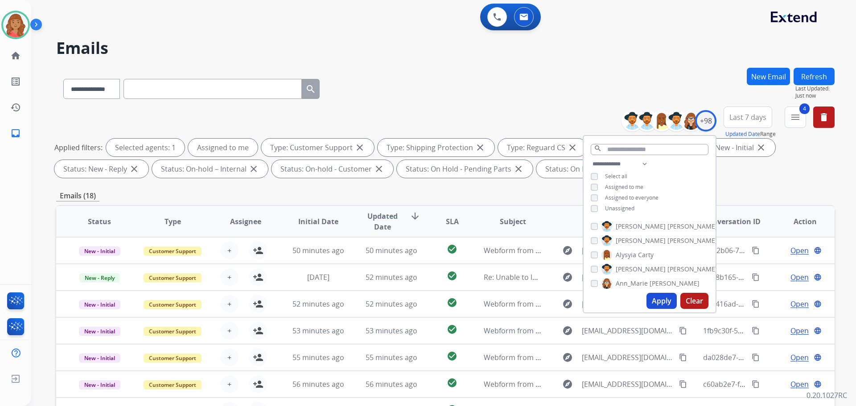
click at [654, 300] on button "Apply" at bounding box center [661, 301] width 30 height 16
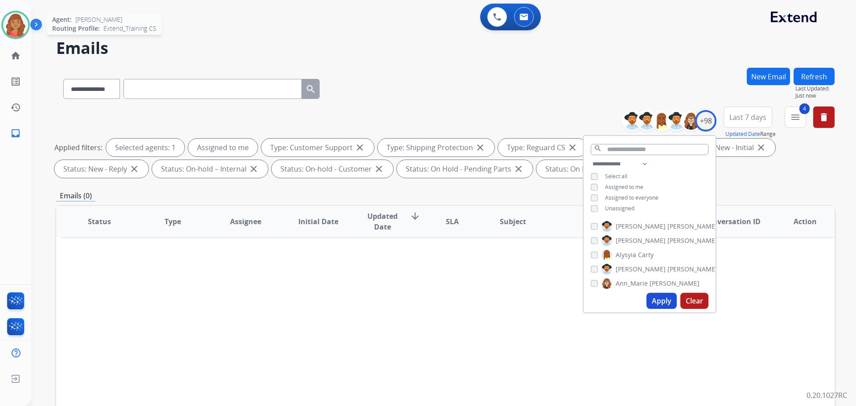
click at [20, 23] on img at bounding box center [15, 24] width 25 height 25
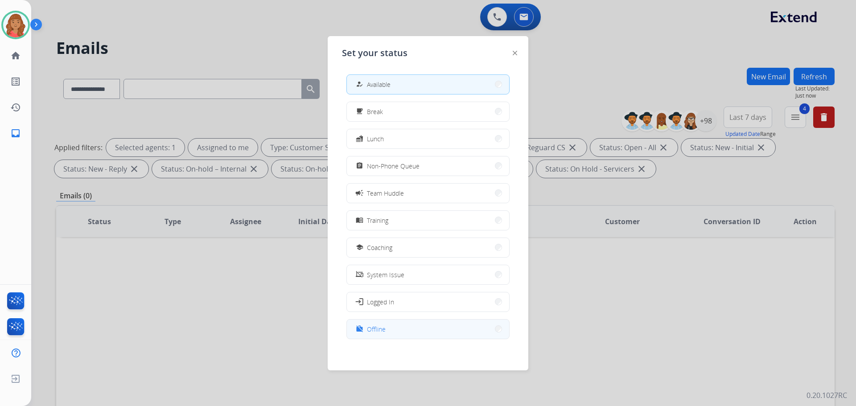
click at [376, 324] on button "work_off Offline" at bounding box center [428, 329] width 162 height 19
